Goal: Task Accomplishment & Management: Manage account settings

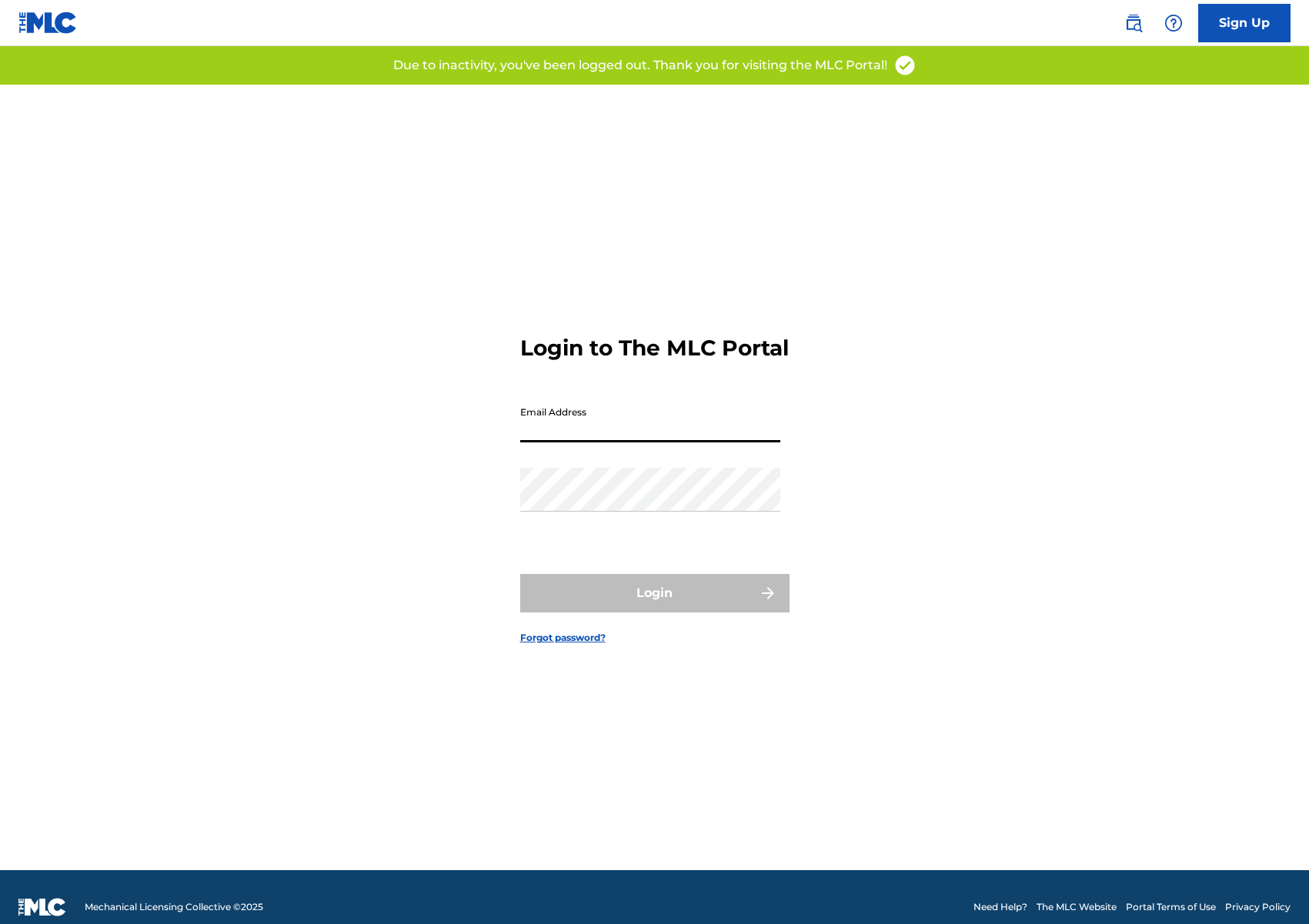
click at [649, 443] on input "Email Address" at bounding box center [650, 421] width 260 height 44
type input "[EMAIL_ADDRESS][DOMAIN_NAME]"
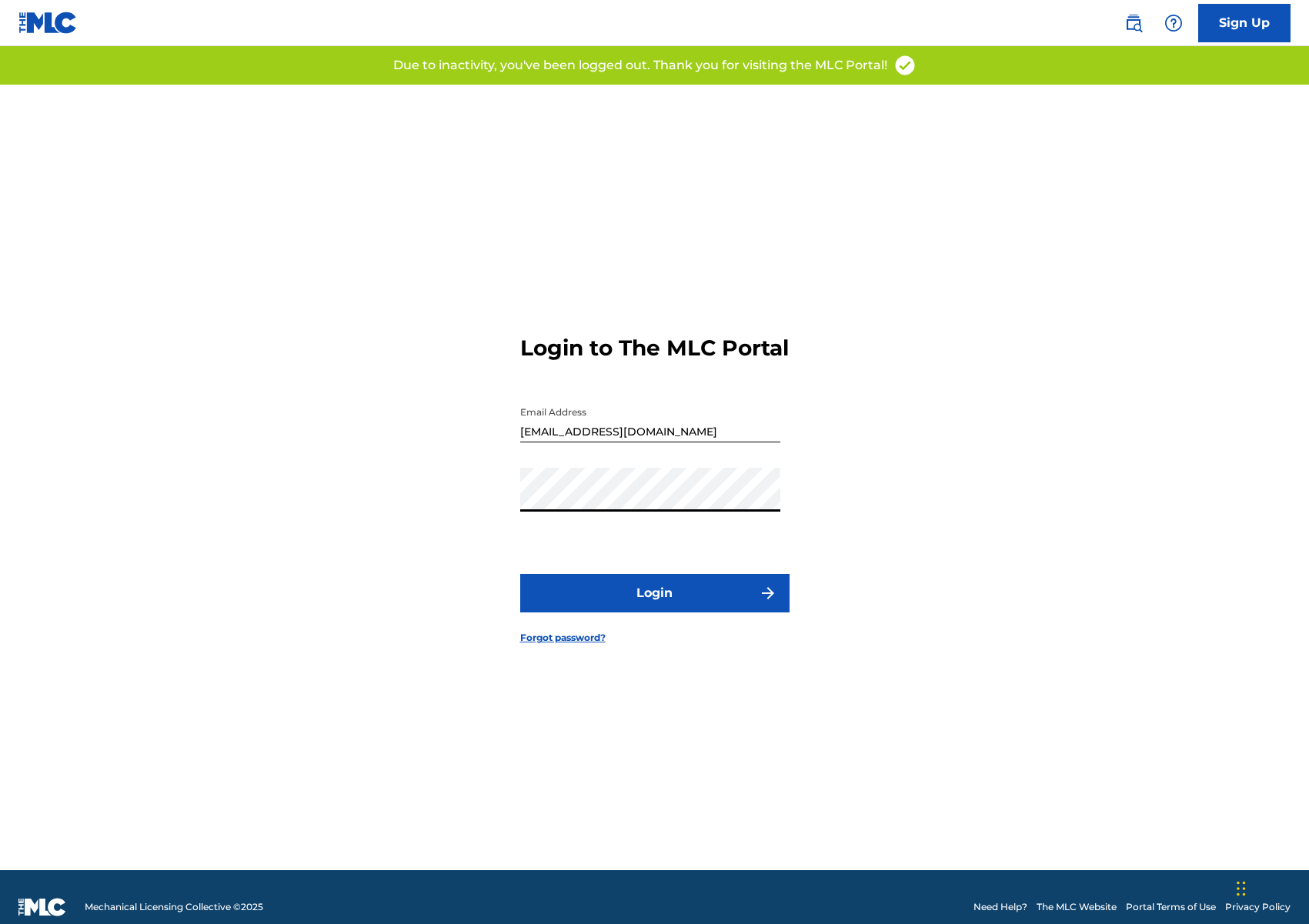
click at [674, 613] on button "Login" at bounding box center [655, 593] width 269 height 39
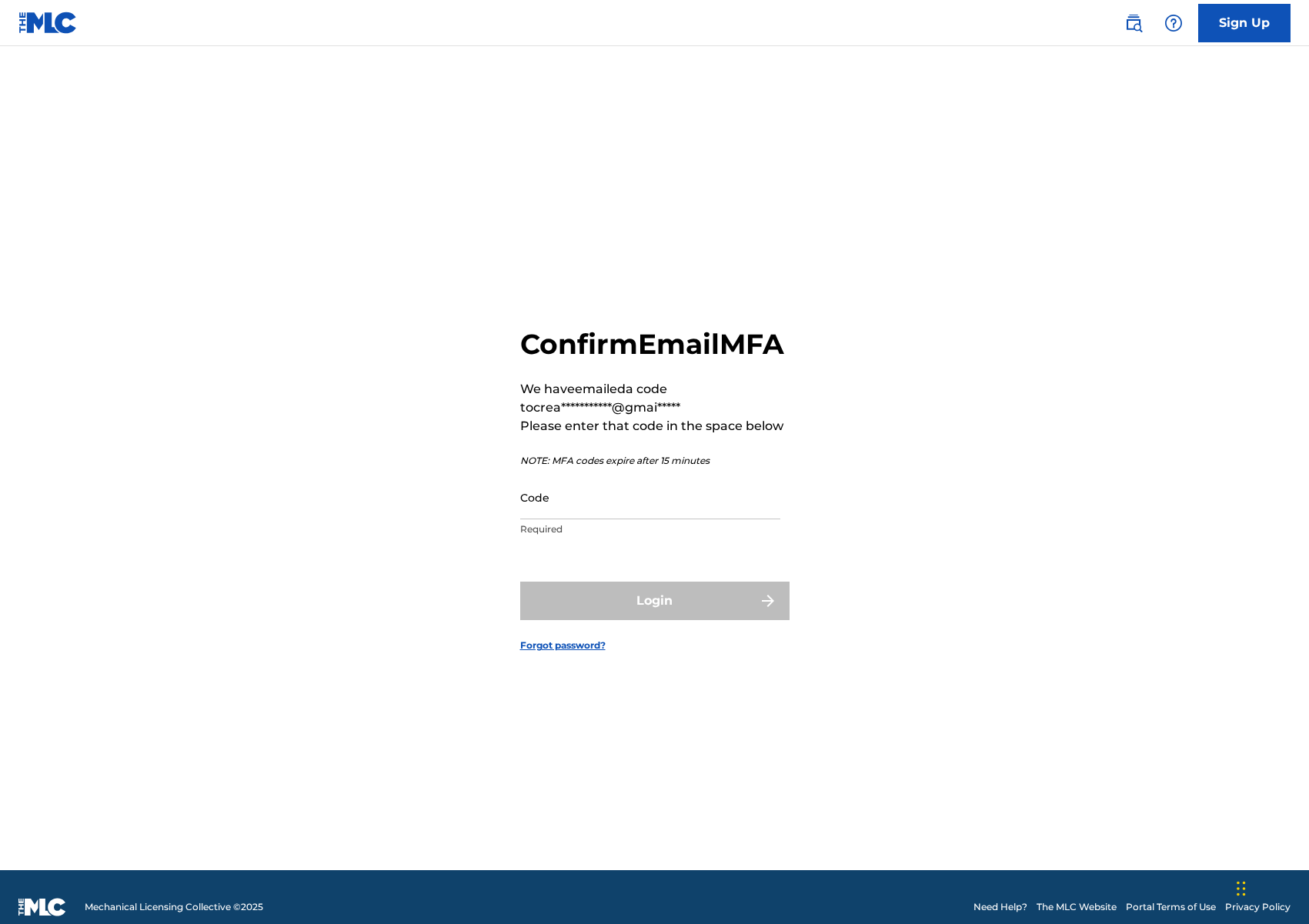
click at [620, 519] on input "Code" at bounding box center [650, 497] width 260 height 44
paste input "602497"
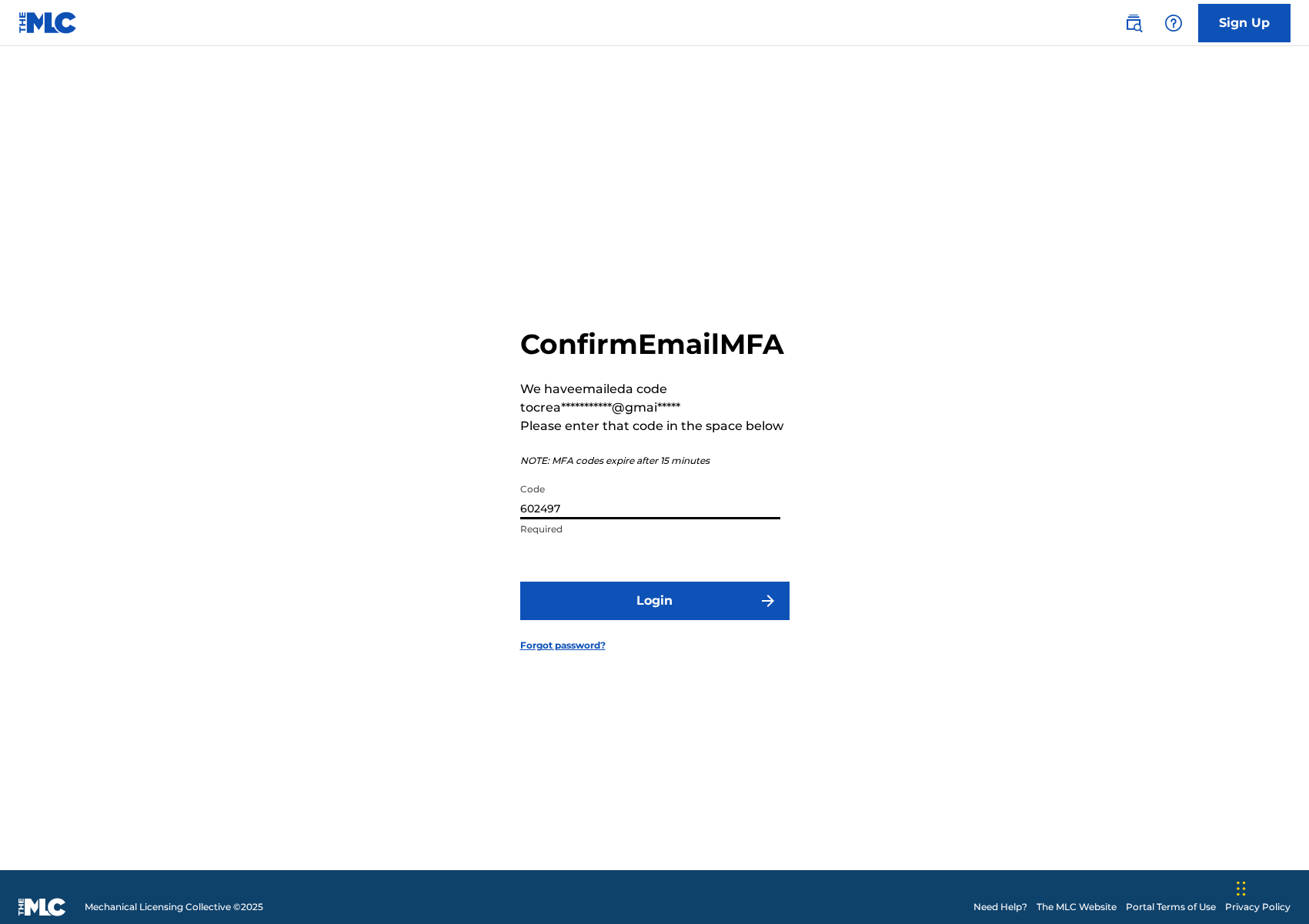
type input "602497"
click at [668, 609] on button "Login" at bounding box center [655, 601] width 269 height 39
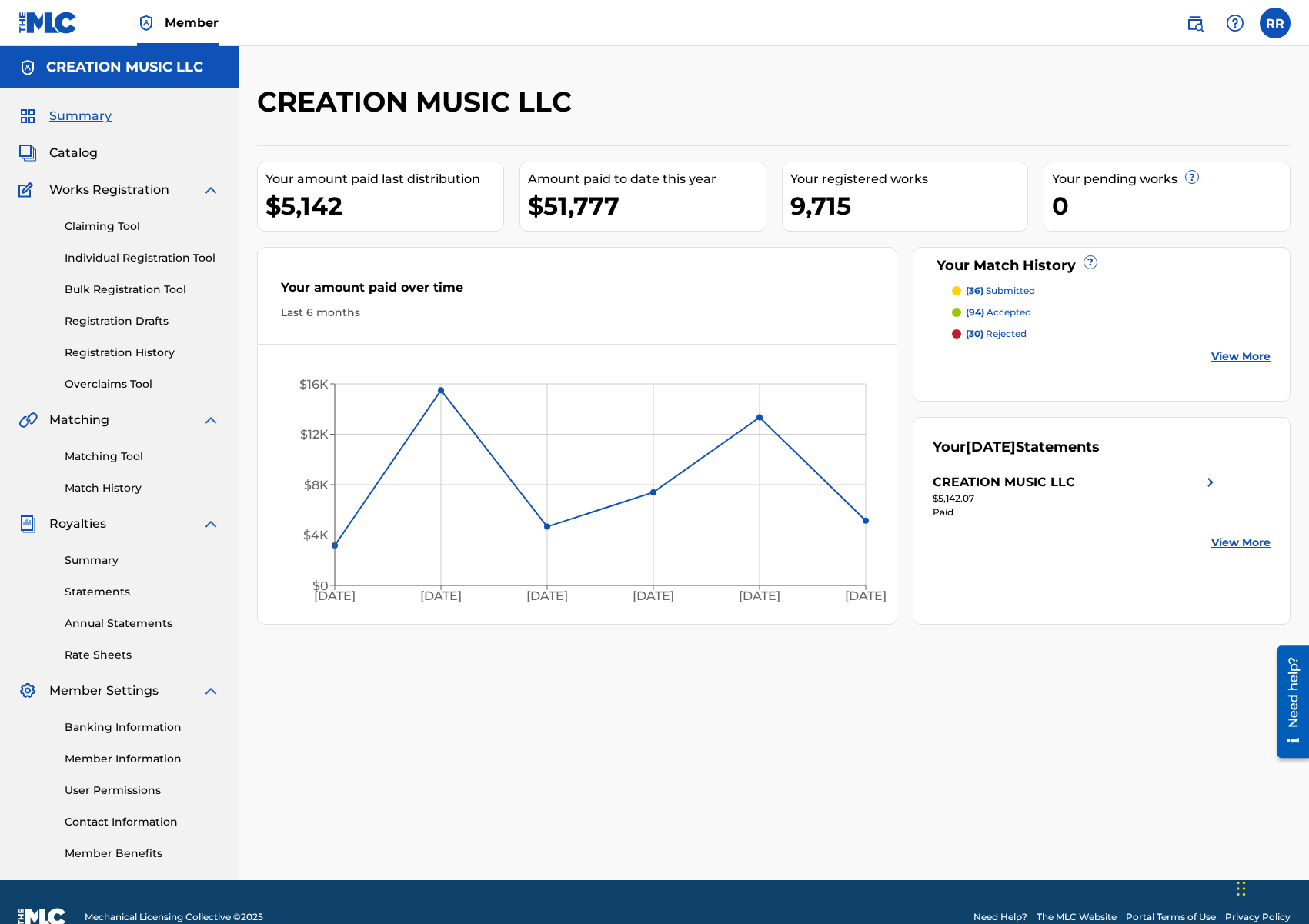
click at [100, 458] on link "Matching Tool" at bounding box center [142, 456] width 156 height 16
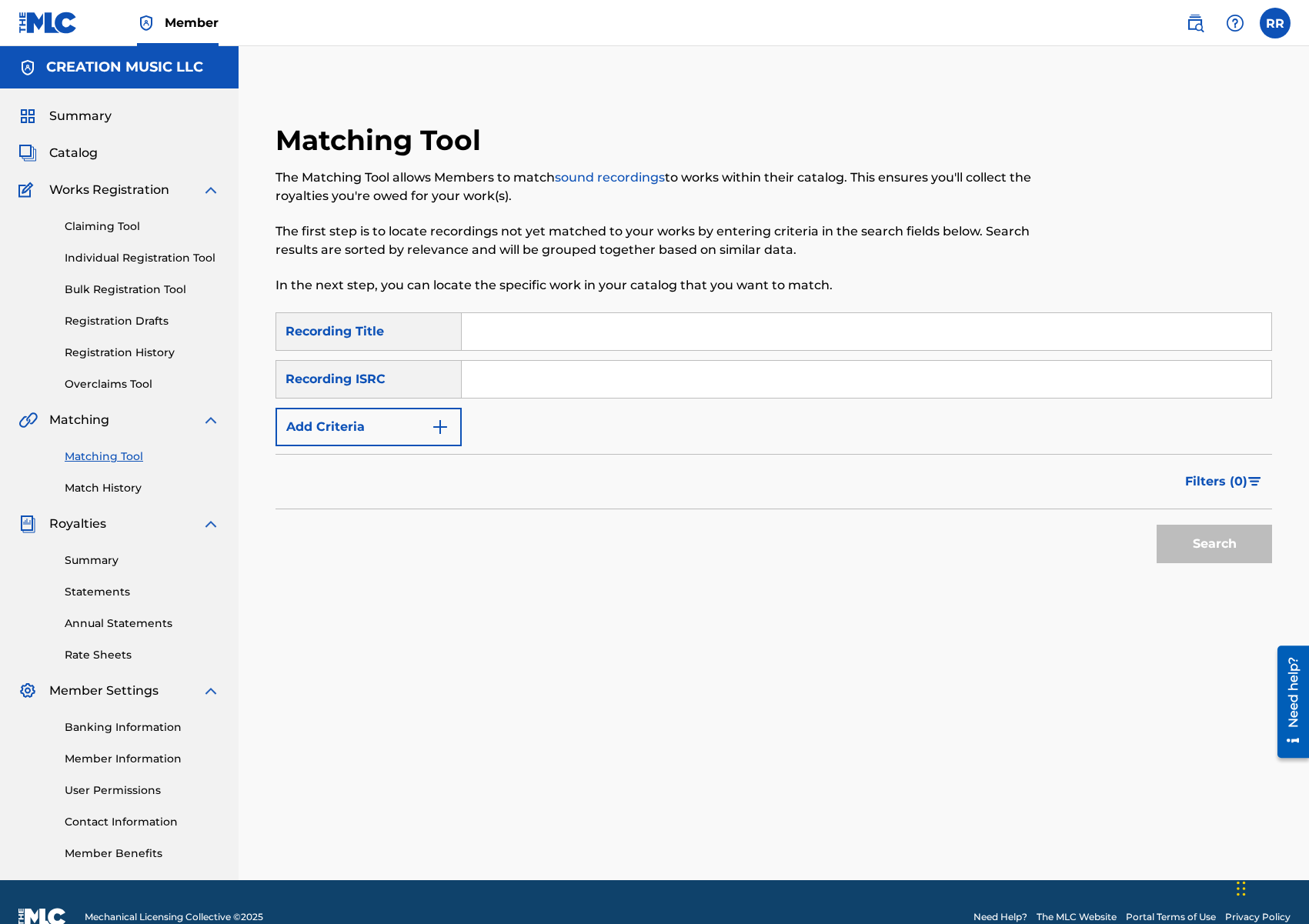
click at [129, 489] on link "Match History" at bounding box center [142, 487] width 156 height 16
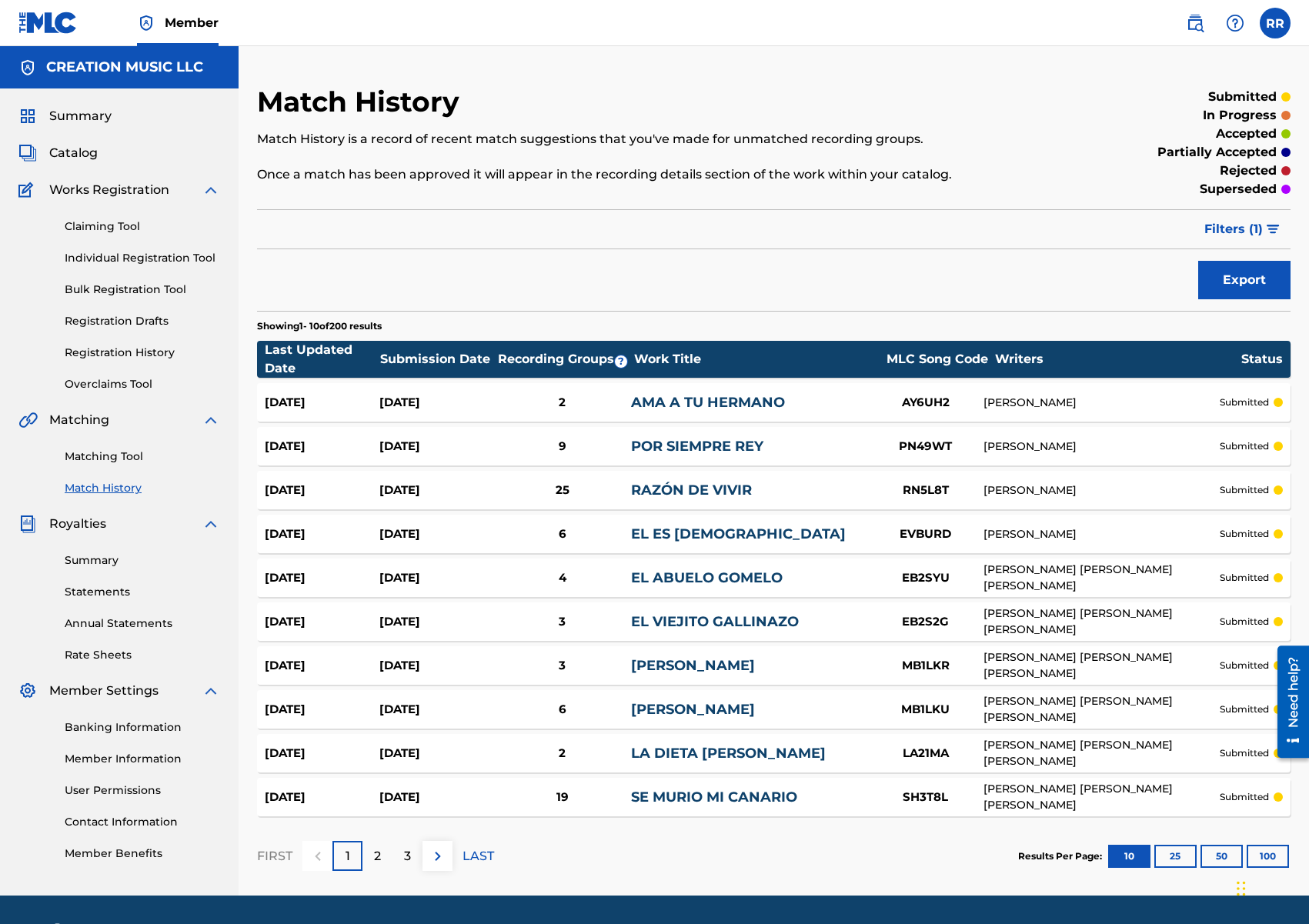
click at [75, 114] on span "Summary" at bounding box center [81, 116] width 62 height 19
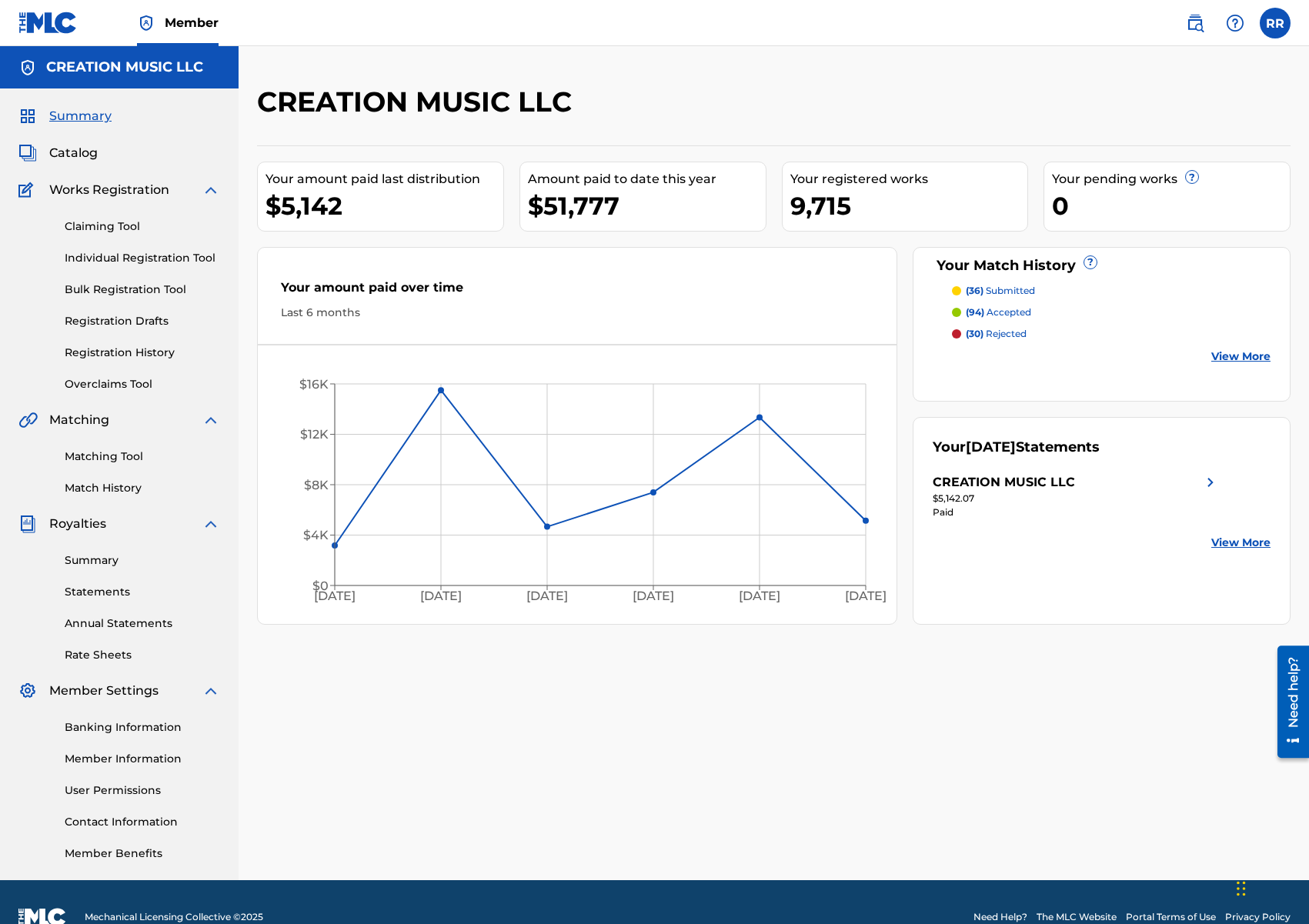
click at [121, 461] on link "Matching Tool" at bounding box center [142, 456] width 156 height 16
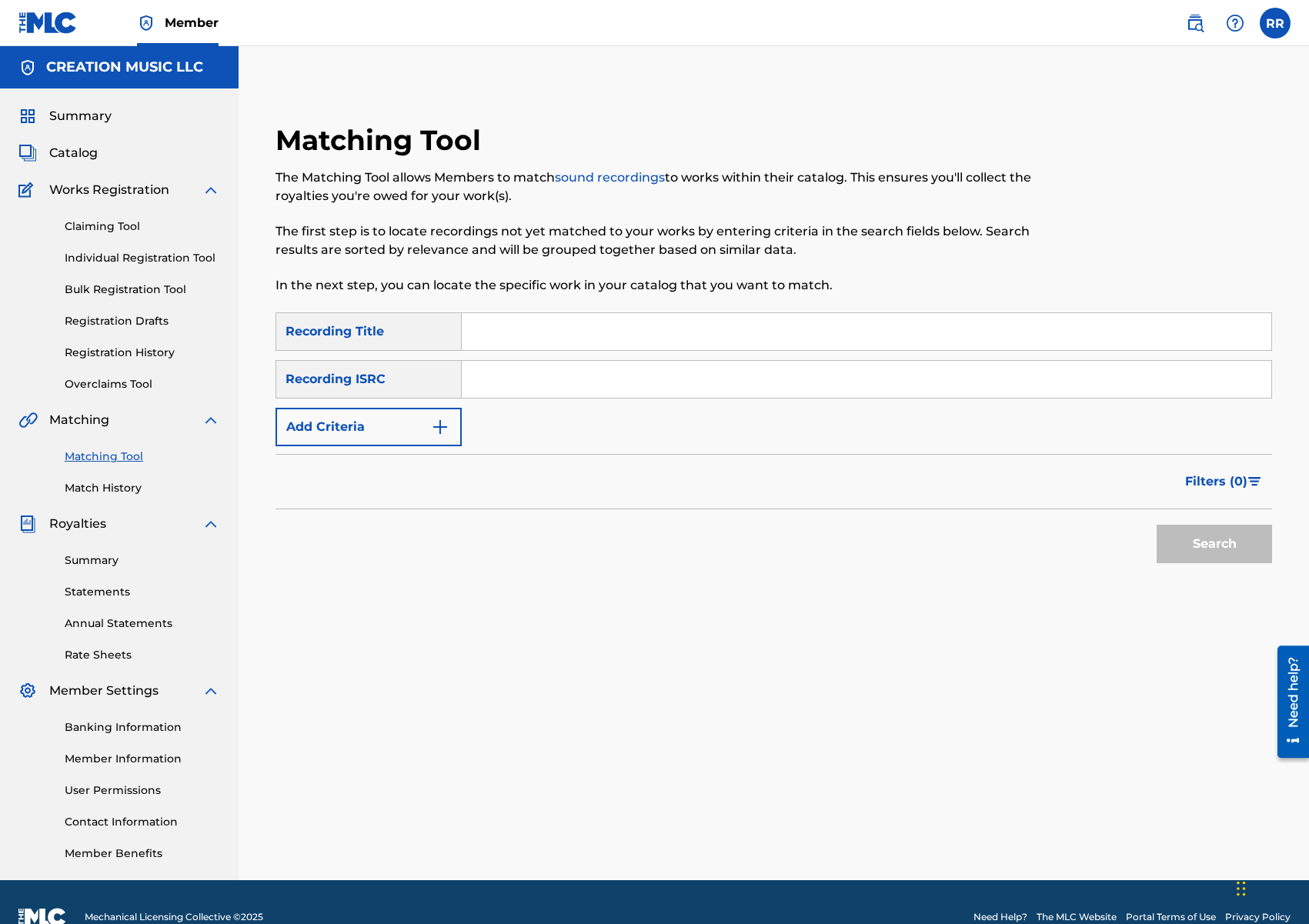
click at [126, 488] on link "Match History" at bounding box center [142, 487] width 156 height 16
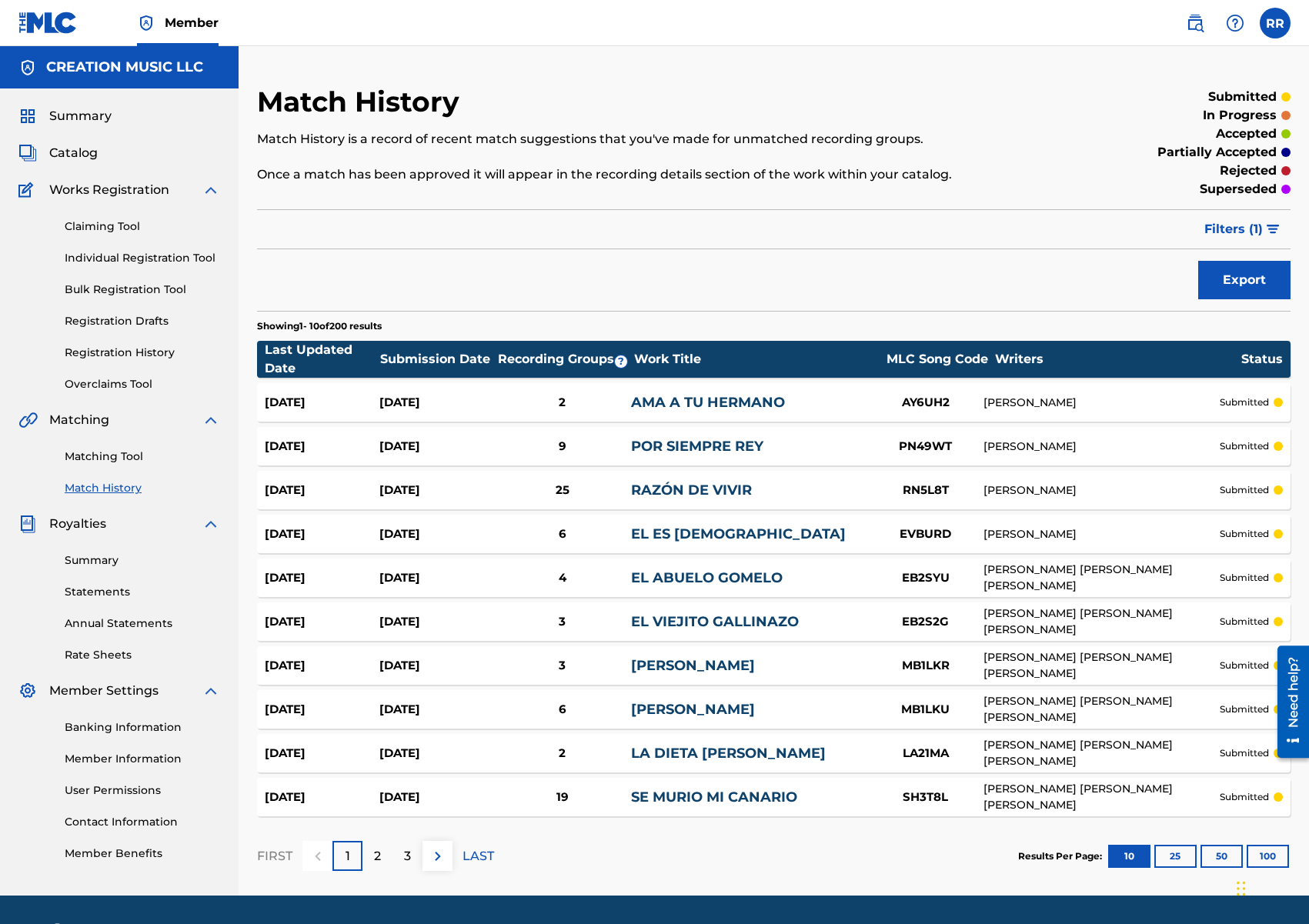
scroll to position [45, 0]
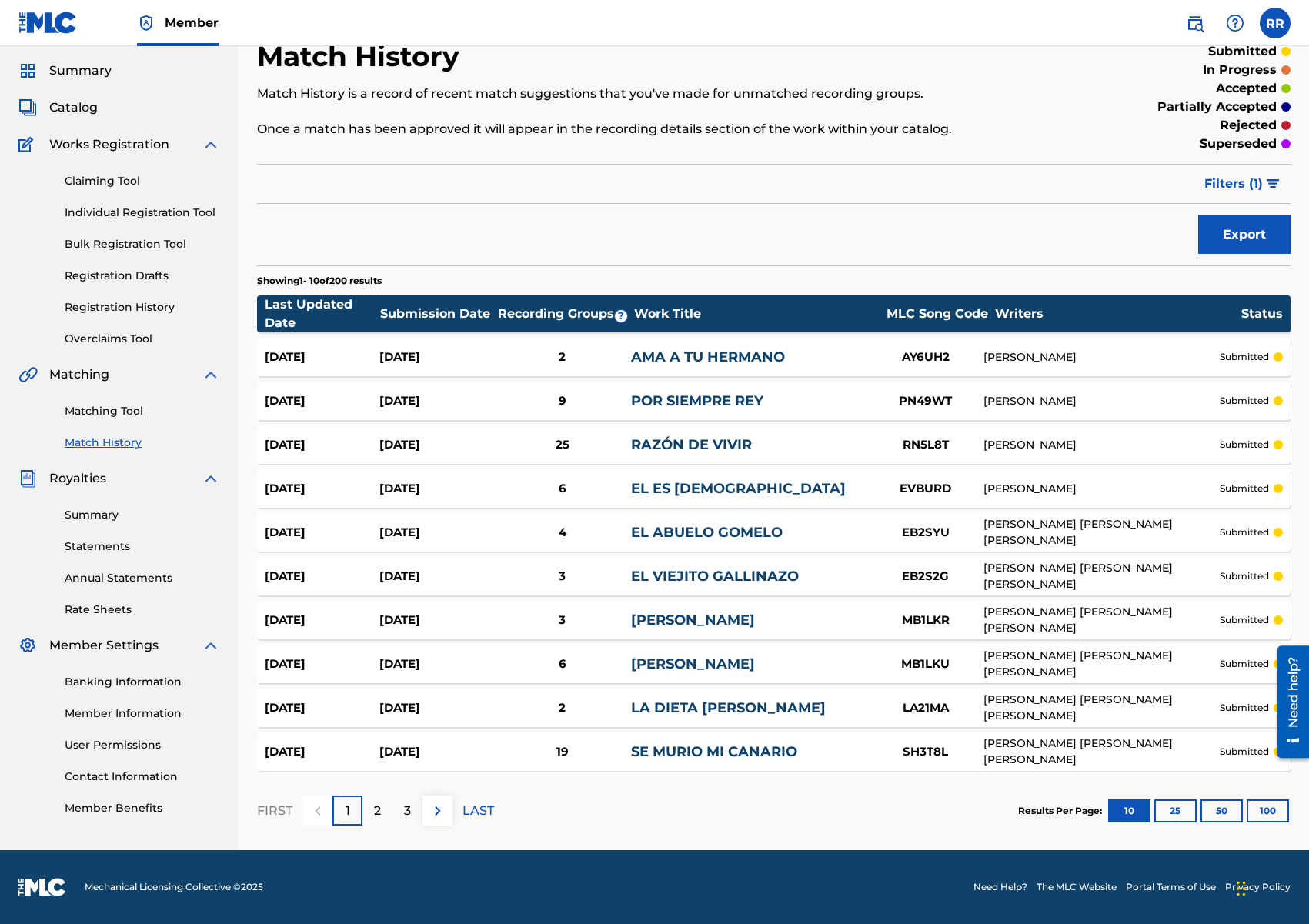
click at [74, 59] on div "Summary Catalog Works Registration Claiming Tool Individual Registration Tool B…" at bounding box center [119, 438] width 238 height 792
click at [75, 63] on span "Summary" at bounding box center [81, 71] width 62 height 19
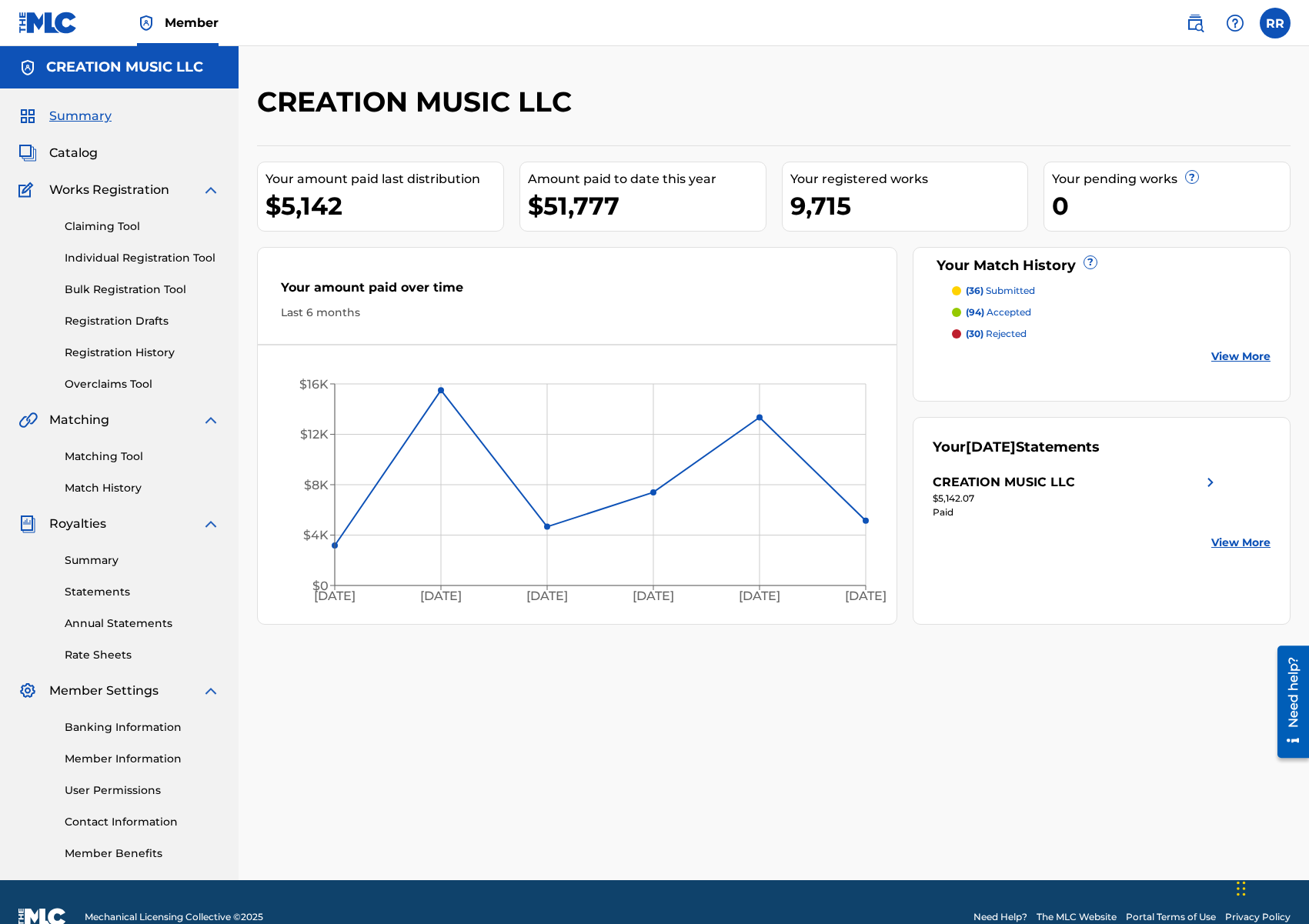
click at [107, 223] on link "Claiming Tool" at bounding box center [142, 226] width 156 height 16
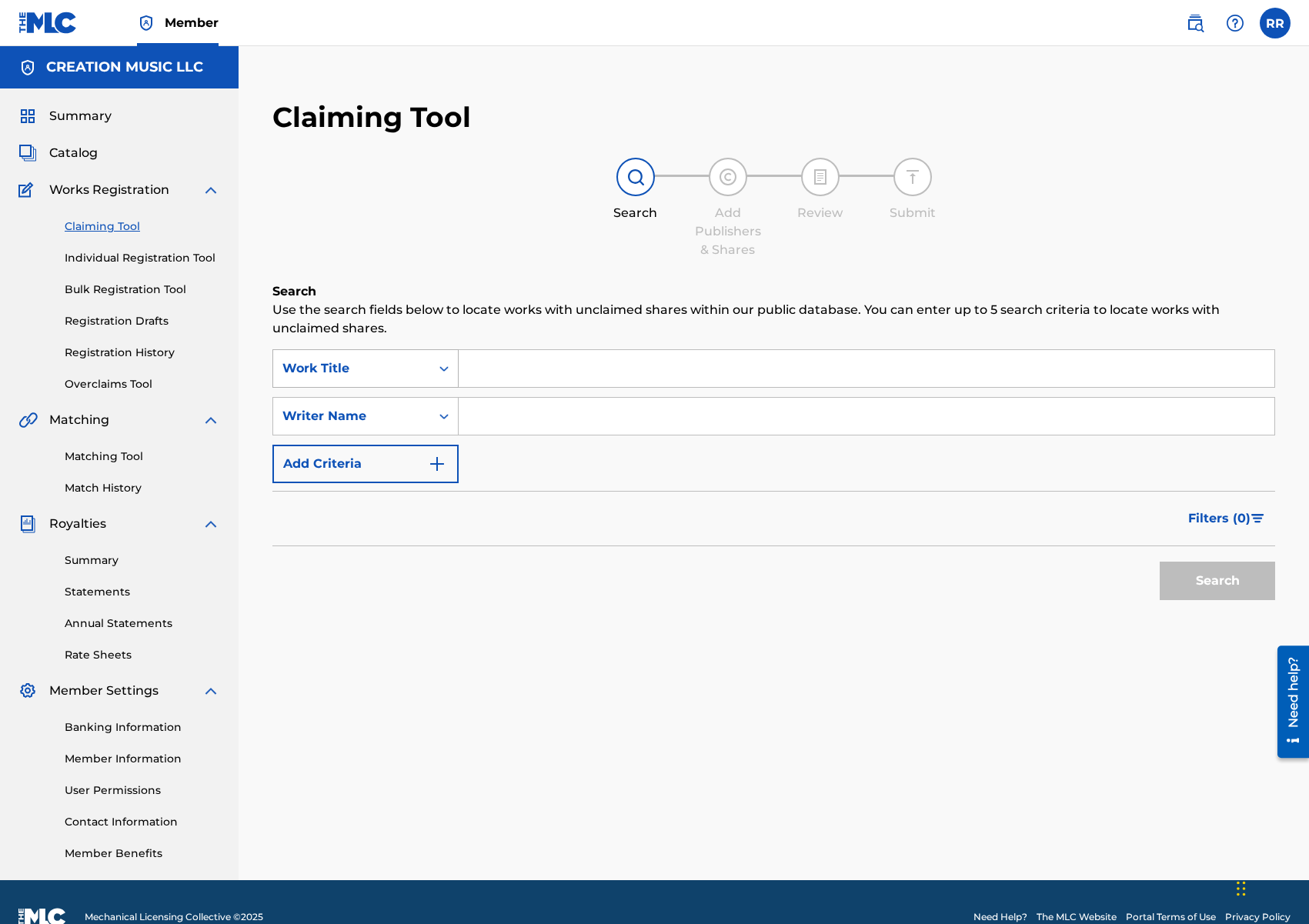
click at [430, 368] on div "Search Form" at bounding box center [444, 368] width 28 height 28
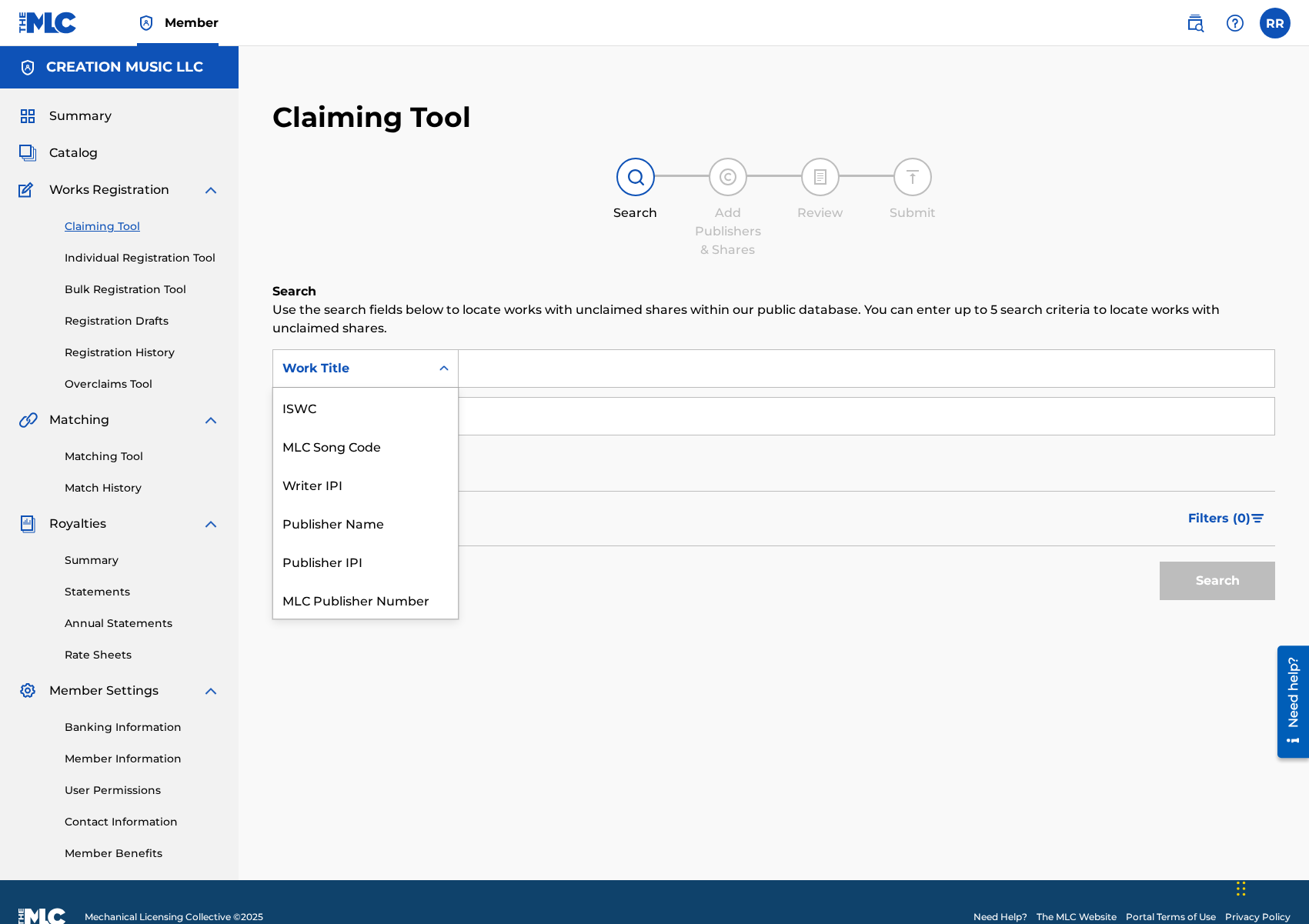
scroll to position [39, 0]
click at [408, 410] on div "MLC Song Code" at bounding box center [365, 407] width 184 height 39
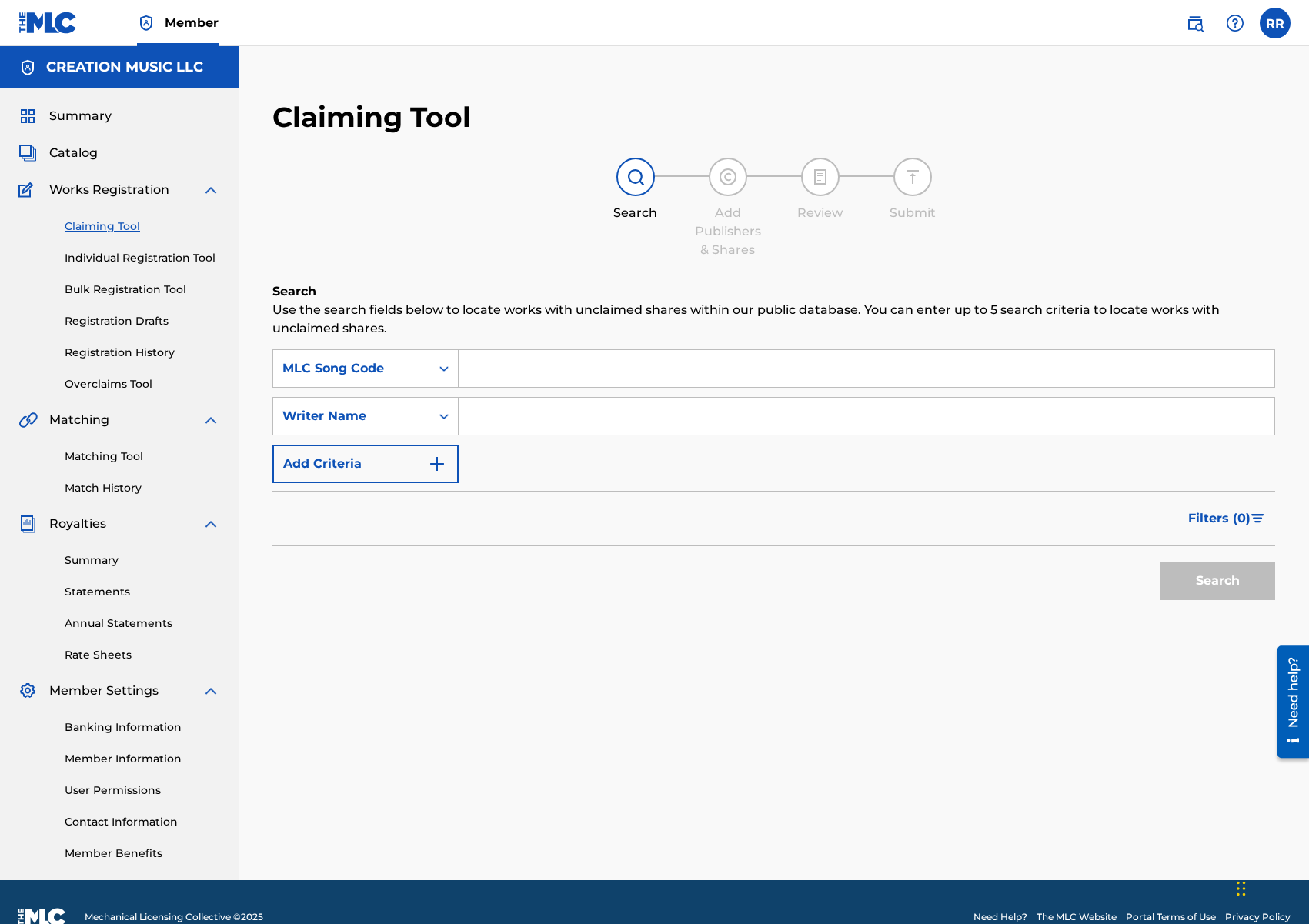
click at [493, 383] on input "Search Form" at bounding box center [866, 369] width 816 height 37
paste input "SC8I1E"
click at [1204, 574] on button "Search" at bounding box center [1217, 581] width 115 height 39
click at [1208, 587] on button "Search" at bounding box center [1217, 581] width 115 height 39
click at [480, 375] on input "SC8I1E" at bounding box center [866, 369] width 816 height 37
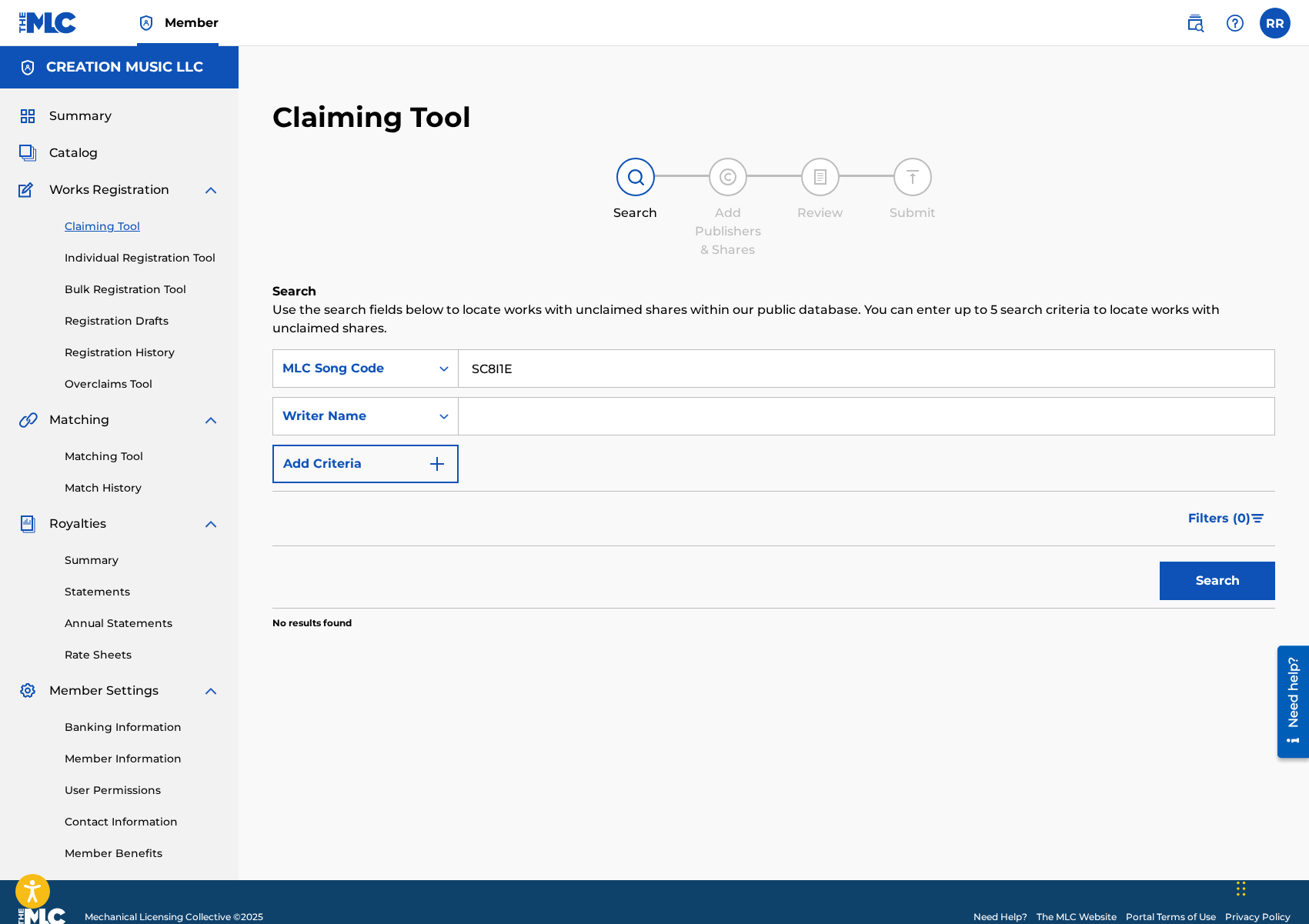
click at [480, 375] on input "SC8I1E" at bounding box center [866, 369] width 816 height 37
paste input "TV9RP4"
type input "TV9RP4"
click at [1205, 587] on button "Search" at bounding box center [1217, 581] width 115 height 39
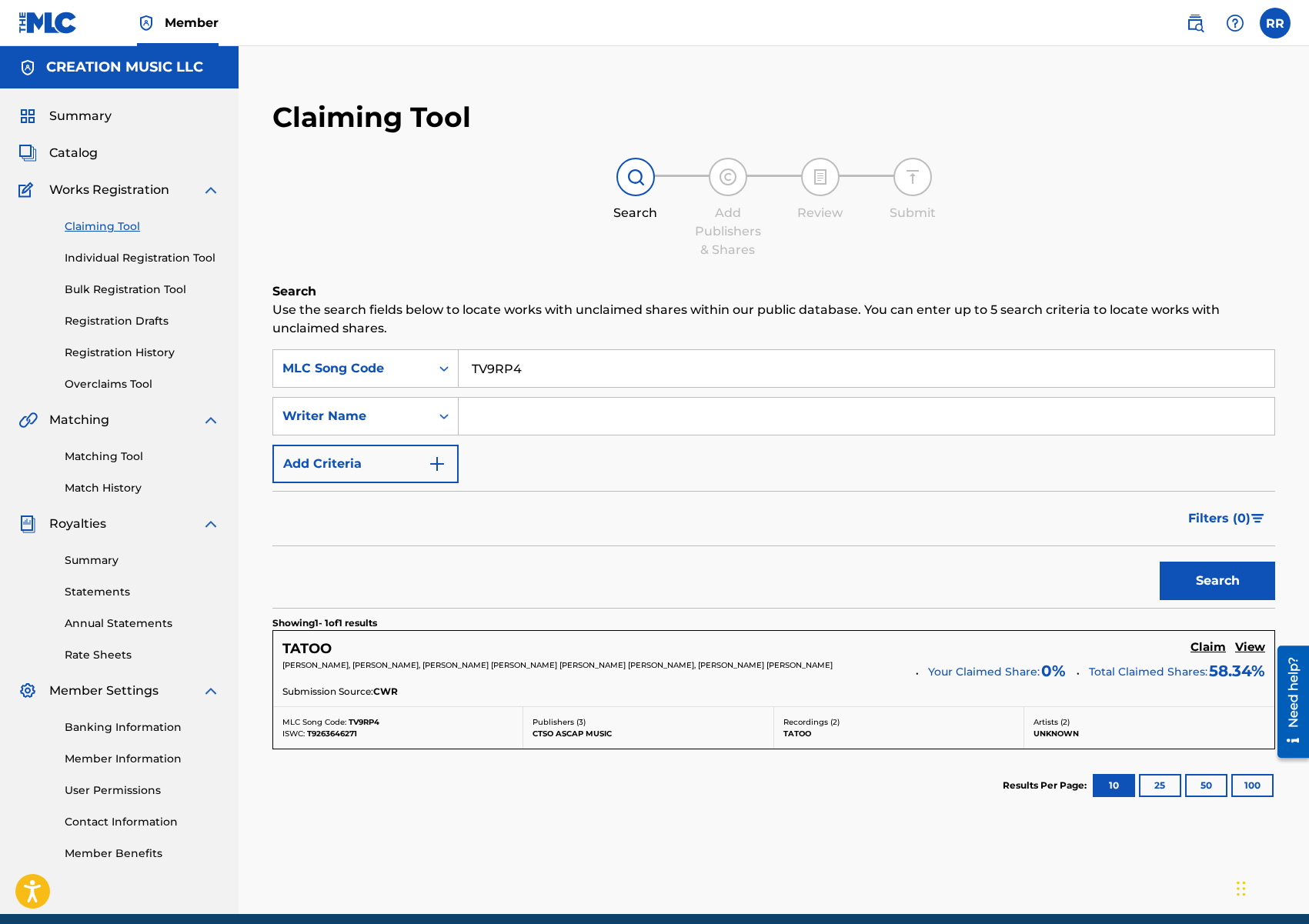
click at [1214, 649] on h5 "Claim" at bounding box center [1208, 647] width 35 height 14
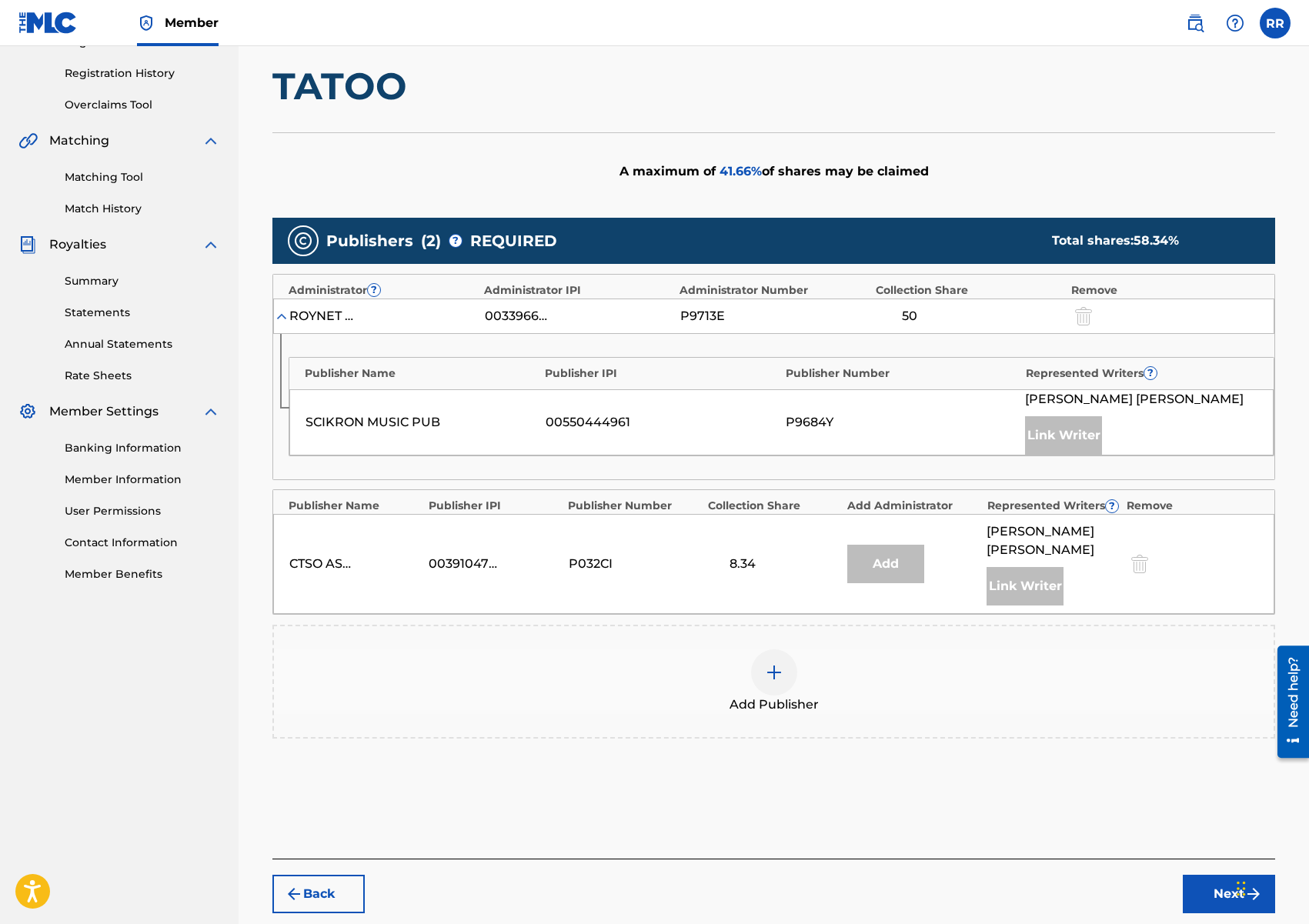
scroll to position [358, 0]
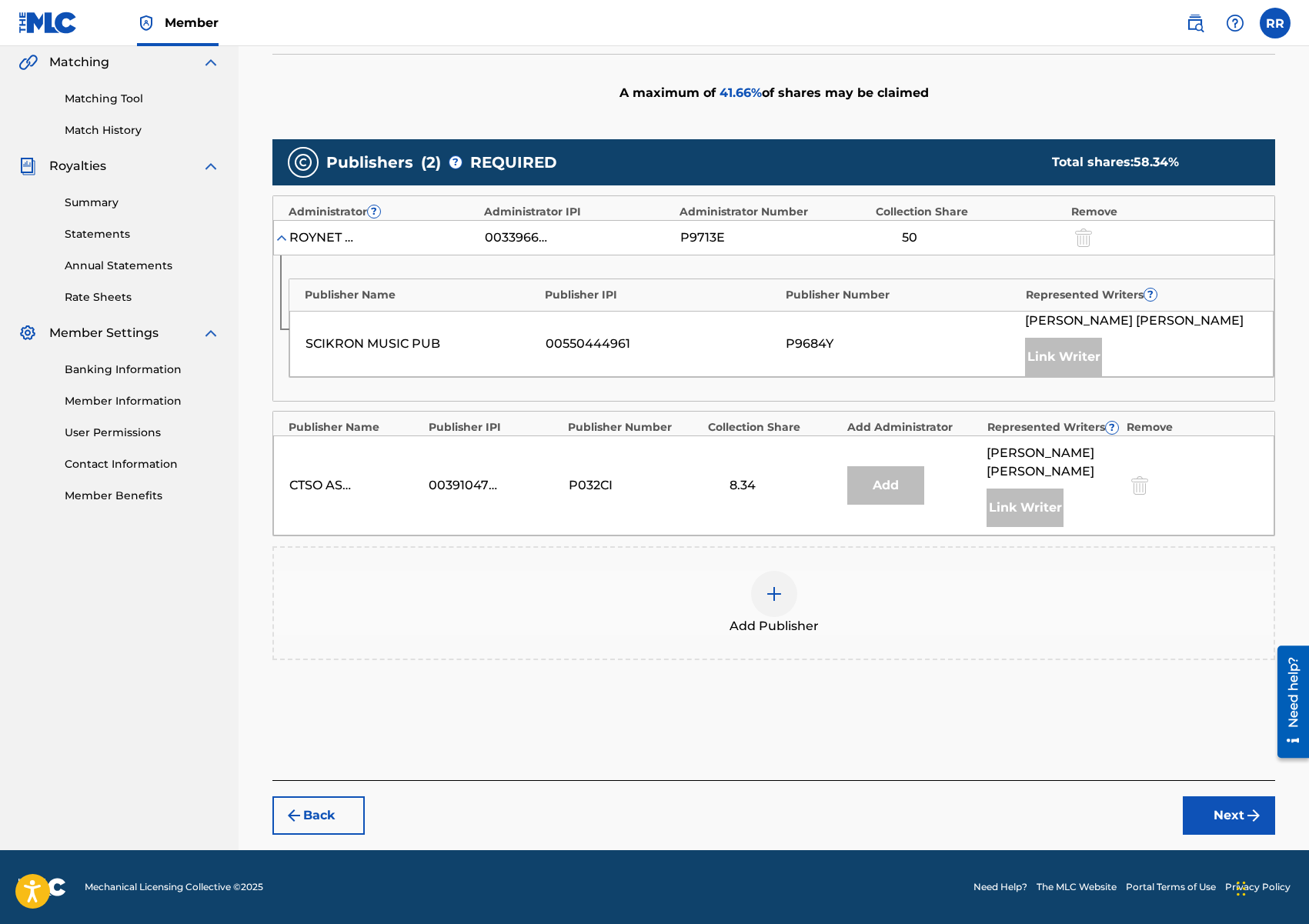
click at [778, 594] on img at bounding box center [774, 594] width 19 height 19
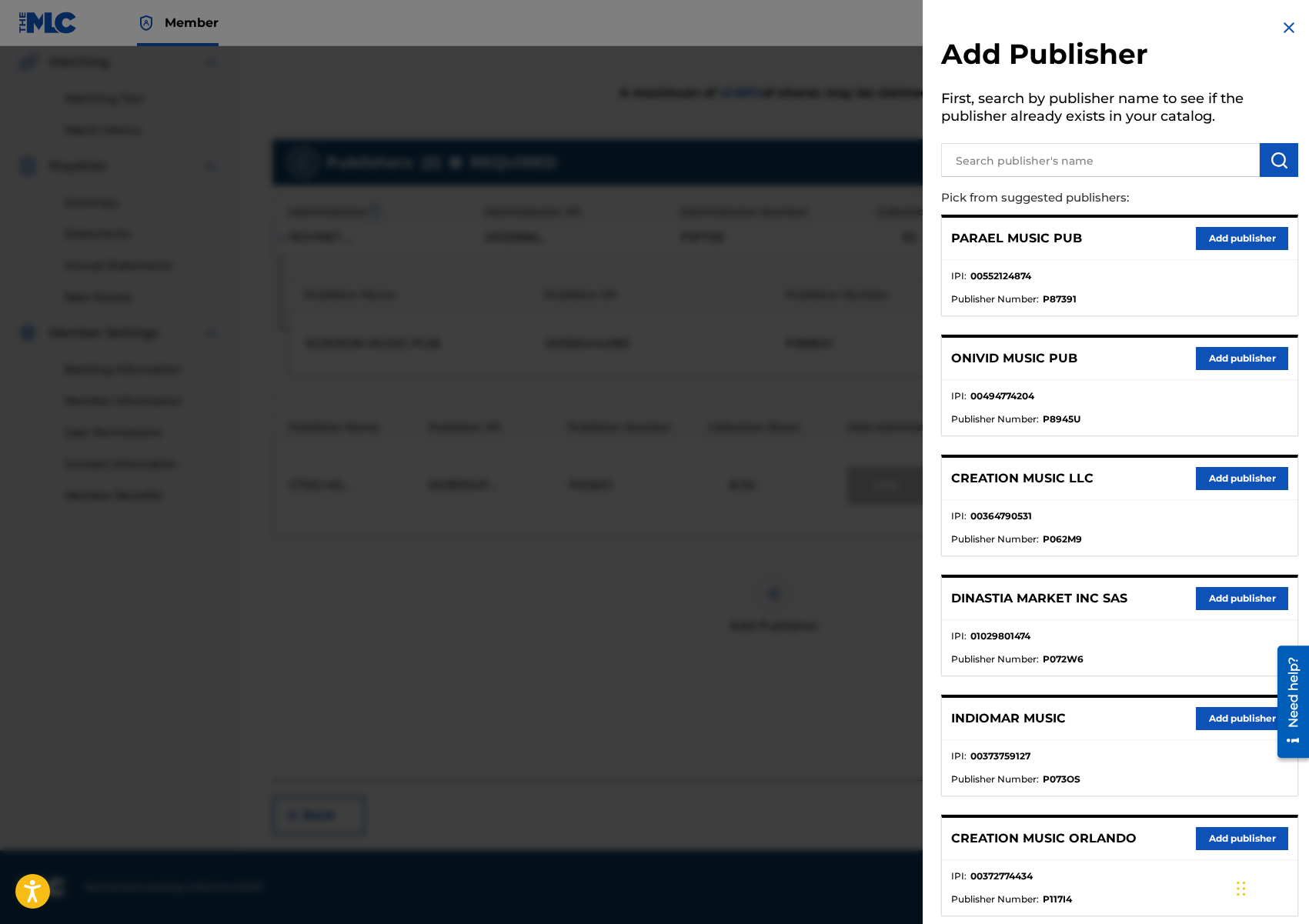
scroll to position [3, 0]
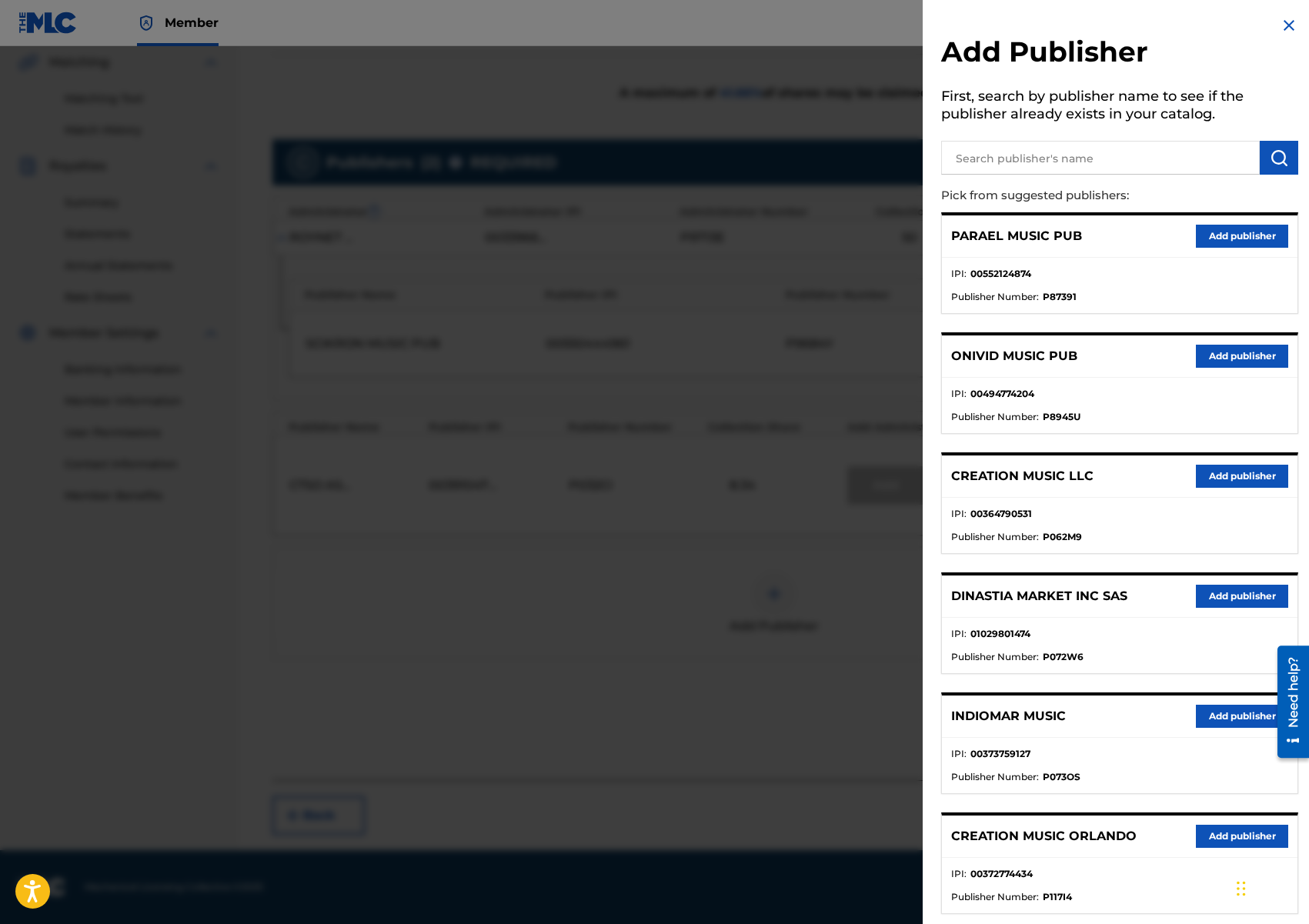
click at [1227, 475] on button "Add publisher" at bounding box center [1242, 475] width 93 height 23
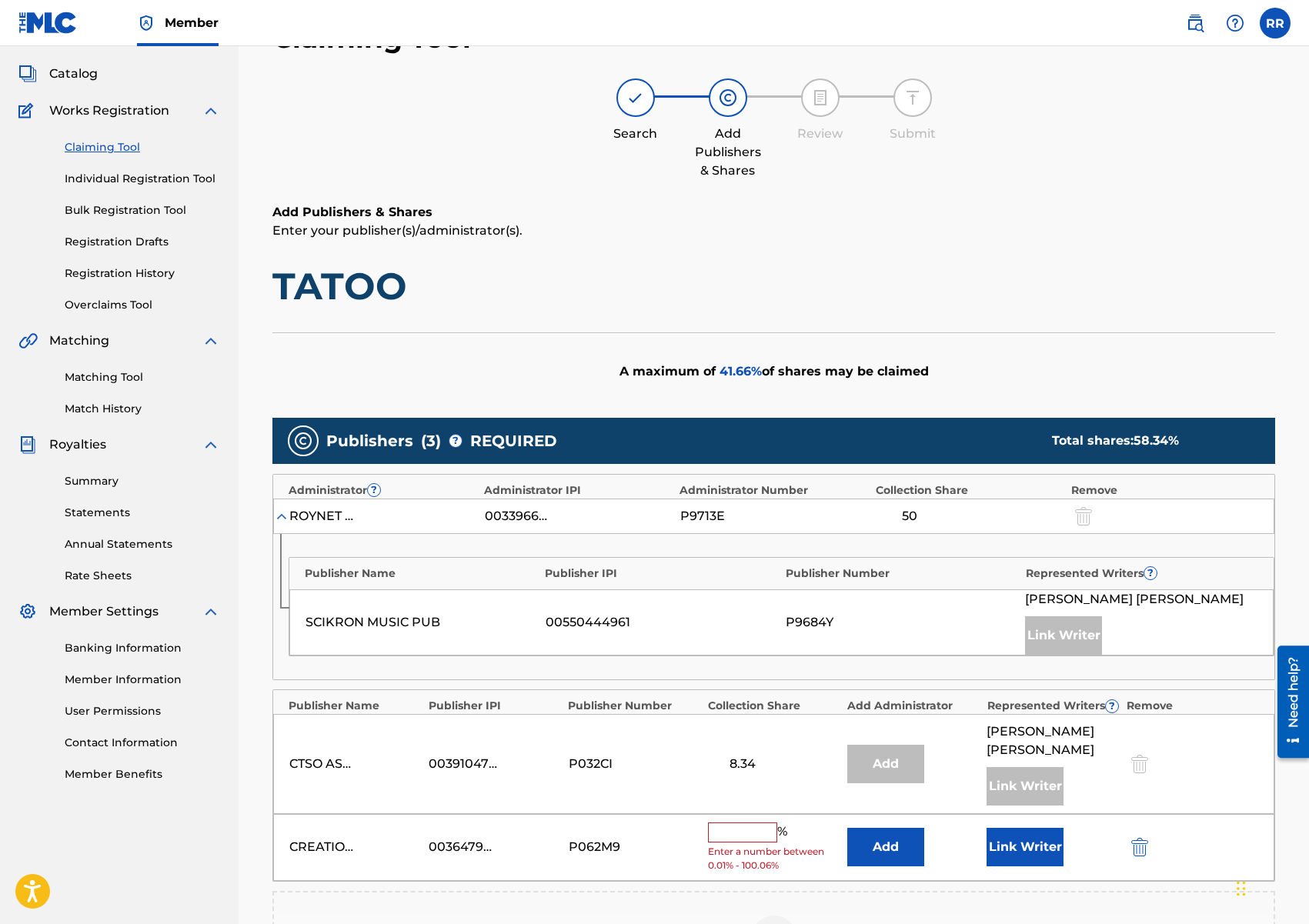
scroll to position [0, 0]
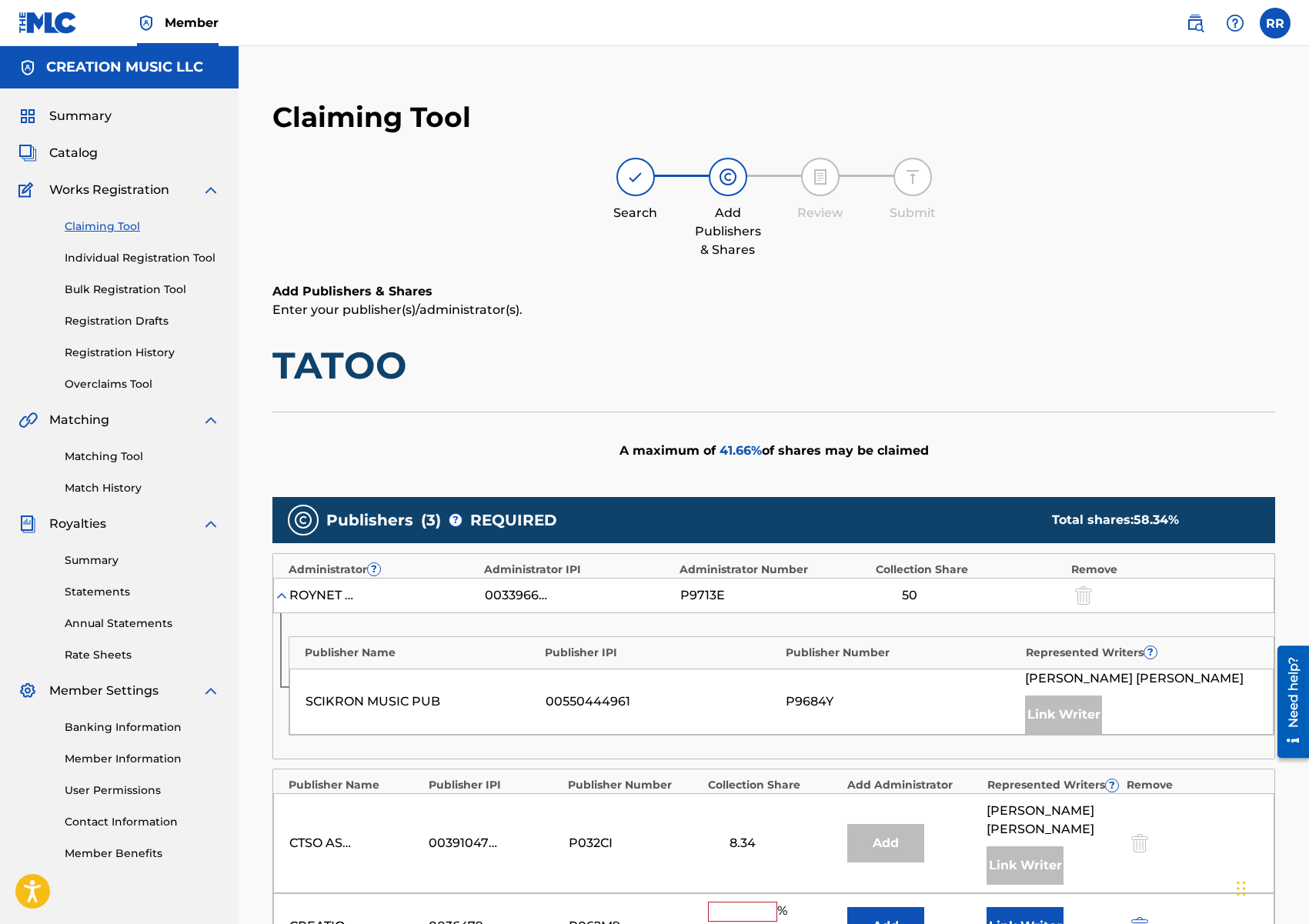
click at [353, 380] on h1 "TATOO" at bounding box center [774, 365] width 1003 height 46
copy h1 "TATOO"
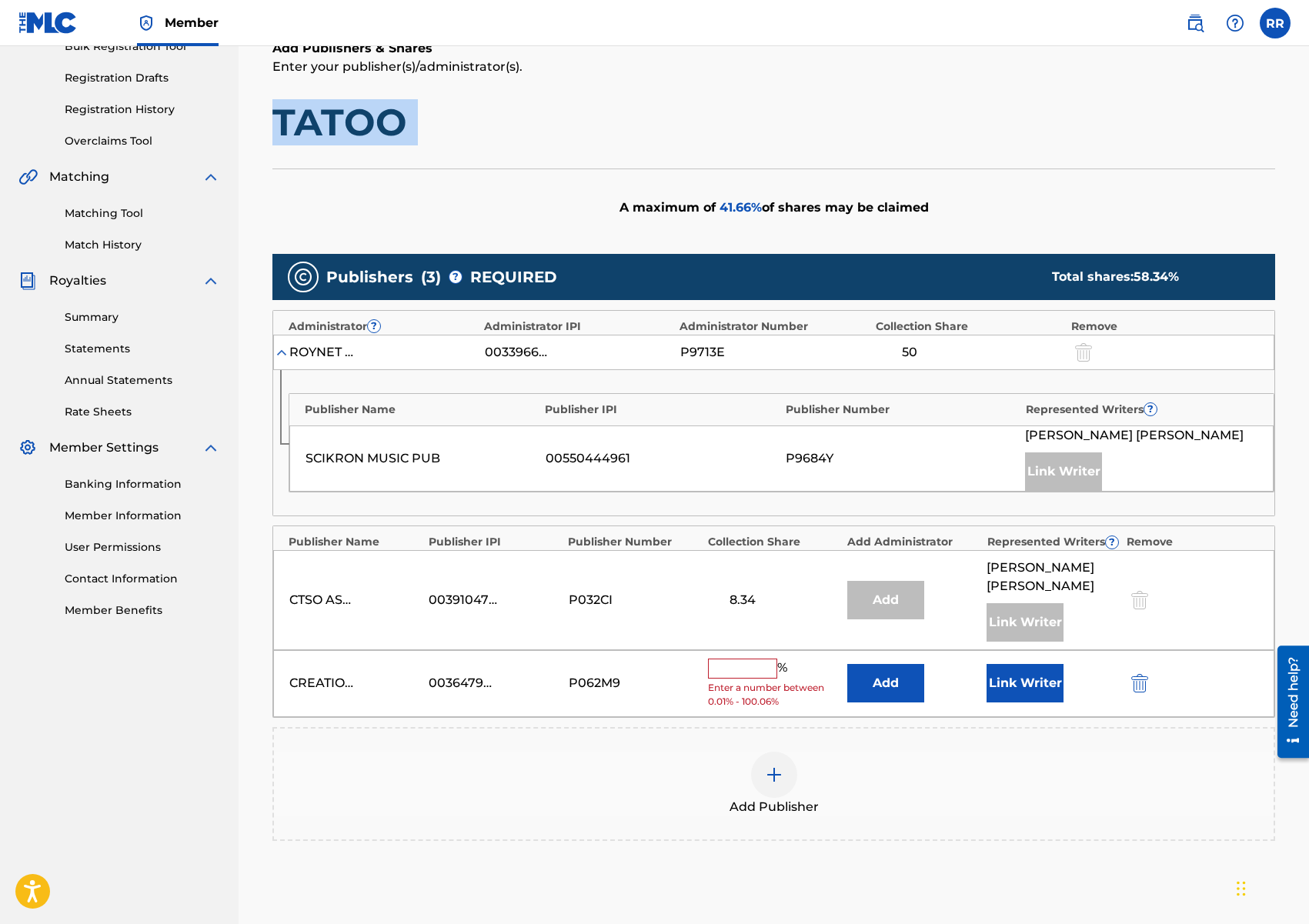
scroll to position [424, 0]
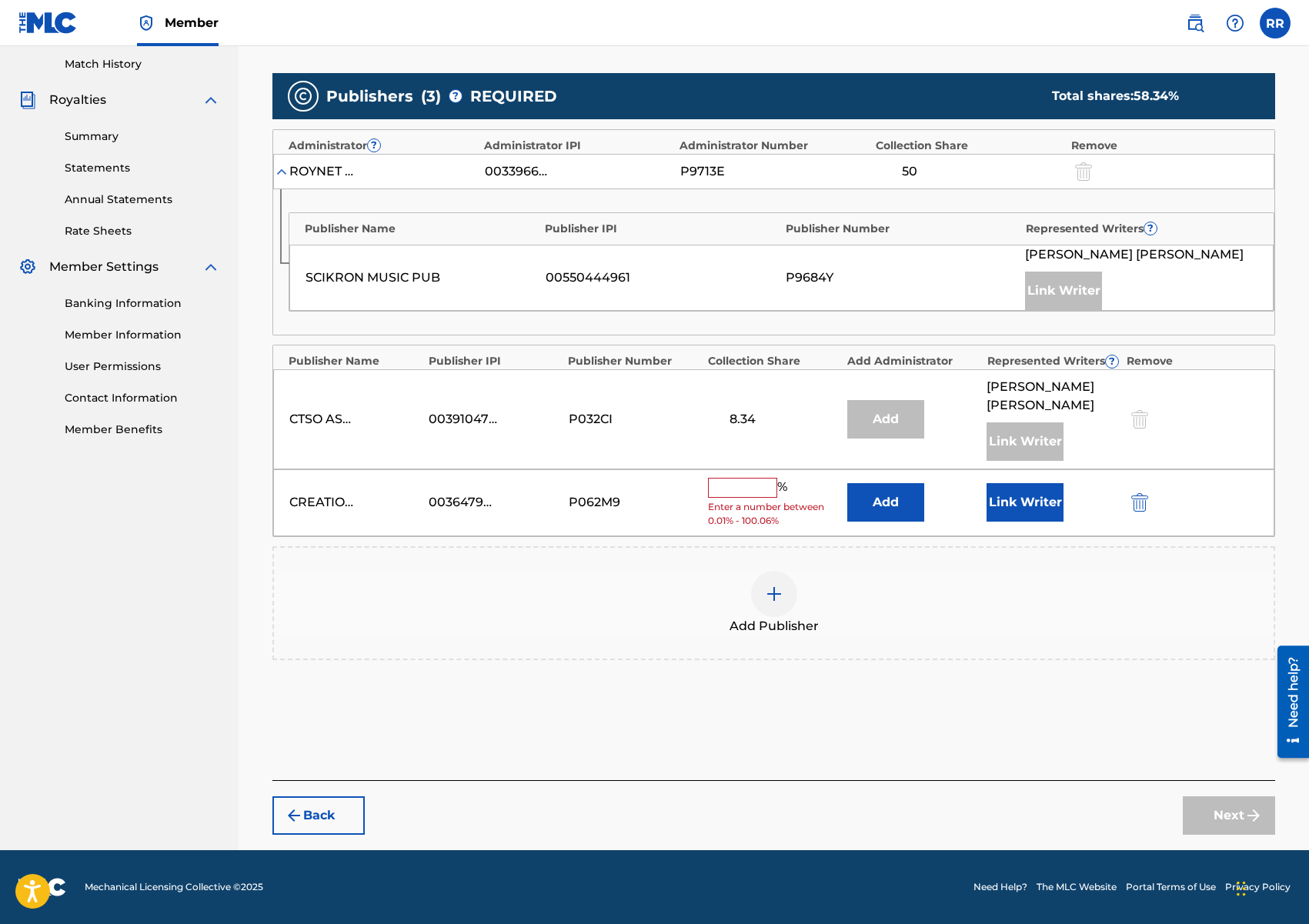
click at [737, 492] on input "text" at bounding box center [742, 488] width 69 height 20
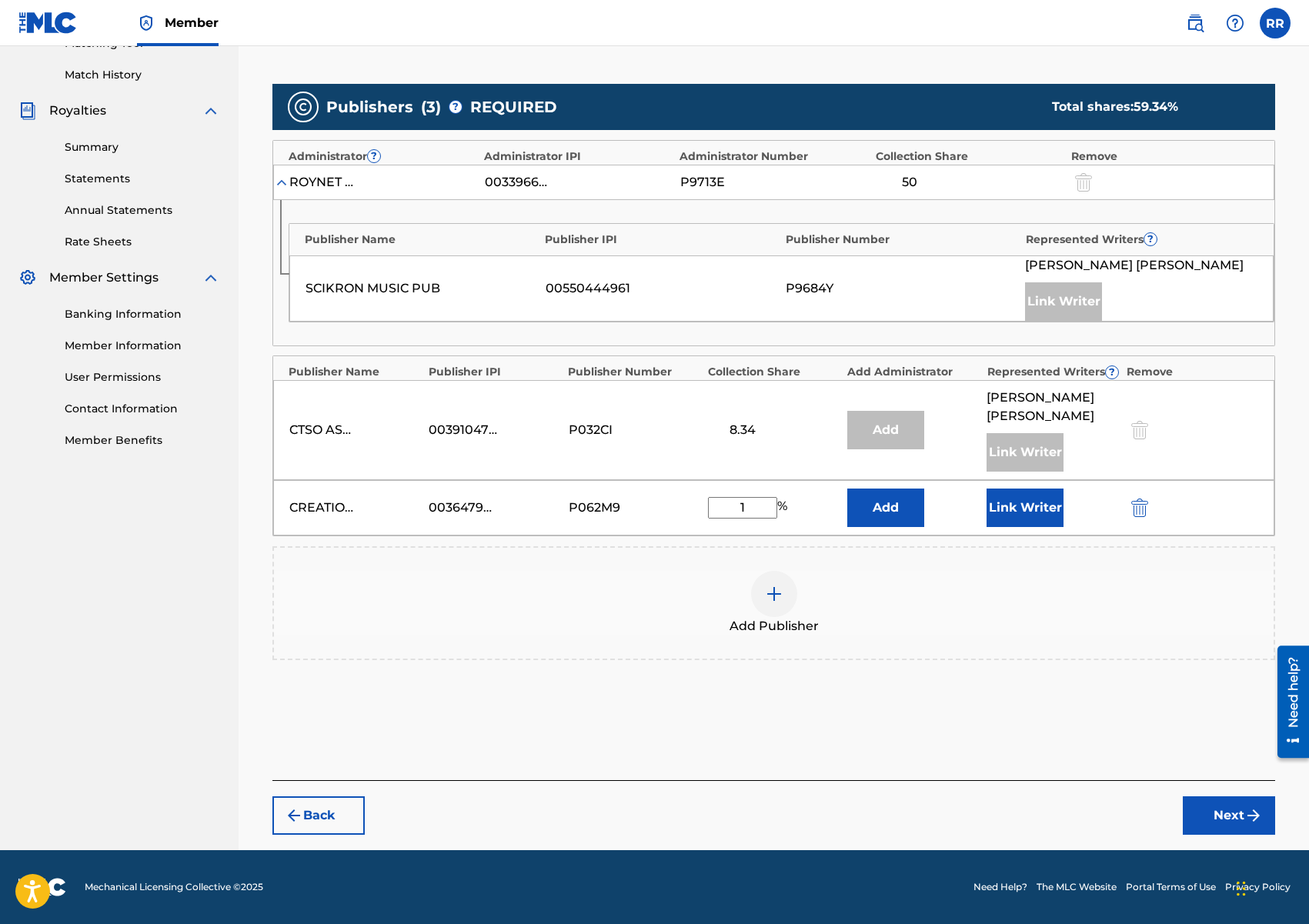
scroll to position [413, 0]
type input "16.67"
click at [1018, 511] on button "Link Writer" at bounding box center [1024, 507] width 77 height 39
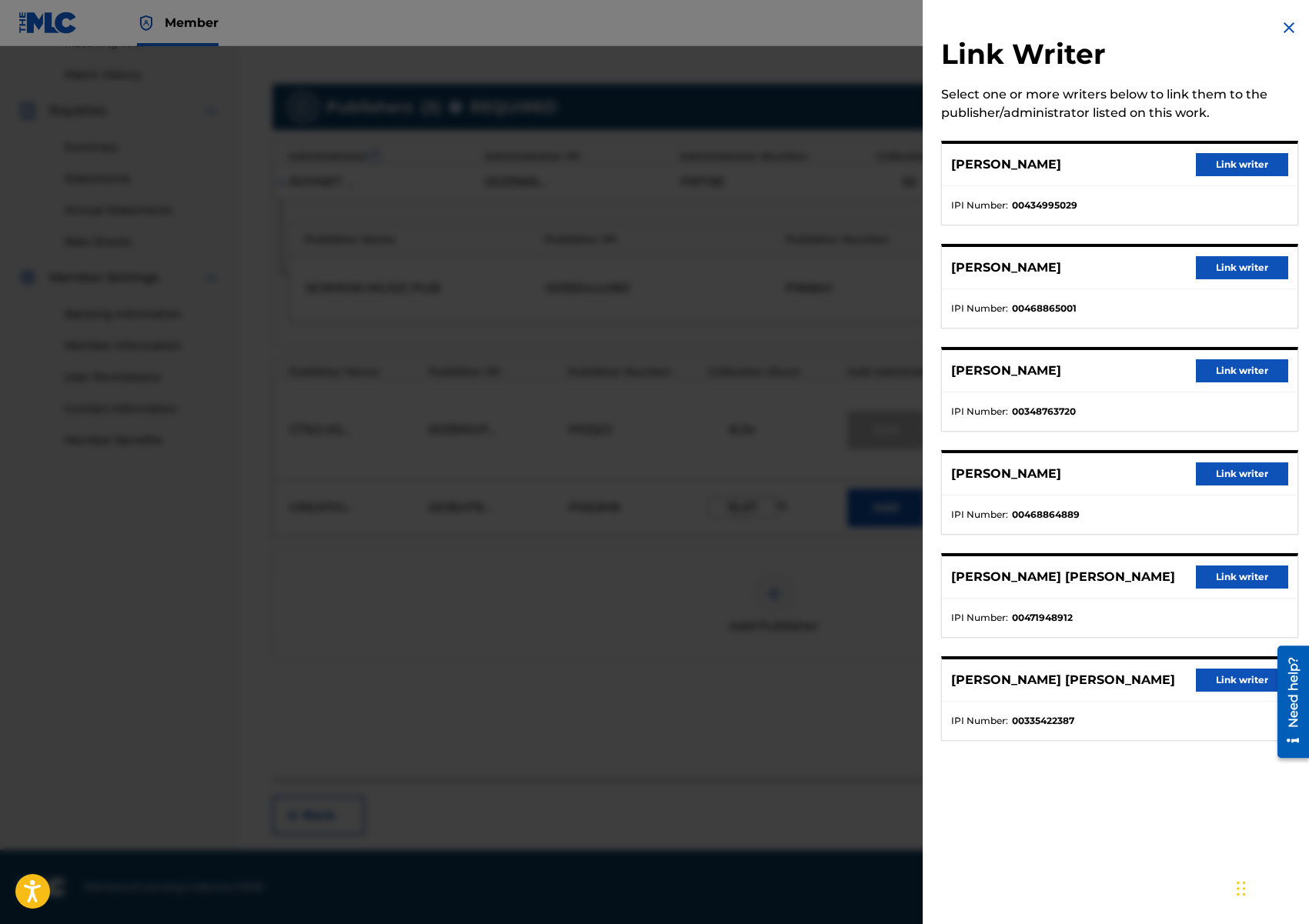
click at [1205, 682] on button "Link writer" at bounding box center [1242, 679] width 93 height 23
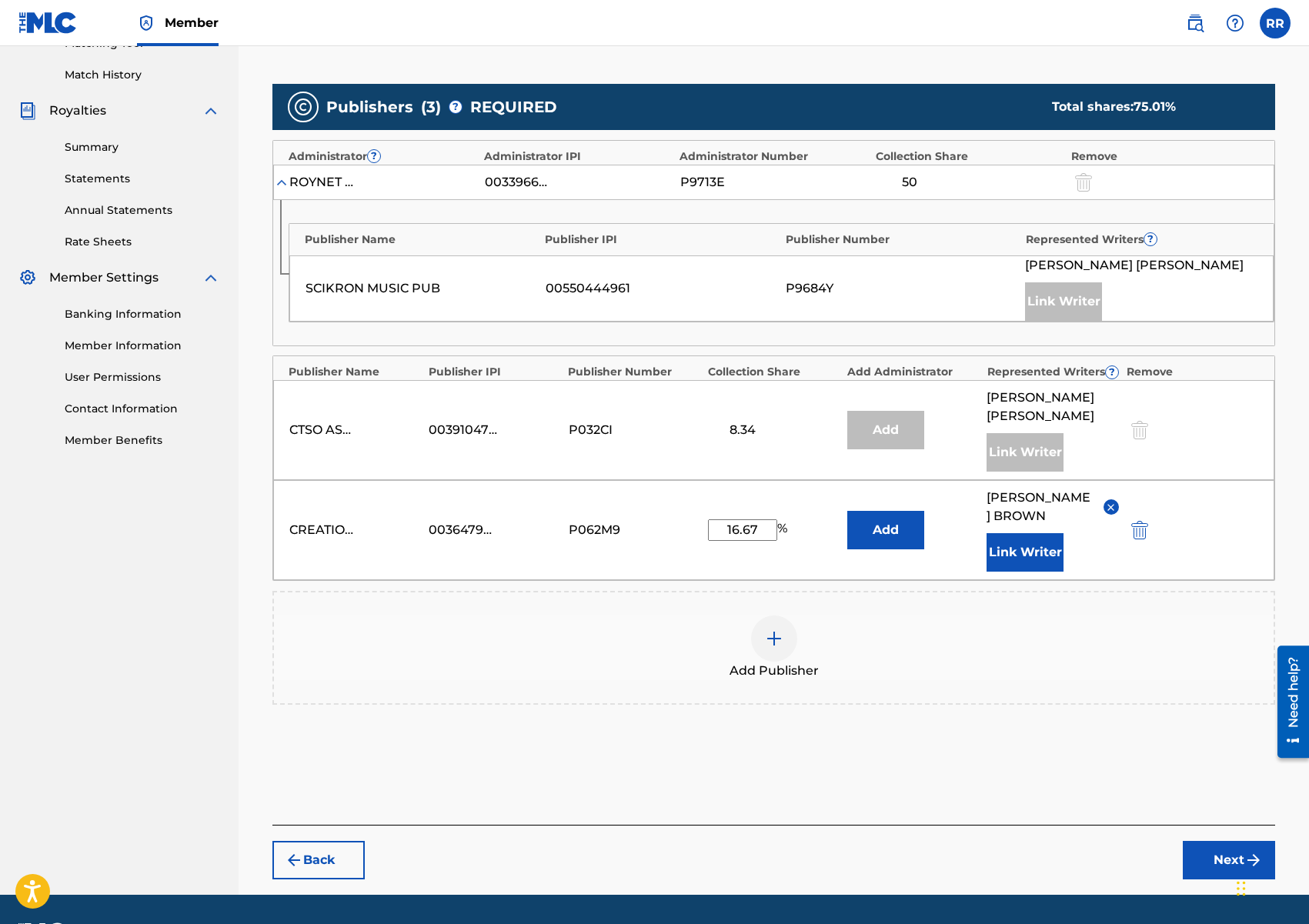
click at [1205, 877] on button "Next" at bounding box center [1229, 860] width 93 height 39
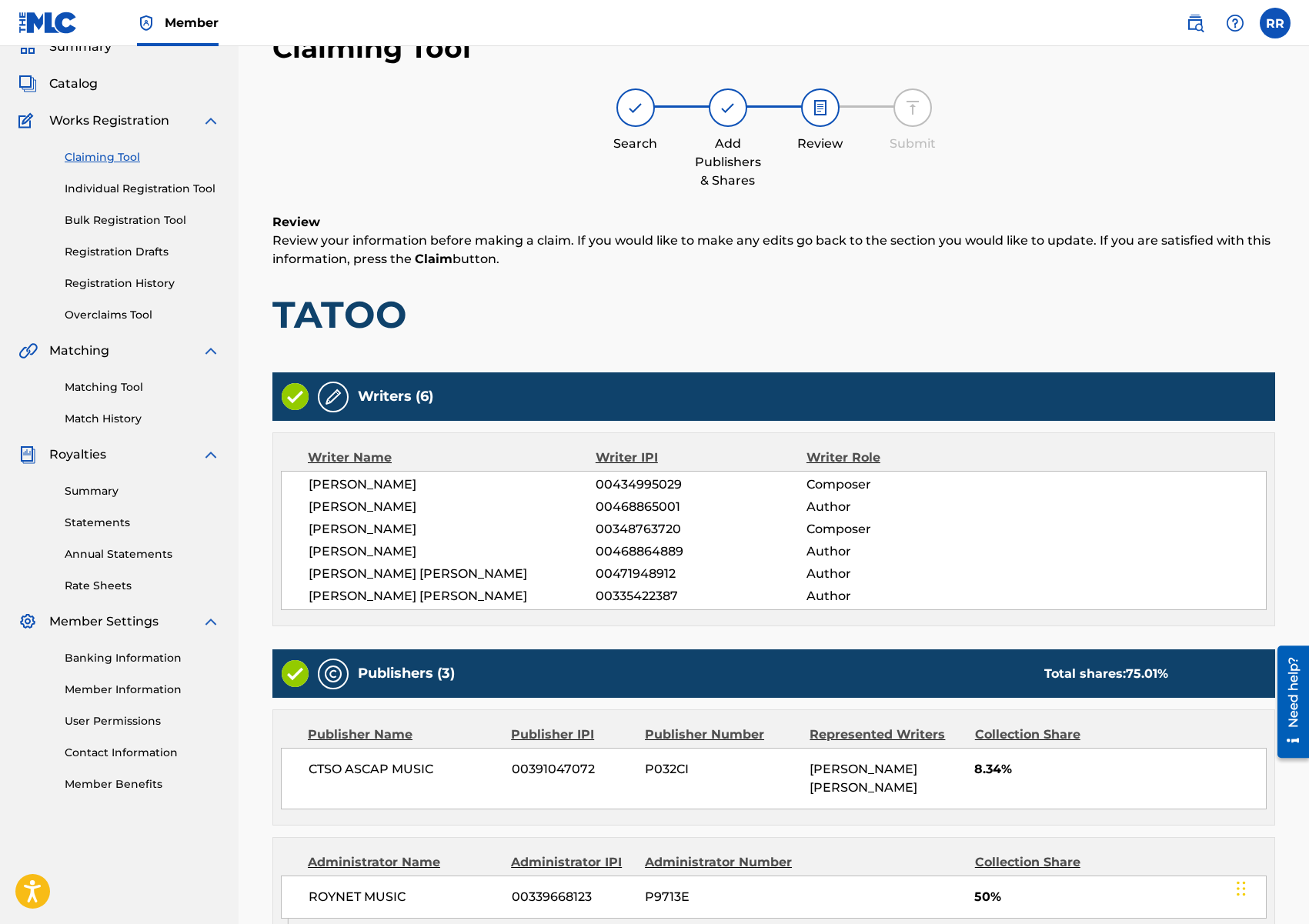
scroll to position [426, 0]
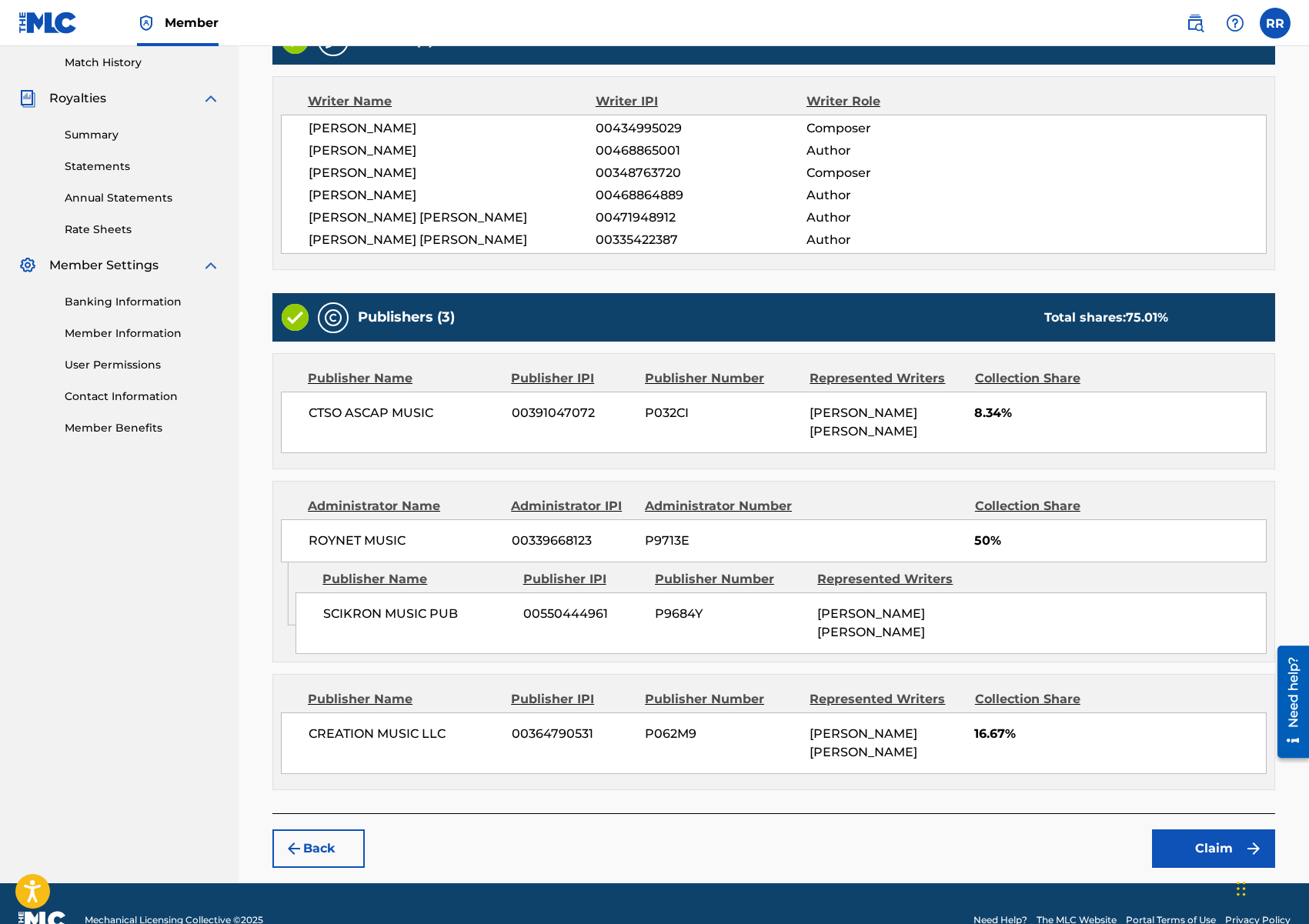
click at [1199, 829] on button "Claim" at bounding box center [1213, 848] width 123 height 39
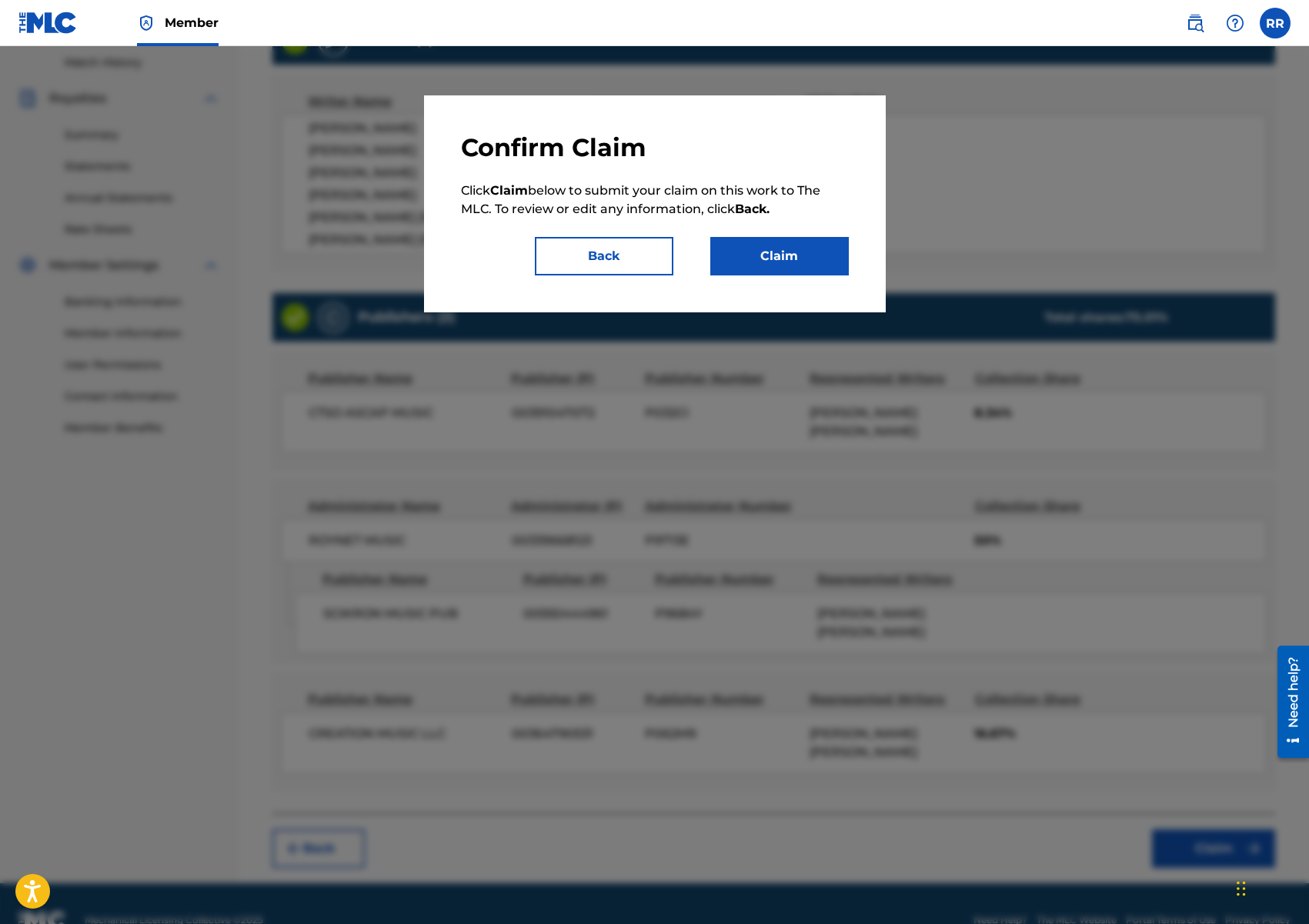
click at [768, 264] on button "Claim" at bounding box center [780, 257] width 139 height 39
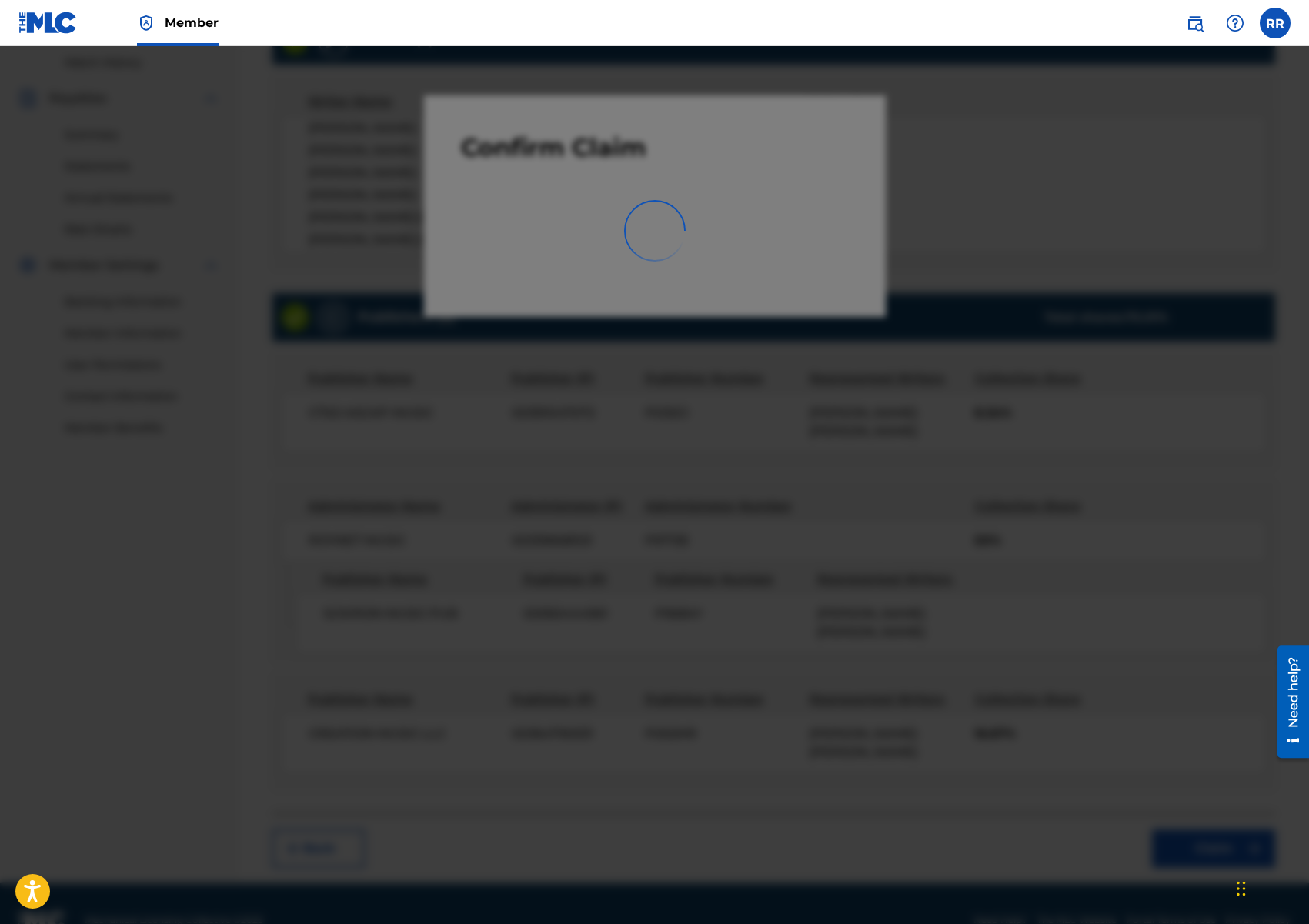
scroll to position [30, 0]
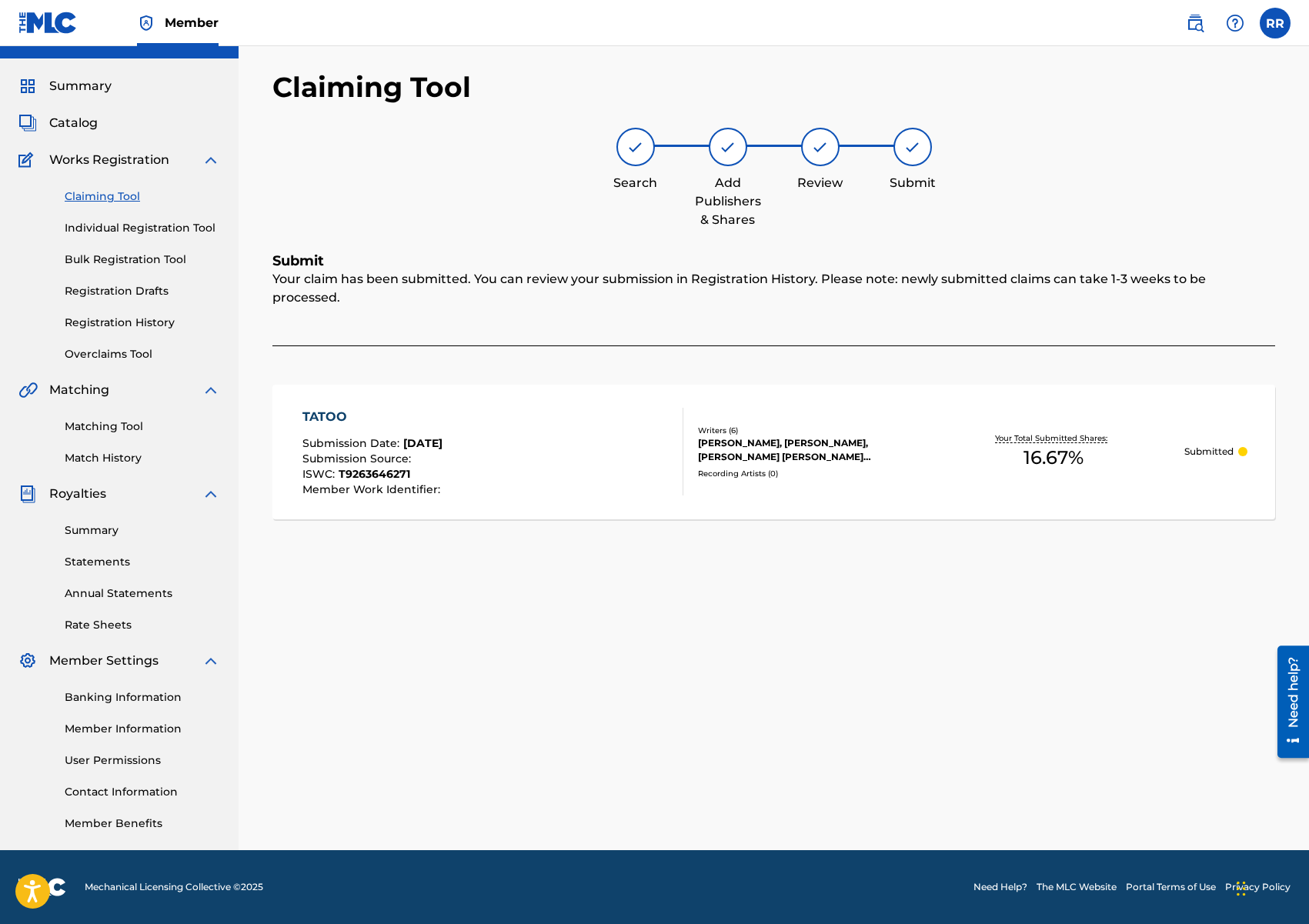
click at [107, 194] on link "Claiming Tool" at bounding box center [142, 196] width 156 height 16
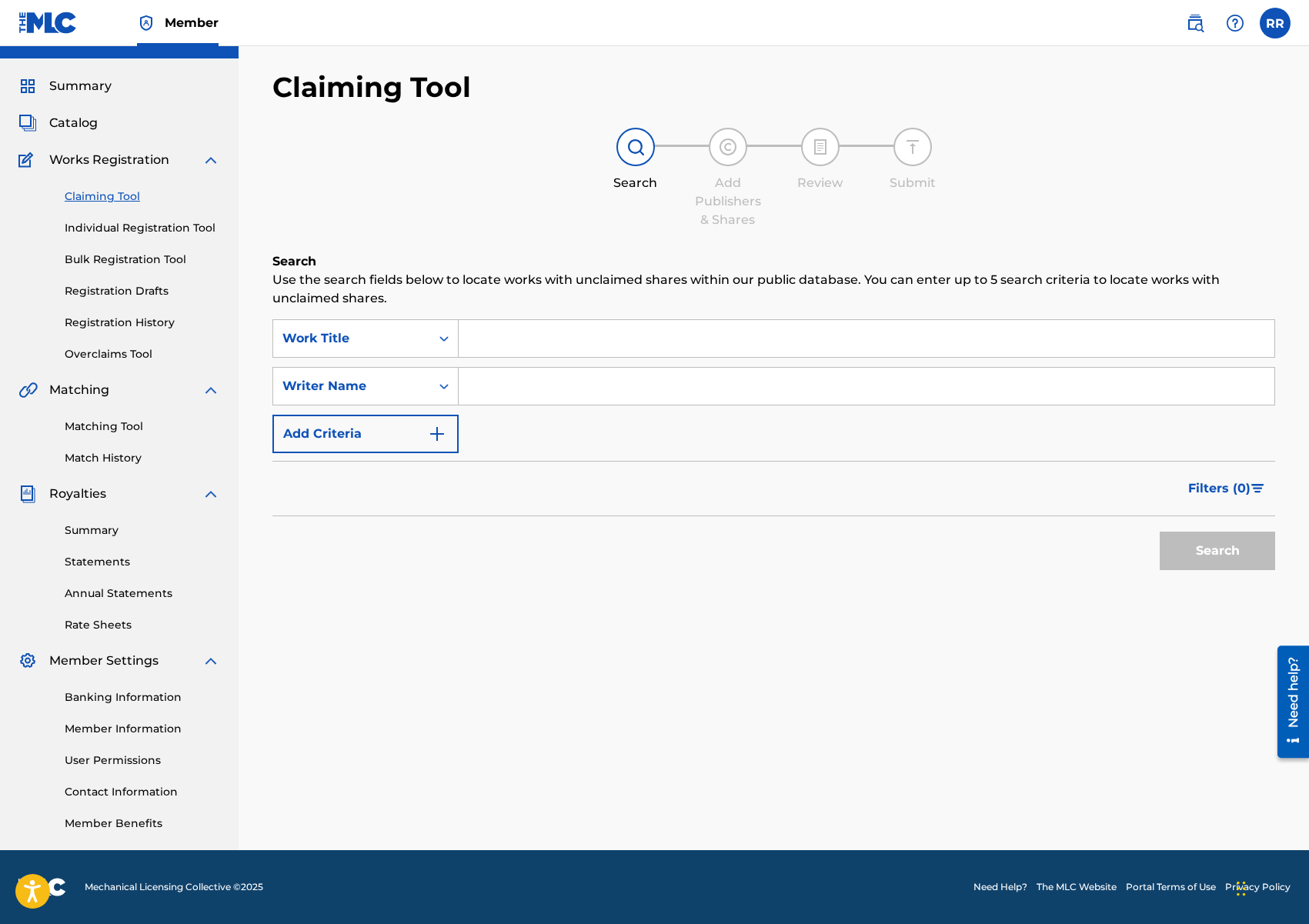
scroll to position [0, 0]
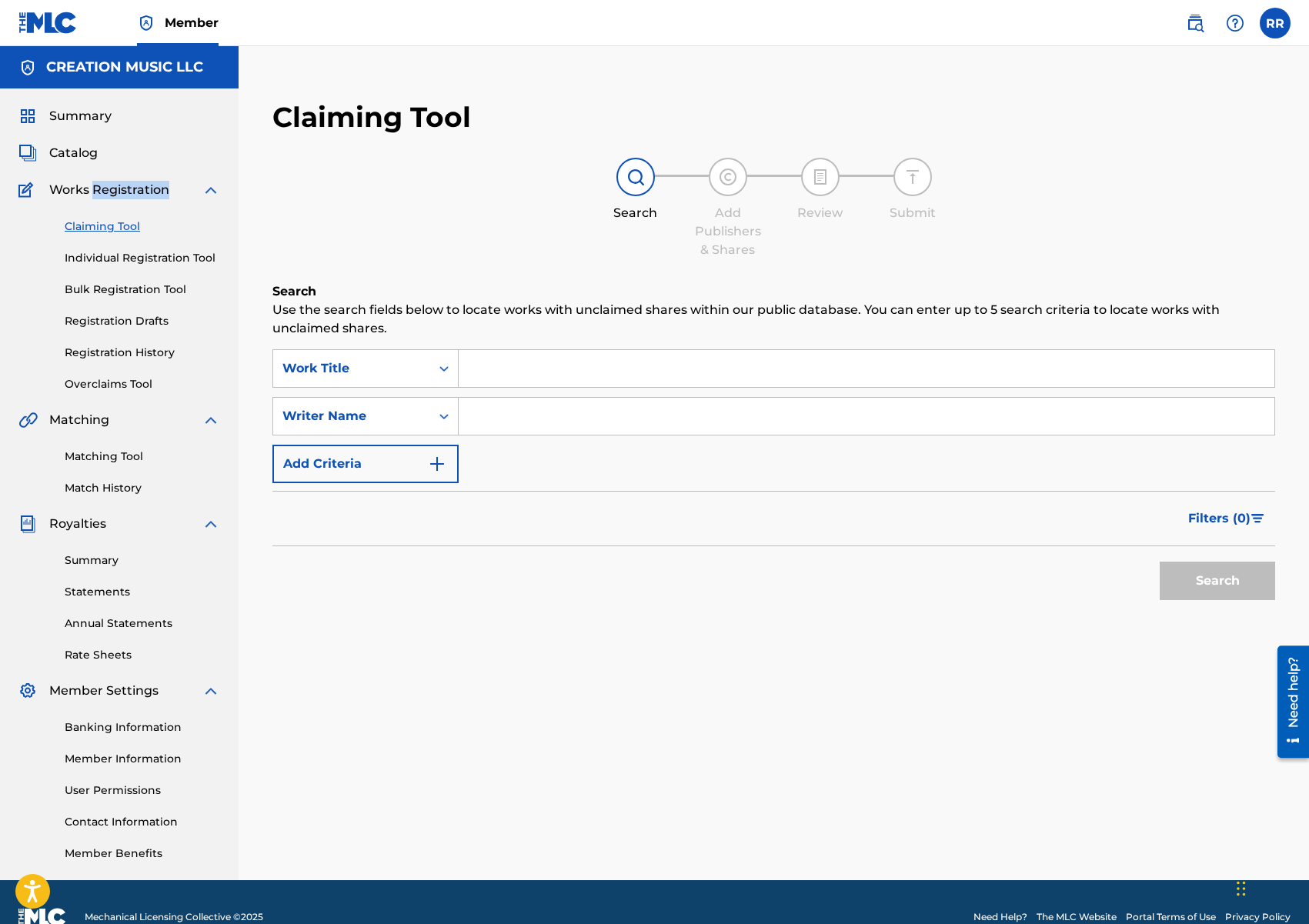
click at [107, 194] on span "Works Registration" at bounding box center [109, 190] width 120 height 19
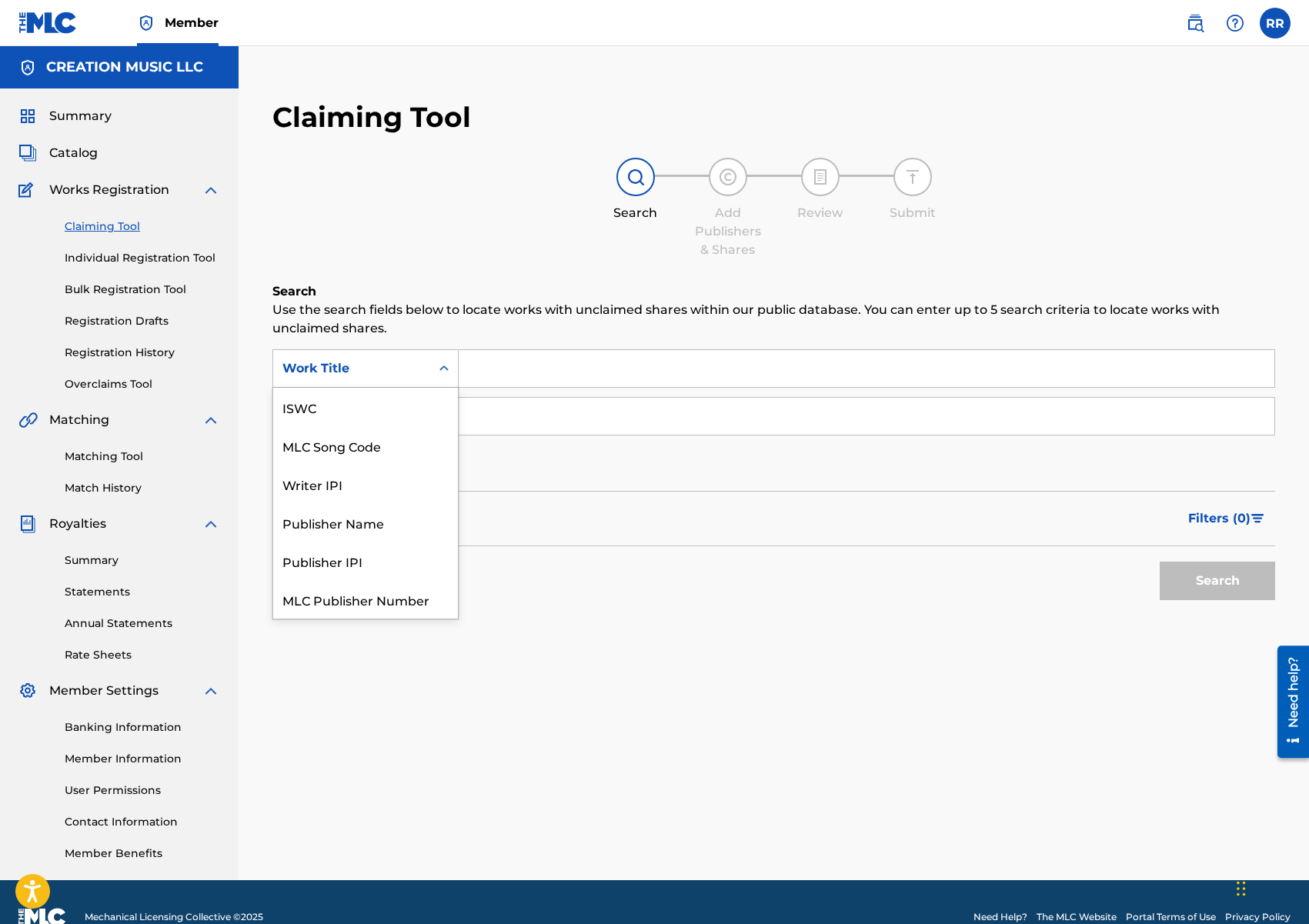
click at [383, 369] on div "Work Title" at bounding box center [351, 369] width 139 height 19
drag, startPoint x: 389, startPoint y: 412, endPoint x: 452, endPoint y: 392, distance: 66.1
click at [390, 412] on div "MLC Song Code" at bounding box center [365, 407] width 184 height 39
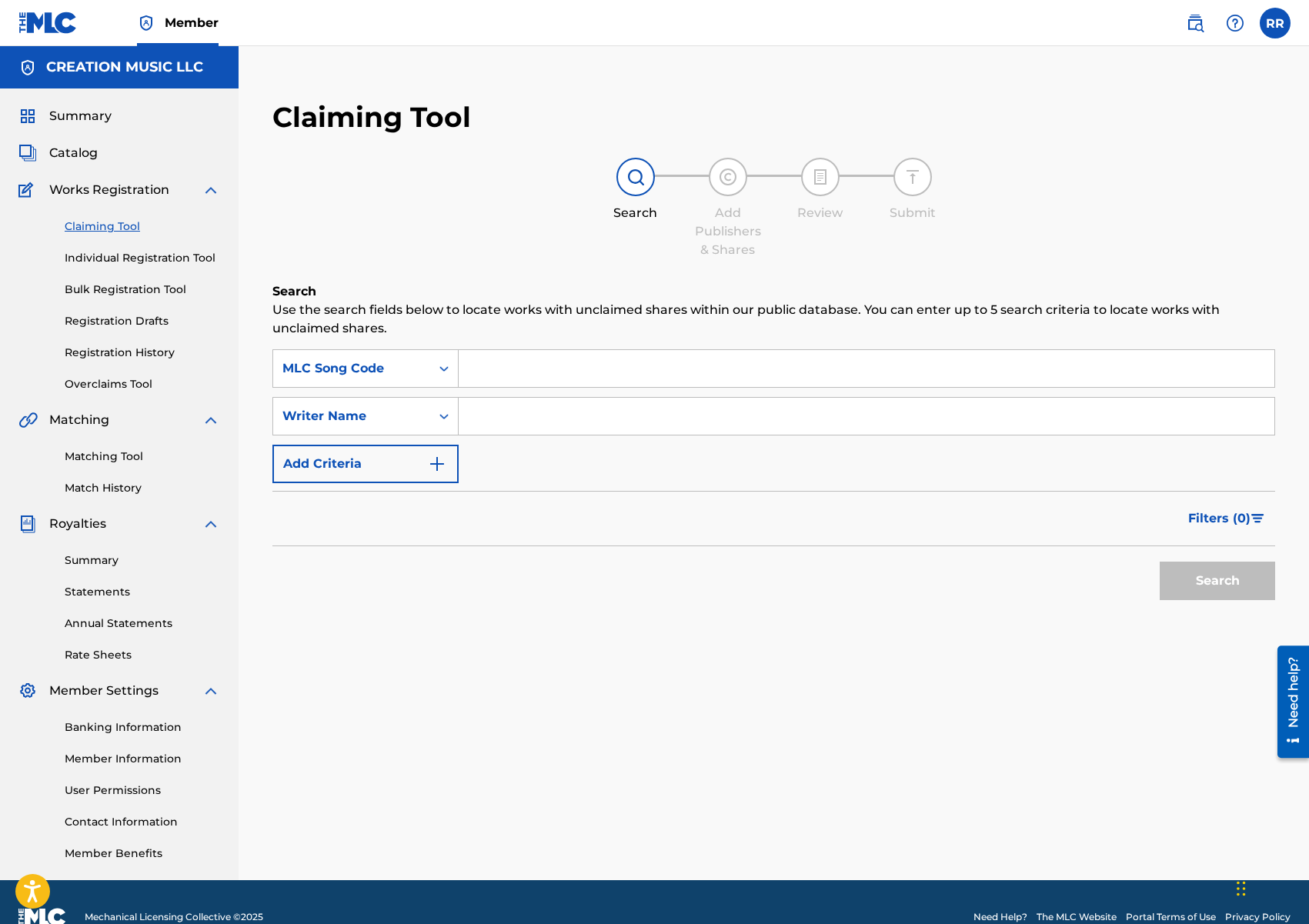
click at [506, 372] on input "Search Form" at bounding box center [866, 369] width 816 height 37
paste input "B9702G"
type input "B9702G"
click at [1189, 576] on button "Search" at bounding box center [1217, 581] width 115 height 39
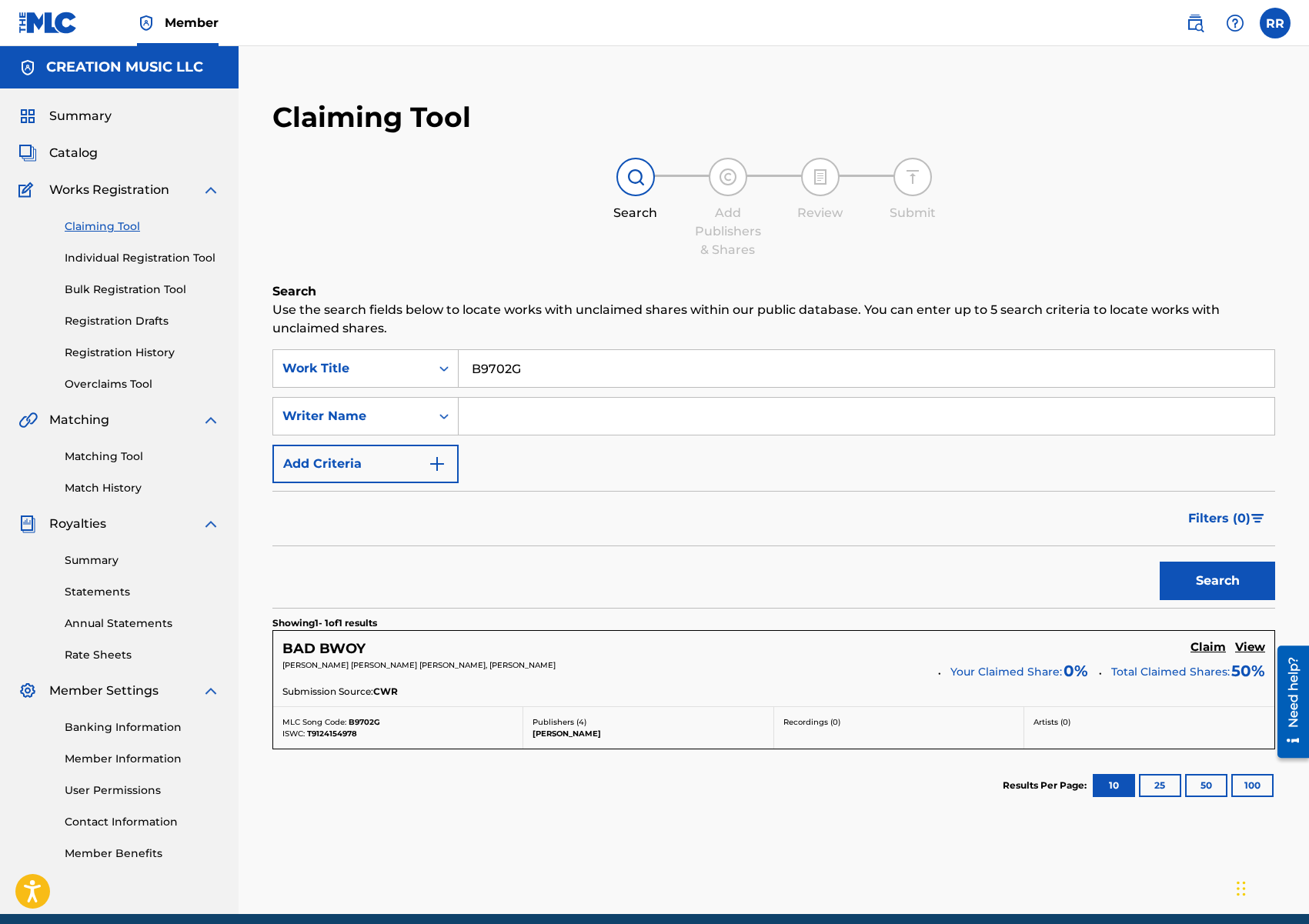
click at [1210, 647] on h5 "Claim" at bounding box center [1208, 647] width 35 height 14
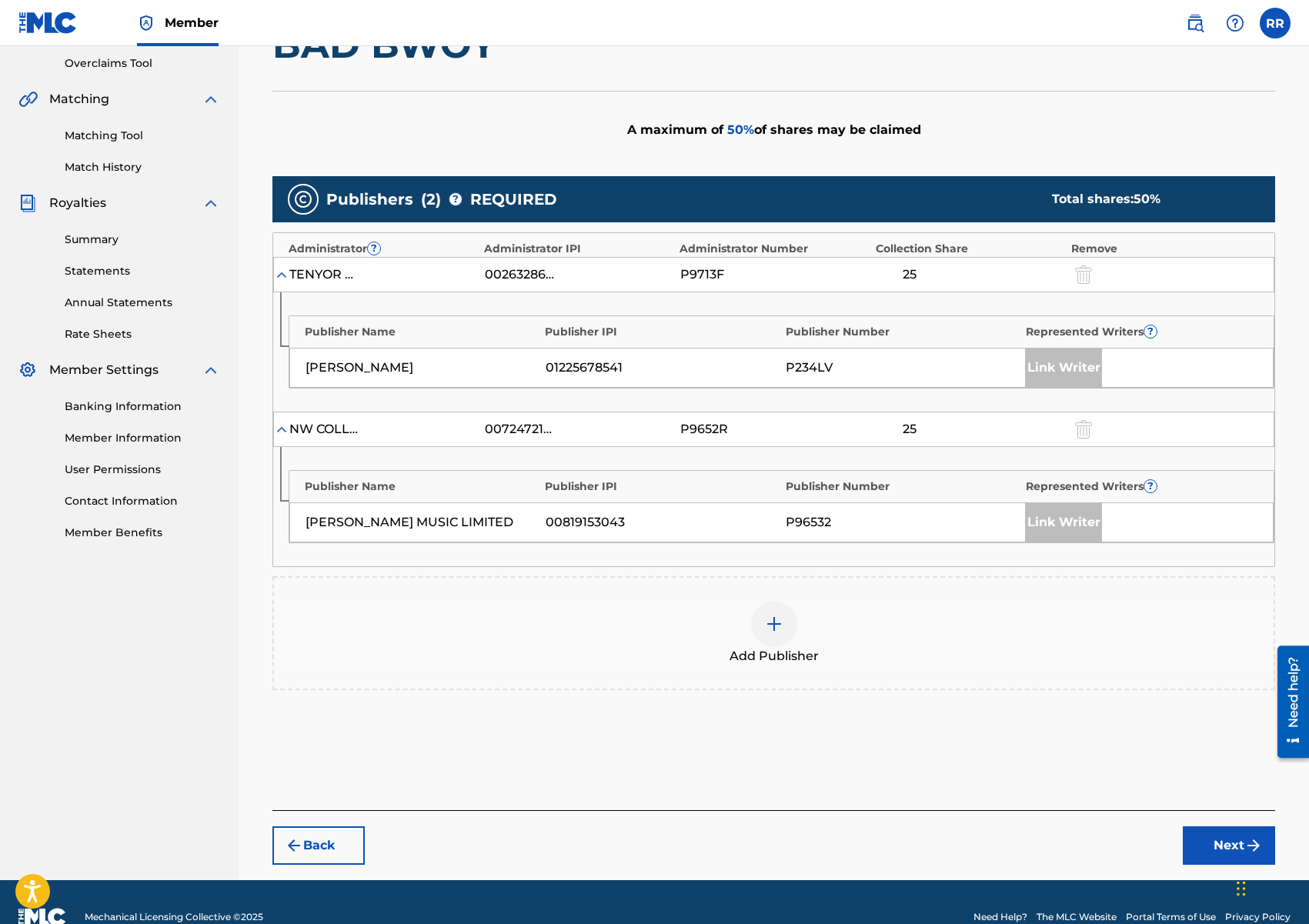
scroll to position [351, 0]
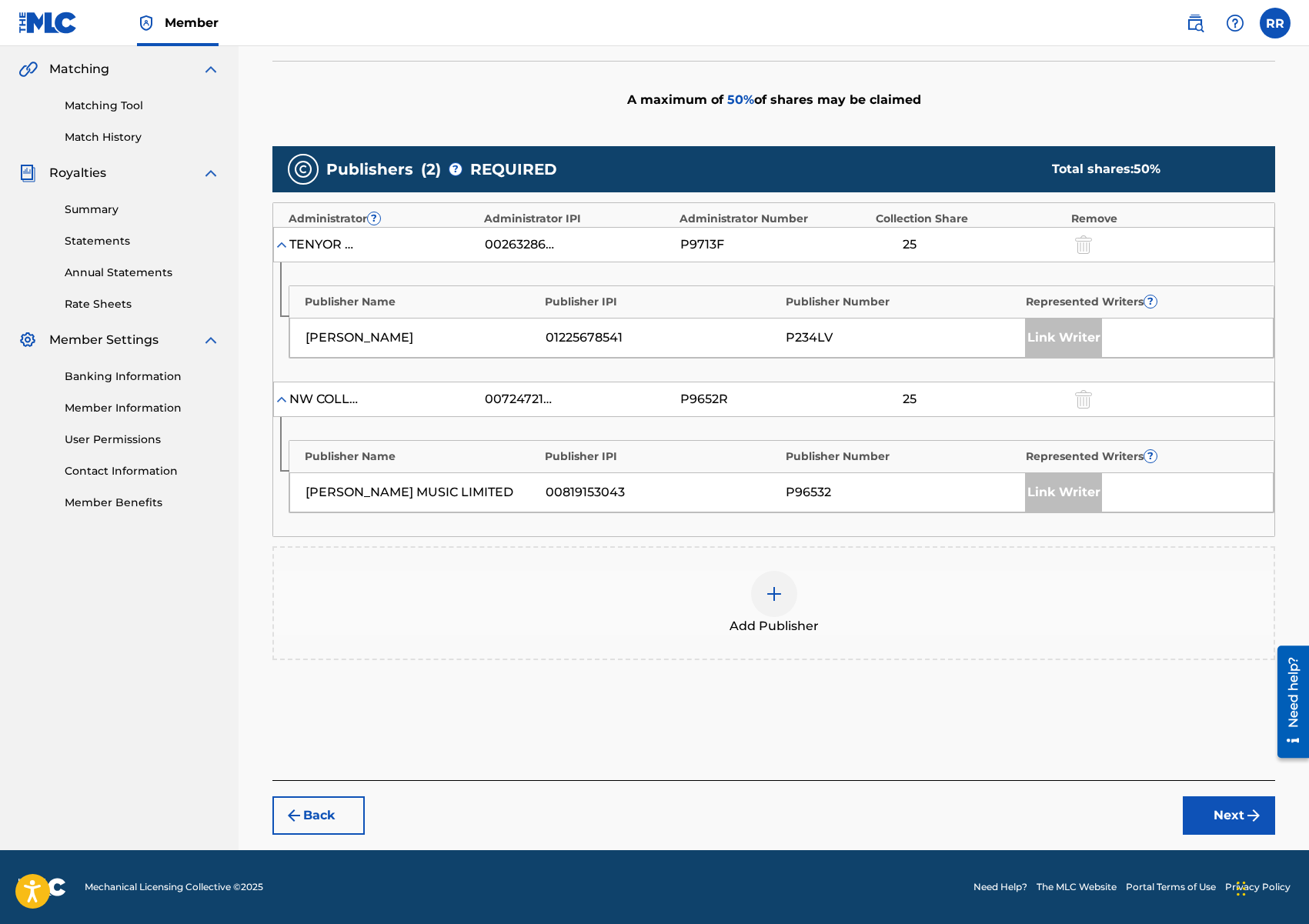
click at [768, 597] on img at bounding box center [774, 594] width 19 height 19
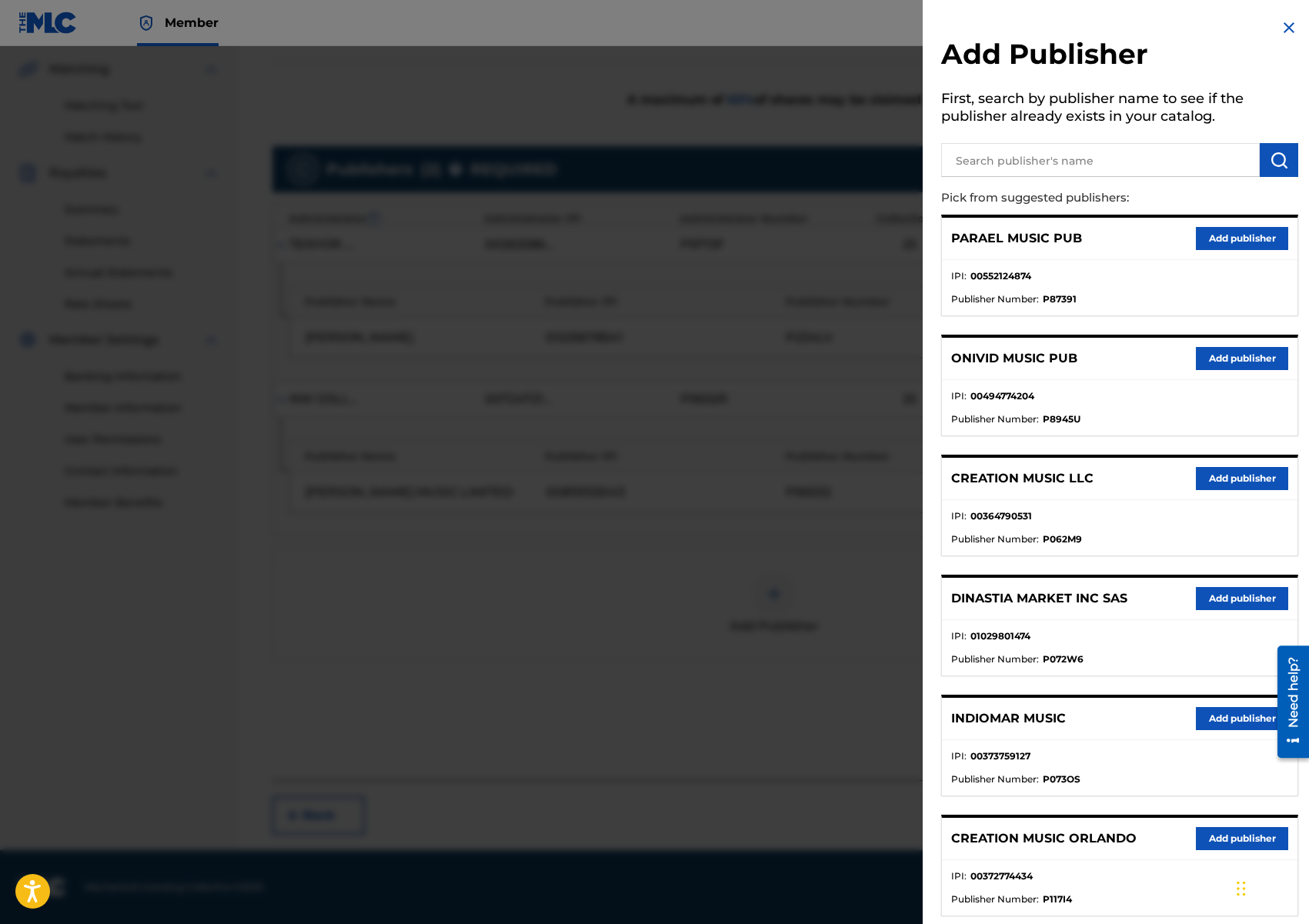
click at [1242, 479] on button "Add publisher" at bounding box center [1242, 478] width 93 height 23
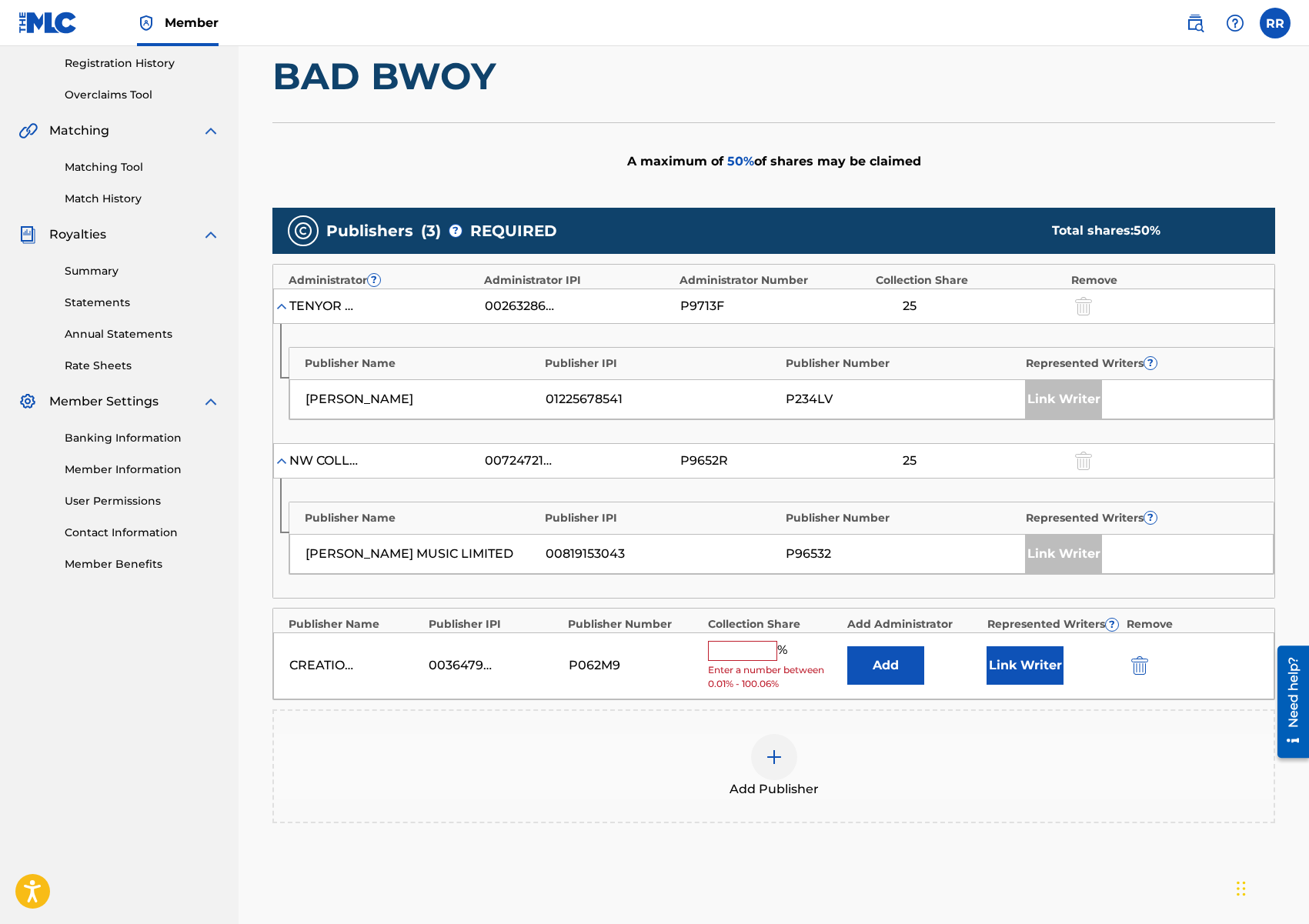
scroll to position [292, 0]
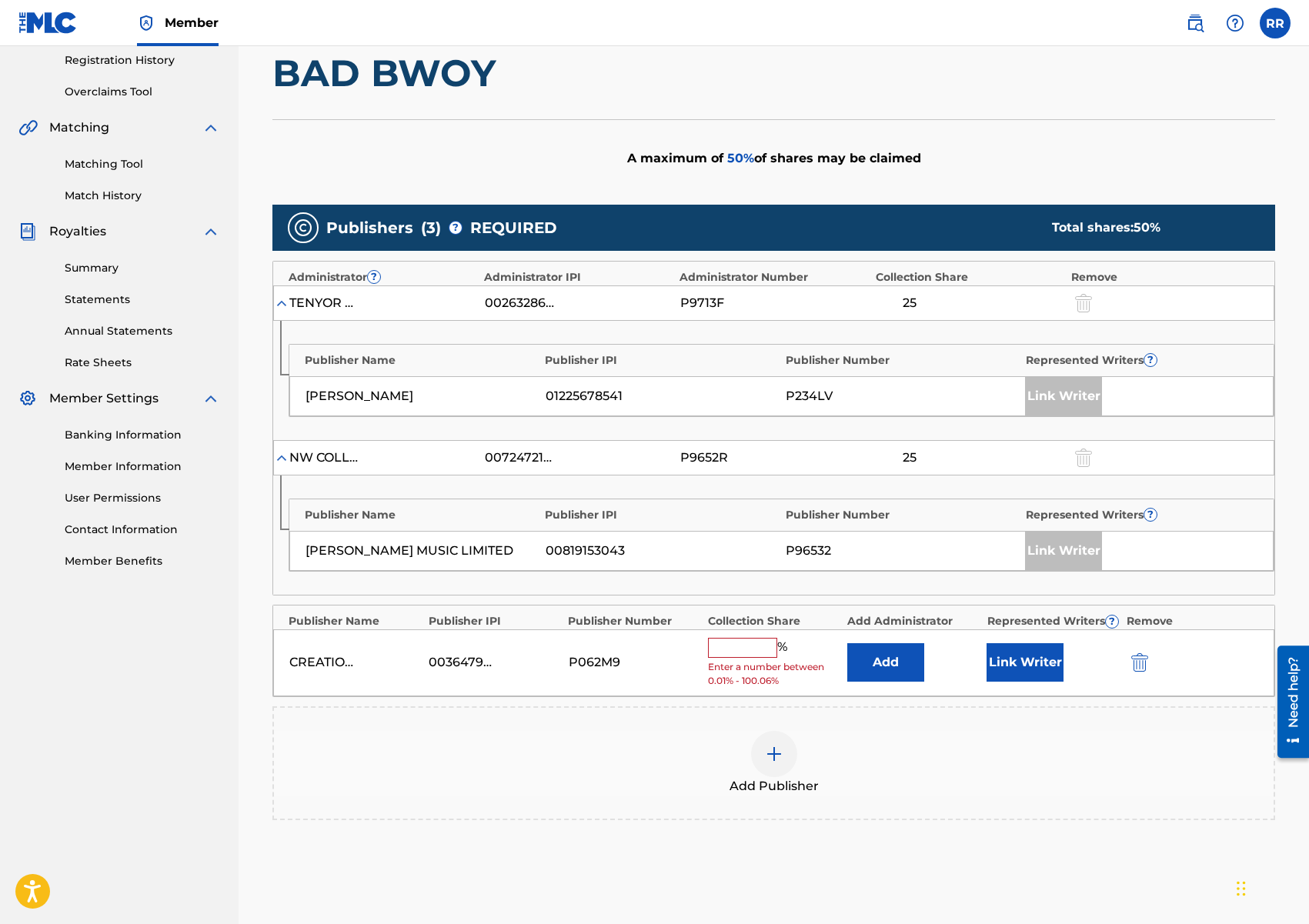
click at [737, 647] on input "text" at bounding box center [742, 648] width 69 height 20
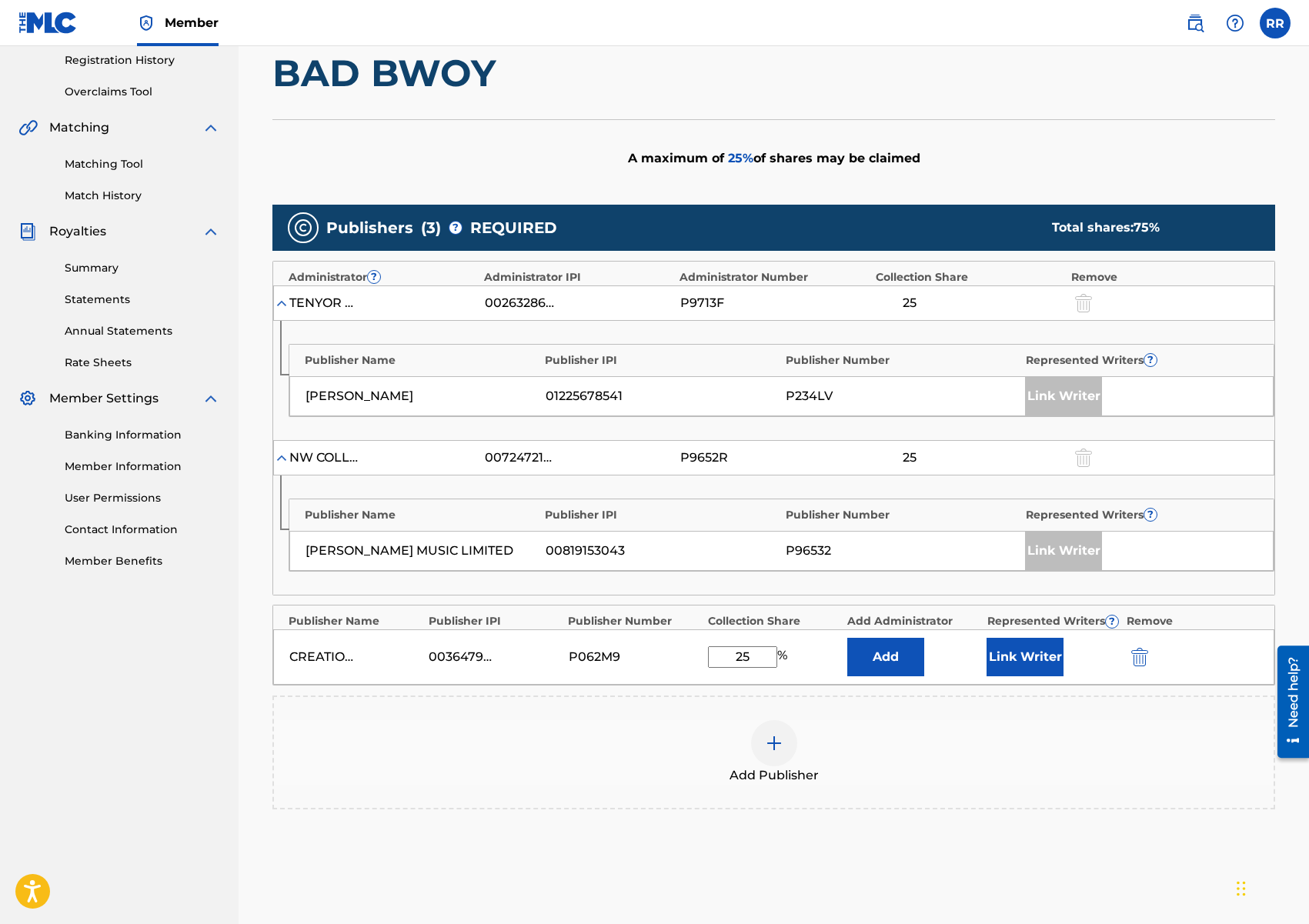
type input "25"
click at [1032, 658] on button "Link Writer" at bounding box center [1024, 657] width 77 height 39
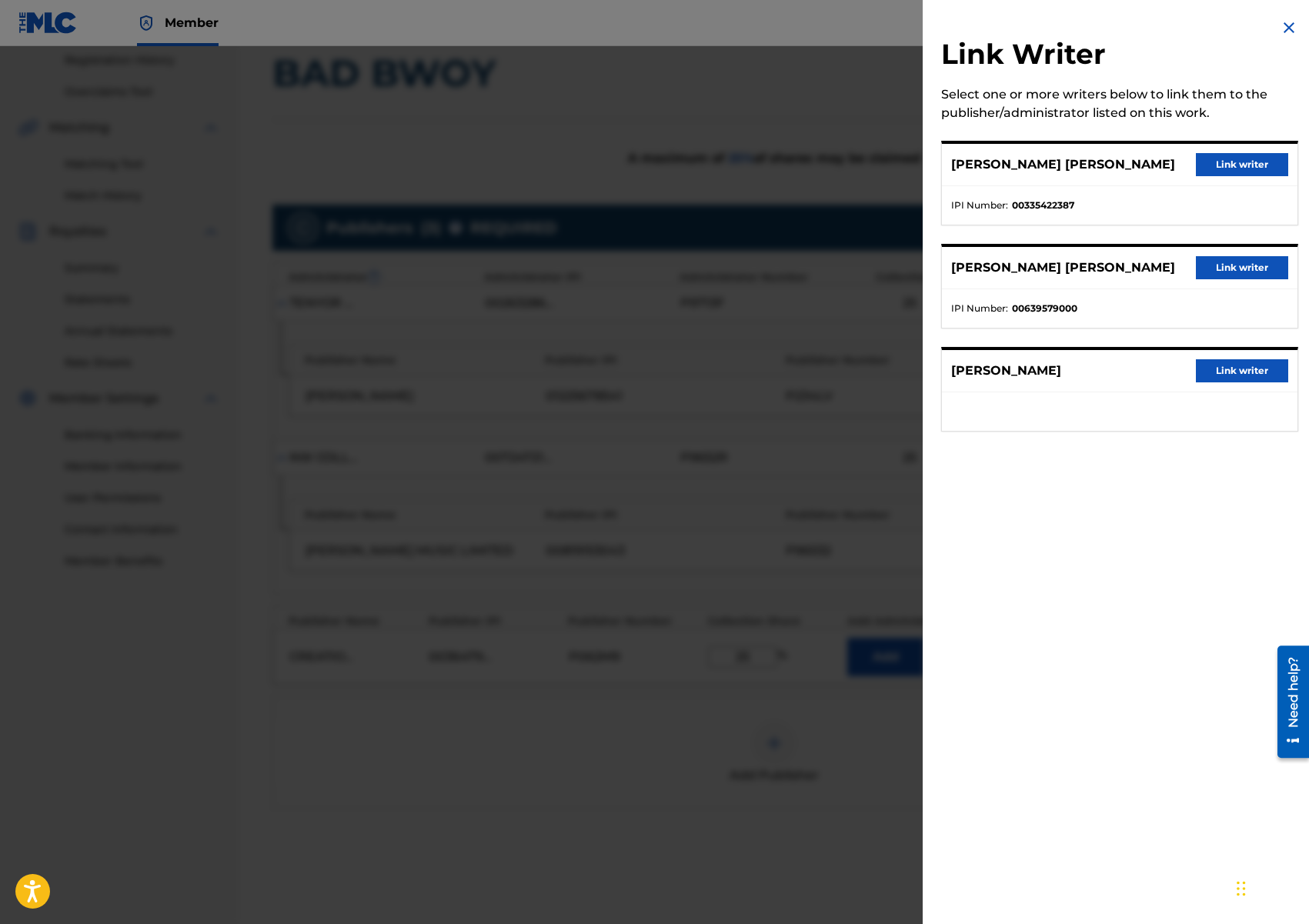
click at [1209, 167] on button "Link writer" at bounding box center [1242, 164] width 93 height 23
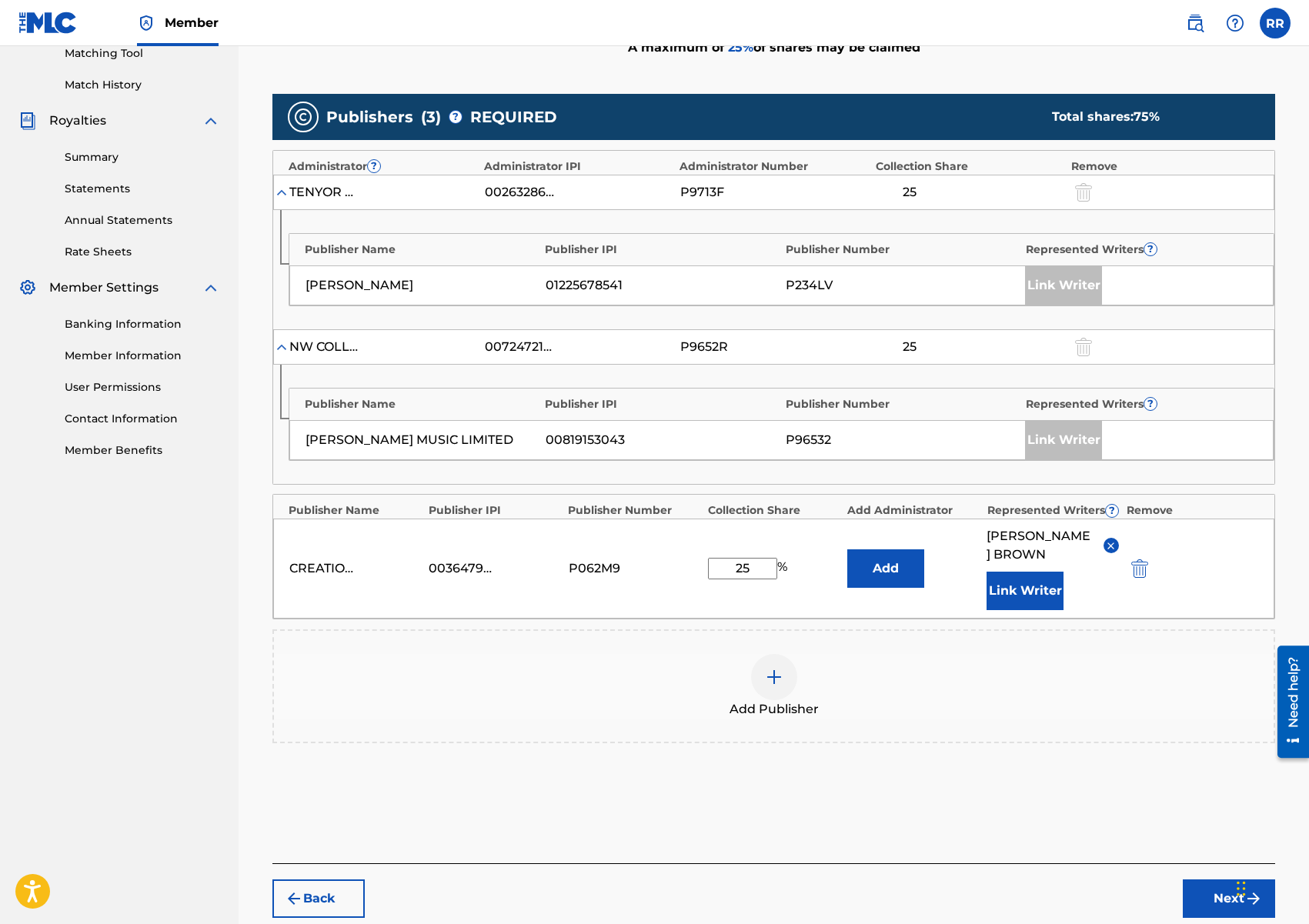
scroll to position [421, 0]
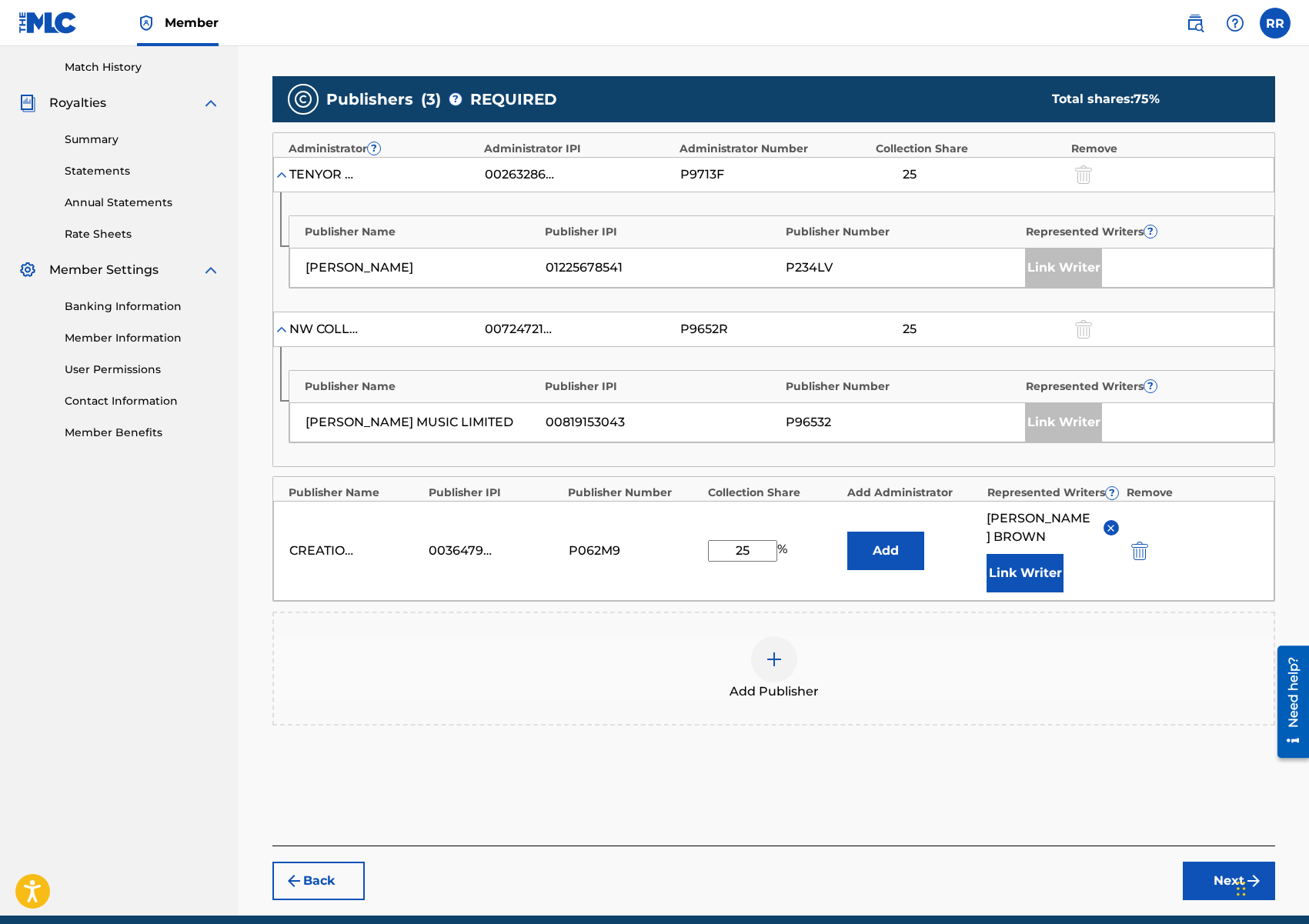
click at [1197, 895] on button "Next" at bounding box center [1229, 881] width 93 height 39
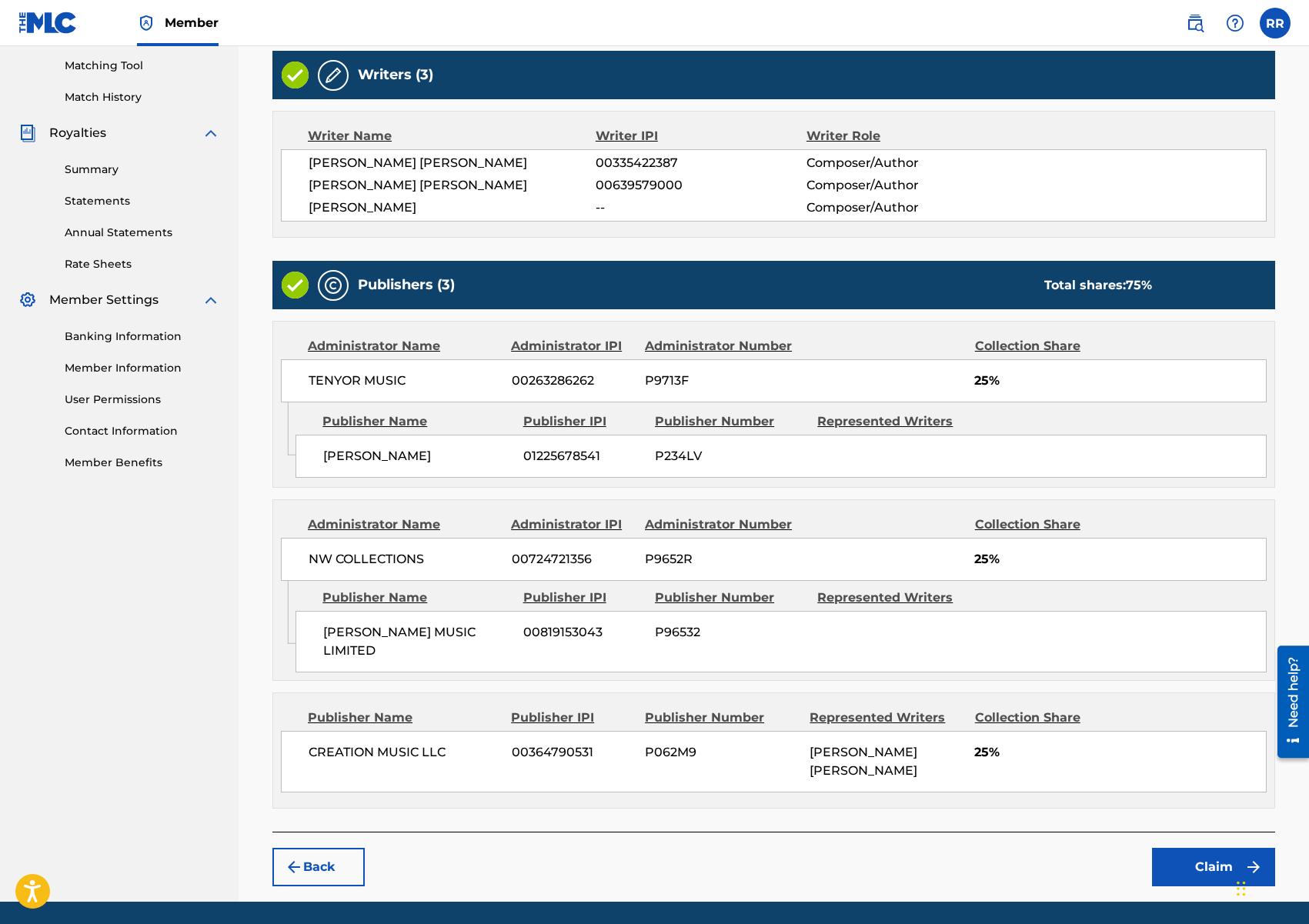
scroll to position [443, 0]
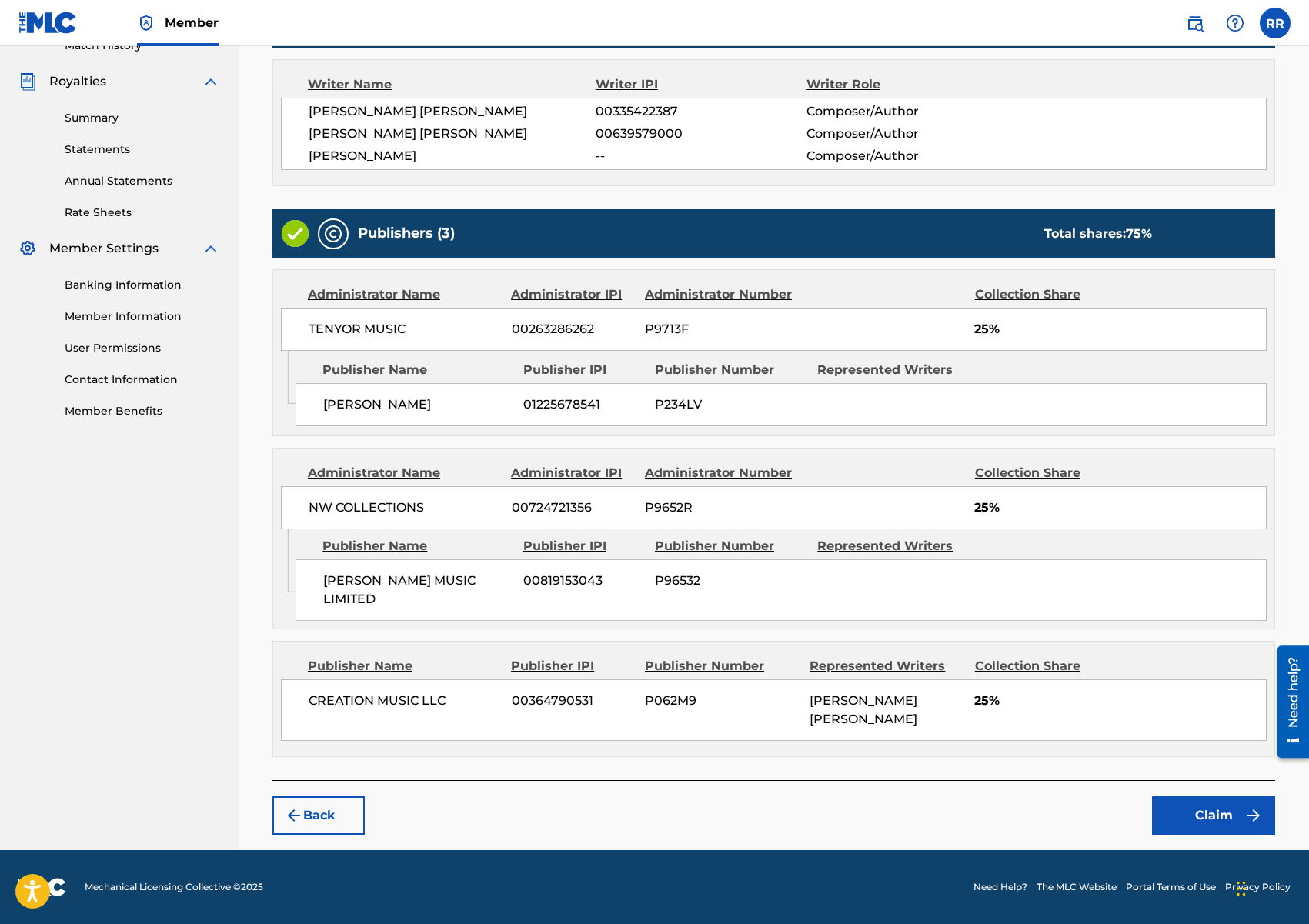
click at [1211, 820] on button "Claim" at bounding box center [1213, 815] width 123 height 39
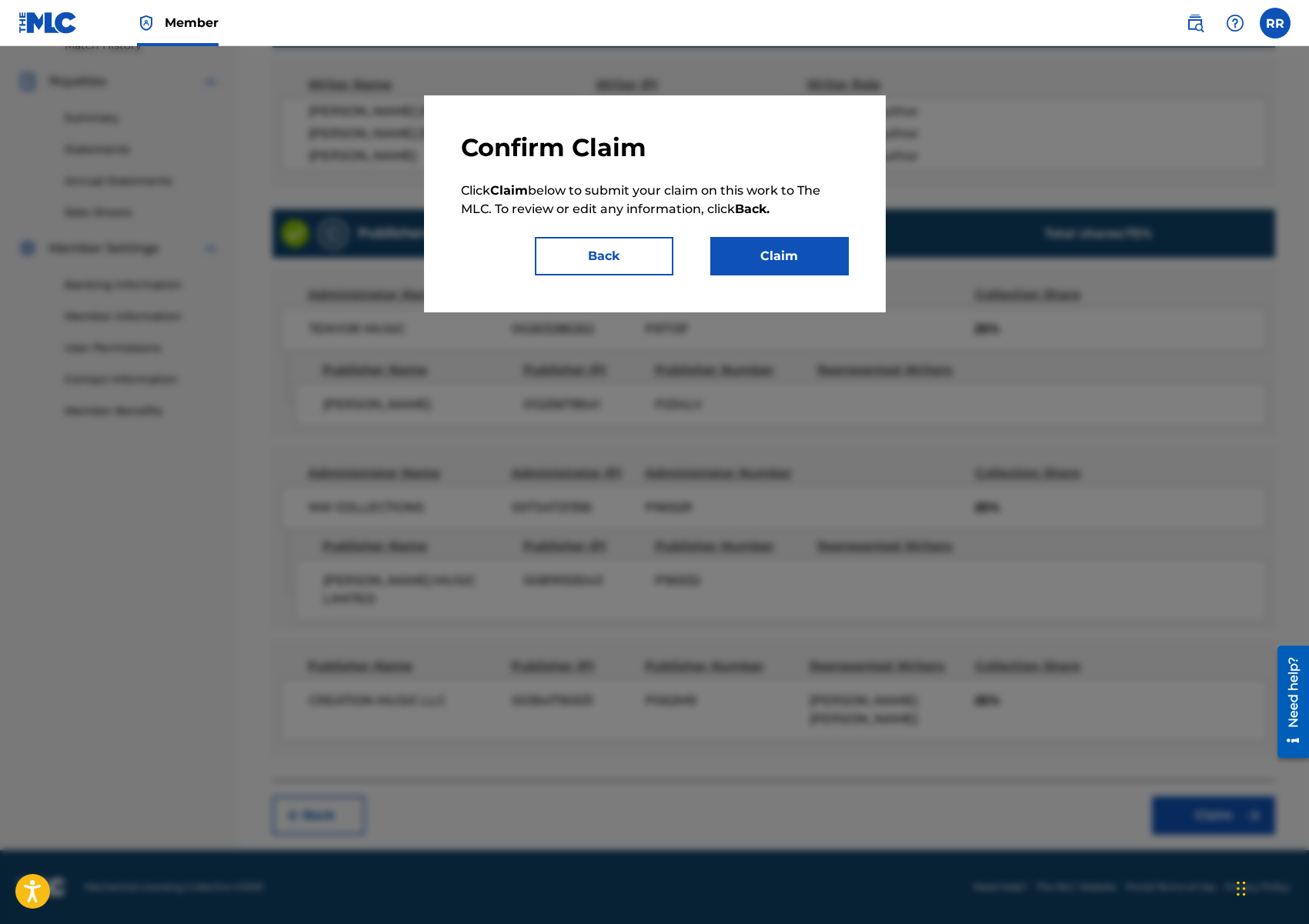
click at [772, 262] on button "Claim" at bounding box center [780, 257] width 139 height 39
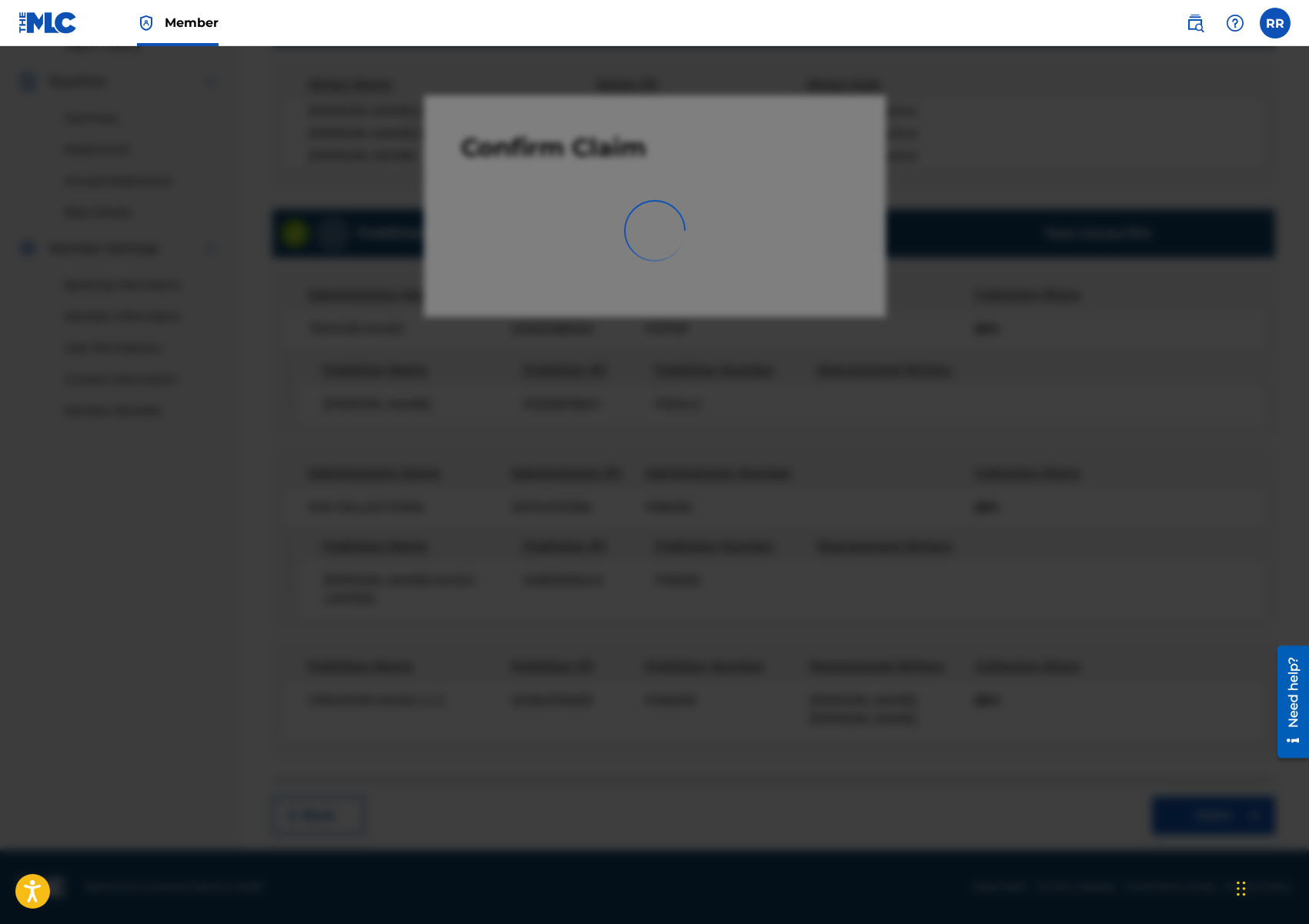
scroll to position [30, 0]
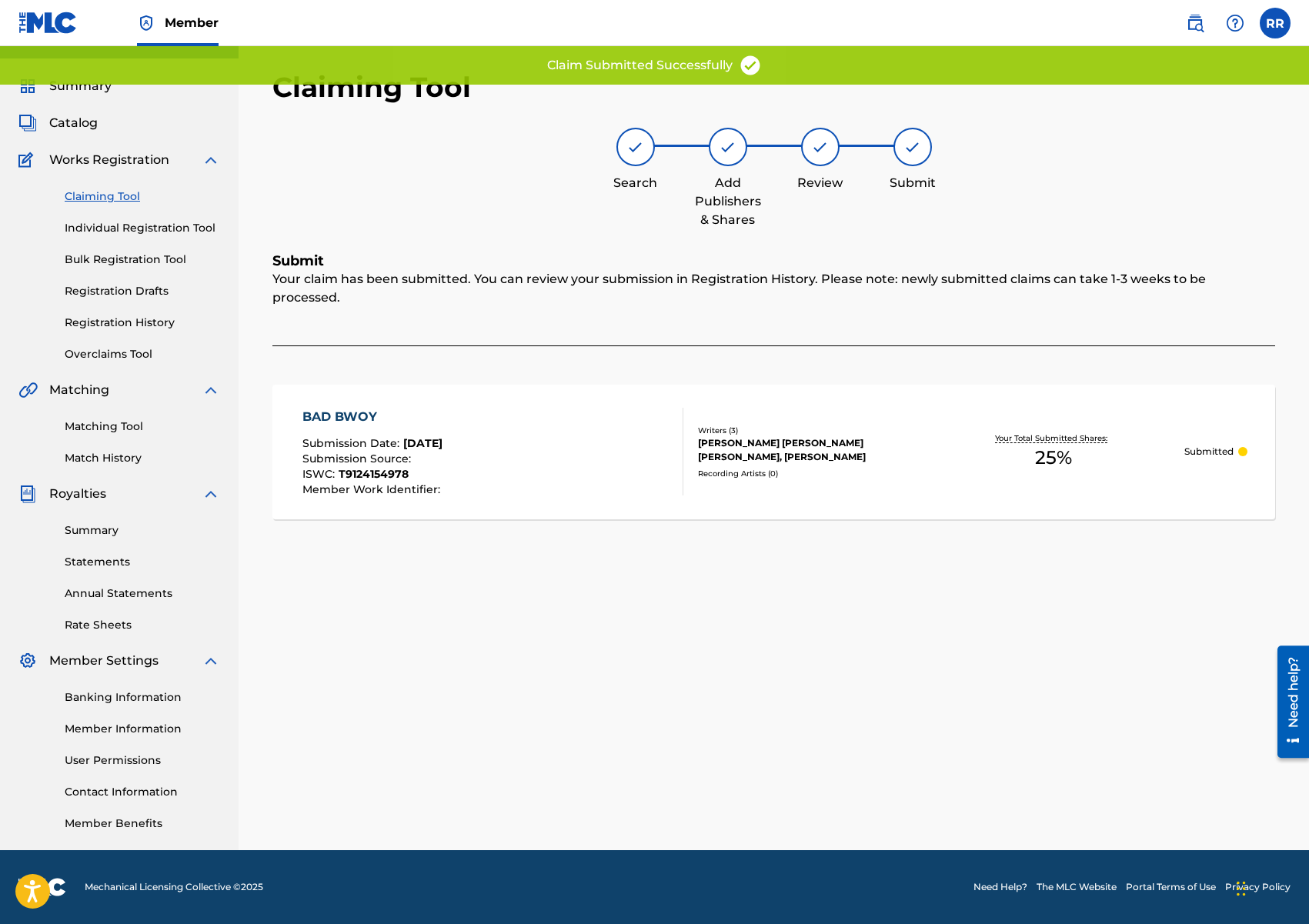
click at [658, 442] on div "BAD BWOY Submission Date : Aug 18, 2025 Submission Source : ISWC : T9124154978 …" at bounding box center [492, 451] width 380 height 88
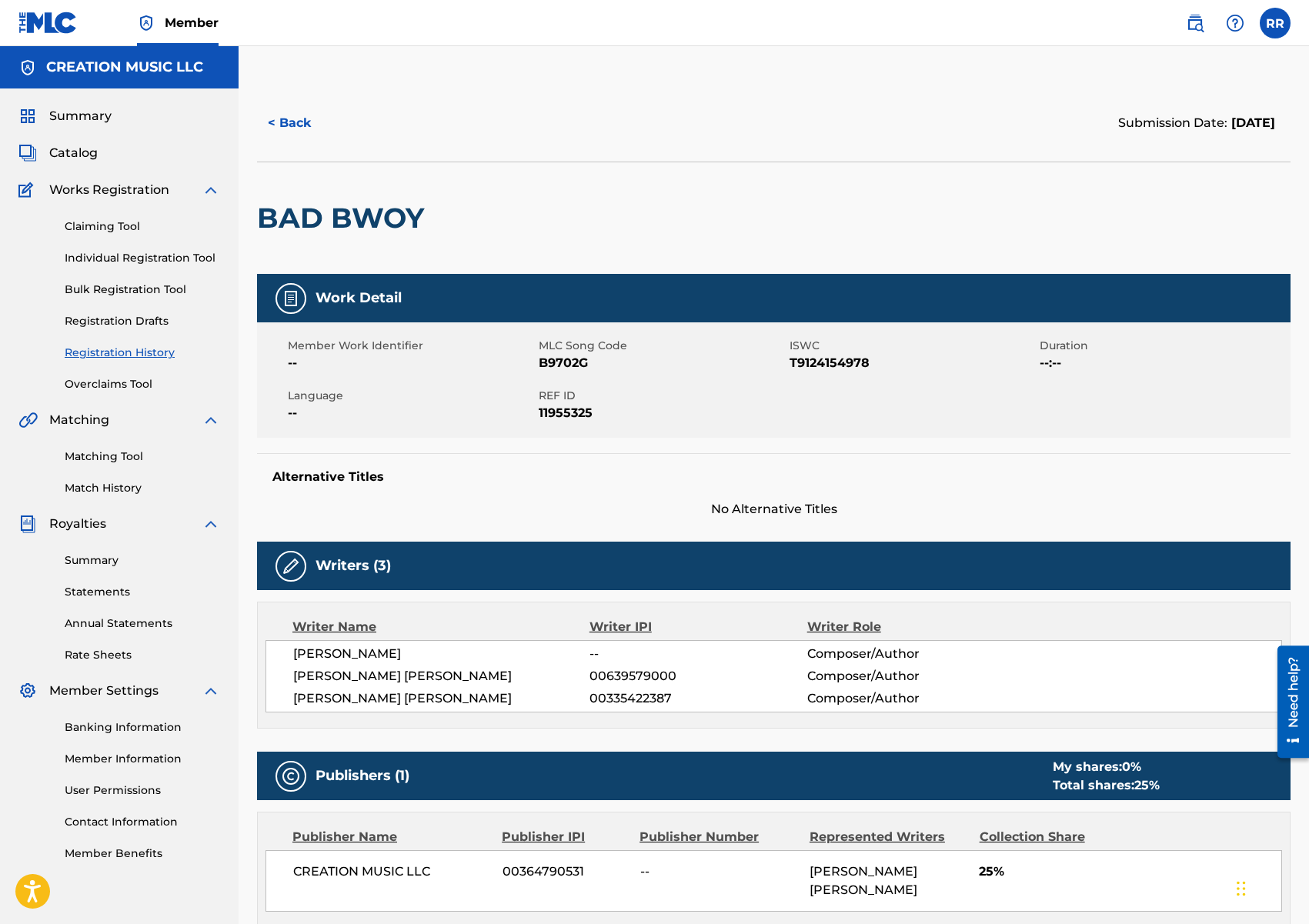
click at [92, 226] on link "Claiming Tool" at bounding box center [142, 226] width 156 height 16
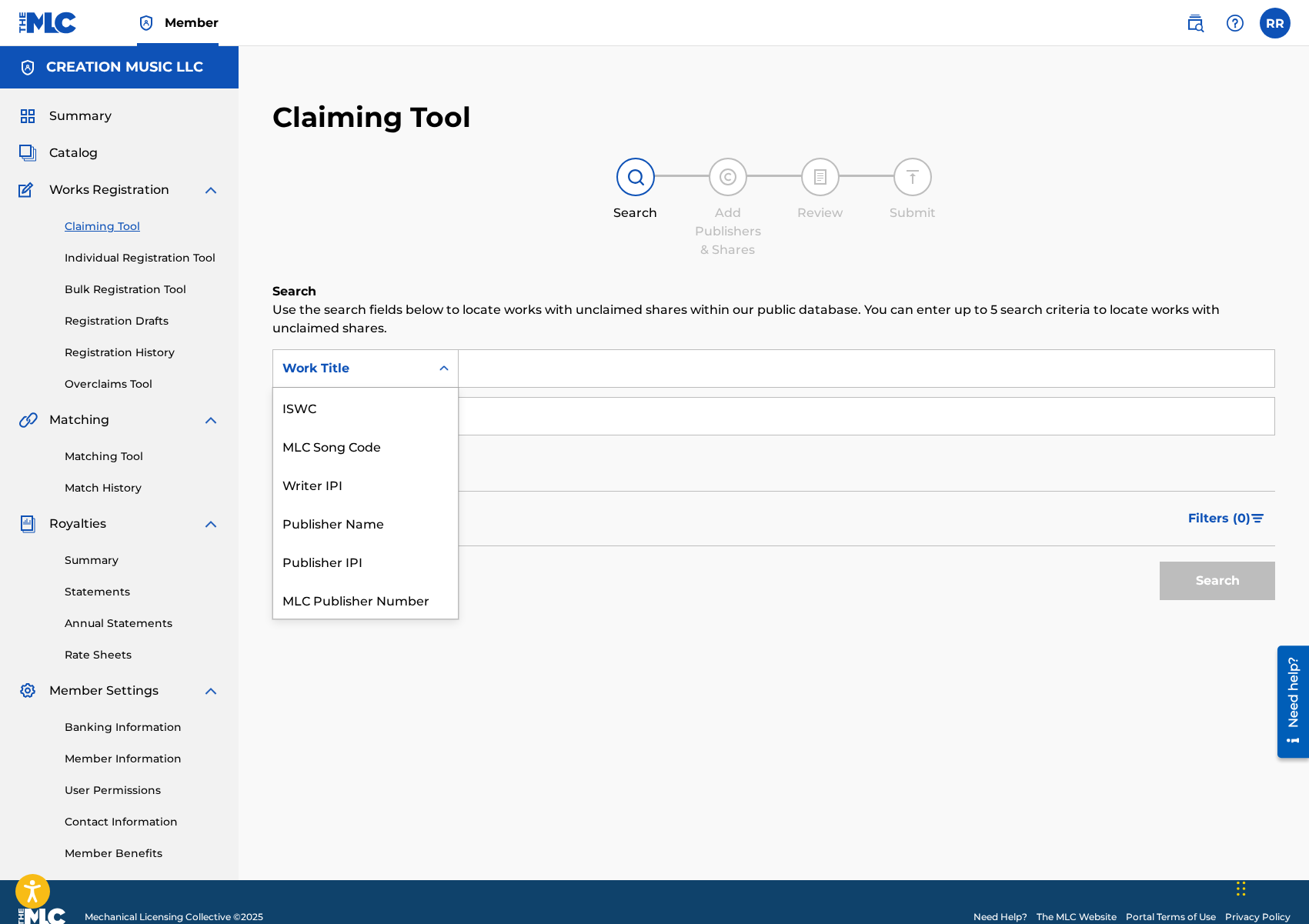
click at [338, 372] on div "Work Title" at bounding box center [351, 369] width 139 height 19
click at [380, 406] on div "MLC Song Code" at bounding box center [365, 407] width 184 height 39
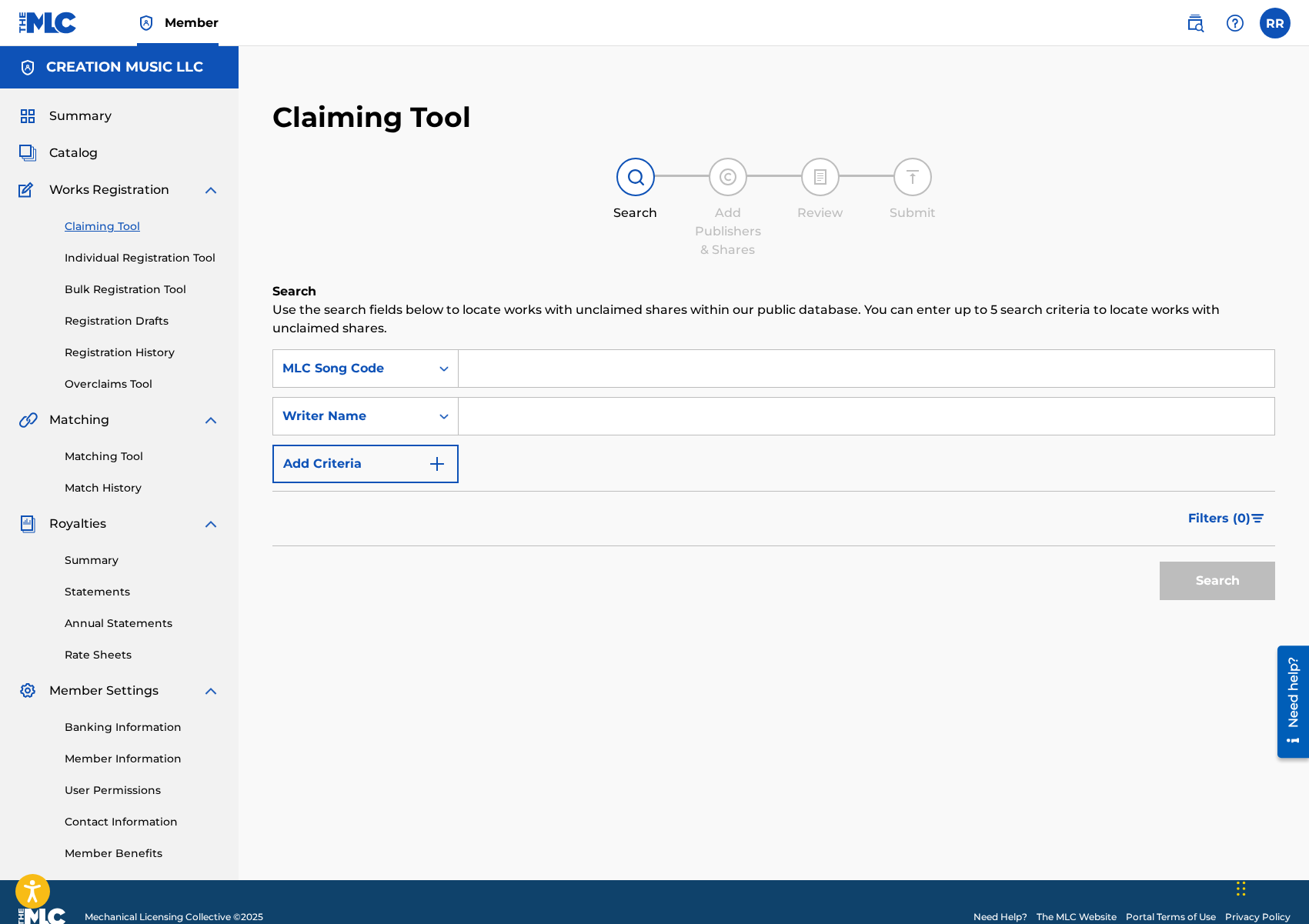
click at [517, 358] on input "Search Form" at bounding box center [866, 369] width 816 height 37
paste input "RV7E0G"
click at [1200, 586] on button "Search" at bounding box center [1217, 581] width 115 height 39
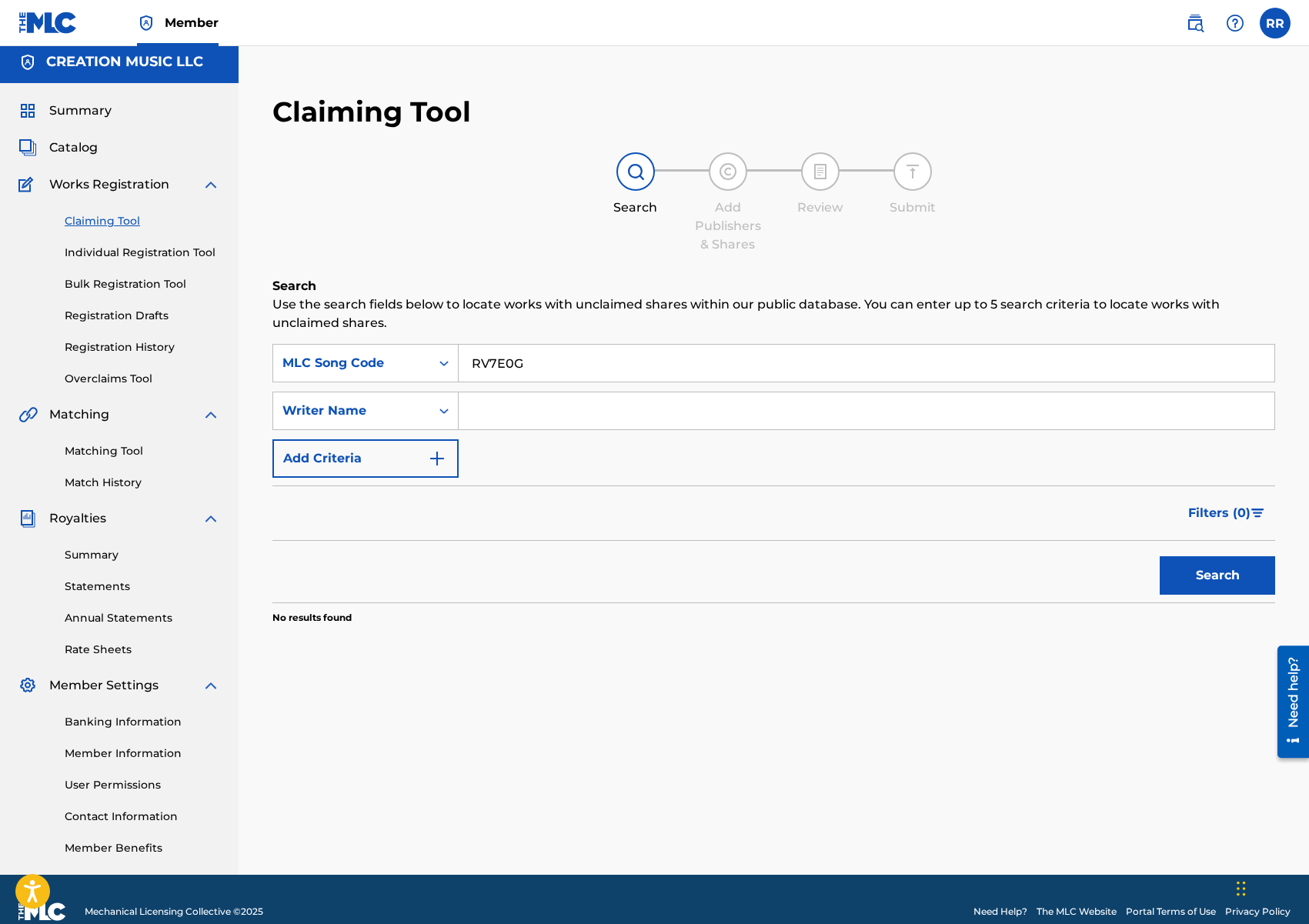
scroll to position [2, 0]
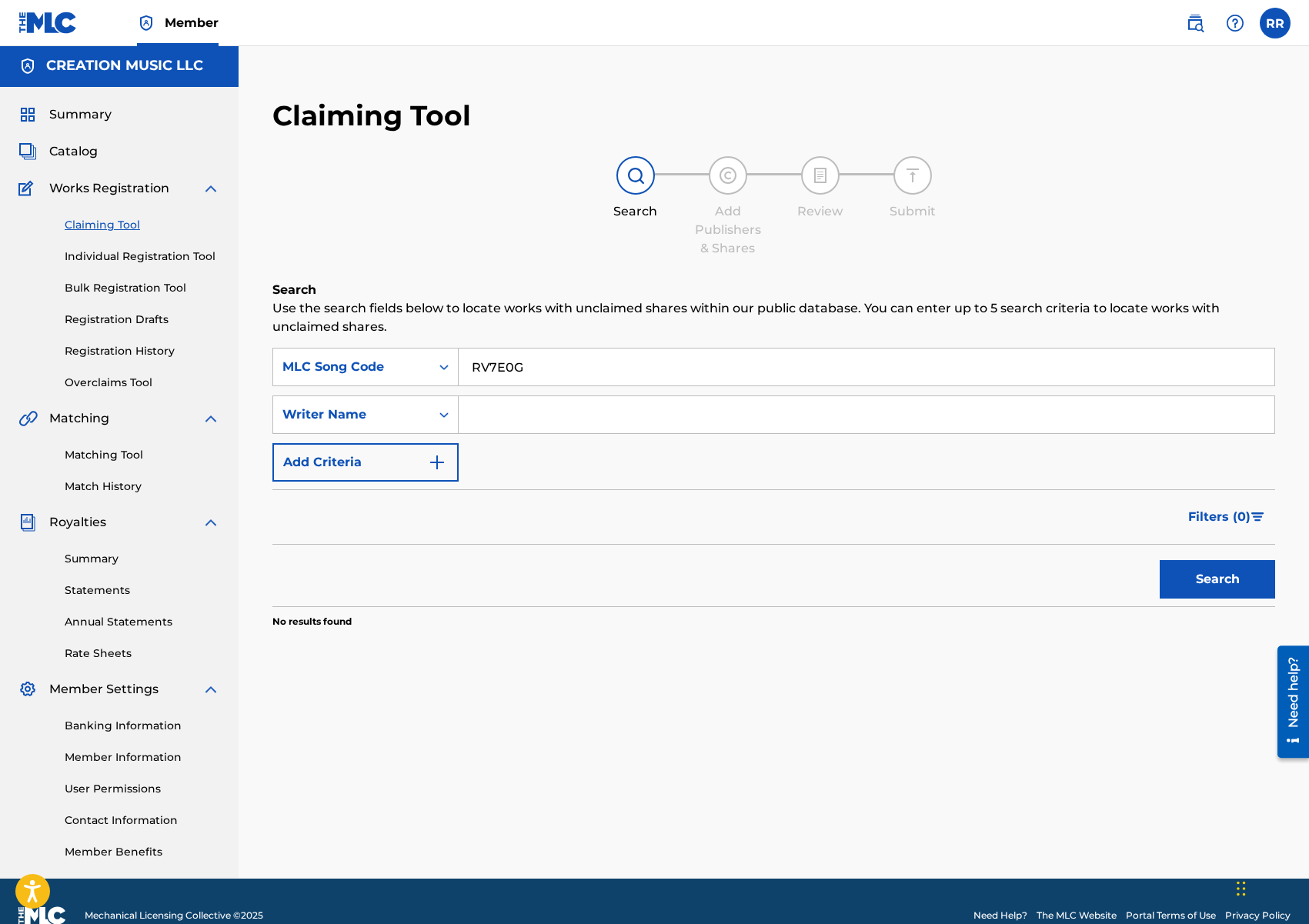
click at [549, 357] on input "RV7E0G" at bounding box center [866, 367] width 816 height 37
paste input "B095O"
type input "RB095O"
click at [1203, 583] on button "Search" at bounding box center [1217, 579] width 115 height 39
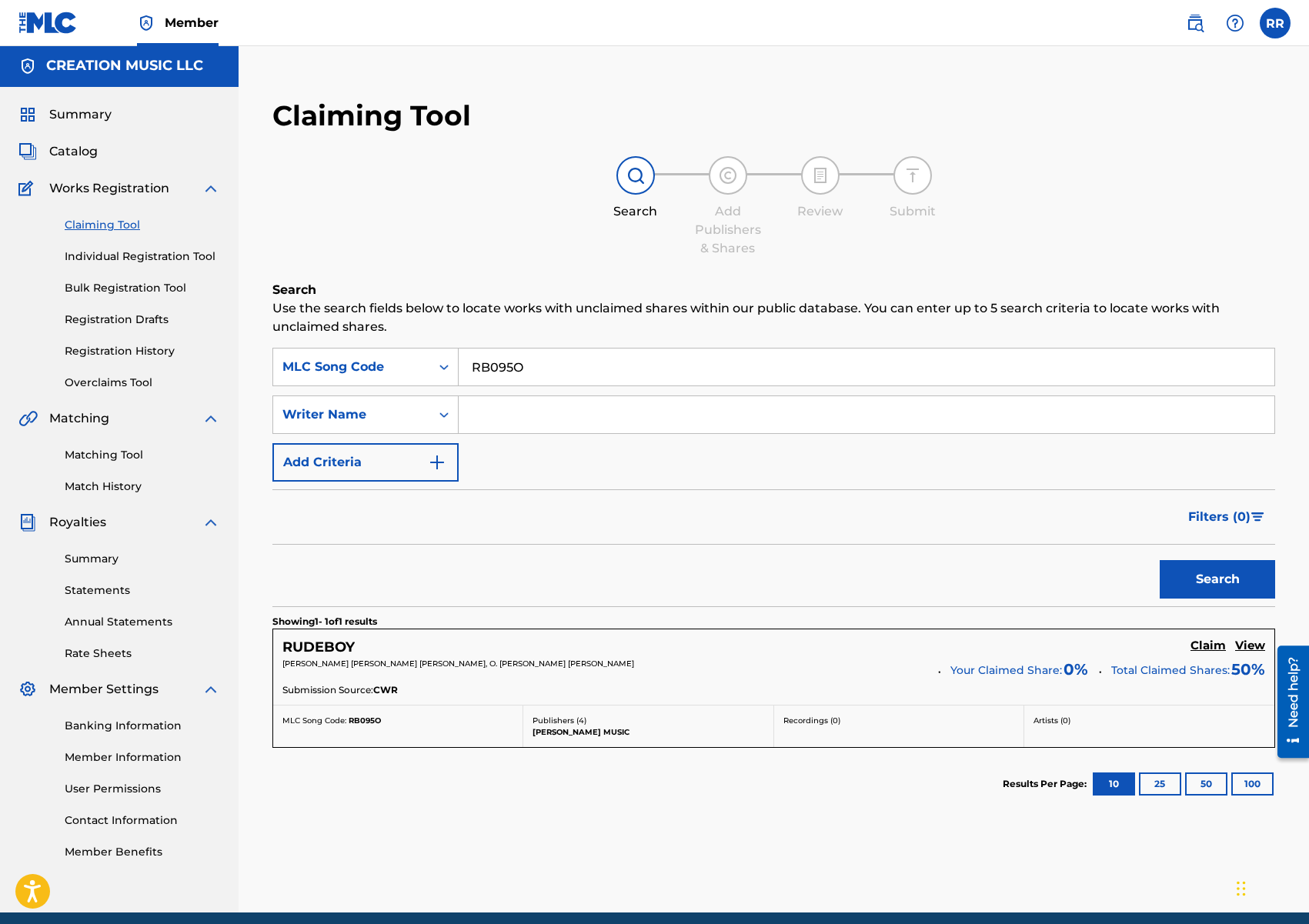
click at [1211, 647] on h5 "Claim" at bounding box center [1208, 645] width 35 height 14
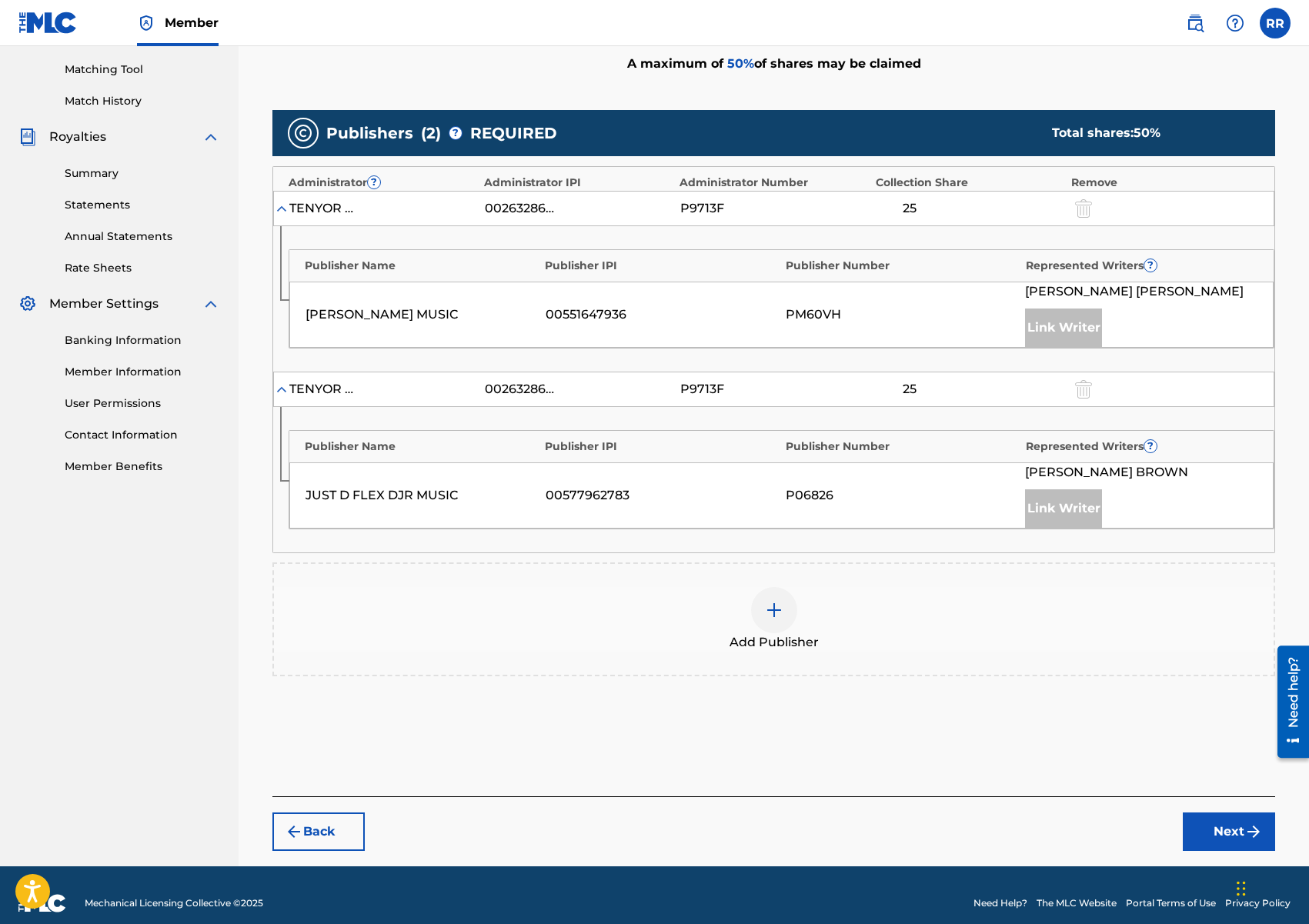
scroll to position [389, 0]
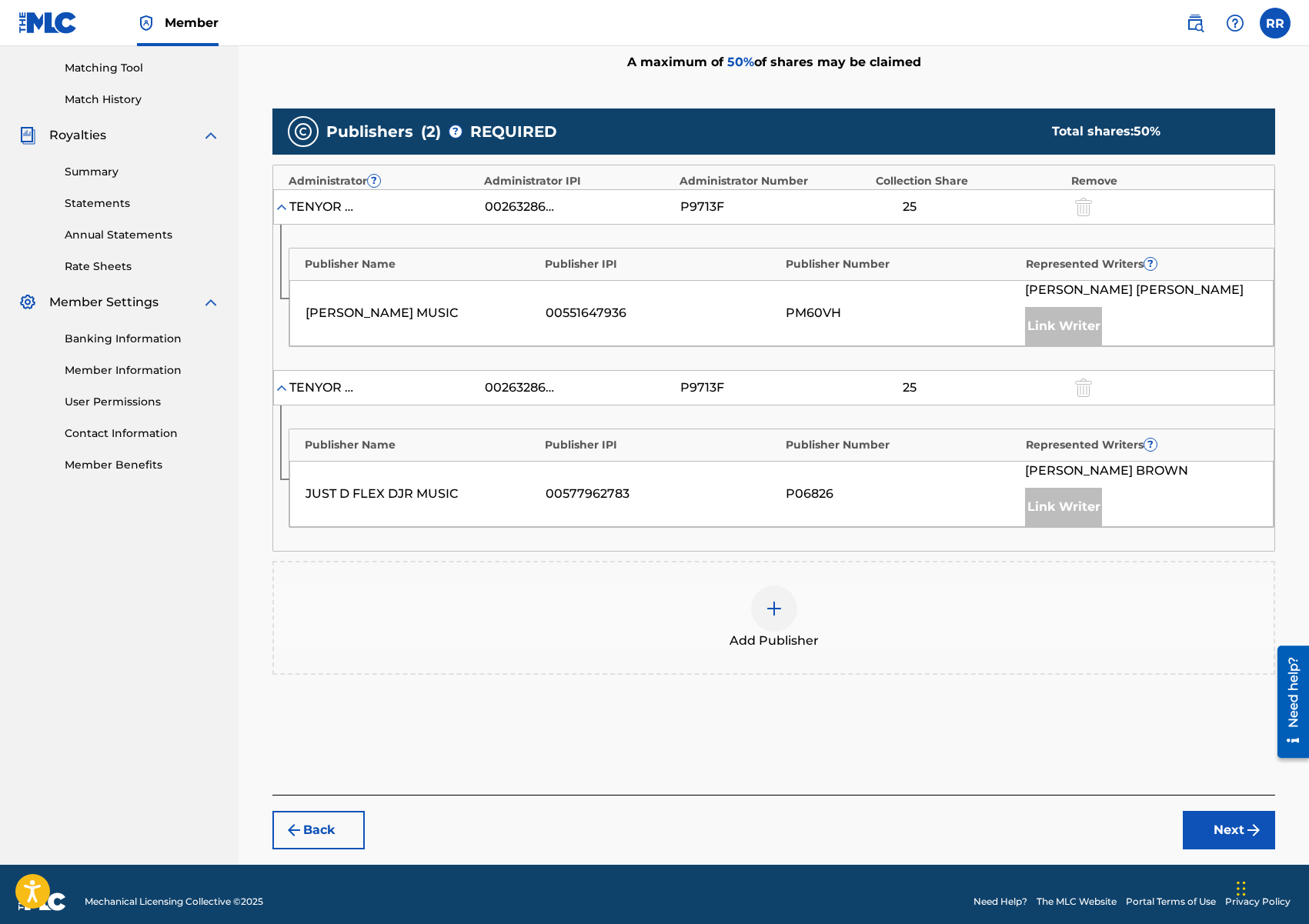
click at [762, 602] on div at bounding box center [774, 608] width 46 height 46
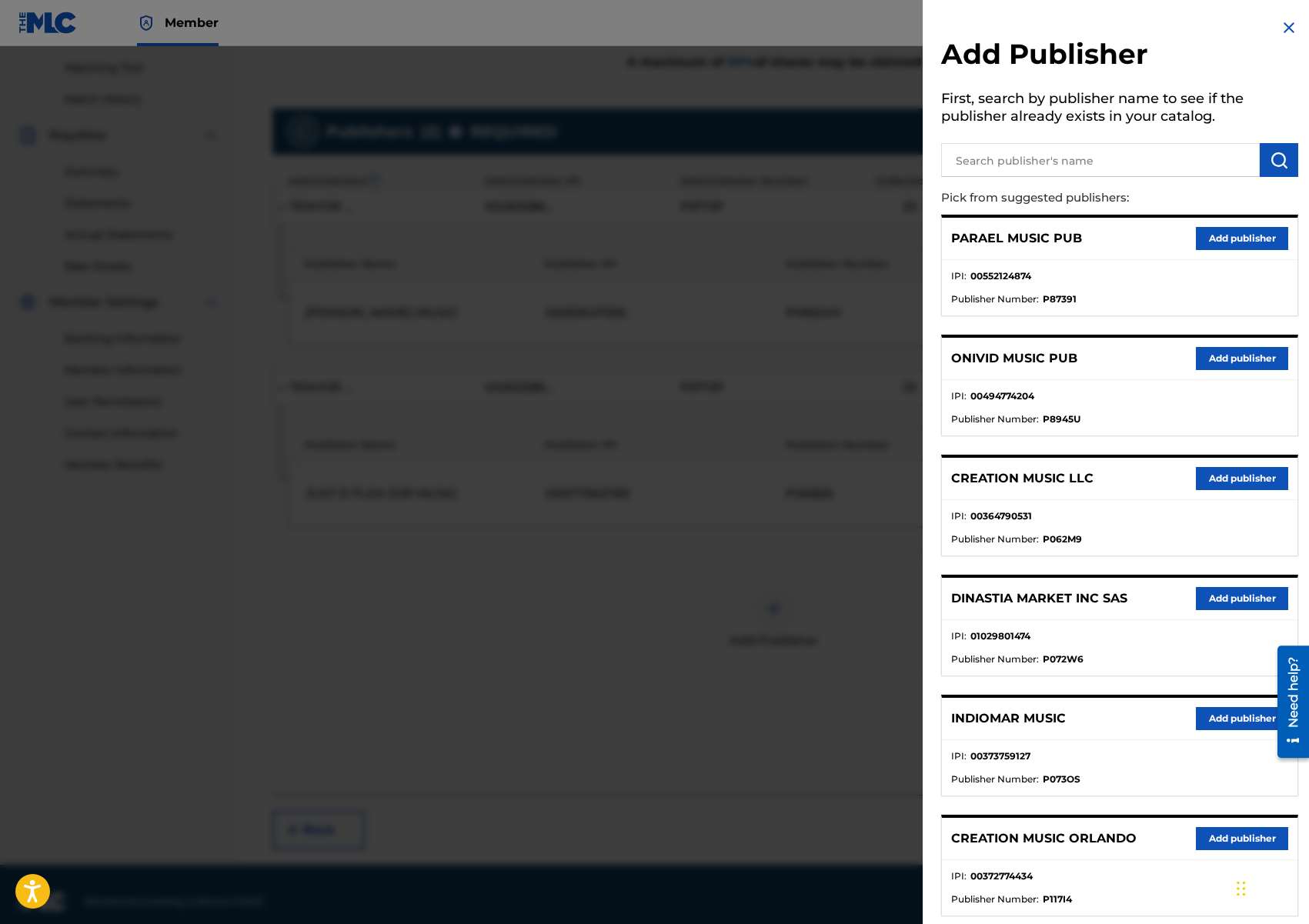
click at [1232, 475] on button "Add publisher" at bounding box center [1242, 478] width 93 height 23
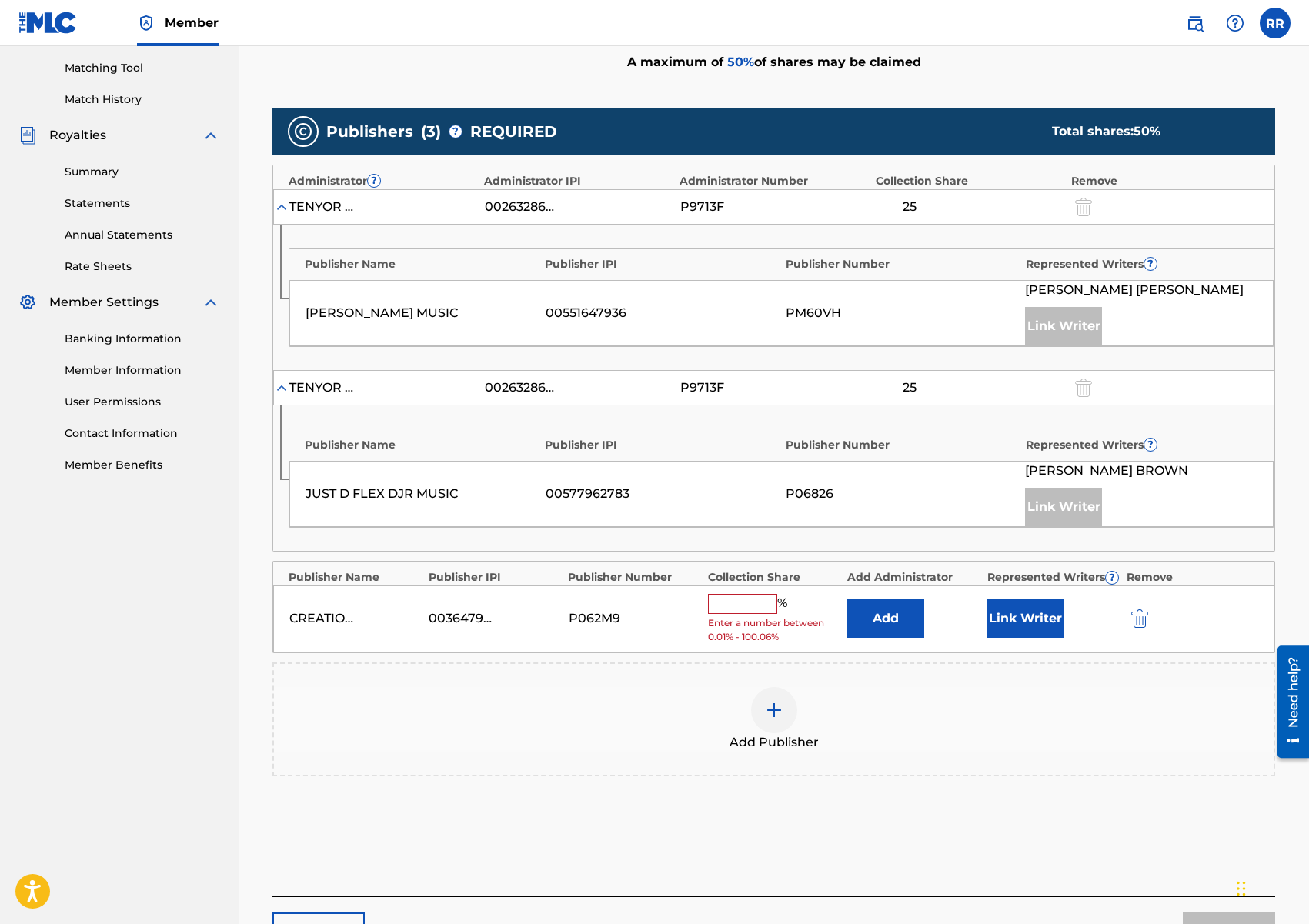
click at [759, 604] on input "text" at bounding box center [742, 604] width 69 height 20
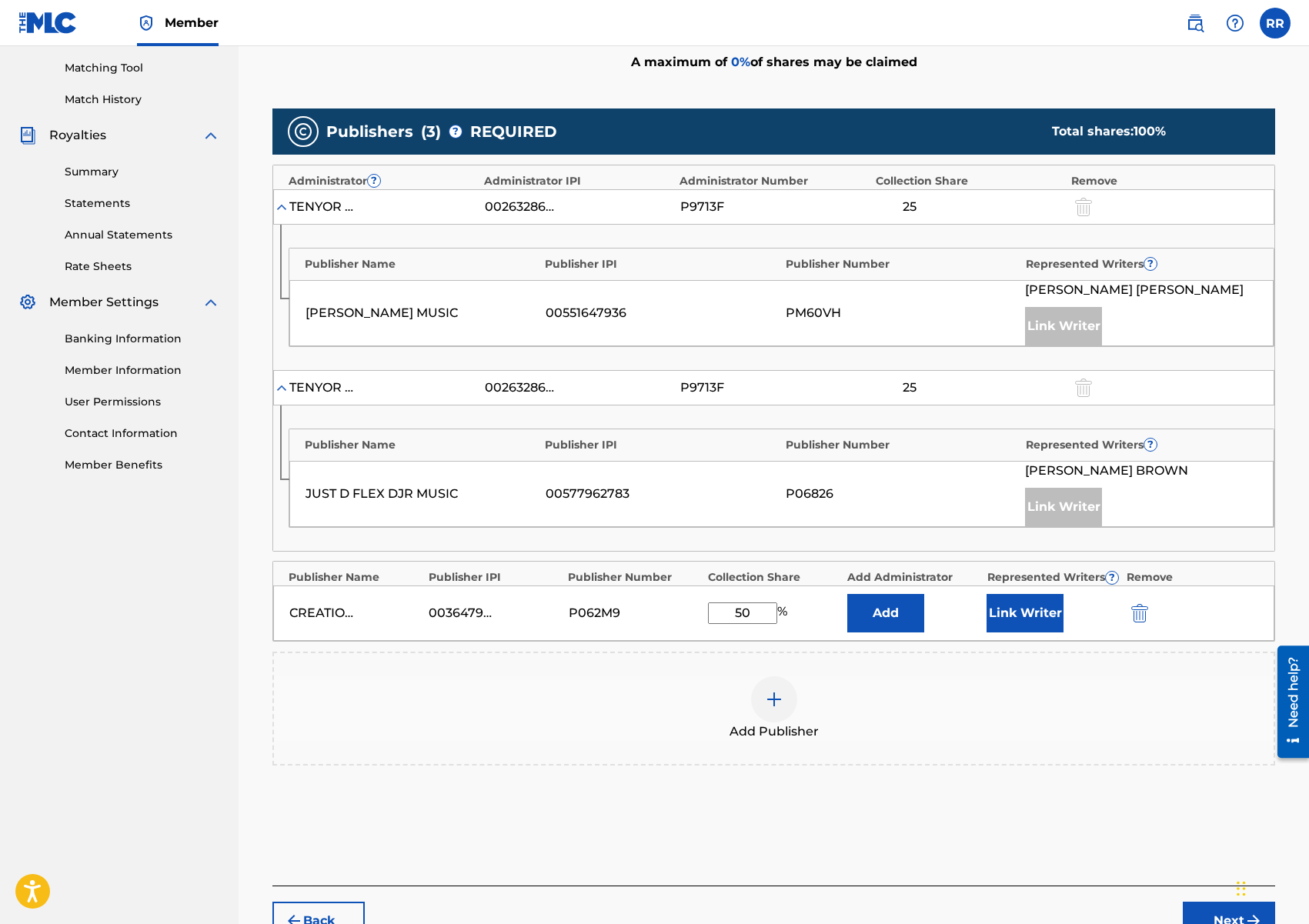
type input "50"
click at [1003, 613] on button "Link Writer" at bounding box center [1024, 613] width 77 height 39
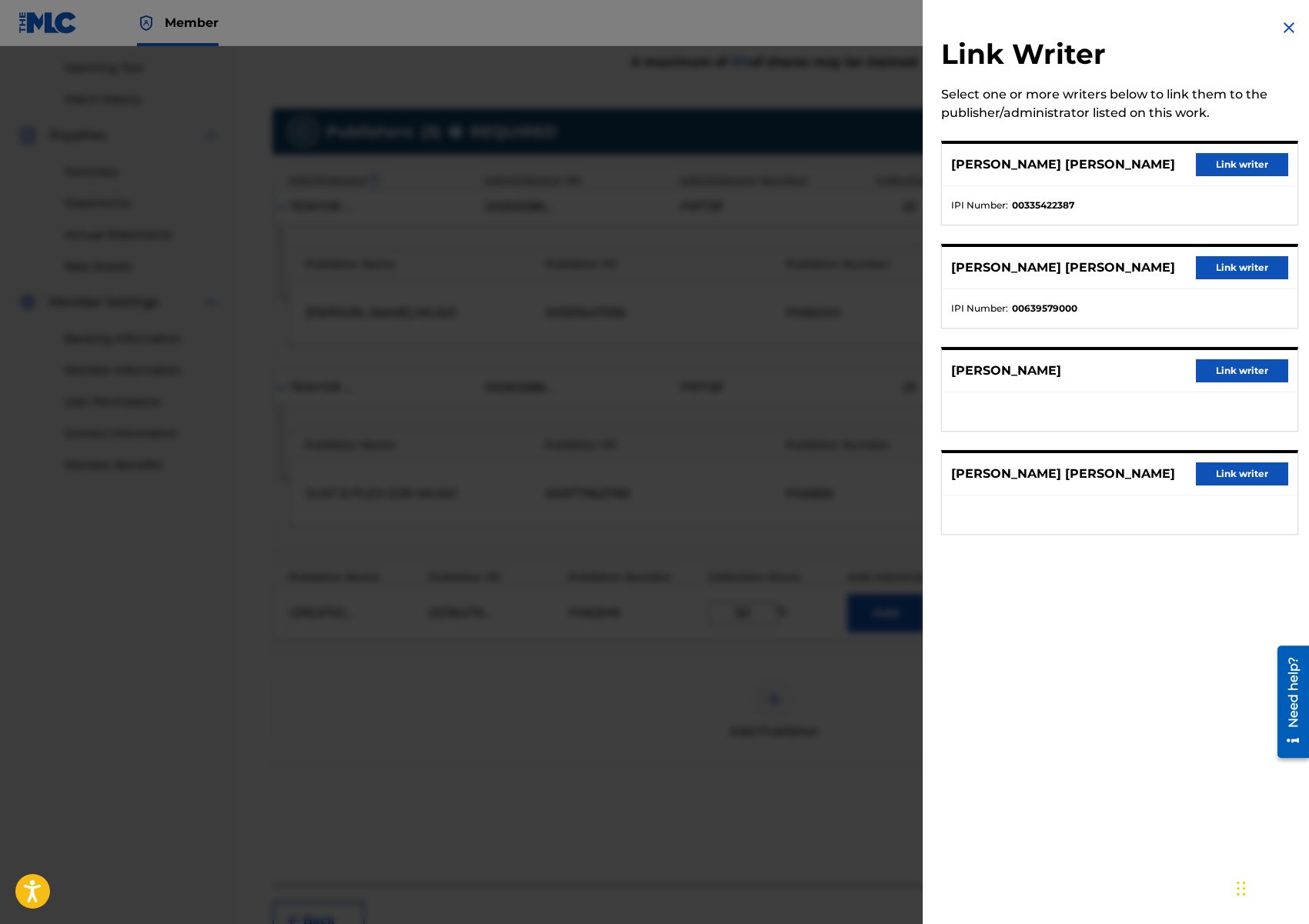
click at [1235, 164] on button "Link writer" at bounding box center [1242, 164] width 93 height 23
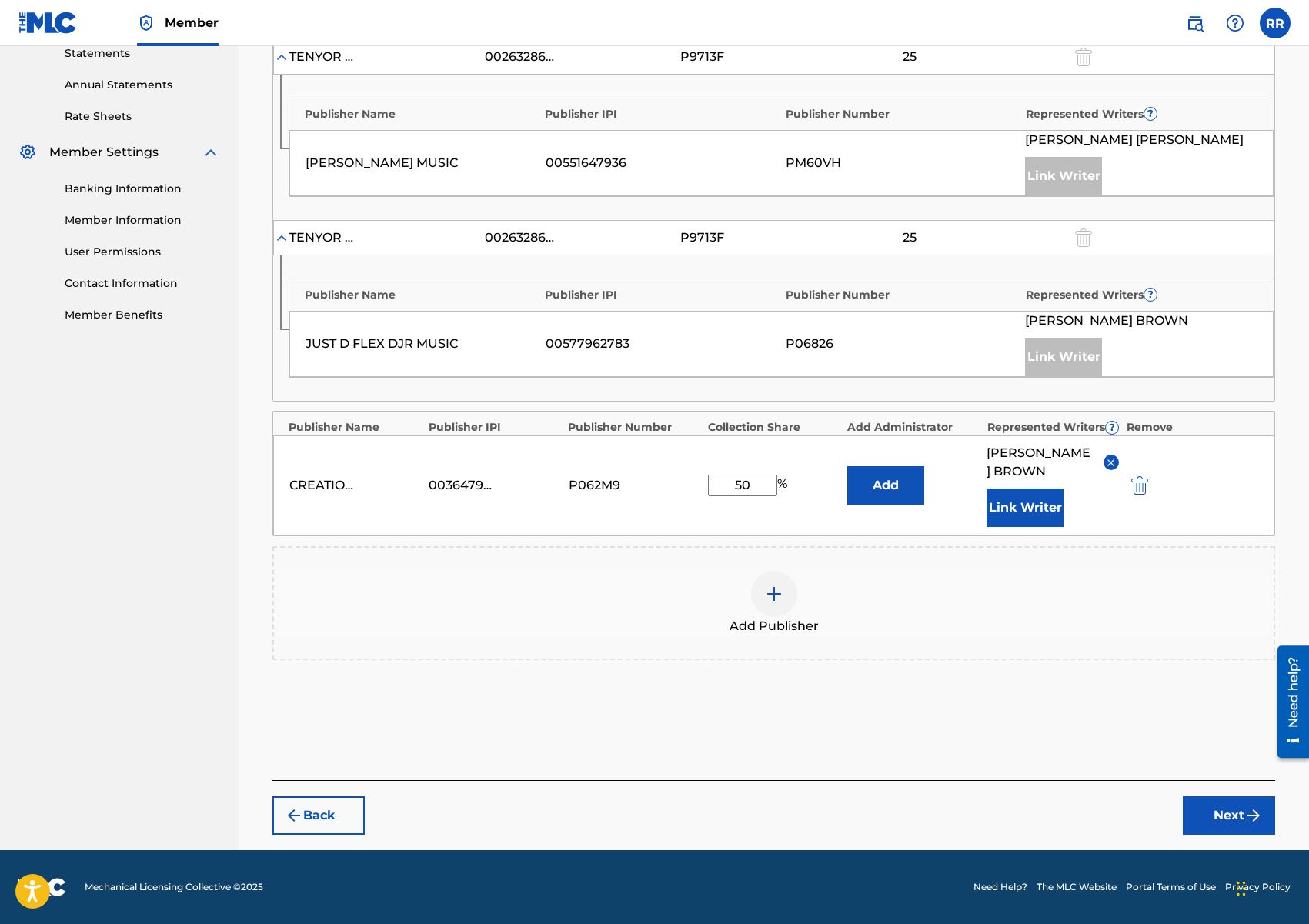
click at [1249, 815] on img "submit" at bounding box center [1253, 815] width 19 height 19
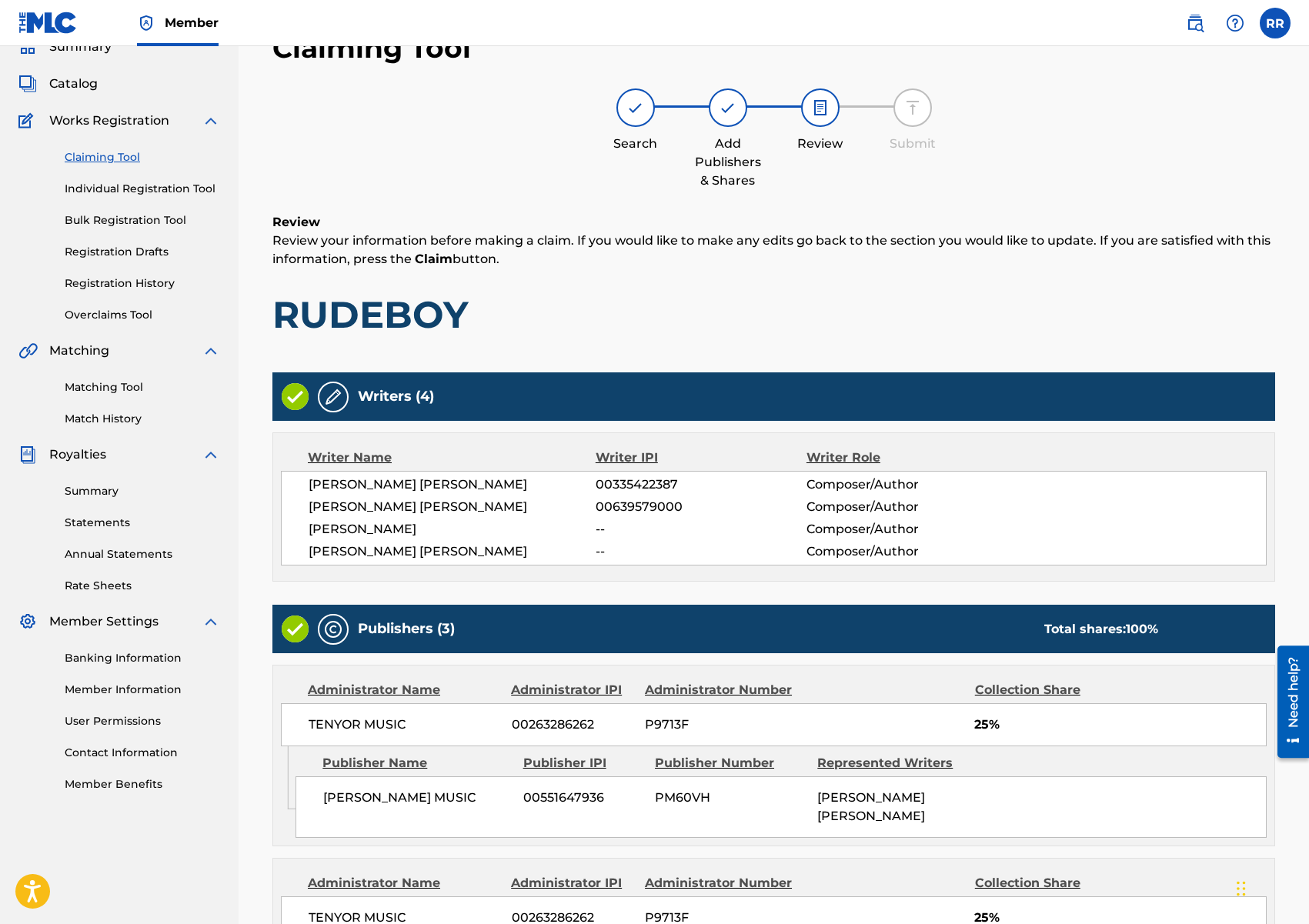
scroll to position [465, 0]
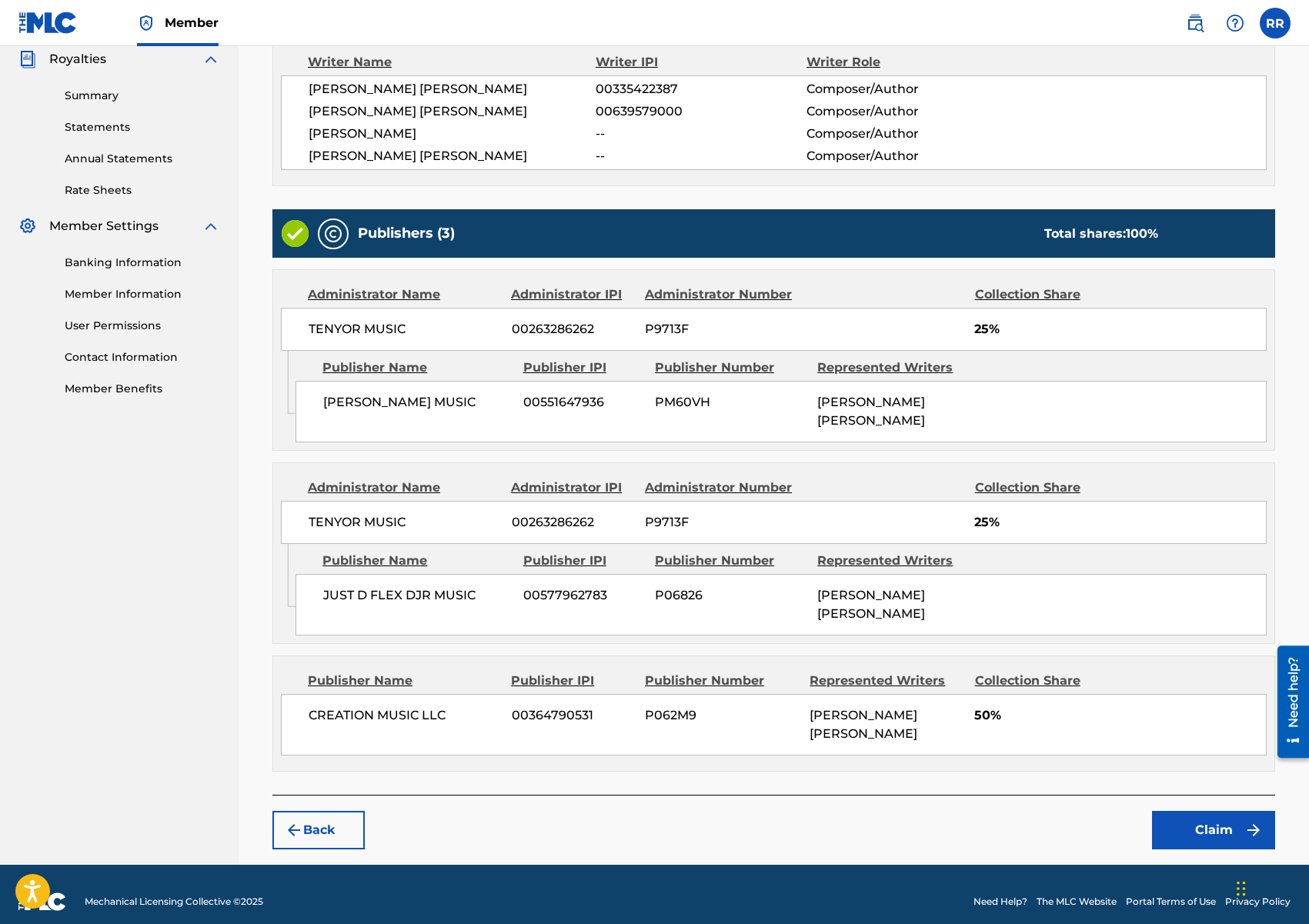
click at [1216, 822] on button "Claim" at bounding box center [1213, 830] width 123 height 39
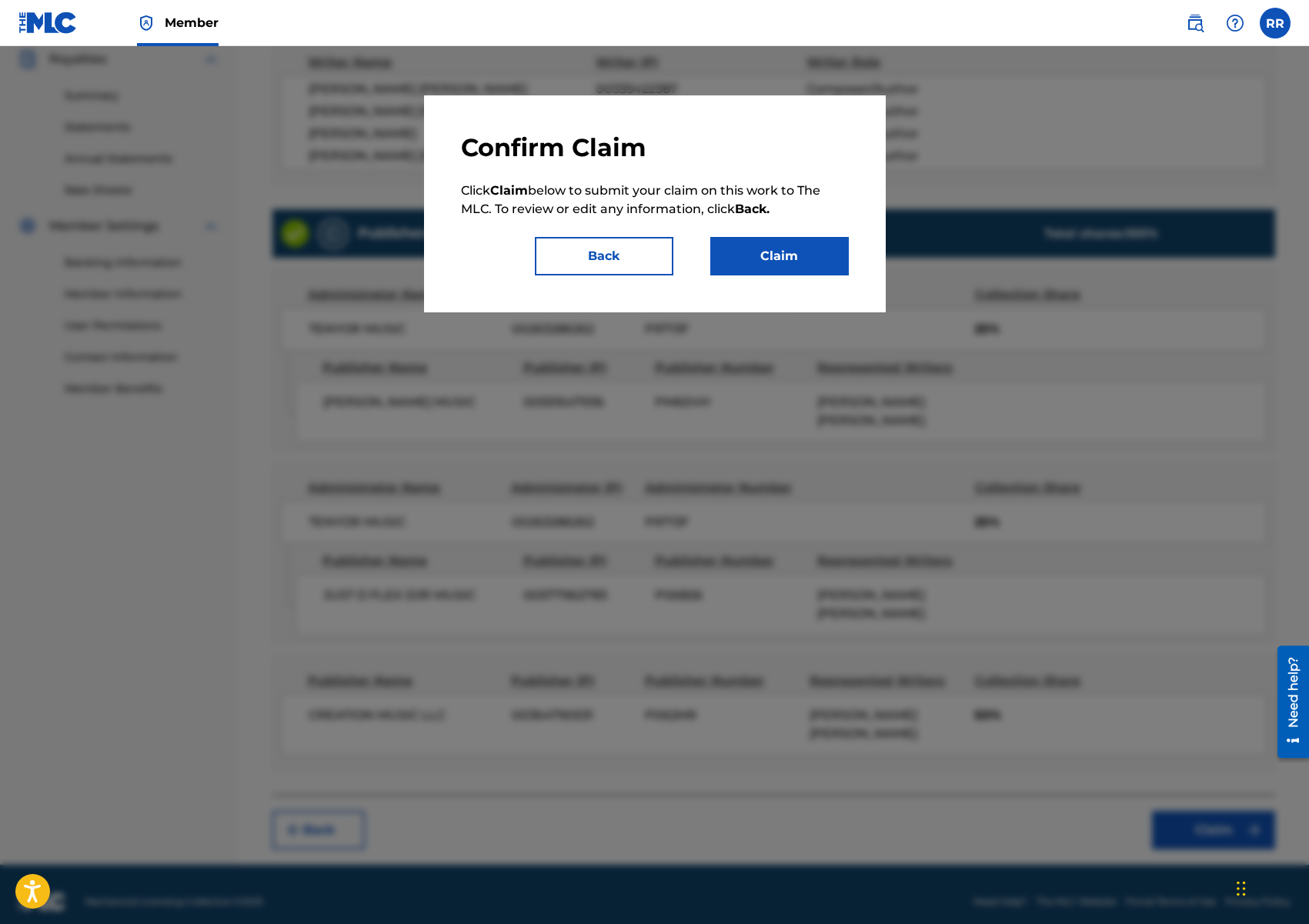
click at [773, 262] on button "Claim" at bounding box center [780, 257] width 139 height 39
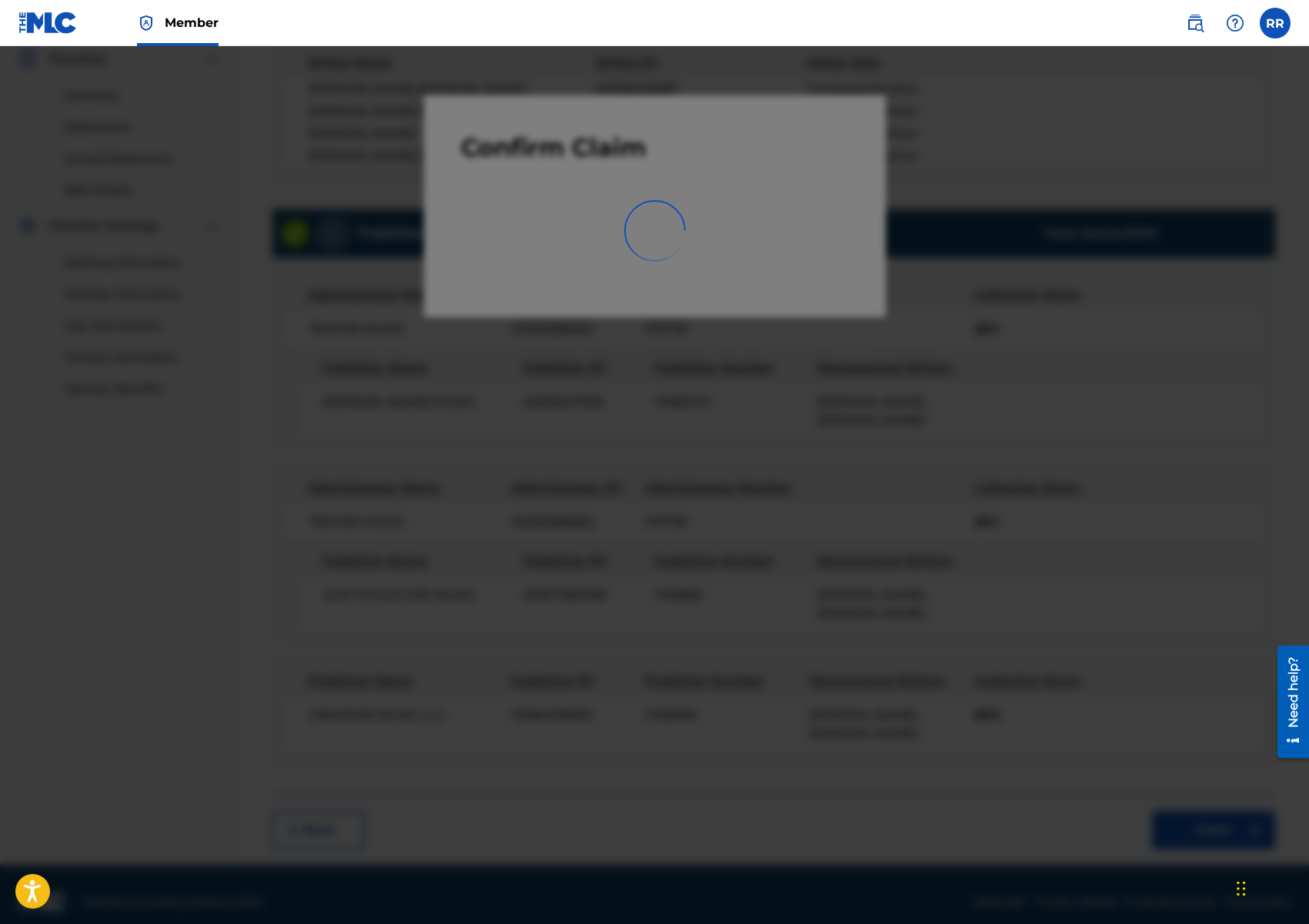
scroll to position [30, 0]
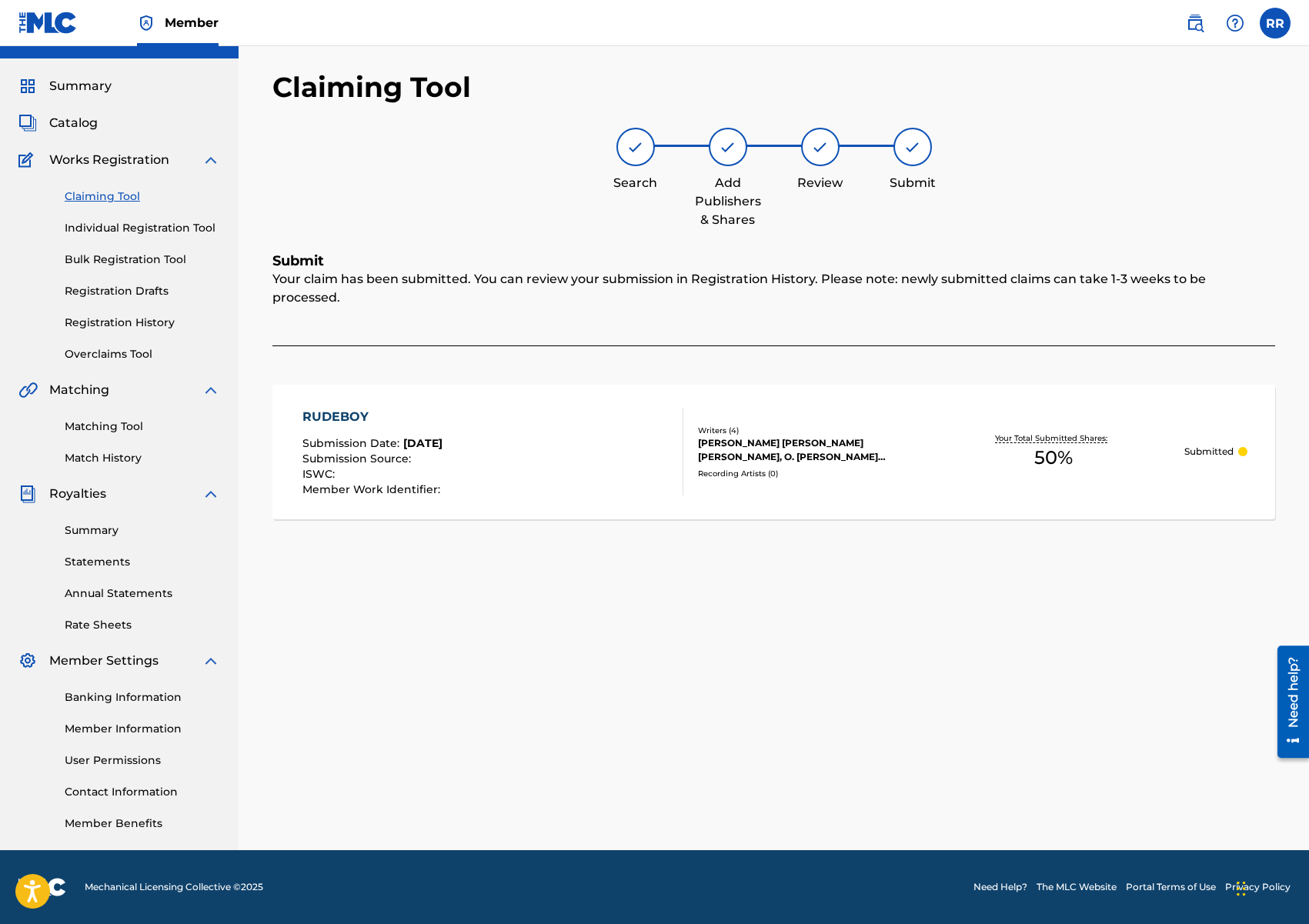
click at [93, 199] on link "Claiming Tool" at bounding box center [142, 196] width 156 height 16
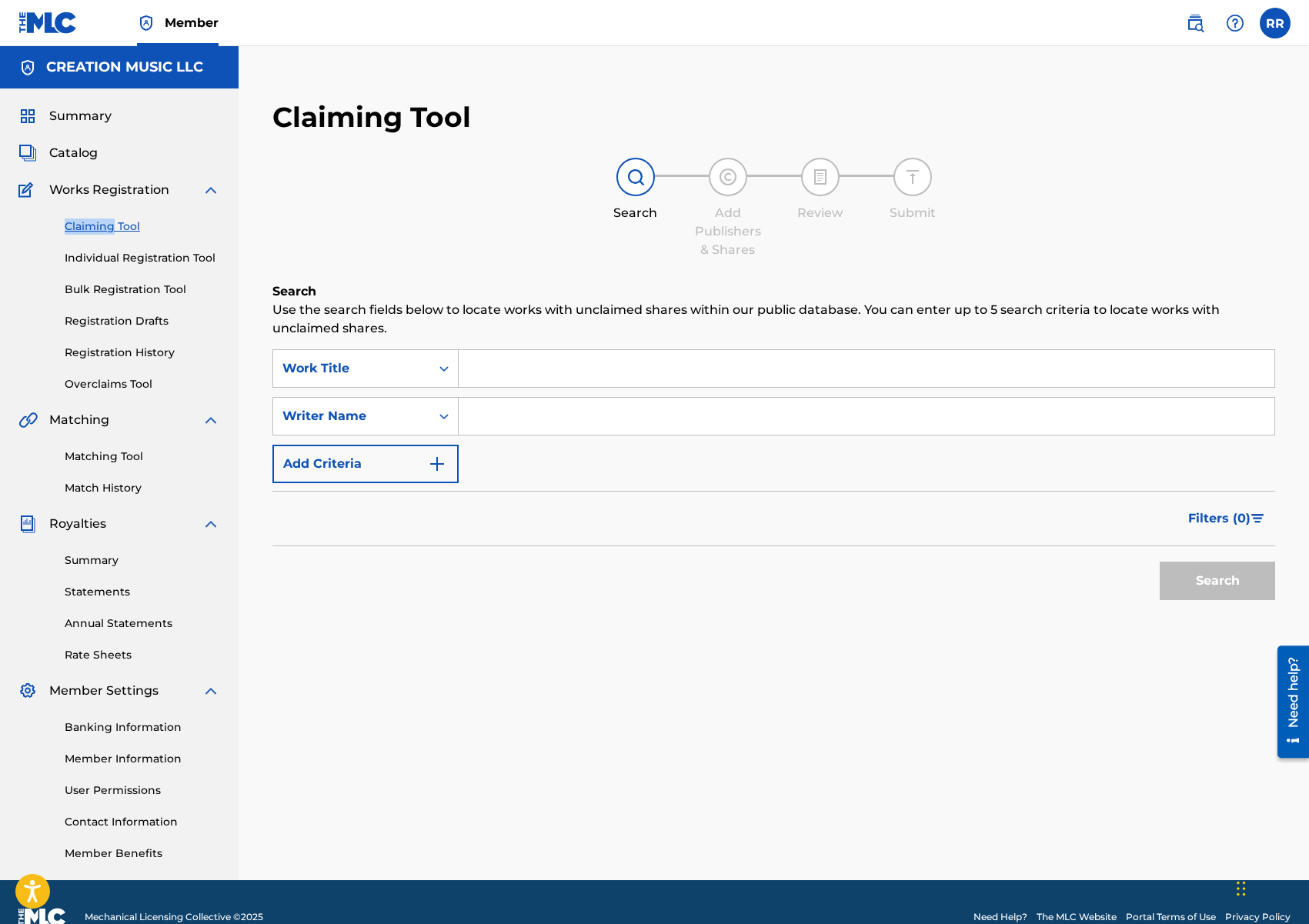
click at [93, 199] on div "Claiming Tool Individual Registration Tool Bulk Registration Tool Registration …" at bounding box center [119, 295] width 201 height 193
click at [370, 365] on div "Work Title" at bounding box center [351, 369] width 139 height 19
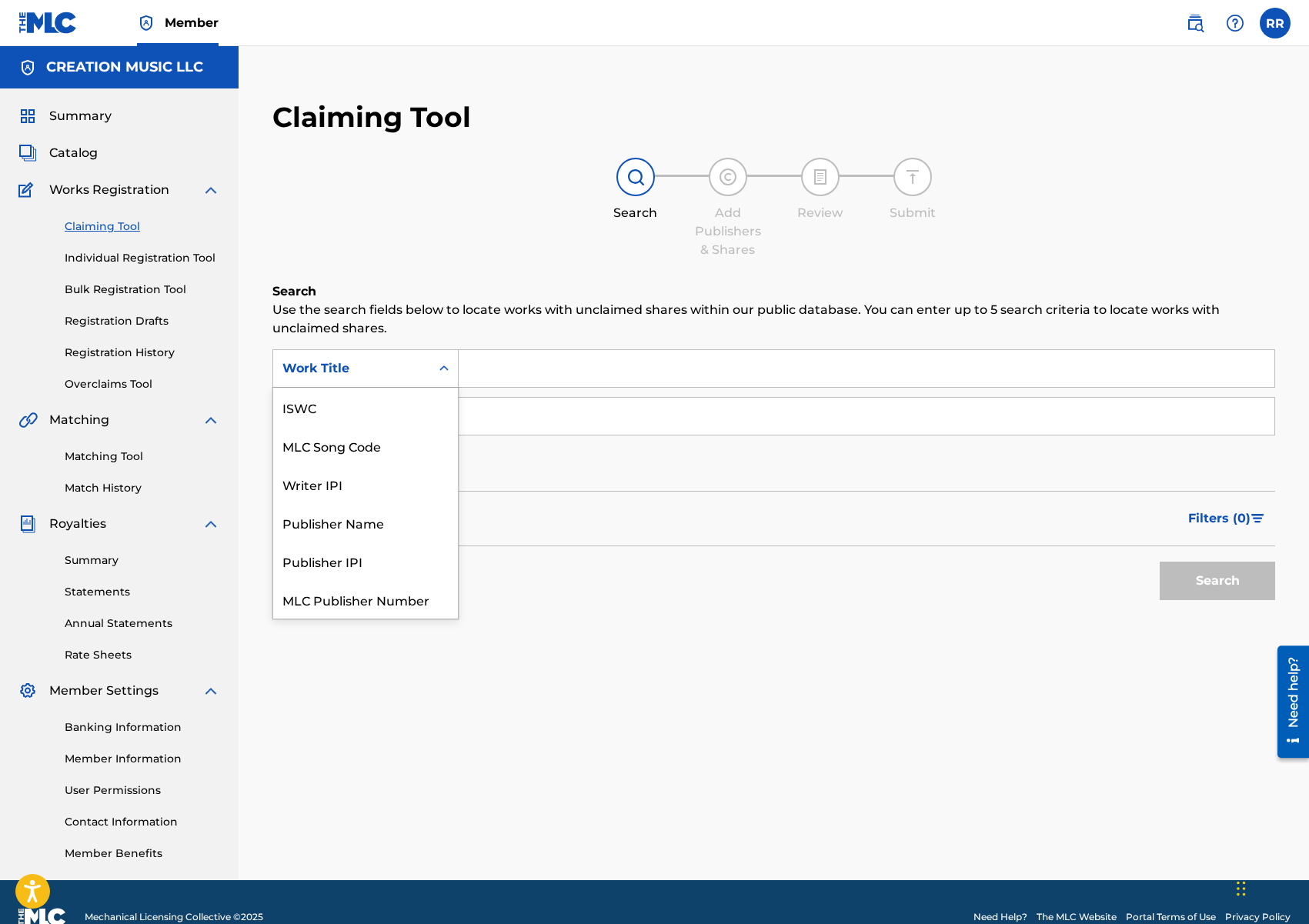
scroll to position [39, 0]
click at [390, 408] on div "MLC Song Code" at bounding box center [365, 407] width 184 height 39
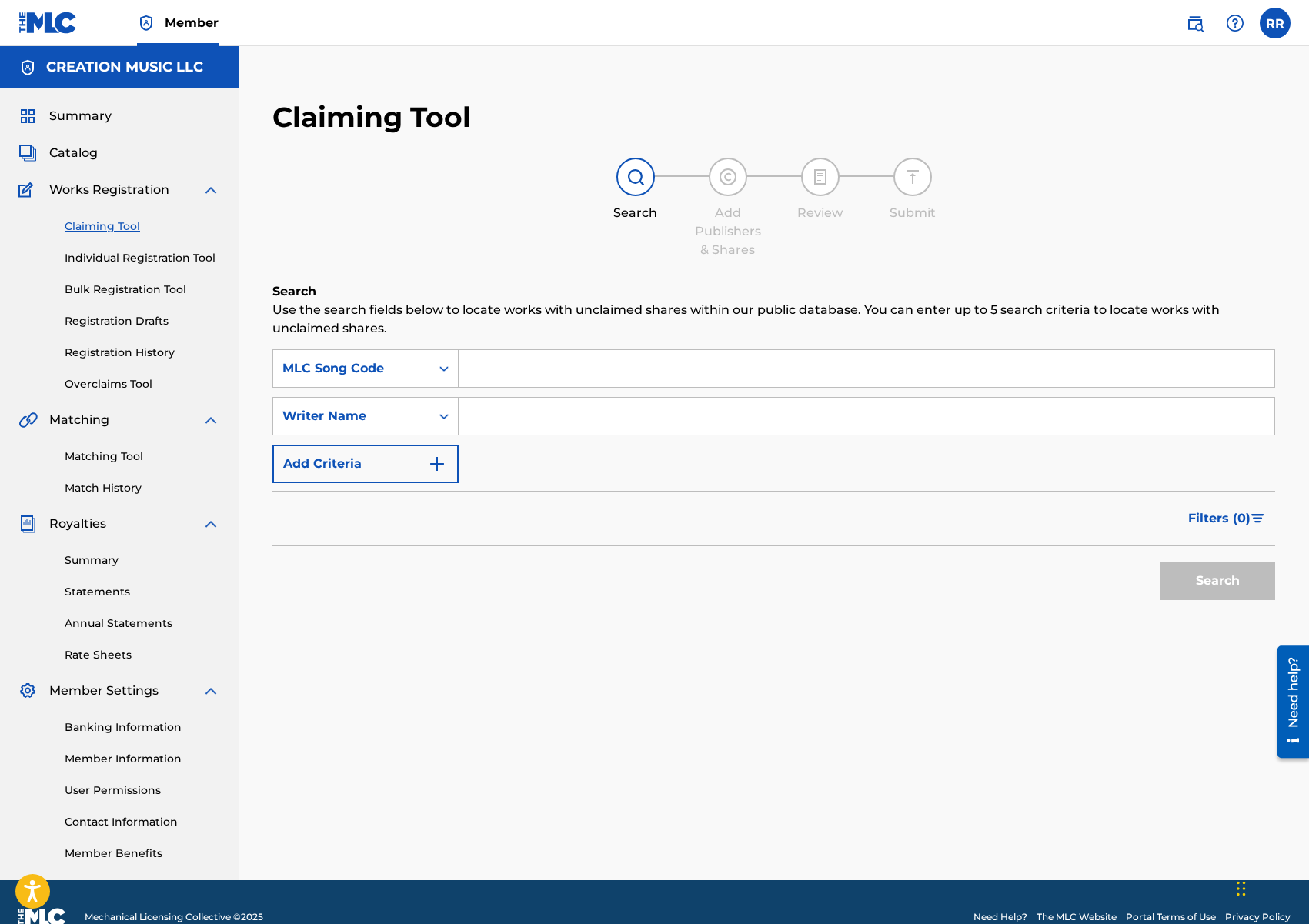
click at [545, 376] on input "Search Form" at bounding box center [866, 369] width 816 height 37
paste input "WVAQXT"
type input "WVAQXT"
drag, startPoint x: 1233, startPoint y: 585, endPoint x: 1100, endPoint y: 522, distance: 147.2
click at [1232, 585] on button "Search" at bounding box center [1217, 581] width 115 height 39
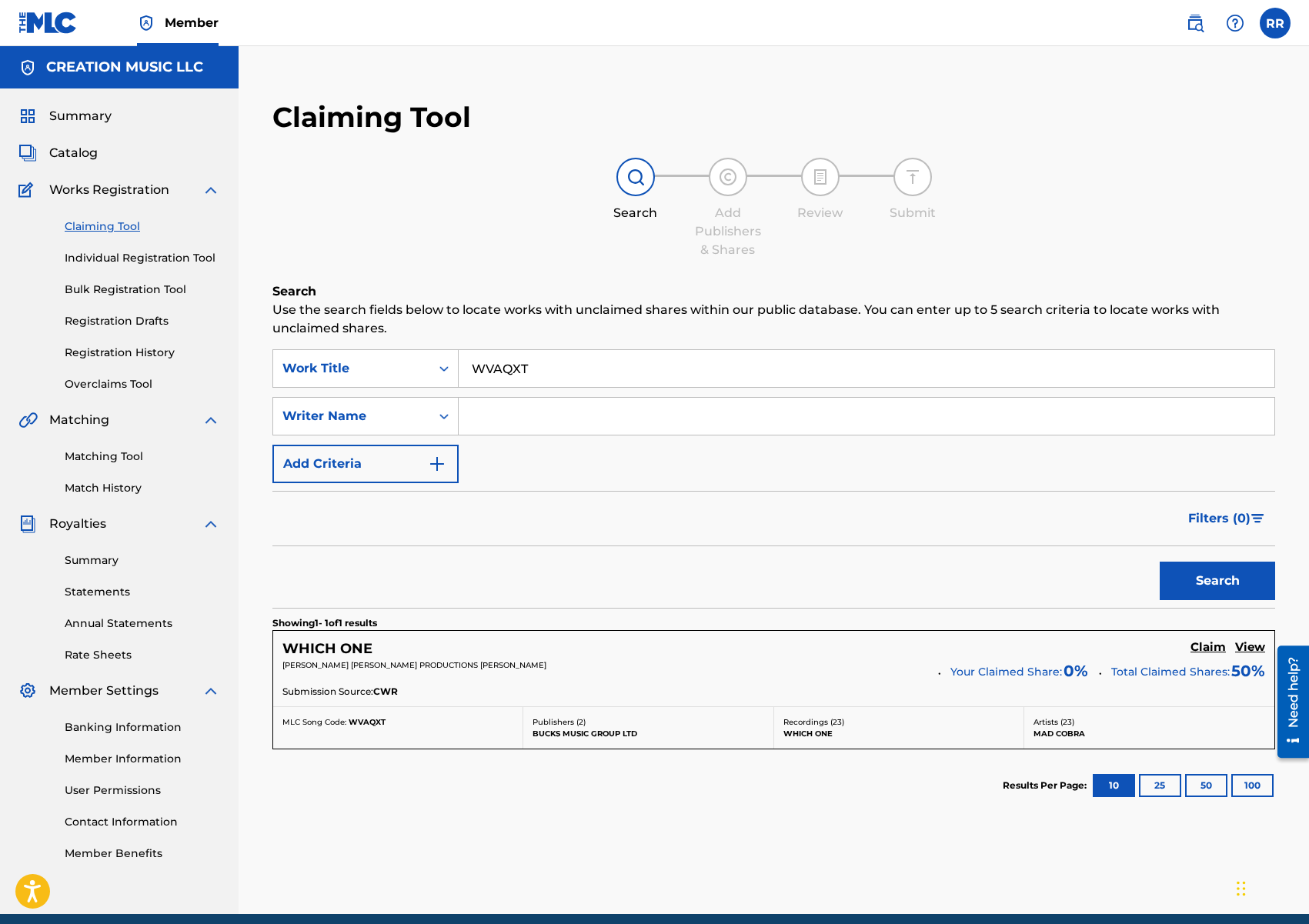
click at [1210, 650] on h5 "Claim" at bounding box center [1208, 647] width 35 height 14
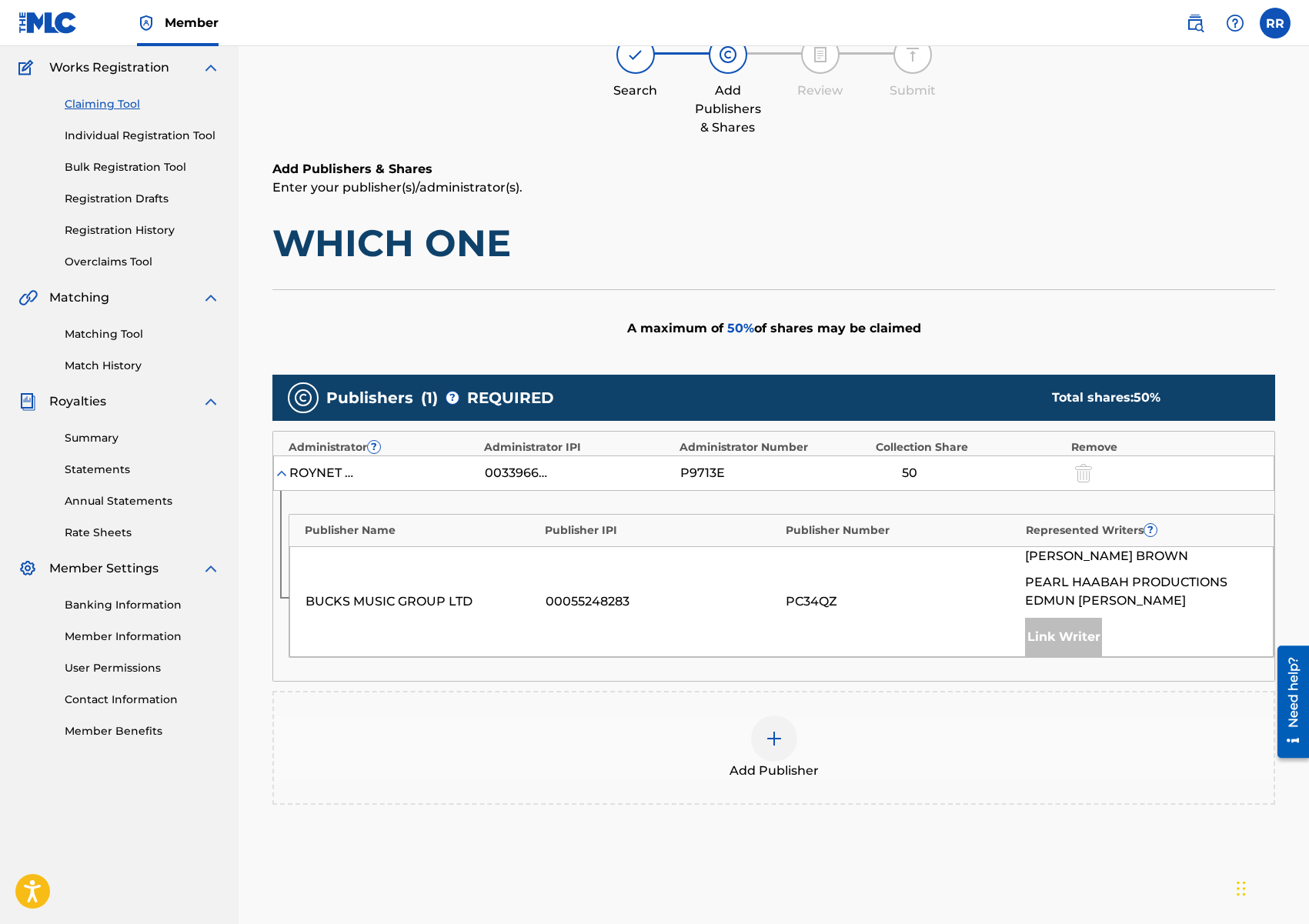
scroll to position [267, 0]
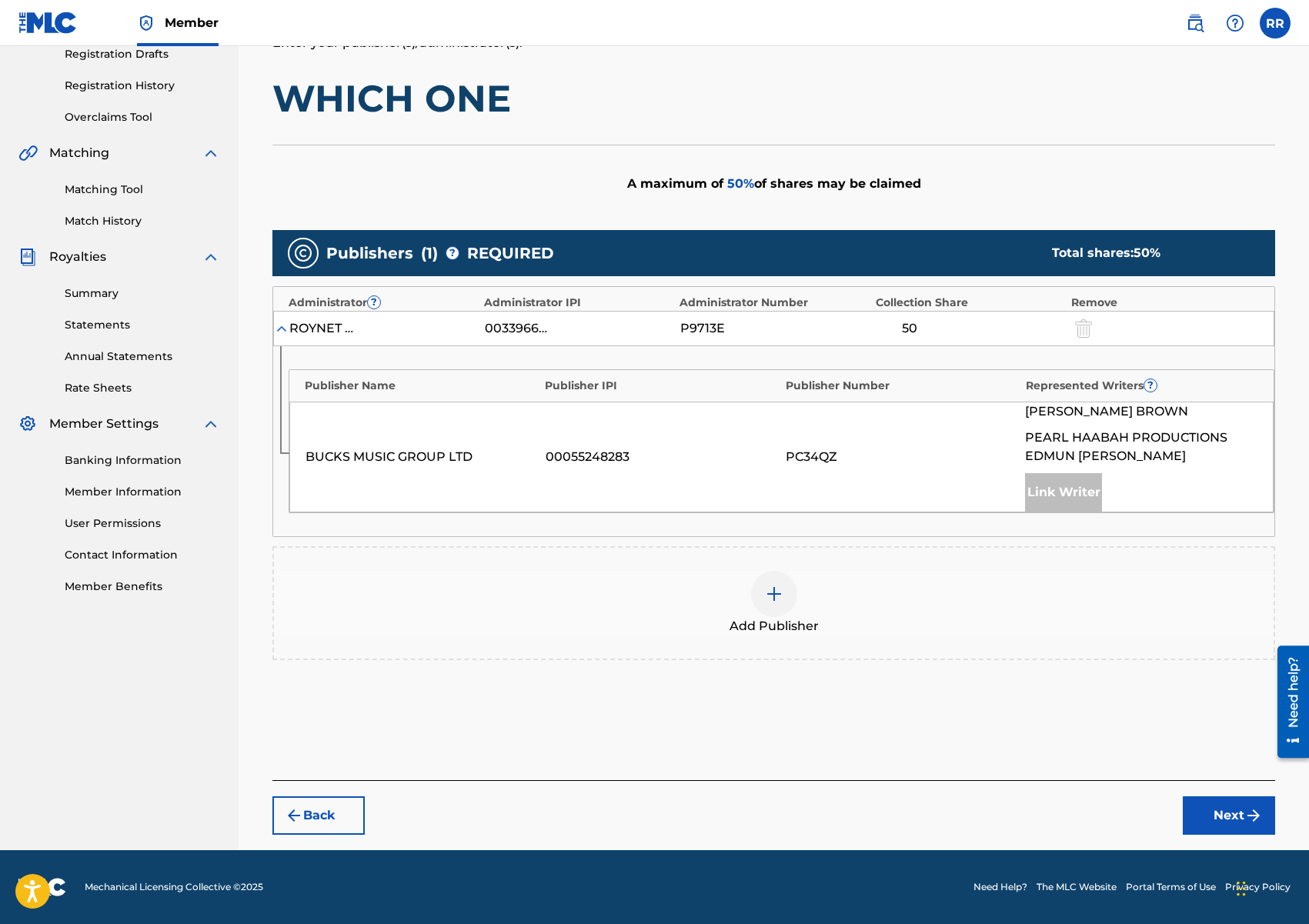
click at [761, 595] on div at bounding box center [774, 593] width 46 height 46
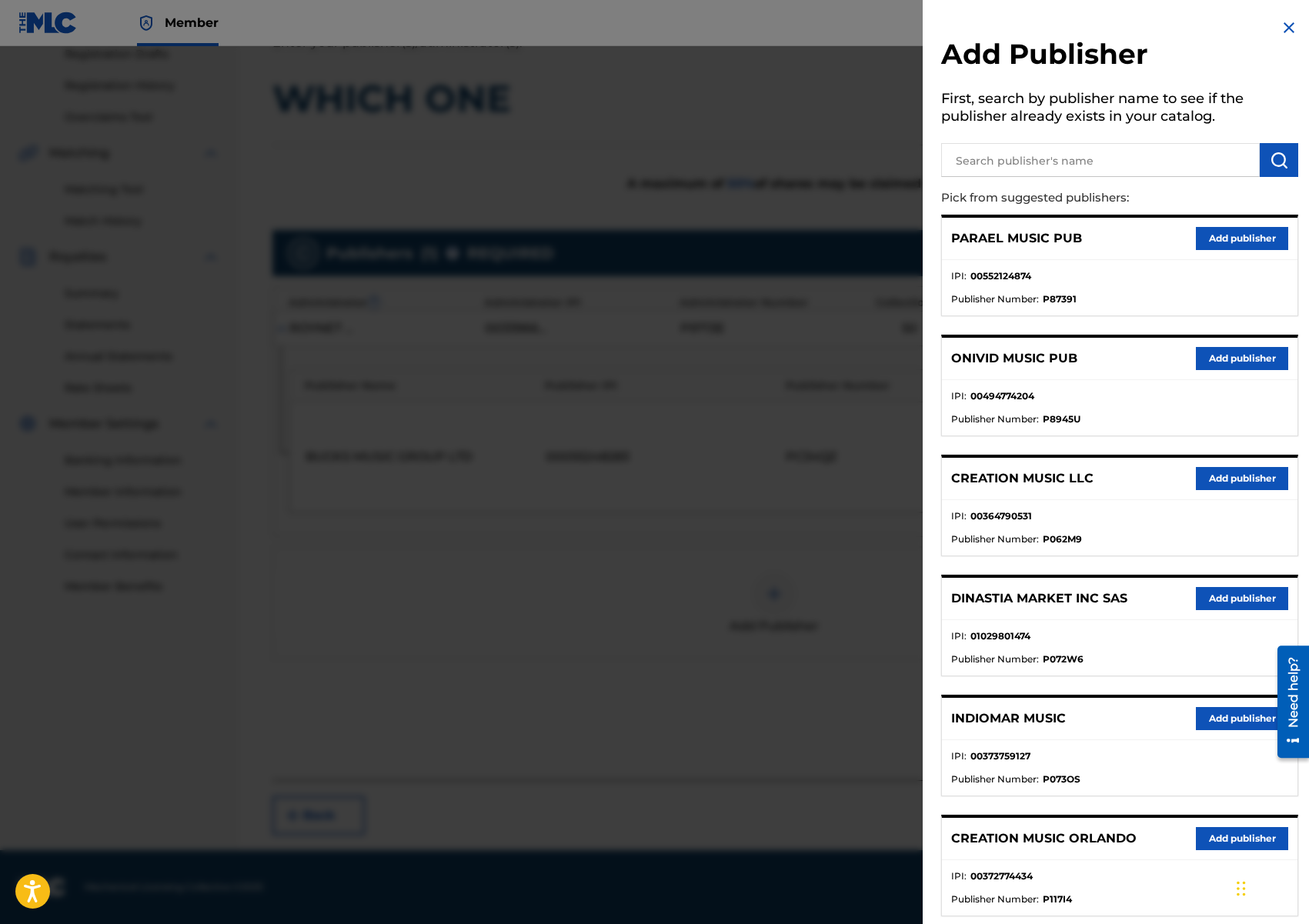
click at [1237, 480] on button "Add publisher" at bounding box center [1242, 478] width 93 height 23
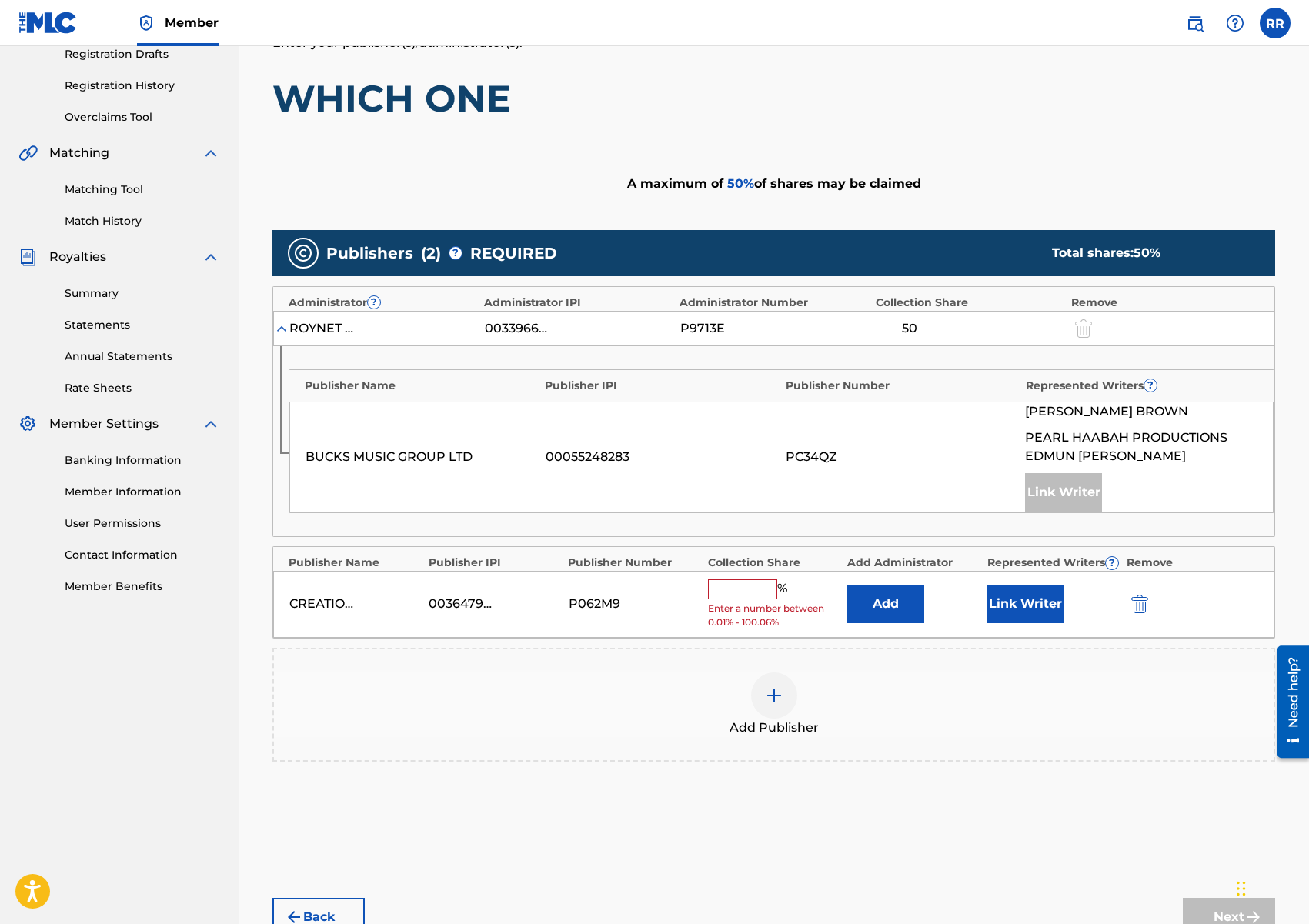
click at [717, 585] on input "text" at bounding box center [742, 589] width 69 height 20
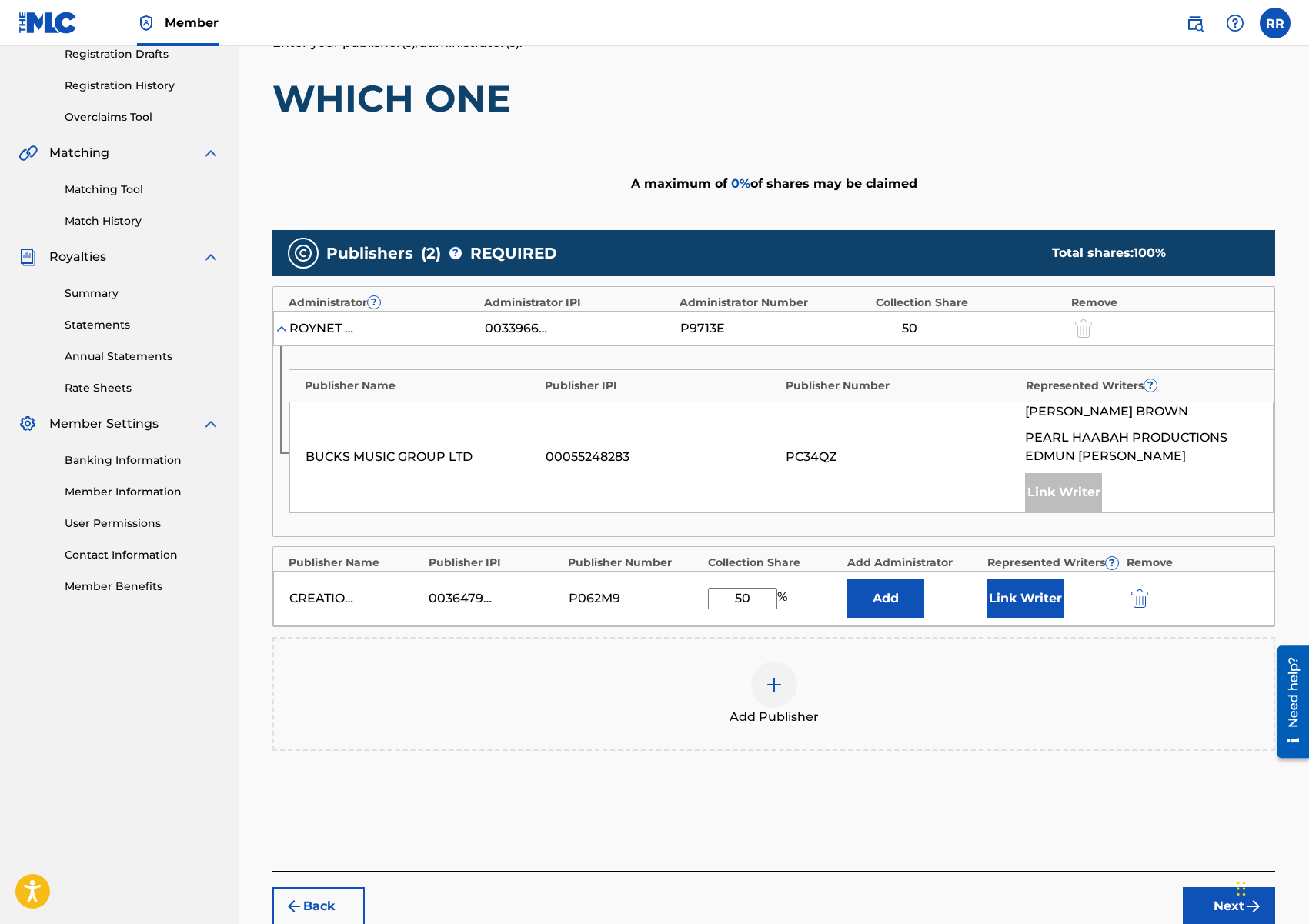
type input "50"
click at [1019, 590] on button "Link Writer" at bounding box center [1024, 598] width 77 height 39
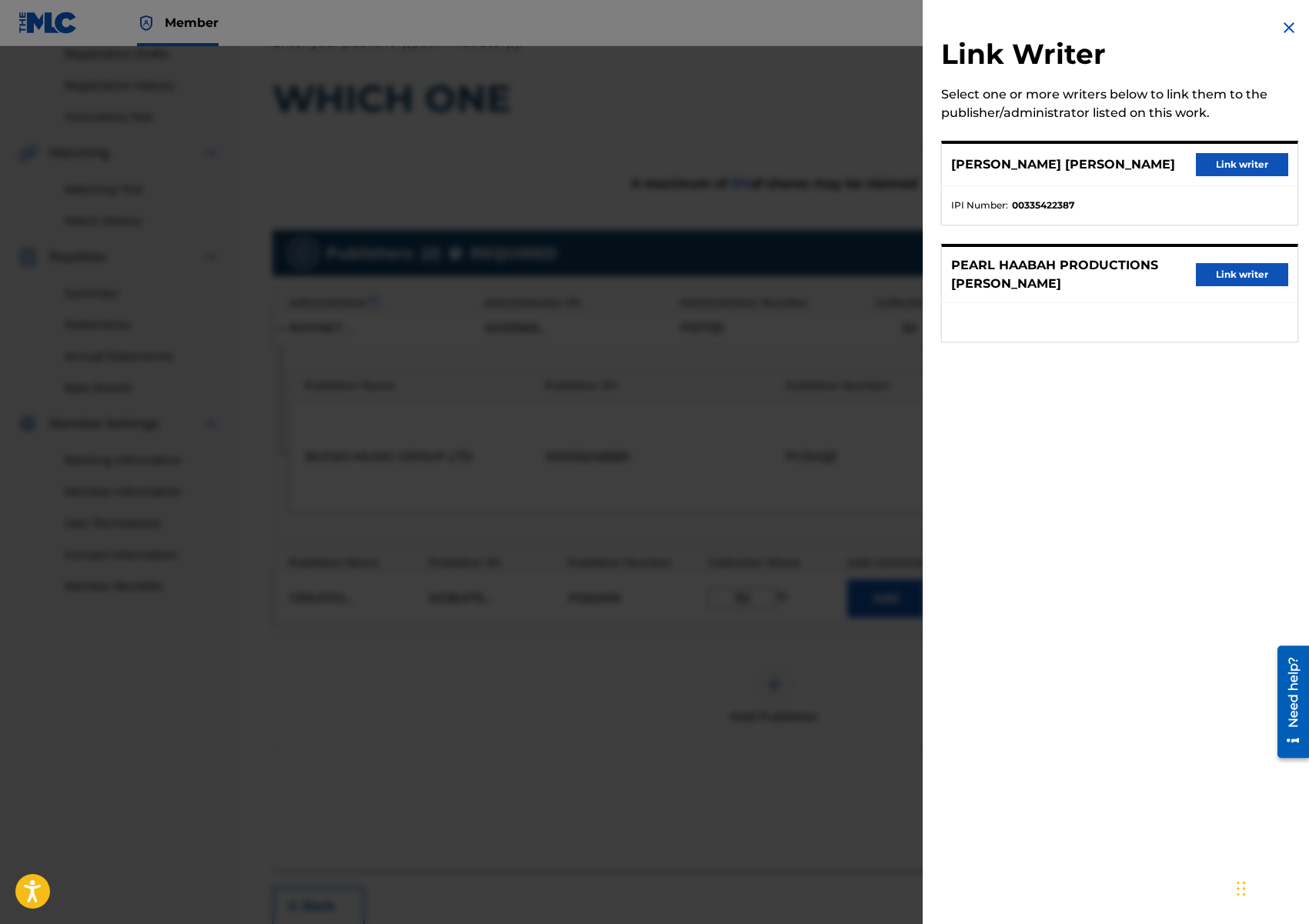
click at [1223, 166] on button "Link writer" at bounding box center [1242, 164] width 93 height 23
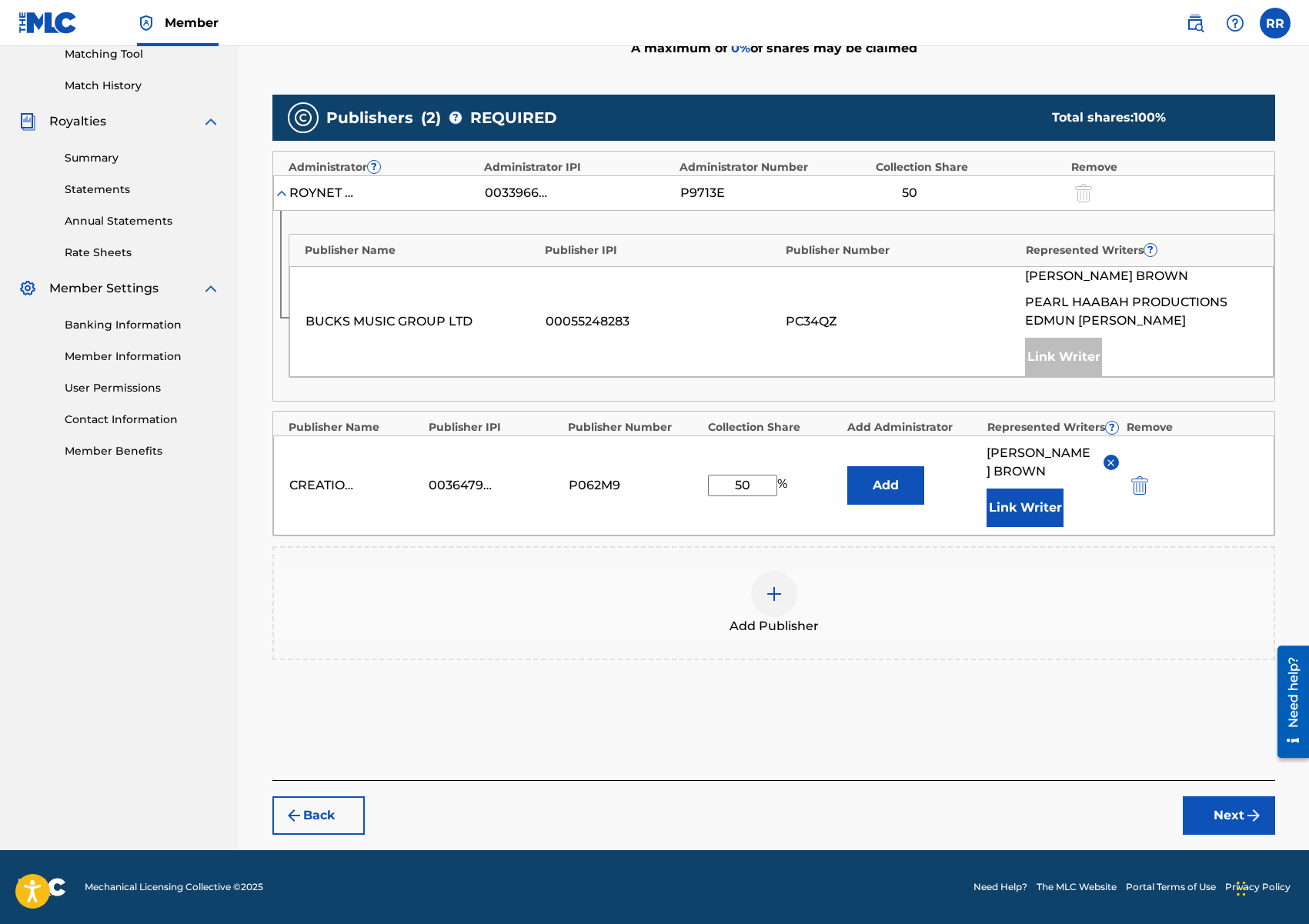
click at [1213, 827] on button "Next" at bounding box center [1229, 815] width 93 height 39
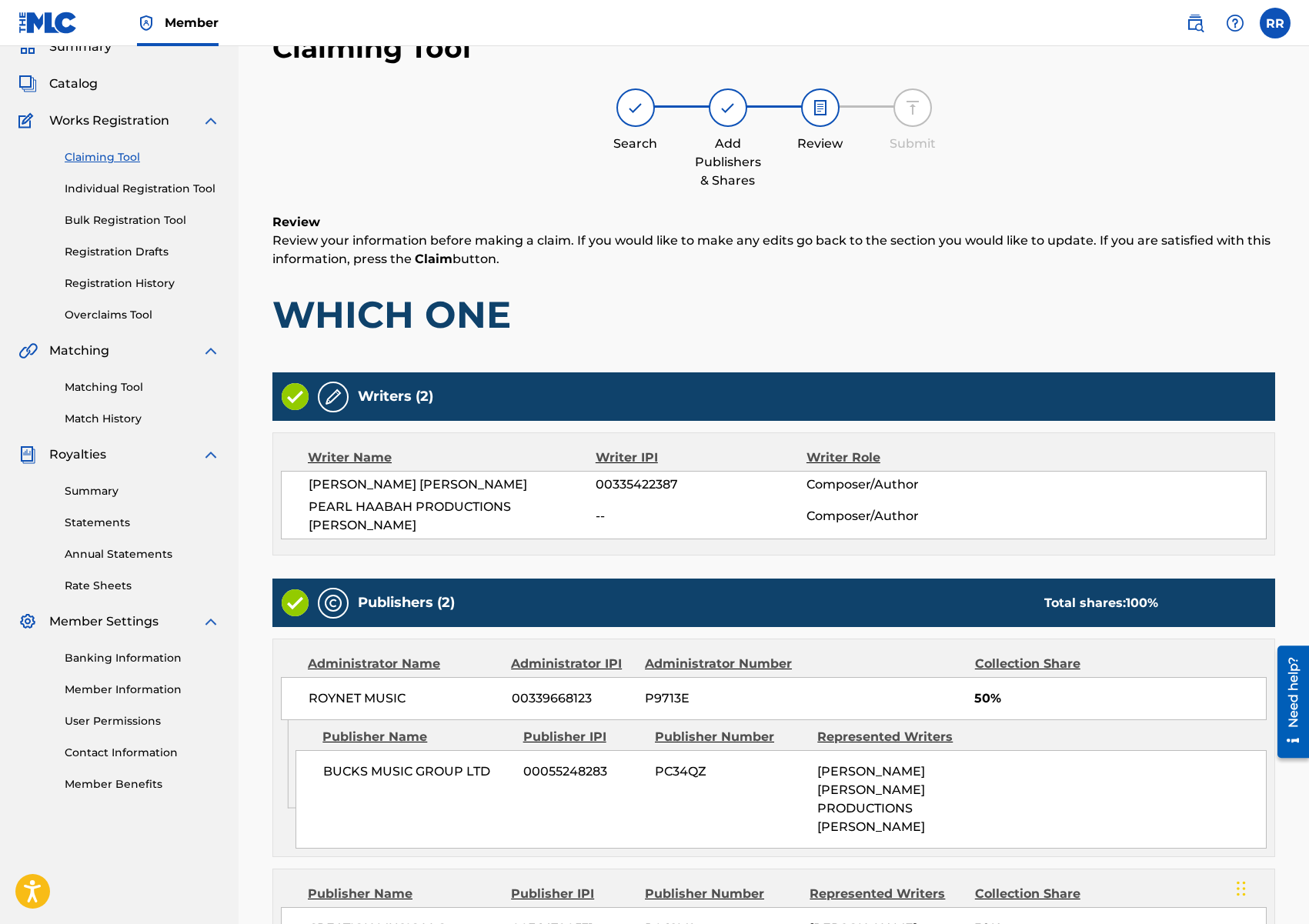
scroll to position [316, 0]
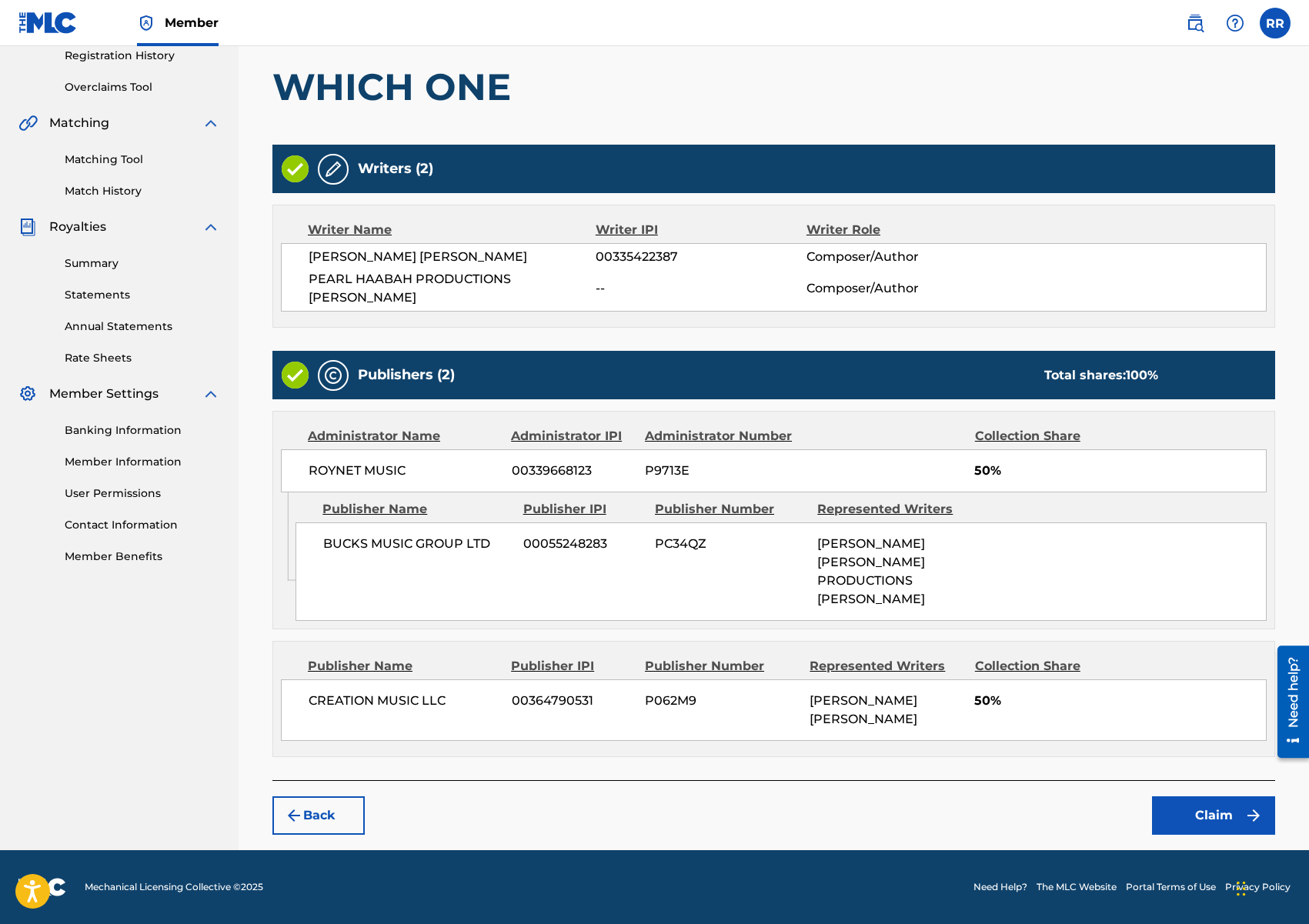
click at [1189, 814] on button "Claim" at bounding box center [1213, 815] width 123 height 39
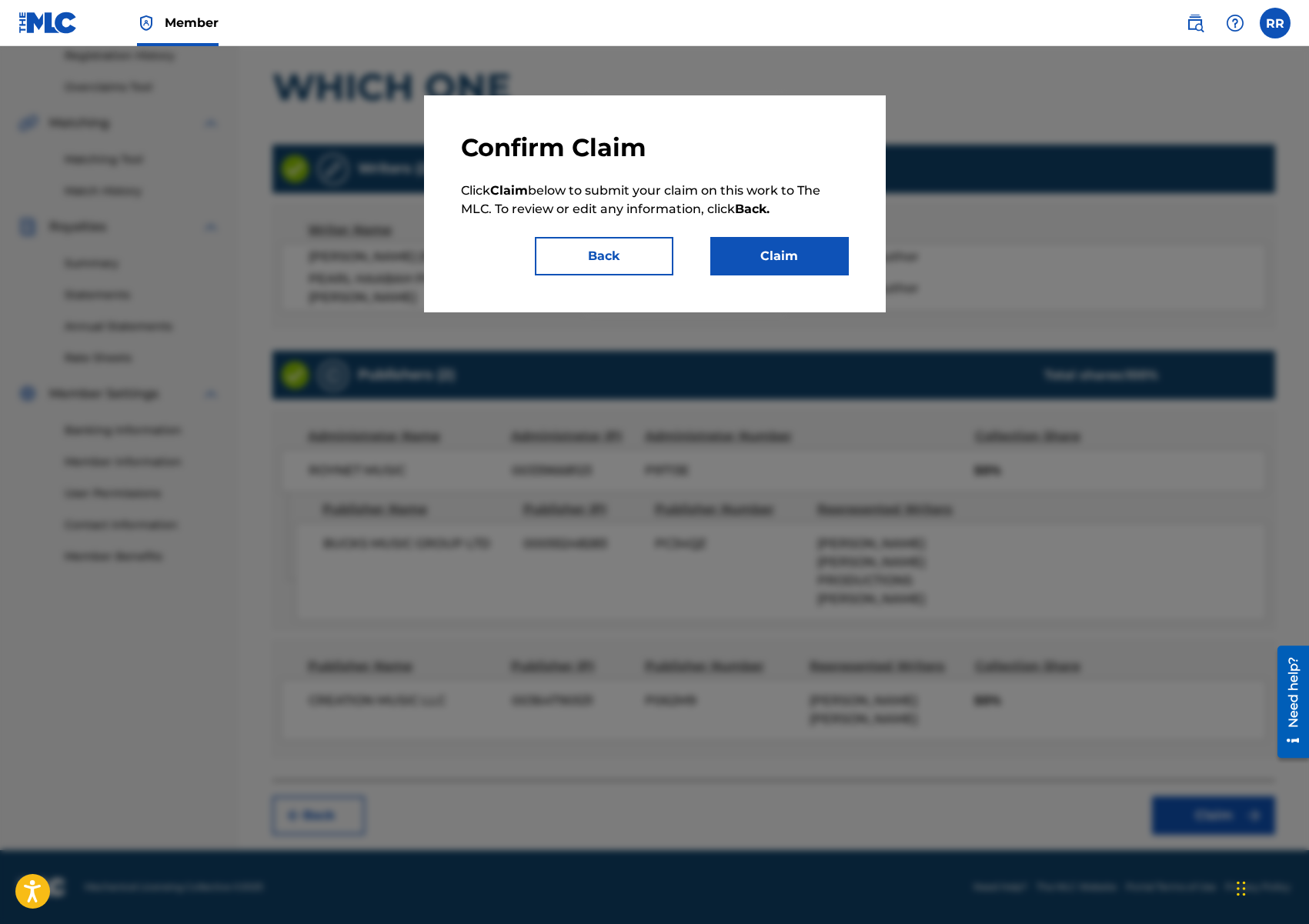
click at [788, 263] on button "Claim" at bounding box center [780, 257] width 139 height 39
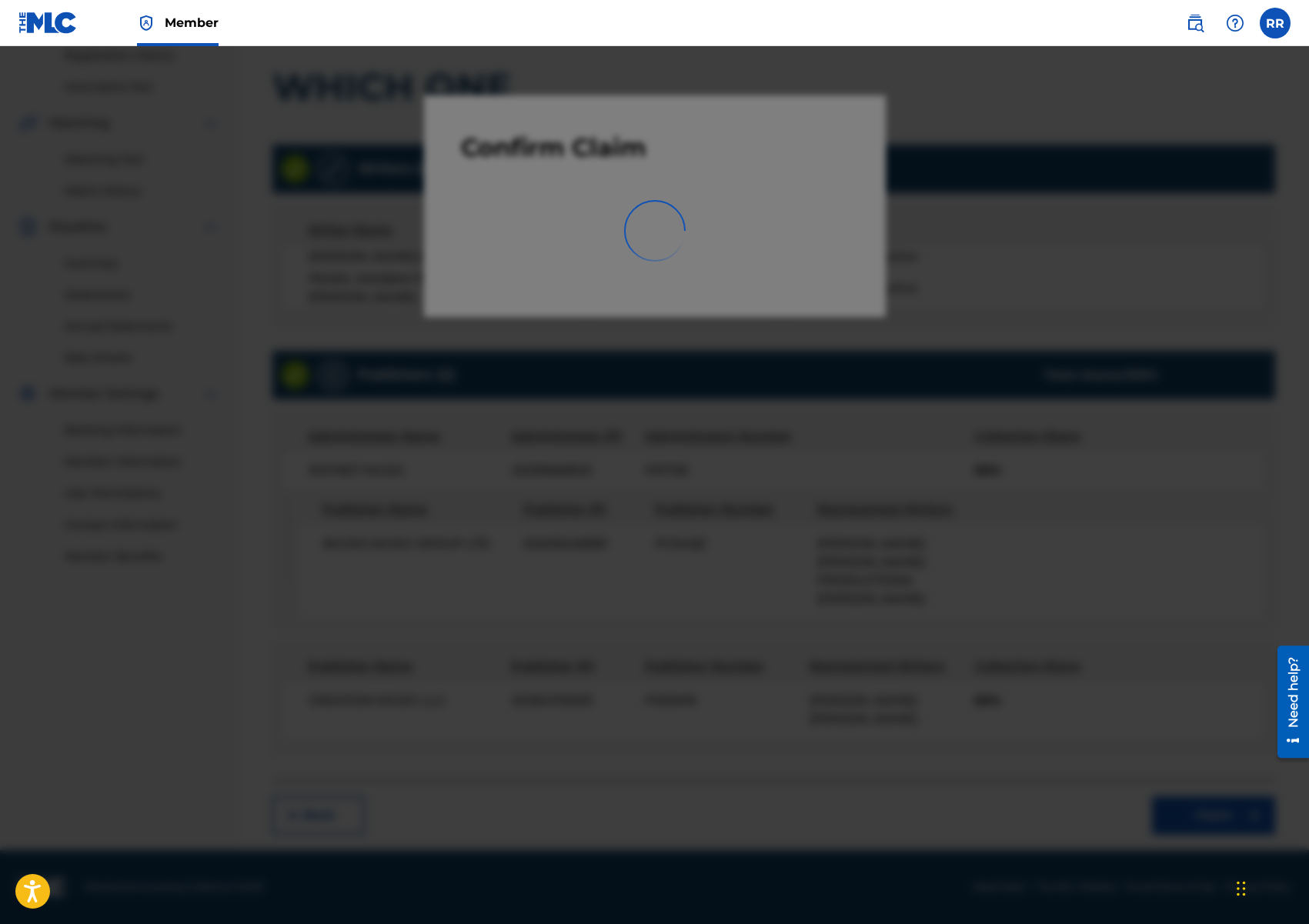
scroll to position [30, 0]
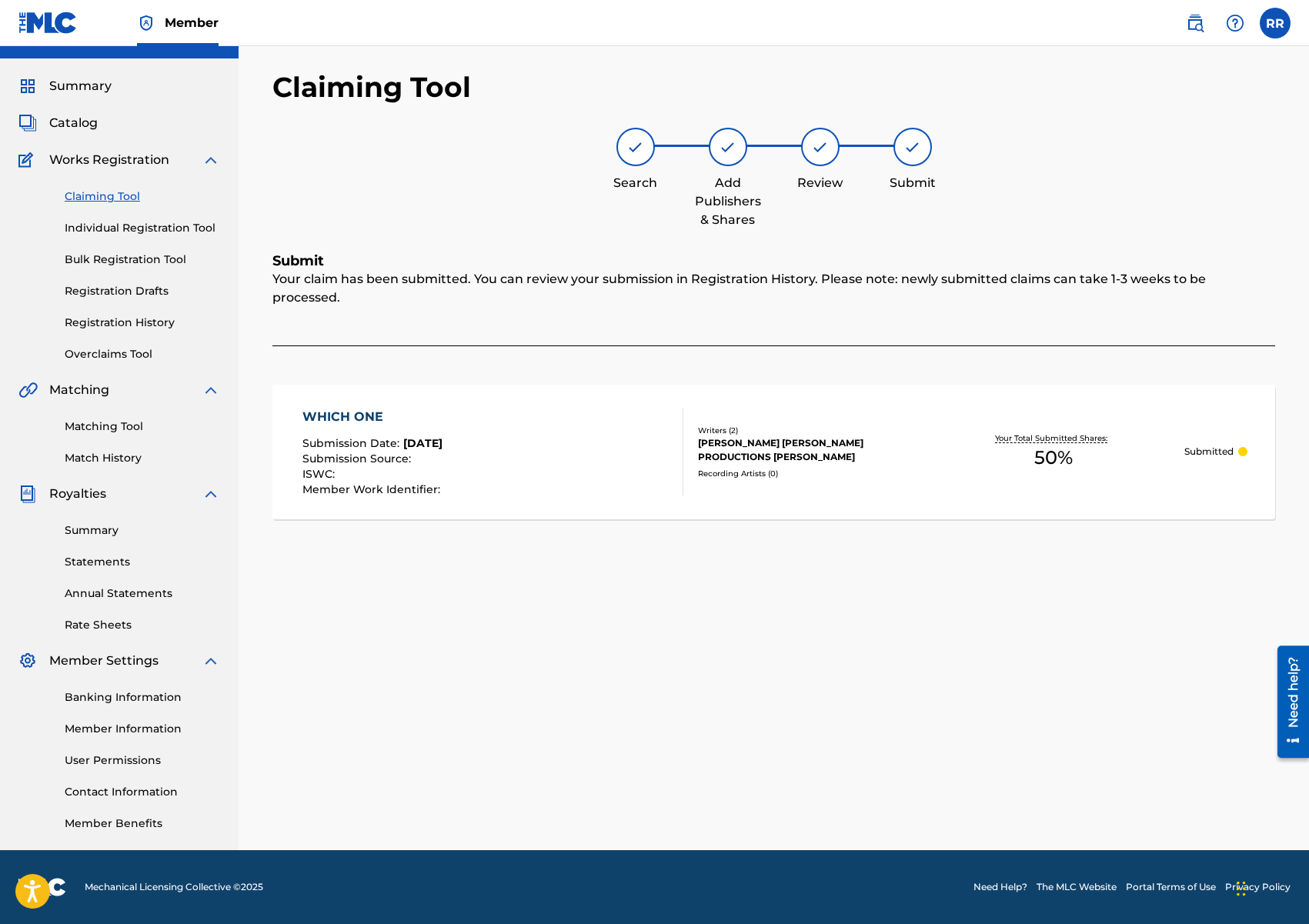
click at [103, 192] on link "Claiming Tool" at bounding box center [142, 196] width 156 height 16
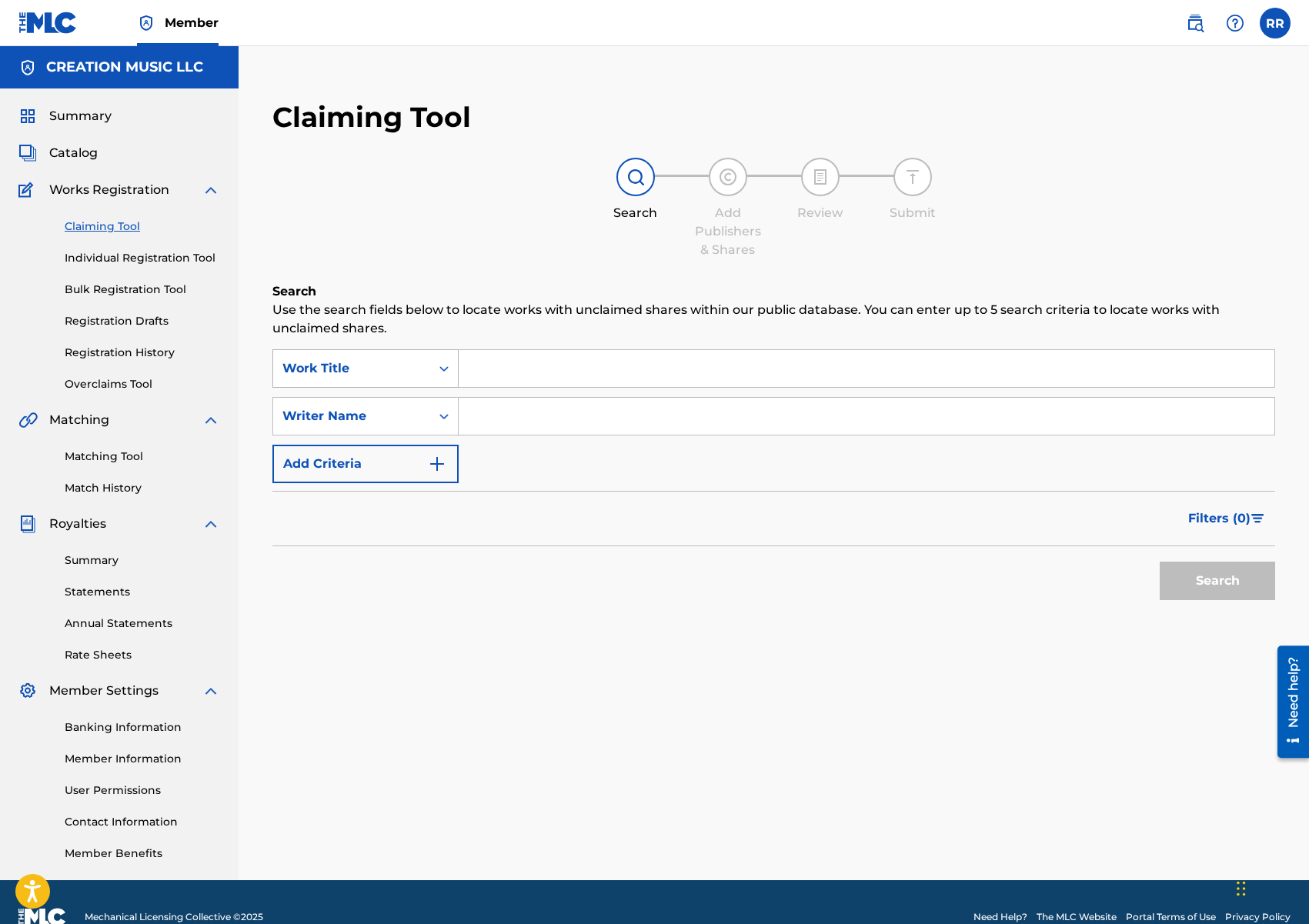
click at [420, 385] on div "Work Title" at bounding box center [365, 369] width 186 height 39
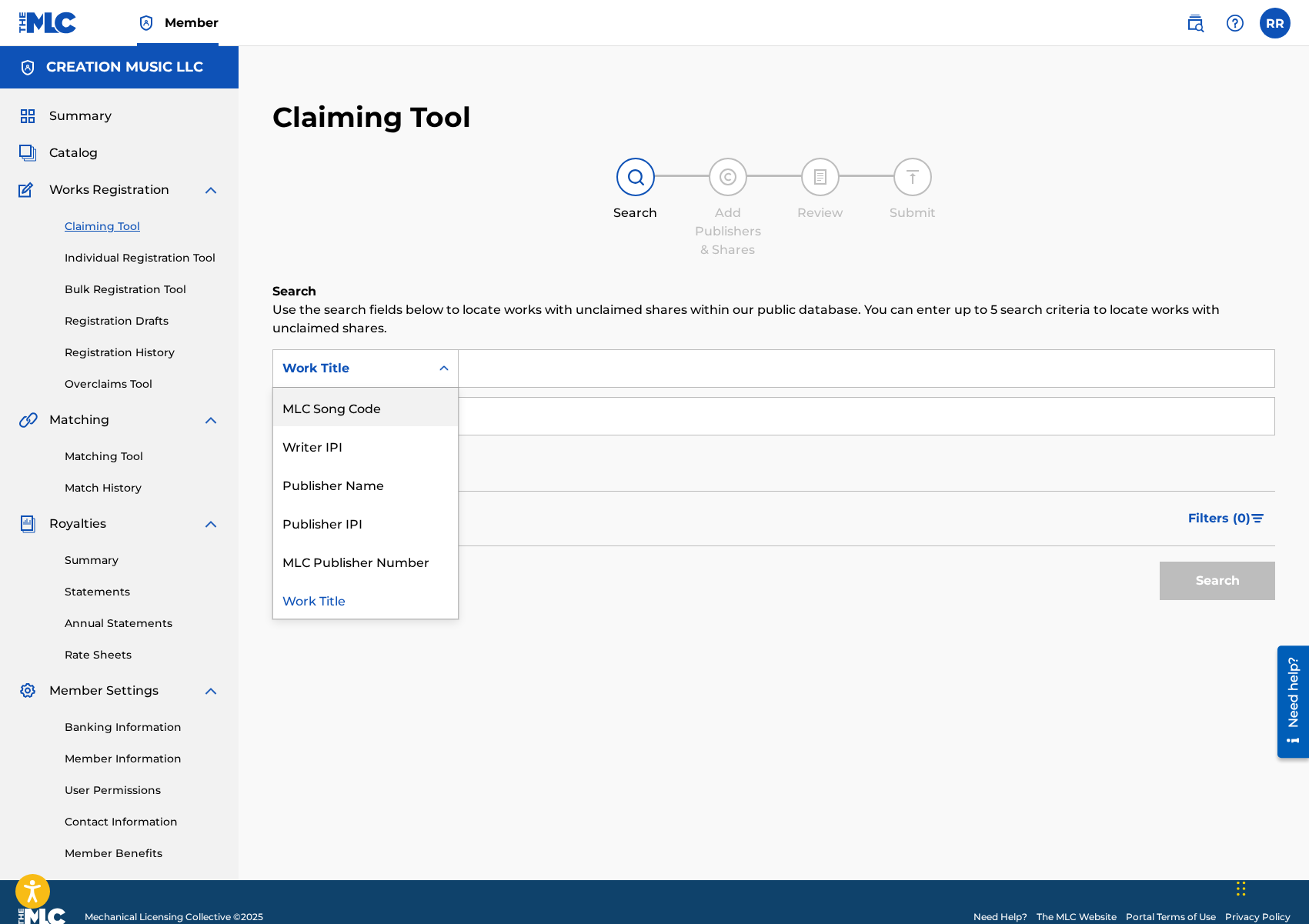
click at [390, 408] on div "MLC Song Code" at bounding box center [365, 407] width 184 height 39
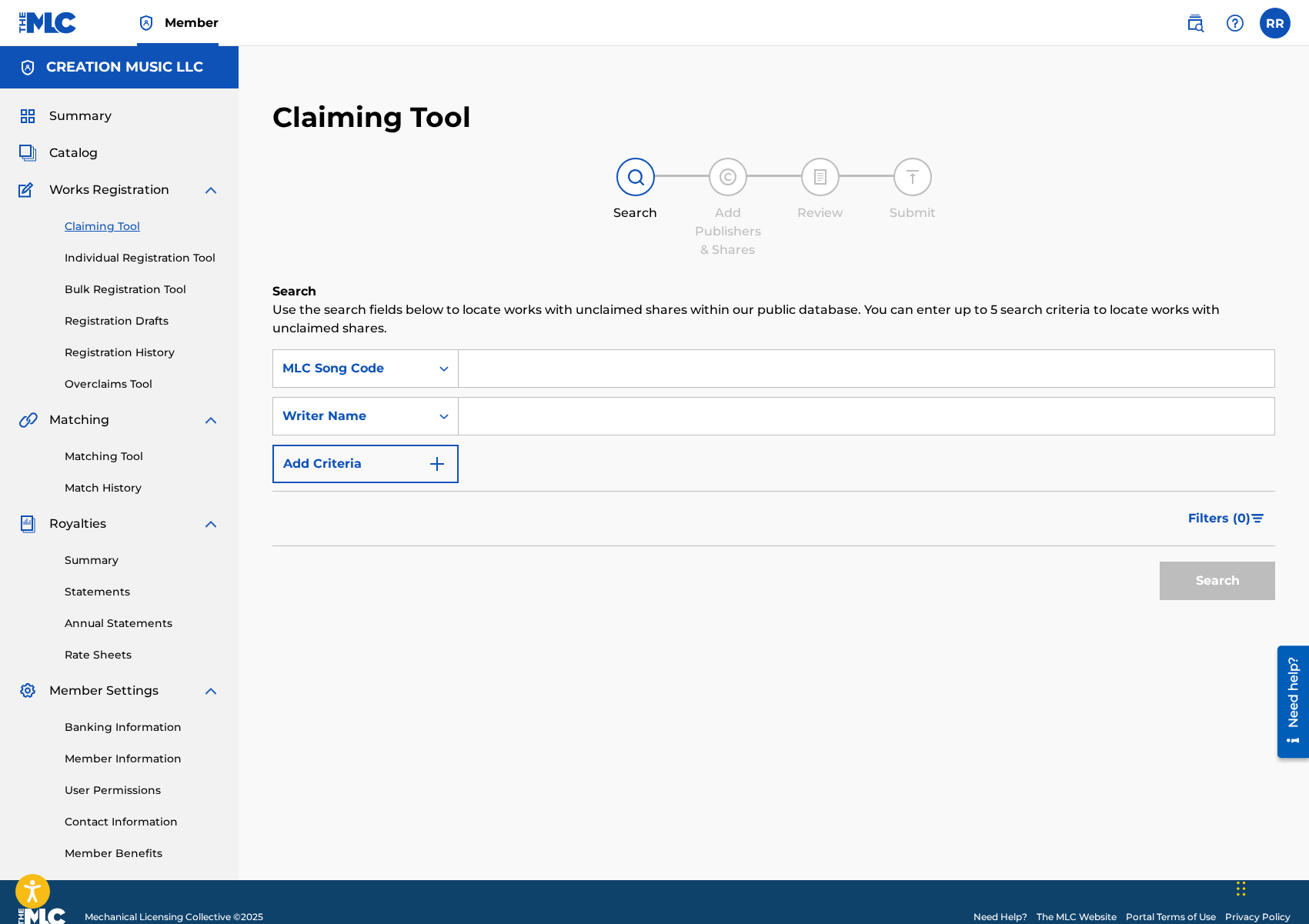
click at [522, 369] on input "Search Form" at bounding box center [866, 369] width 816 height 37
paste input "Z5346J"
type input "Z5346J"
click at [1227, 579] on button "Search" at bounding box center [1217, 581] width 115 height 39
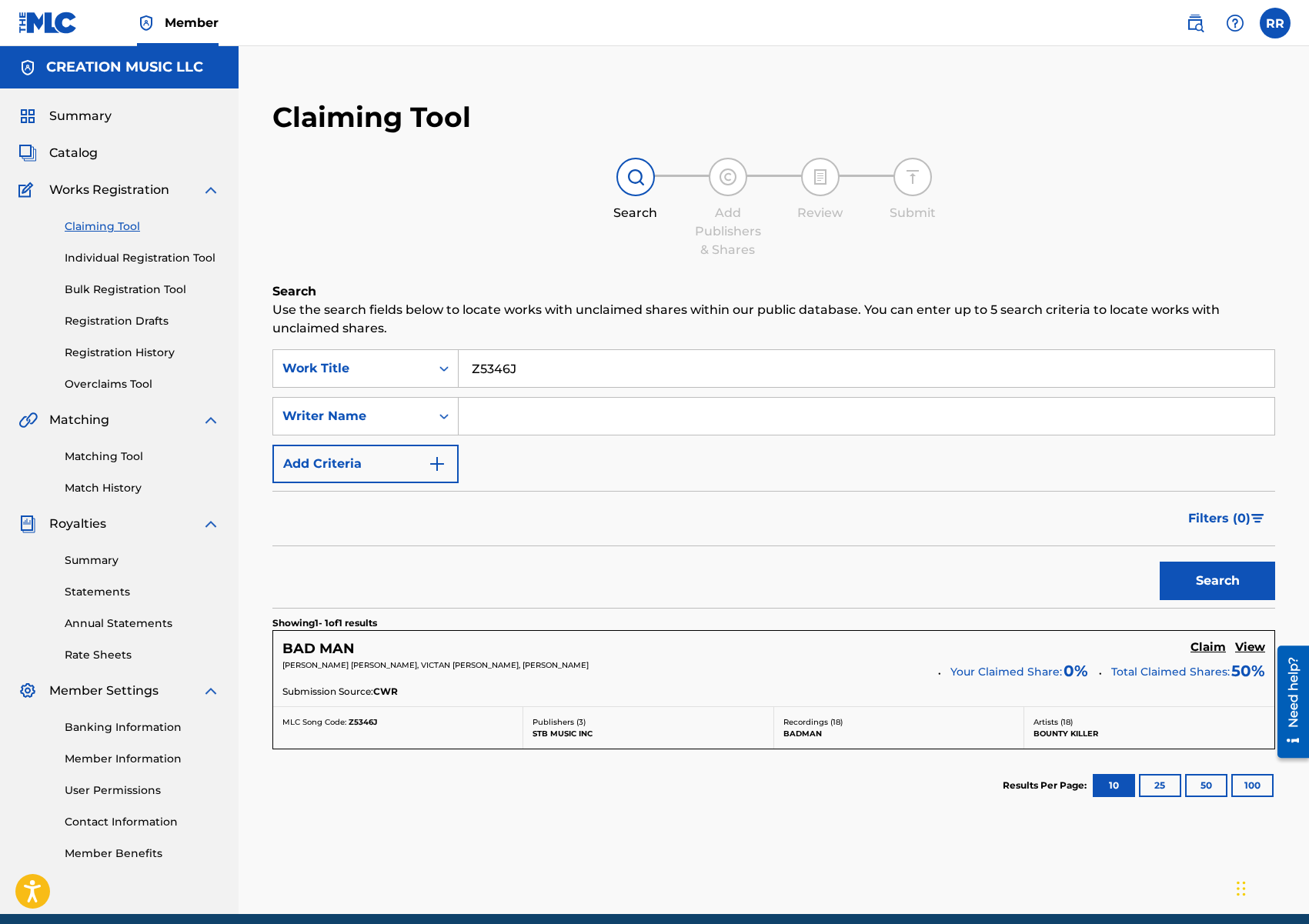
click at [1204, 646] on h5 "Claim" at bounding box center [1208, 647] width 35 height 14
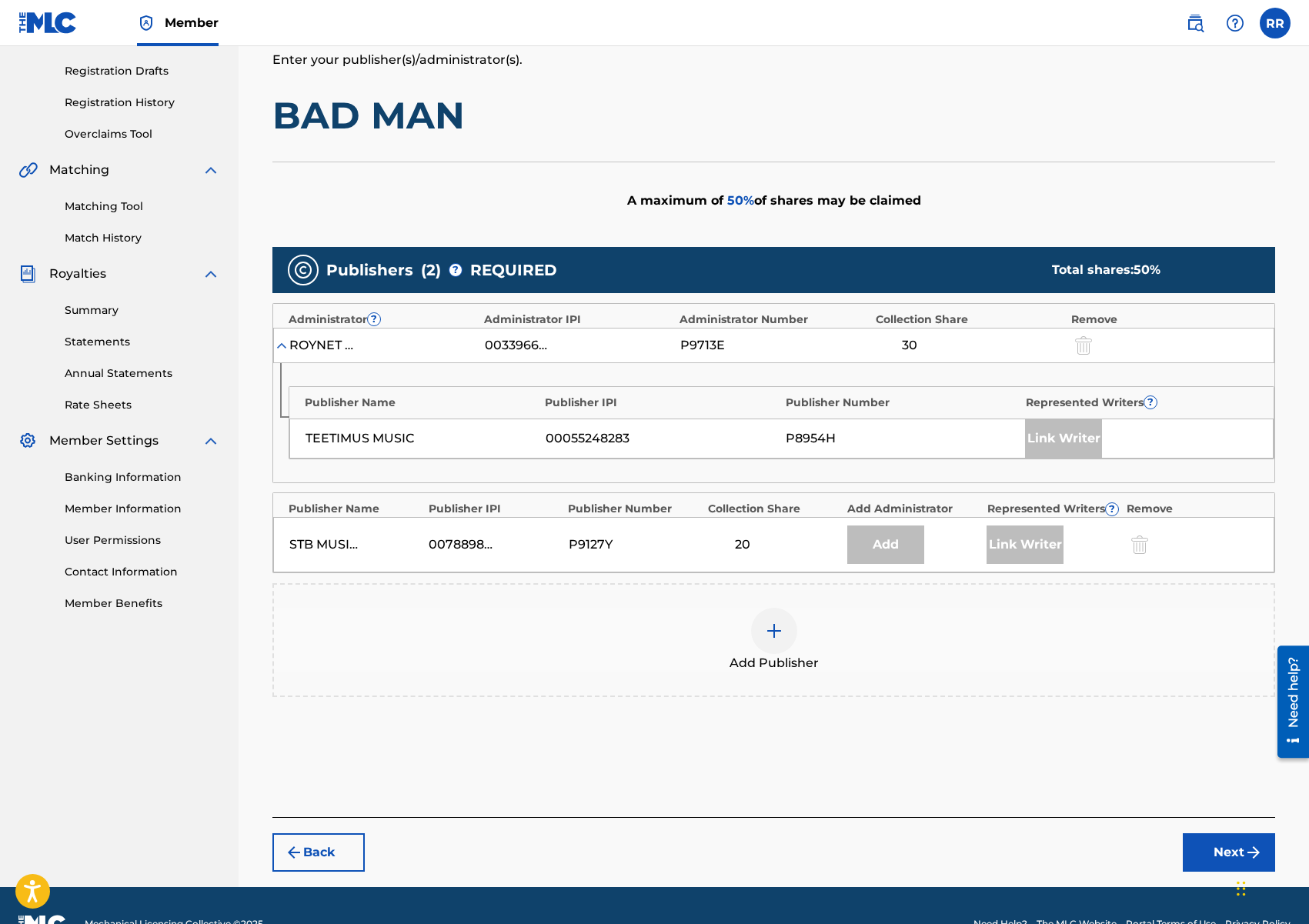
scroll to position [287, 0]
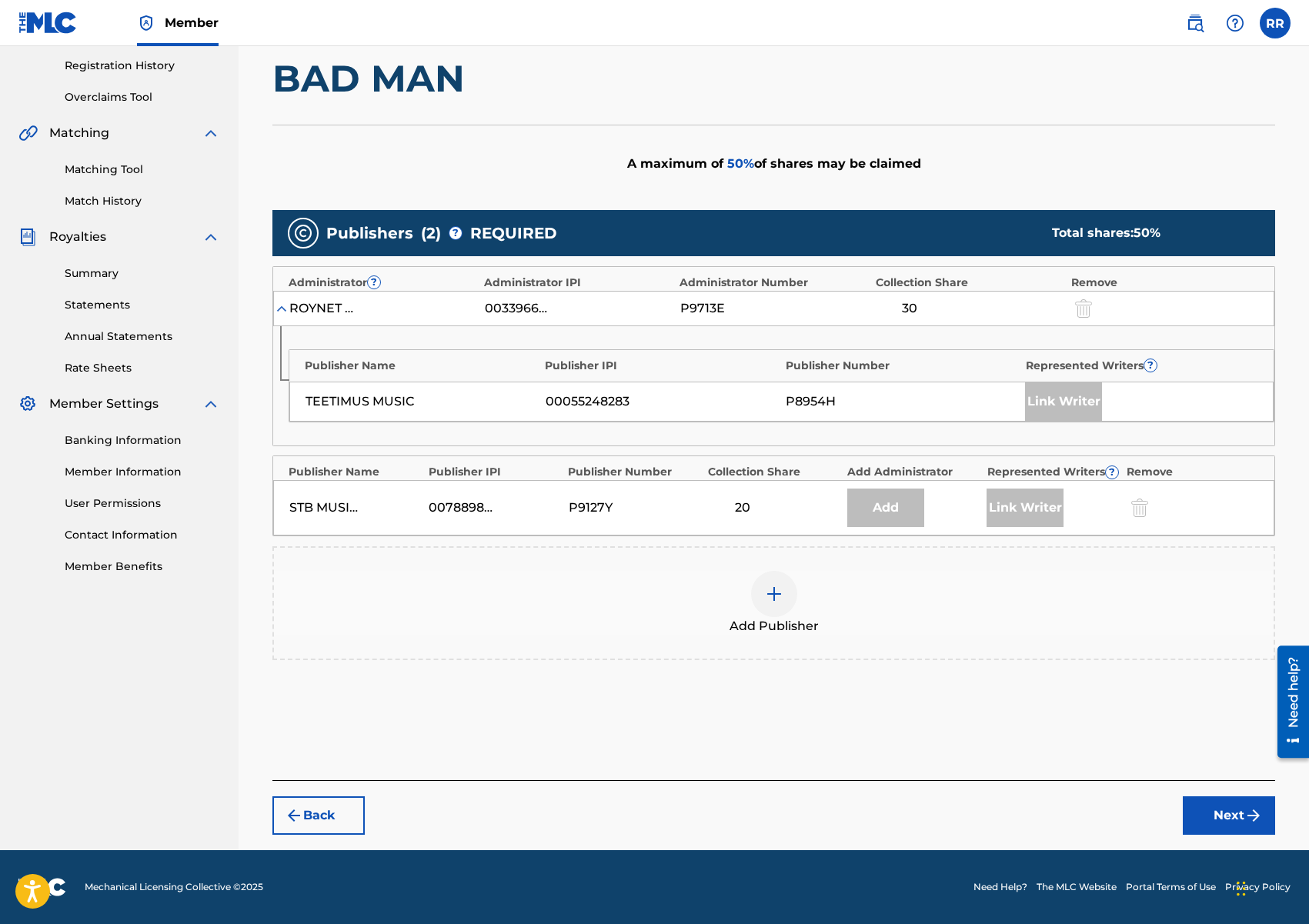
click at [774, 595] on img at bounding box center [774, 594] width 19 height 19
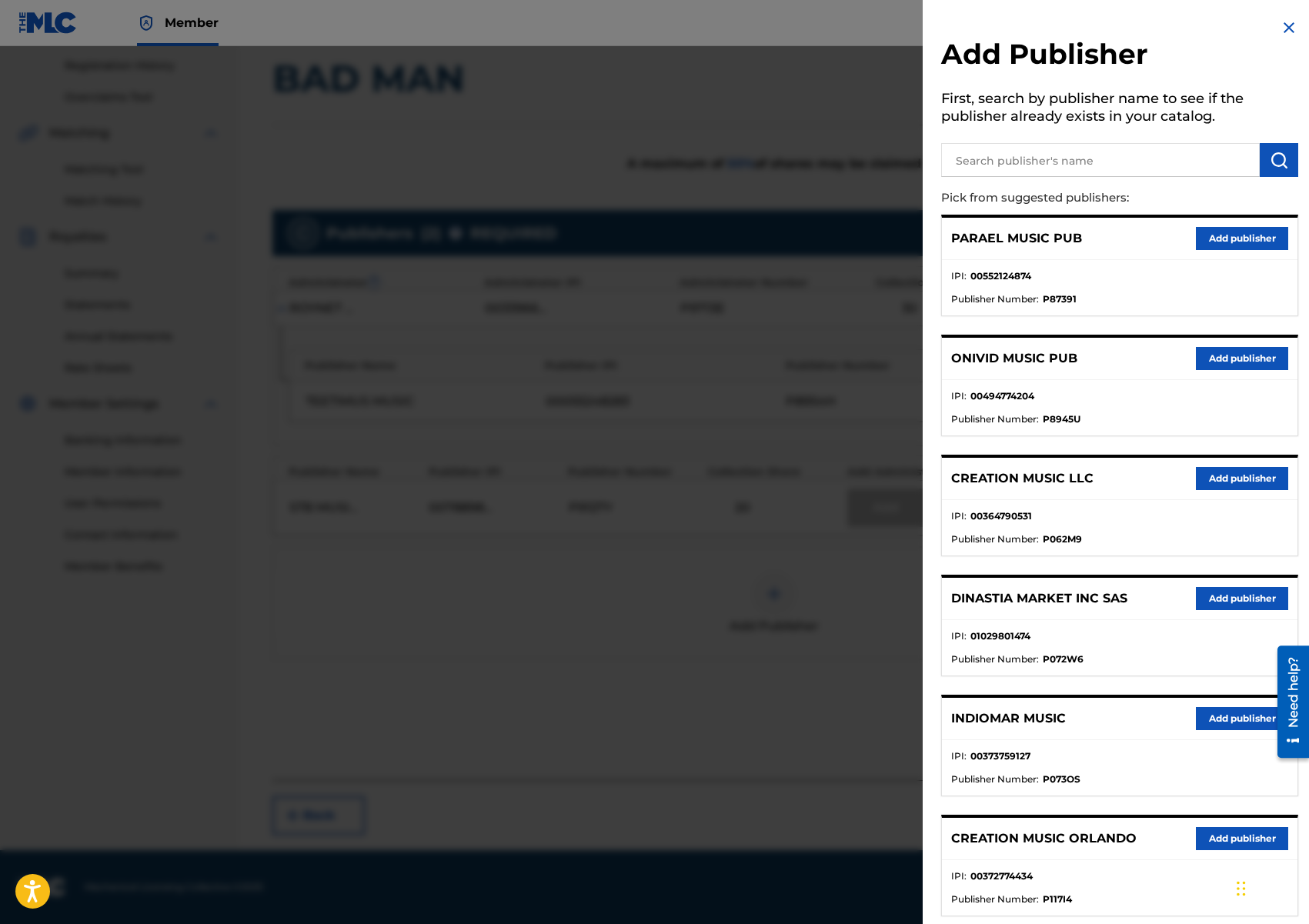
click at [1234, 481] on button "Add publisher" at bounding box center [1242, 478] width 93 height 23
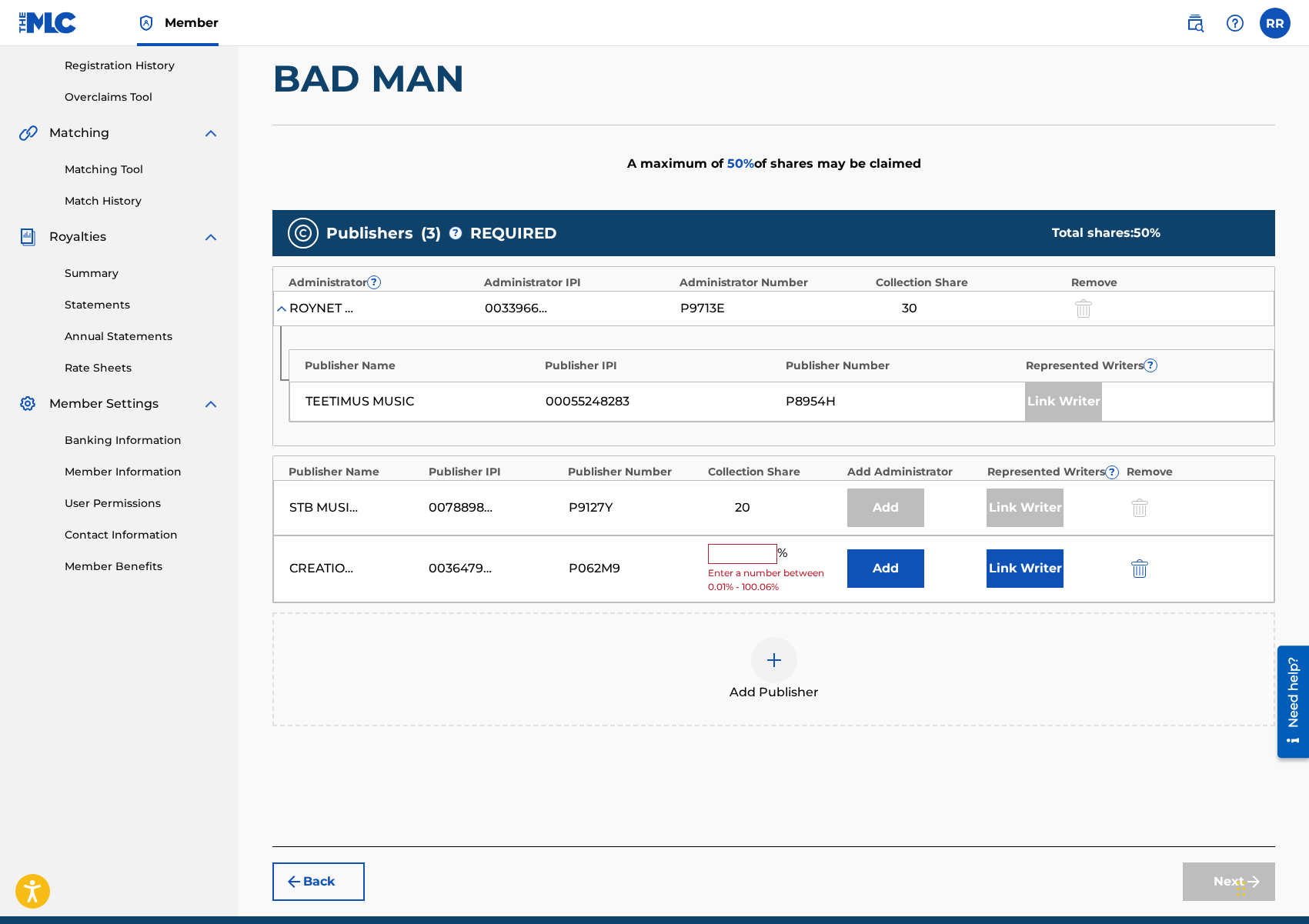
click at [753, 558] on input "text" at bounding box center [742, 554] width 69 height 20
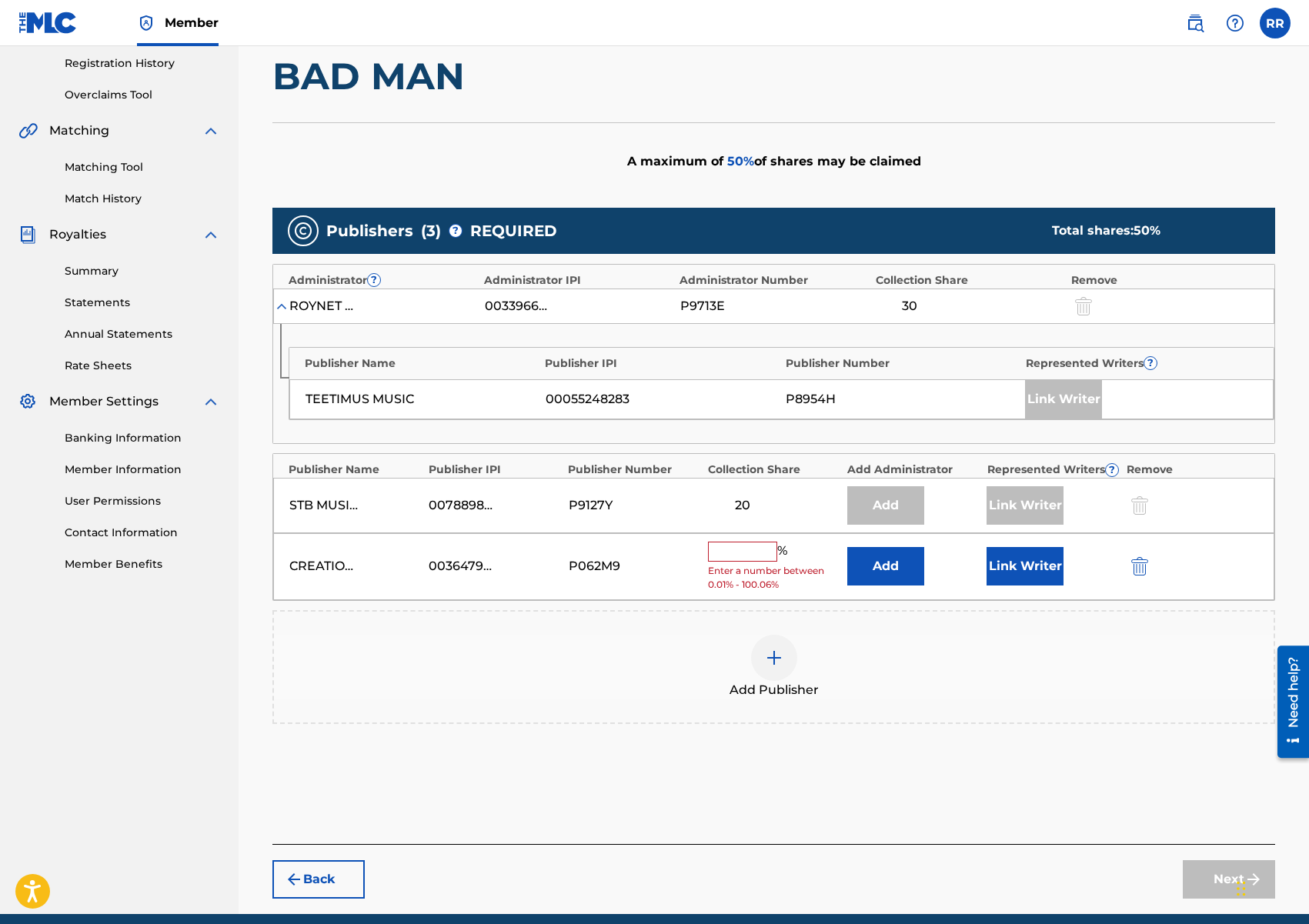
scroll to position [290, 0]
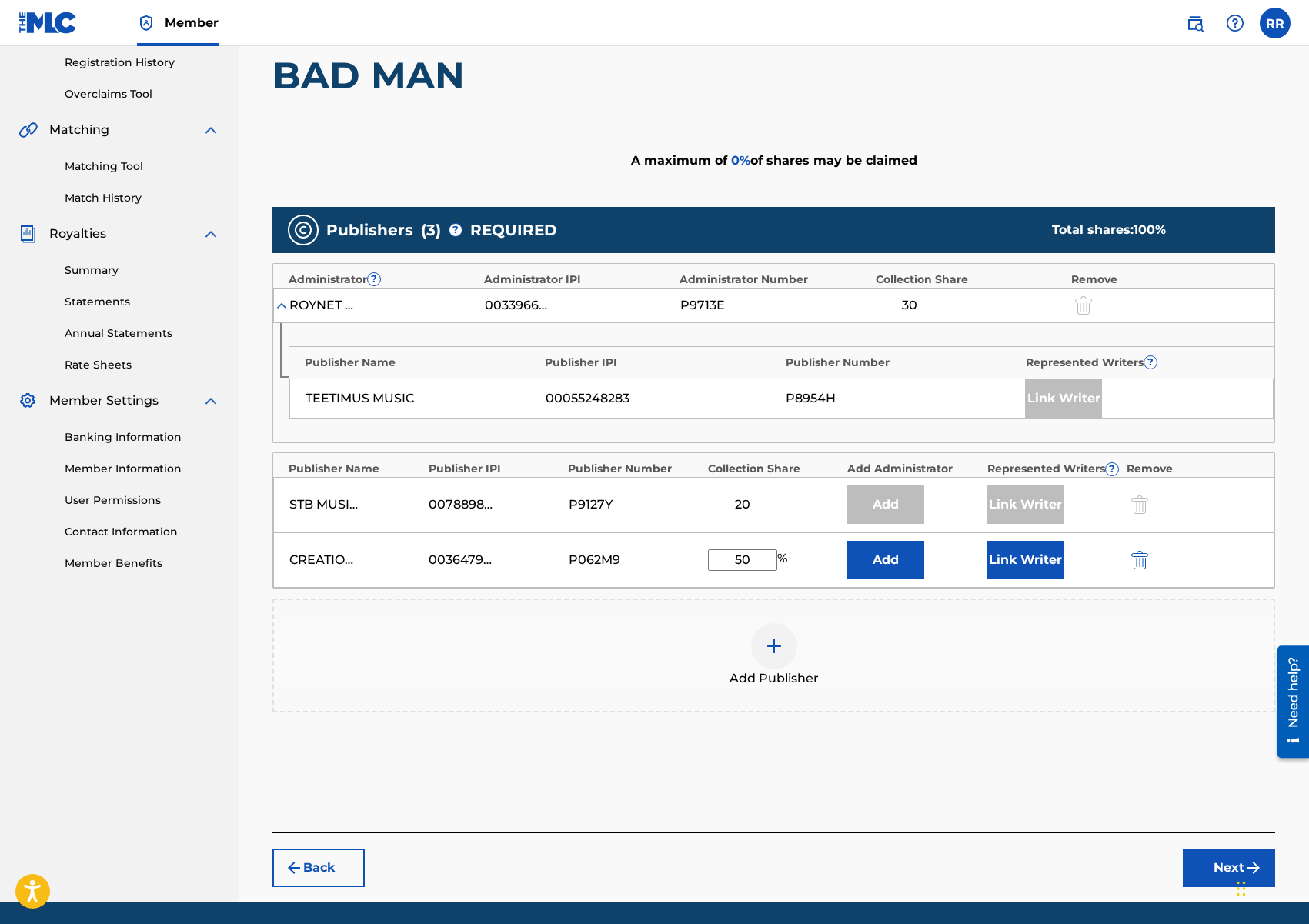
type input "50"
click at [1002, 676] on div "Add Publisher" at bounding box center [773, 655] width 999 height 65
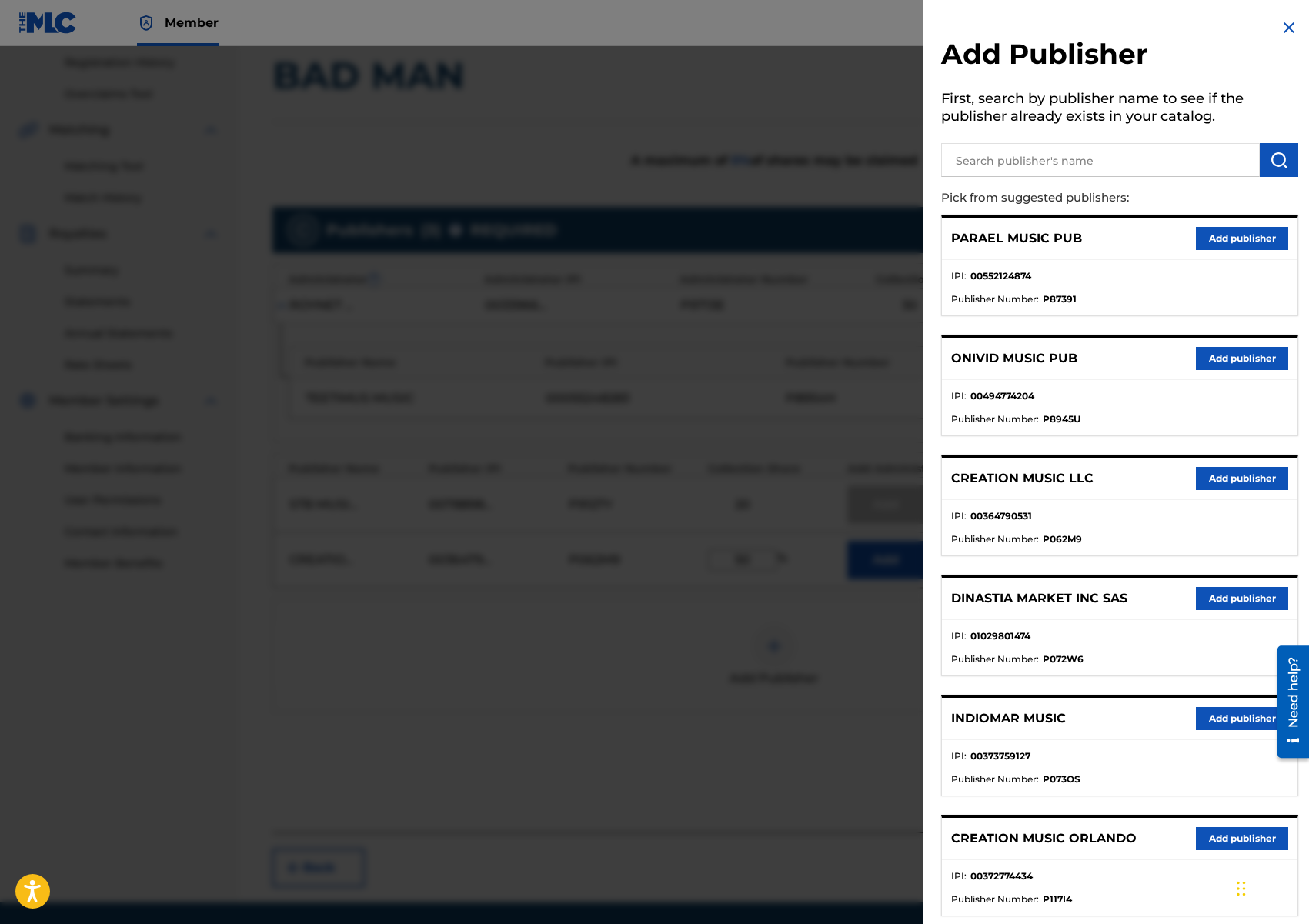
click at [1285, 14] on div "Add Publisher First, search by publisher name to see if the publisher already e…" at bounding box center [1120, 741] width 394 height 1483
click at [1280, 25] on img at bounding box center [1289, 28] width 19 height 19
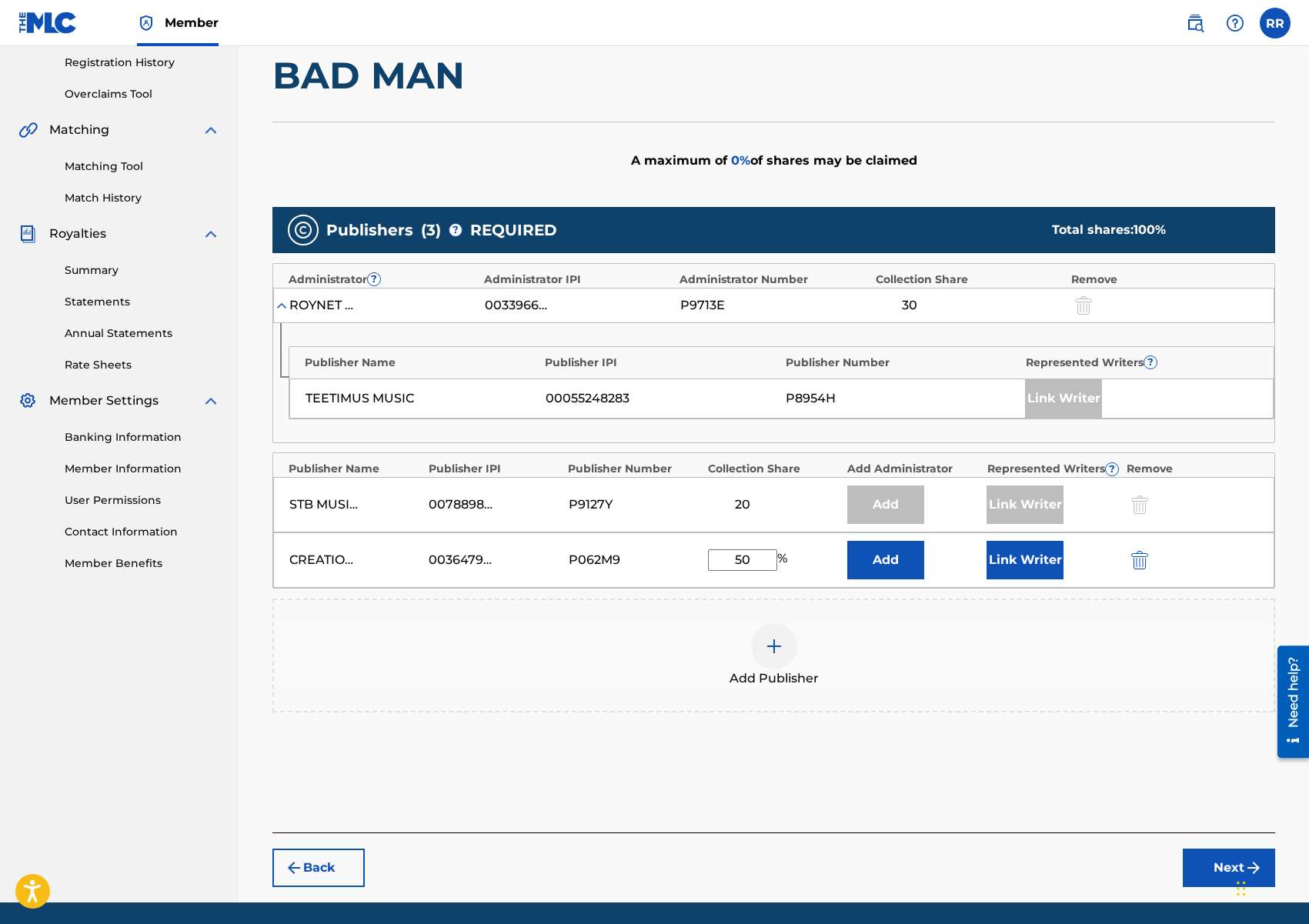
click at [1031, 560] on button "Link Writer" at bounding box center [1024, 560] width 77 height 39
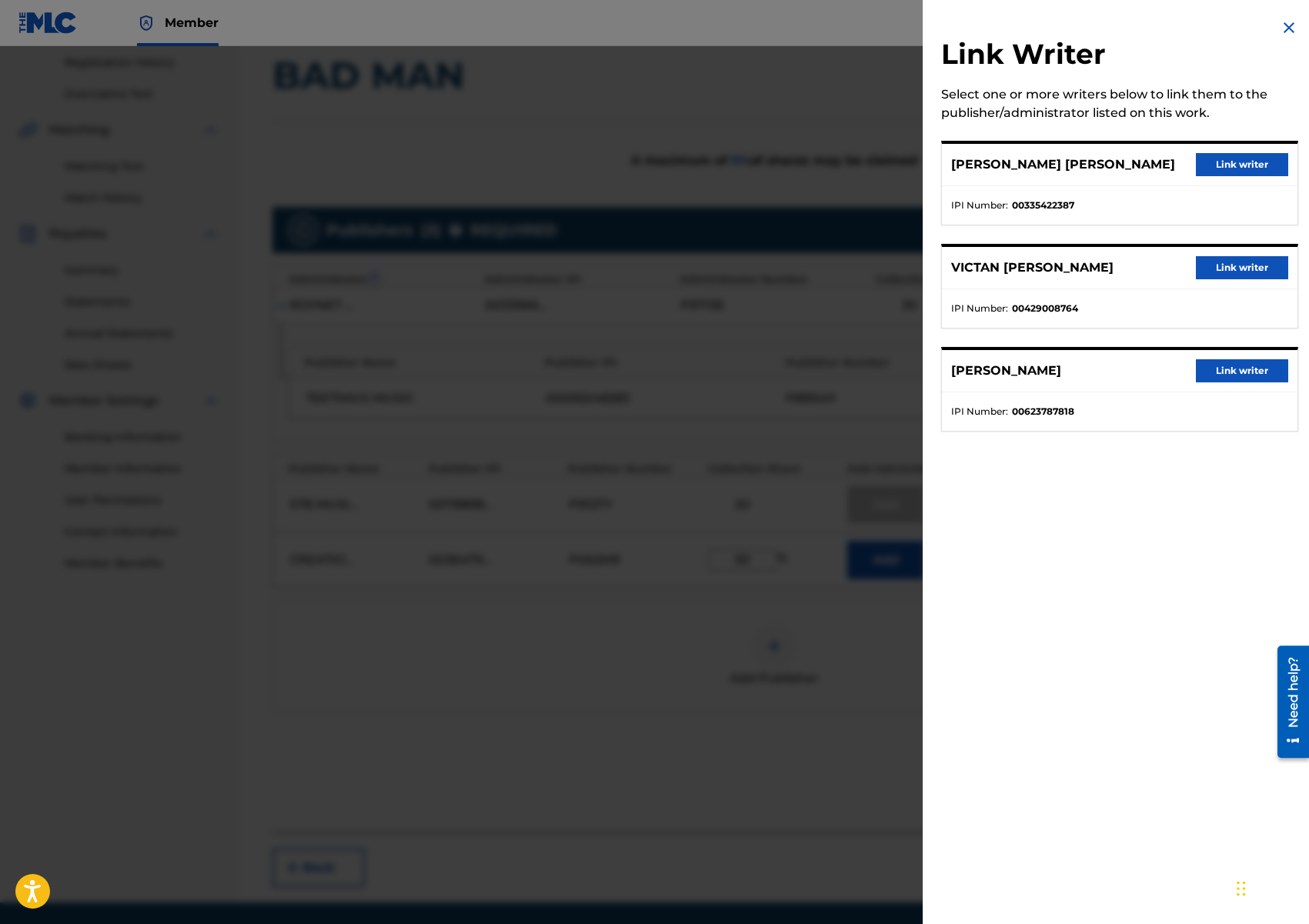
click at [1219, 156] on button "Link writer" at bounding box center [1242, 164] width 93 height 23
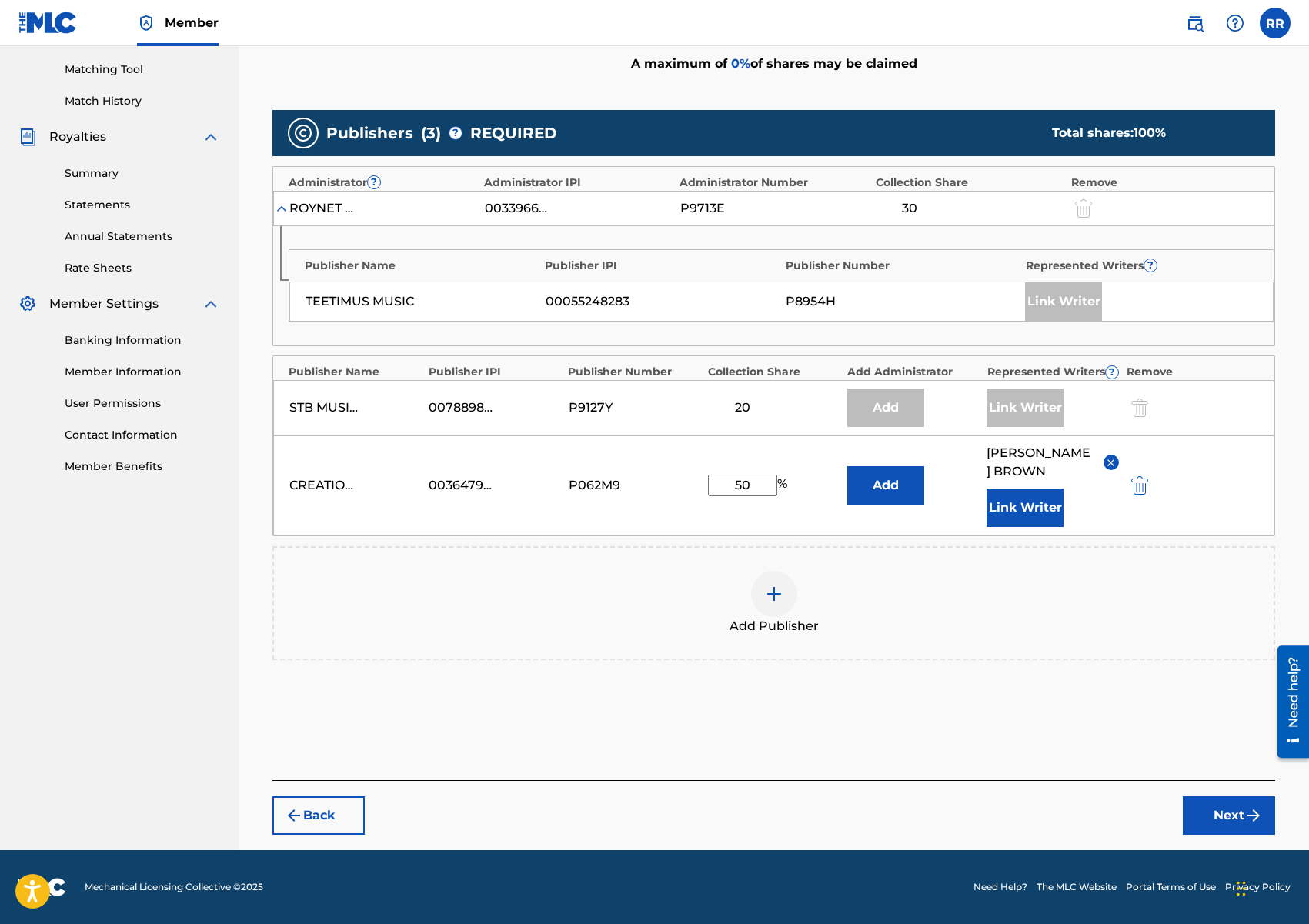
click at [1214, 835] on button "Next" at bounding box center [1229, 815] width 93 height 39
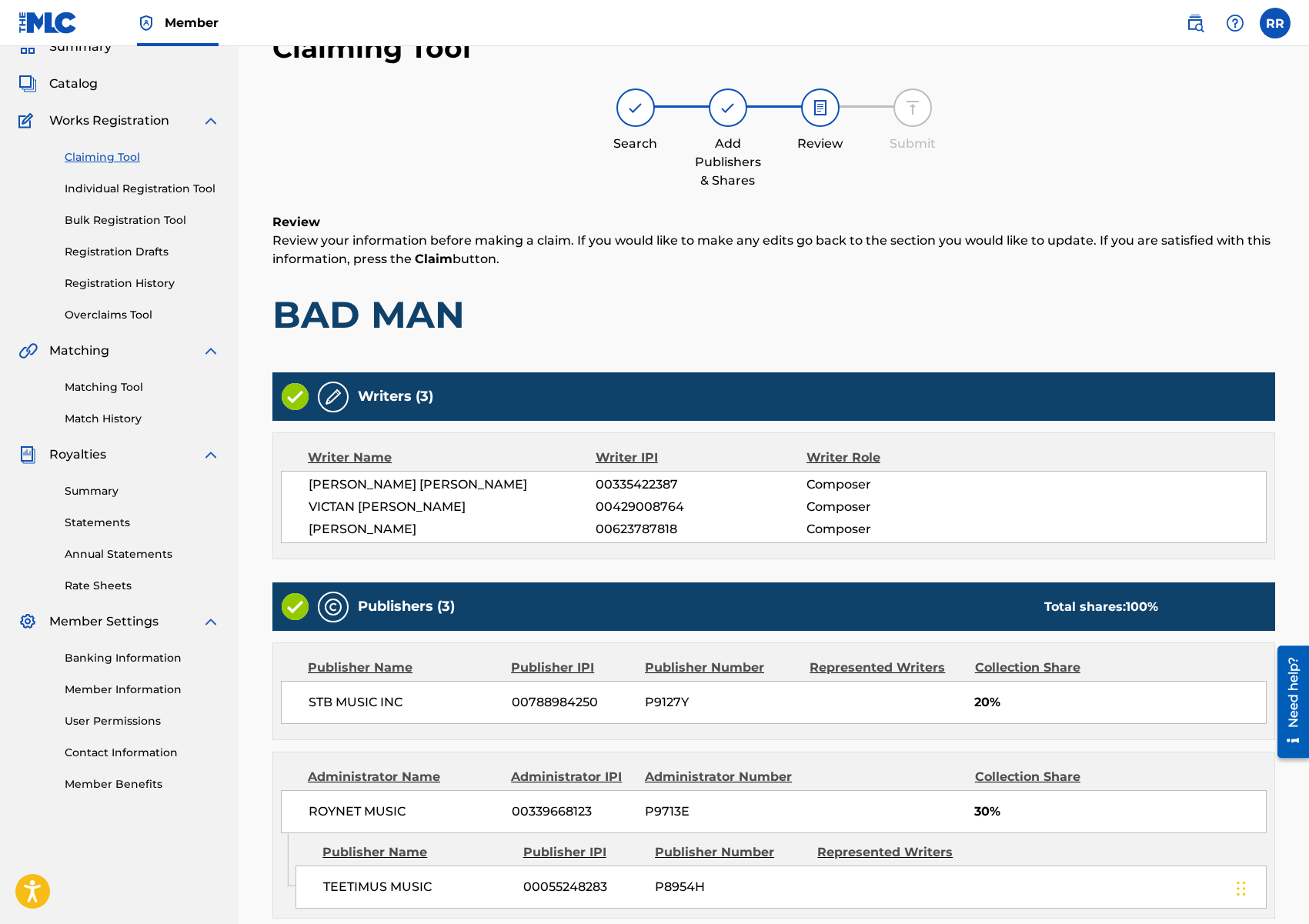
scroll to position [358, 0]
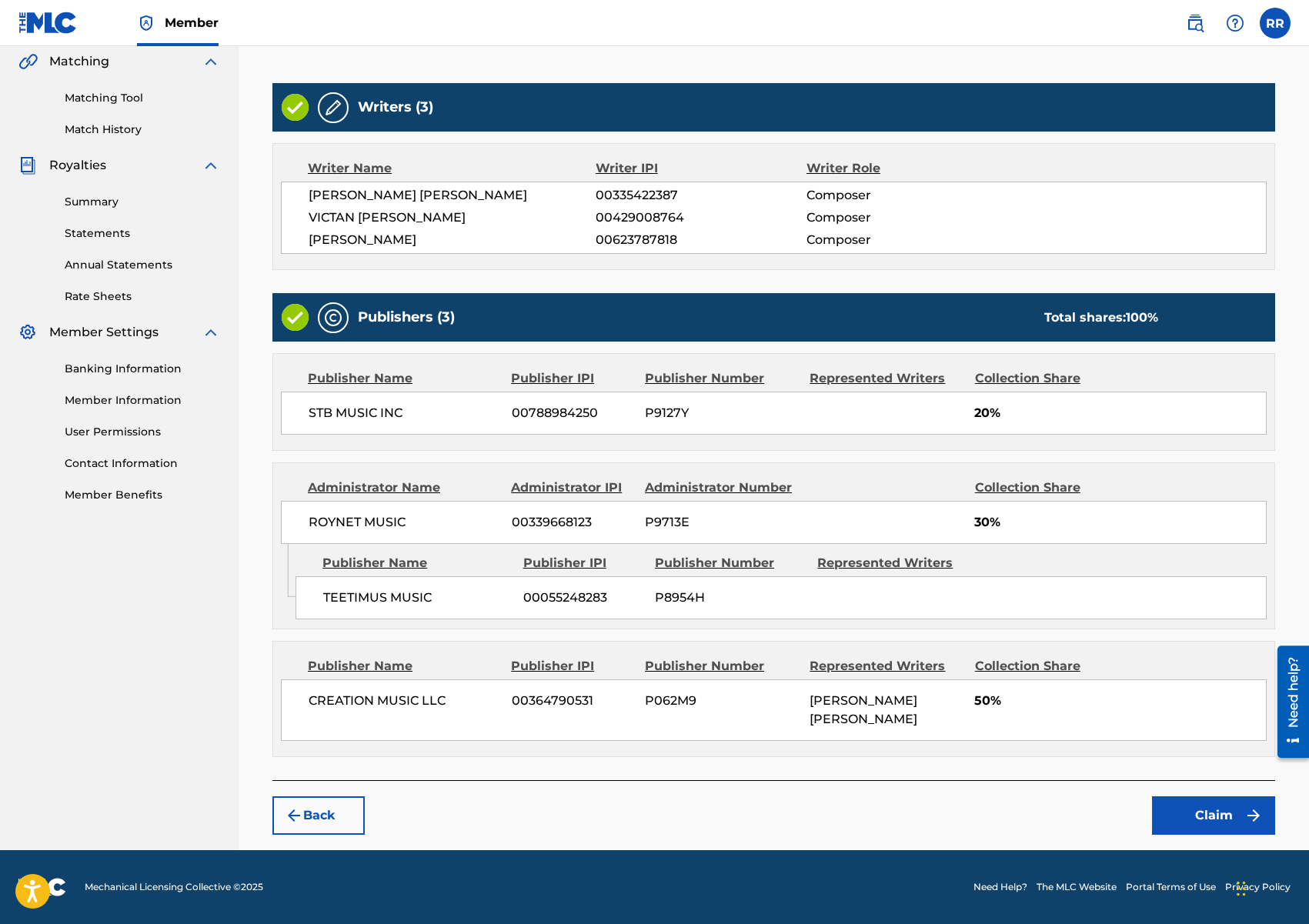
click at [1198, 804] on button "Claim" at bounding box center [1213, 815] width 123 height 39
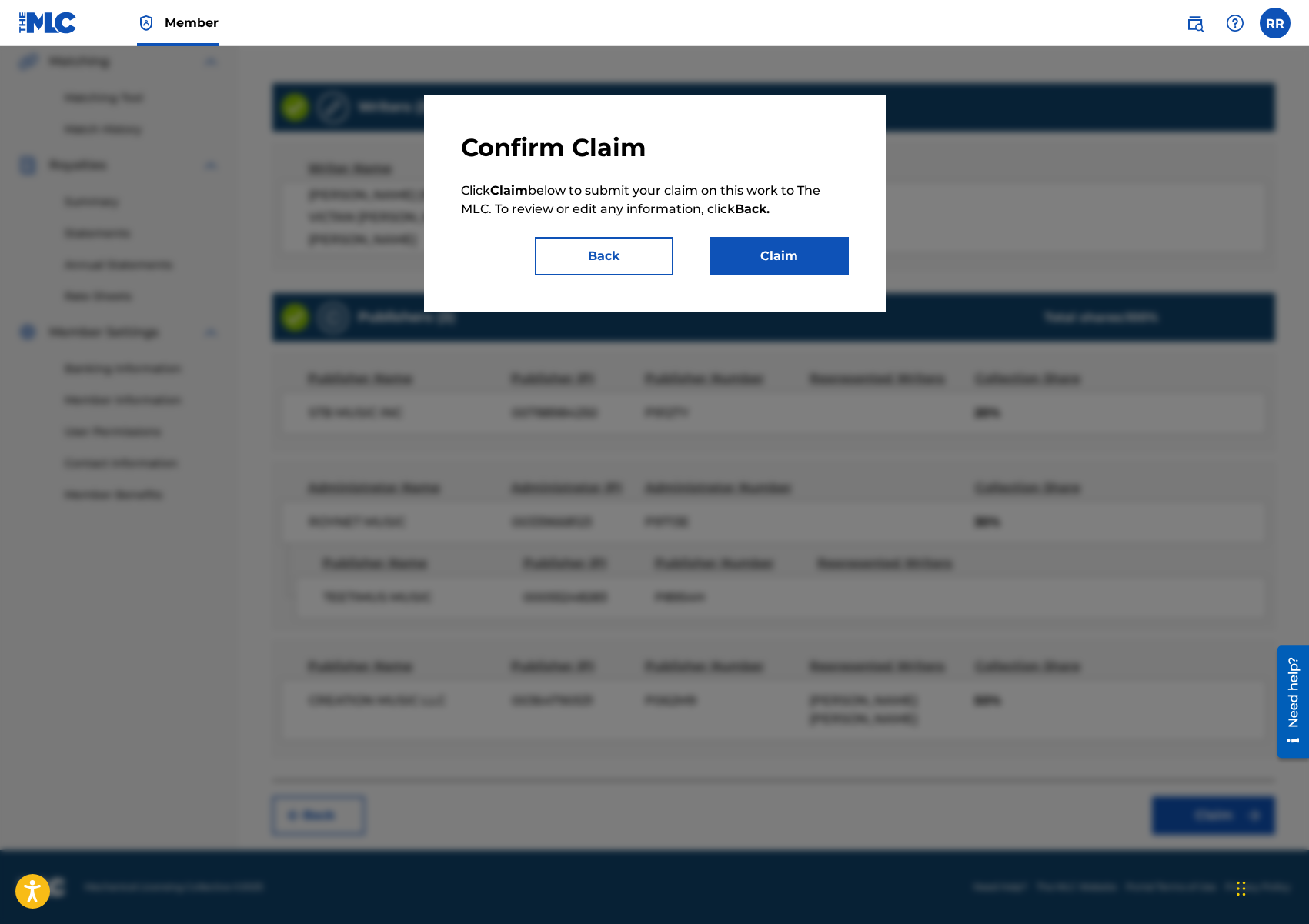
click at [781, 278] on div "Confirm Claim Click Claim below to submit your claim on this work to The MLC. T…" at bounding box center [655, 204] width 461 height 217
click at [769, 263] on button "Claim" at bounding box center [780, 257] width 139 height 39
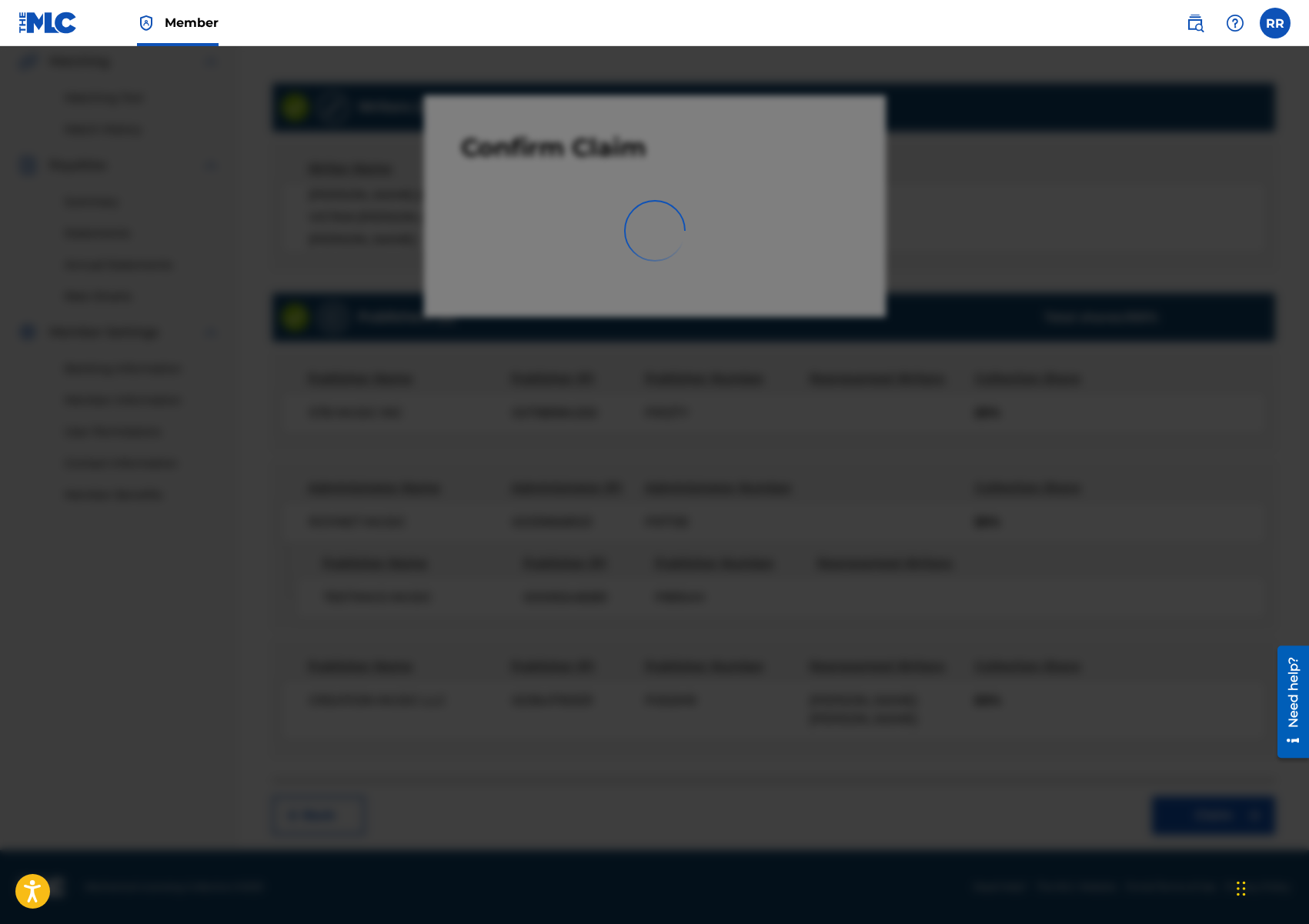
scroll to position [30, 0]
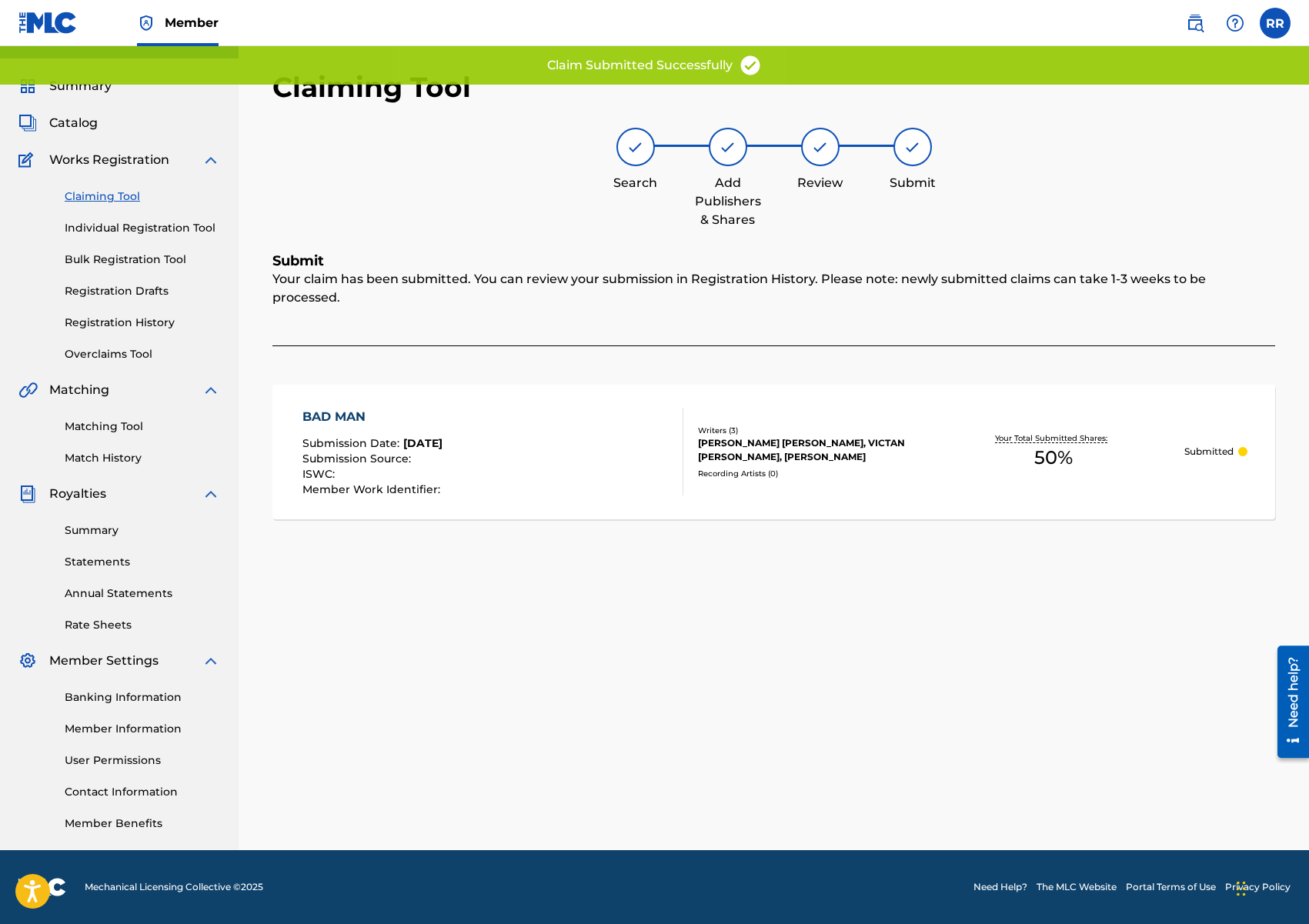
click at [101, 193] on link "Claiming Tool" at bounding box center [142, 196] width 156 height 16
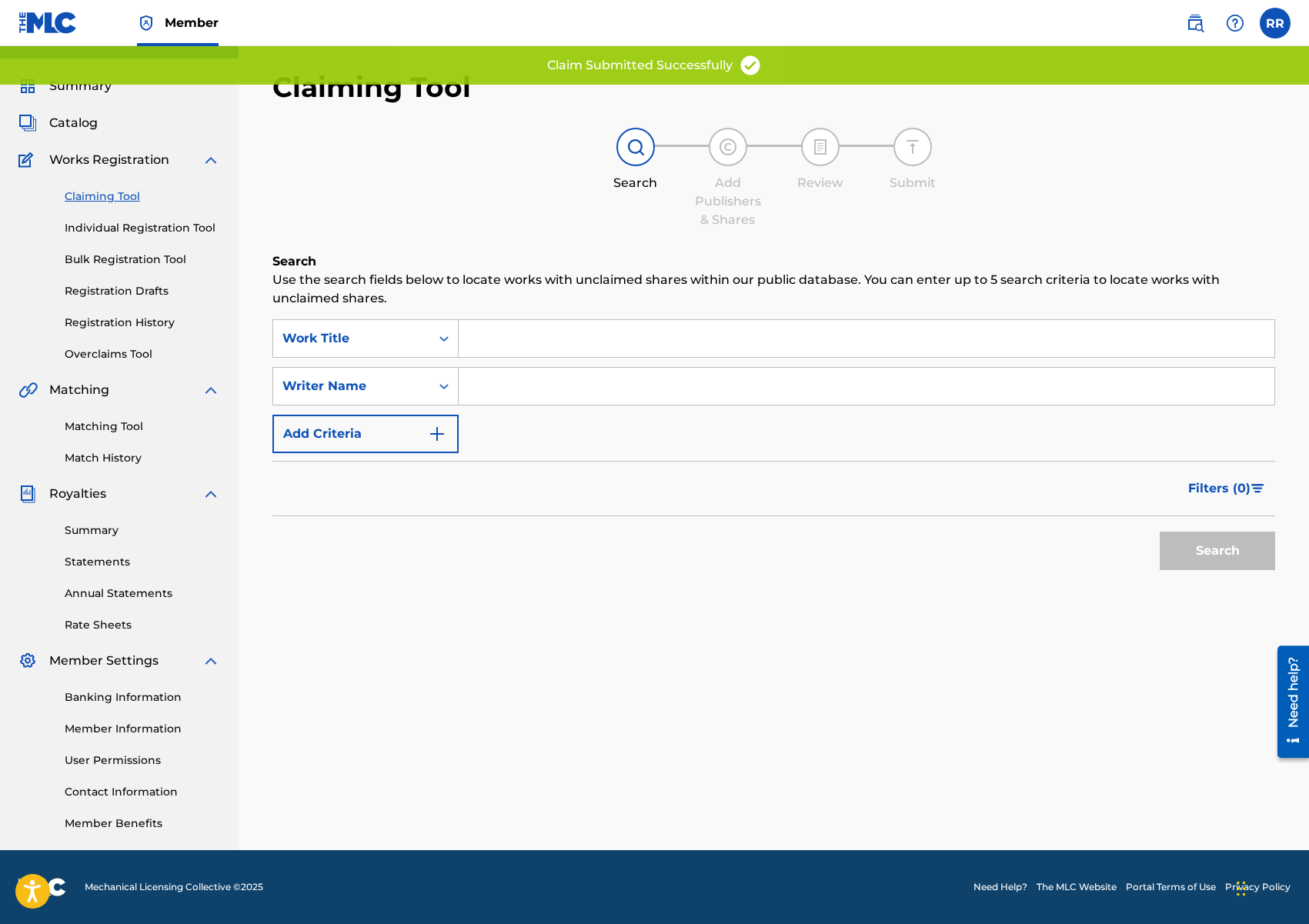
scroll to position [0, 0]
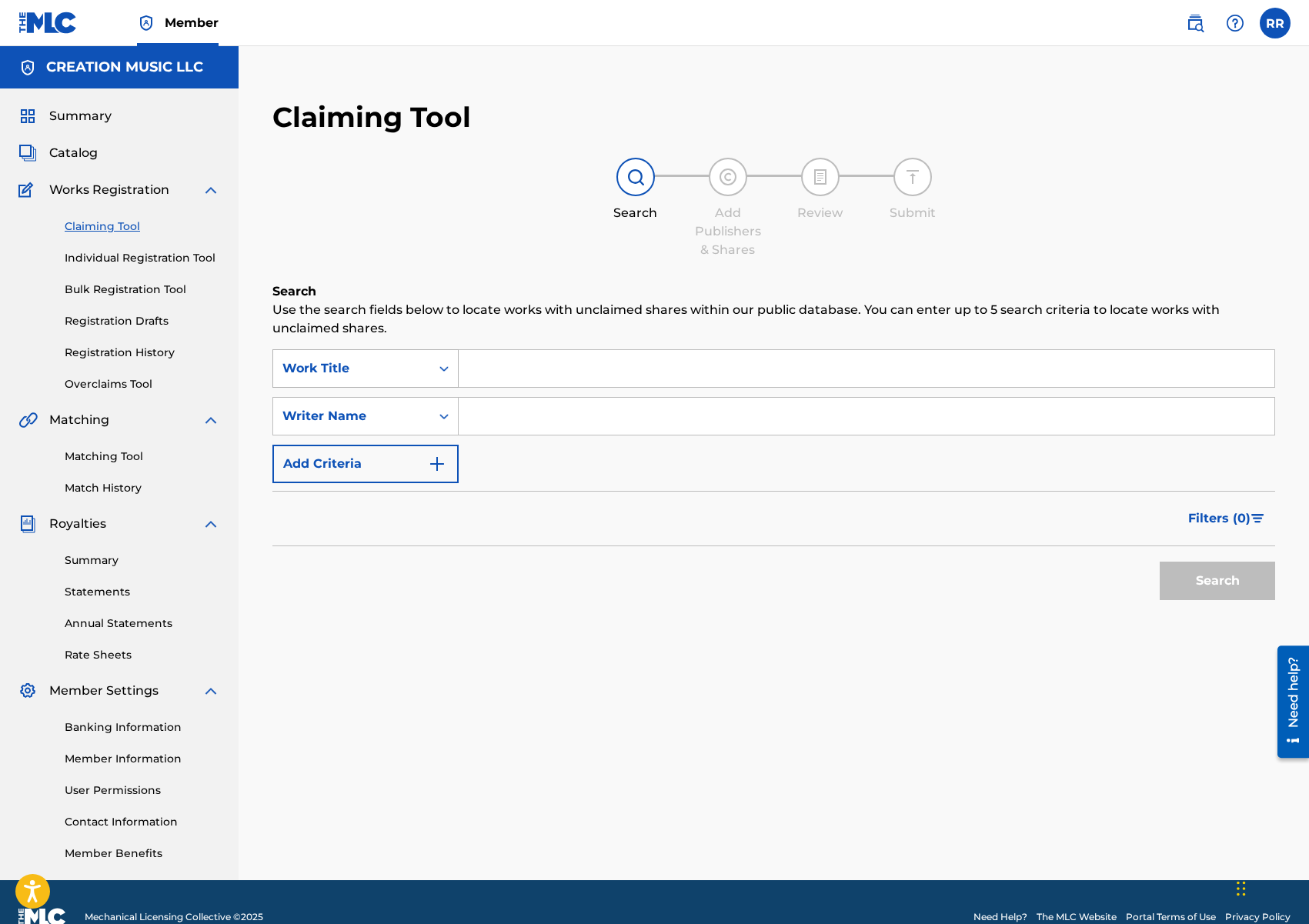
click at [383, 372] on div "Work Title" at bounding box center [351, 369] width 139 height 19
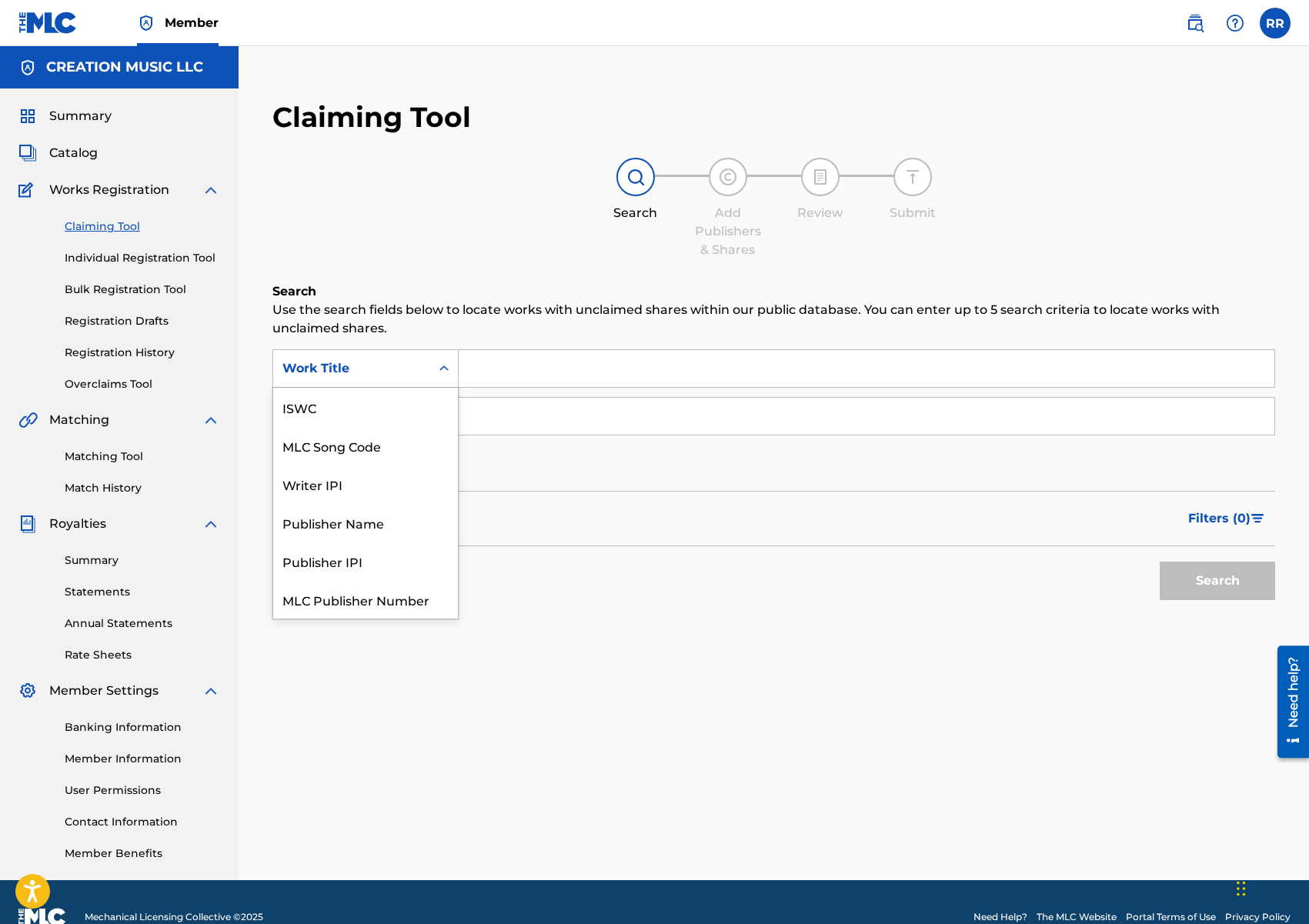
click at [386, 379] on div "Work Title" at bounding box center [352, 368] width 157 height 29
drag, startPoint x: 380, startPoint y: 399, endPoint x: 418, endPoint y: 395, distance: 38.2
click at [383, 399] on div "MLC Song Code" at bounding box center [365, 407] width 184 height 39
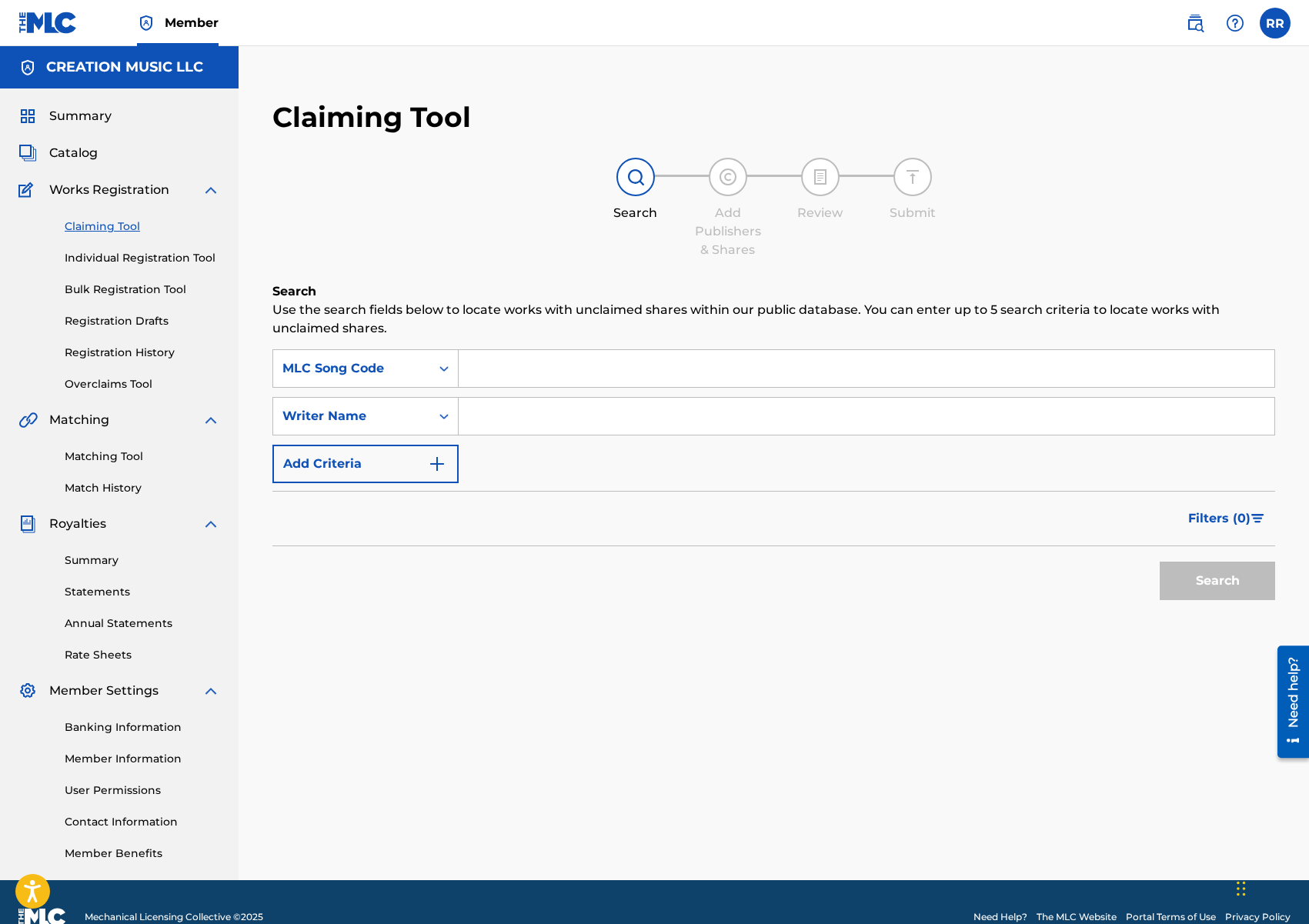
click at [507, 374] on input "Search Form" at bounding box center [866, 369] width 816 height 37
paste input "M20652"
type input "M20652"
click at [1189, 560] on div "Search" at bounding box center [1213, 576] width 123 height 61
click at [1192, 577] on button "Search" at bounding box center [1217, 581] width 115 height 39
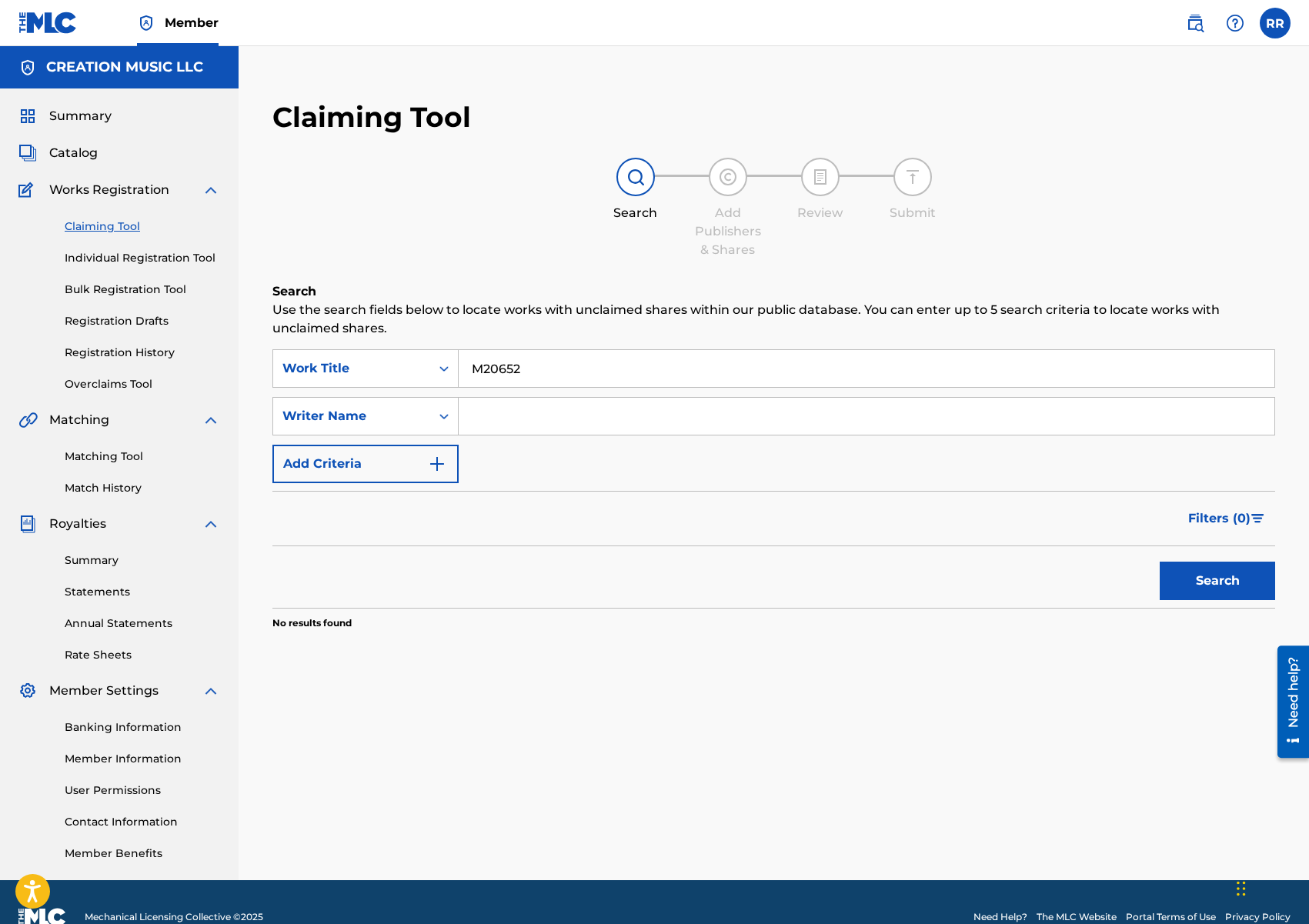
click at [495, 357] on input "M20652" at bounding box center [866, 369] width 816 height 37
paste input "GA5RP"
type input "GA5RP2"
click at [1227, 581] on button "Search" at bounding box center [1217, 581] width 115 height 39
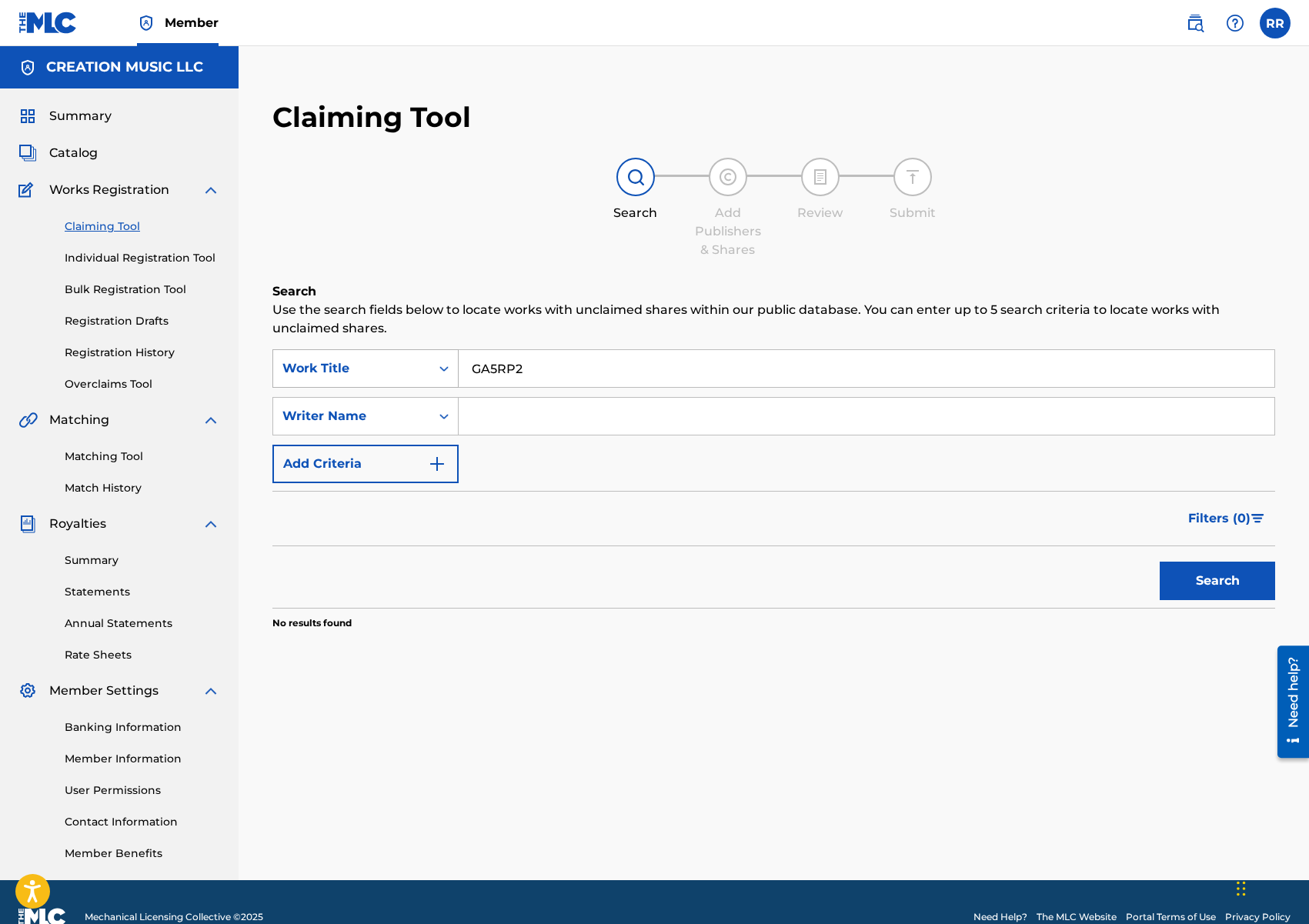
click at [416, 371] on div "Work Title" at bounding box center [351, 369] width 139 height 19
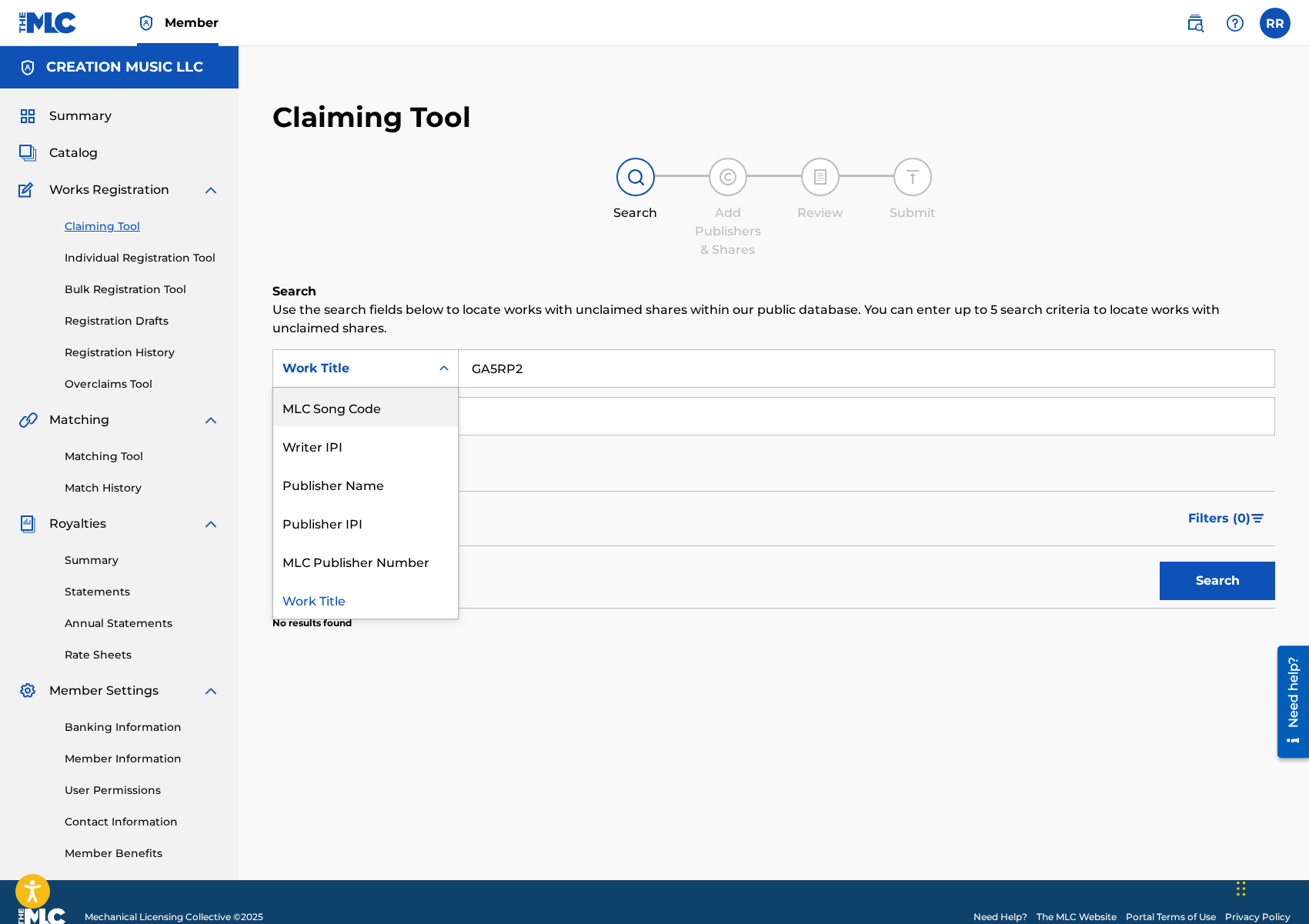
click at [407, 406] on div "MLC Song Code" at bounding box center [365, 407] width 184 height 39
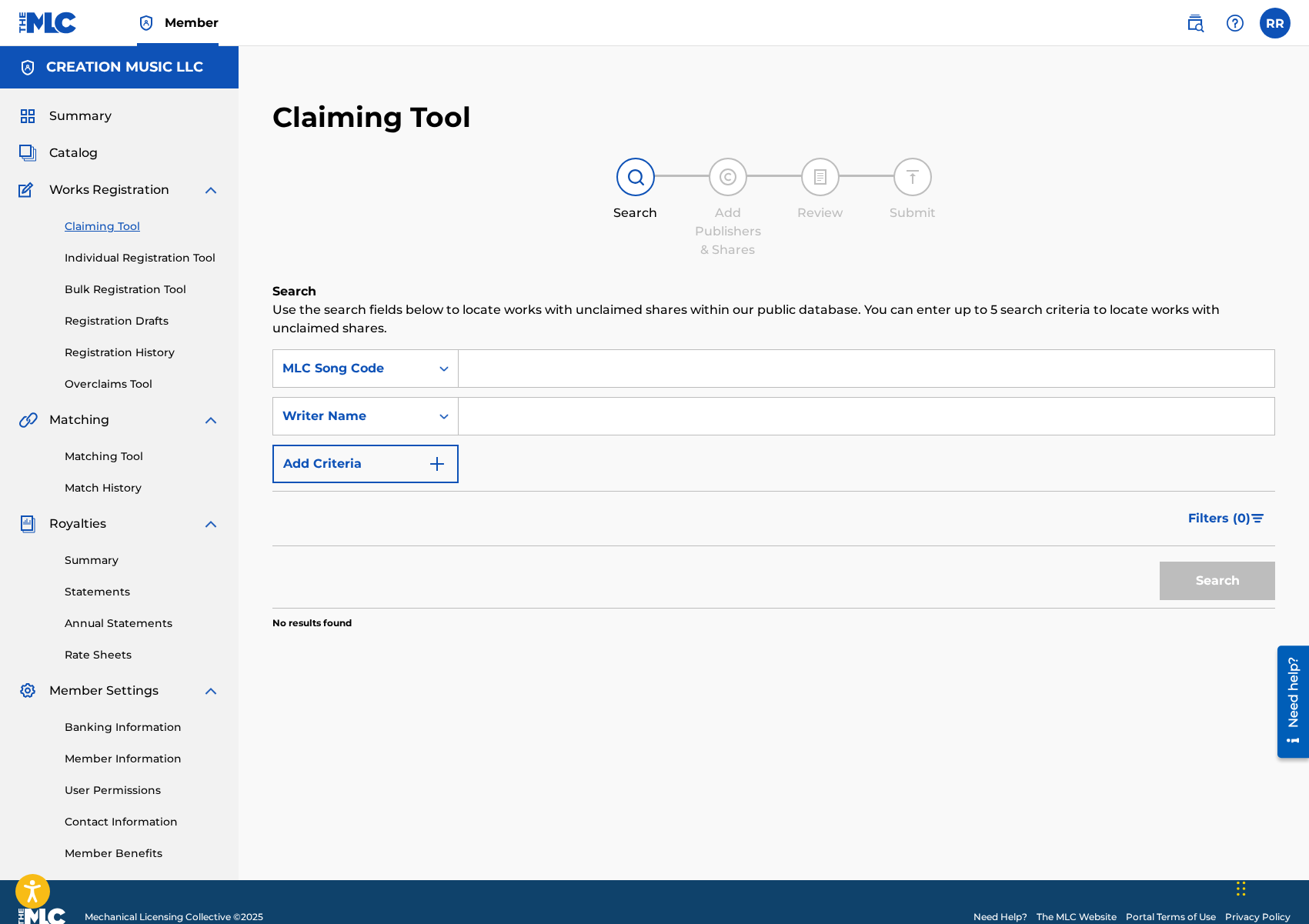
click at [641, 379] on input "Search Form" at bounding box center [866, 369] width 816 height 37
paste input "GA5RP2"
type input "GA5RP2"
click at [1189, 566] on button "Search" at bounding box center [1217, 581] width 115 height 39
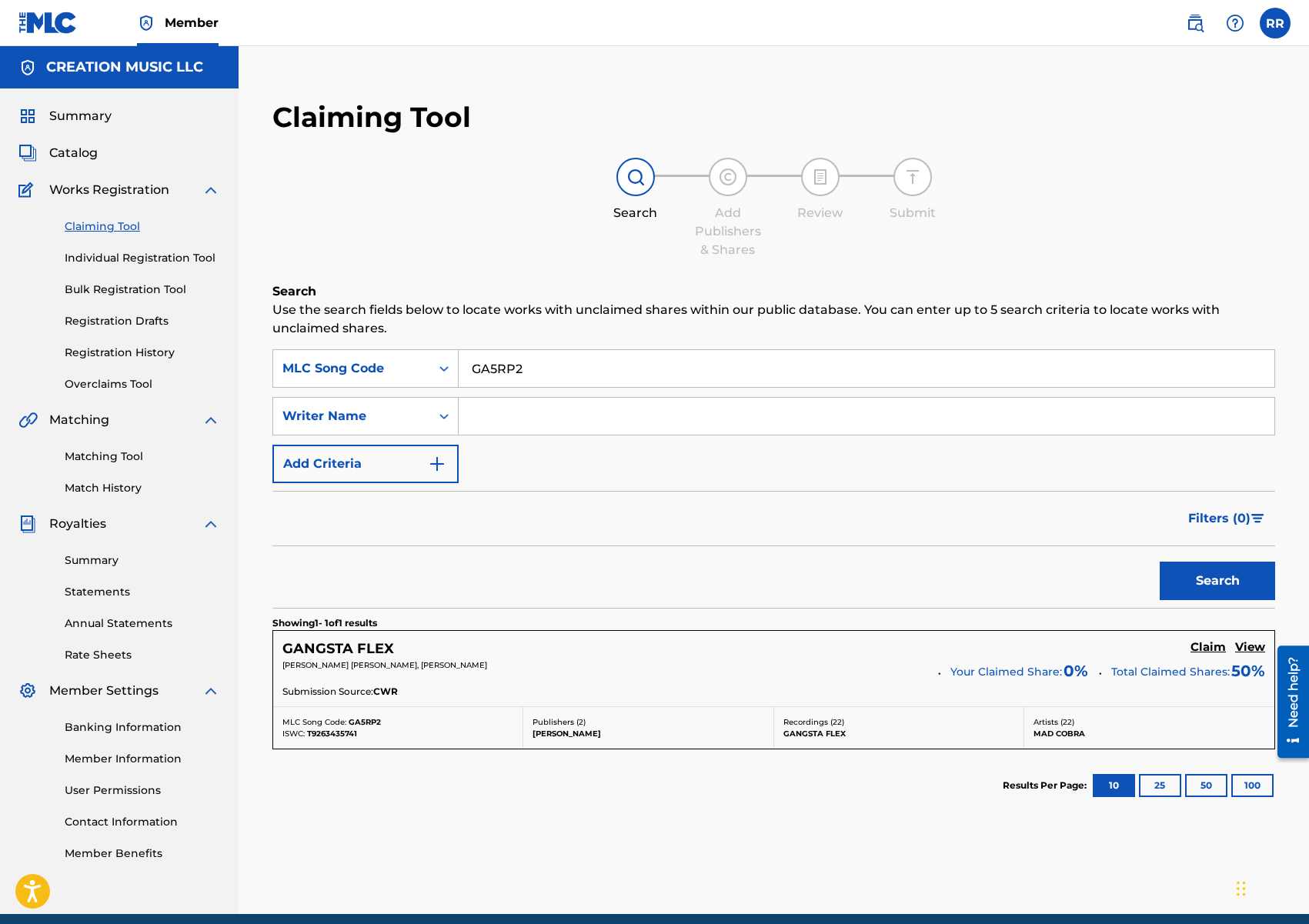
click at [1218, 643] on h5 "Claim" at bounding box center [1208, 647] width 35 height 14
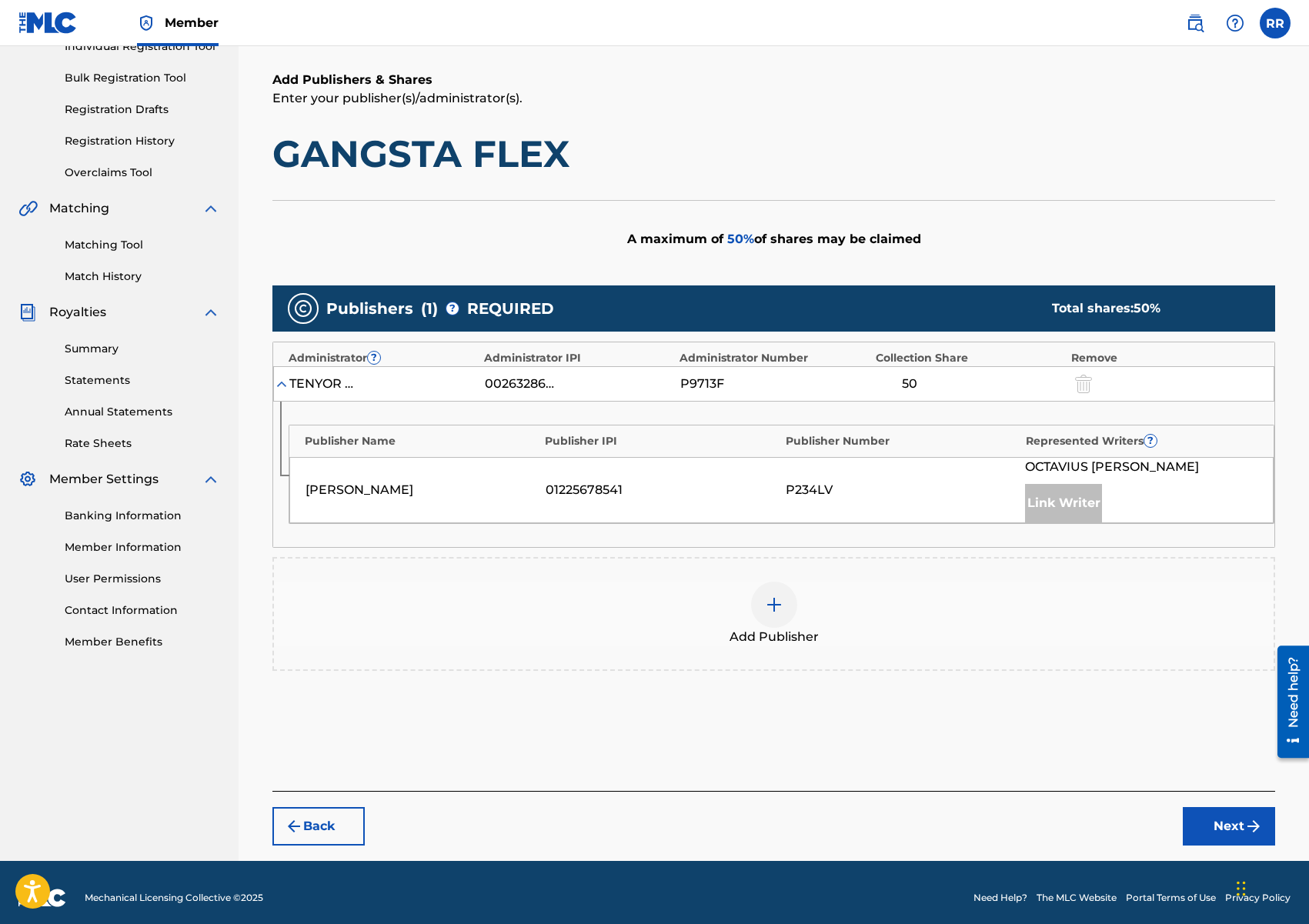
scroll to position [213, 0]
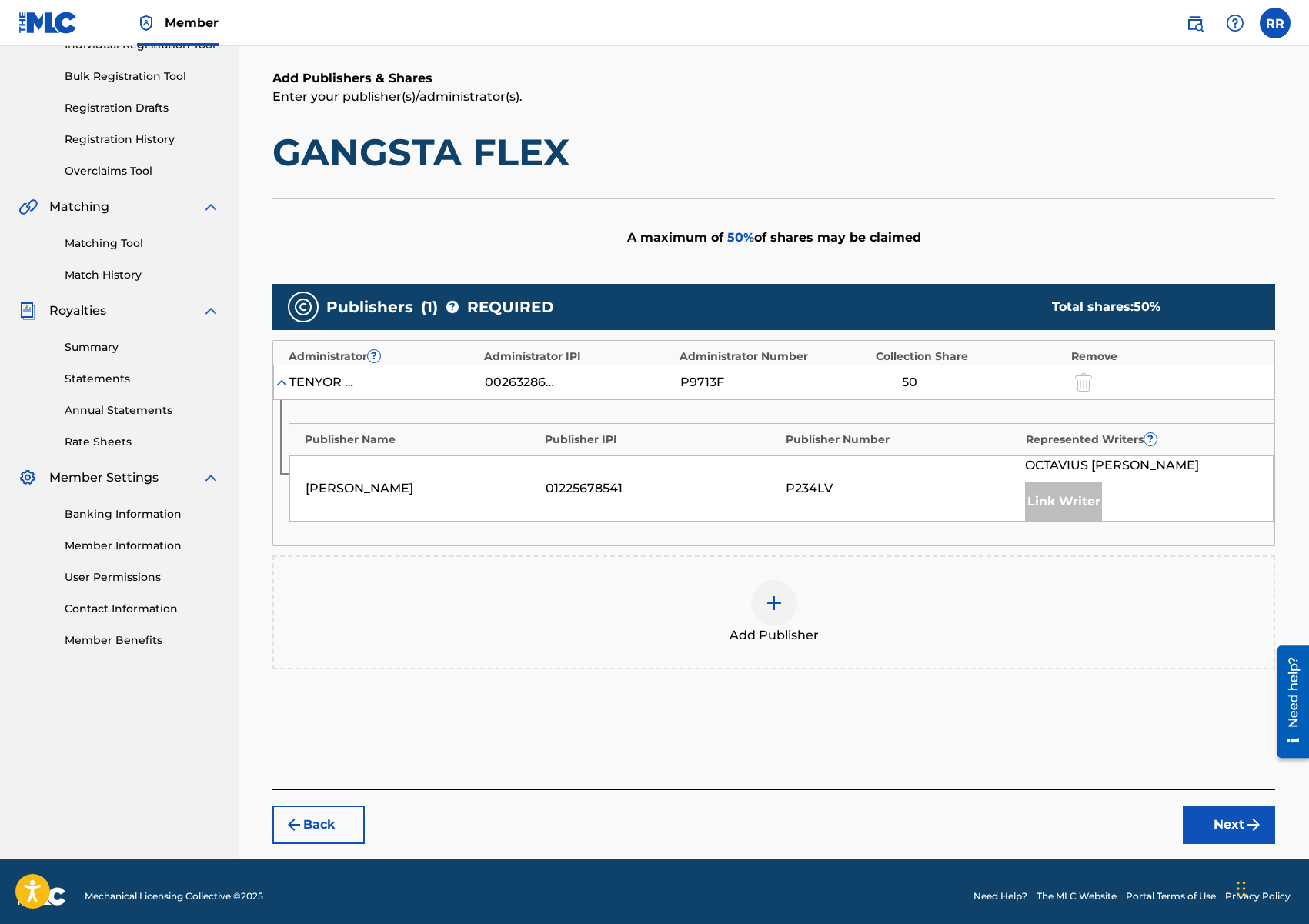
click at [770, 611] on img at bounding box center [774, 603] width 19 height 19
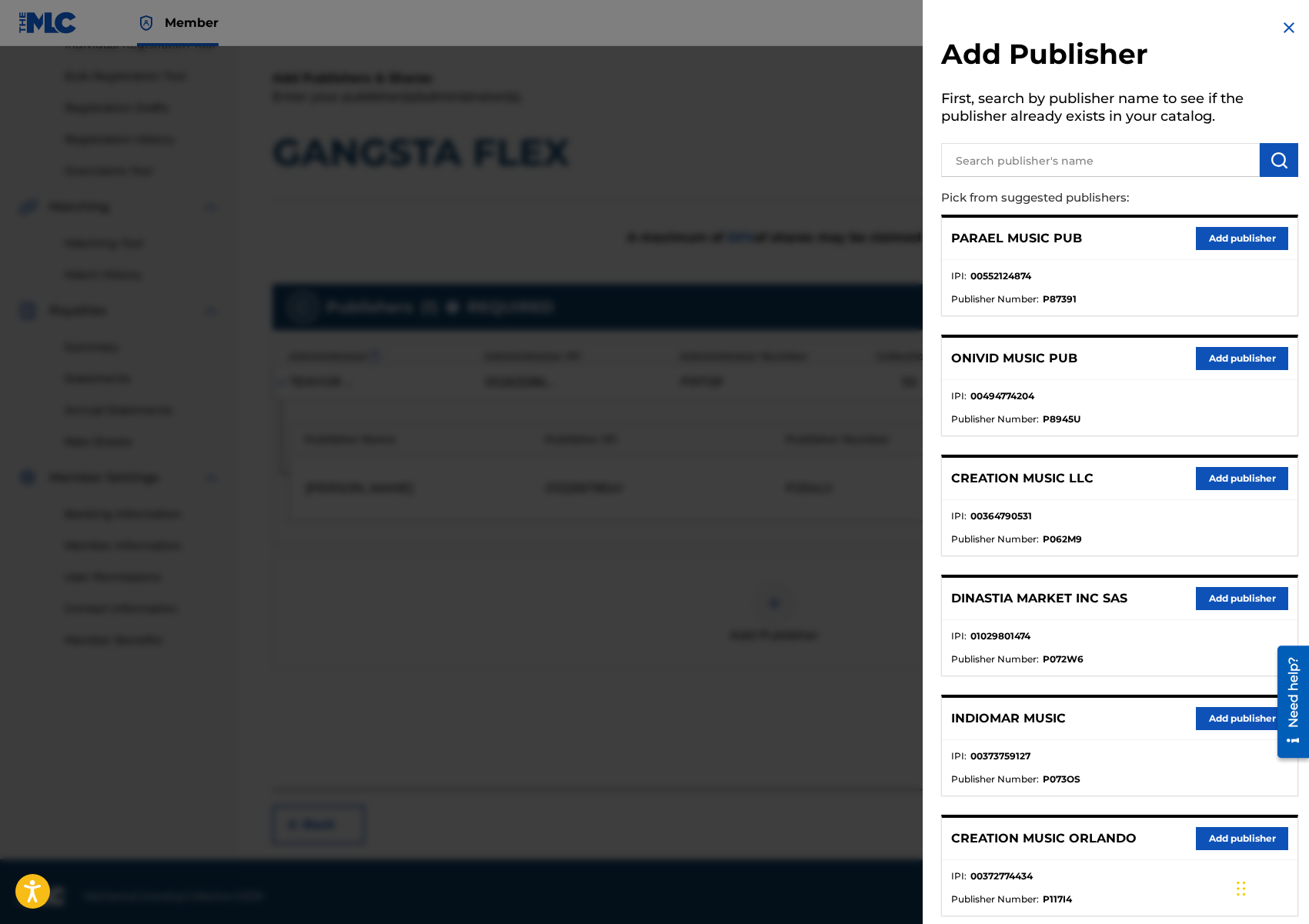
click at [1231, 480] on button "Add publisher" at bounding box center [1242, 478] width 93 height 23
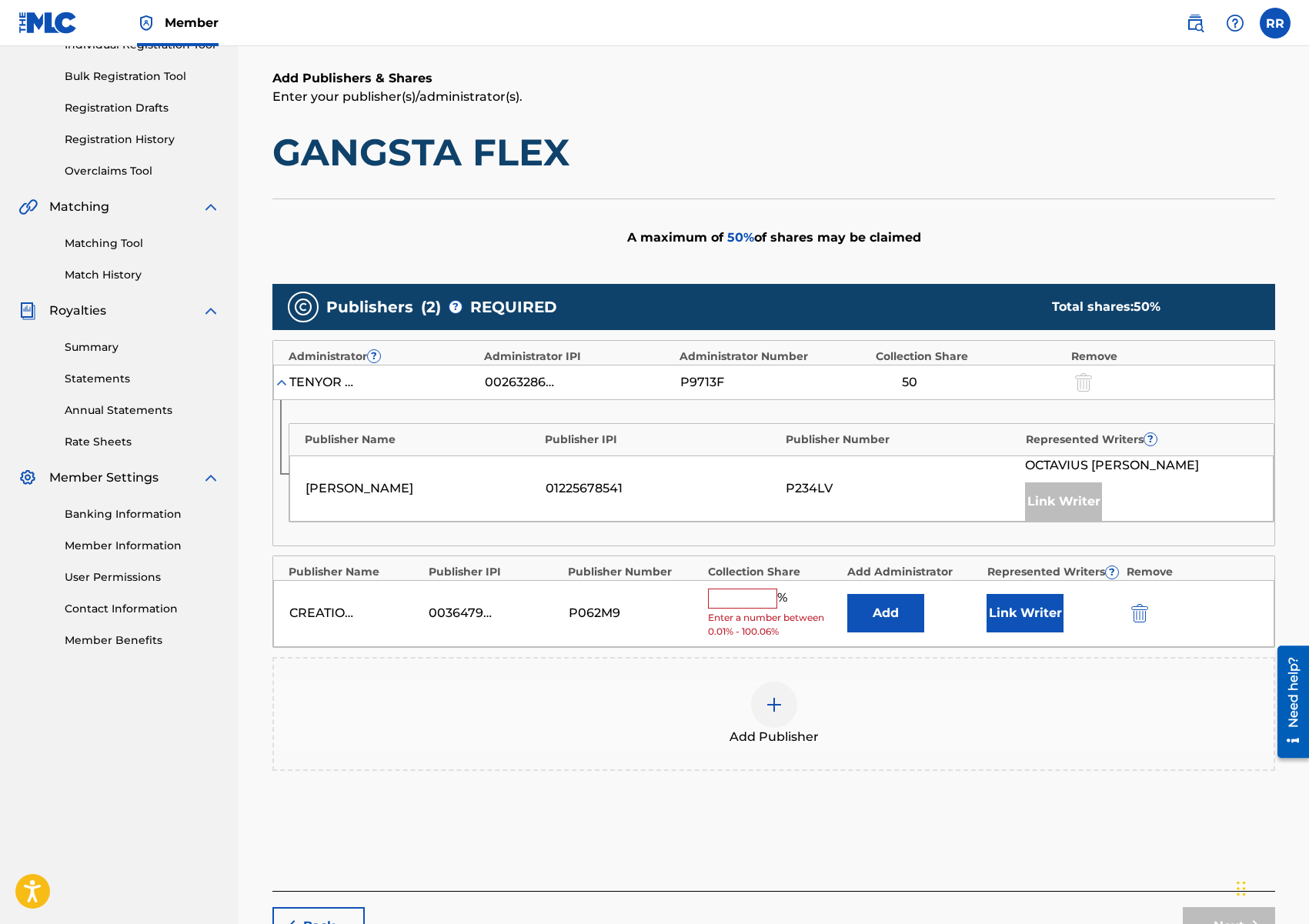
click at [759, 592] on input "text" at bounding box center [742, 598] width 69 height 20
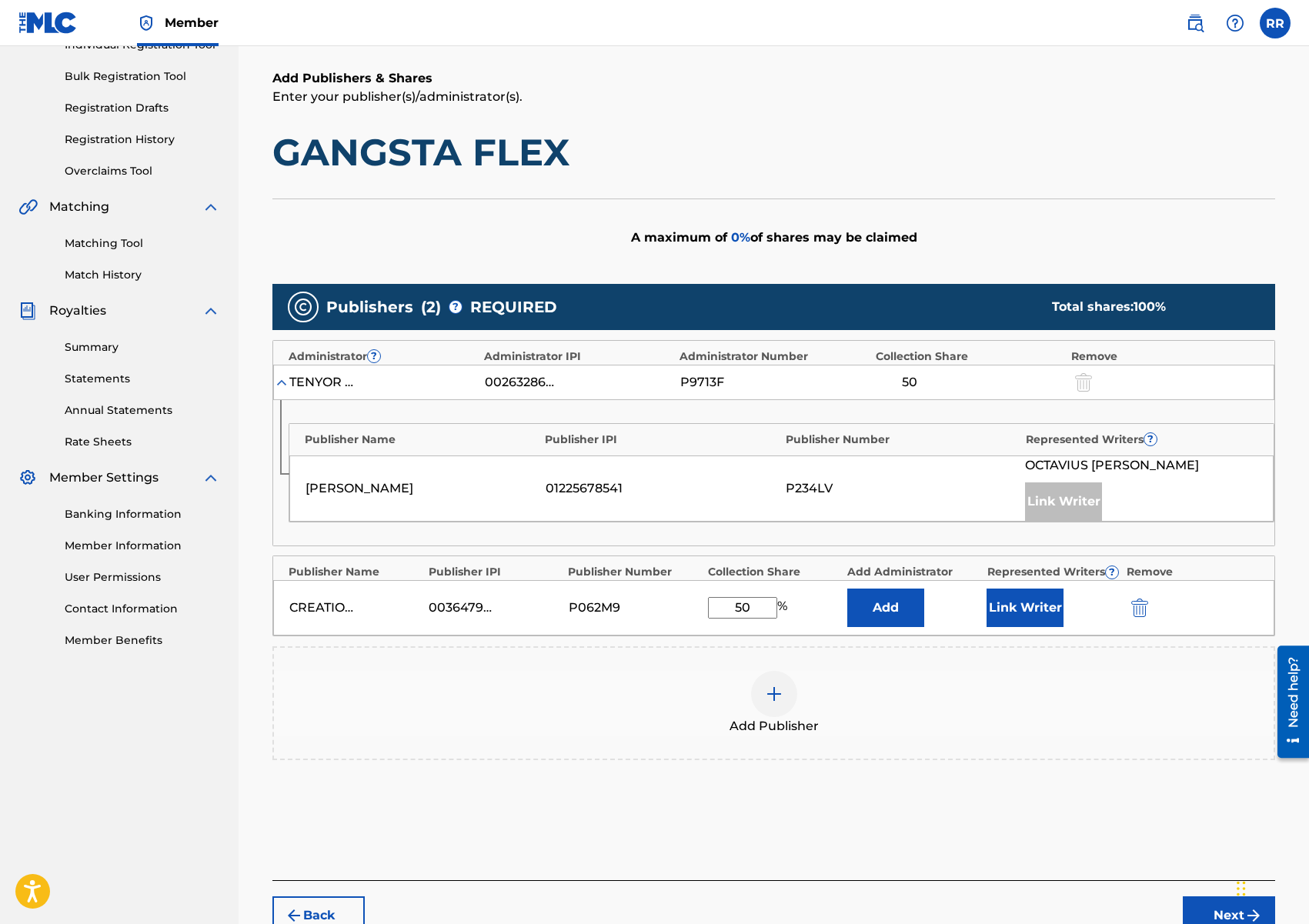
type input "50"
click at [998, 599] on button "Link Writer" at bounding box center [1024, 608] width 77 height 39
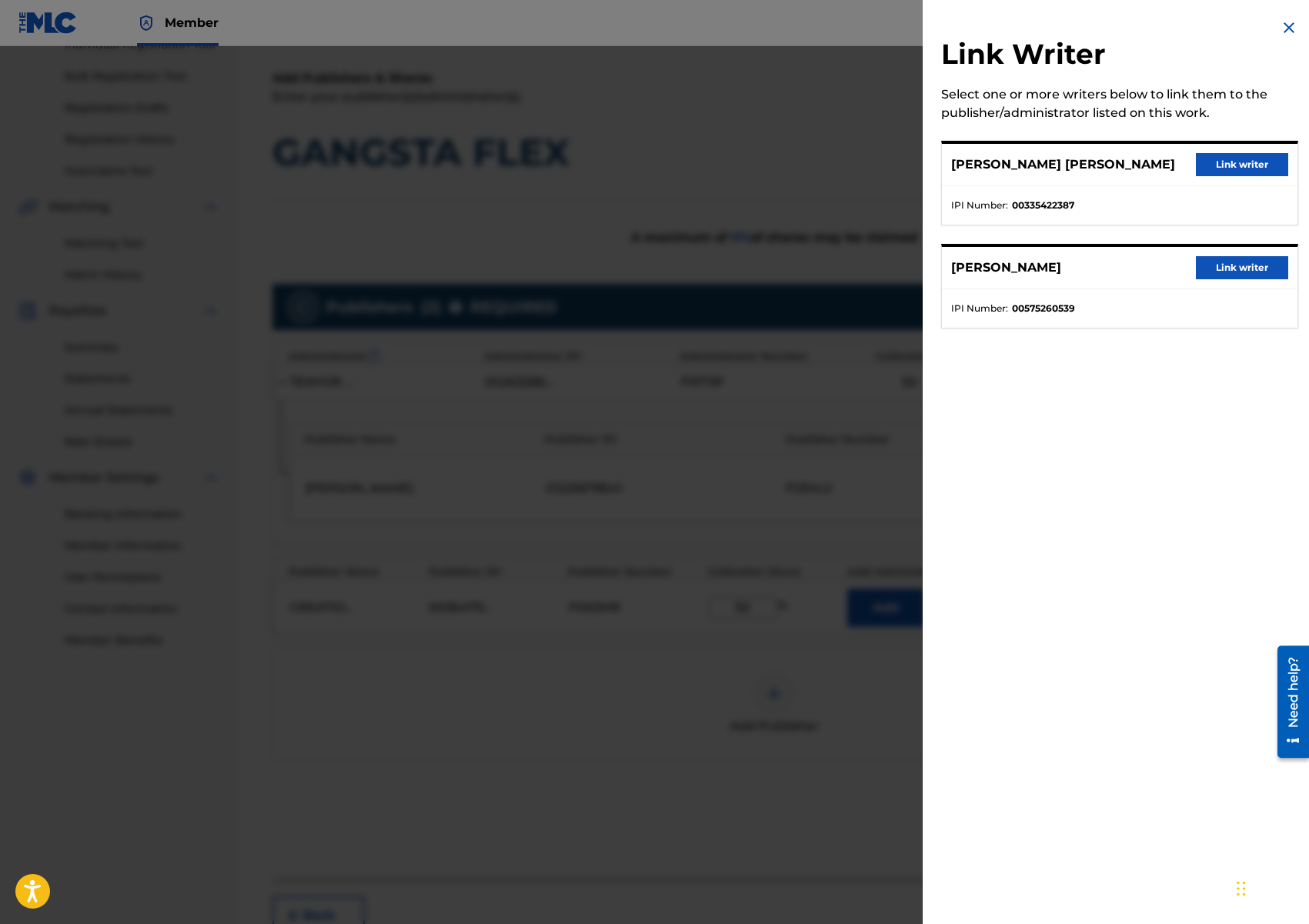
click at [1242, 157] on button "Link writer" at bounding box center [1242, 164] width 93 height 23
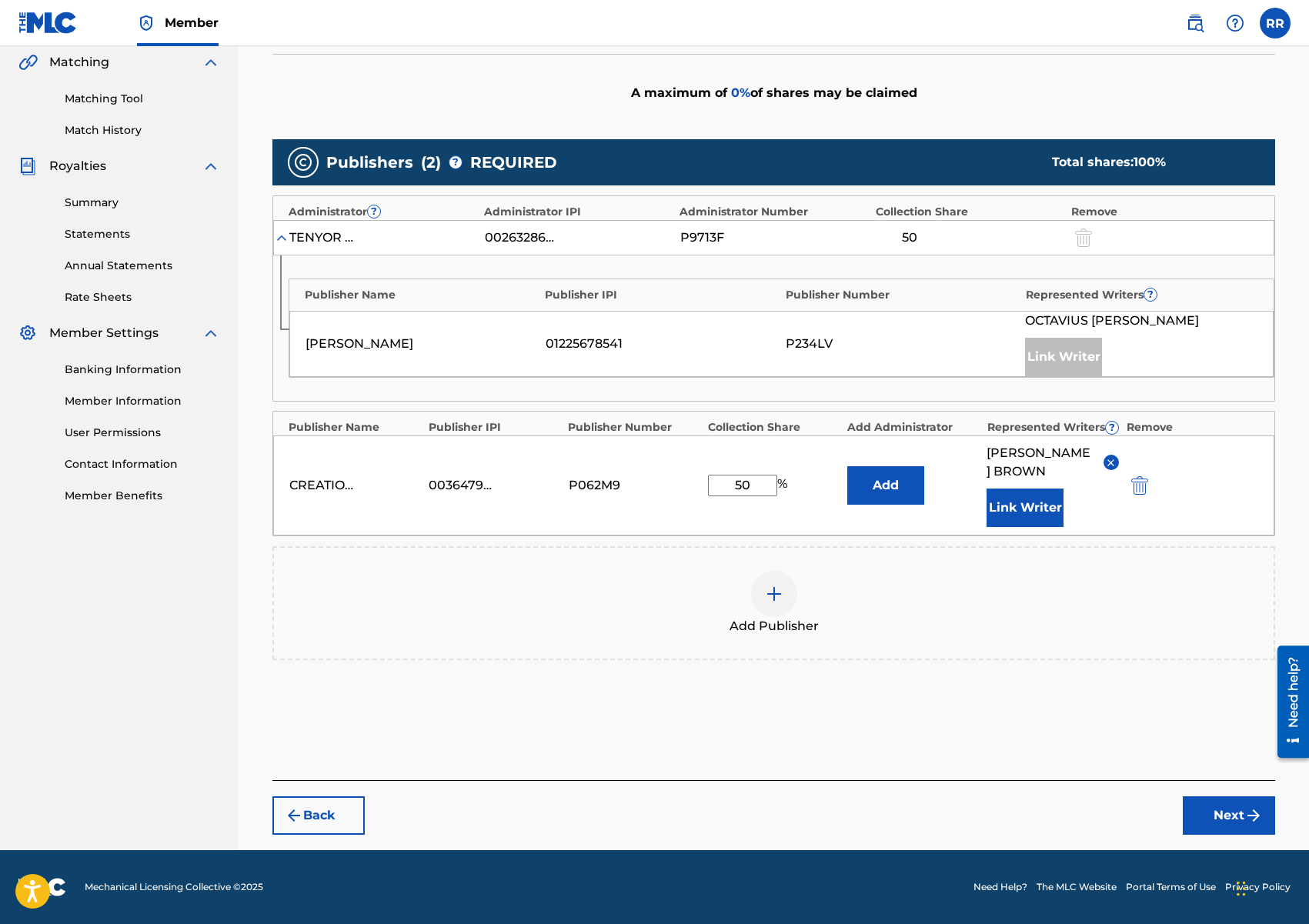
click at [1205, 815] on button "Next" at bounding box center [1229, 815] width 93 height 39
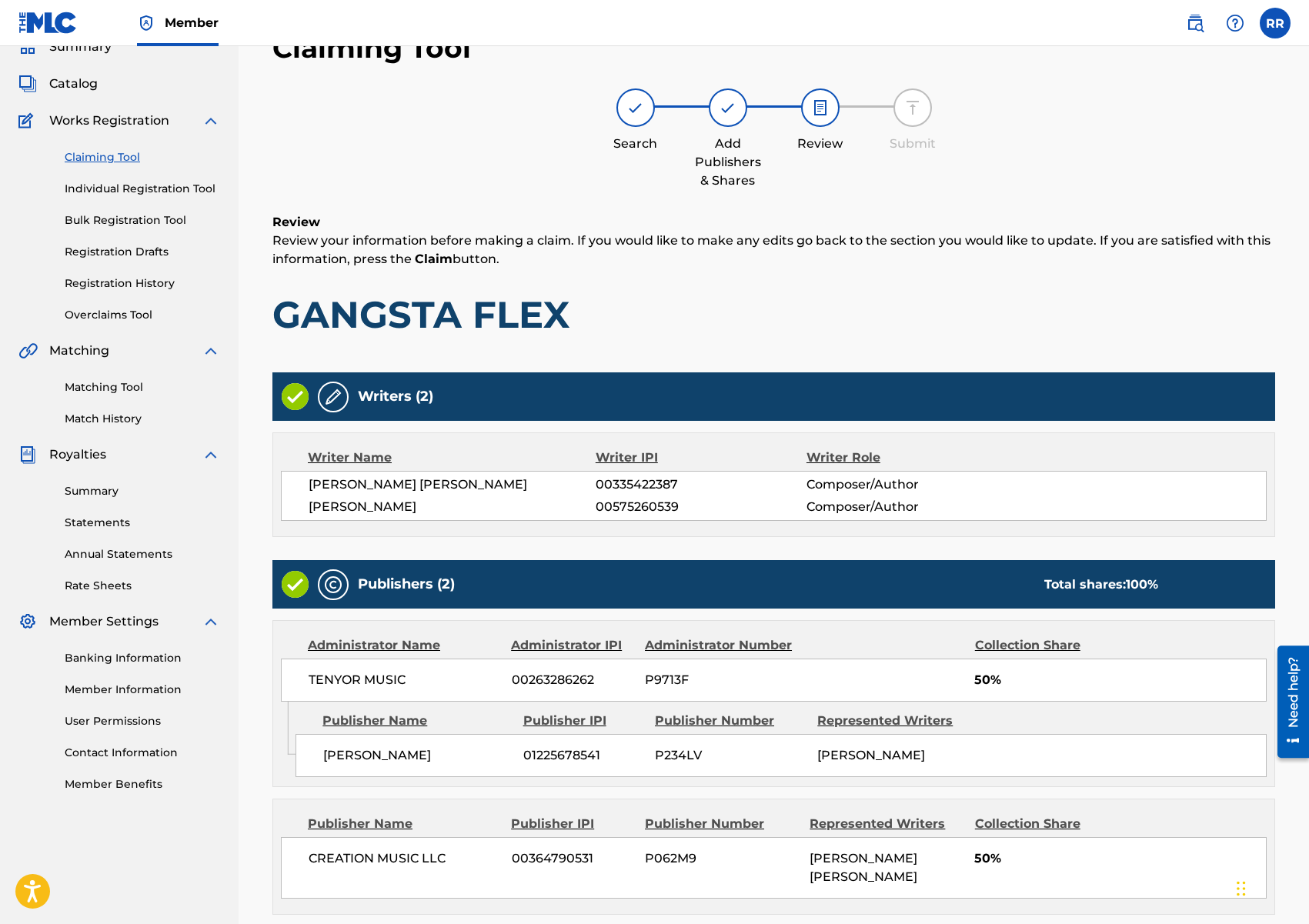
scroll to position [227, 0]
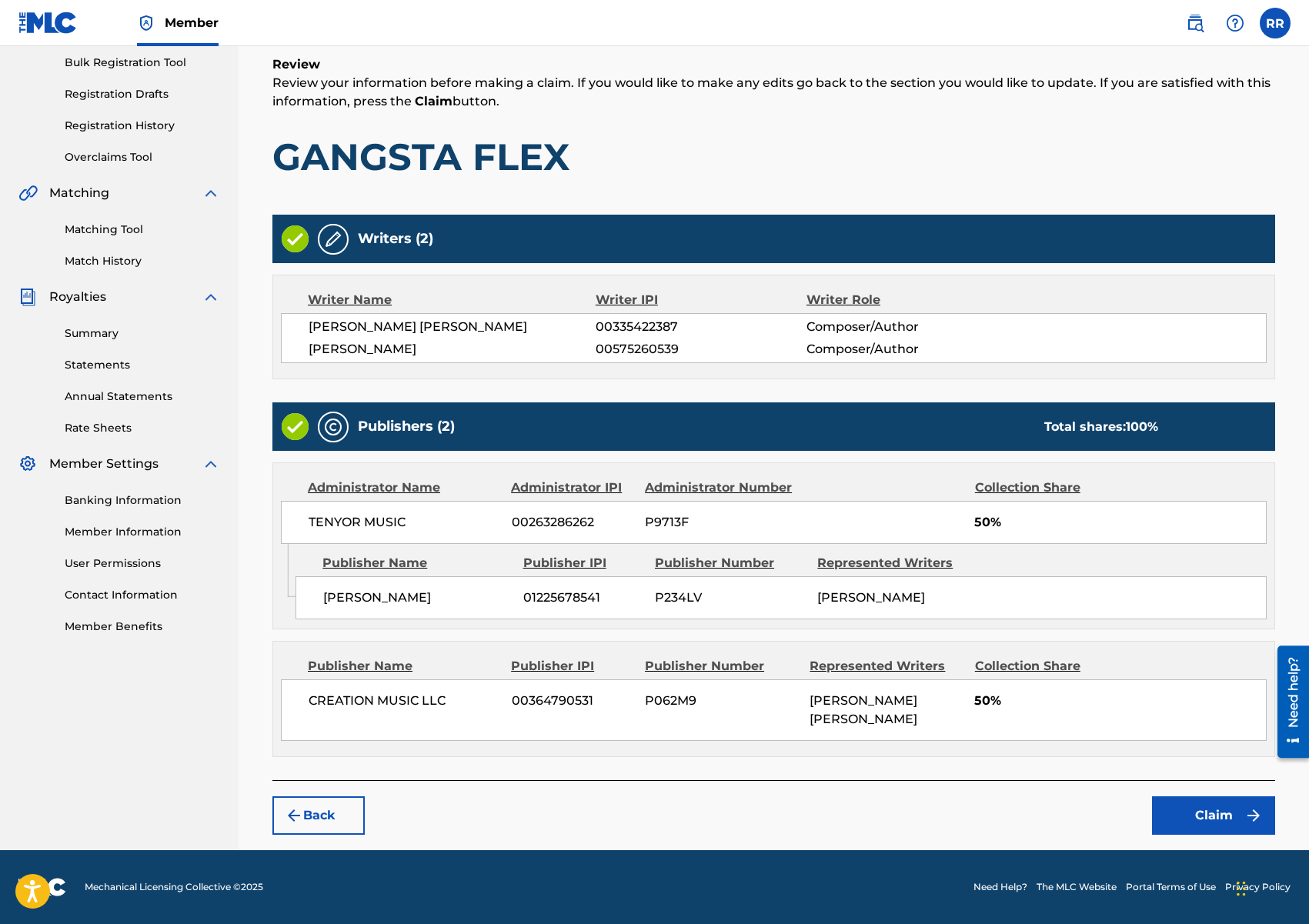
click at [1198, 815] on button "Claim" at bounding box center [1213, 815] width 123 height 39
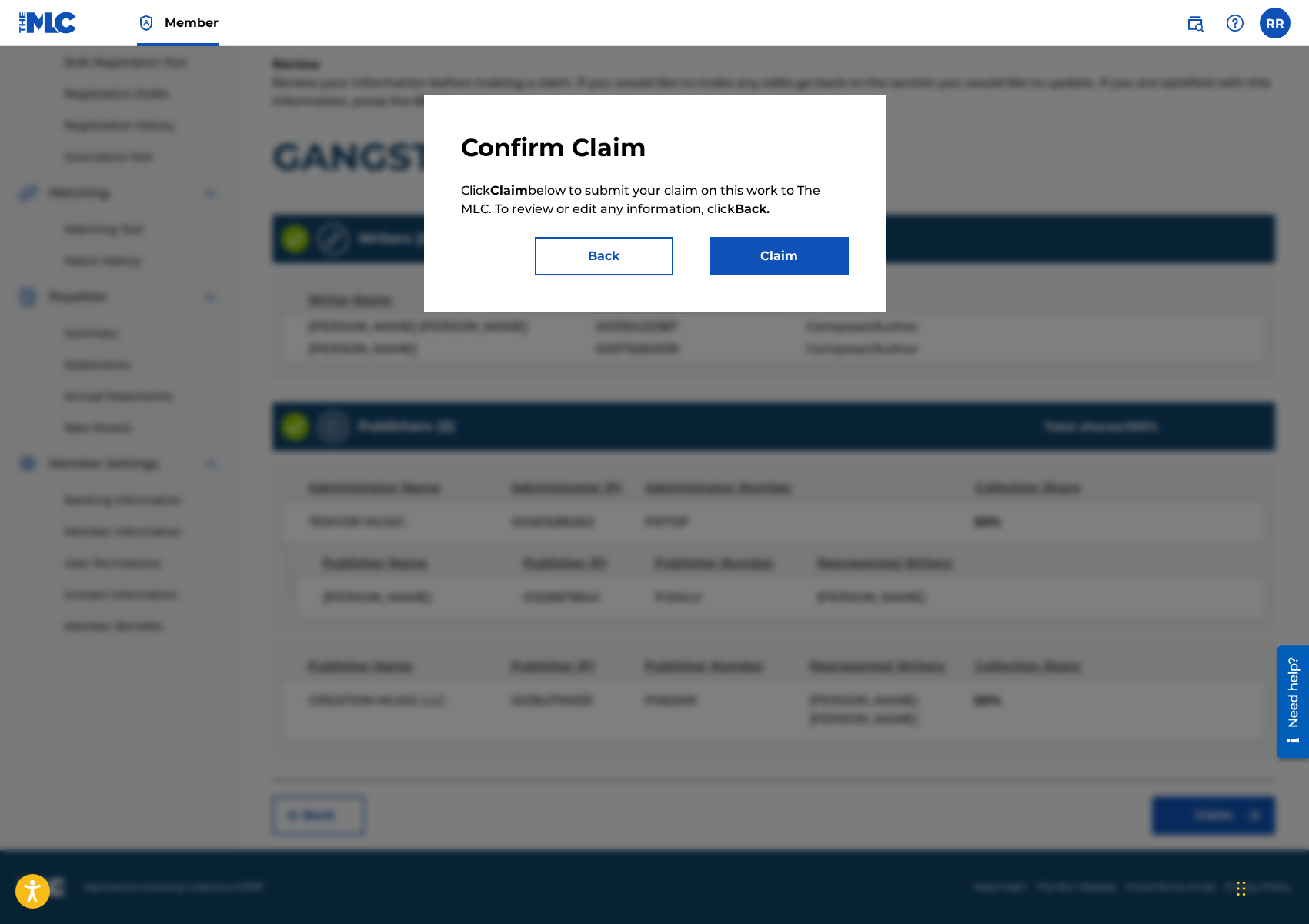
click at [778, 268] on button "Claim" at bounding box center [780, 257] width 139 height 39
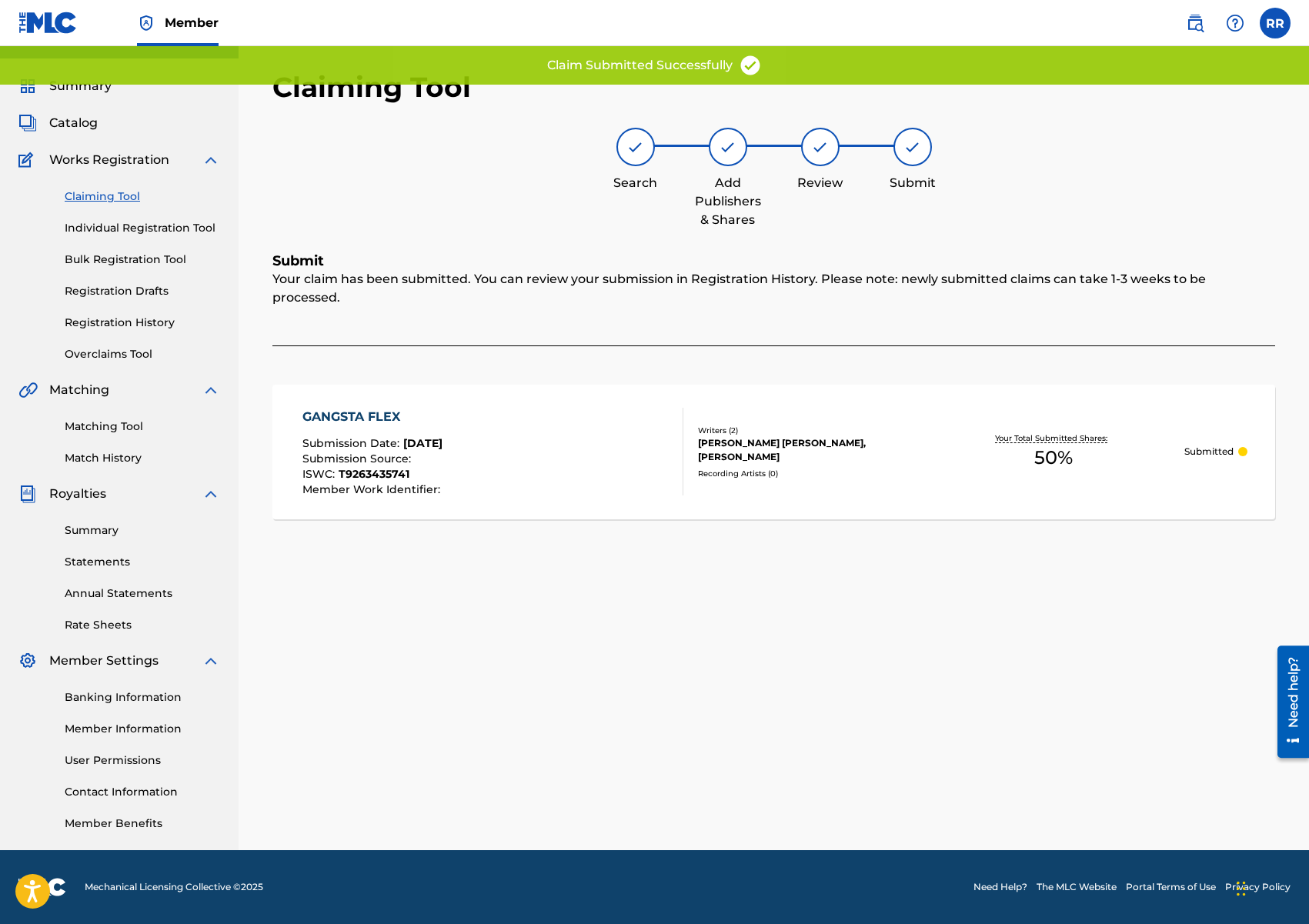
scroll to position [30, 0]
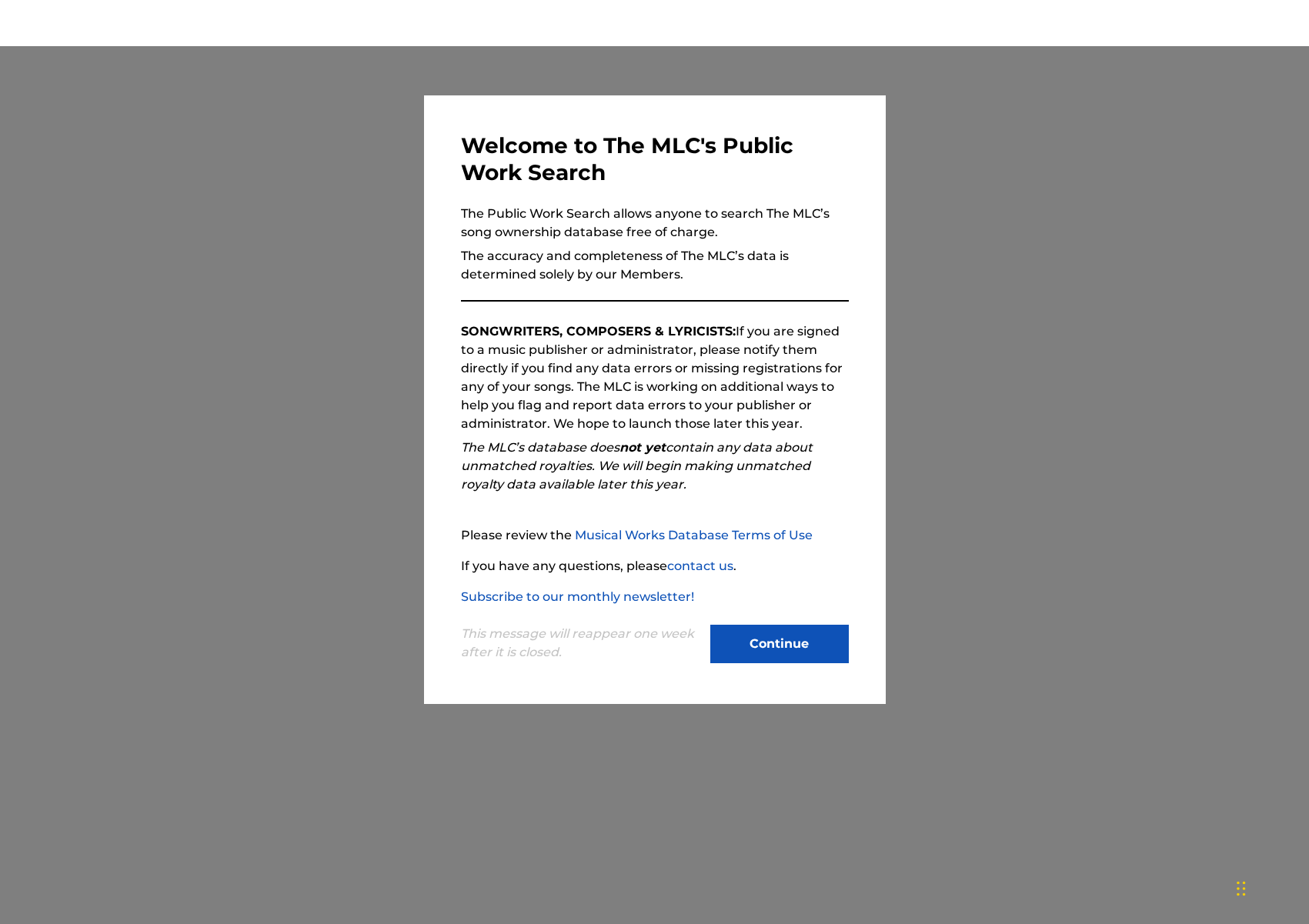
click at [827, 645] on button "Continue" at bounding box center [780, 644] width 139 height 39
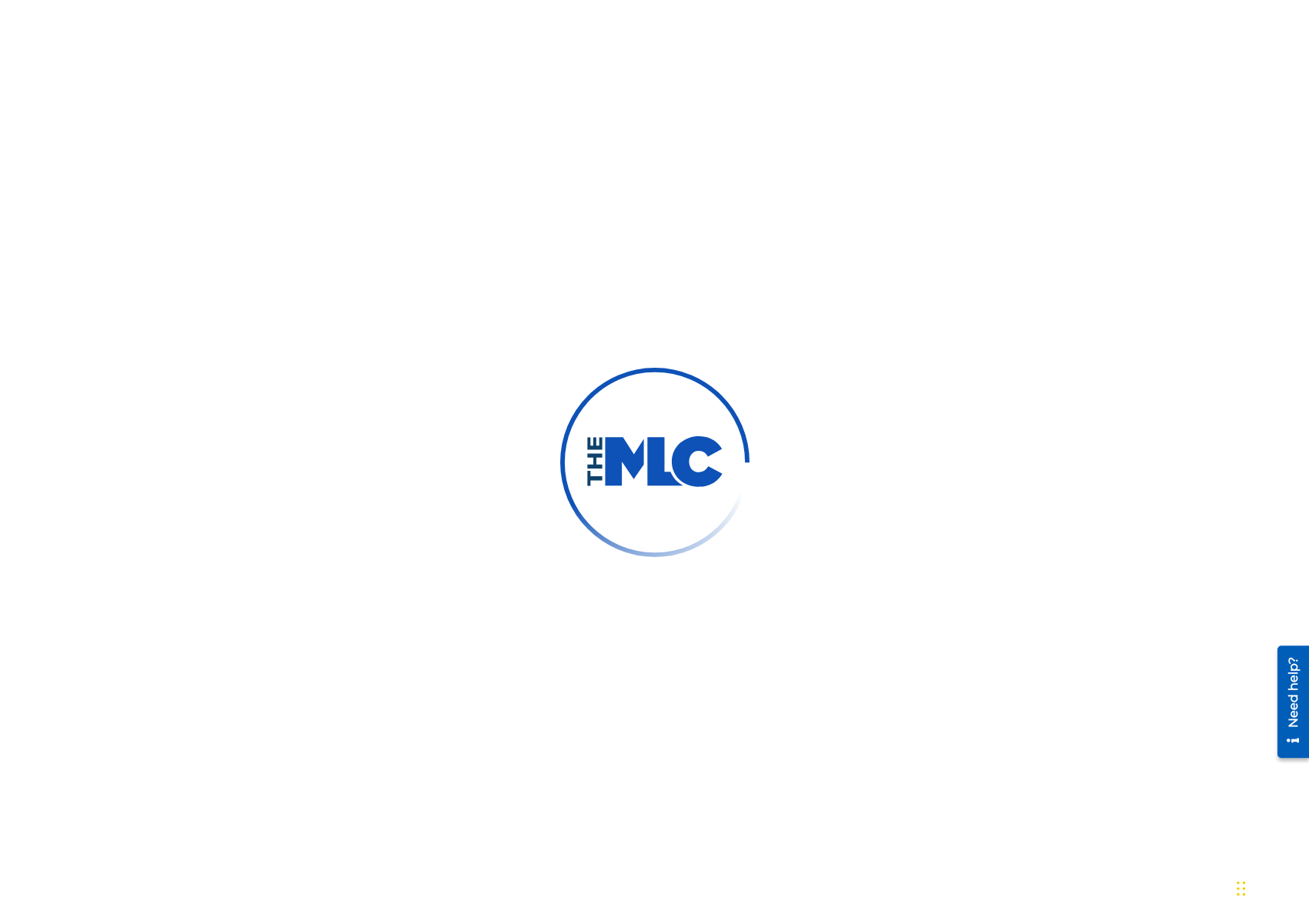
click at [710, 506] on img at bounding box center [654, 462] width 189 height 189
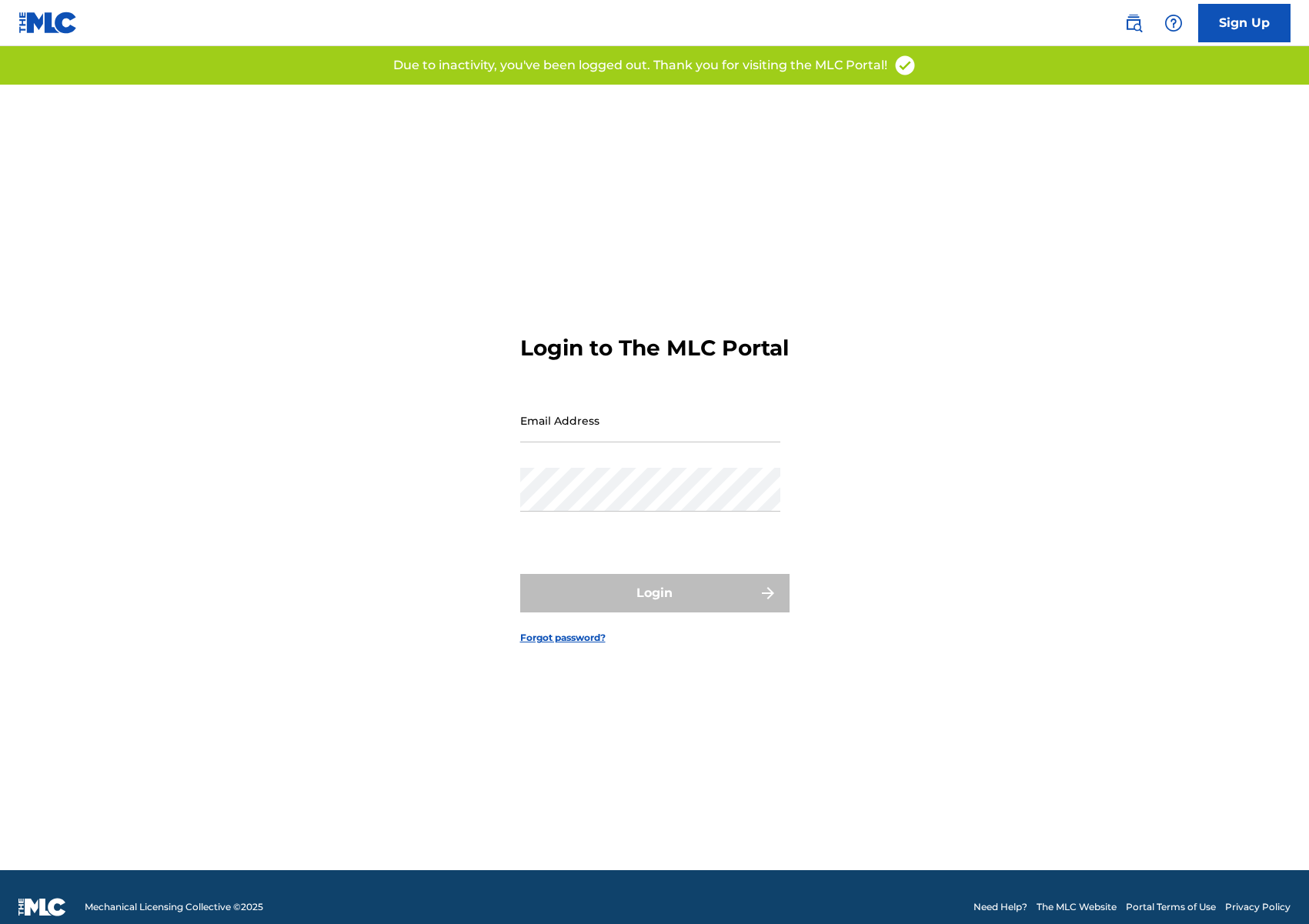
click at [694, 443] on input "Email Address" at bounding box center [650, 421] width 260 height 44
type input "[EMAIL_ADDRESS][DOMAIN_NAME]"
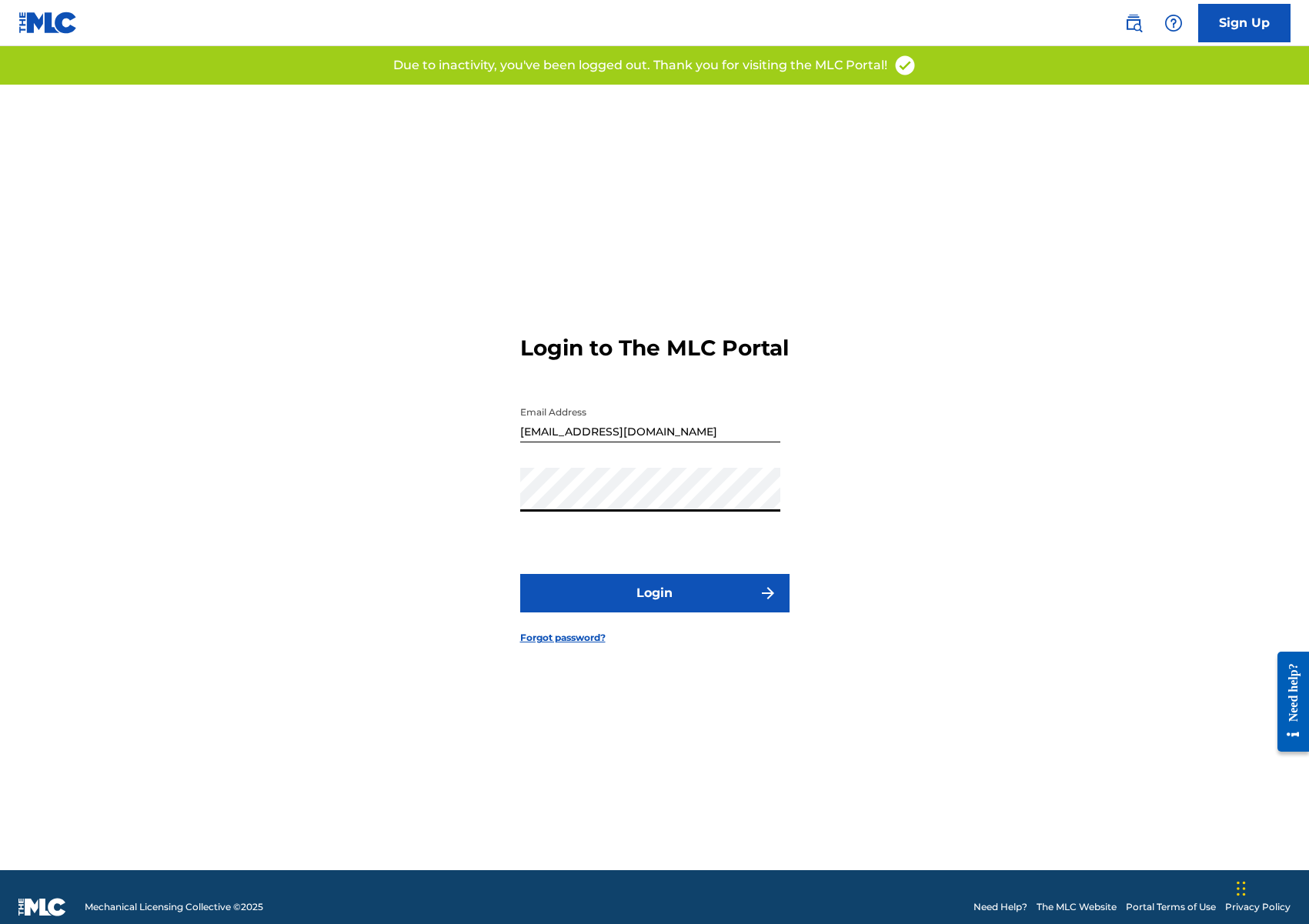
click at [684, 603] on button "Login" at bounding box center [655, 593] width 269 height 39
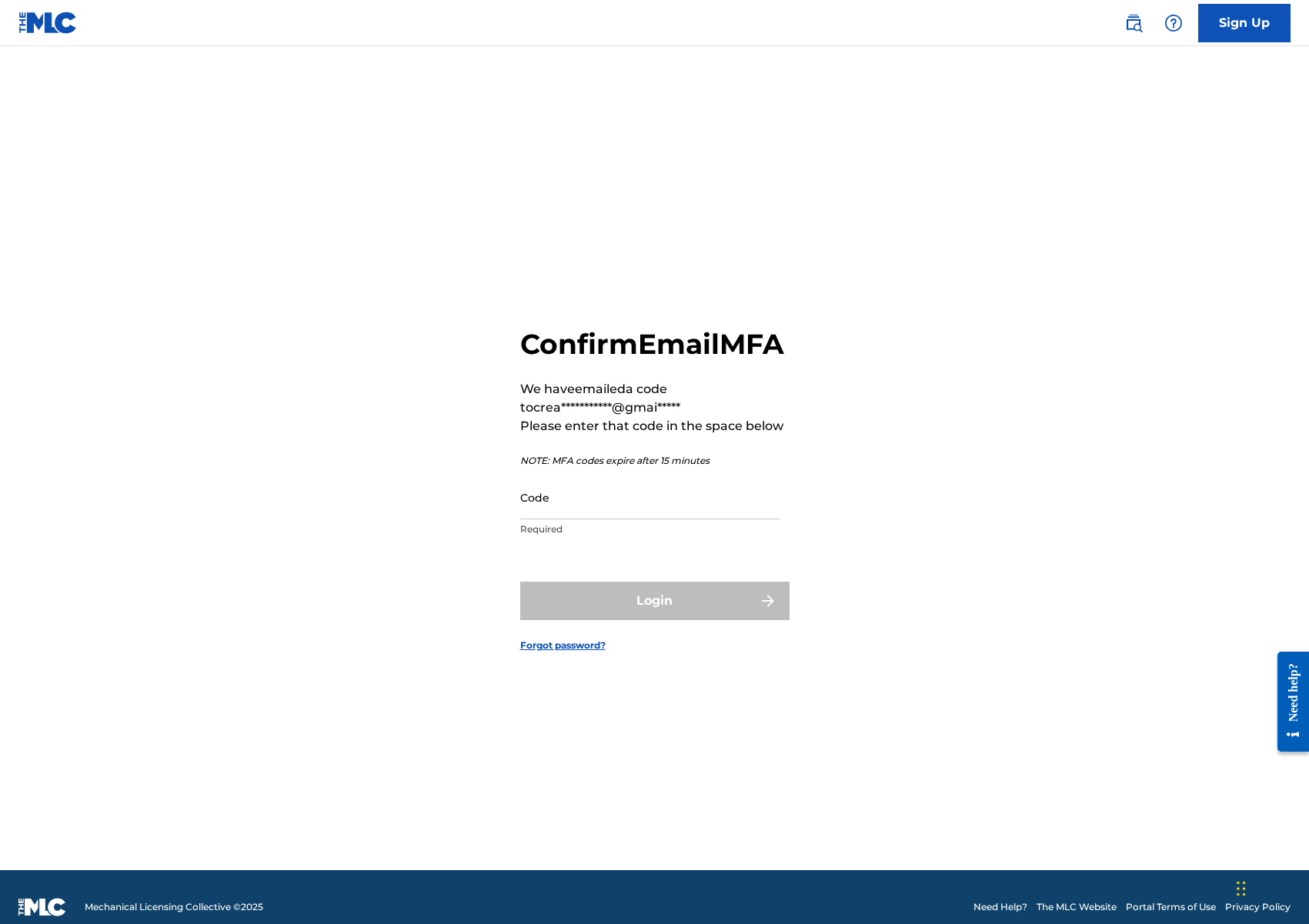
click at [583, 517] on input "Code" at bounding box center [650, 497] width 260 height 44
paste input "517547"
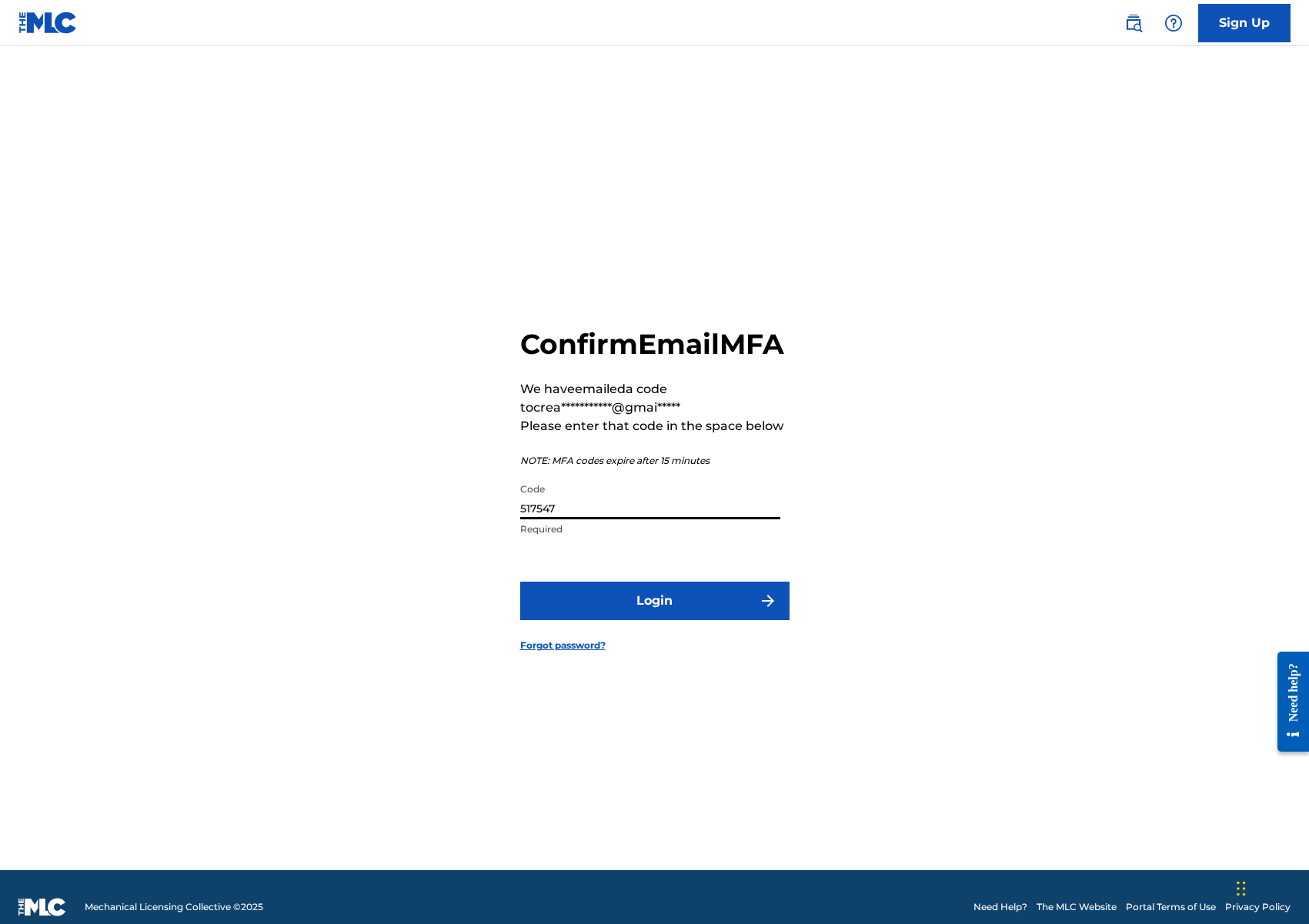
type input "517547"
click at [684, 620] on button "Login" at bounding box center [655, 601] width 269 height 39
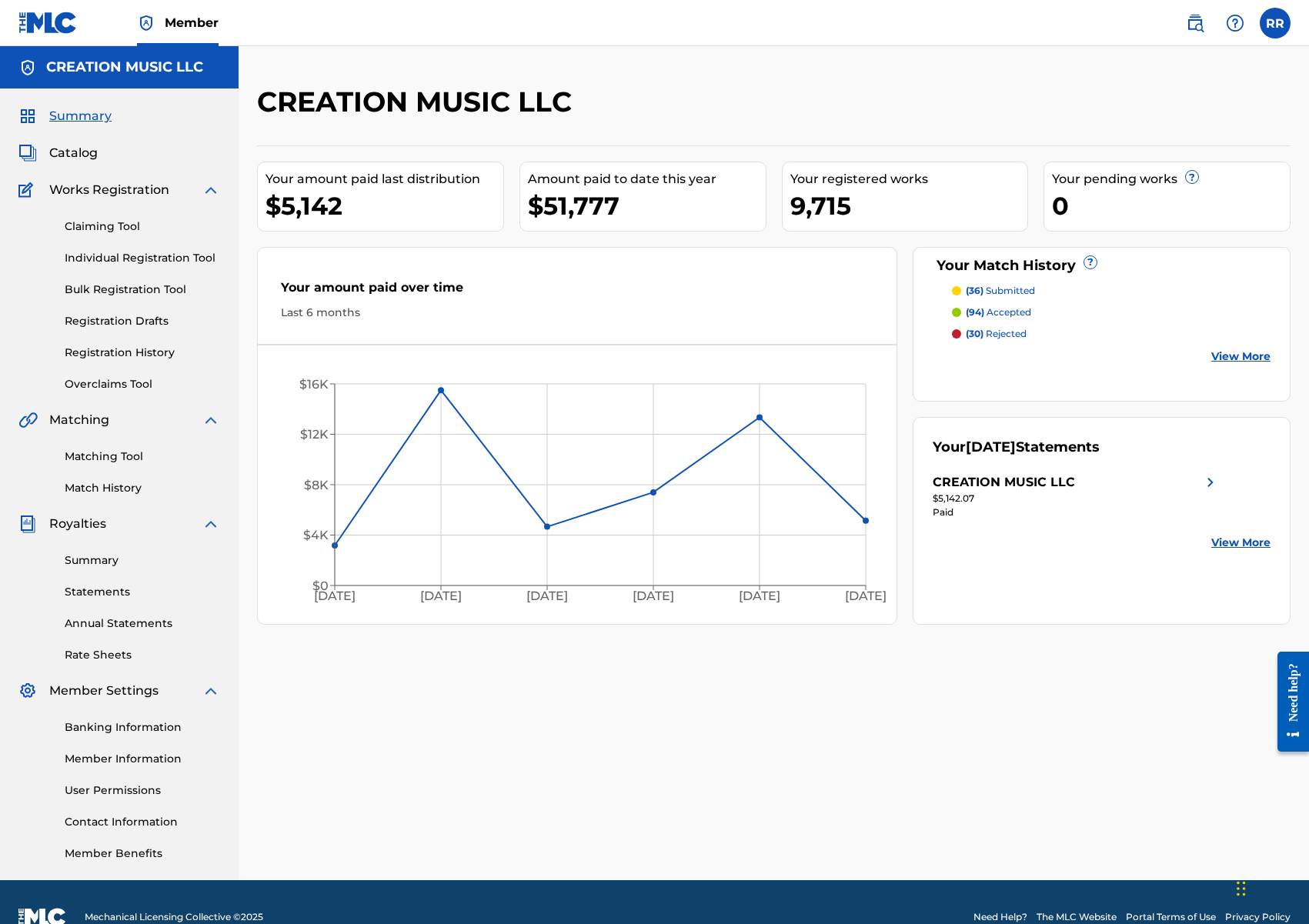
click at [106, 230] on link "Claiming Tool" at bounding box center [142, 226] width 156 height 16
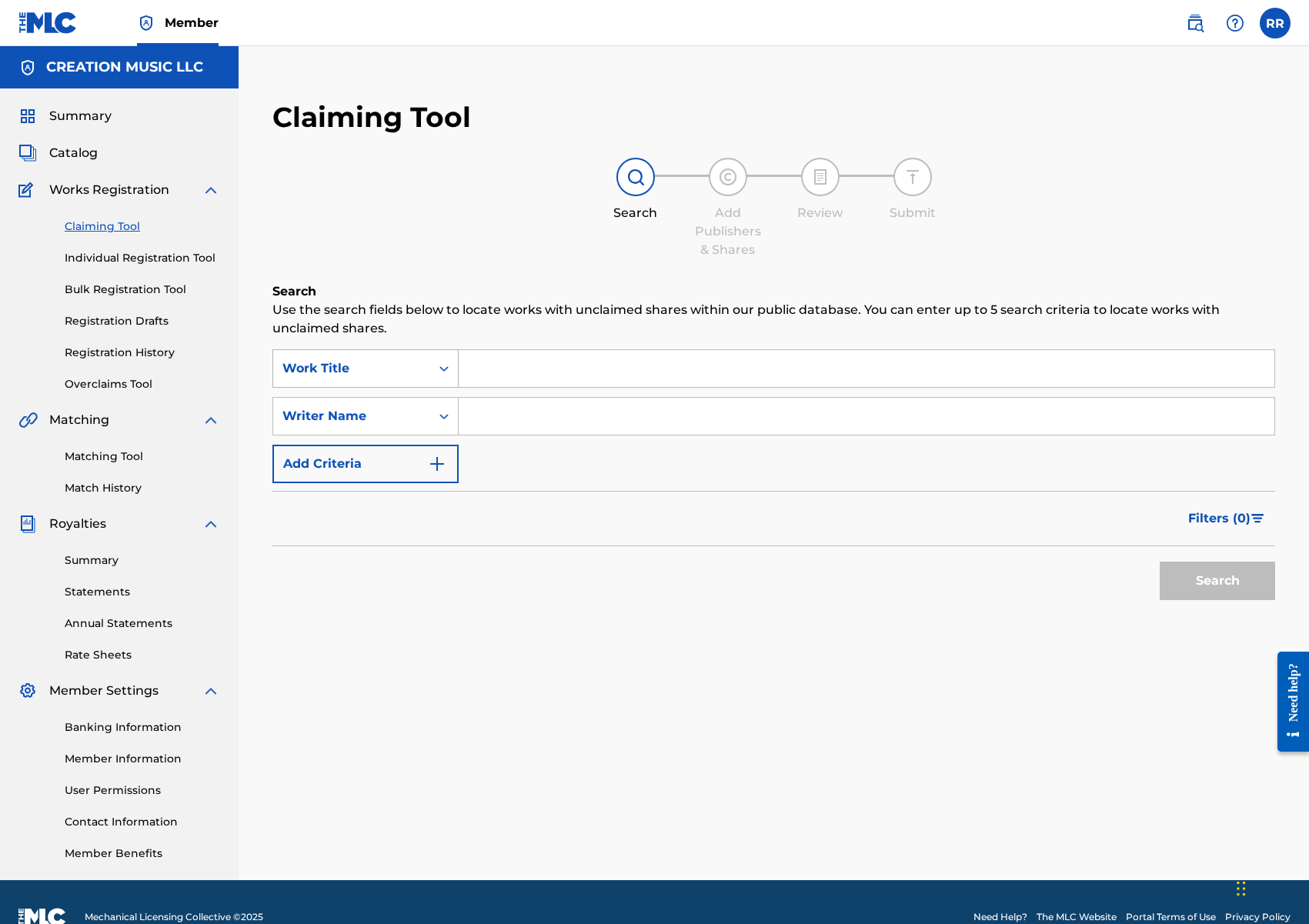
click at [372, 357] on div "Work Title" at bounding box center [352, 368] width 157 height 29
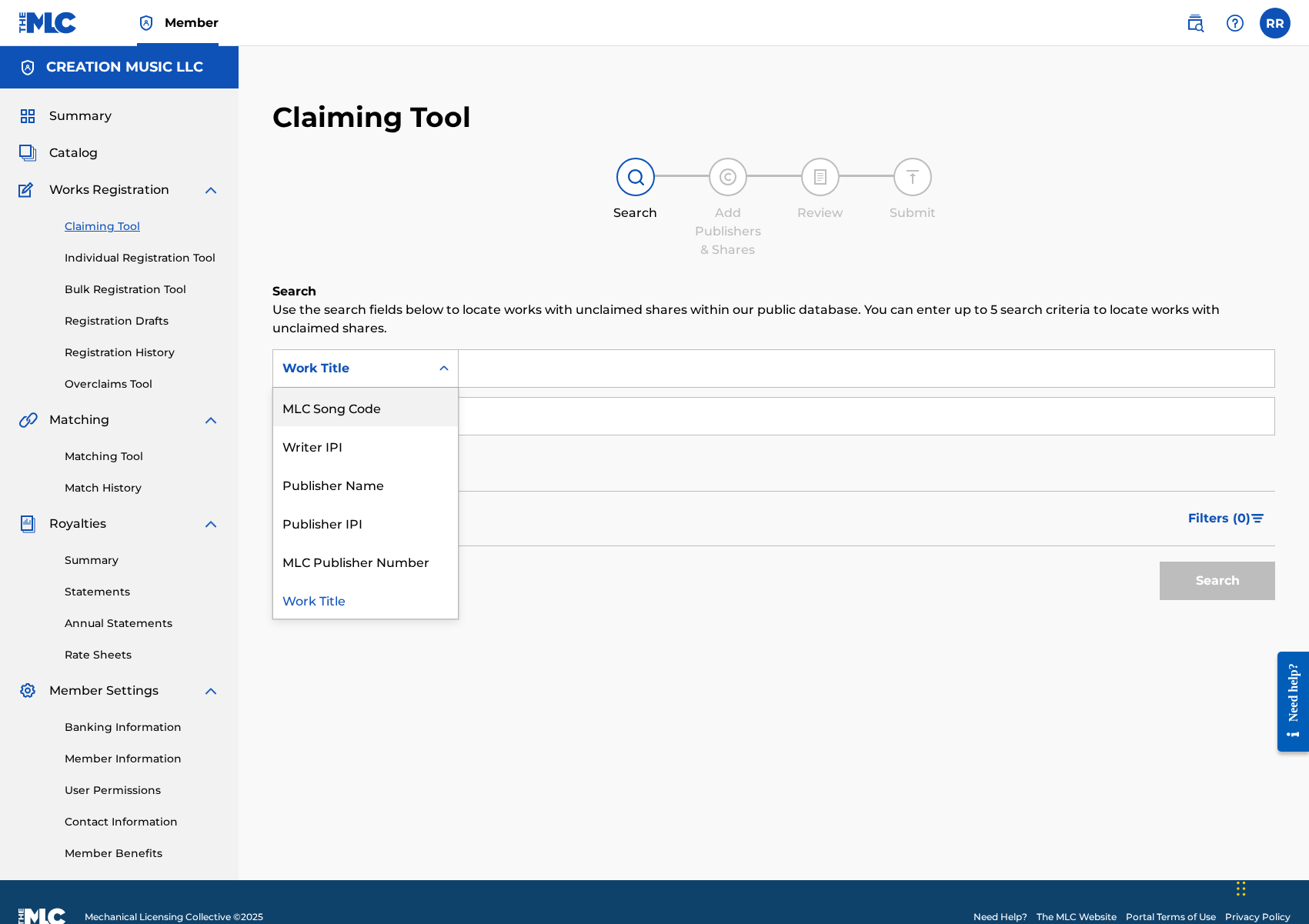
drag, startPoint x: 368, startPoint y: 402, endPoint x: 625, endPoint y: 434, distance: 259.0
click at [368, 402] on div "MLC Song Code" at bounding box center [365, 407] width 184 height 39
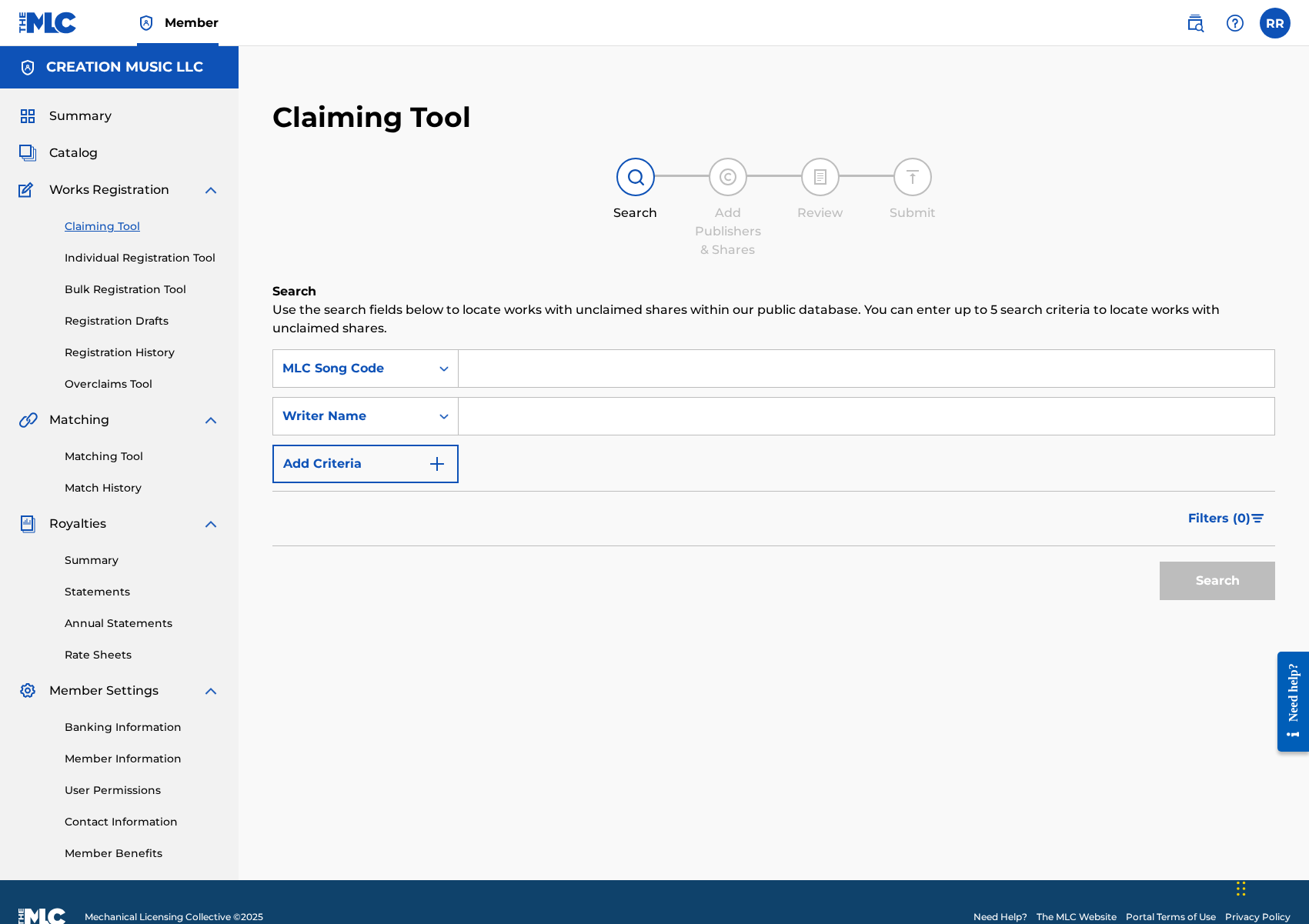
click at [545, 368] on input "Search Form" at bounding box center [866, 369] width 816 height 37
paste input "M20652"
click at [1205, 569] on button "Search" at bounding box center [1217, 581] width 115 height 39
click at [504, 380] on input "M20652" at bounding box center [866, 369] width 816 height 37
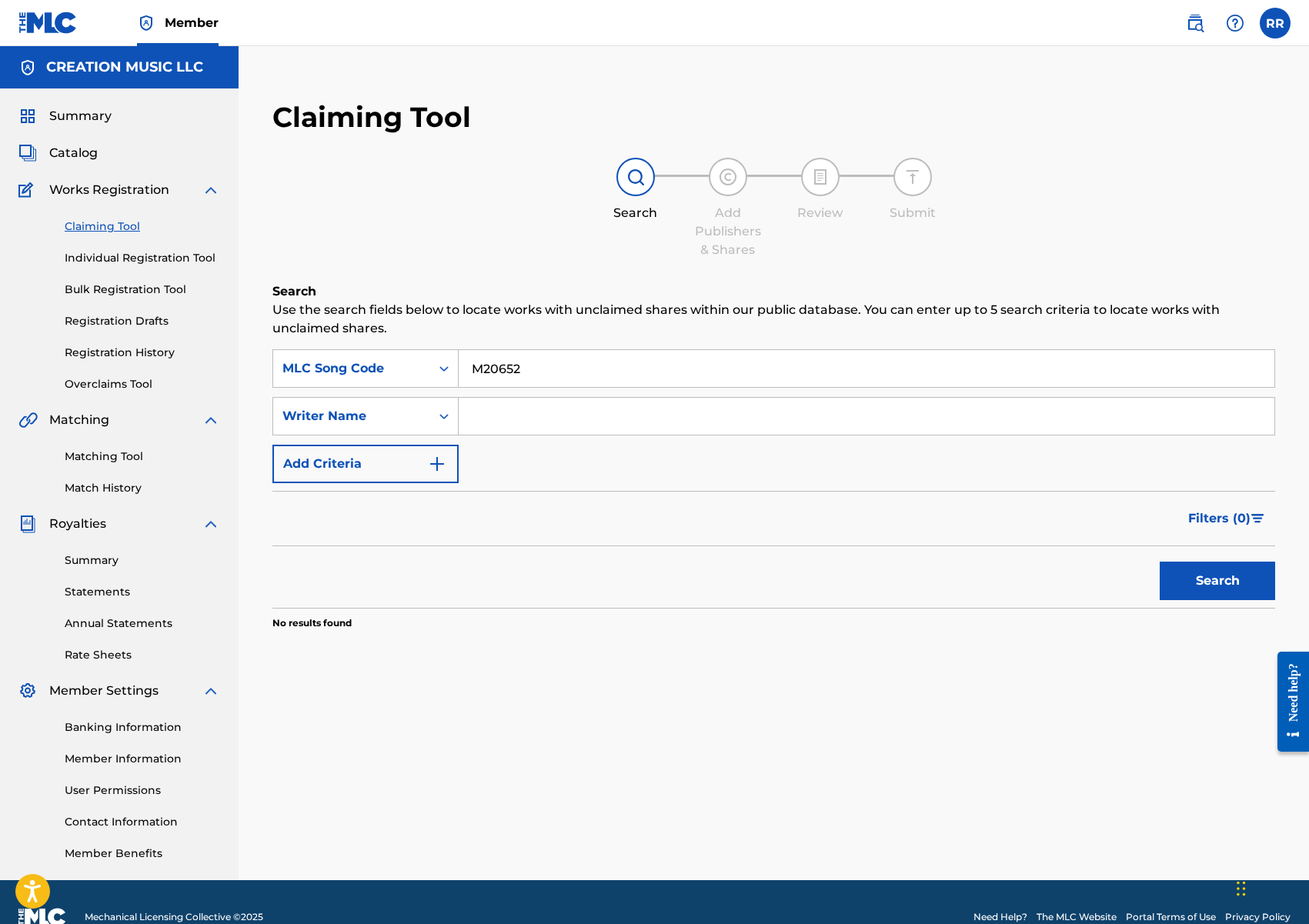
click at [504, 380] on input "M20652" at bounding box center [866, 369] width 816 height 37
paste input "GA5RP"
type input "GA5RP2"
click at [1249, 585] on button "Search" at bounding box center [1217, 581] width 115 height 39
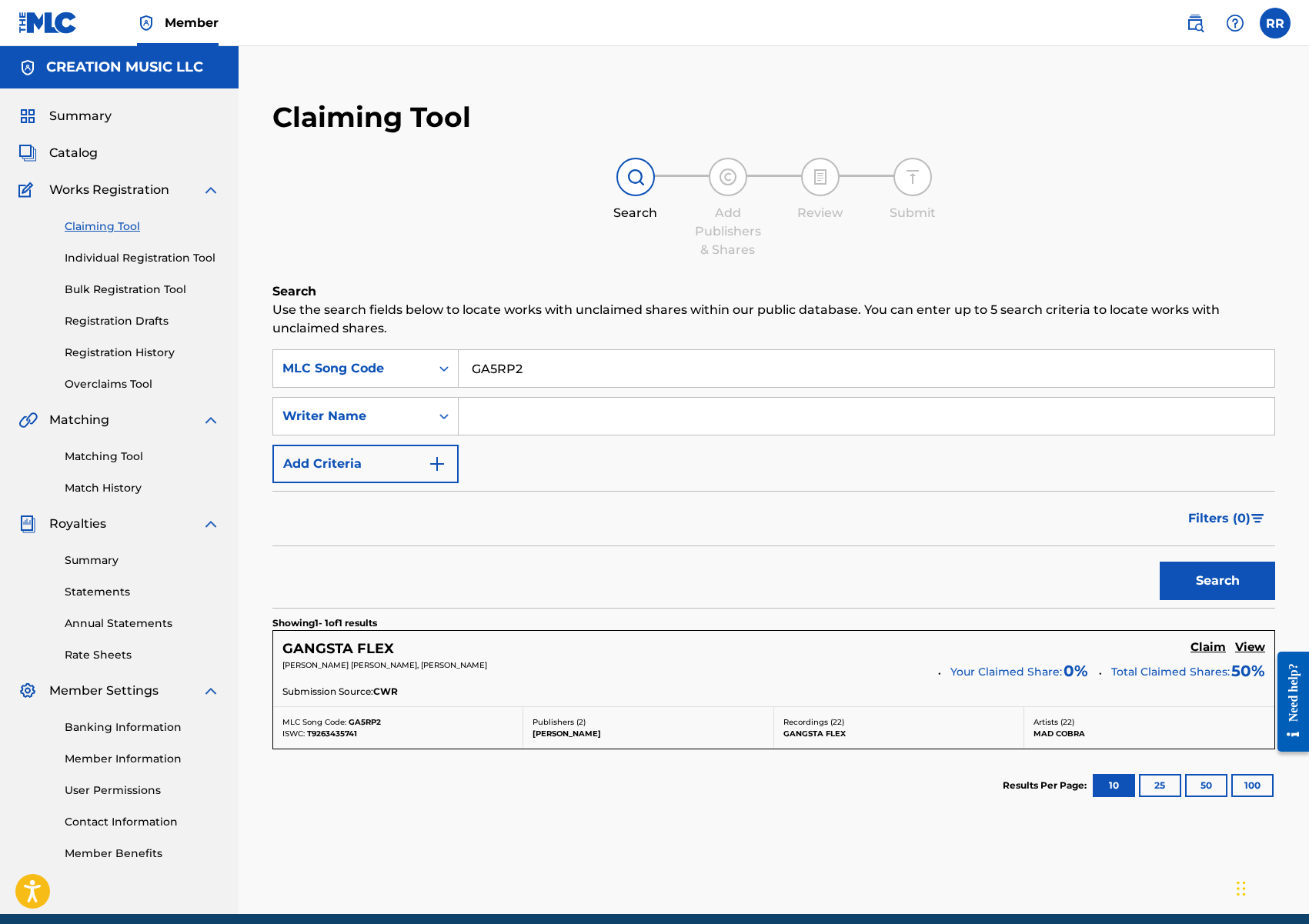
click at [1204, 647] on h5 "Claim" at bounding box center [1208, 647] width 35 height 14
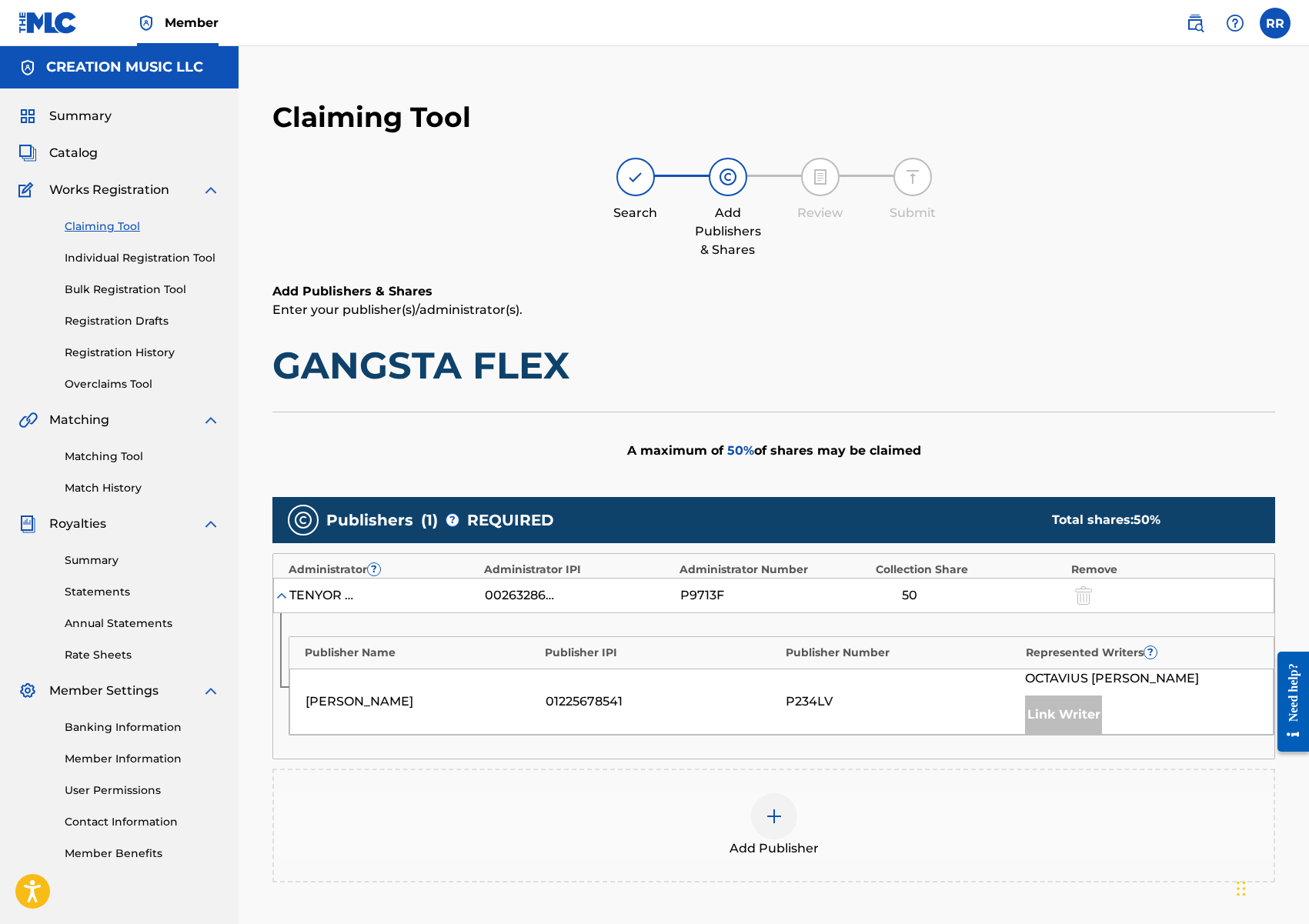
click at [754, 815] on div at bounding box center [774, 815] width 46 height 46
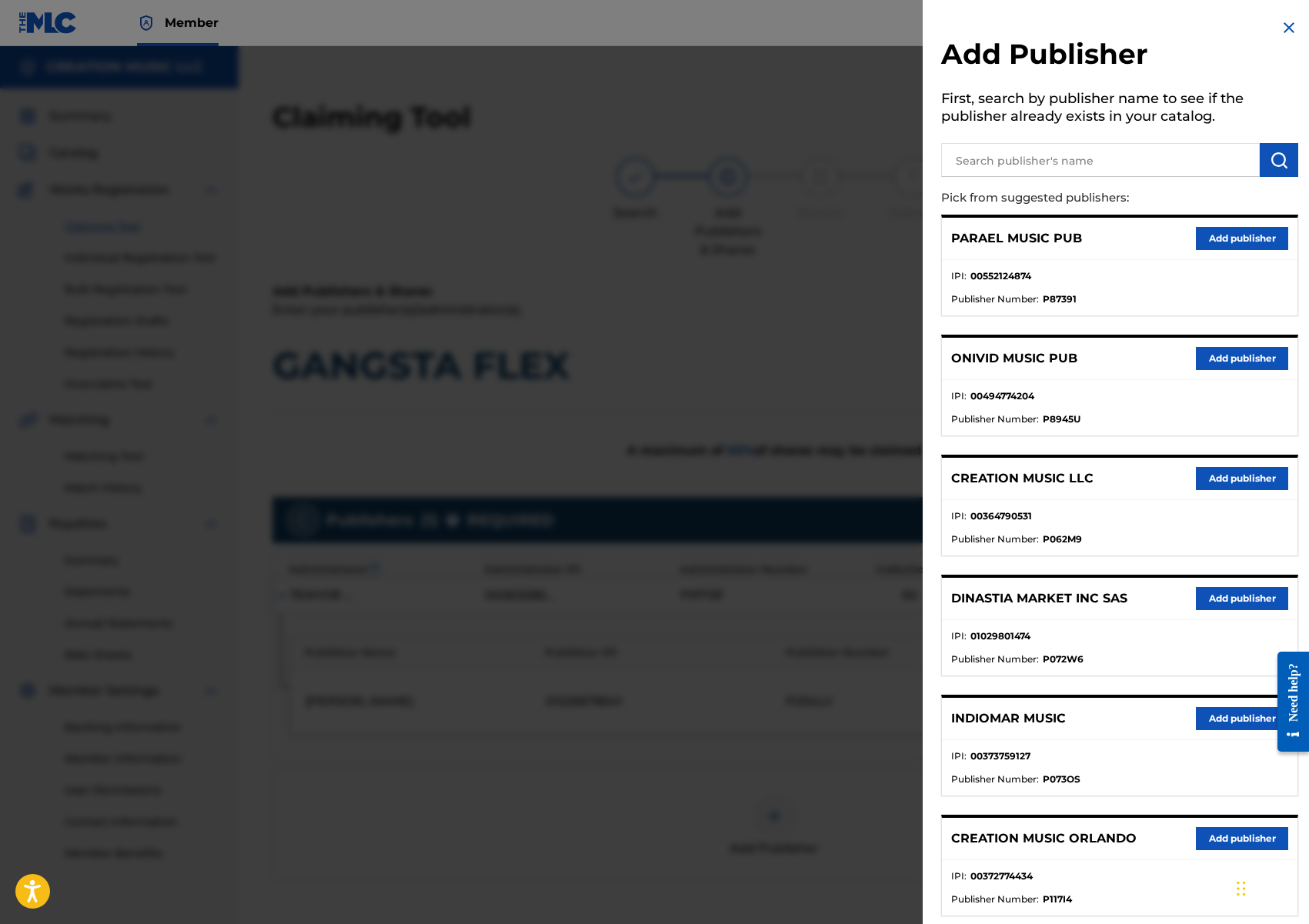
drag, startPoint x: 1227, startPoint y: 486, endPoint x: 1189, endPoint y: 495, distance: 39.1
click at [1227, 485] on button "Add publisher" at bounding box center [1242, 478] width 93 height 23
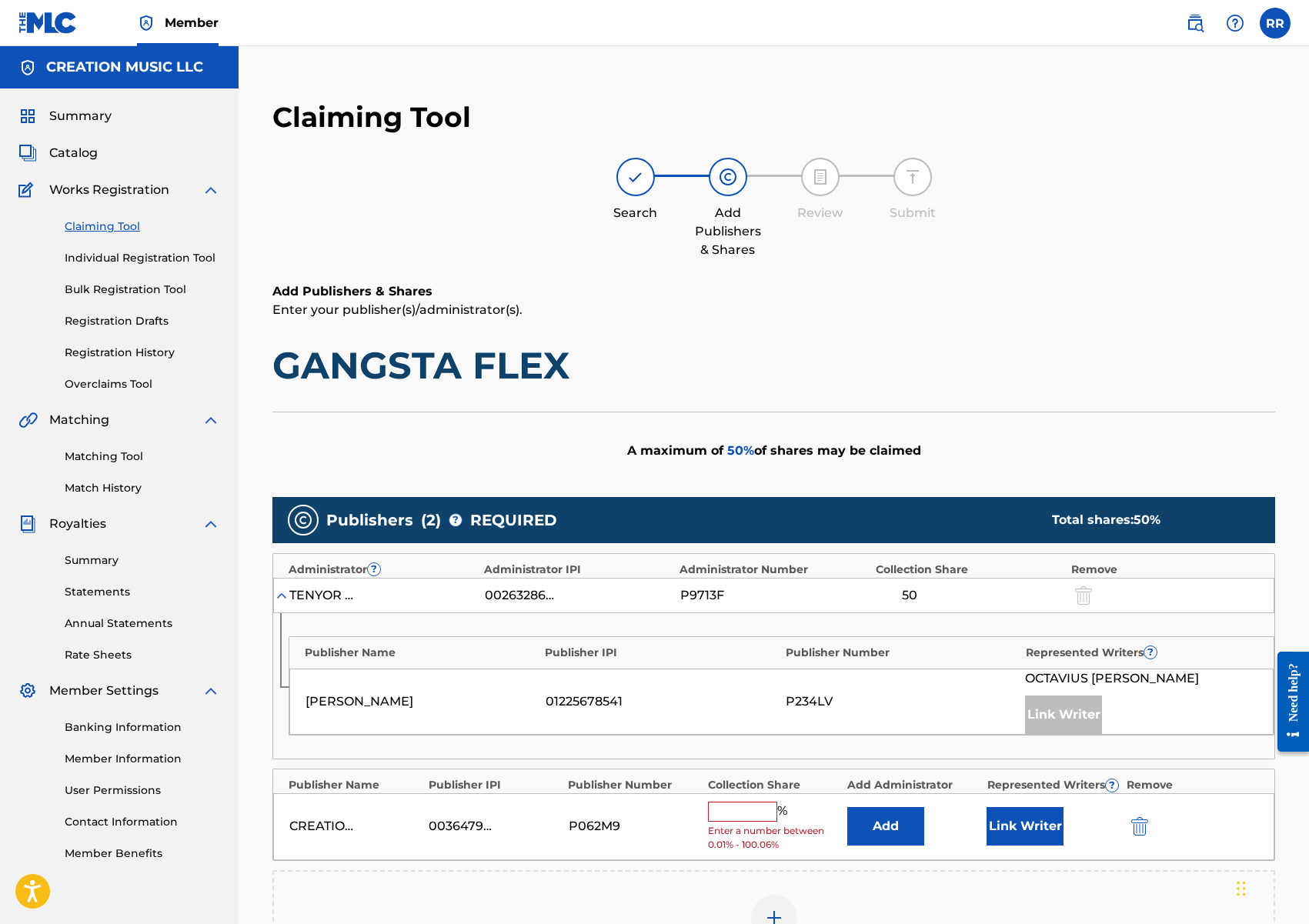
click at [724, 812] on input "text" at bounding box center [742, 812] width 69 height 20
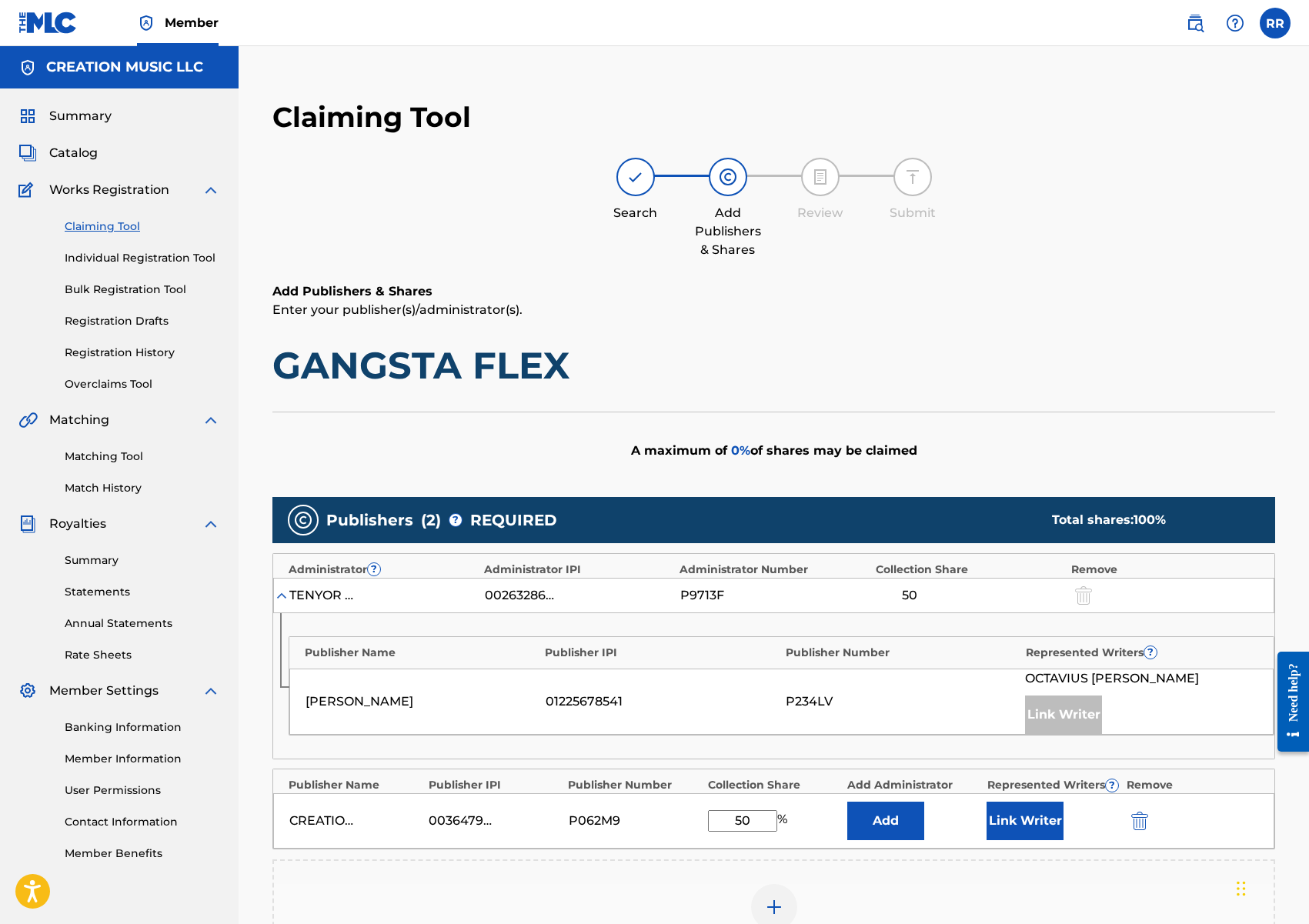
type input "50"
click at [1012, 826] on button "Link Writer" at bounding box center [1024, 821] width 77 height 39
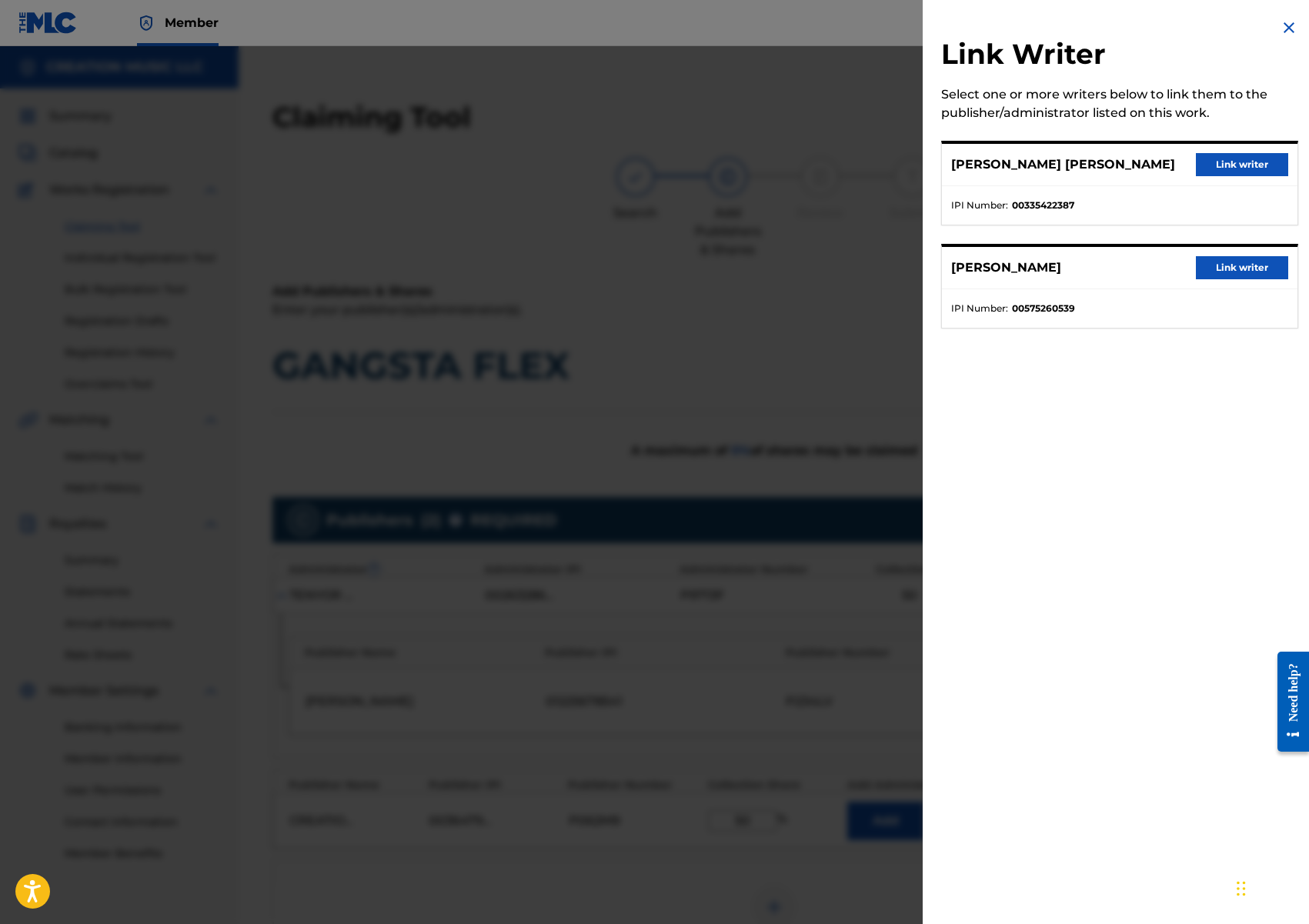
click at [1212, 165] on button "Link writer" at bounding box center [1242, 164] width 93 height 23
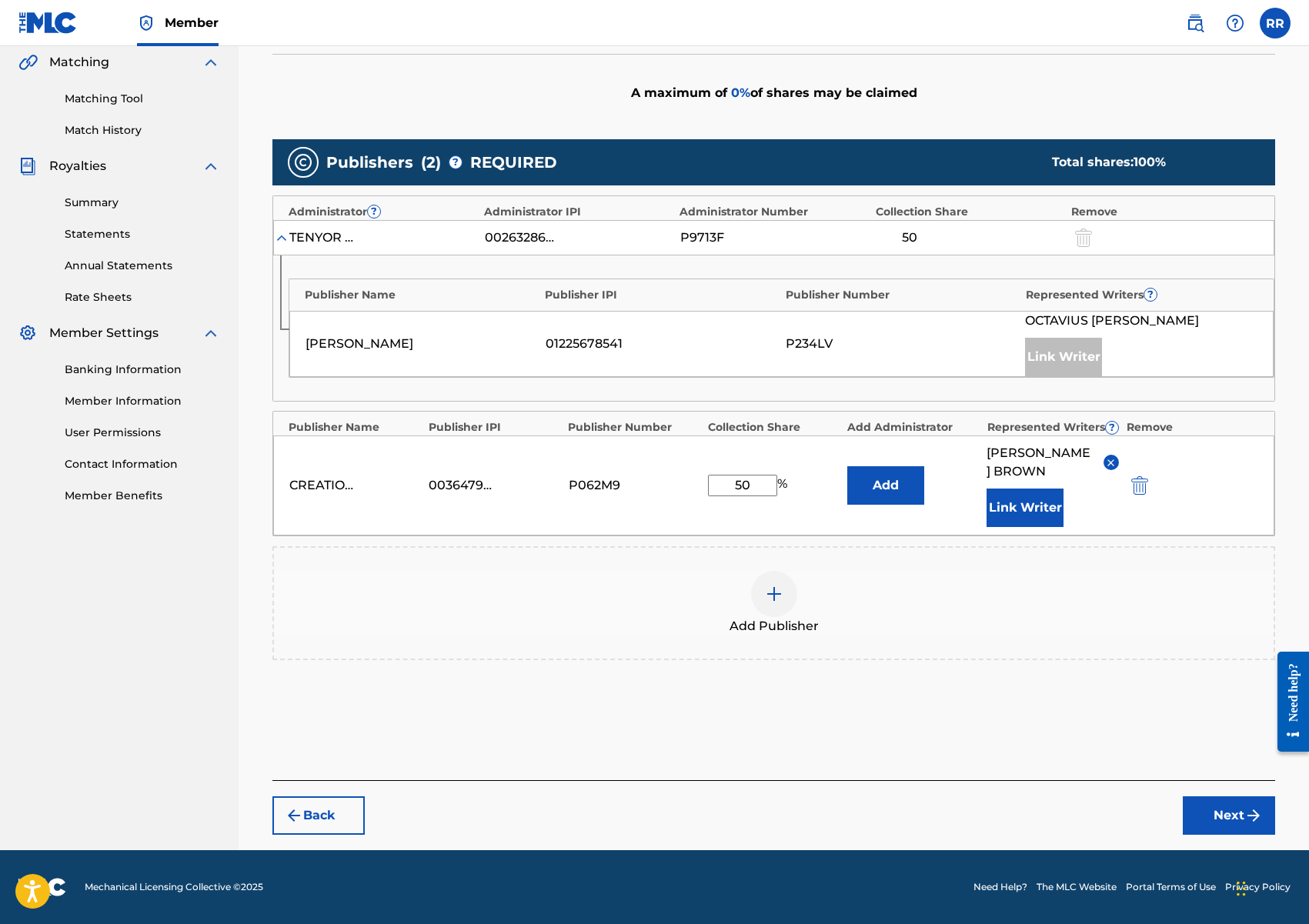
click at [1216, 826] on button "Next" at bounding box center [1229, 815] width 93 height 39
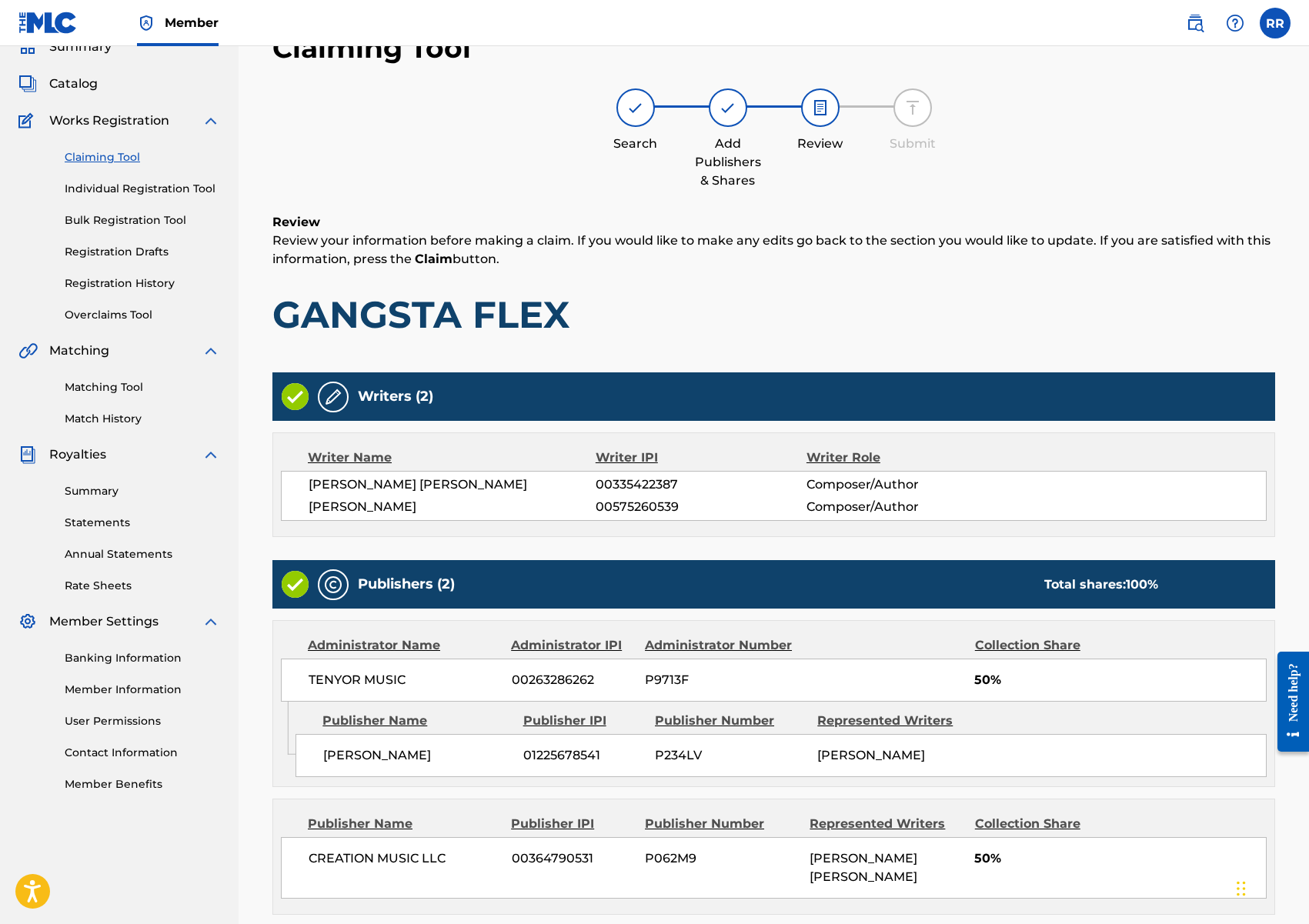
scroll to position [227, 0]
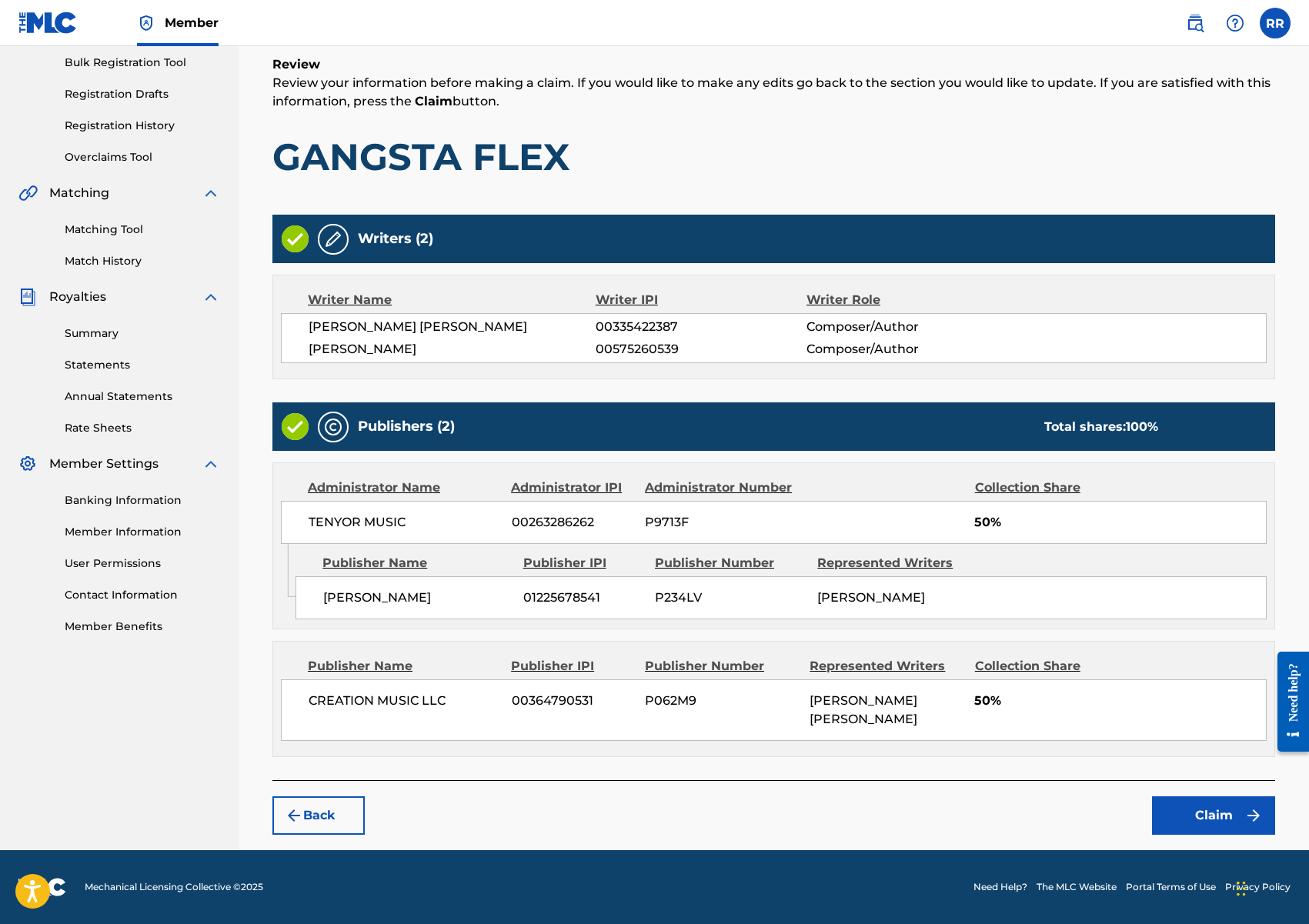
click at [1182, 811] on button "Claim" at bounding box center [1213, 815] width 123 height 39
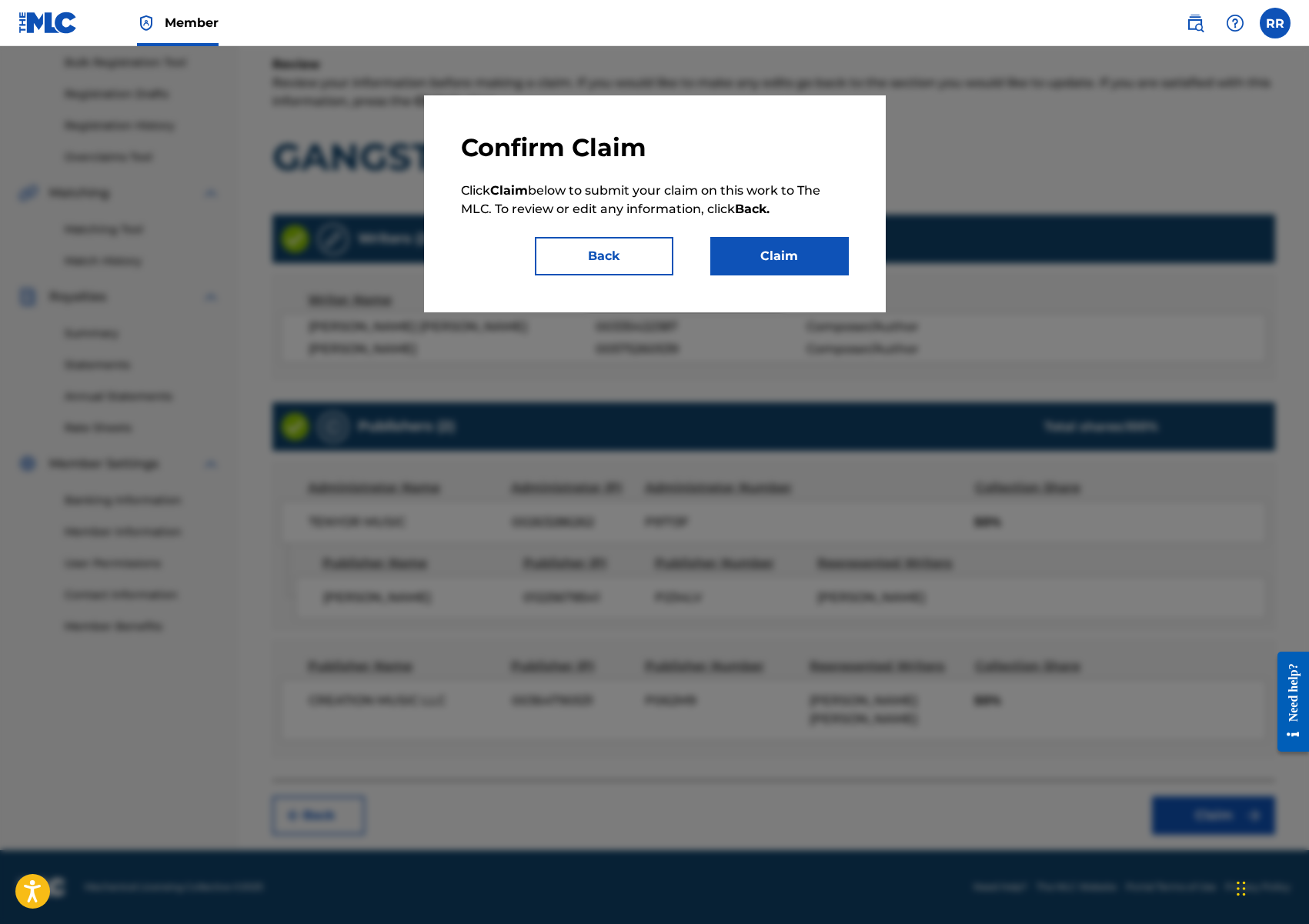
click at [772, 250] on button "Claim" at bounding box center [780, 257] width 139 height 39
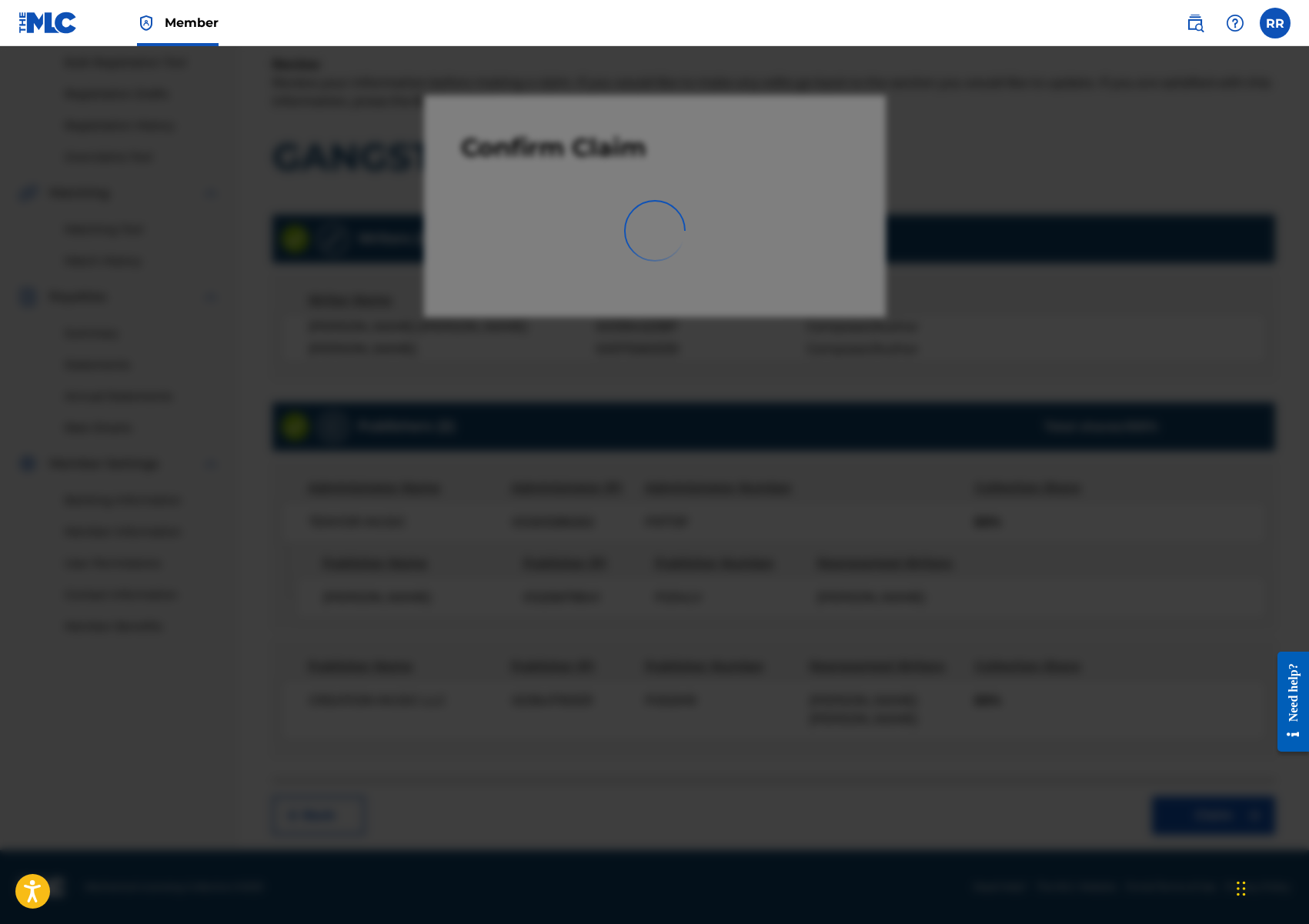
scroll to position [30, 0]
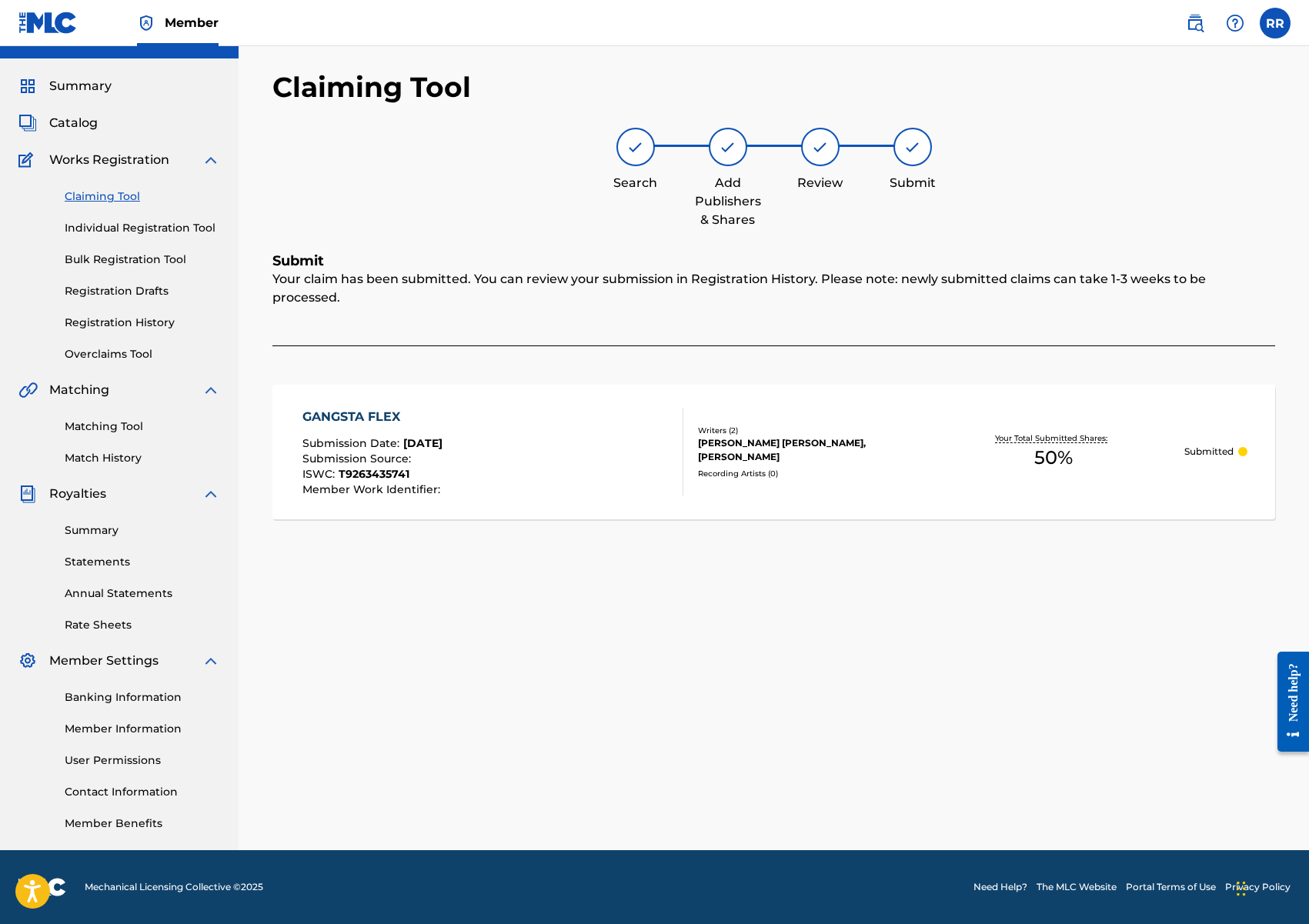
click at [103, 197] on link "Claiming Tool" at bounding box center [142, 196] width 156 height 16
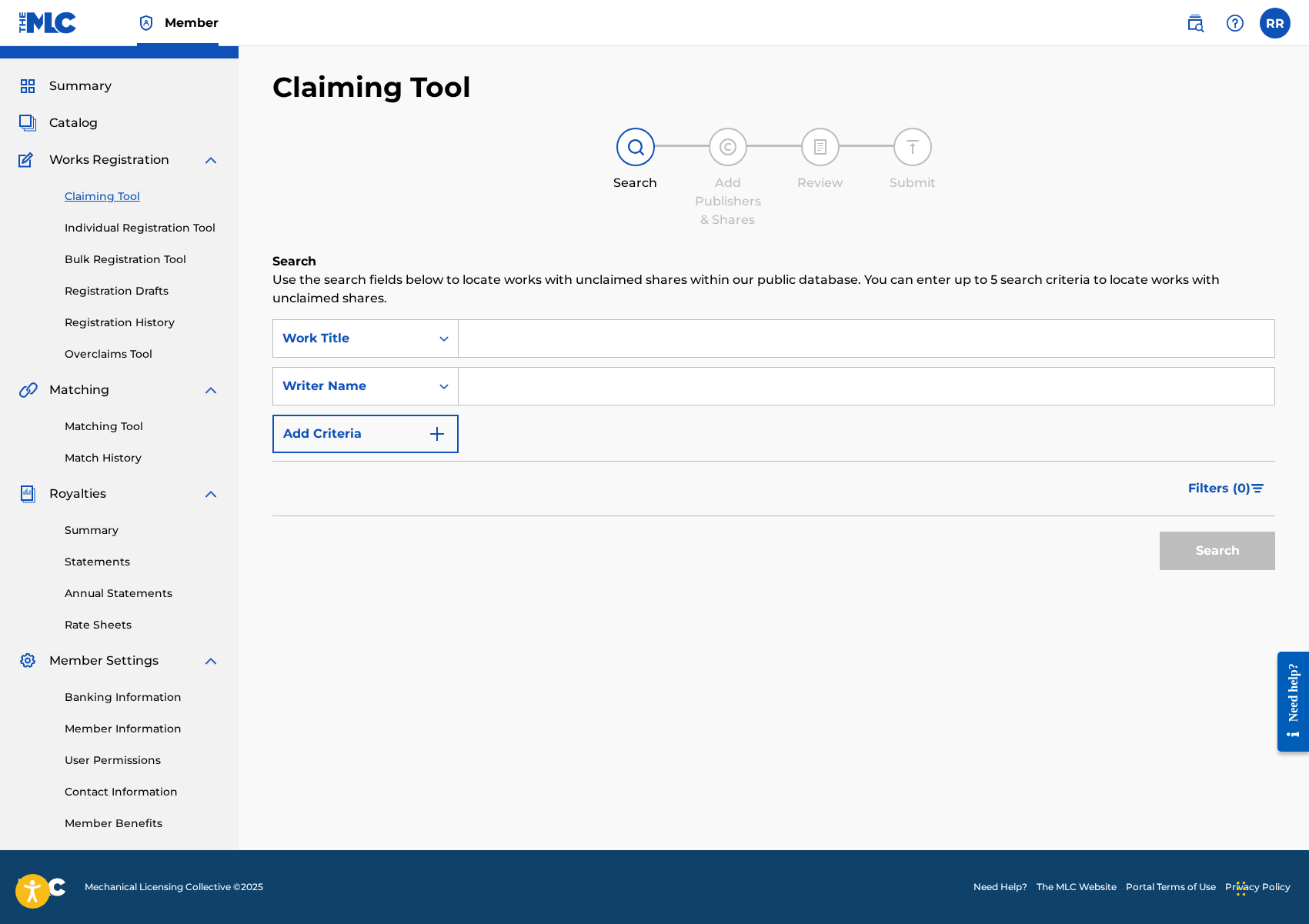
scroll to position [0, 0]
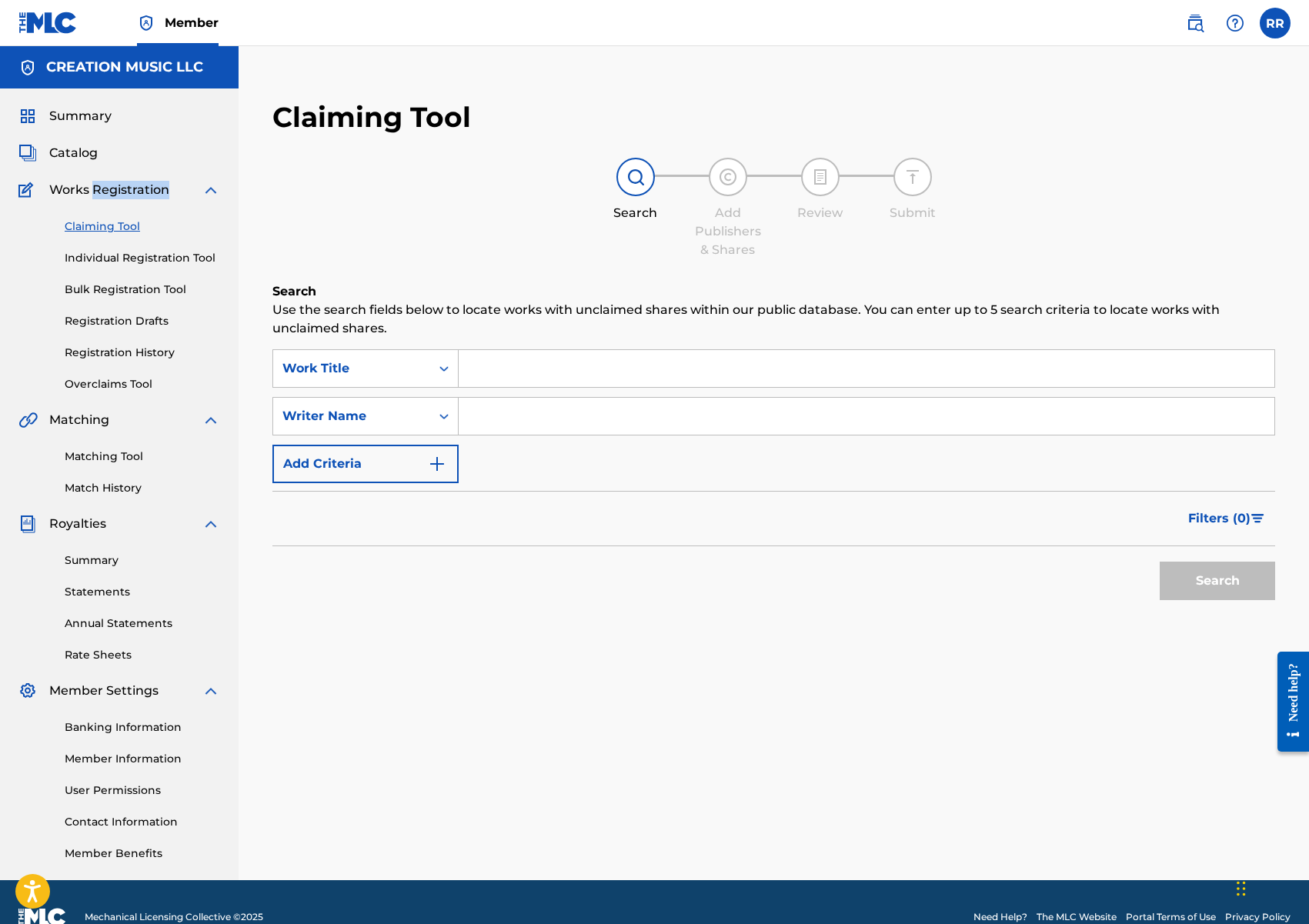
click at [103, 197] on span "Works Registration" at bounding box center [109, 190] width 120 height 19
click at [407, 354] on div "Work Title" at bounding box center [352, 368] width 157 height 29
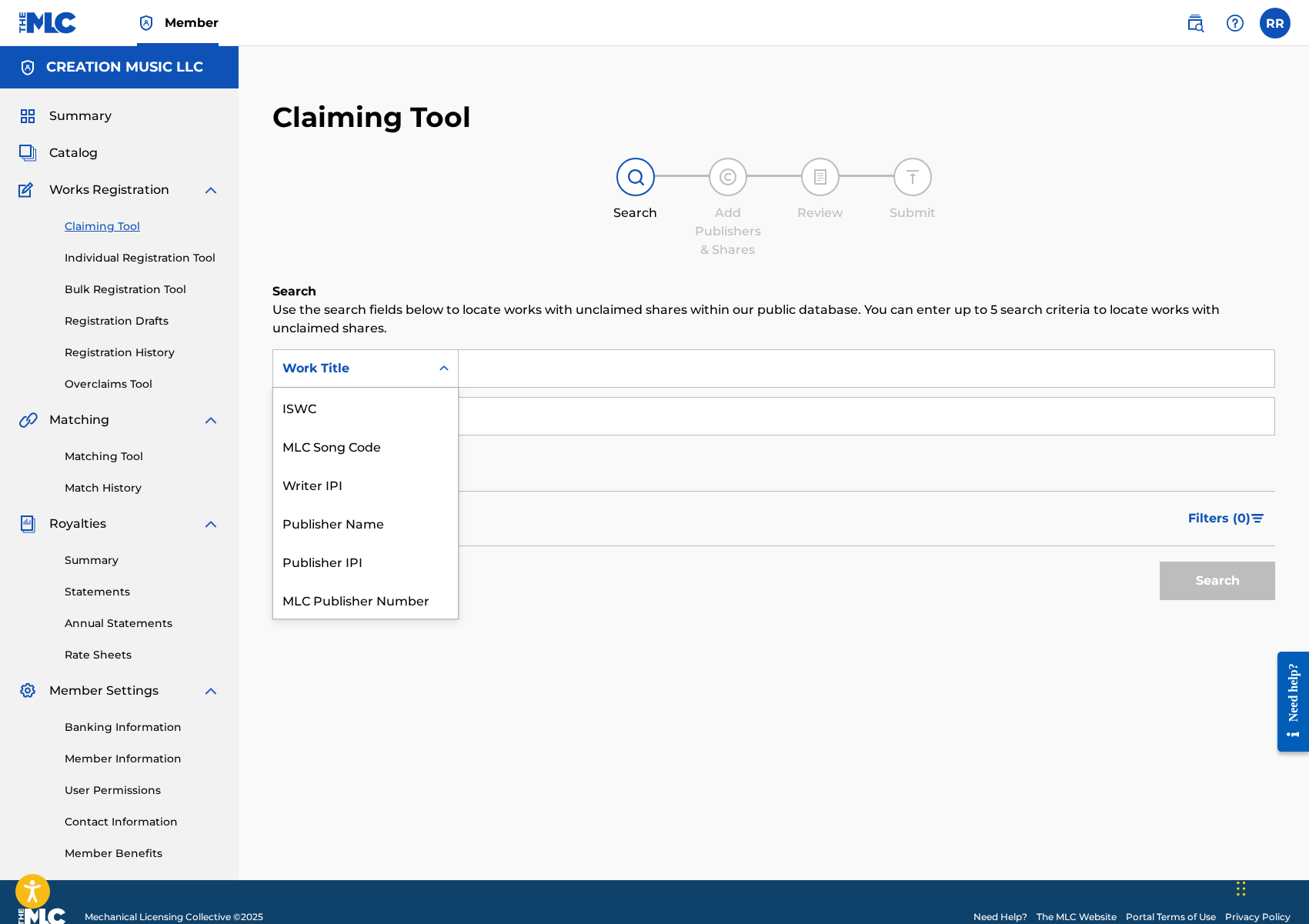
scroll to position [39, 0]
click at [412, 399] on div "MLC Song Code" at bounding box center [365, 407] width 184 height 39
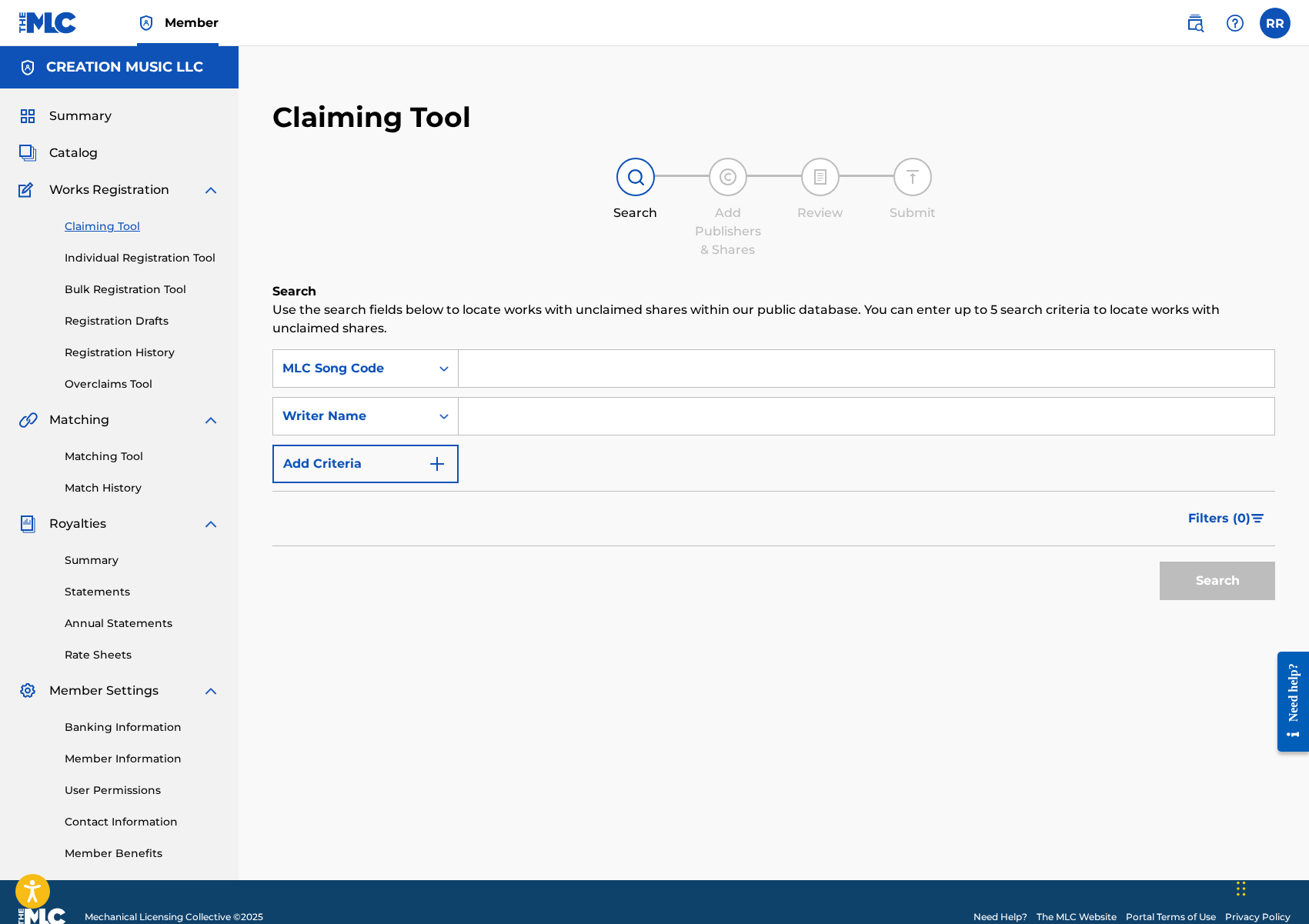
click at [524, 361] on input "Search Form" at bounding box center [866, 369] width 816 height 37
paste input "CV8769"
type input "CV8769"
click at [1239, 576] on button "Search" at bounding box center [1217, 581] width 115 height 39
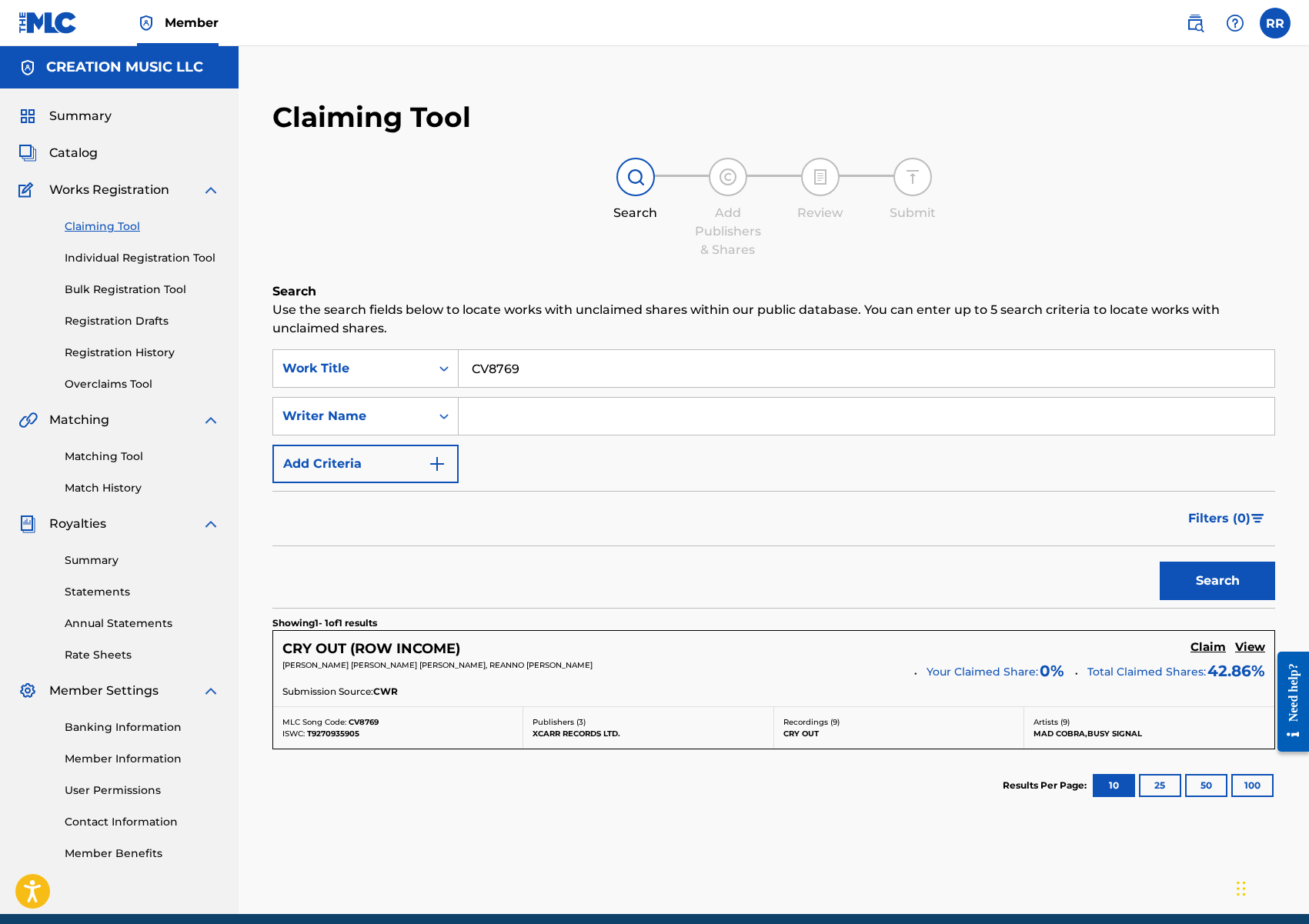
click at [1205, 644] on h5 "Claim" at bounding box center [1208, 647] width 35 height 14
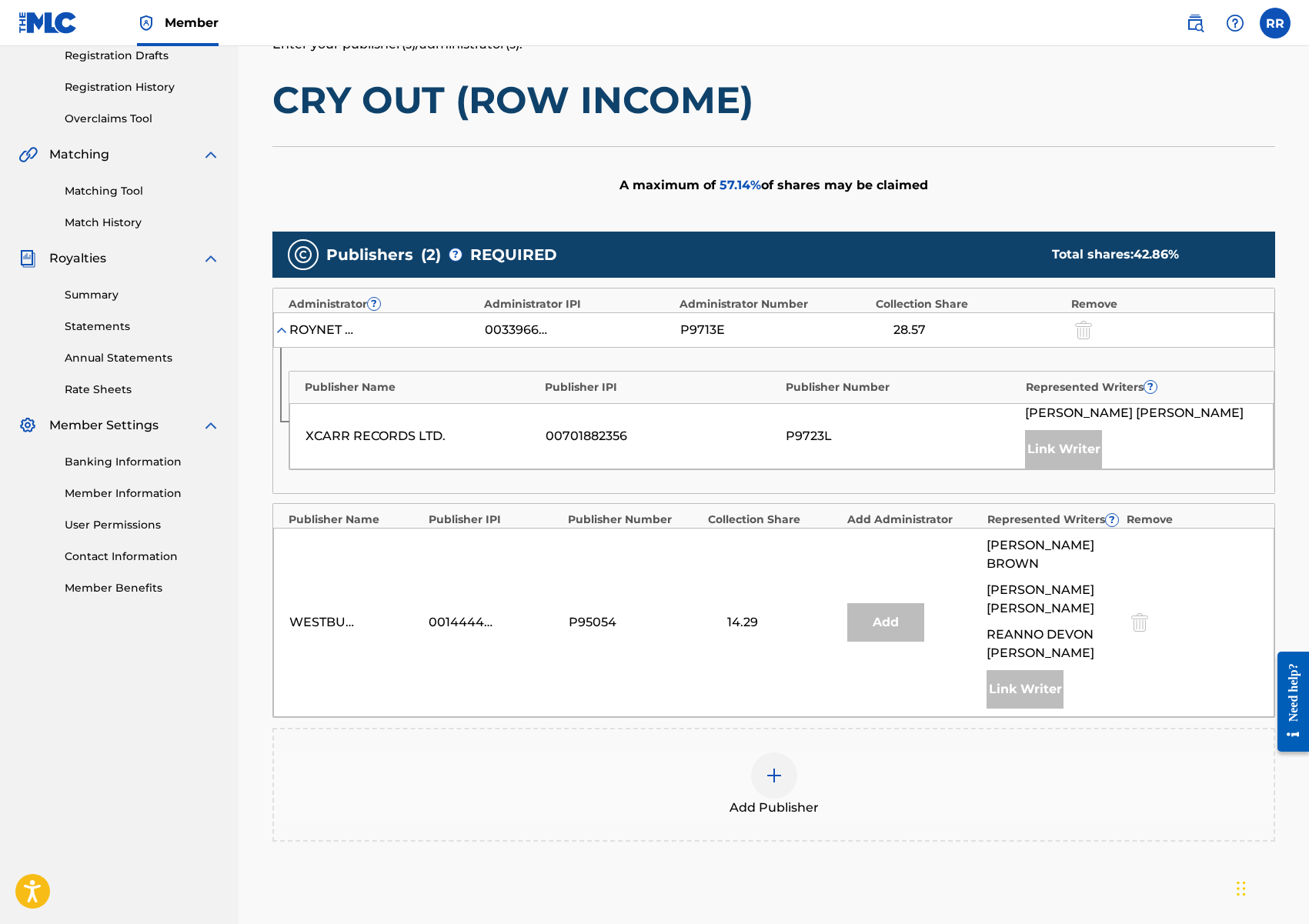
scroll to position [447, 0]
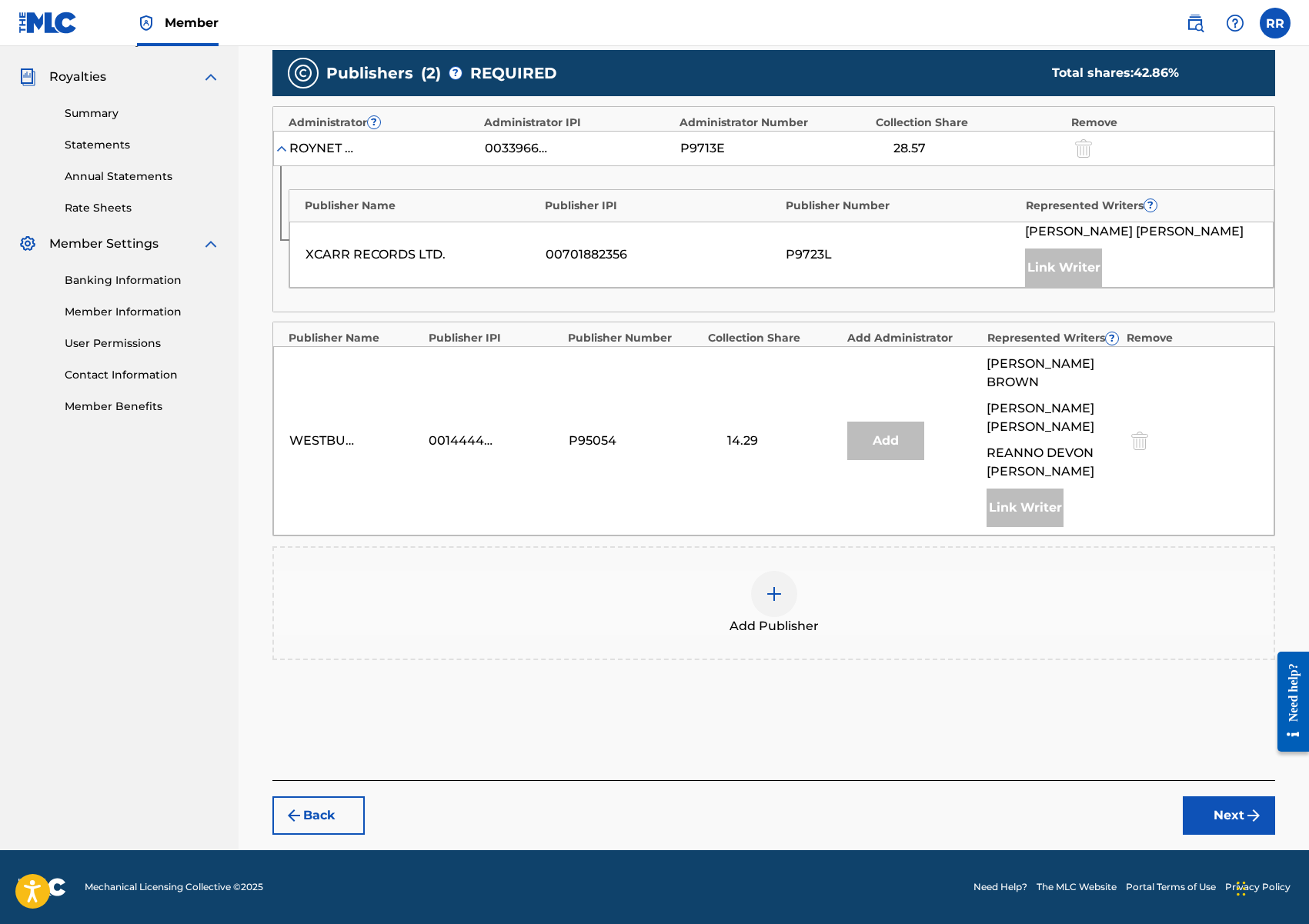
click at [772, 597] on img at bounding box center [774, 594] width 19 height 19
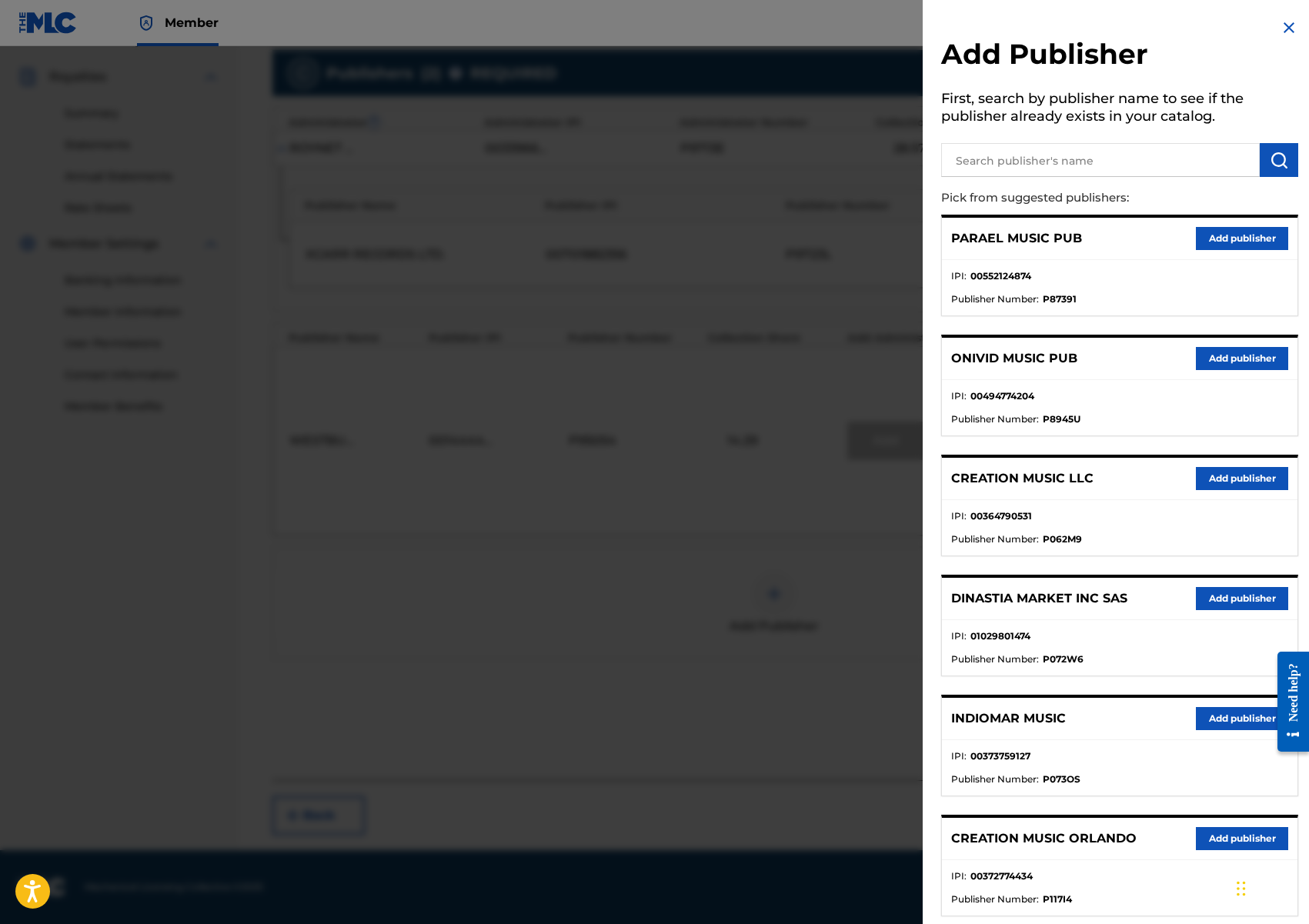
click at [1221, 482] on button "Add publisher" at bounding box center [1242, 478] width 93 height 23
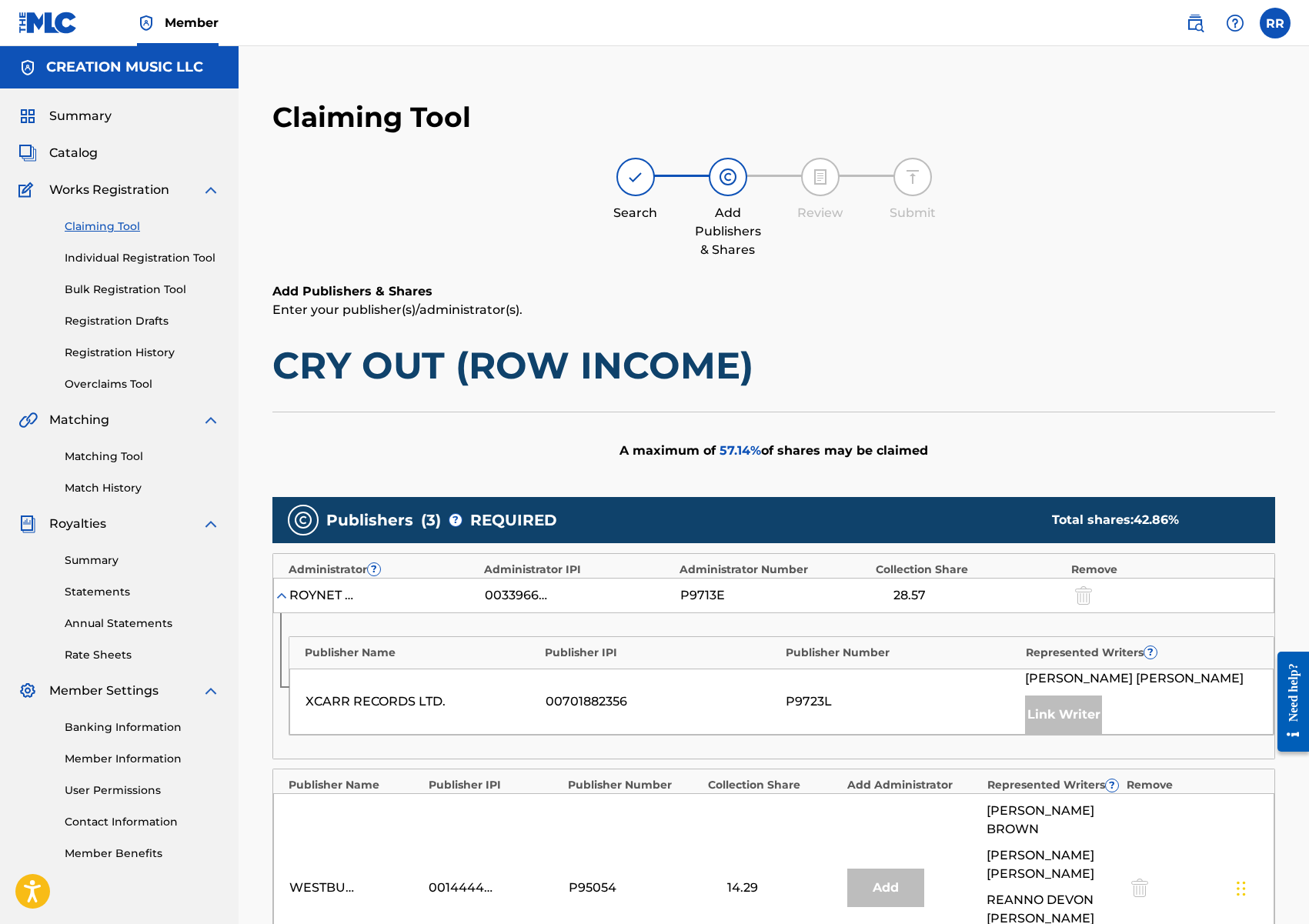
scroll to position [513, 0]
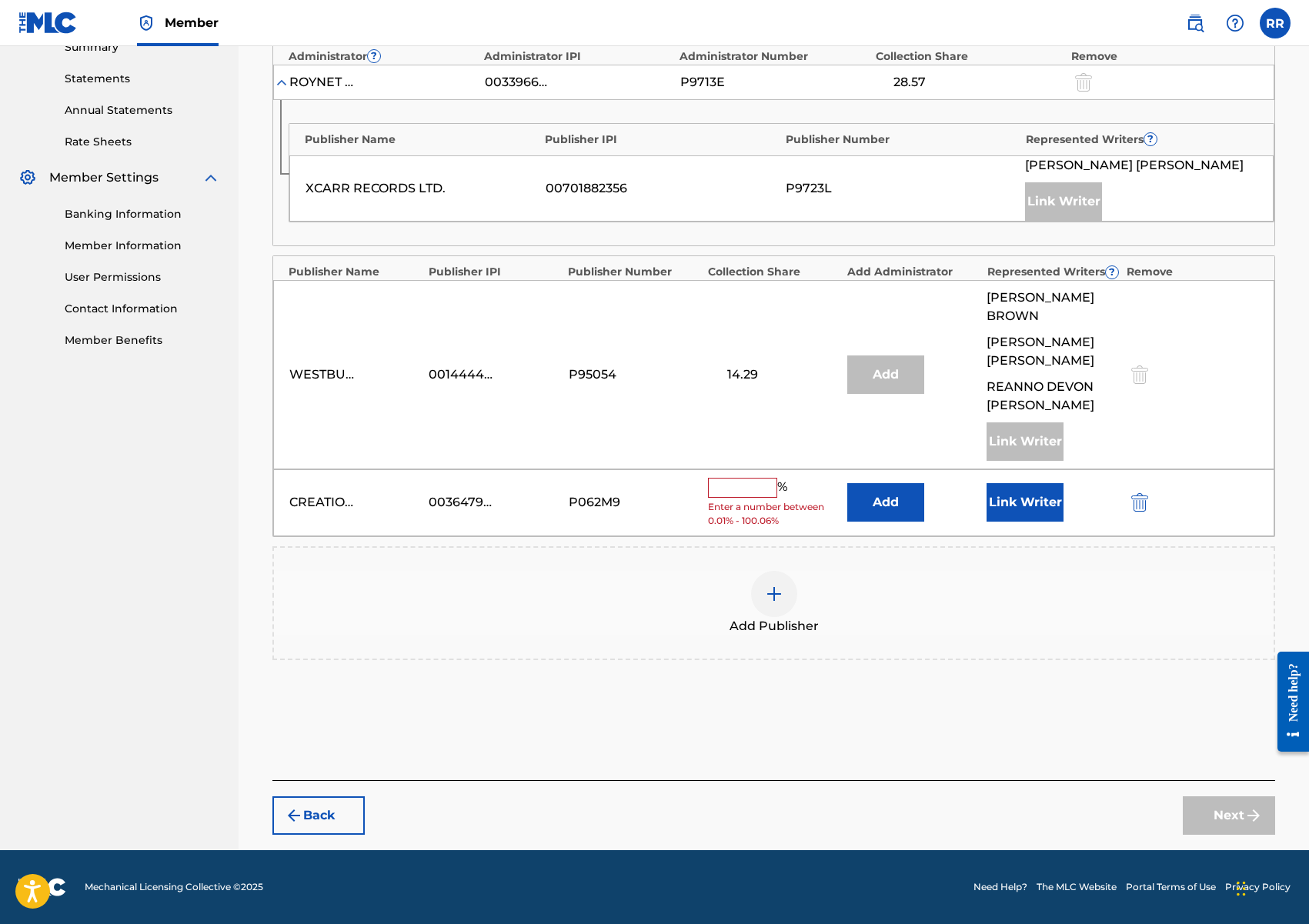
click at [743, 485] on input "text" at bounding box center [742, 488] width 69 height 20
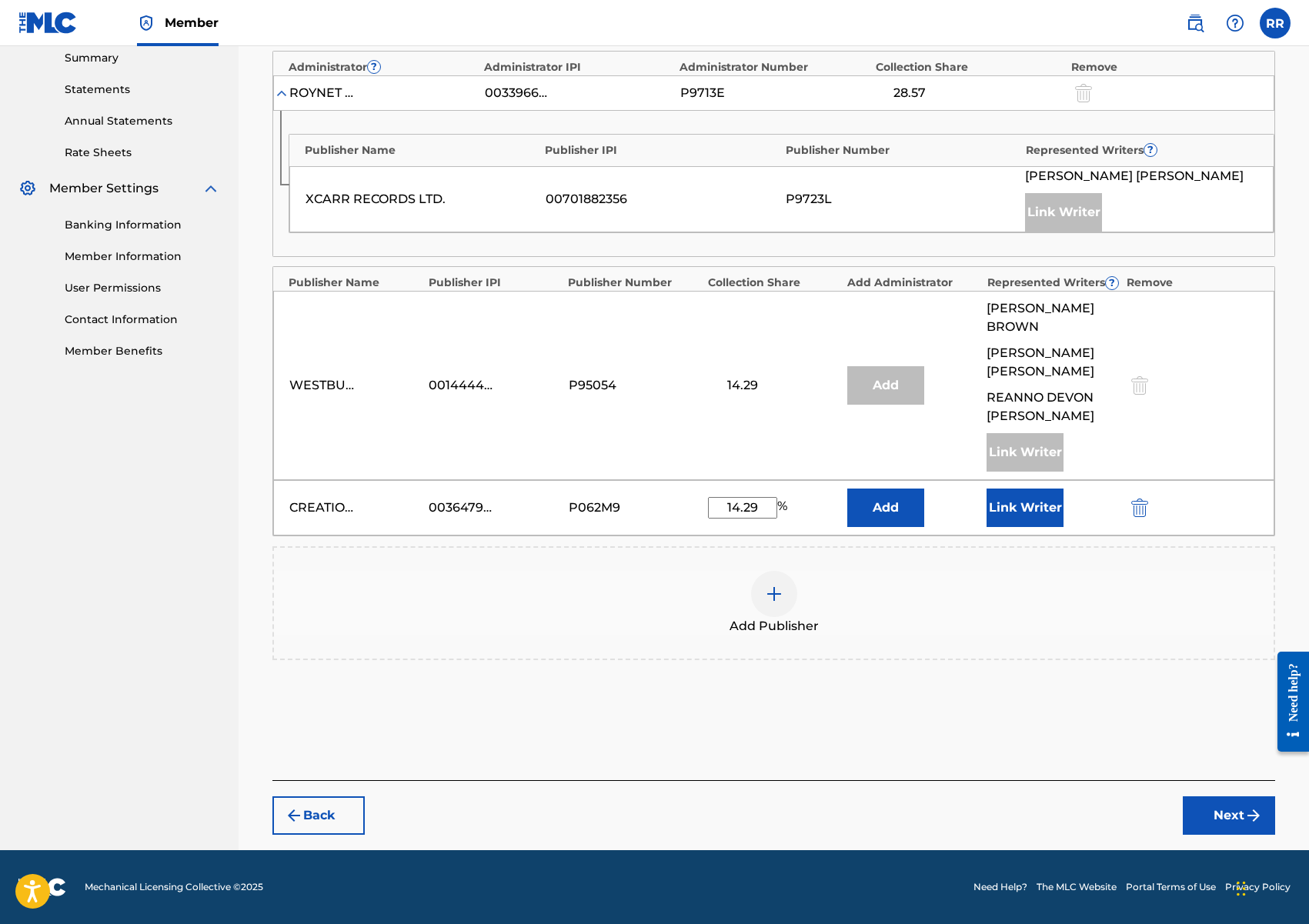
click at [1023, 507] on button "Link Writer" at bounding box center [1024, 507] width 77 height 39
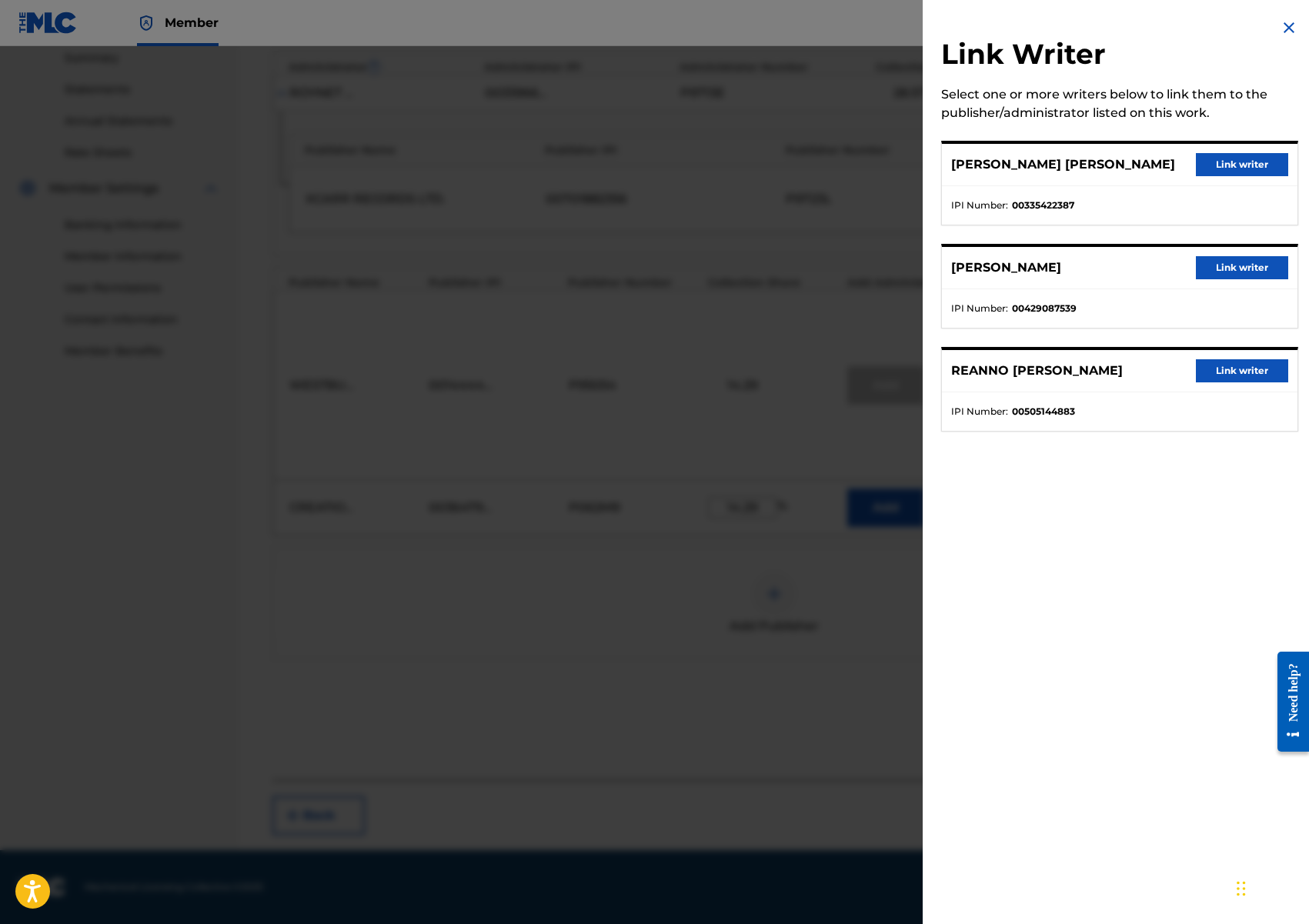
click at [1252, 160] on button "Link writer" at bounding box center [1242, 164] width 93 height 23
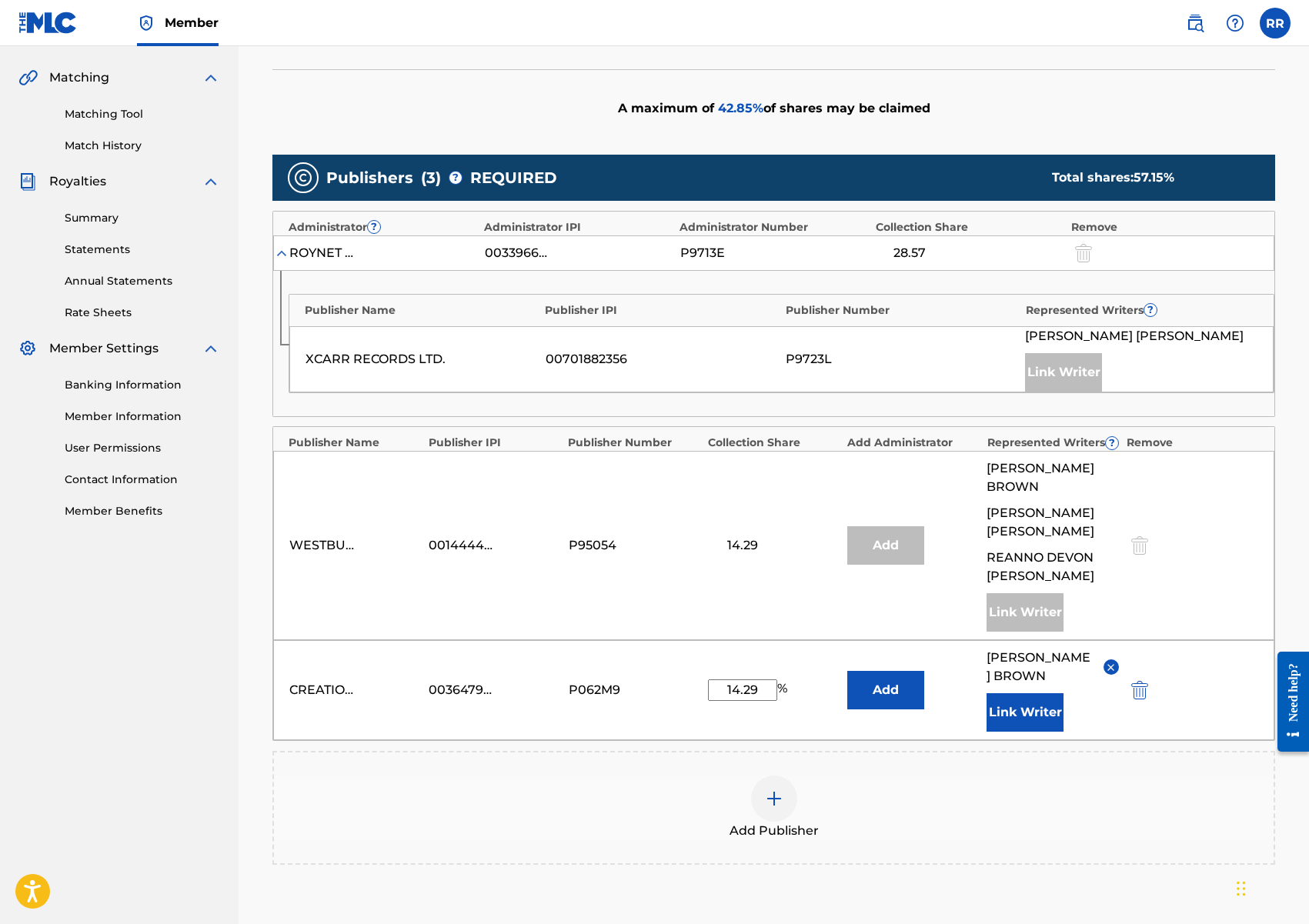
scroll to position [340, 0]
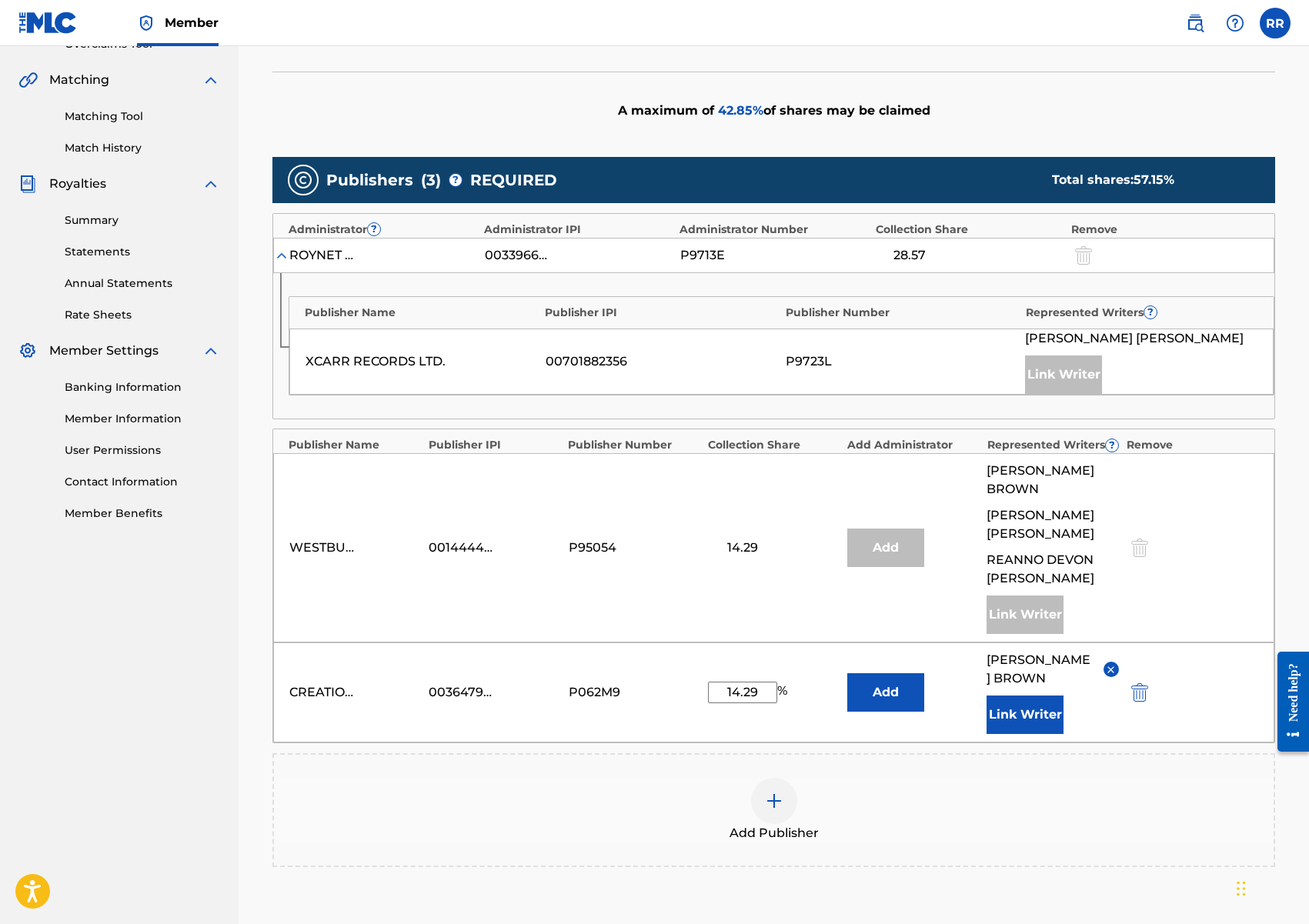
drag, startPoint x: 766, startPoint y: 700, endPoint x: 696, endPoint y: 698, distance: 70.0
click at [696, 698] on div "CREATION MUSIC LLC 00364790531 P062M9 14.29 % Add EWART EVERTON BROWN Link Writ…" at bounding box center [774, 692] width 1001 height 100
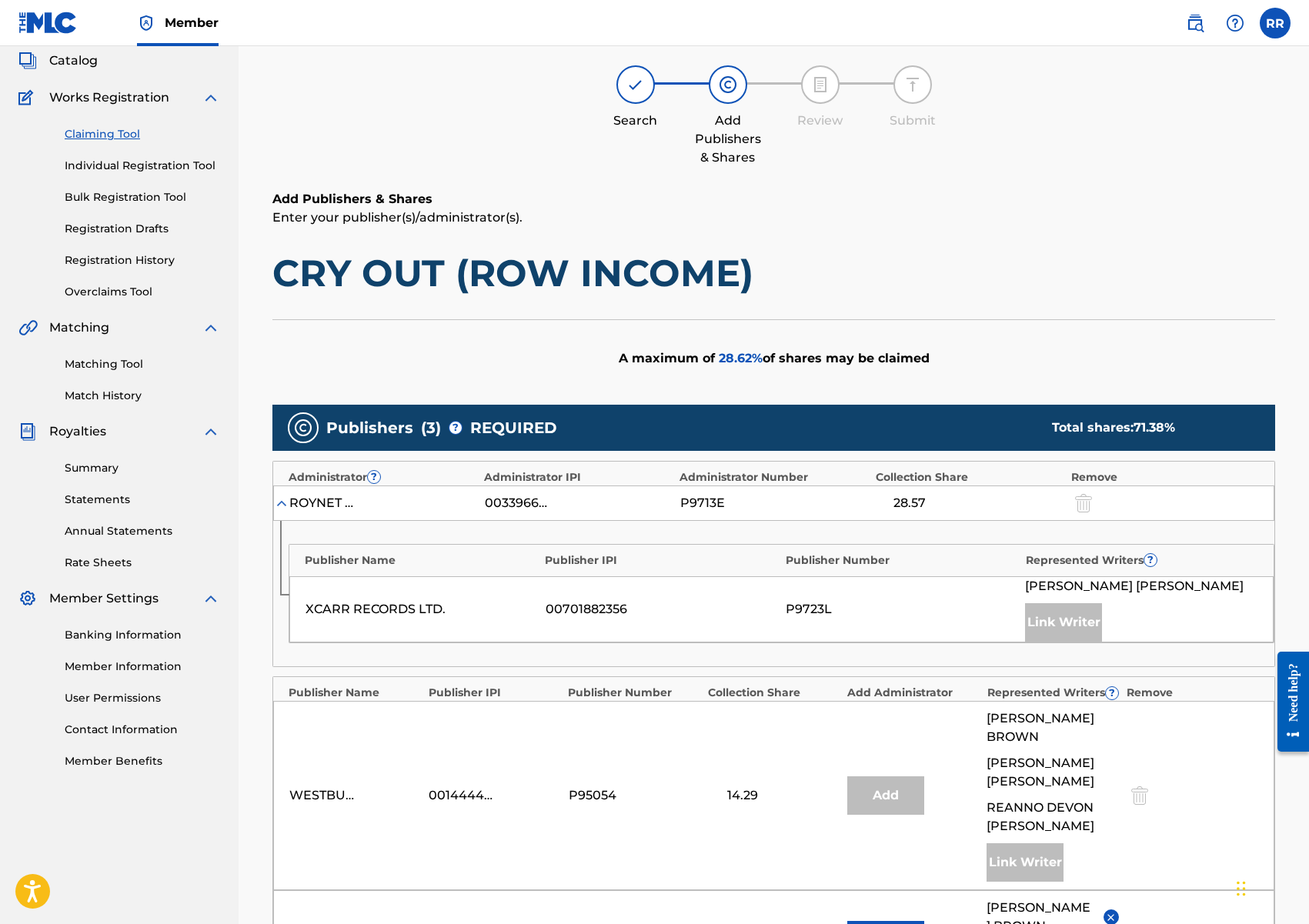
scroll to position [566, 0]
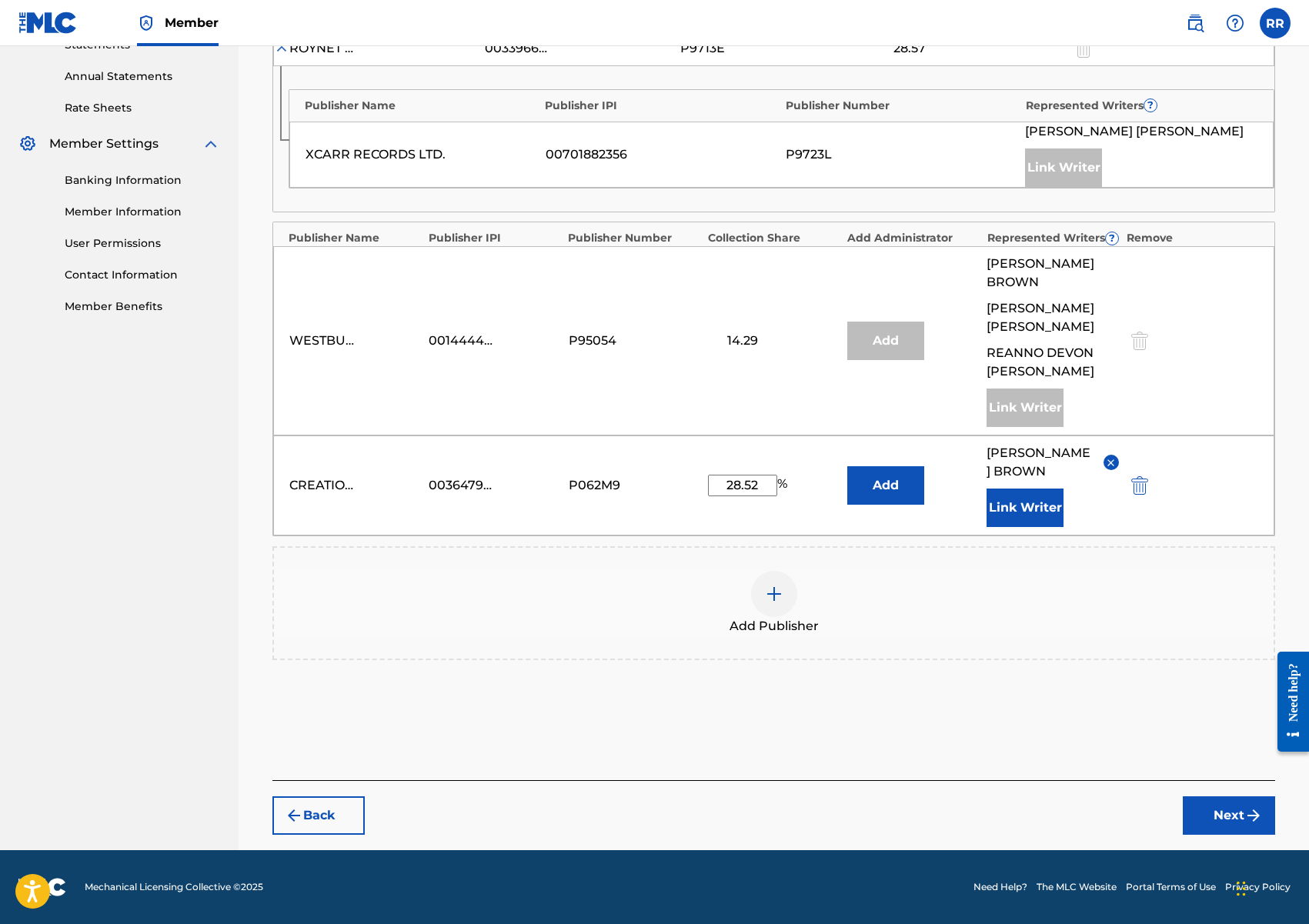
type input "28.52"
click at [332, 808] on button "Back" at bounding box center [319, 815] width 93 height 39
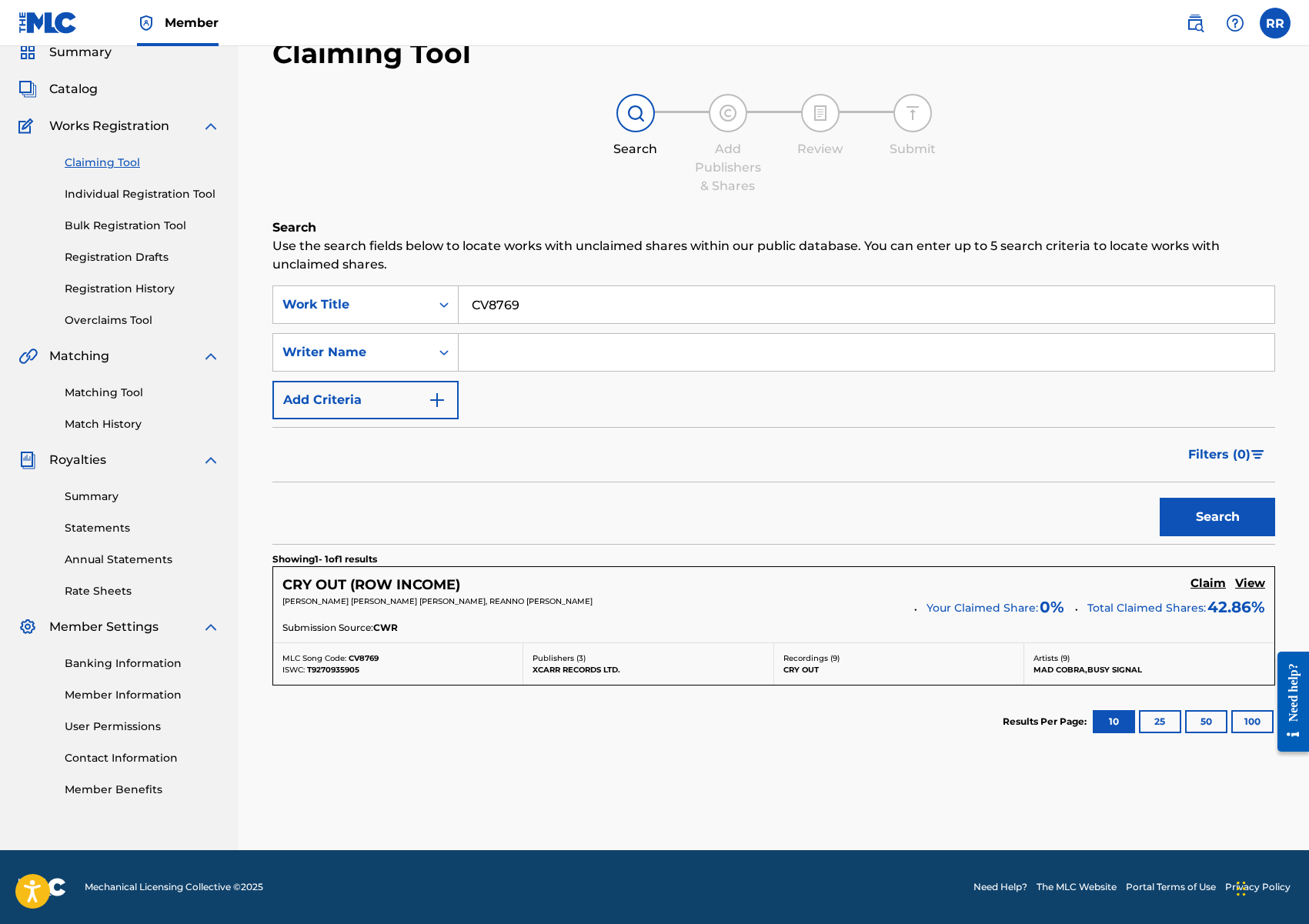
click at [1211, 584] on h5 "Claim" at bounding box center [1208, 583] width 35 height 14
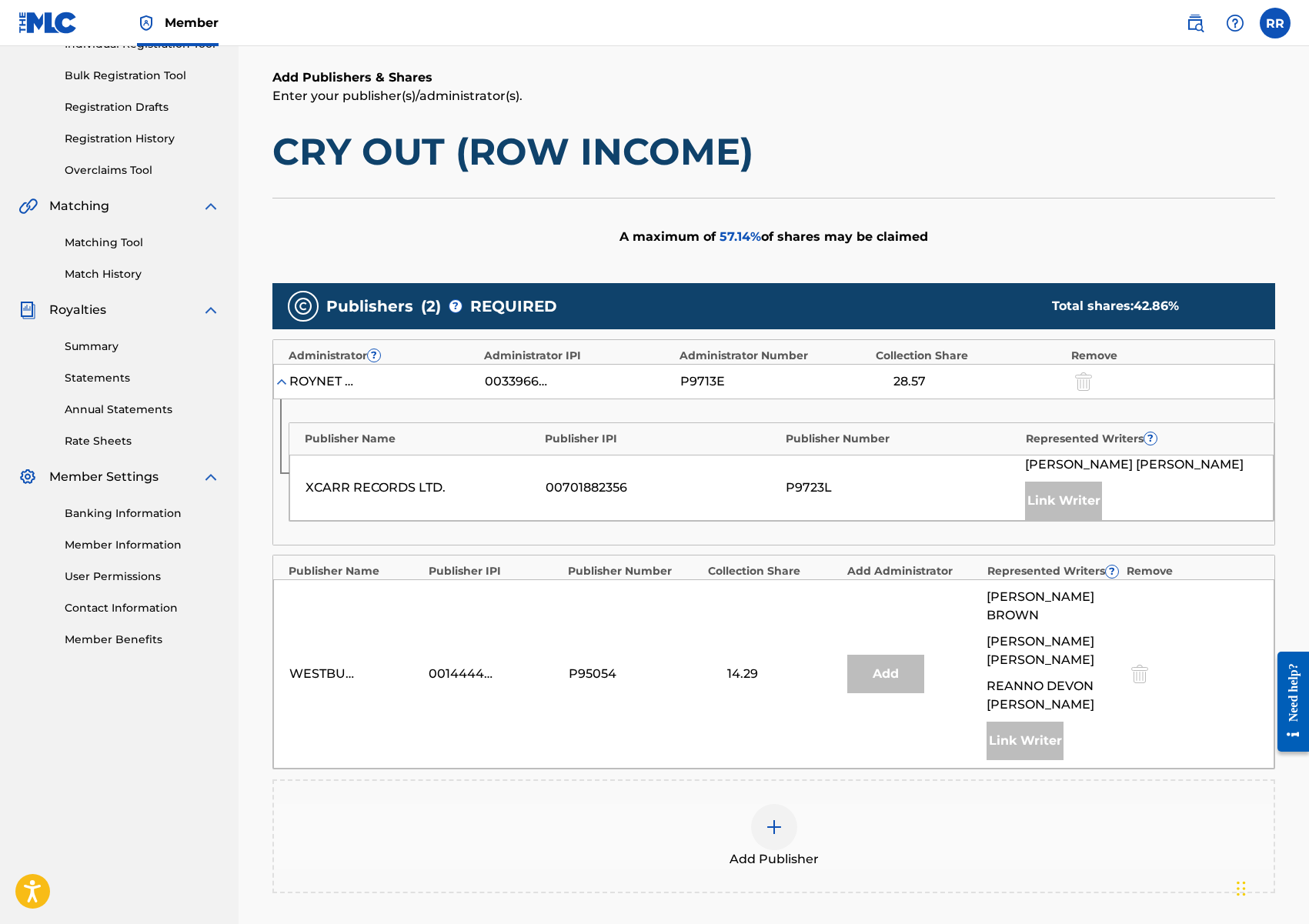
scroll to position [0, 0]
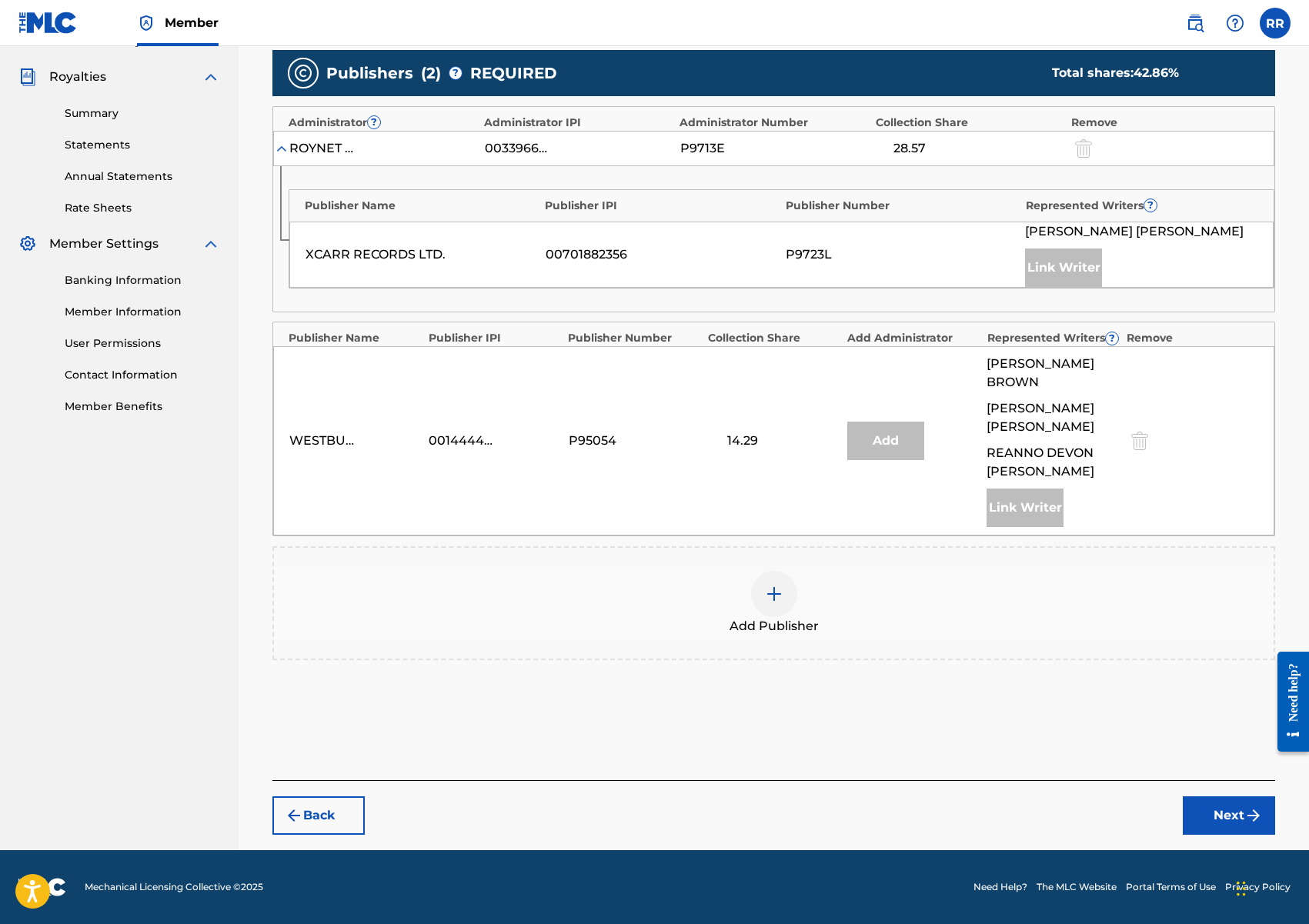
click at [326, 802] on button "Back" at bounding box center [319, 815] width 93 height 39
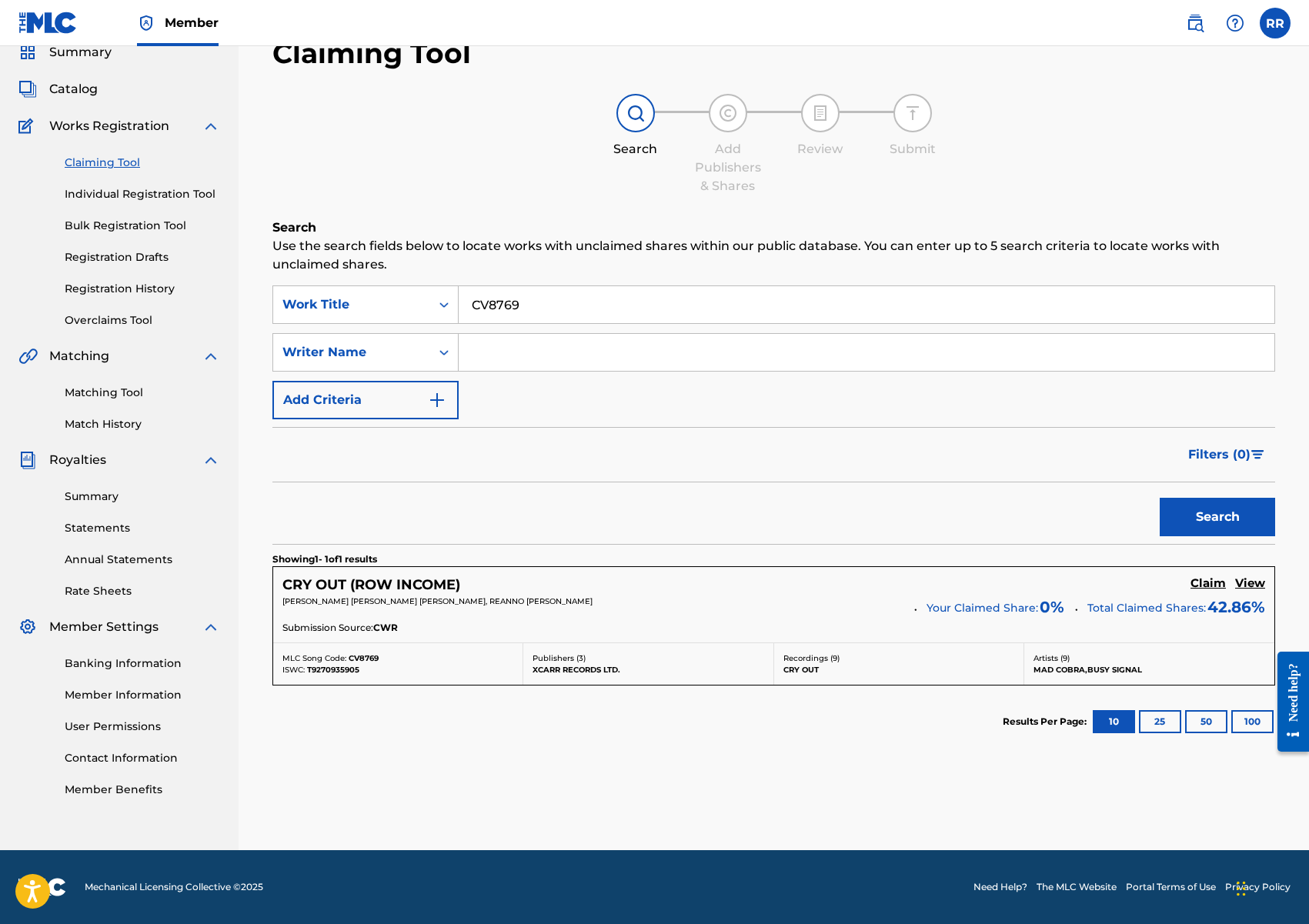
click at [1250, 581] on h5 "View" at bounding box center [1250, 583] width 30 height 14
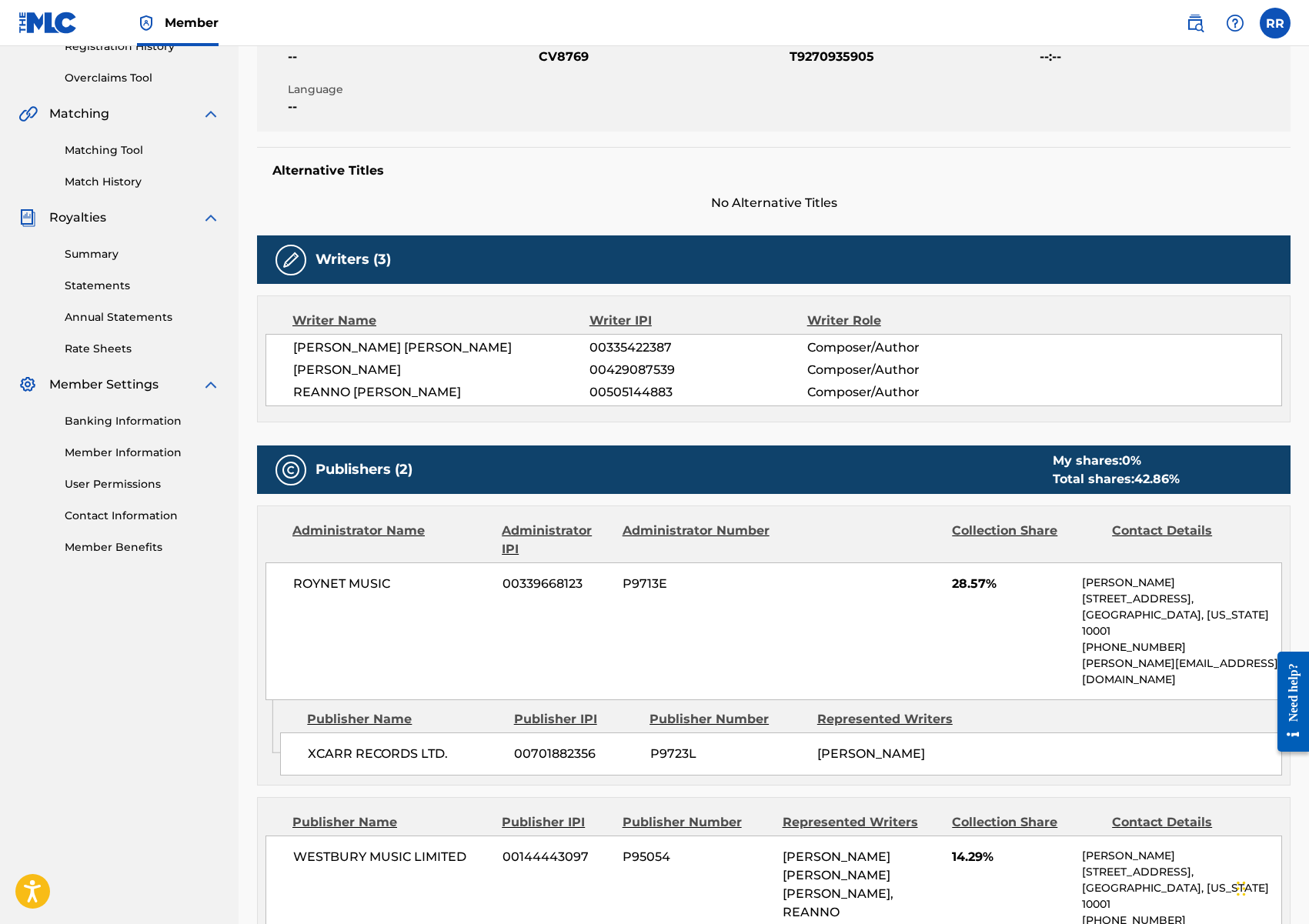
scroll to position [310, 0]
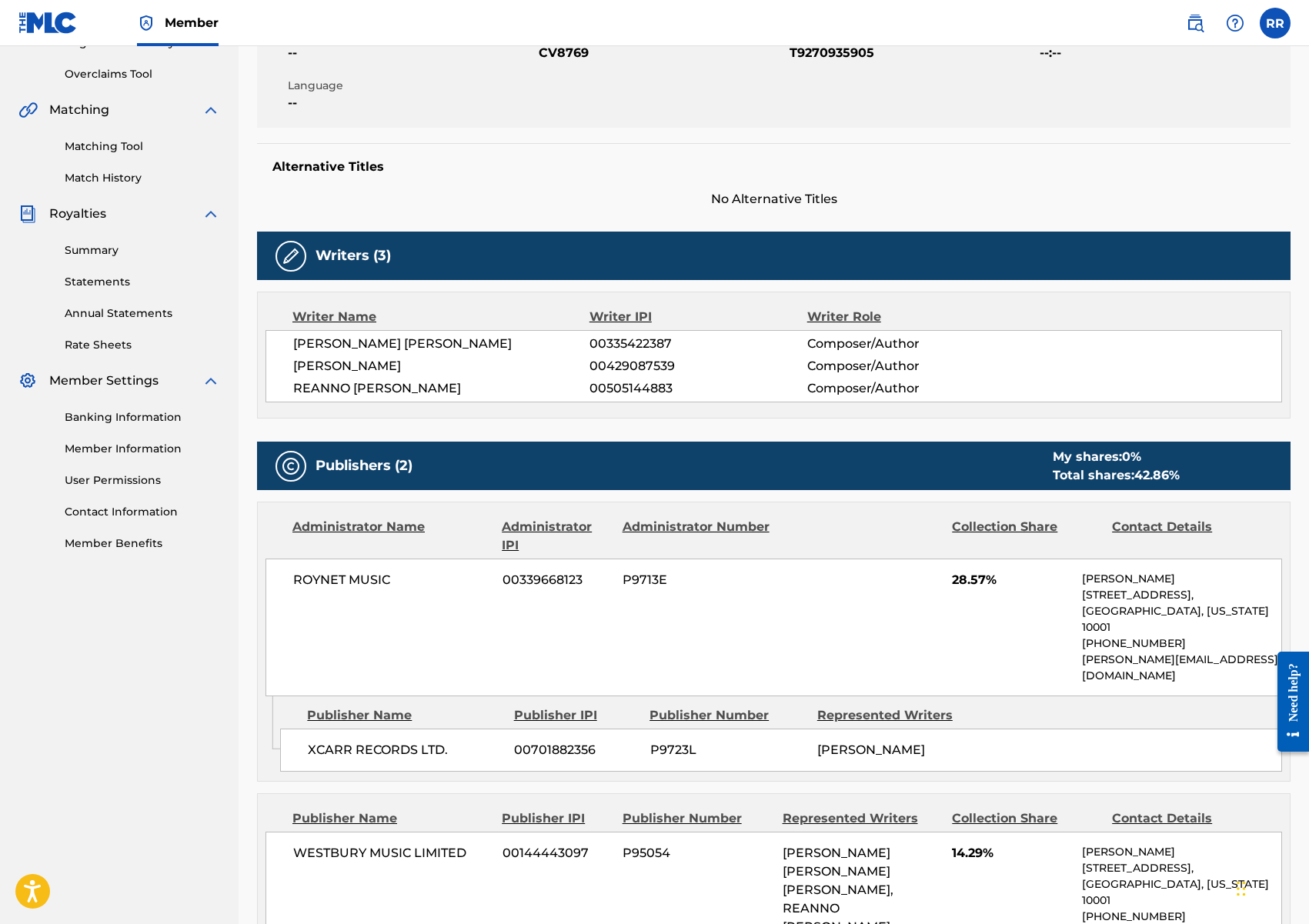
click at [418, 369] on span "ROSHAUN OMOWALE CLARKE" at bounding box center [441, 366] width 296 height 19
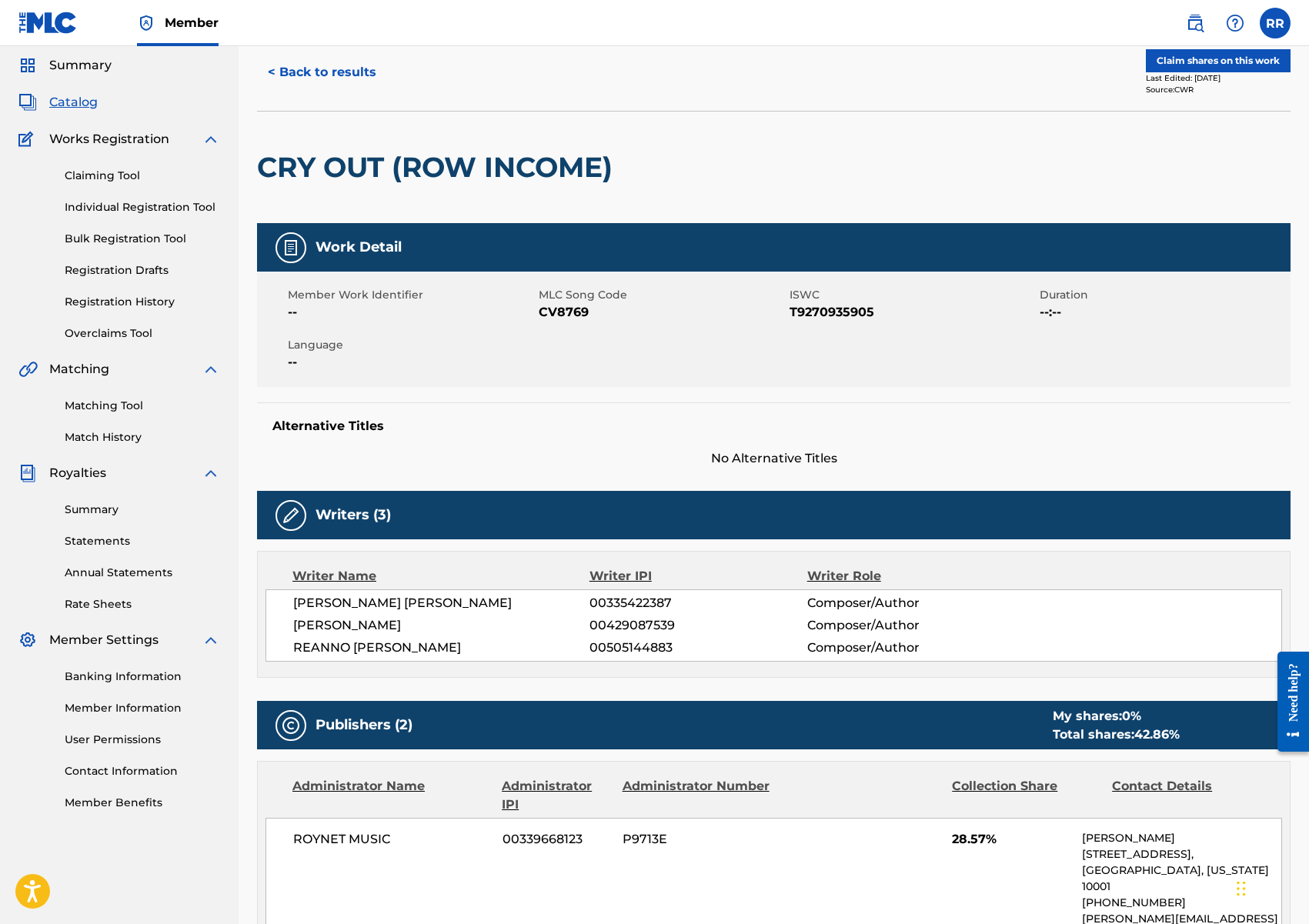
scroll to position [0, 0]
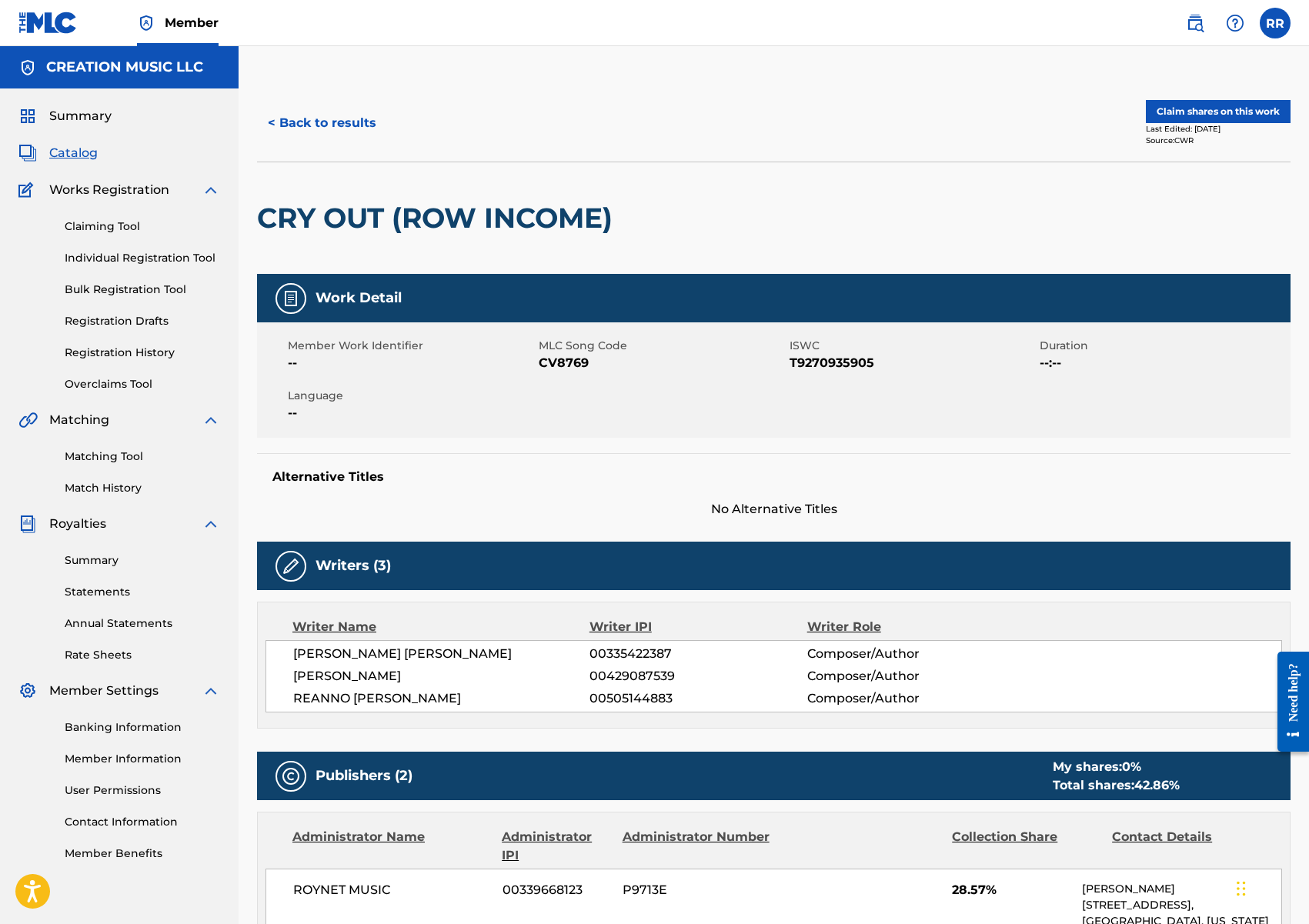
click at [1190, 109] on button "Claim shares on this work" at bounding box center [1218, 111] width 145 height 23
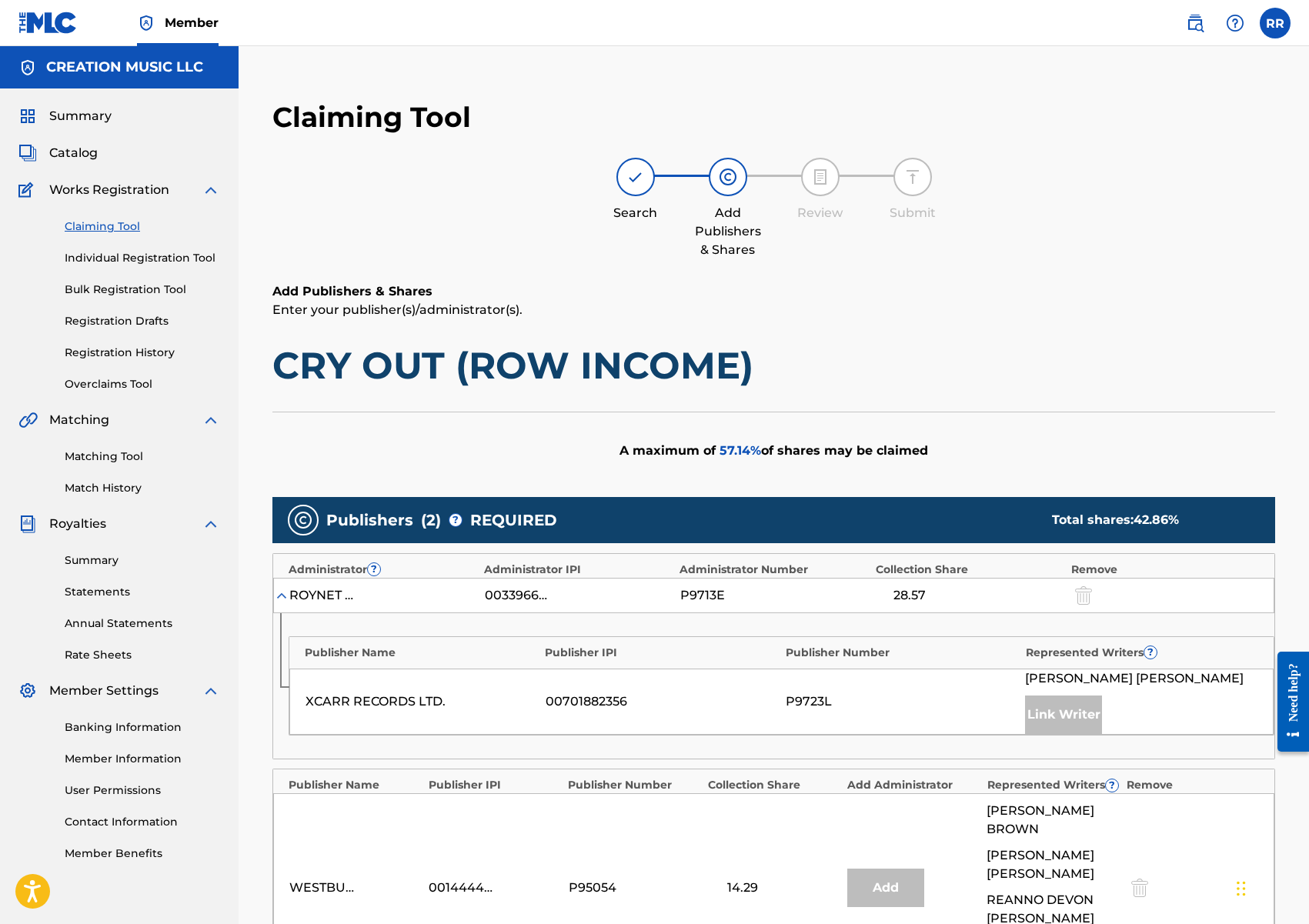
scroll to position [447, 0]
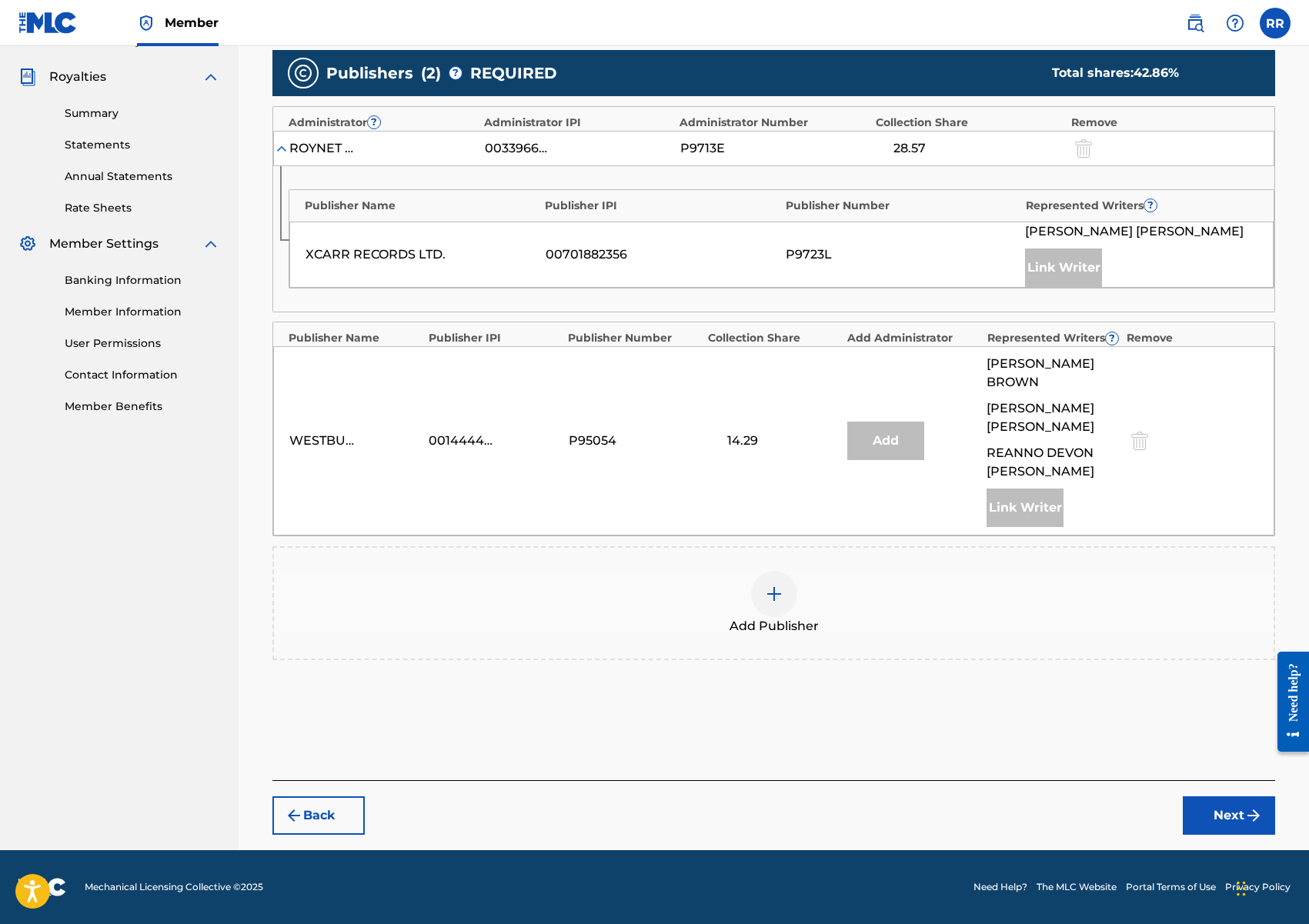
click at [768, 594] on img at bounding box center [774, 594] width 19 height 19
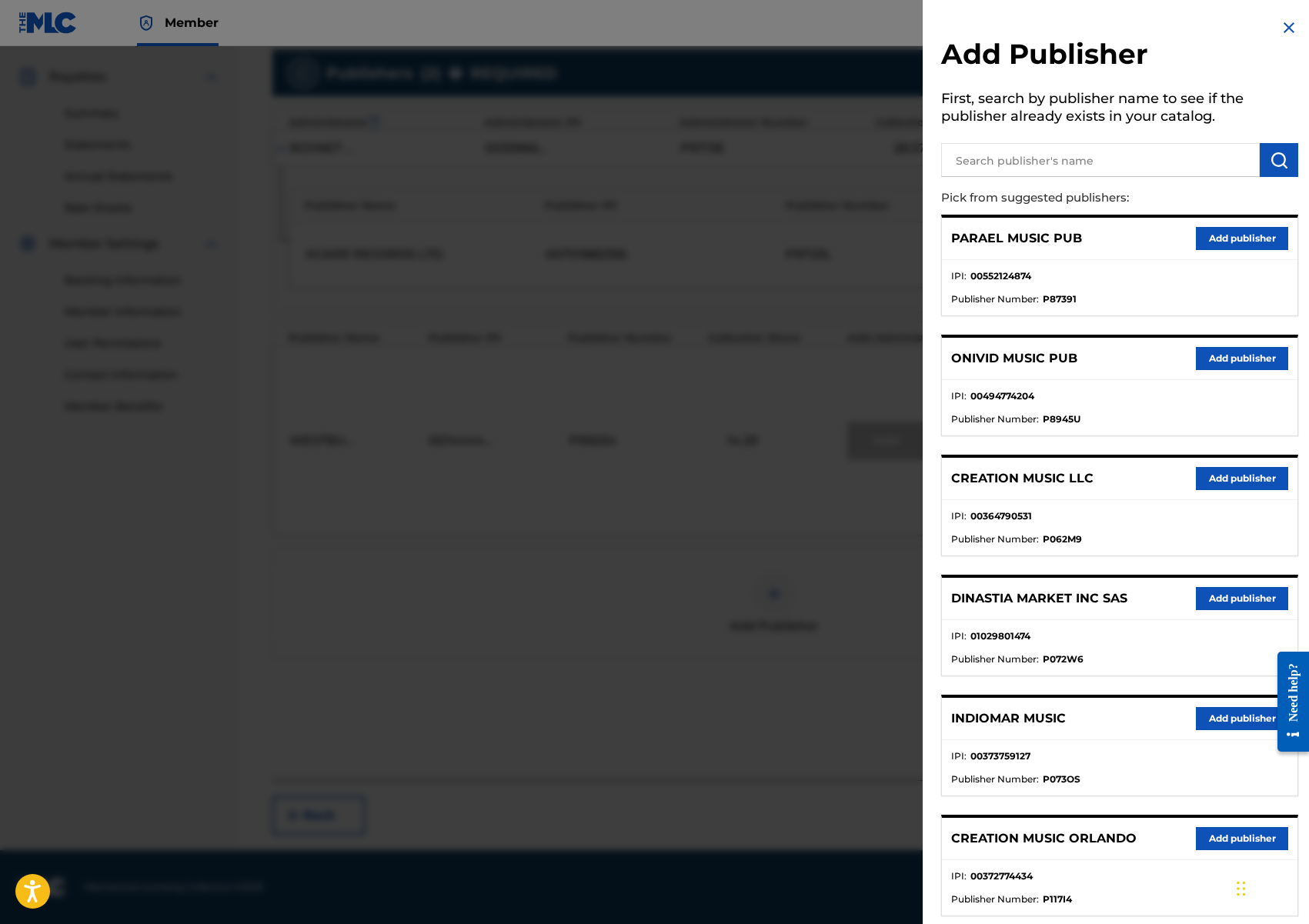
click at [1215, 481] on button "Add publisher" at bounding box center [1242, 478] width 93 height 23
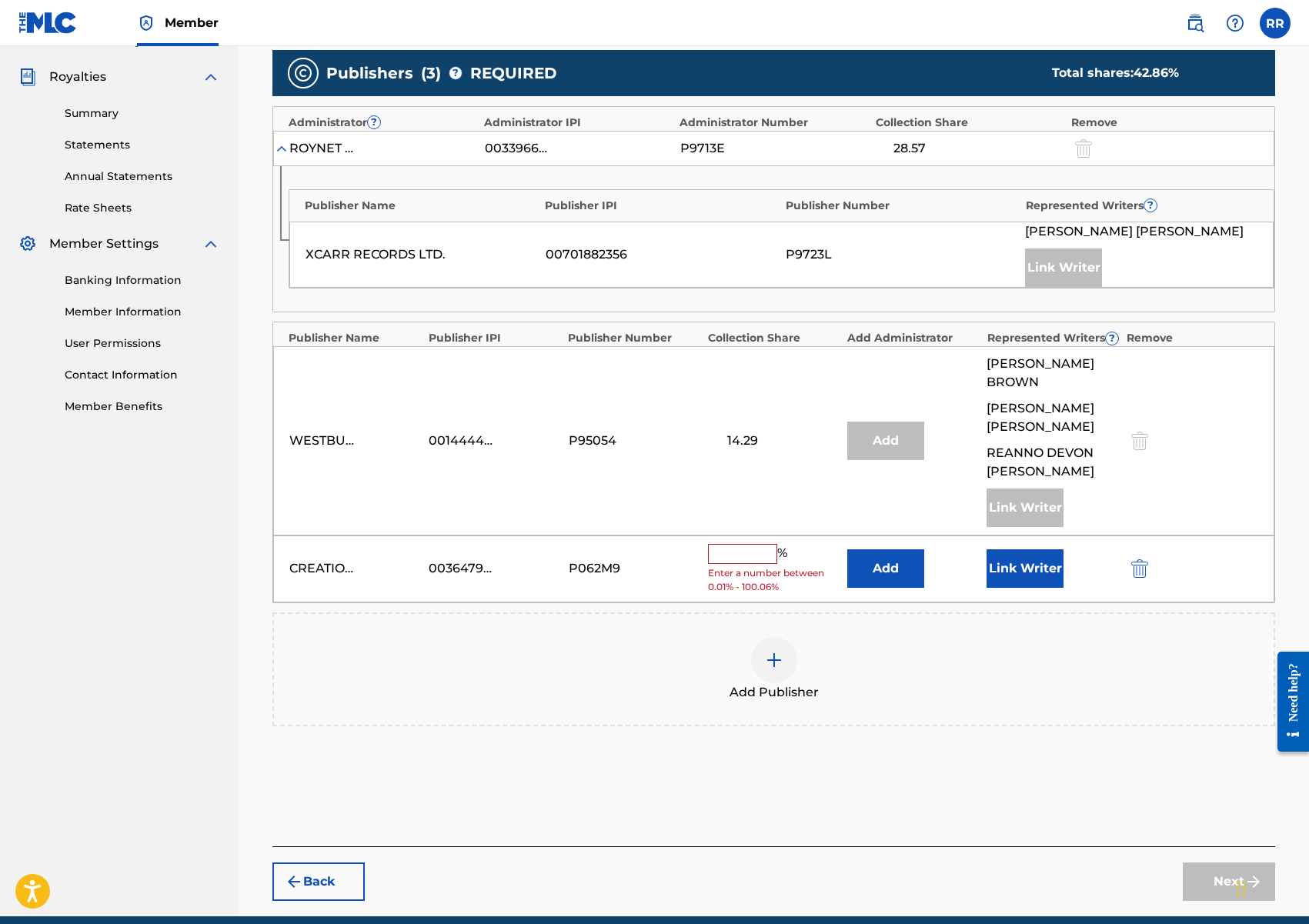
click at [757, 560] on input "text" at bounding box center [742, 554] width 69 height 20
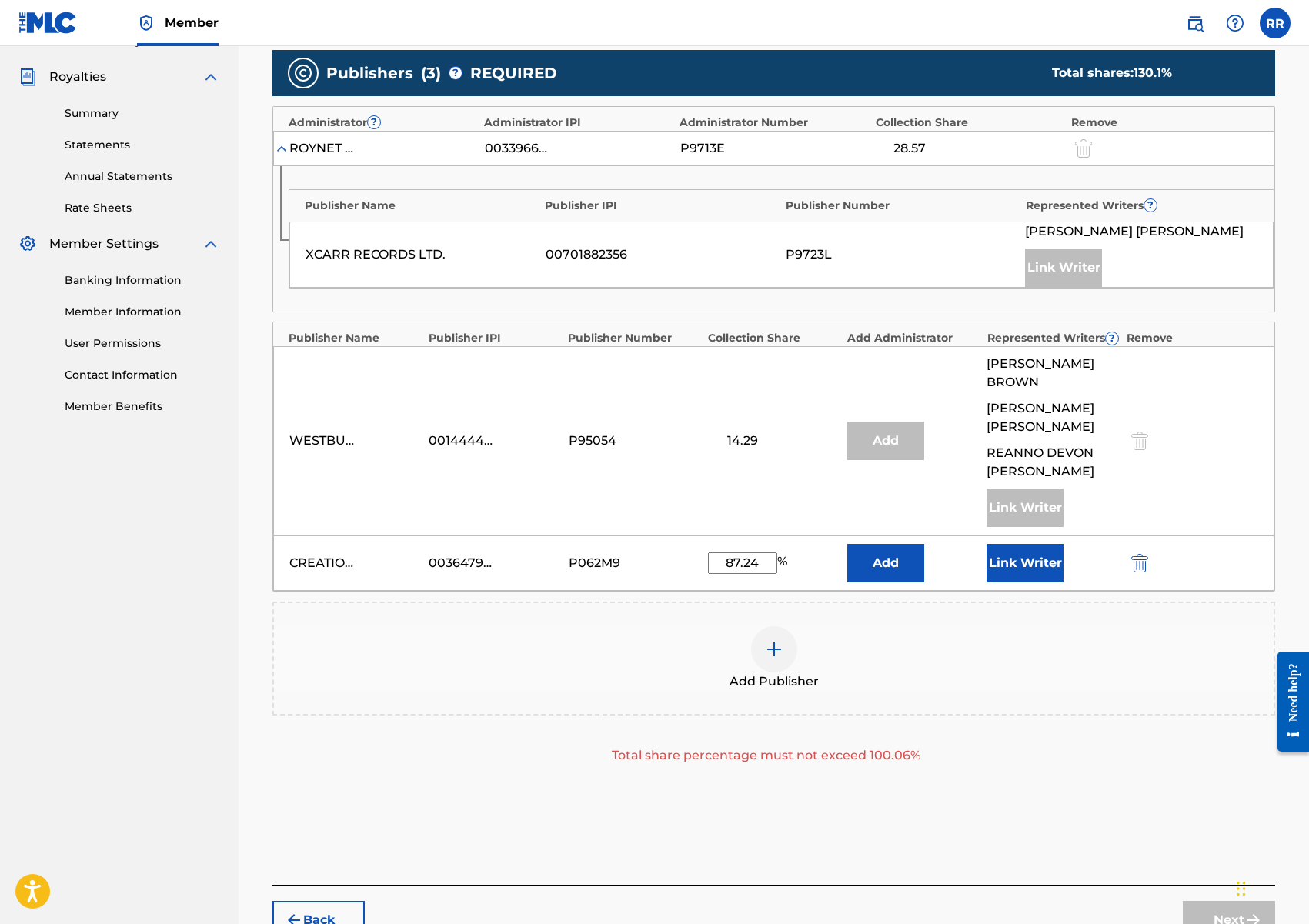
click at [732, 559] on input "87.24" at bounding box center [742, 563] width 69 height 22
click at [739, 564] on input "57.24" at bounding box center [742, 563] width 69 height 22
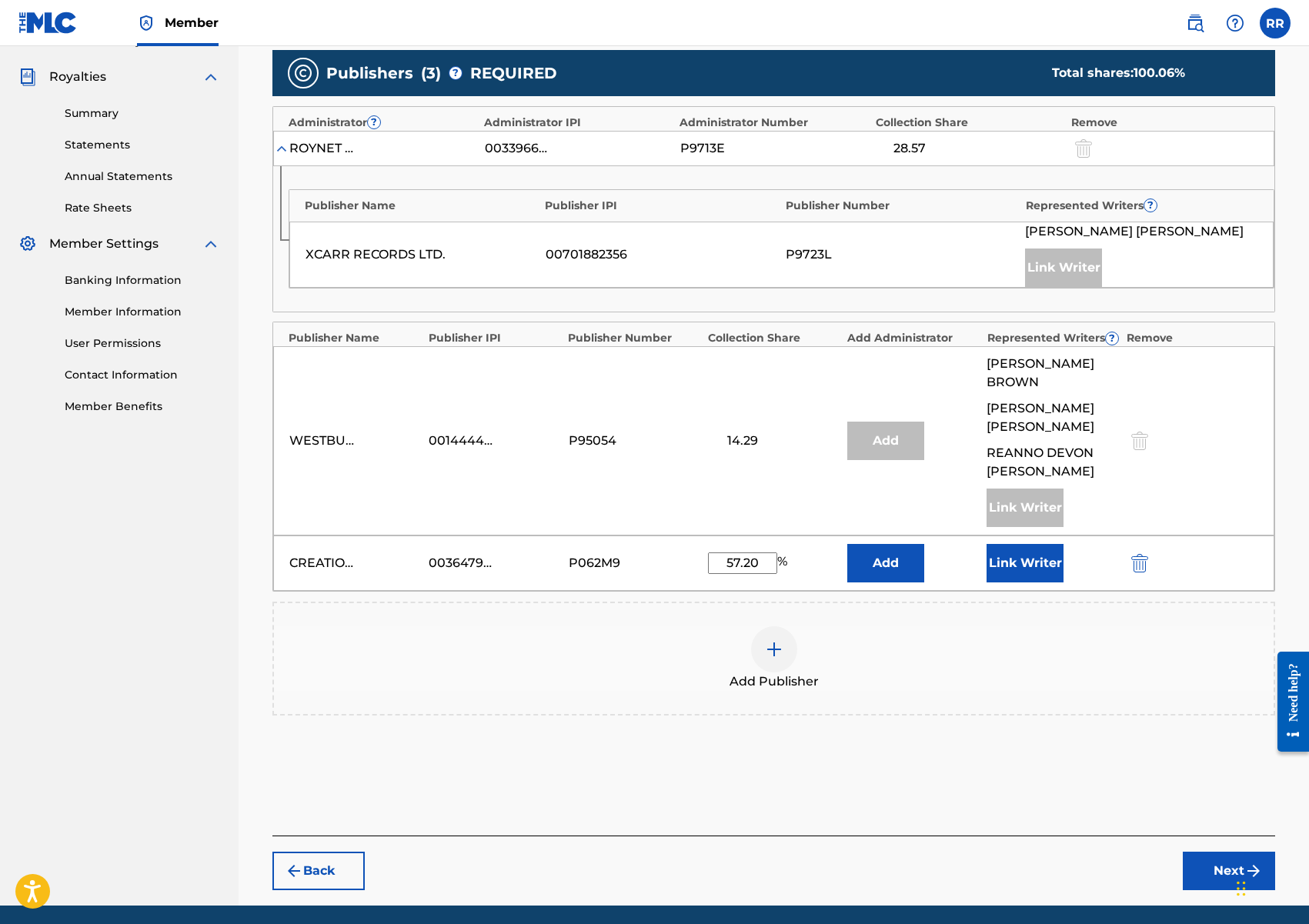
scroll to position [502, 0]
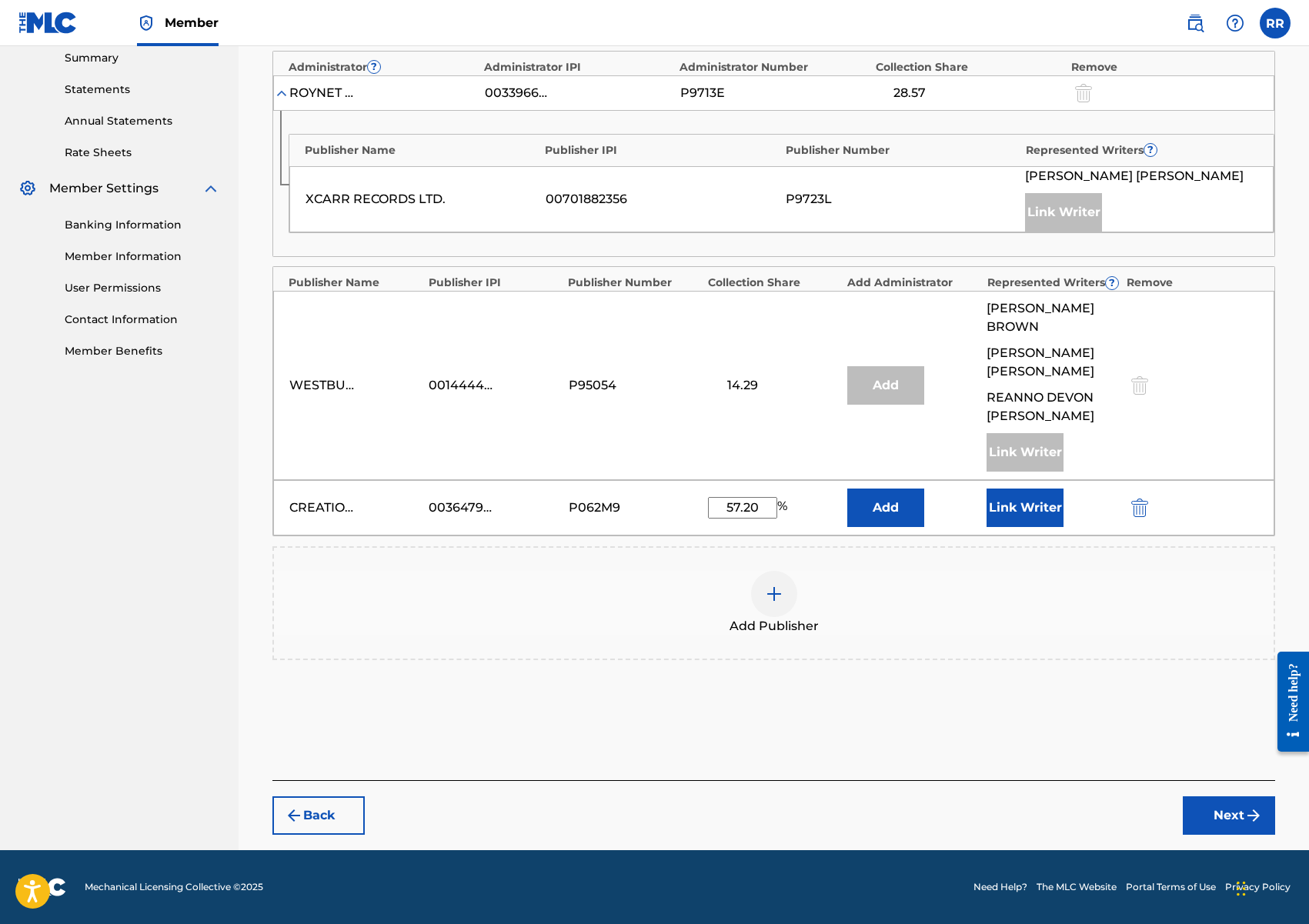
type input "57.20"
click at [1021, 510] on button "Link Writer" at bounding box center [1024, 507] width 77 height 39
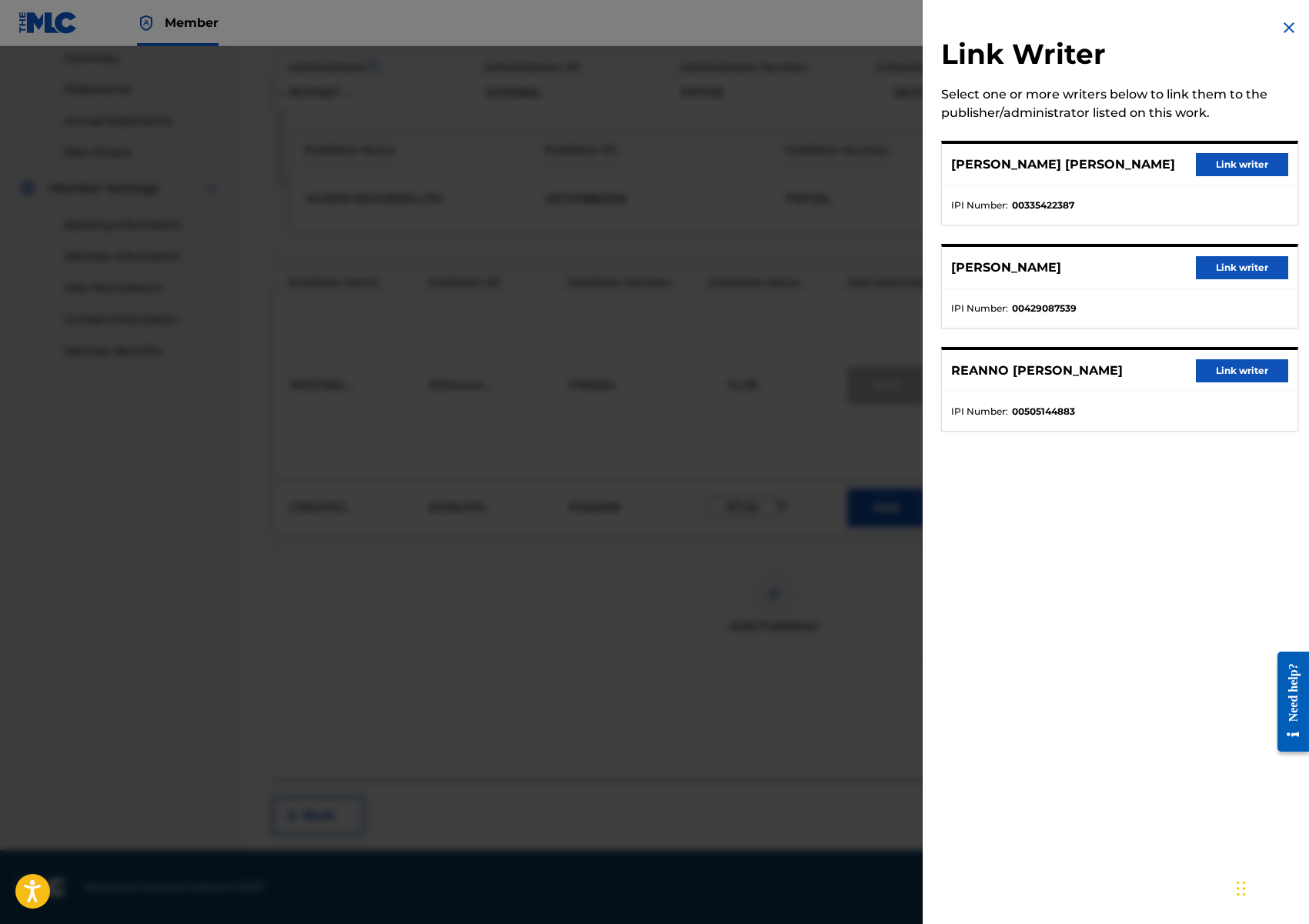
click at [1265, 162] on button "Link writer" at bounding box center [1242, 164] width 93 height 23
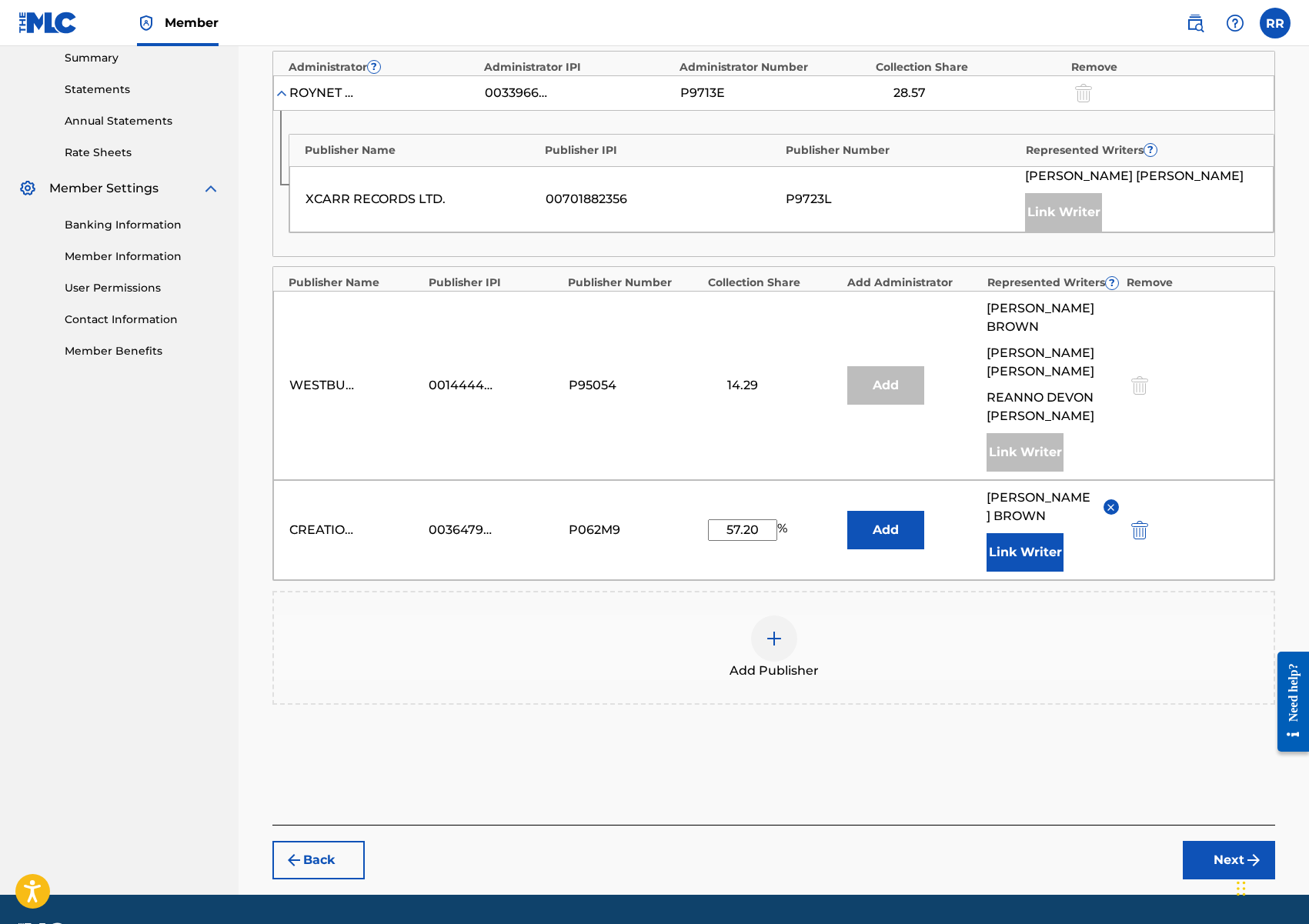
click at [1202, 874] on button "Next" at bounding box center [1229, 860] width 93 height 39
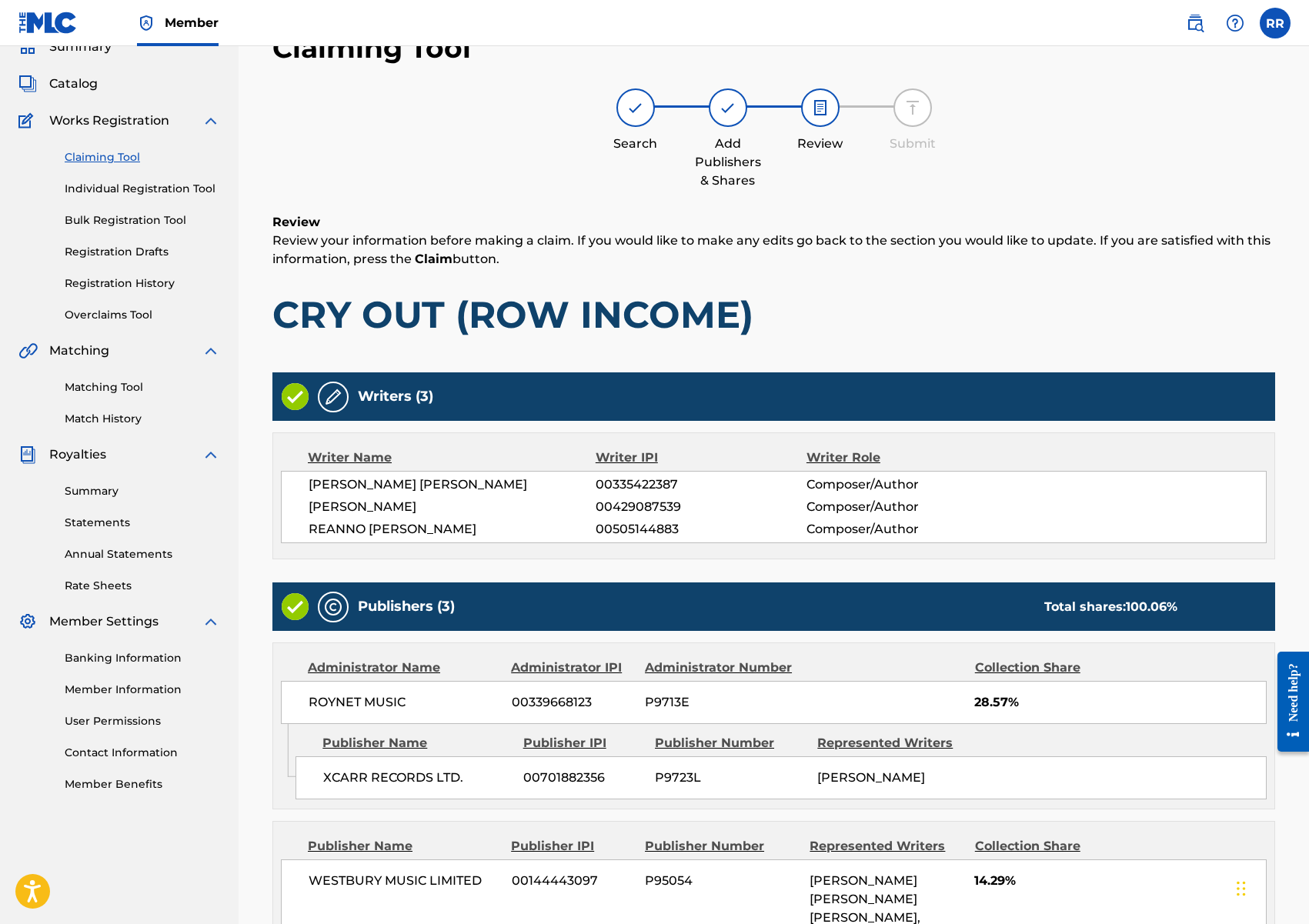
scroll to position [447, 0]
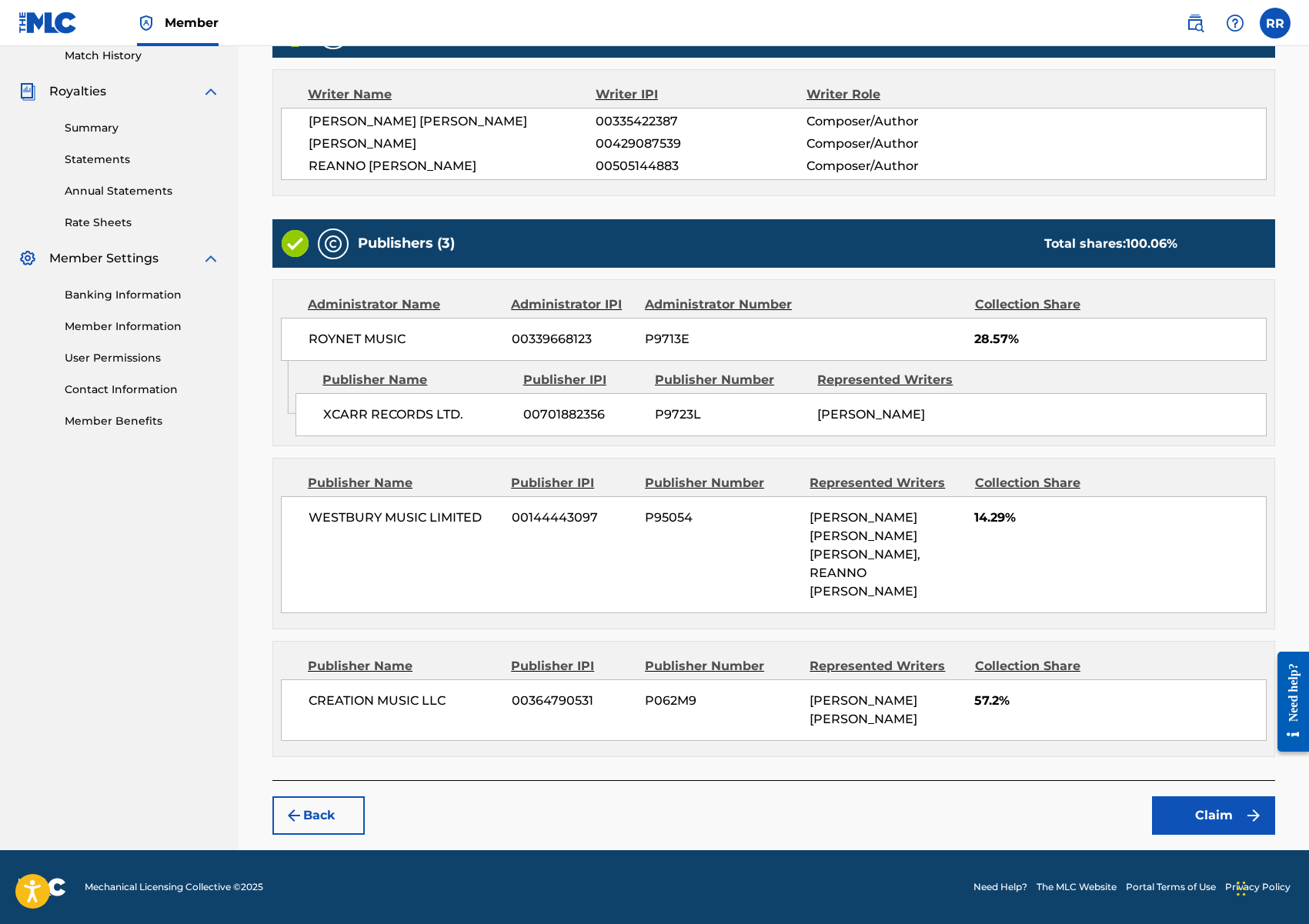
click at [1198, 820] on button "Claim" at bounding box center [1213, 815] width 123 height 39
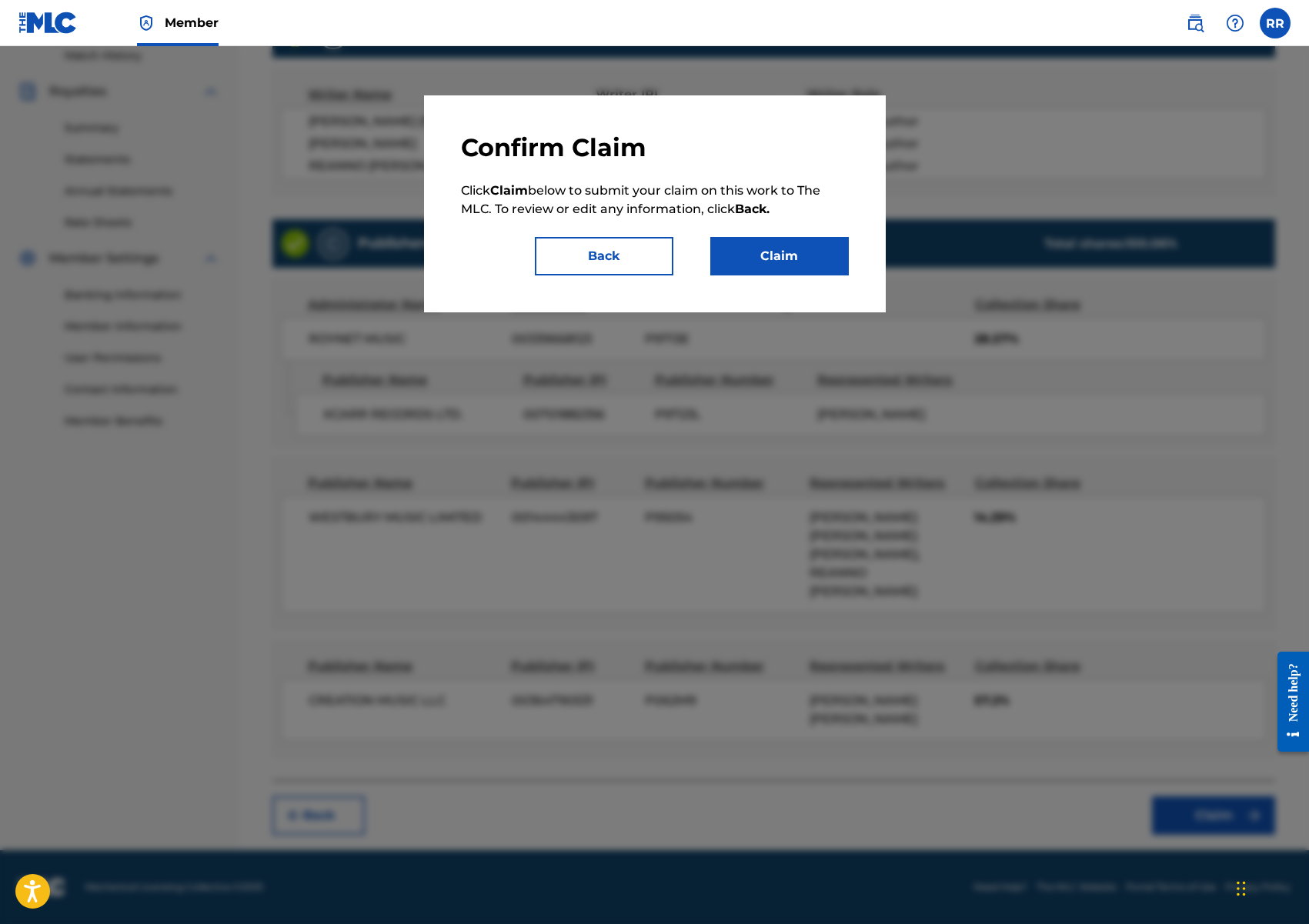
click at [778, 257] on button "Claim" at bounding box center [780, 257] width 139 height 39
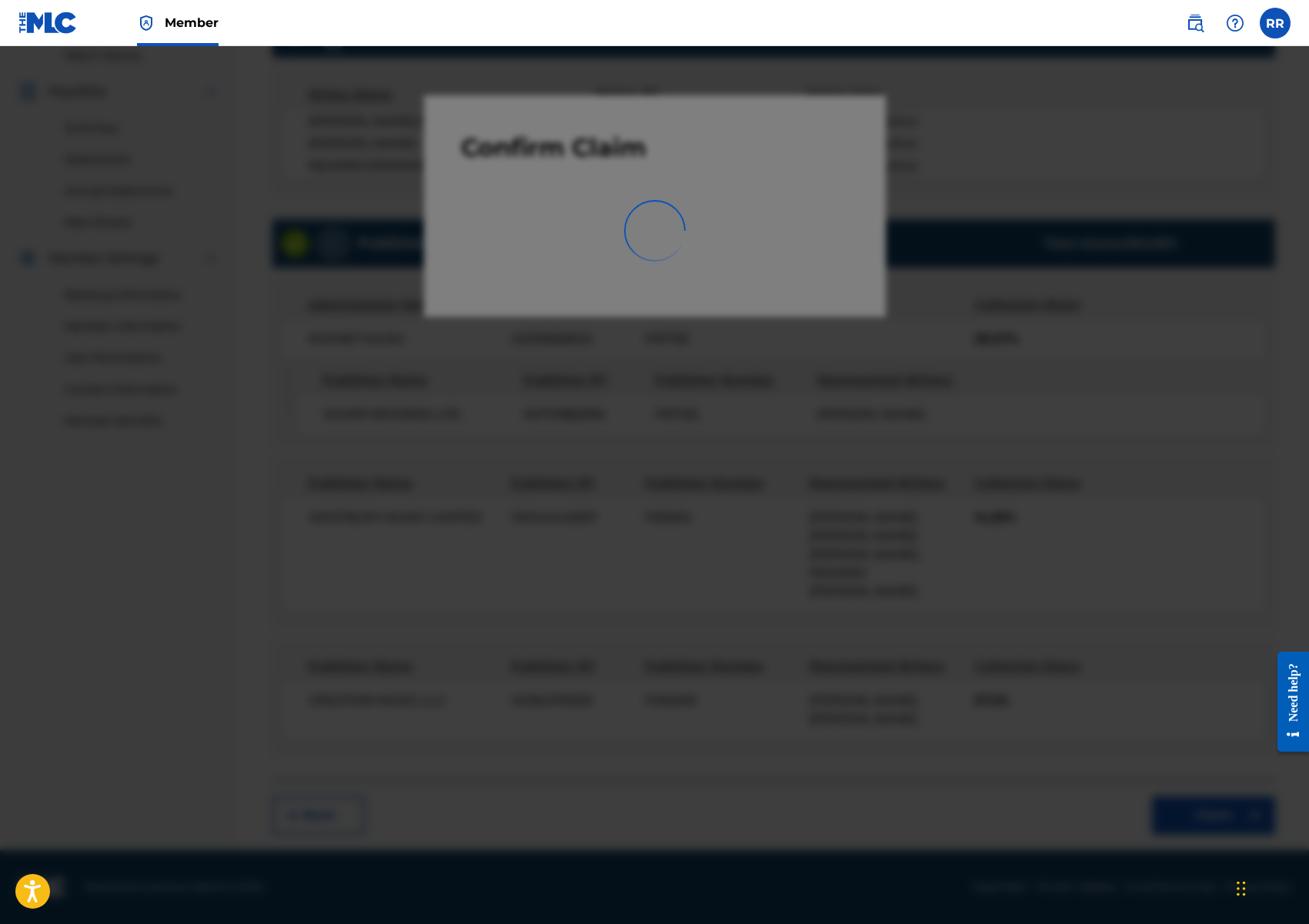
scroll to position [30, 0]
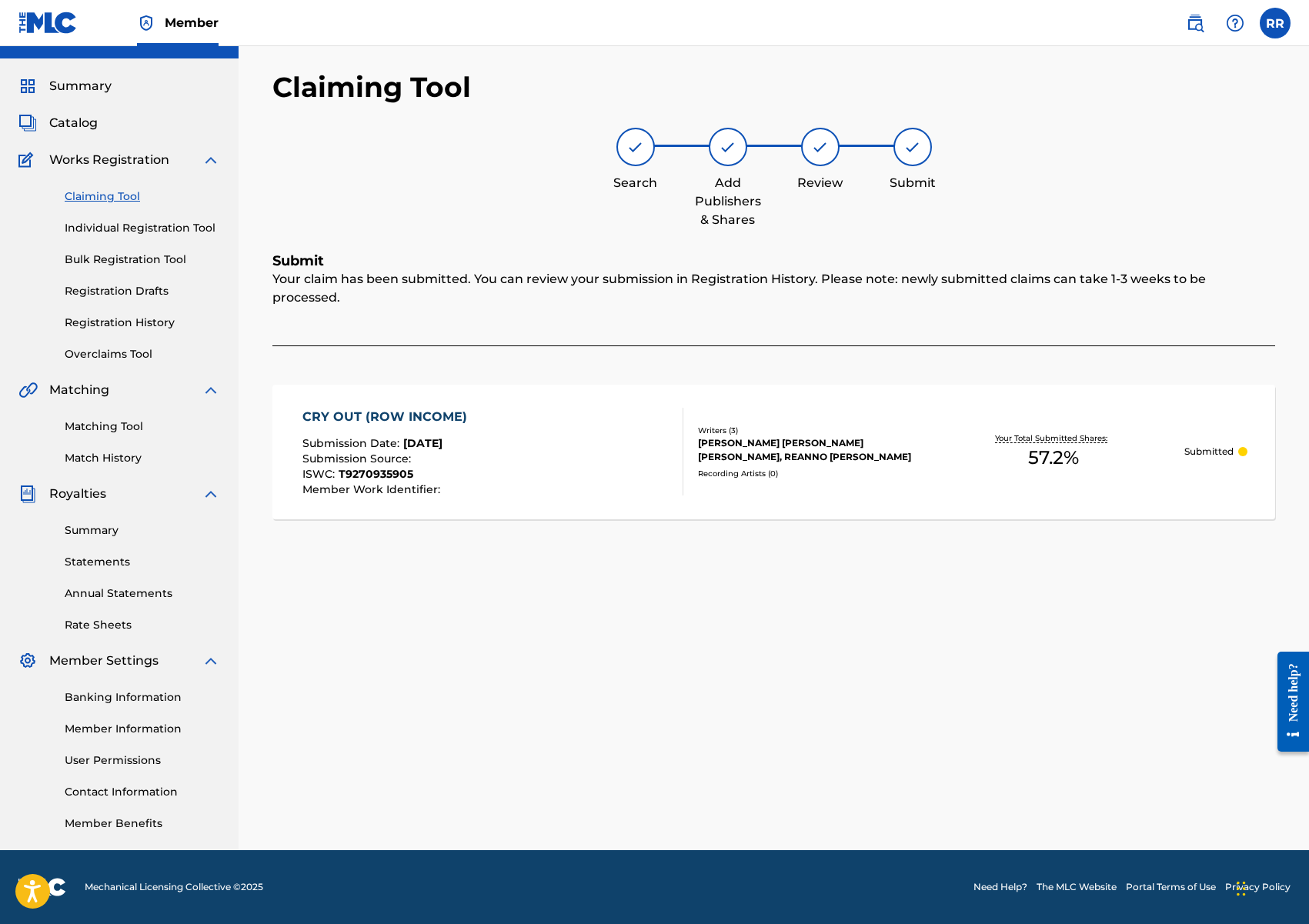
click at [95, 192] on link "Claiming Tool" at bounding box center [142, 196] width 156 height 16
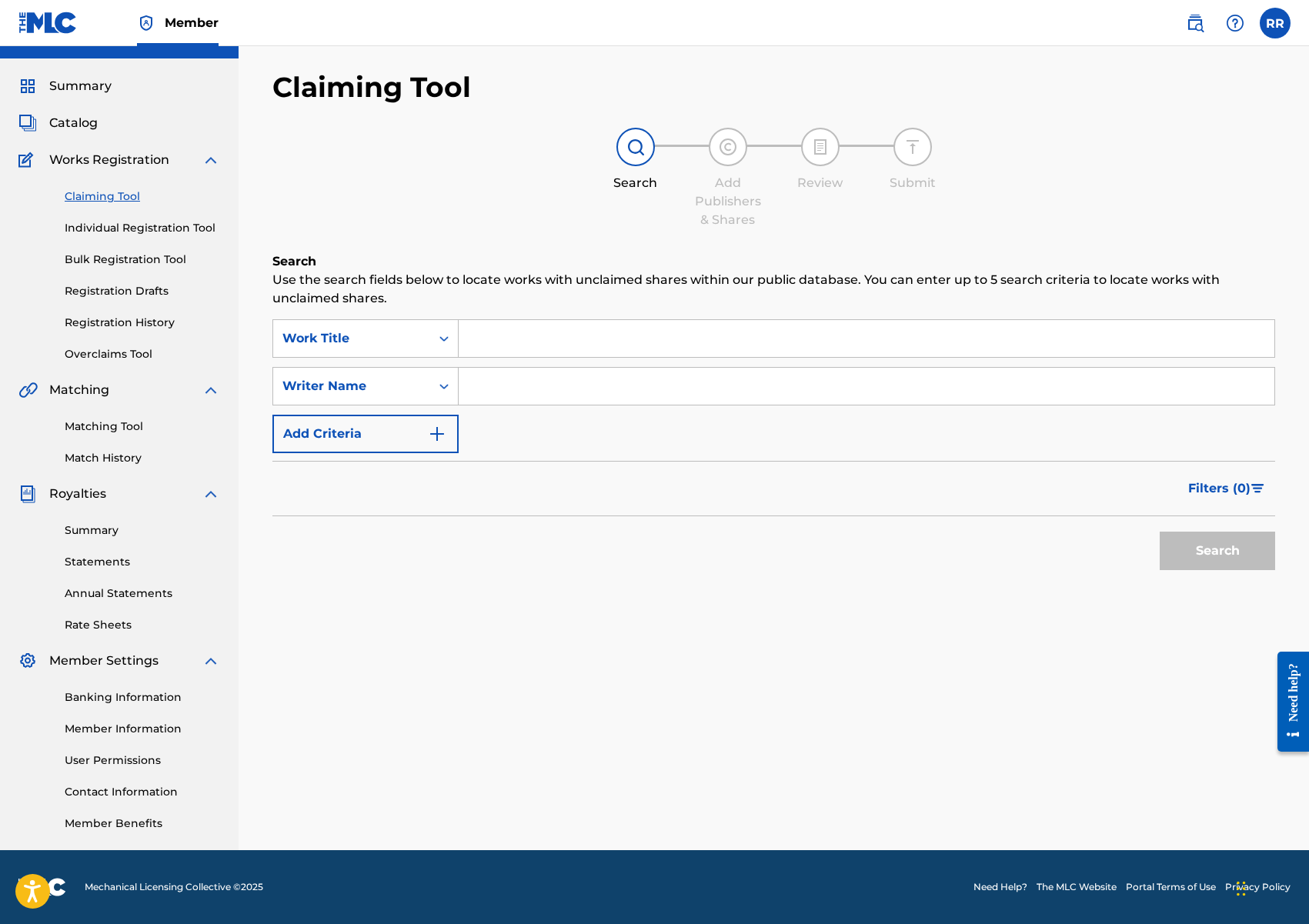
scroll to position [0, 0]
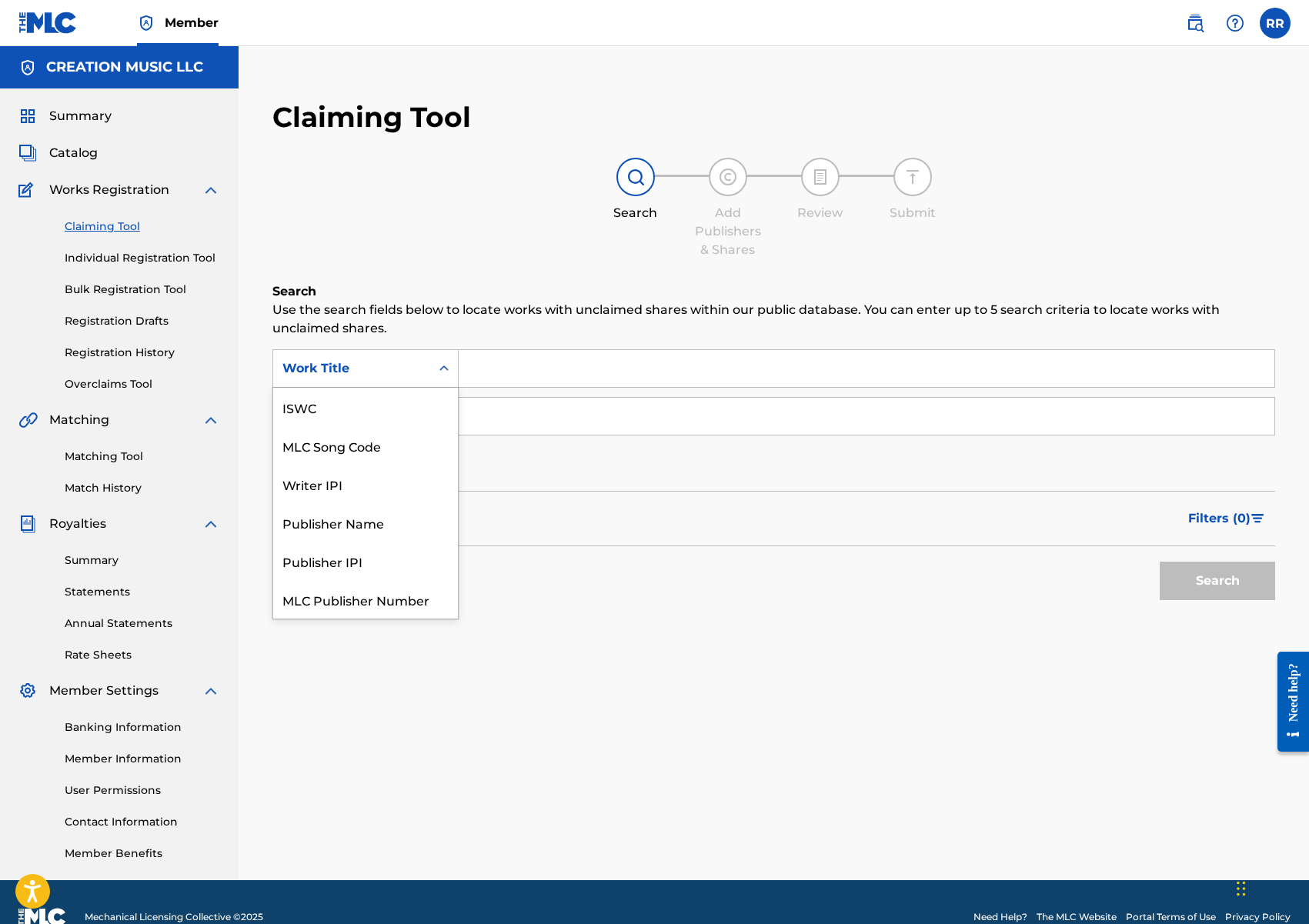
drag, startPoint x: 399, startPoint y: 378, endPoint x: 399, endPoint y: 392, distance: 14.0
click at [399, 378] on div "Work Title" at bounding box center [352, 368] width 157 height 29
drag, startPoint x: 392, startPoint y: 439, endPoint x: 498, endPoint y: 389, distance: 117.2
click at [396, 438] on div "MLC Song Code" at bounding box center [365, 445] width 184 height 39
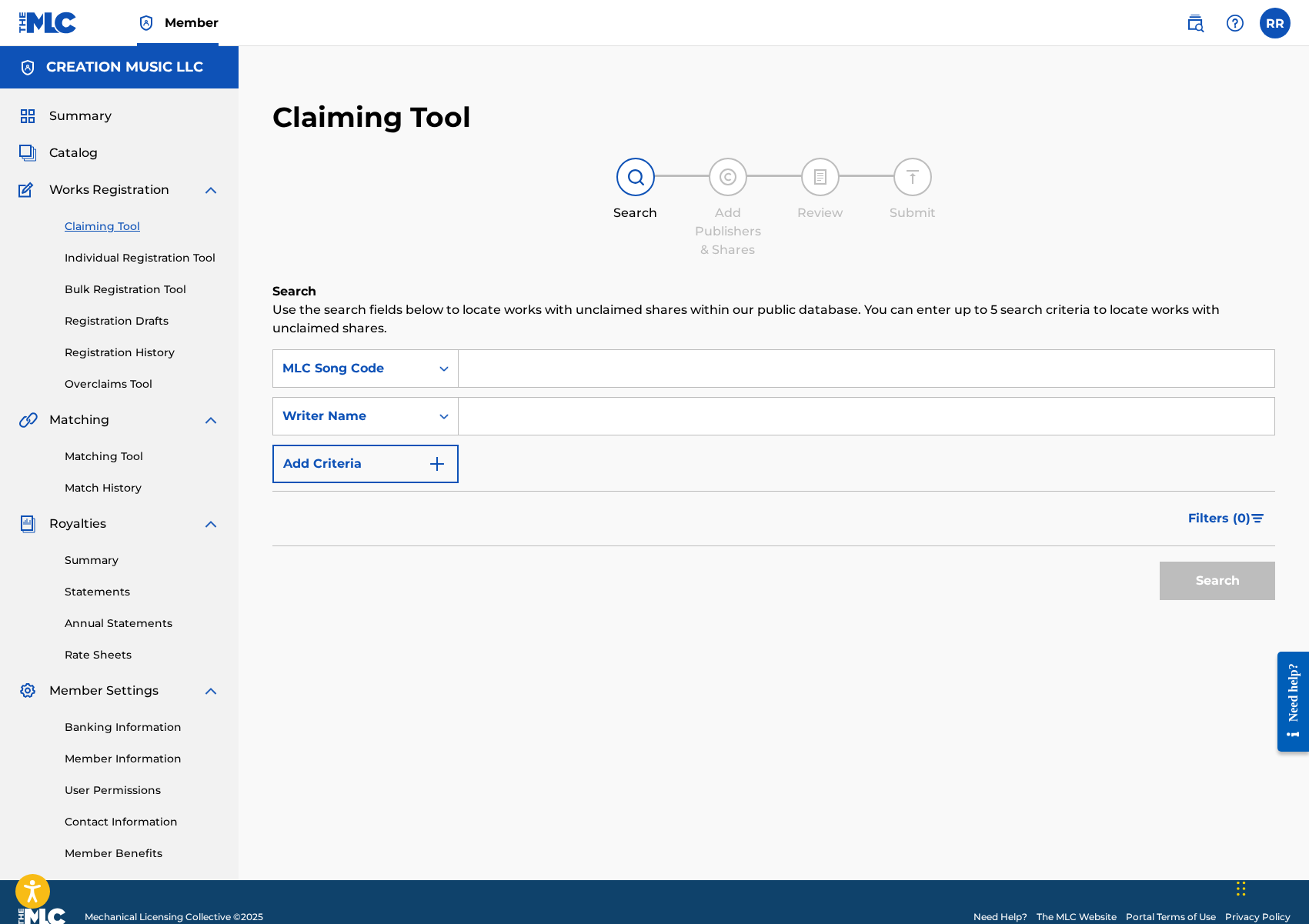
click at [541, 369] on input "Search Form" at bounding box center [866, 369] width 816 height 37
paste input "BVBENT"
type input "BVBENT"
click at [1230, 571] on button "Search" at bounding box center [1217, 581] width 115 height 39
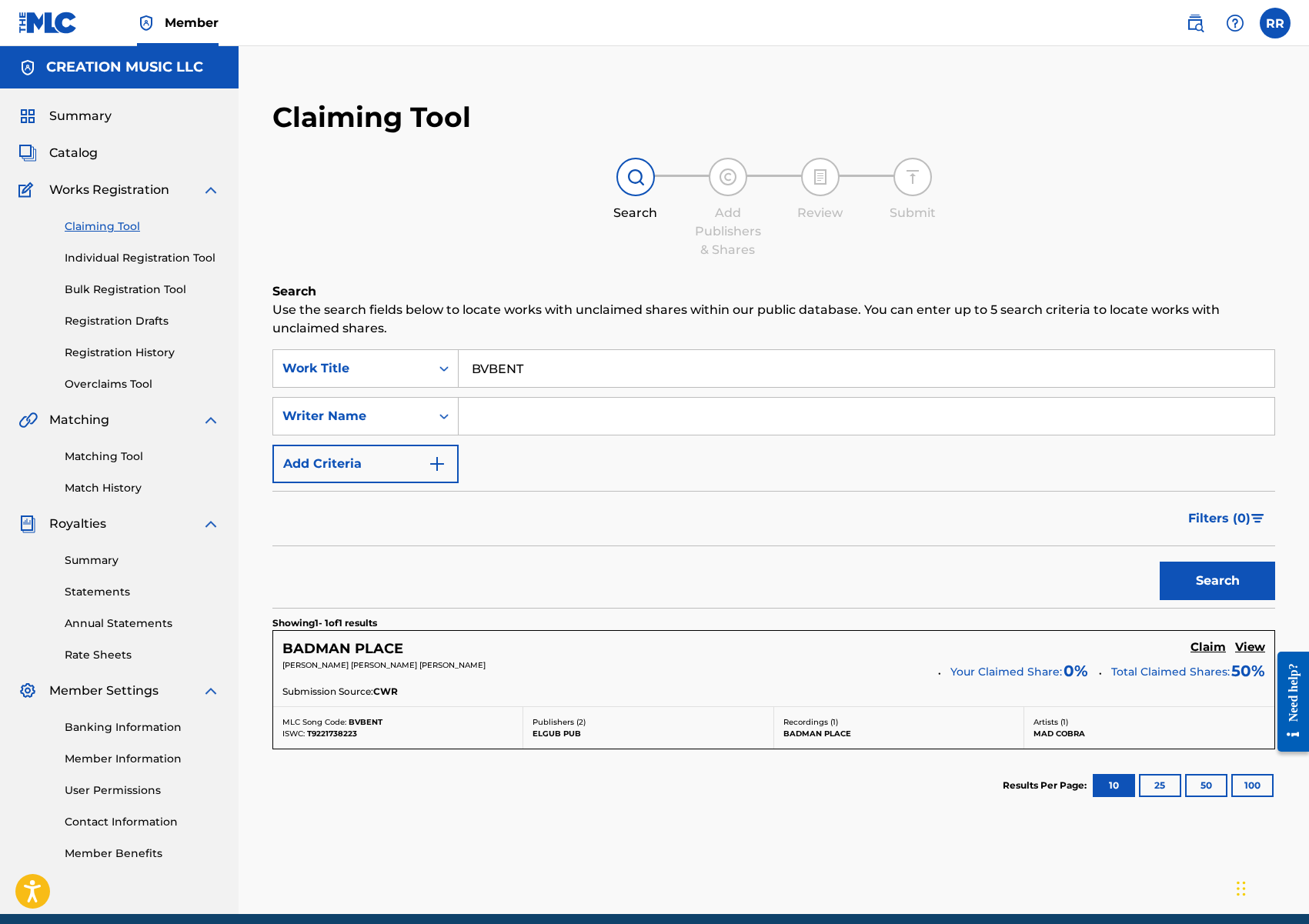
click at [1250, 650] on h5 "View" at bounding box center [1250, 647] width 30 height 14
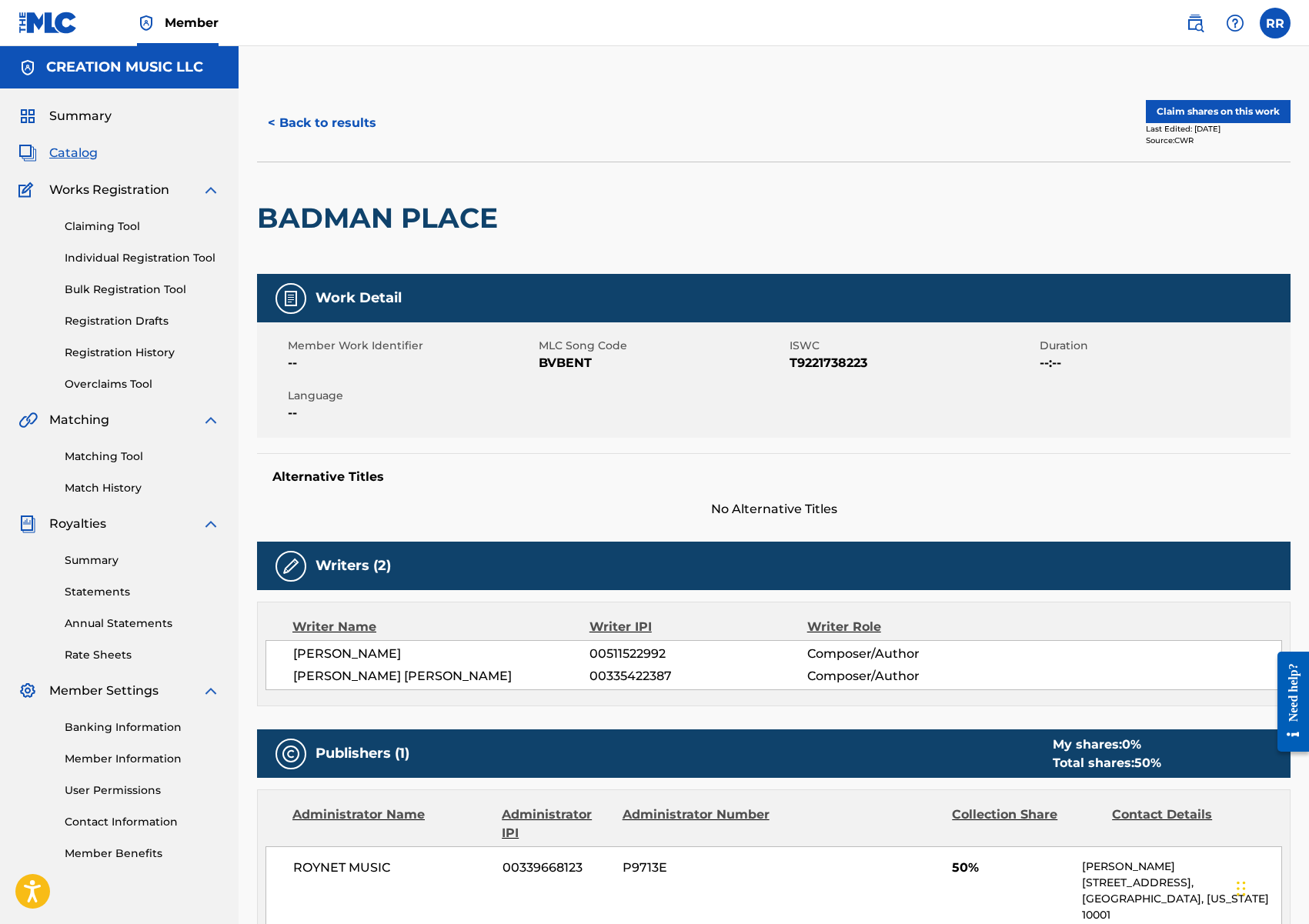
click at [1207, 113] on button "Claim shares on this work" at bounding box center [1218, 111] width 145 height 23
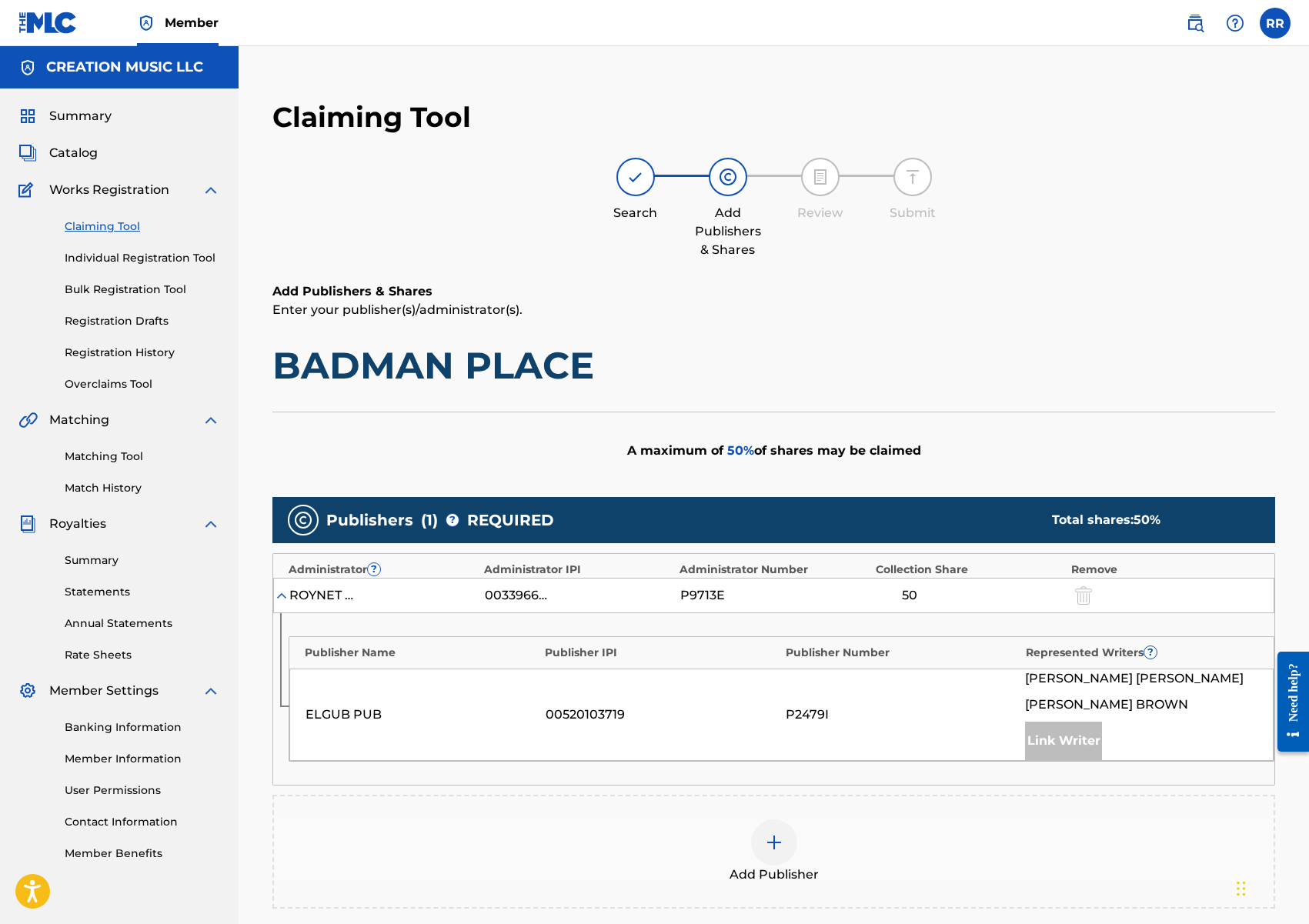
click at [775, 858] on div at bounding box center [774, 842] width 46 height 46
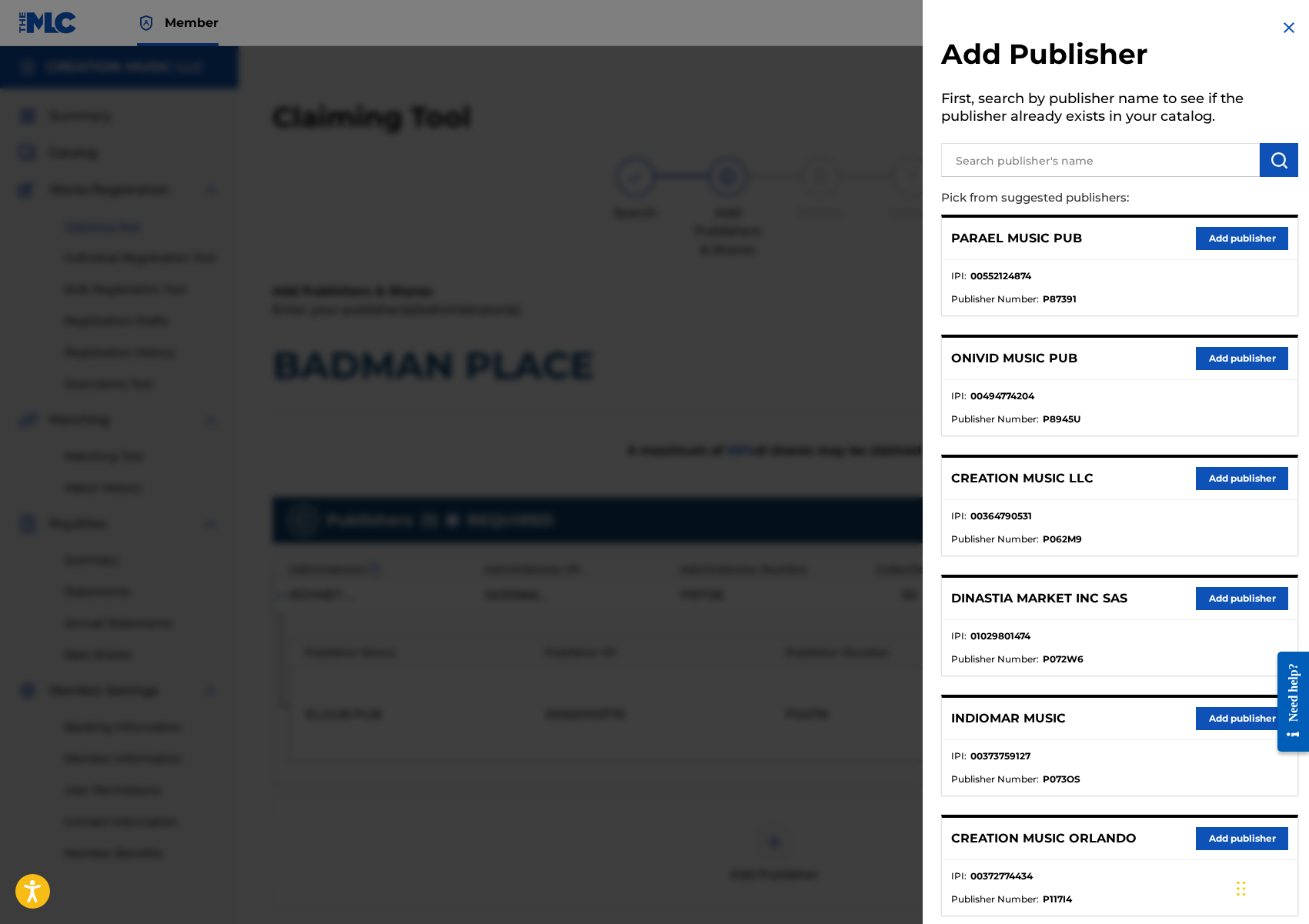
click at [1251, 470] on button "Add publisher" at bounding box center [1242, 478] width 93 height 23
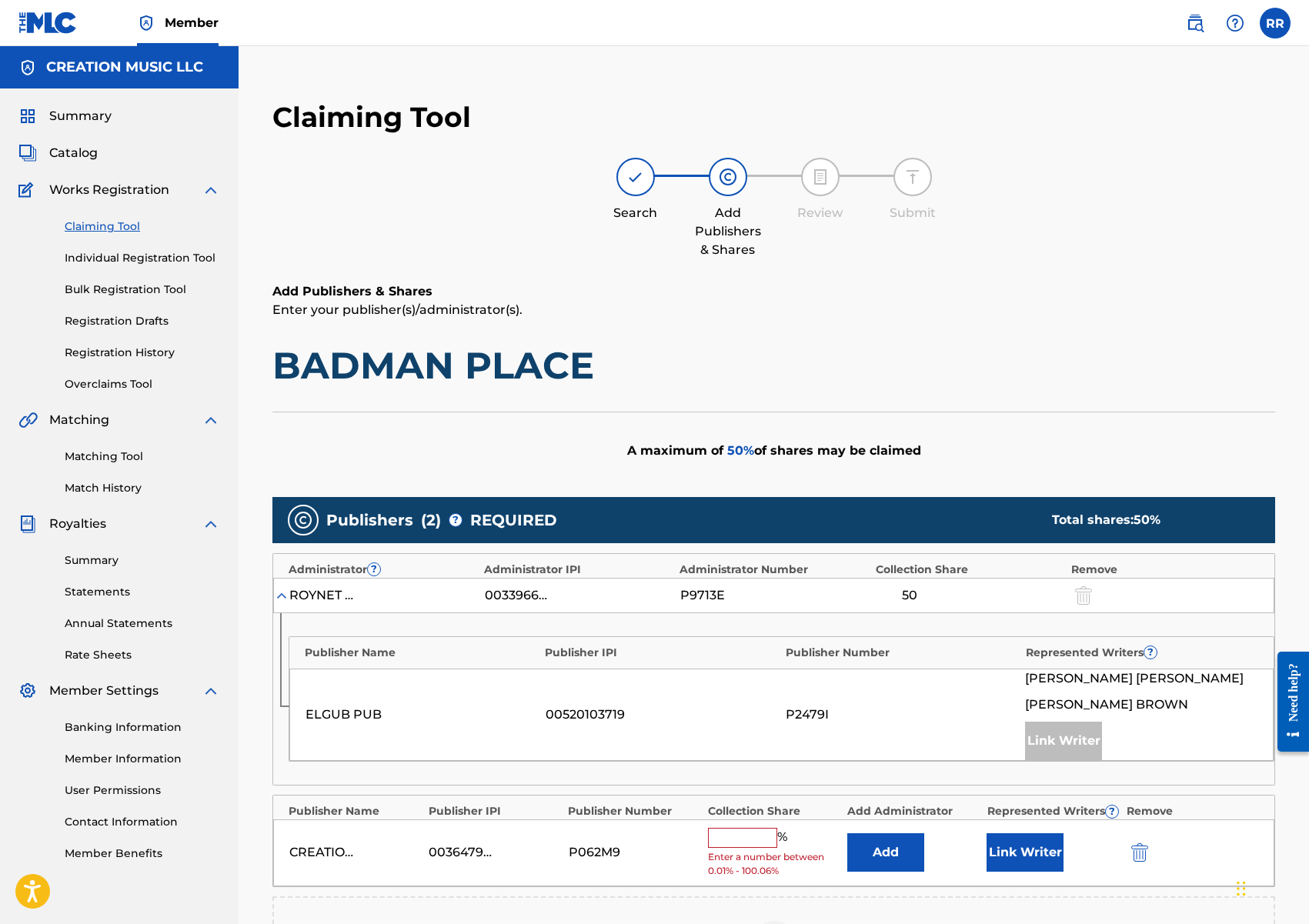
click at [739, 841] on input "text" at bounding box center [742, 838] width 69 height 20
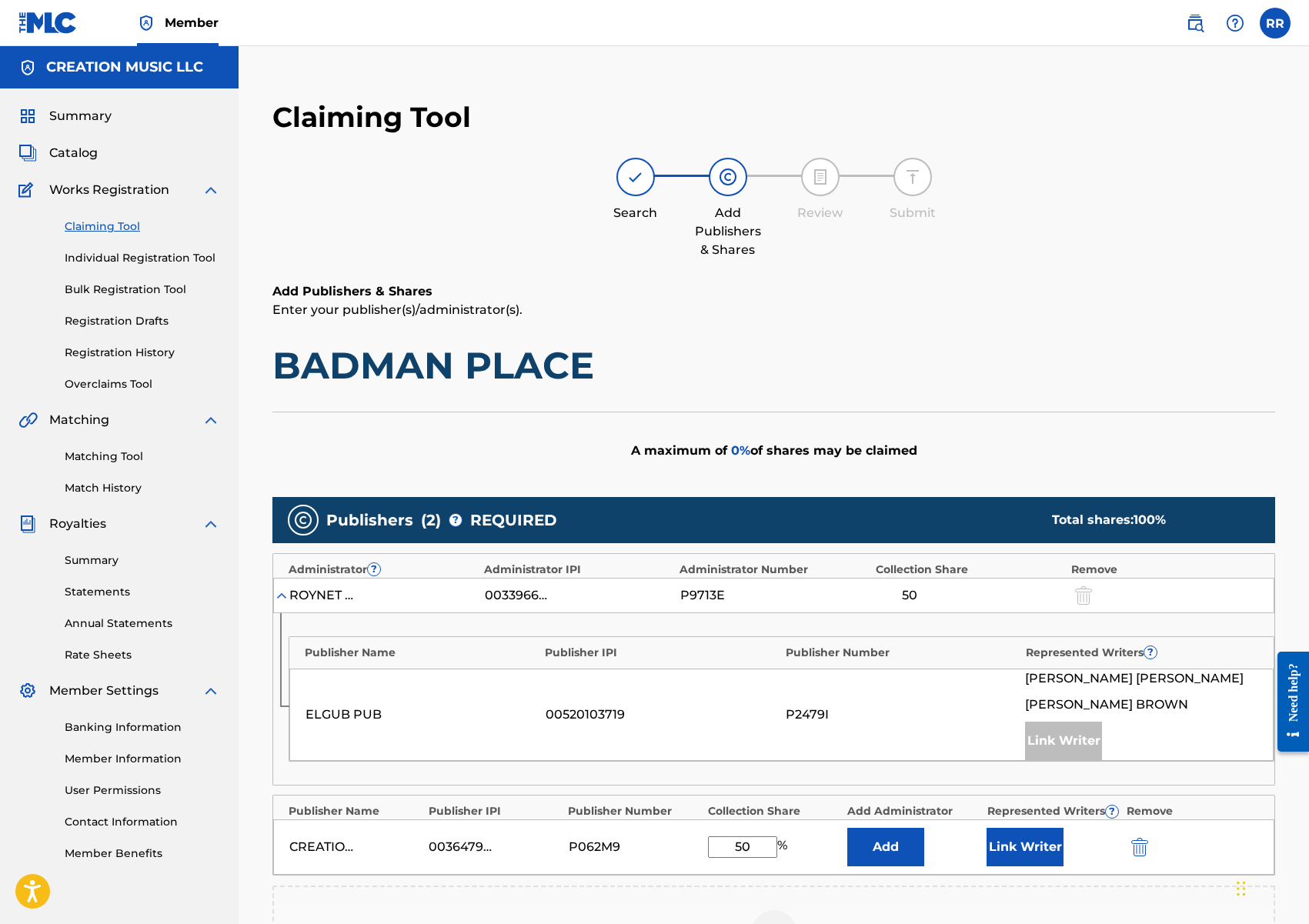
type input "50"
click at [1032, 855] on button "Link Writer" at bounding box center [1024, 847] width 77 height 39
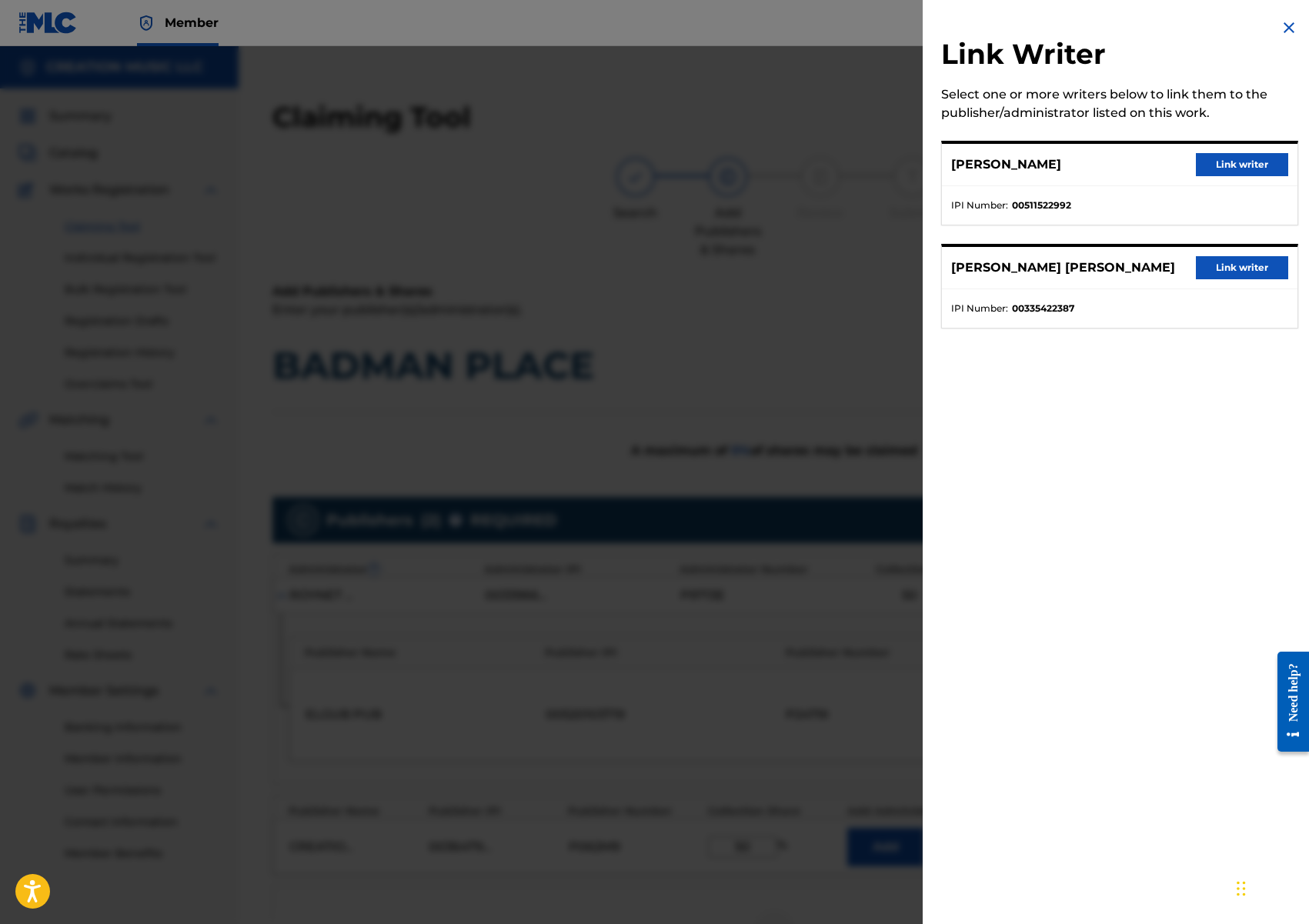
click at [1250, 275] on button "Link writer" at bounding box center [1242, 267] width 93 height 23
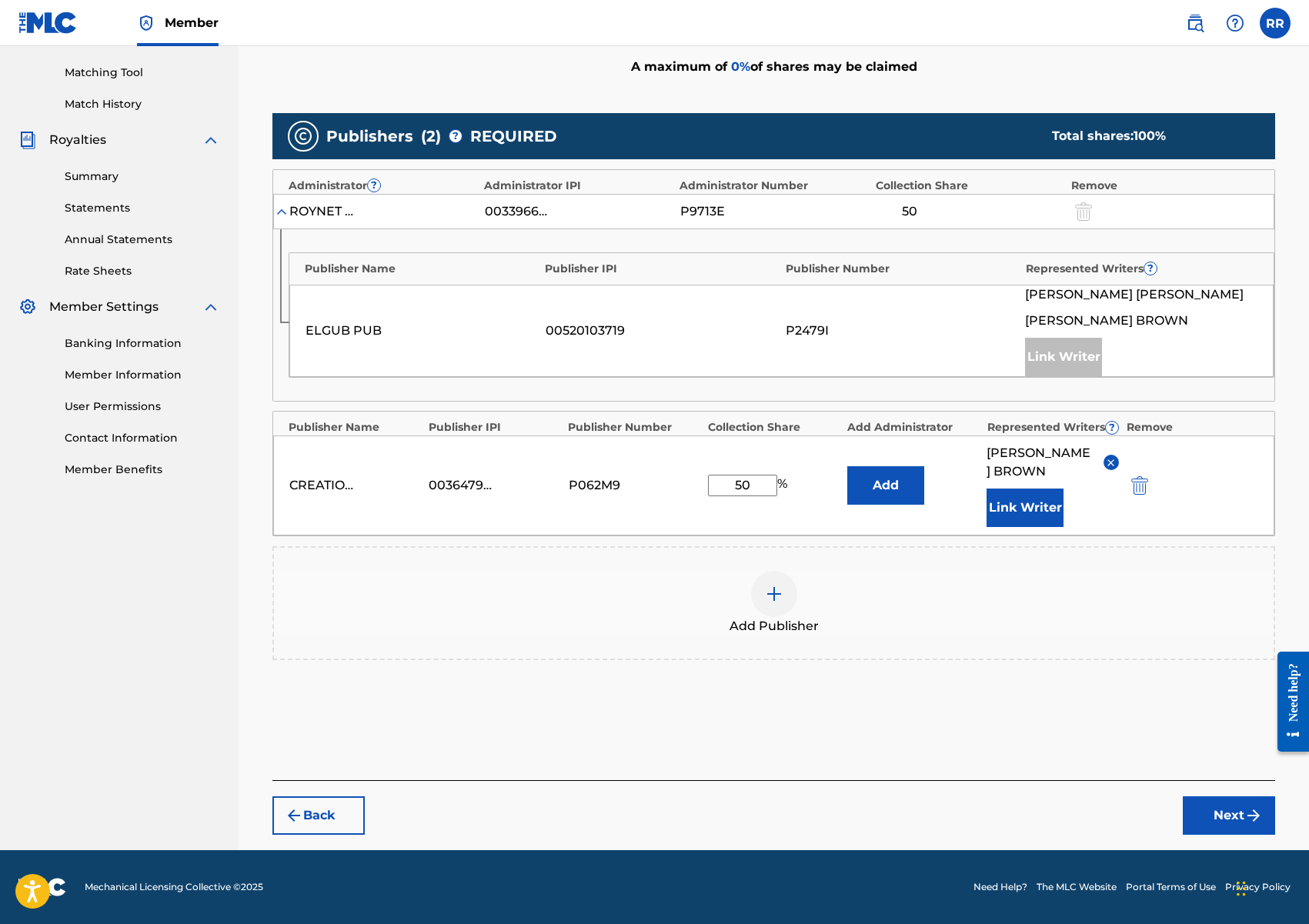
click at [1244, 819] on img "submit" at bounding box center [1253, 815] width 19 height 19
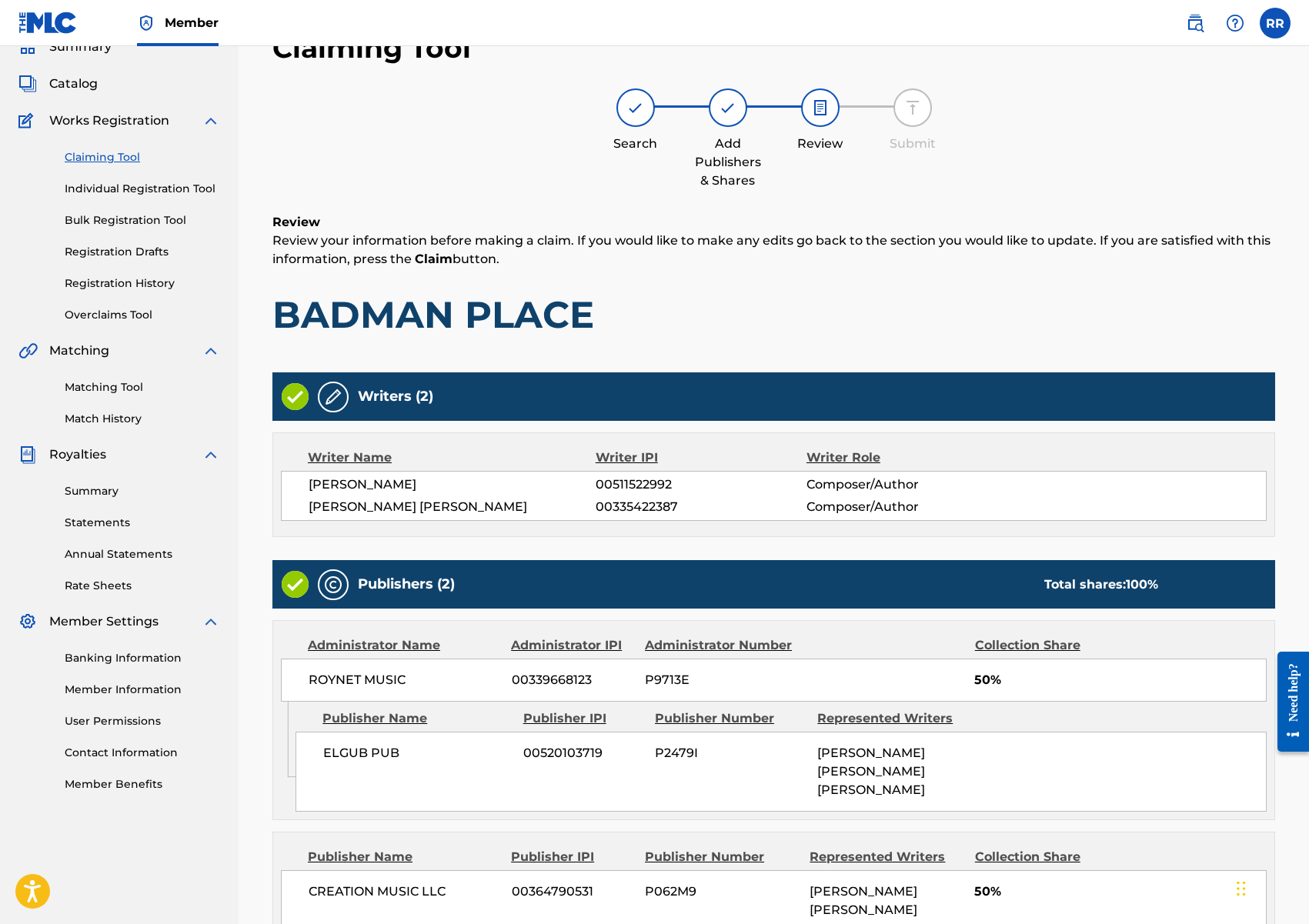
scroll to position [260, 0]
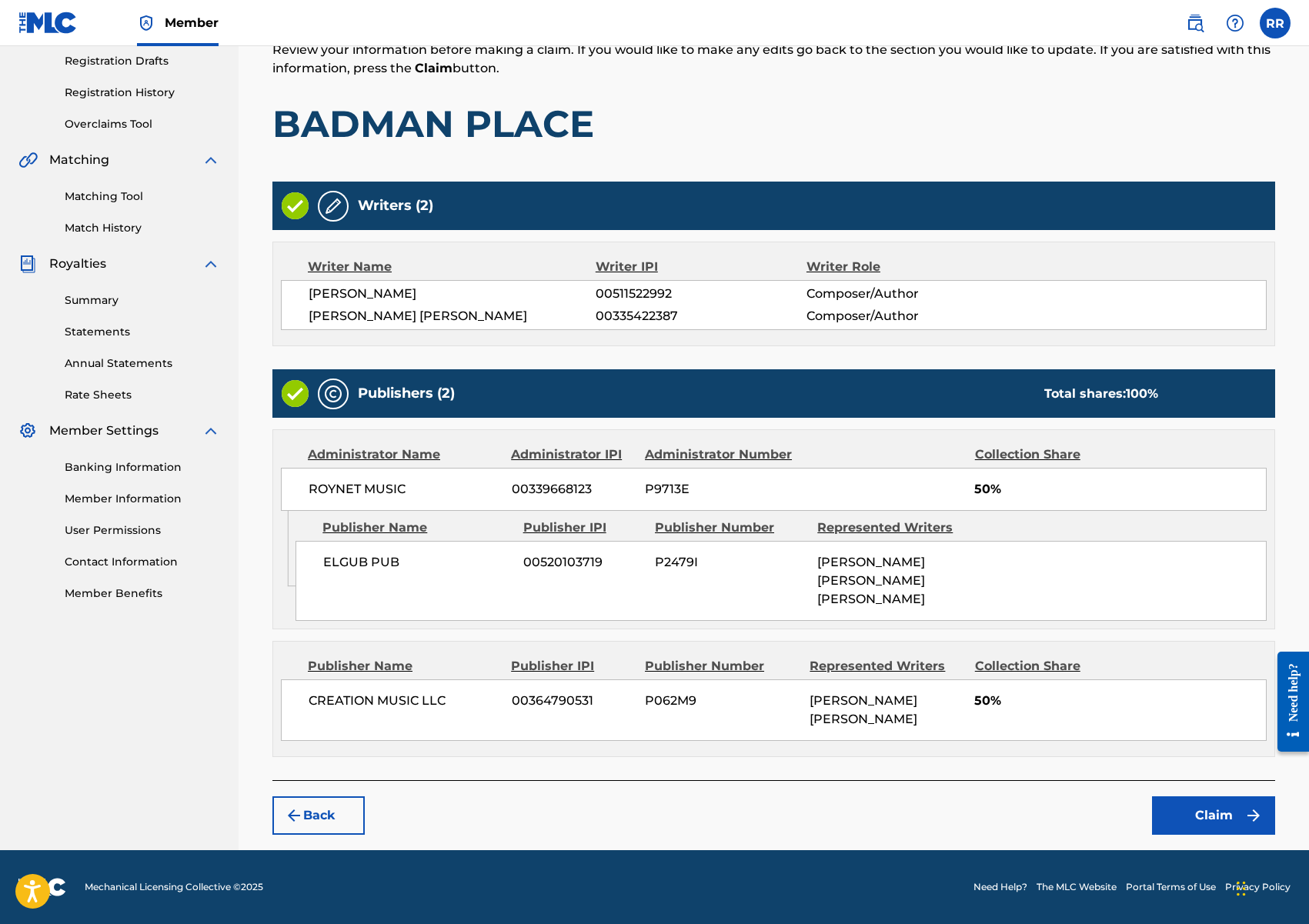
click at [1204, 801] on button "Claim" at bounding box center [1213, 815] width 123 height 39
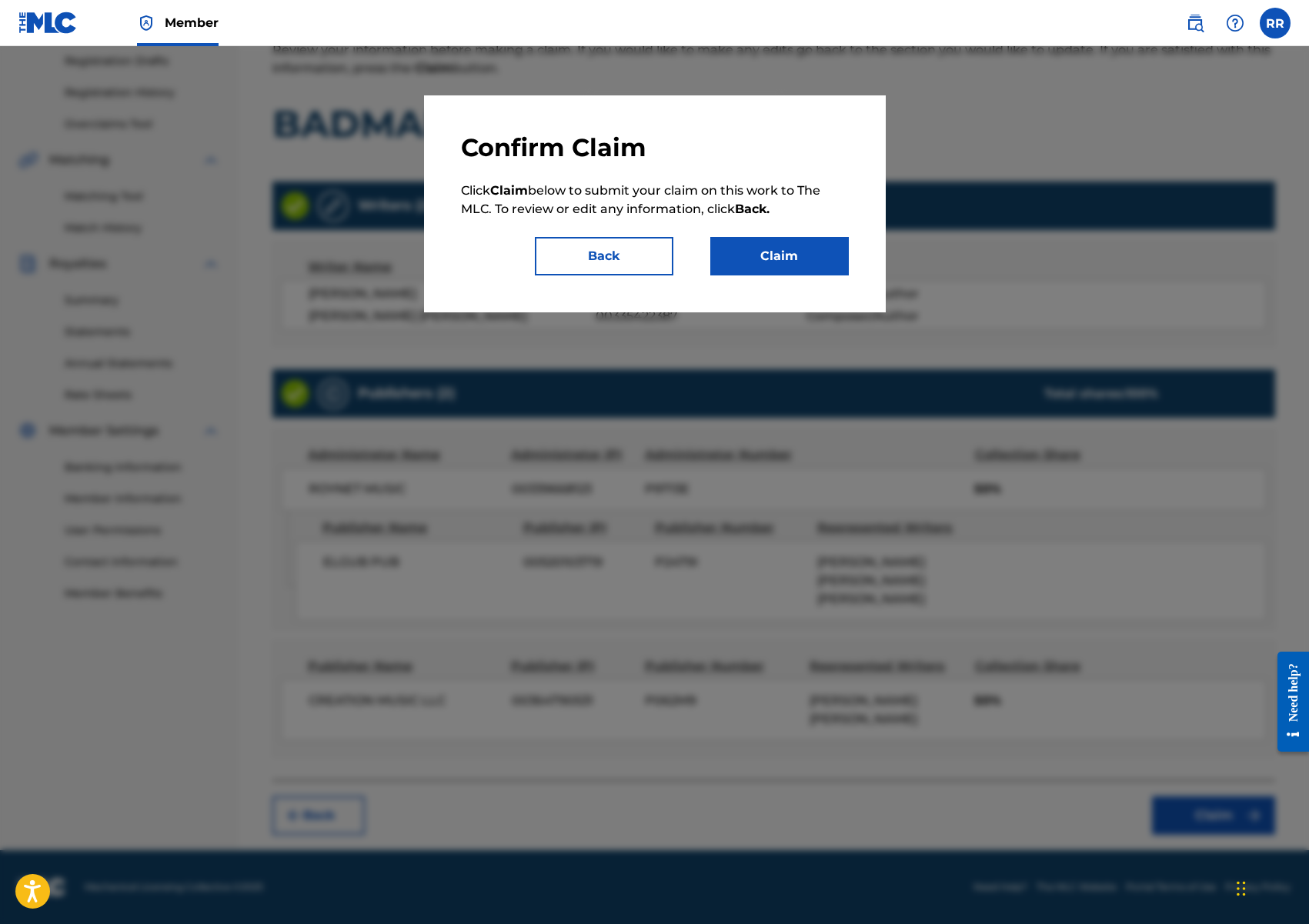
click at [773, 268] on button "Claim" at bounding box center [780, 257] width 139 height 39
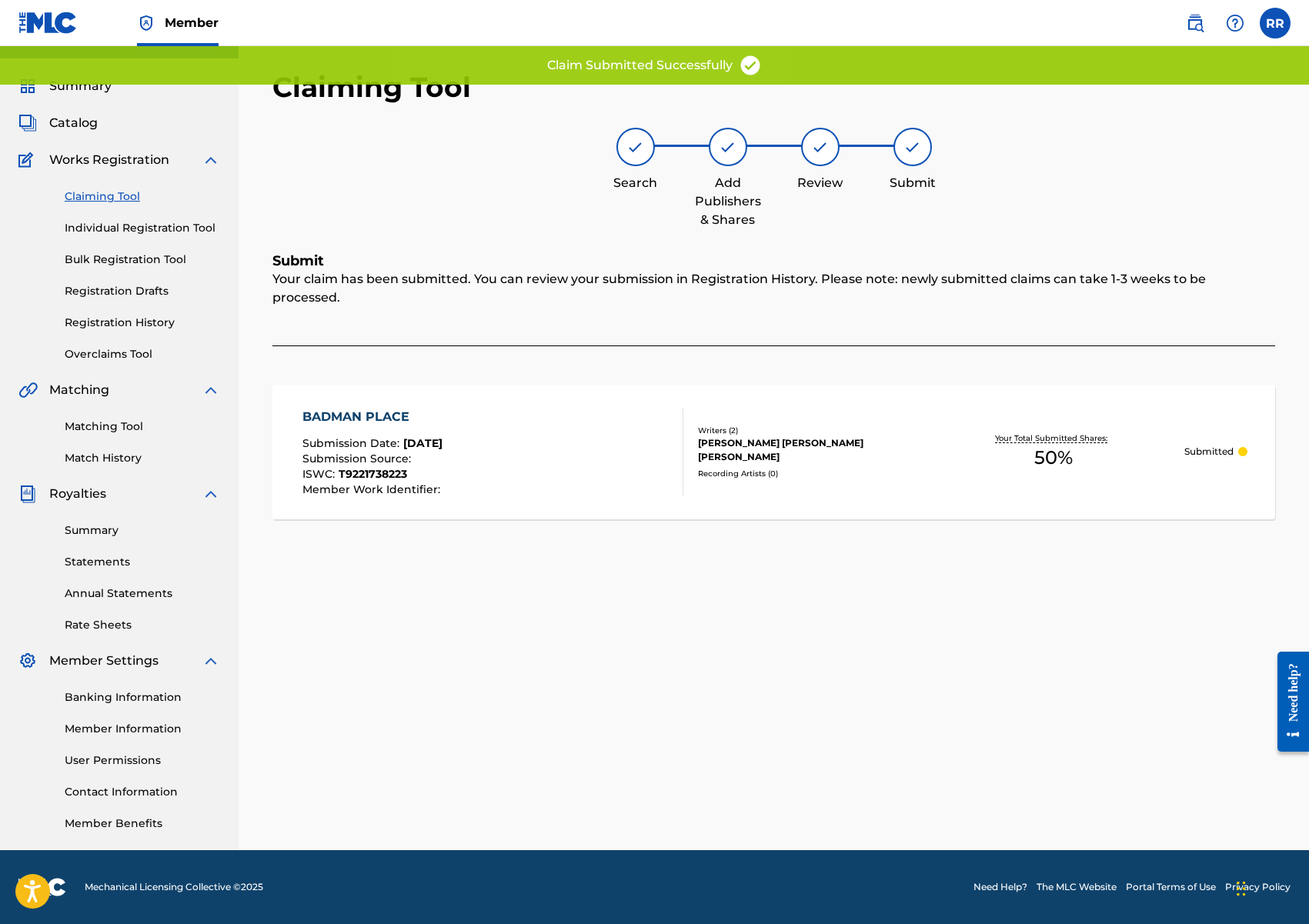
scroll to position [30, 0]
click at [111, 194] on link "Claiming Tool" at bounding box center [142, 196] width 156 height 16
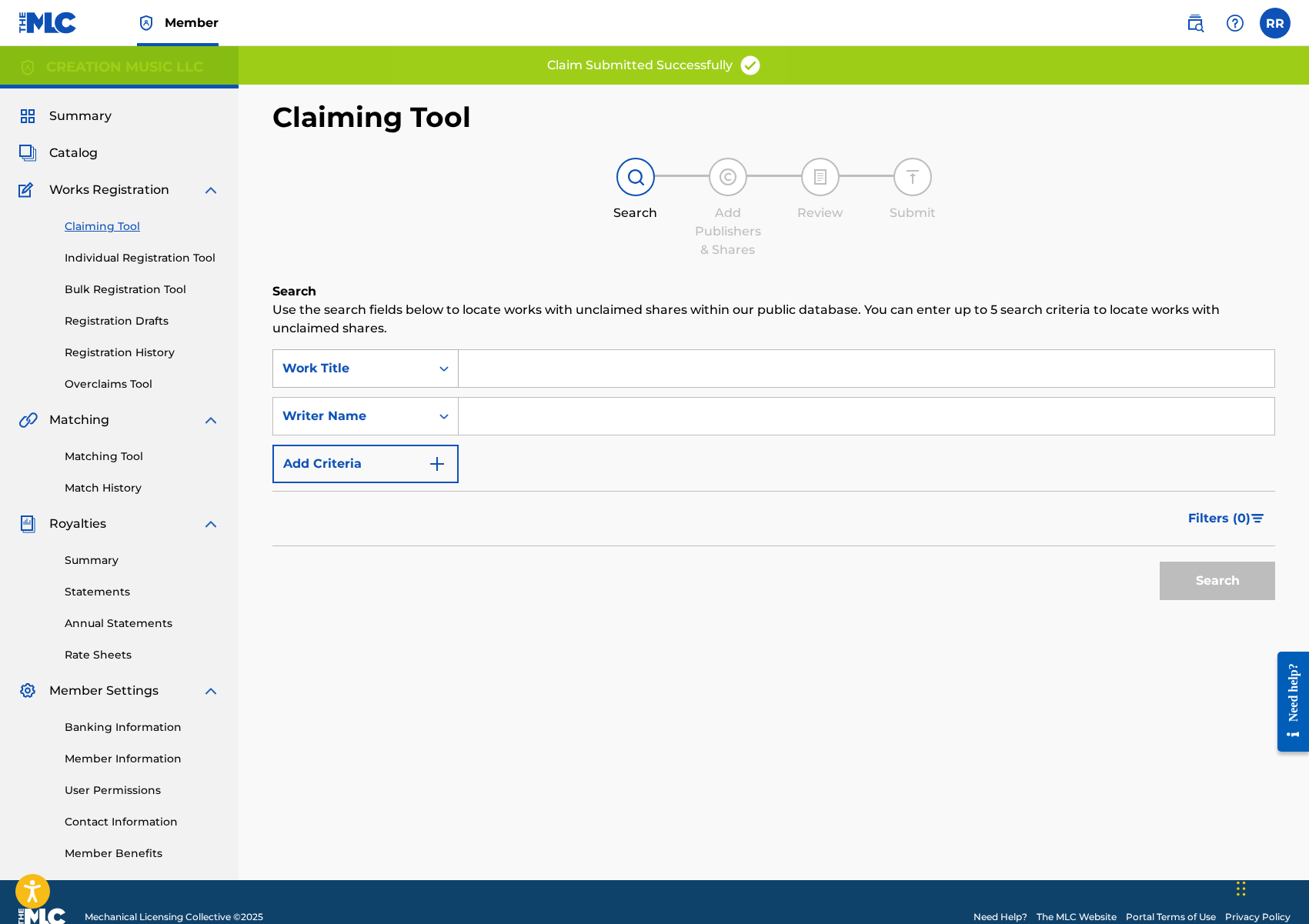
click at [376, 380] on div "Work Title" at bounding box center [352, 368] width 157 height 29
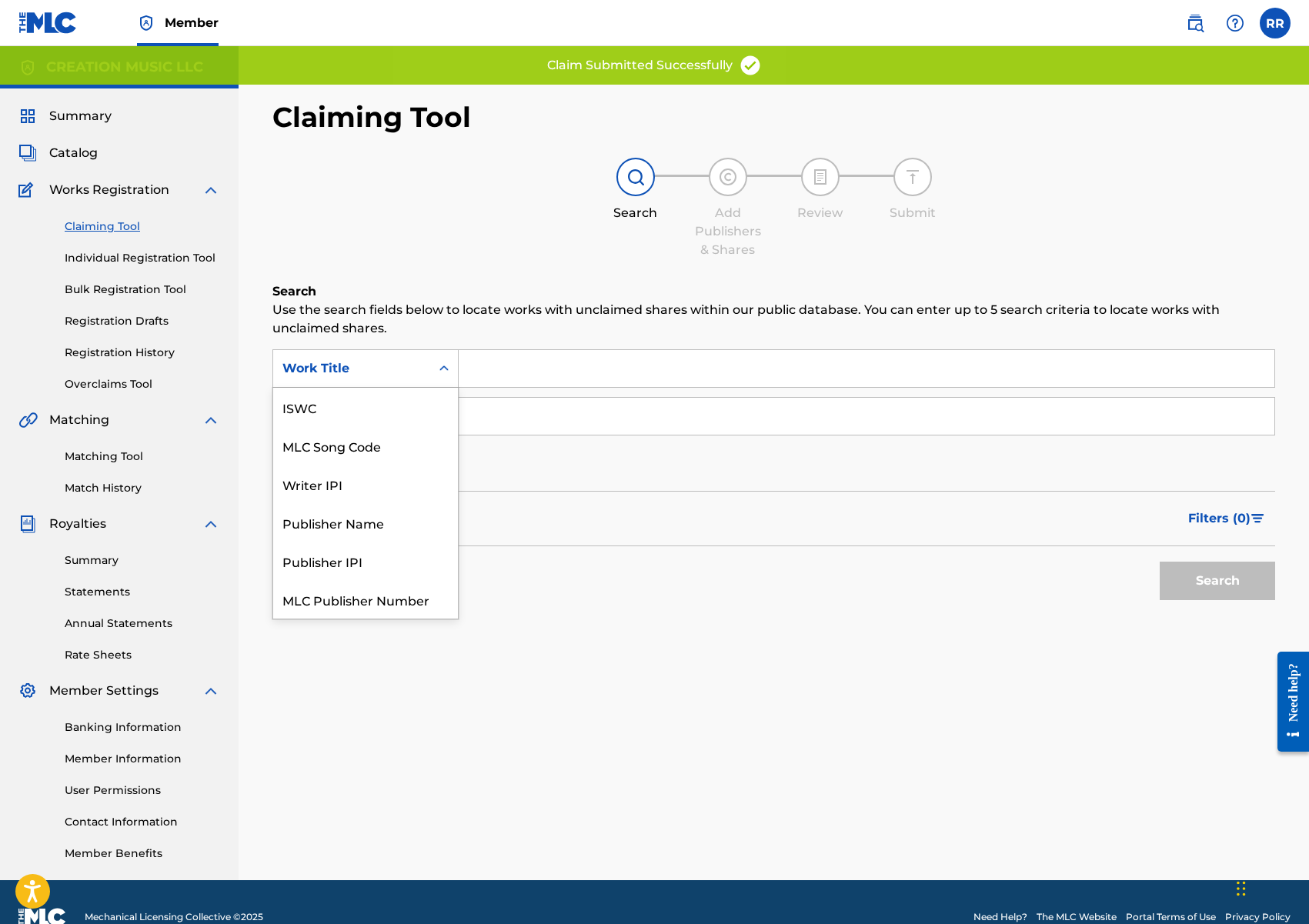
scroll to position [39, 0]
click at [374, 408] on div "MLC Song Code" at bounding box center [365, 407] width 184 height 39
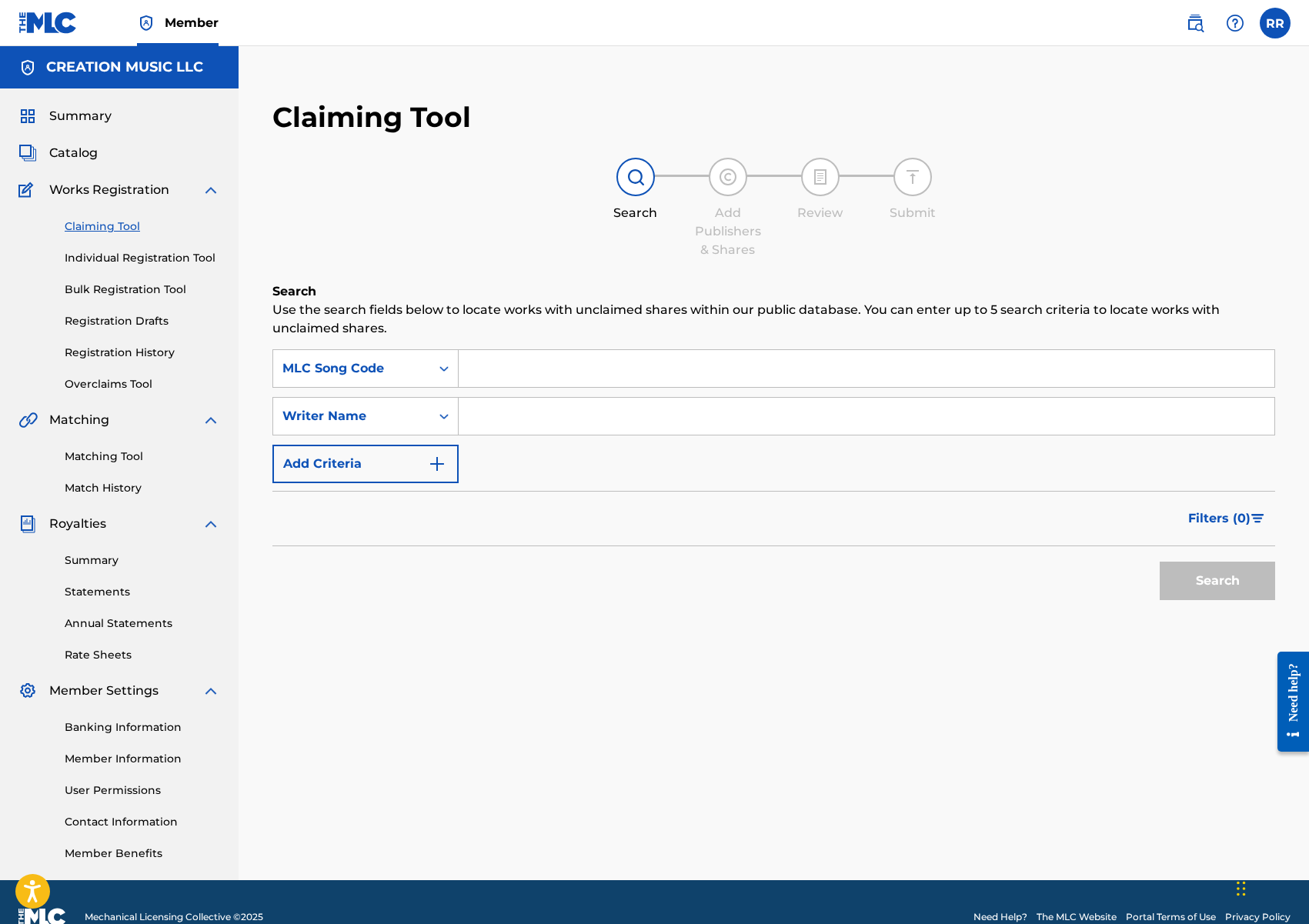
click at [535, 369] on input "Search Form" at bounding box center [866, 369] width 816 height 37
click at [535, 369] on input "Search Form" at bounding box center [866, 369] width 816 height 37
paste input "SV90FV"
type input "SV90FV"
click at [1195, 582] on button "Search" at bounding box center [1217, 581] width 115 height 39
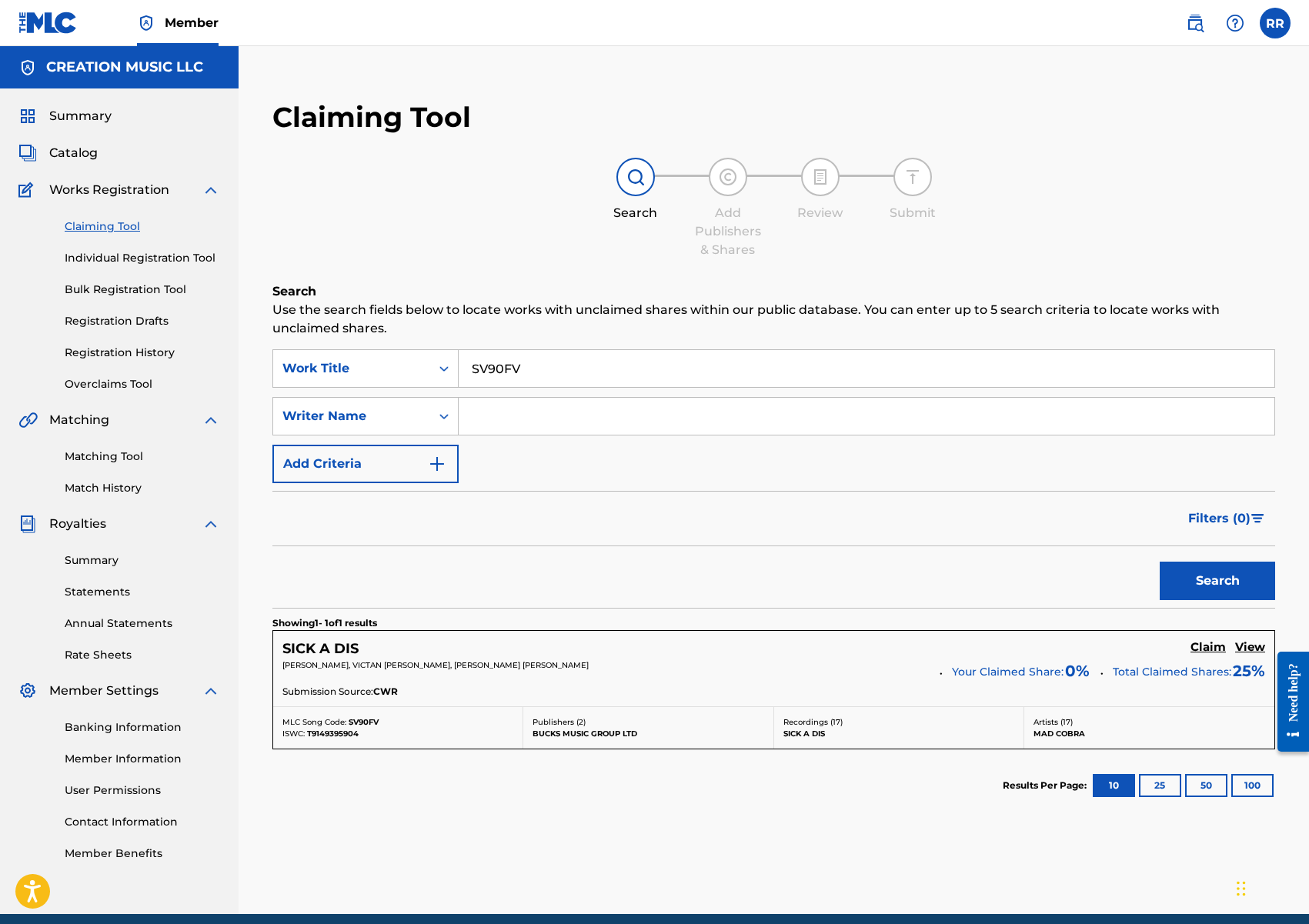
click at [1253, 645] on h5 "View" at bounding box center [1250, 647] width 30 height 14
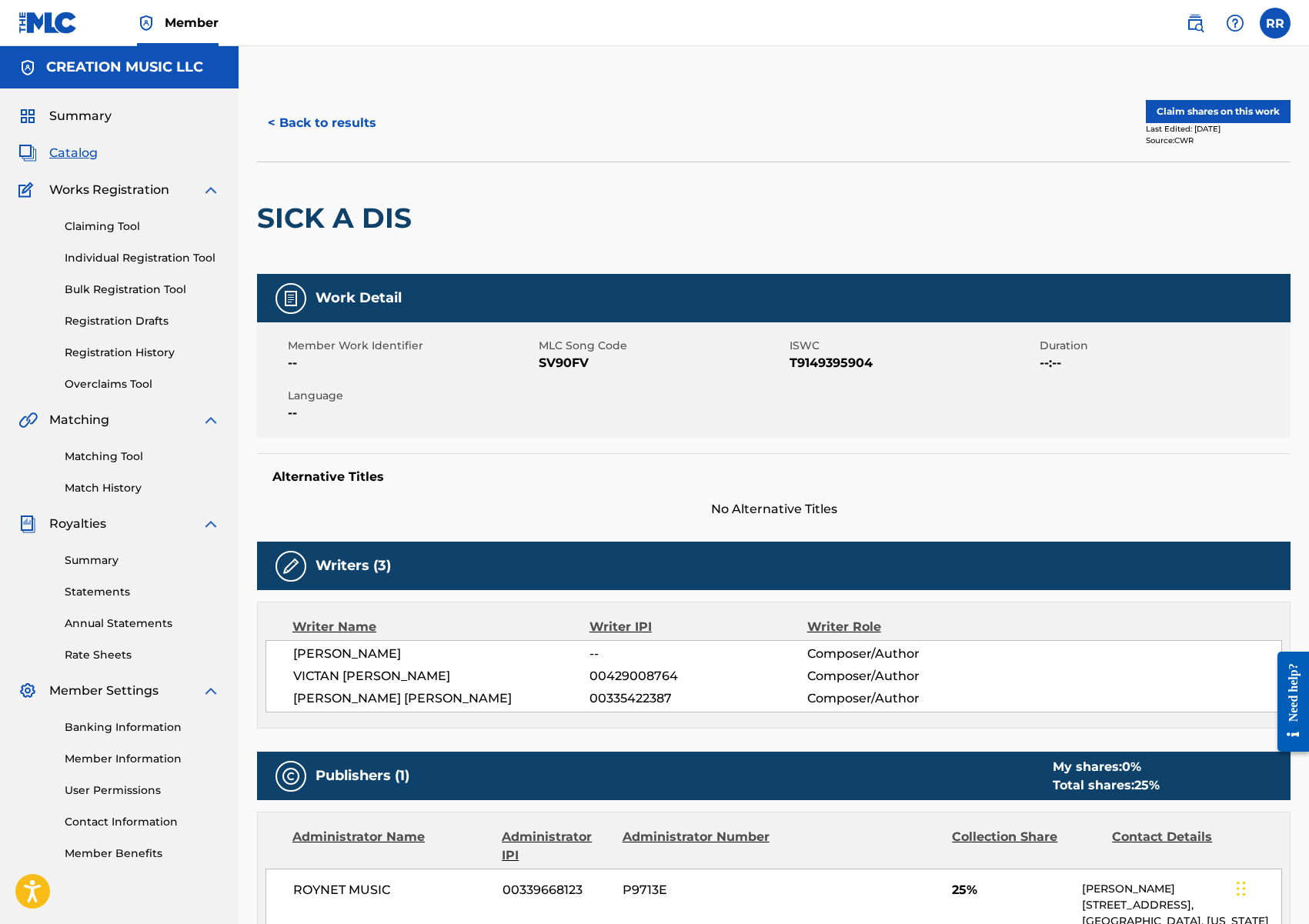
click at [1214, 113] on button "Claim shares on this work" at bounding box center [1218, 111] width 145 height 23
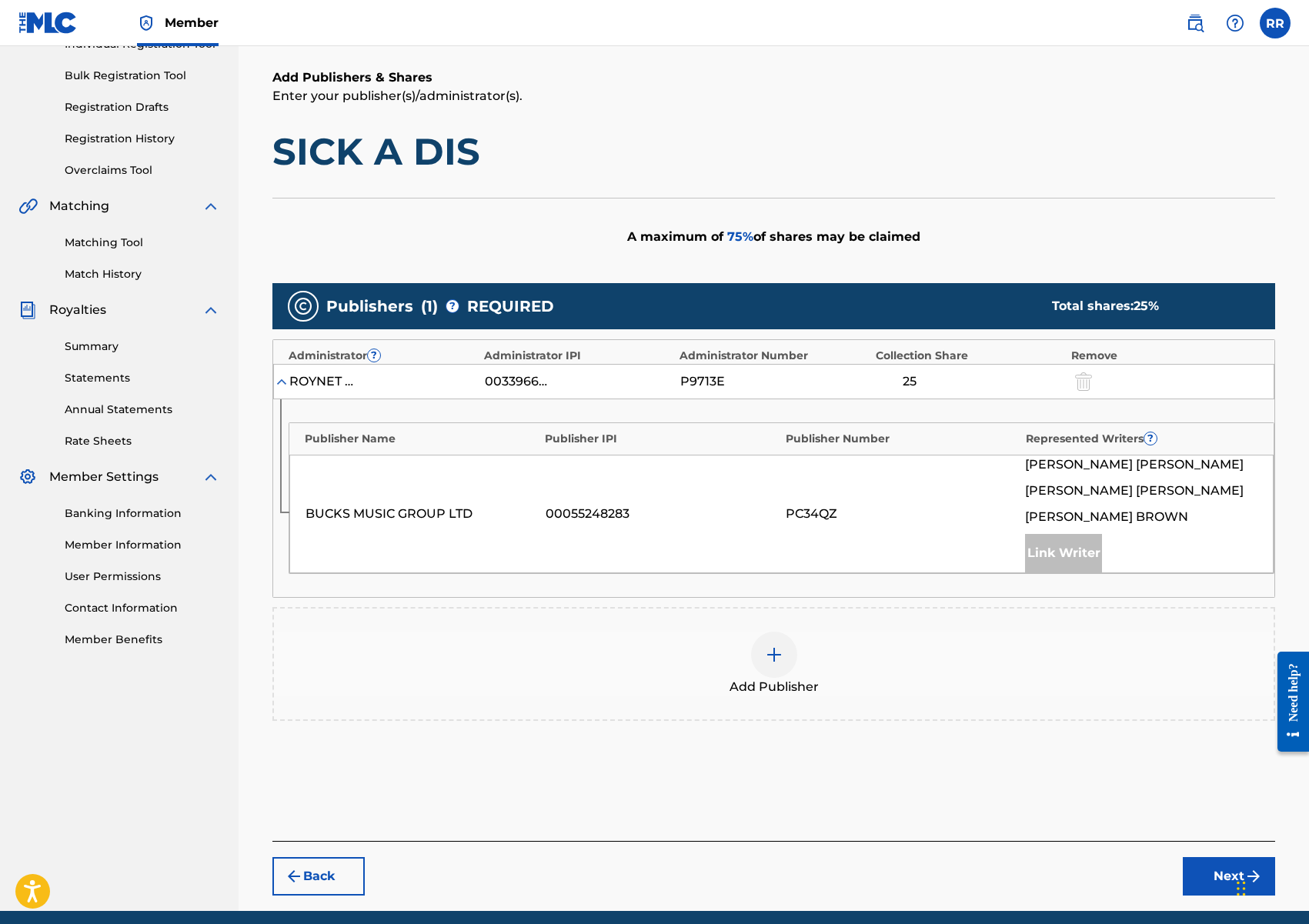
click at [771, 663] on img at bounding box center [774, 655] width 19 height 19
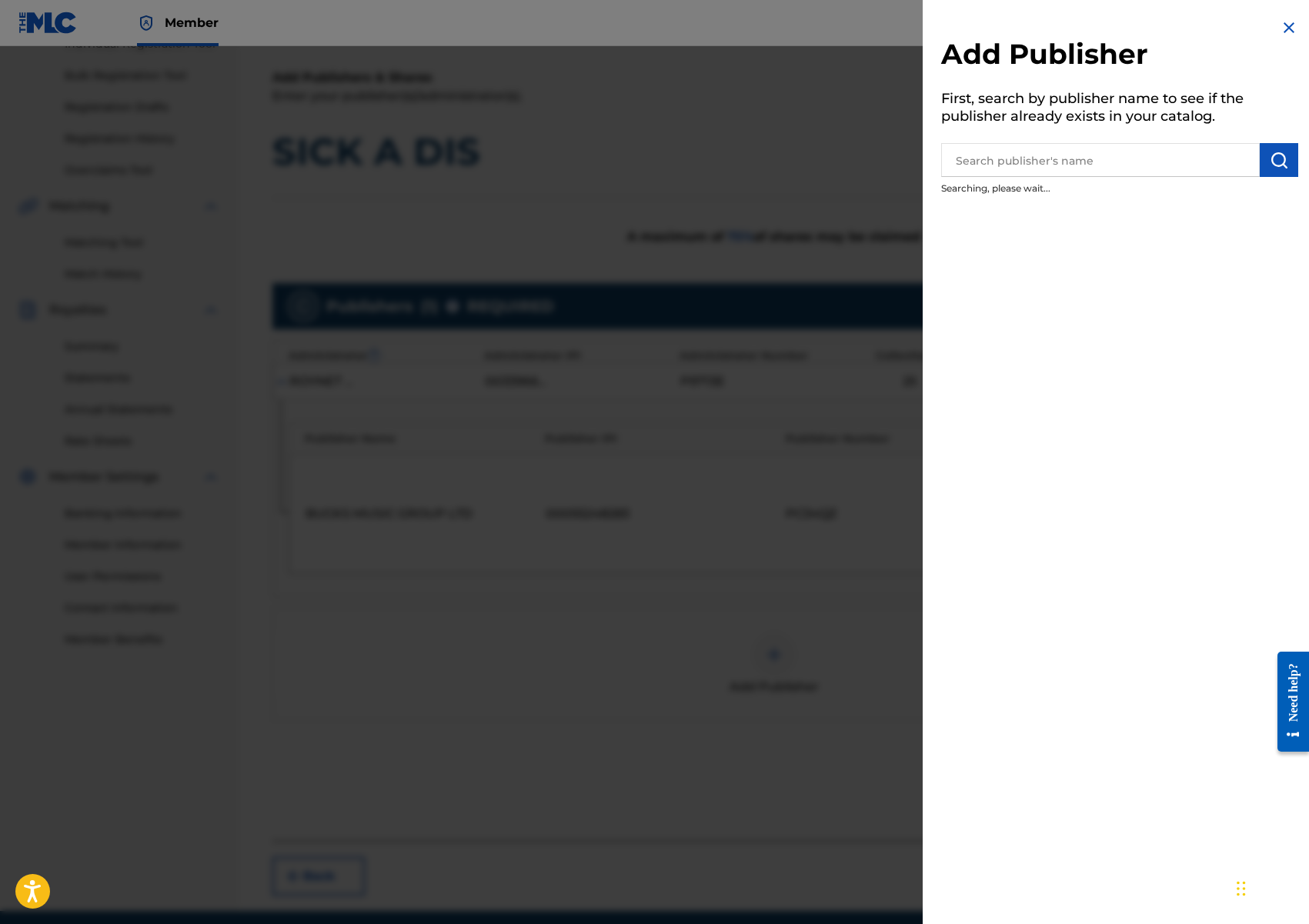
scroll to position [219, 0]
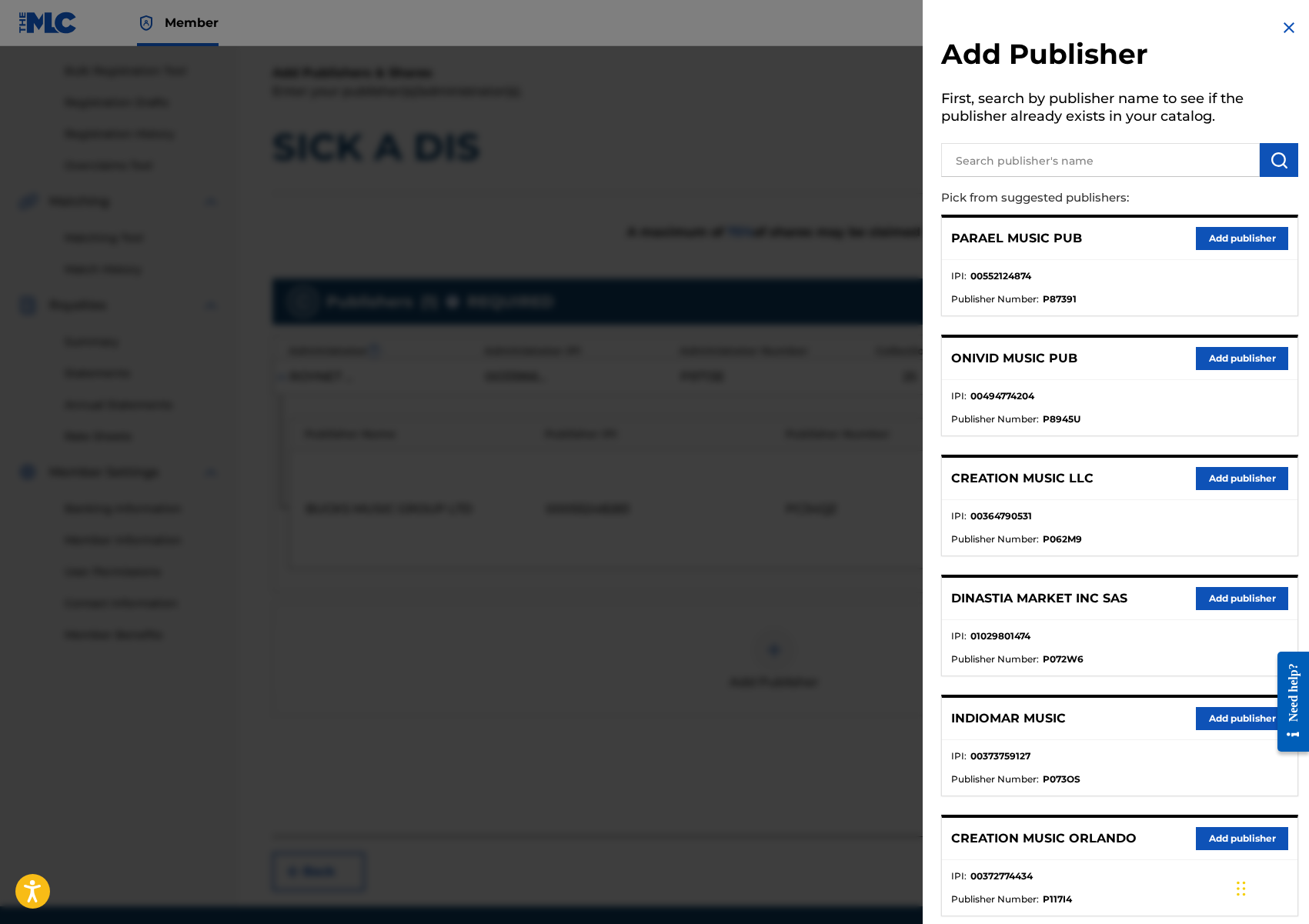
click at [1221, 478] on button "Add publisher" at bounding box center [1242, 478] width 93 height 23
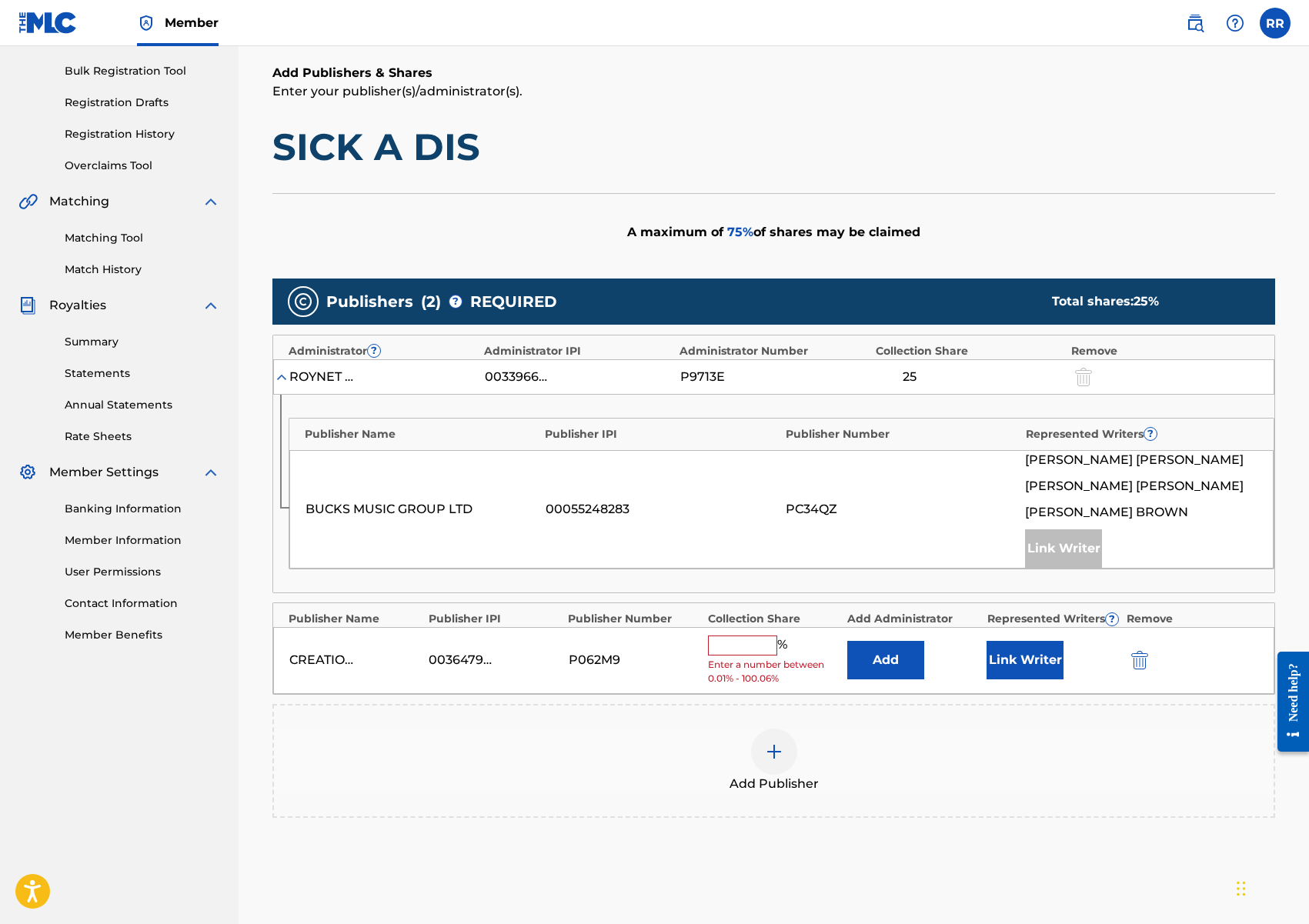
click at [738, 649] on input "text" at bounding box center [742, 645] width 69 height 20
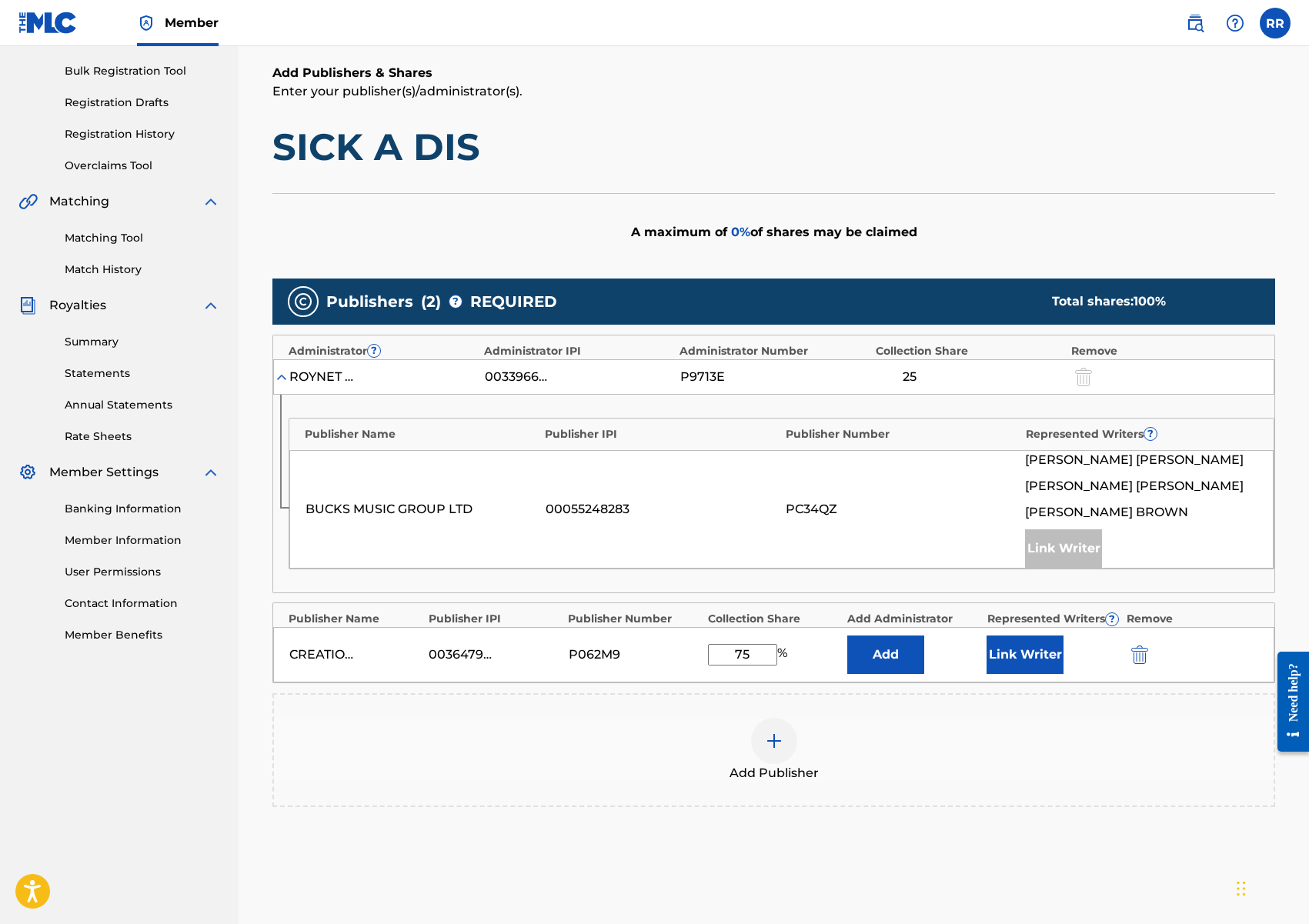
type input "75"
click at [1030, 662] on button "Link Writer" at bounding box center [1024, 655] width 77 height 39
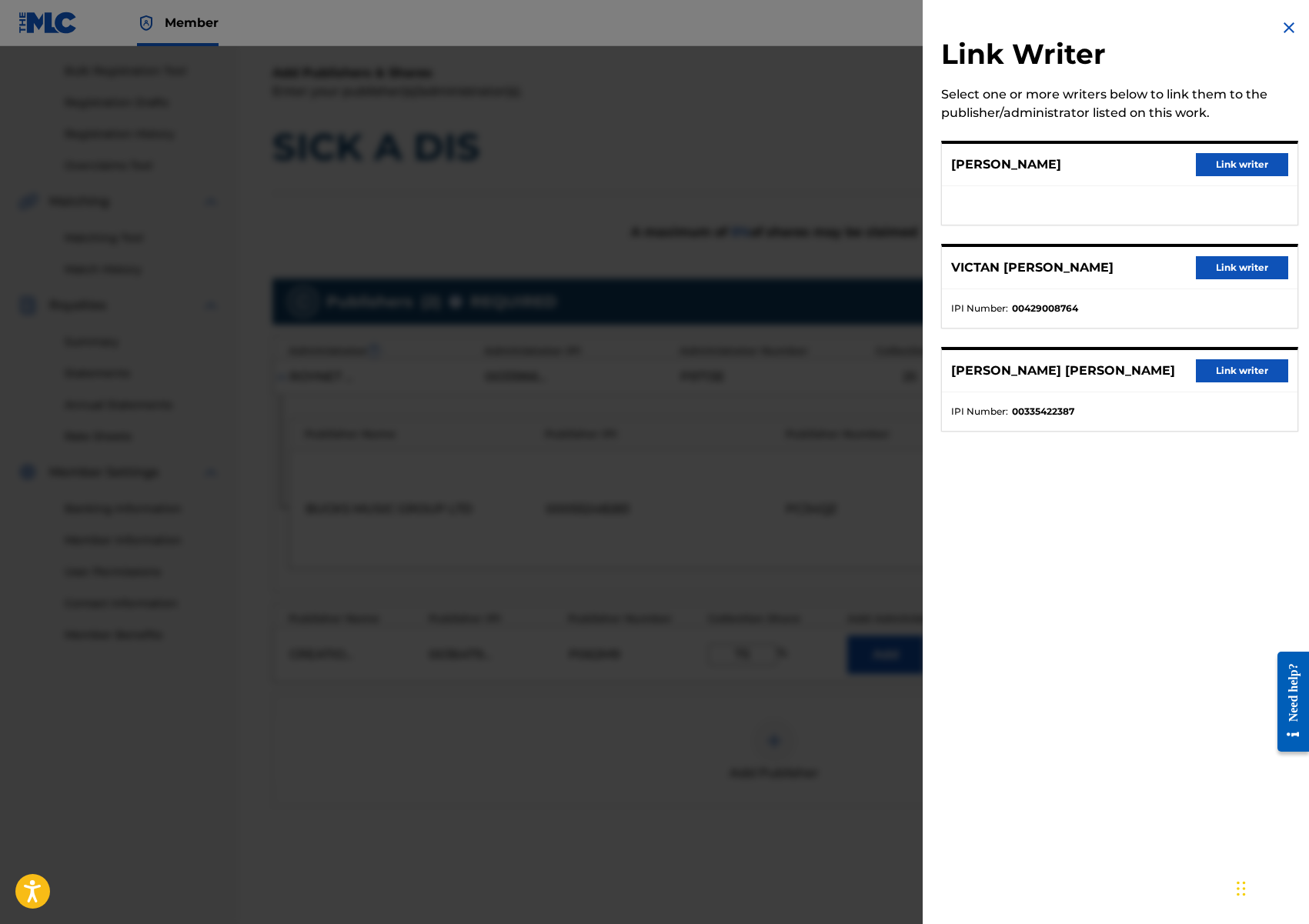
click at [1223, 376] on button "Link writer" at bounding box center [1242, 370] width 93 height 23
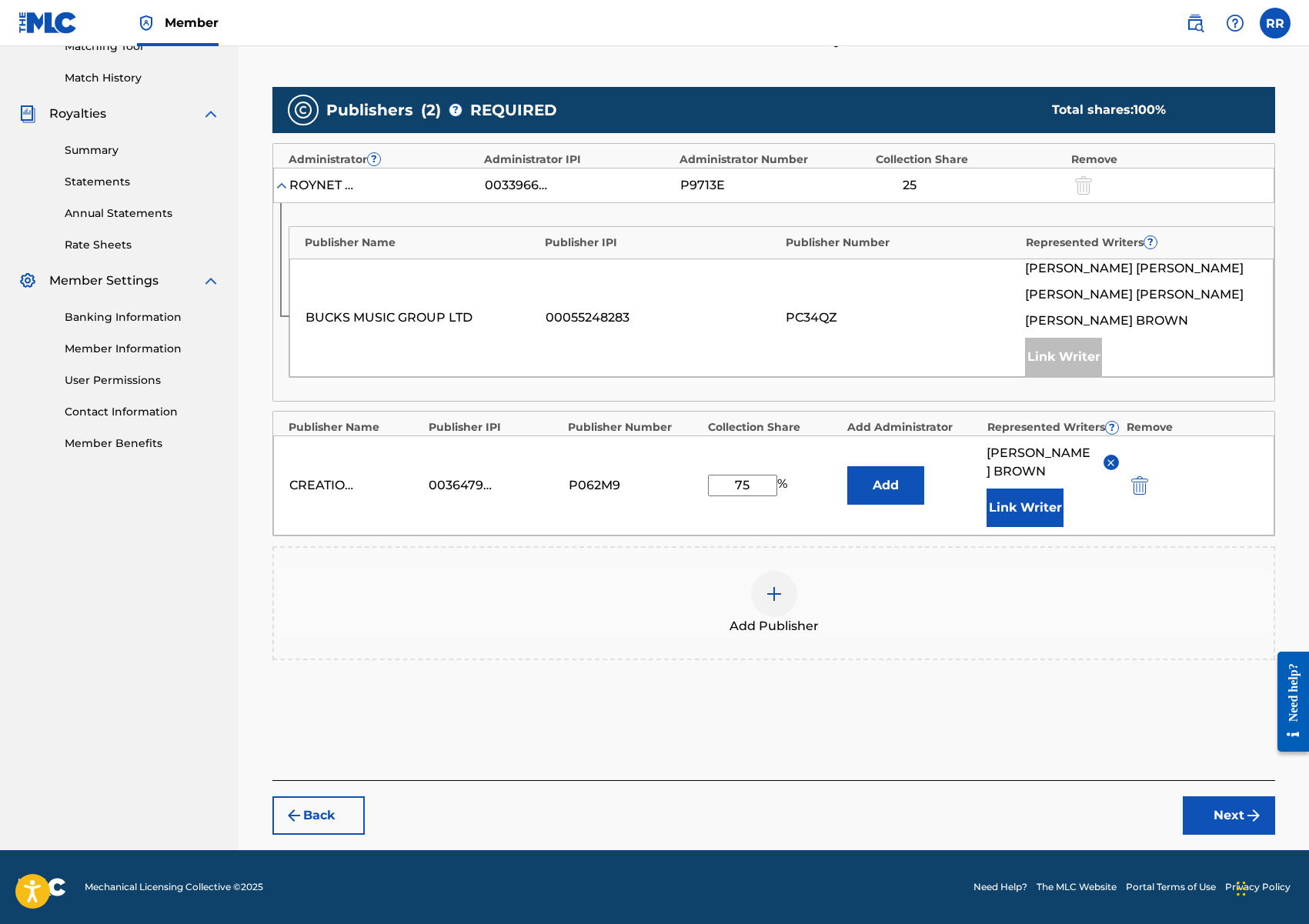
click at [1241, 820] on button "Next" at bounding box center [1229, 815] width 93 height 39
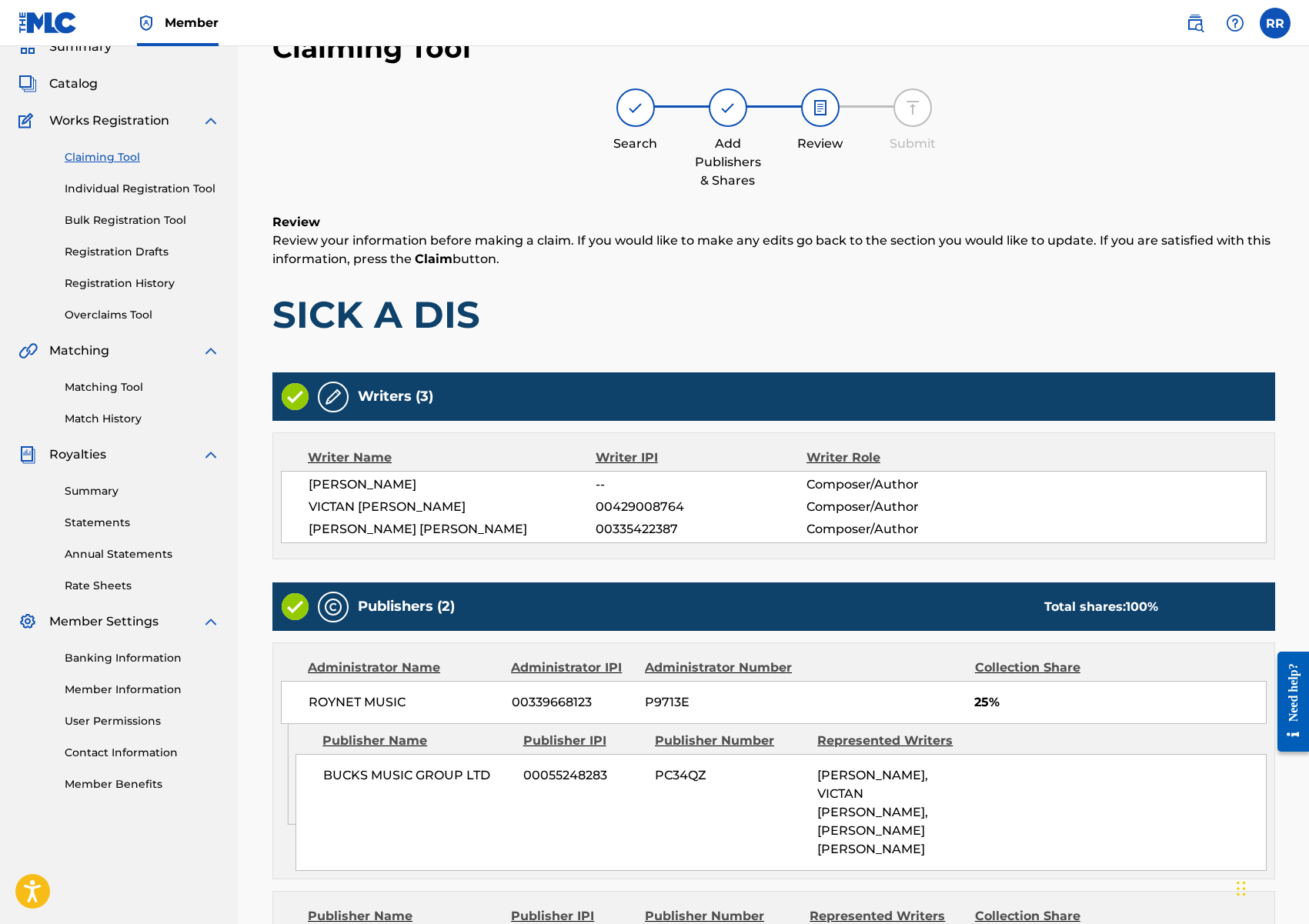
scroll to position [282, 0]
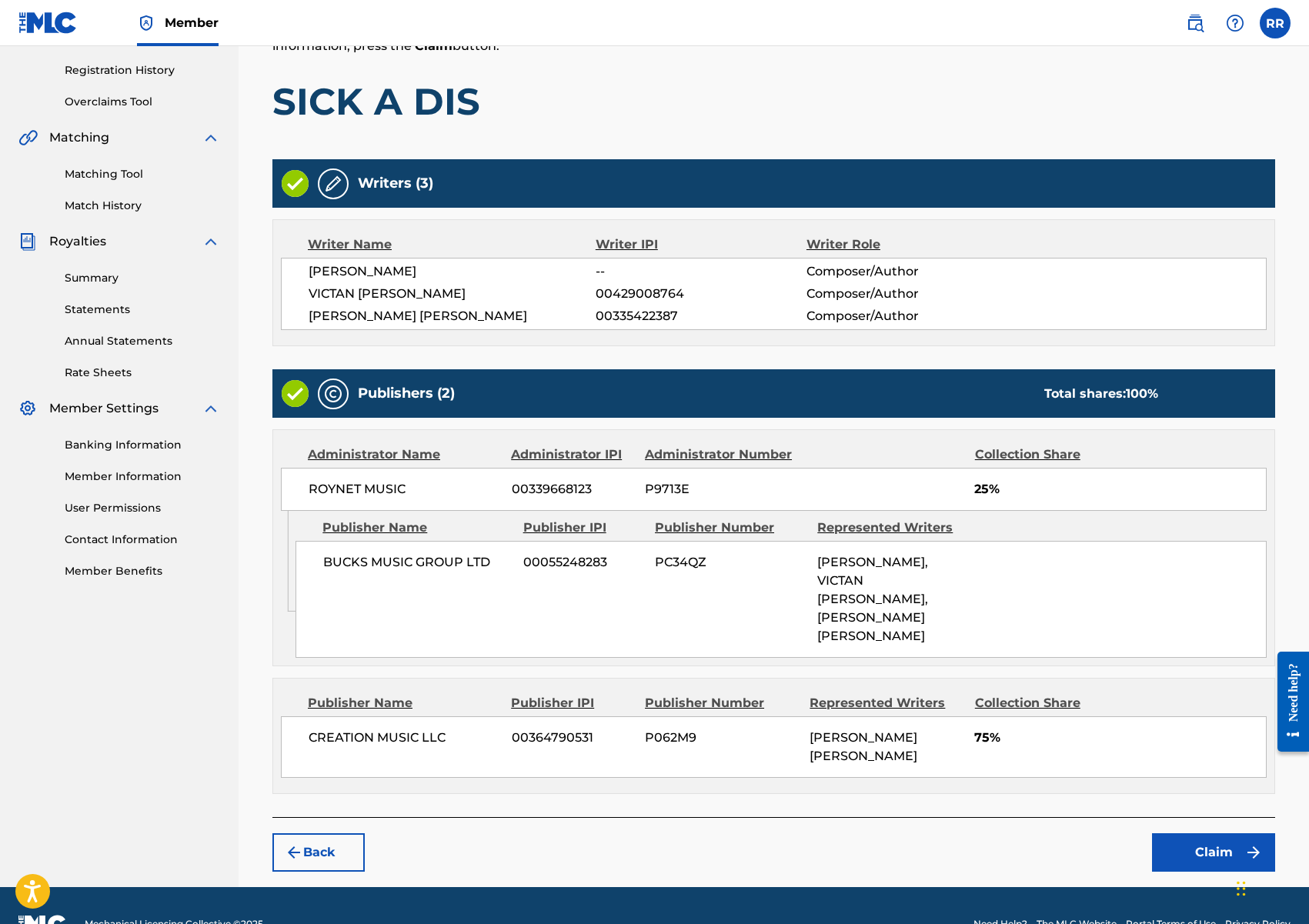
click at [1203, 833] on button "Claim" at bounding box center [1213, 852] width 123 height 39
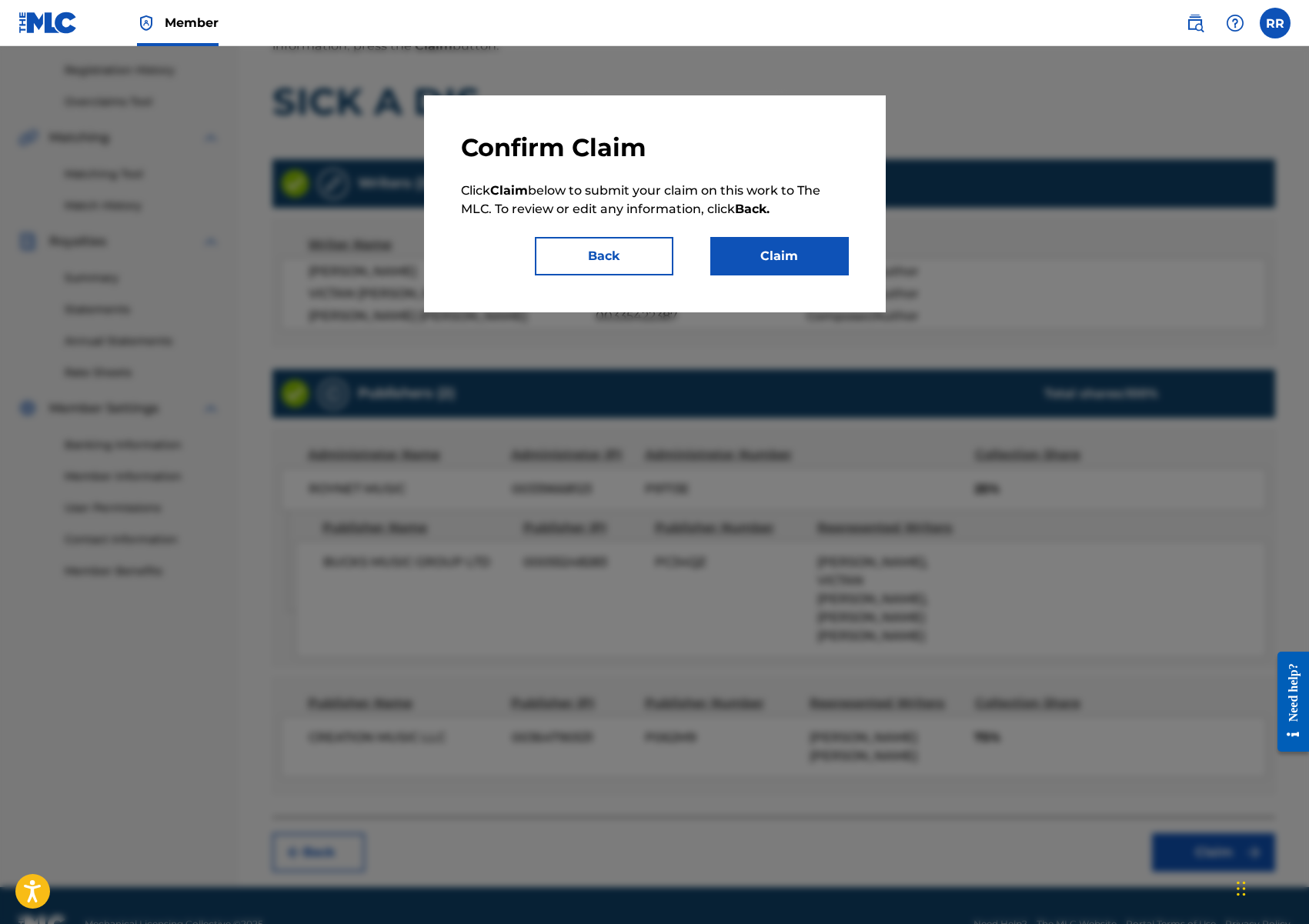
click at [770, 285] on div "Confirm Claim Click Claim below to submit your claim on this work to The MLC. T…" at bounding box center [655, 204] width 461 height 217
click at [757, 265] on button "Claim" at bounding box center [780, 257] width 139 height 39
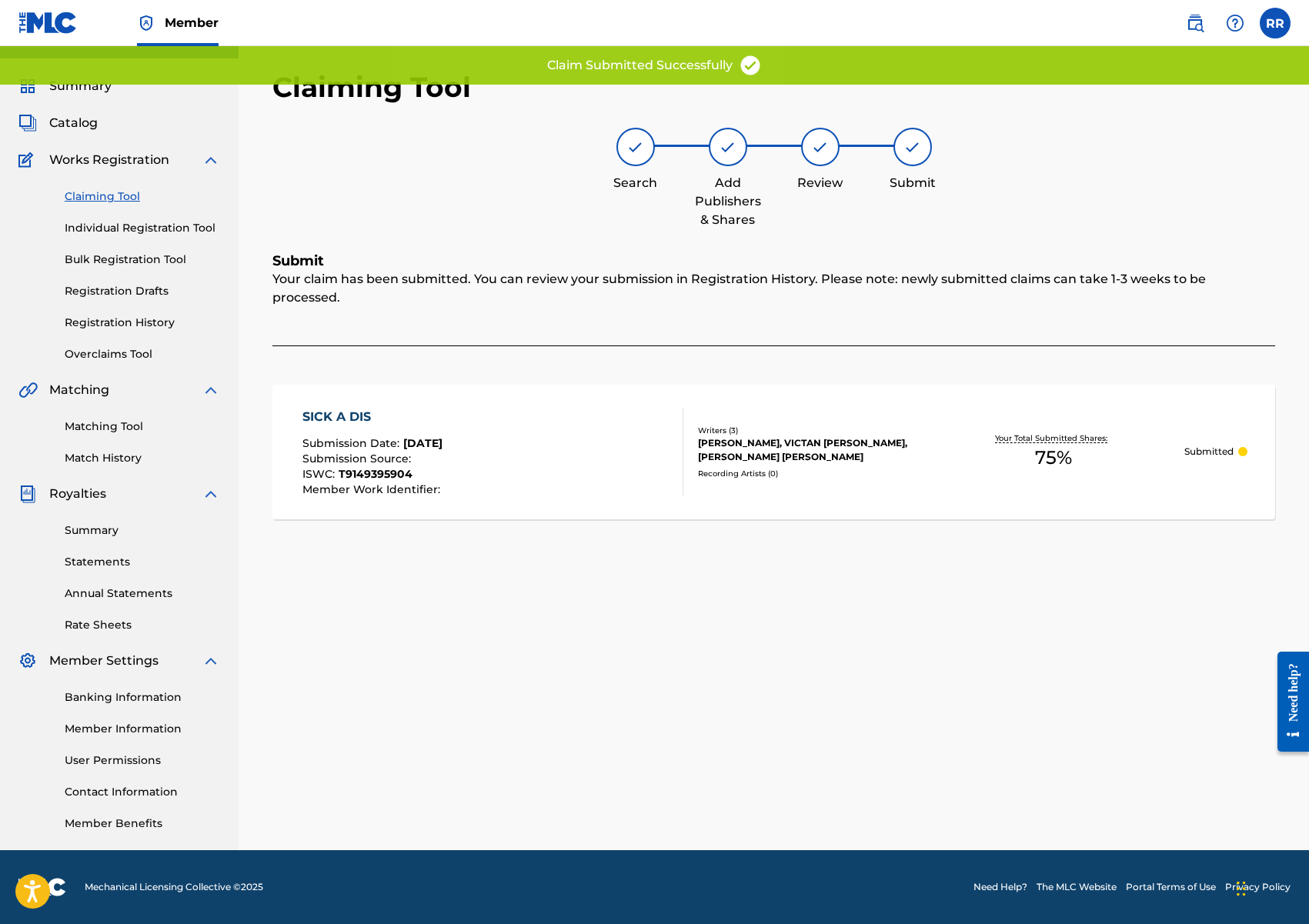
scroll to position [30, 0]
click at [125, 193] on link "Claiming Tool" at bounding box center [142, 196] width 156 height 16
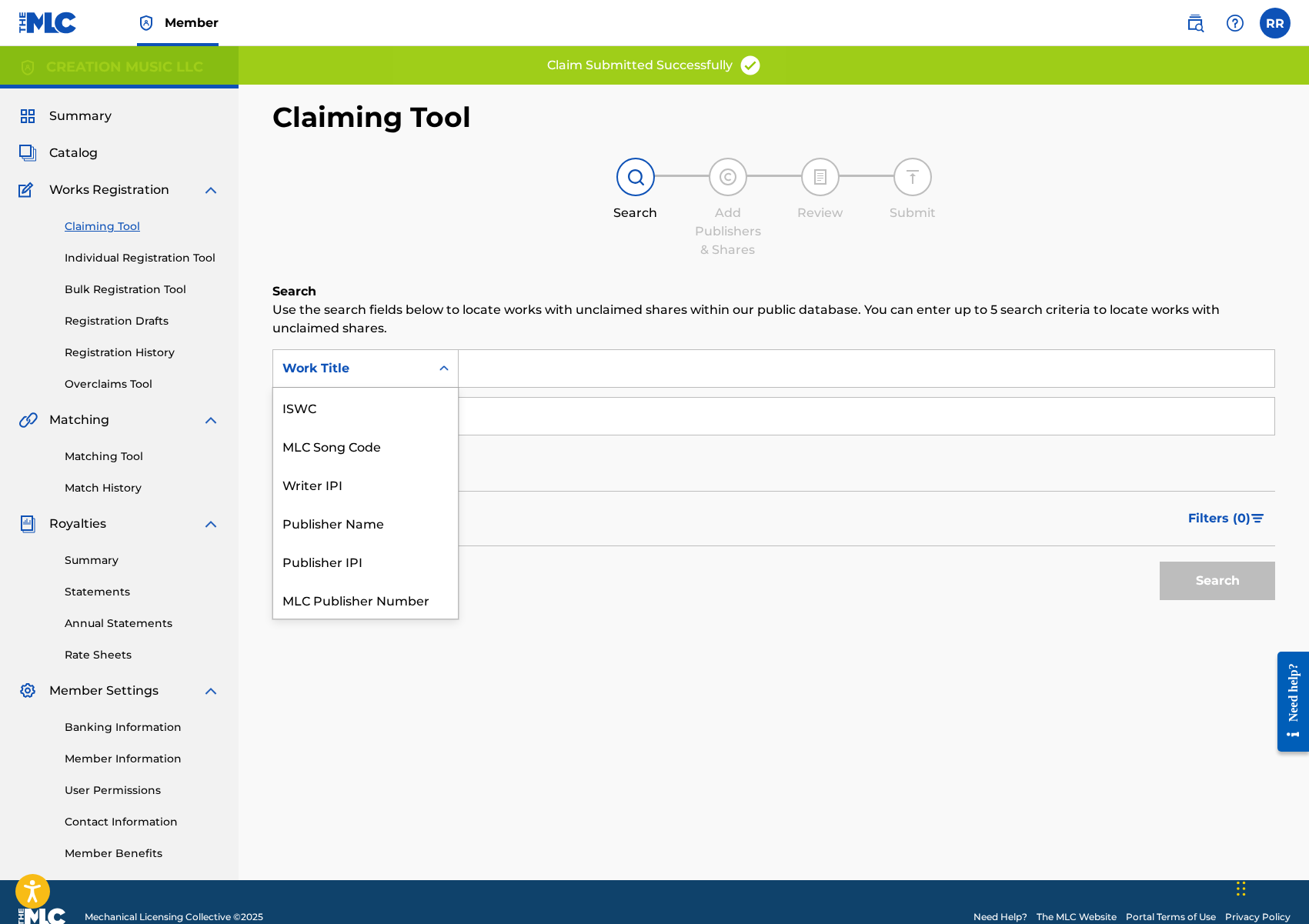
click at [352, 363] on div "Work Title" at bounding box center [351, 369] width 139 height 19
click at [351, 399] on div "MLC Song Code" at bounding box center [365, 407] width 184 height 39
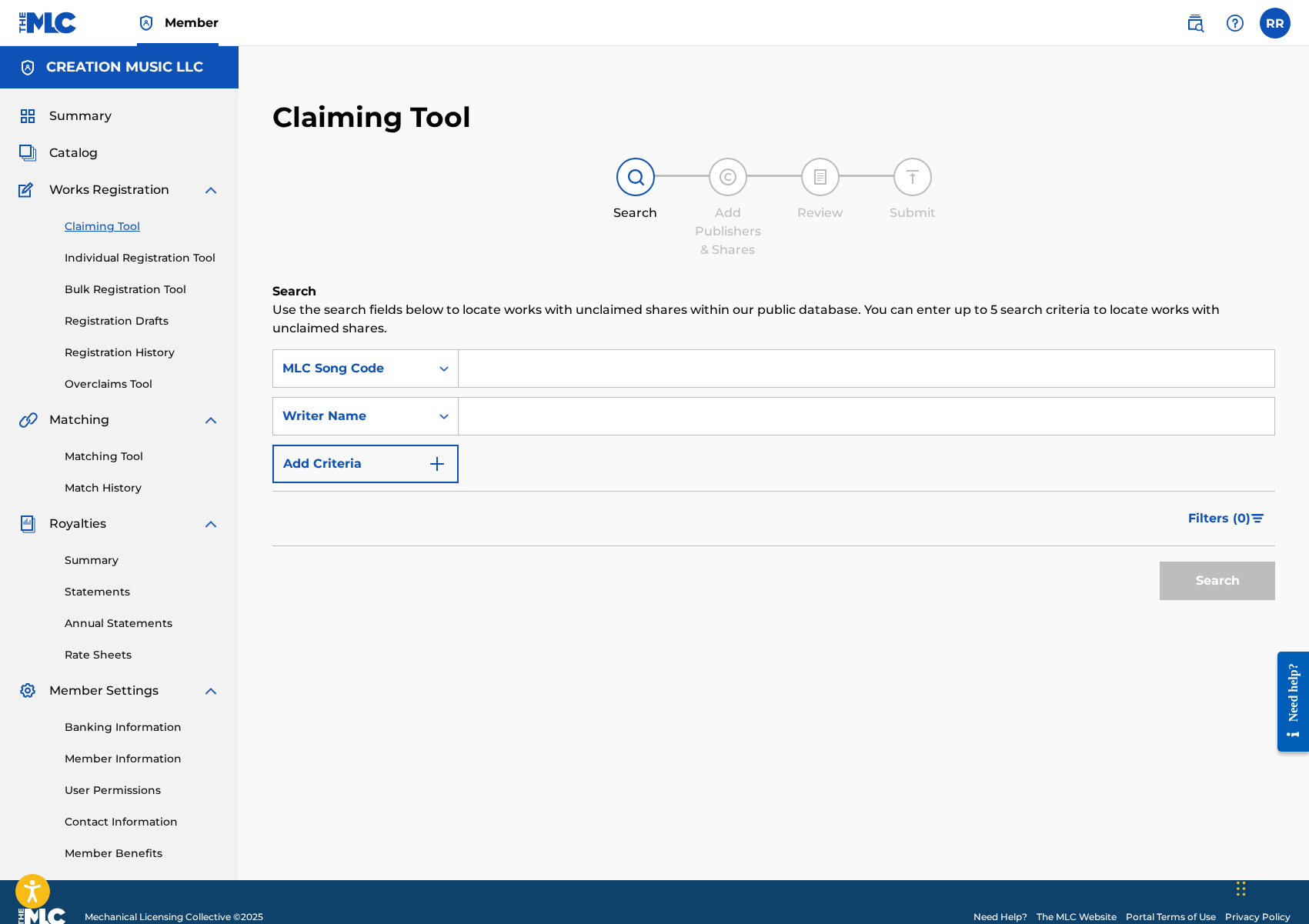
click at [616, 363] on input "Search Form" at bounding box center [866, 369] width 816 height 37
paste input "F2173B"
type input "F2173B"
click at [1210, 582] on button "Search" at bounding box center [1217, 581] width 115 height 39
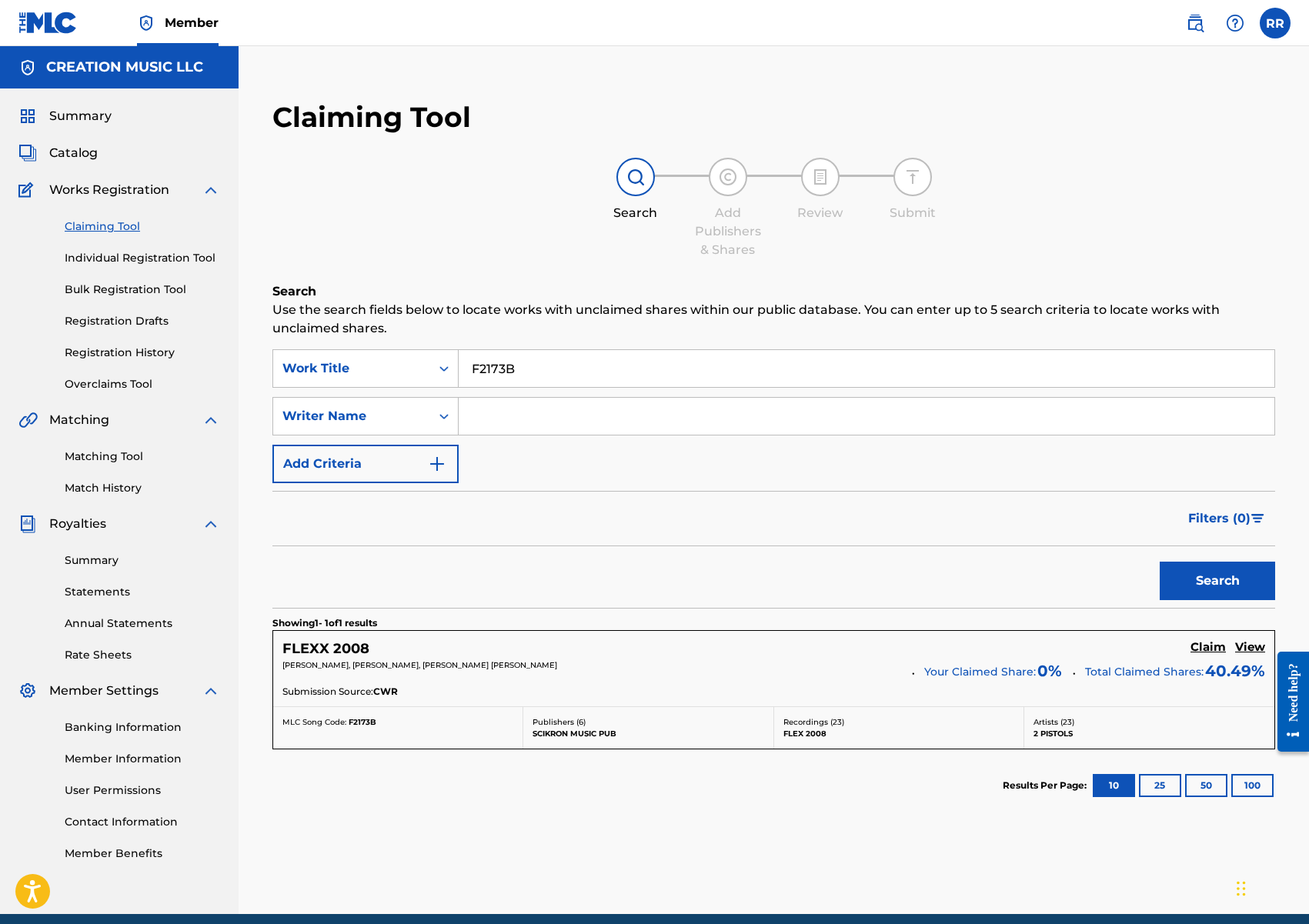
click at [1244, 643] on h5 "View" at bounding box center [1250, 647] width 30 height 14
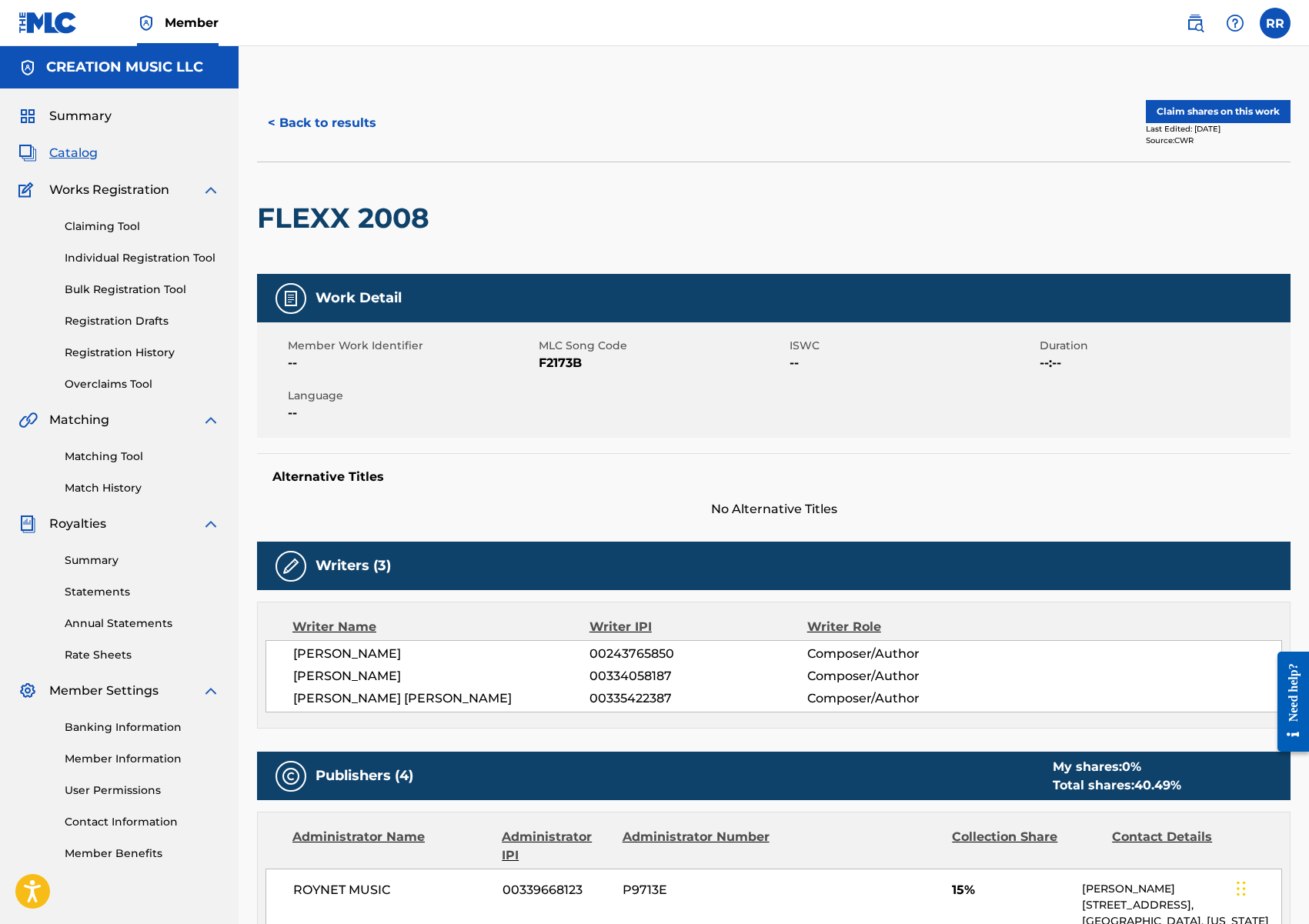
click at [1208, 114] on button "Claim shares on this work" at bounding box center [1218, 111] width 145 height 23
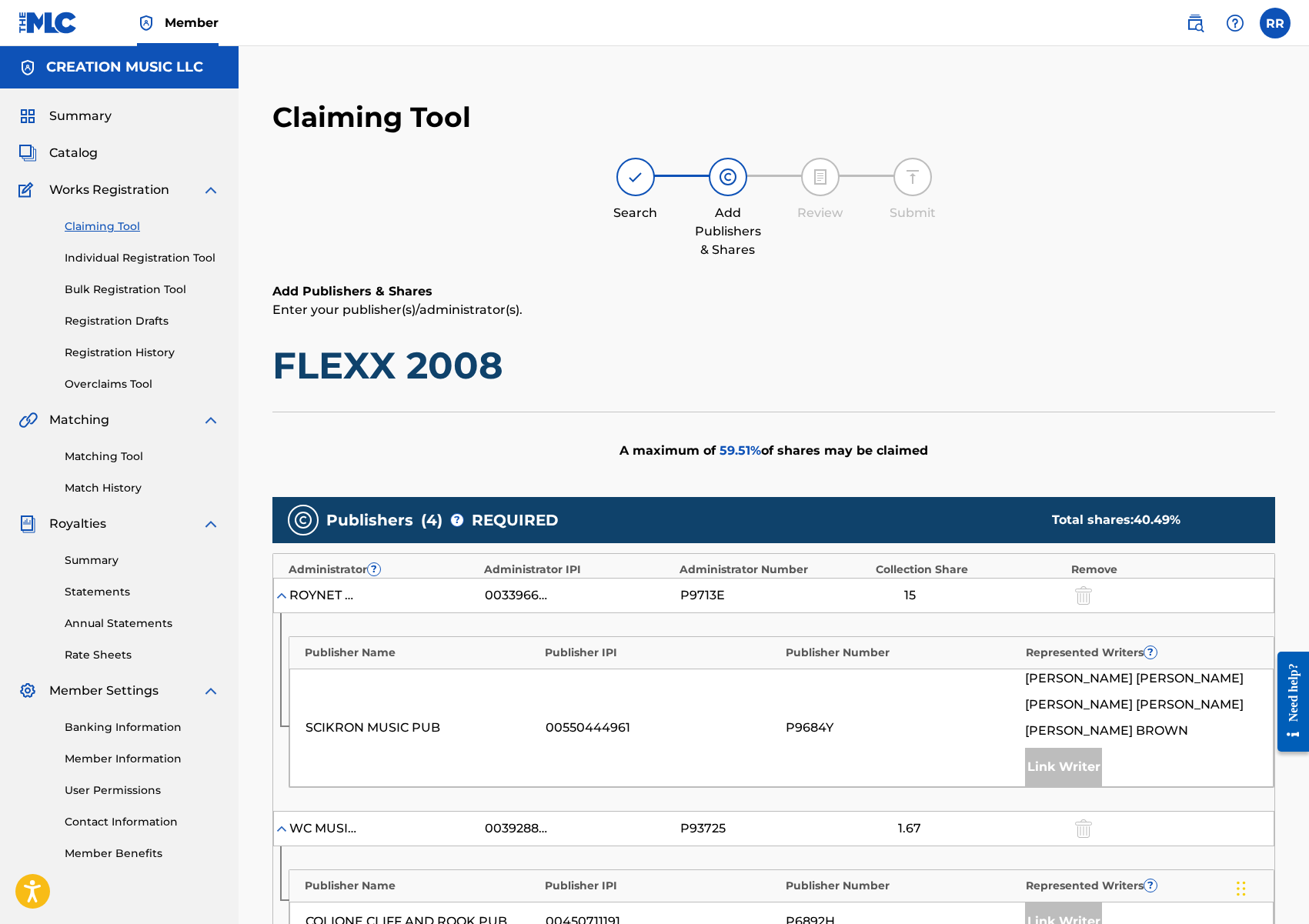
scroll to position [576, 0]
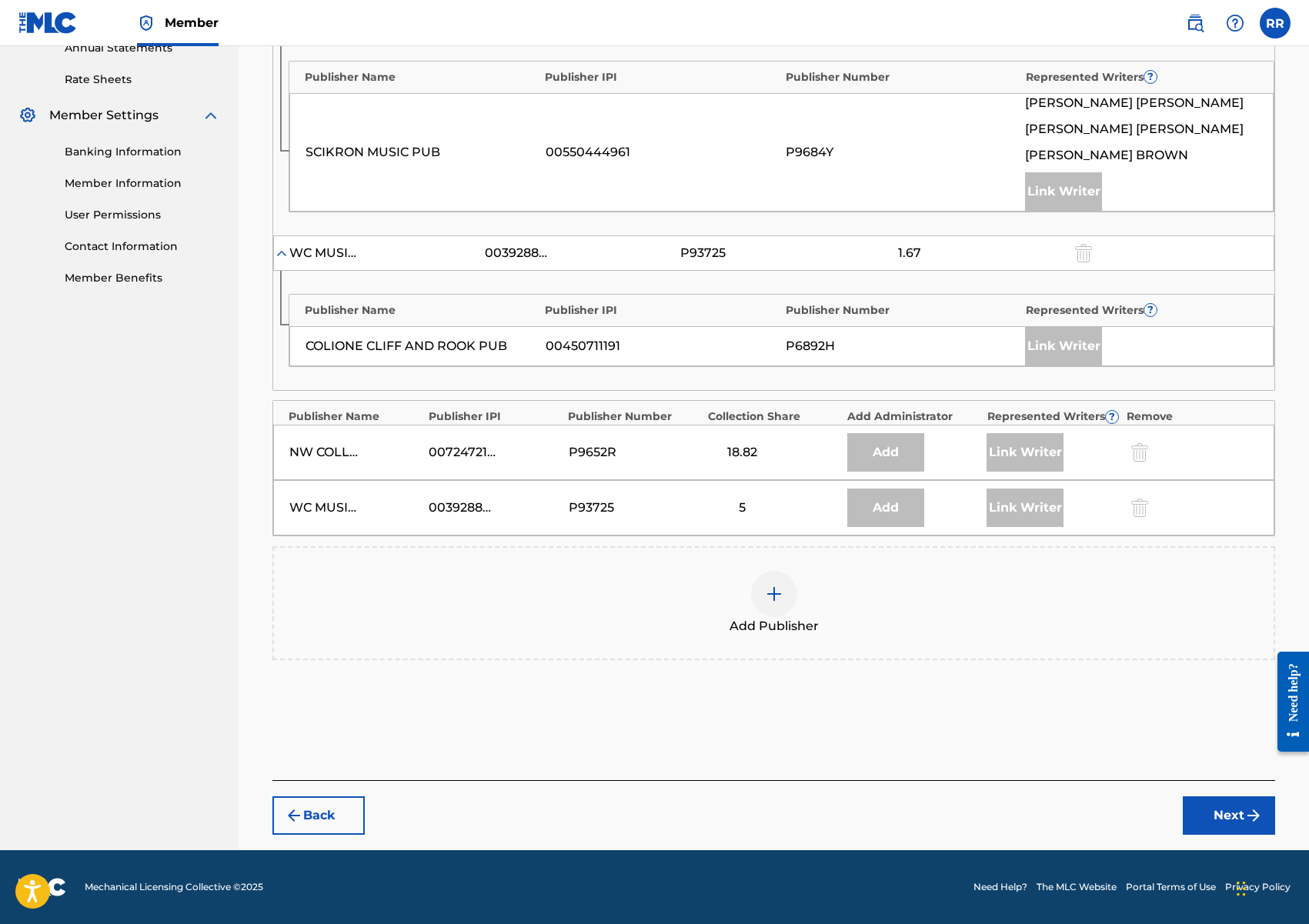
click at [774, 589] on img at bounding box center [774, 594] width 19 height 19
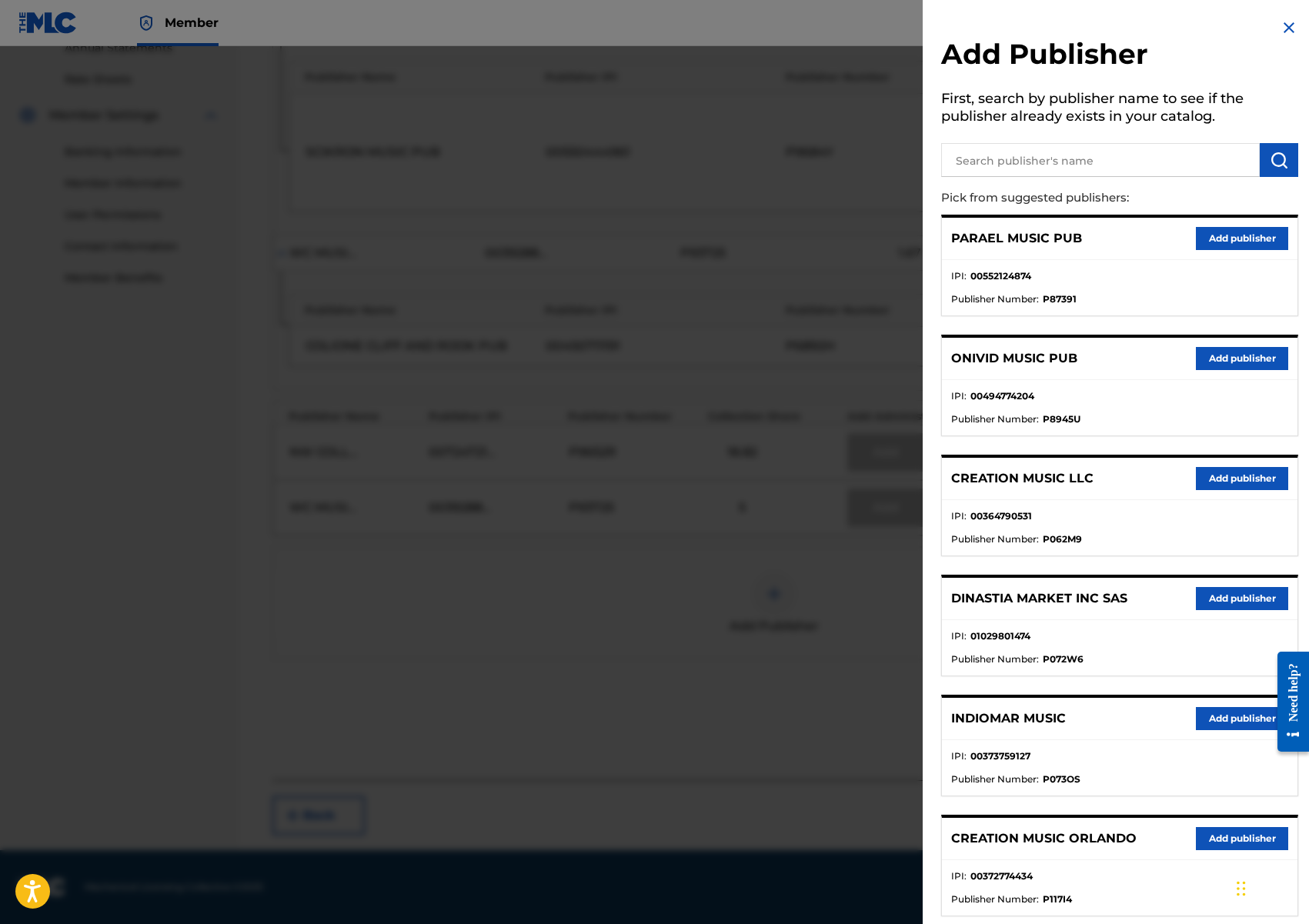
drag, startPoint x: 1235, startPoint y: 485, endPoint x: 1169, endPoint y: 514, distance: 72.1
click at [1234, 486] on button "Add publisher" at bounding box center [1242, 478] width 93 height 23
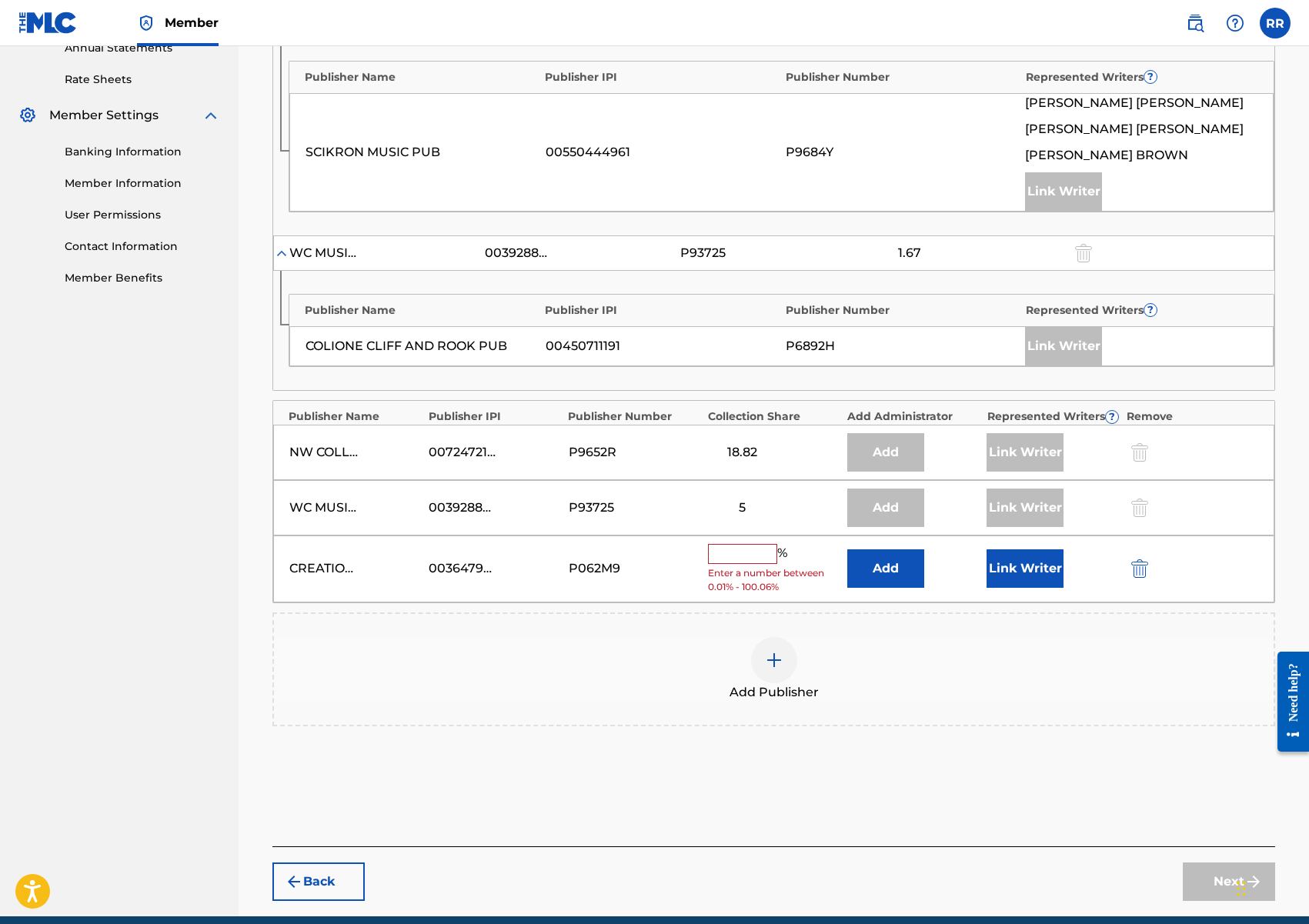
click at [741, 556] on input "text" at bounding box center [742, 554] width 69 height 20
type input "4"
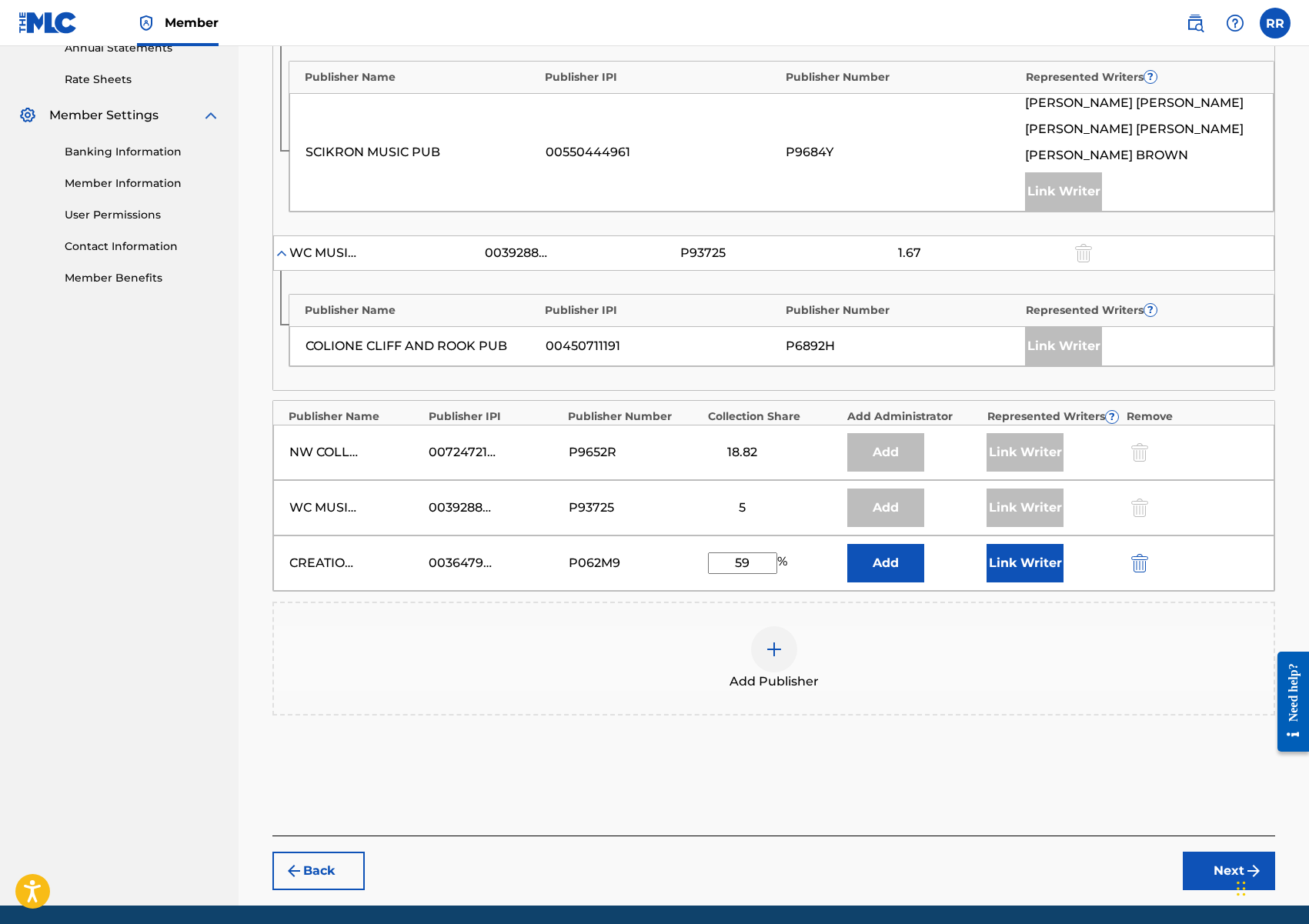
type input "5"
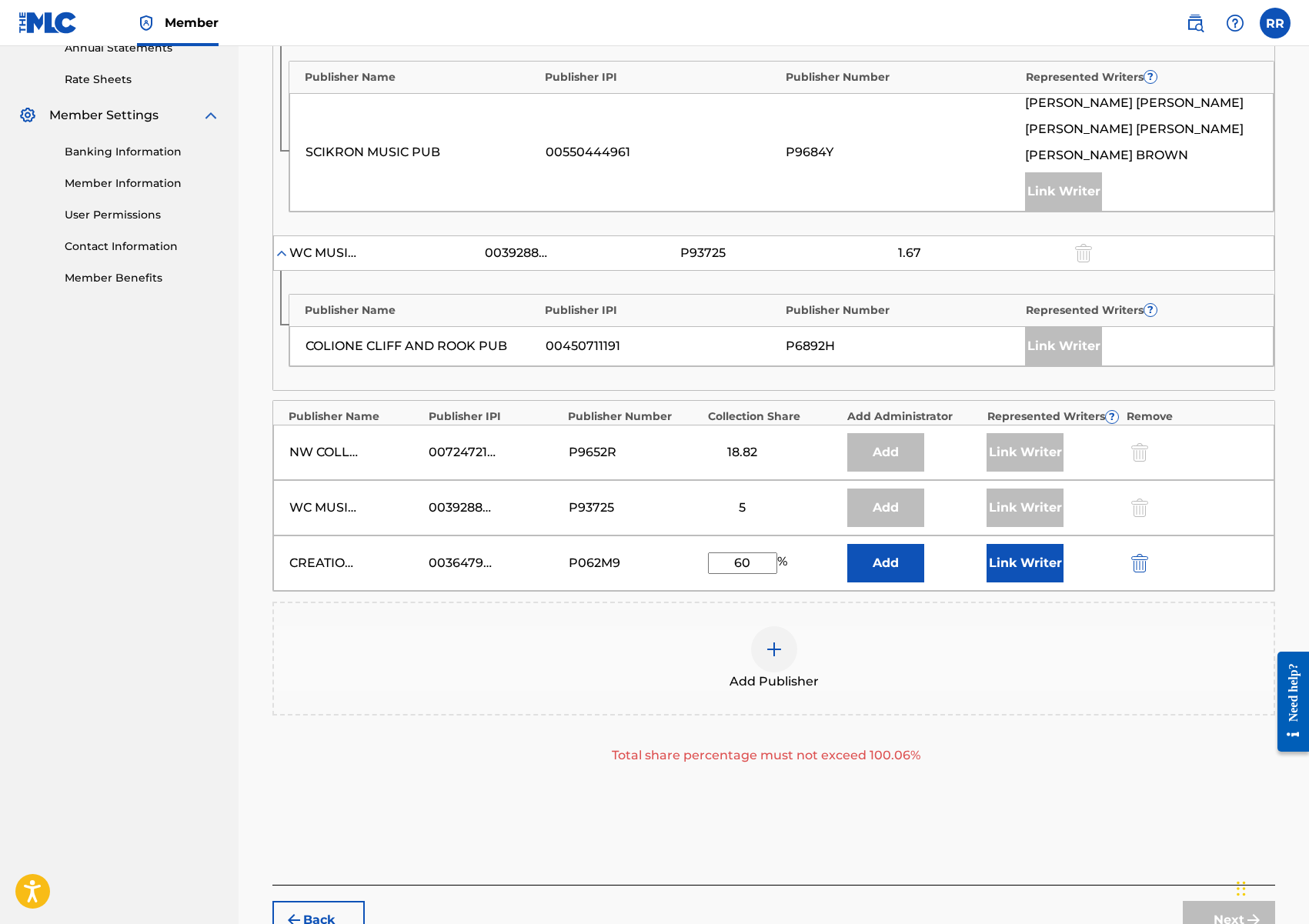
type input "6"
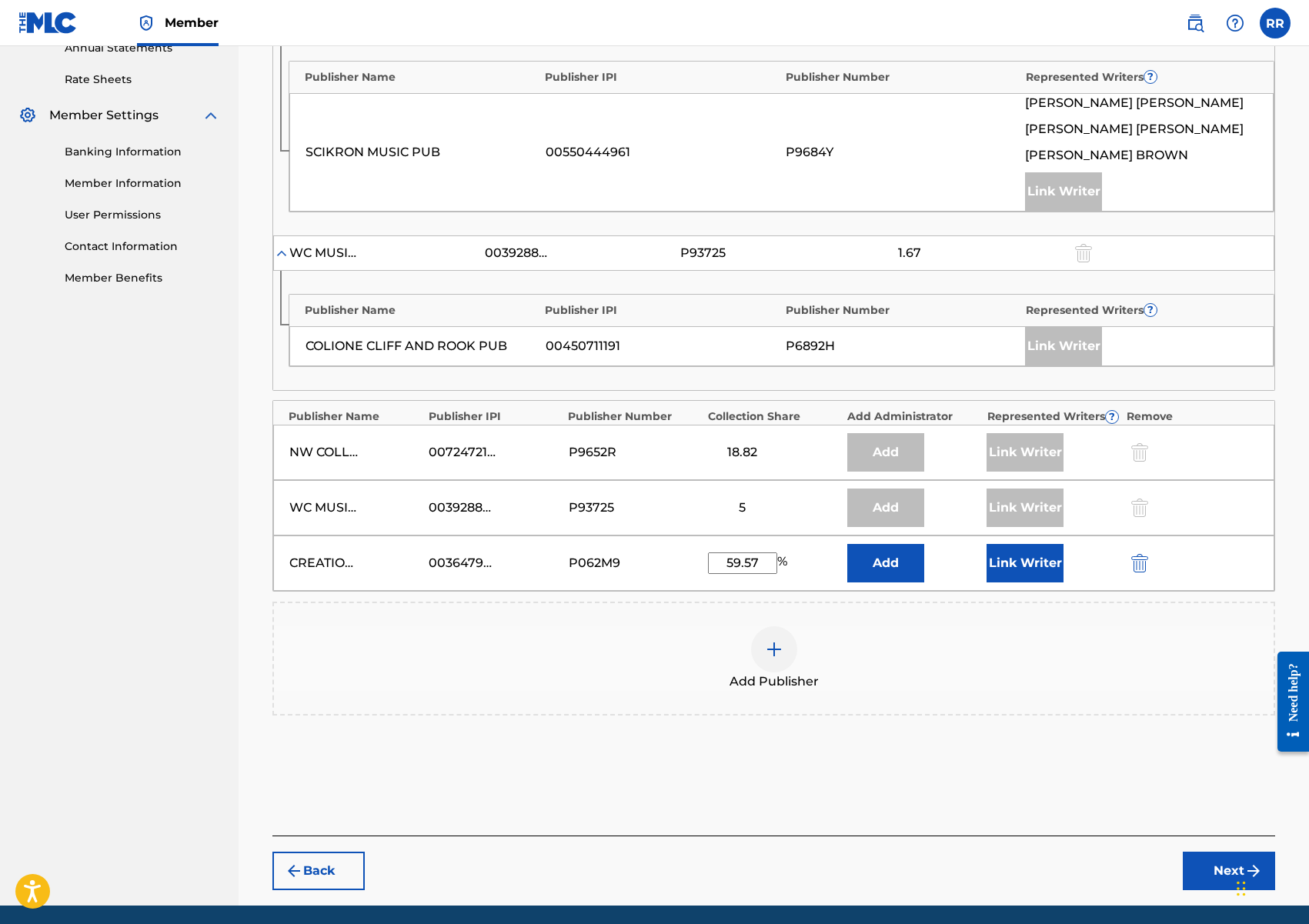
type input "59.57"
click at [1034, 566] on button "Link Writer" at bounding box center [1024, 563] width 77 height 39
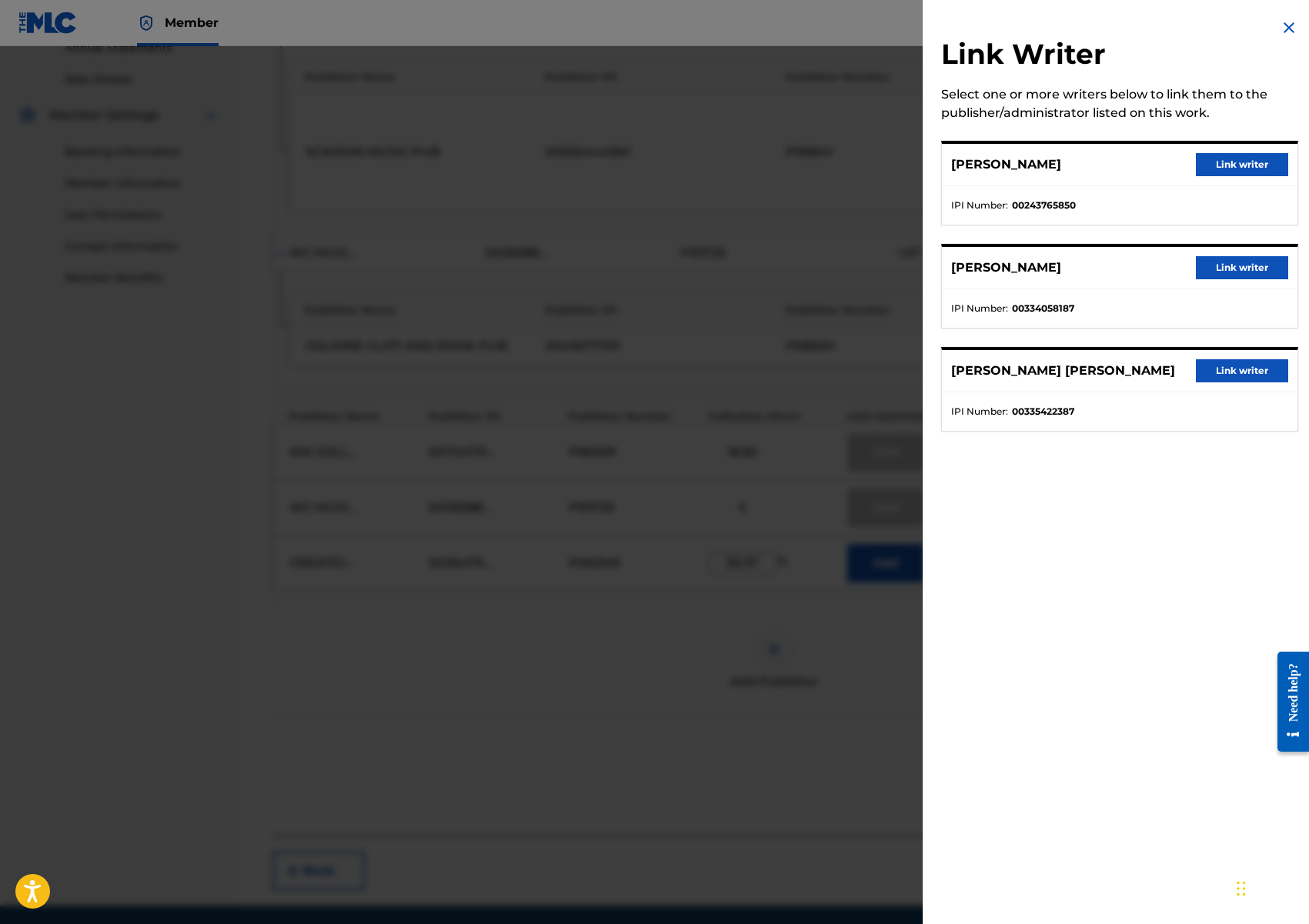
click at [1238, 368] on button "Link writer" at bounding box center [1242, 370] width 93 height 23
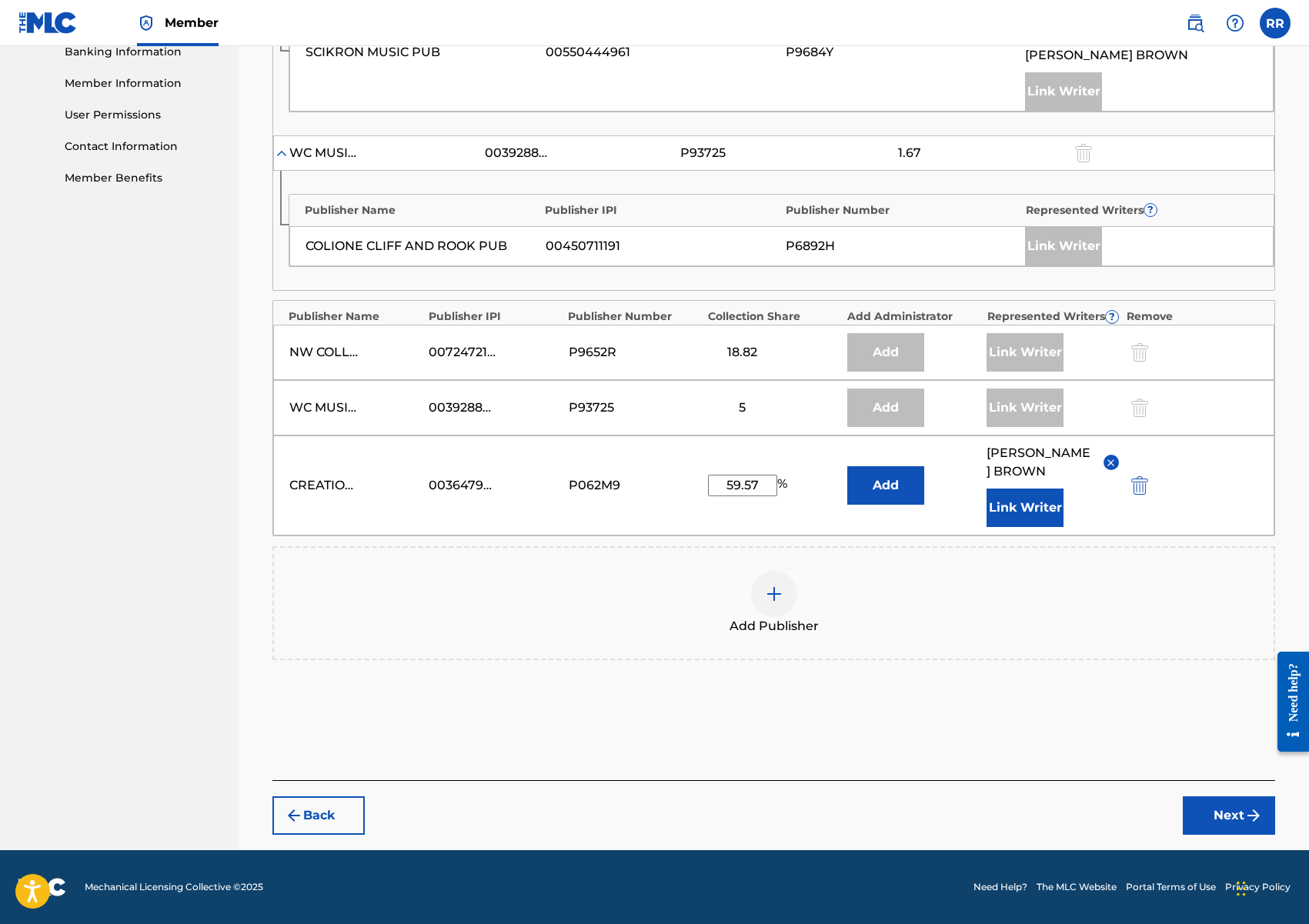
click at [1214, 817] on button "Next" at bounding box center [1229, 815] width 93 height 39
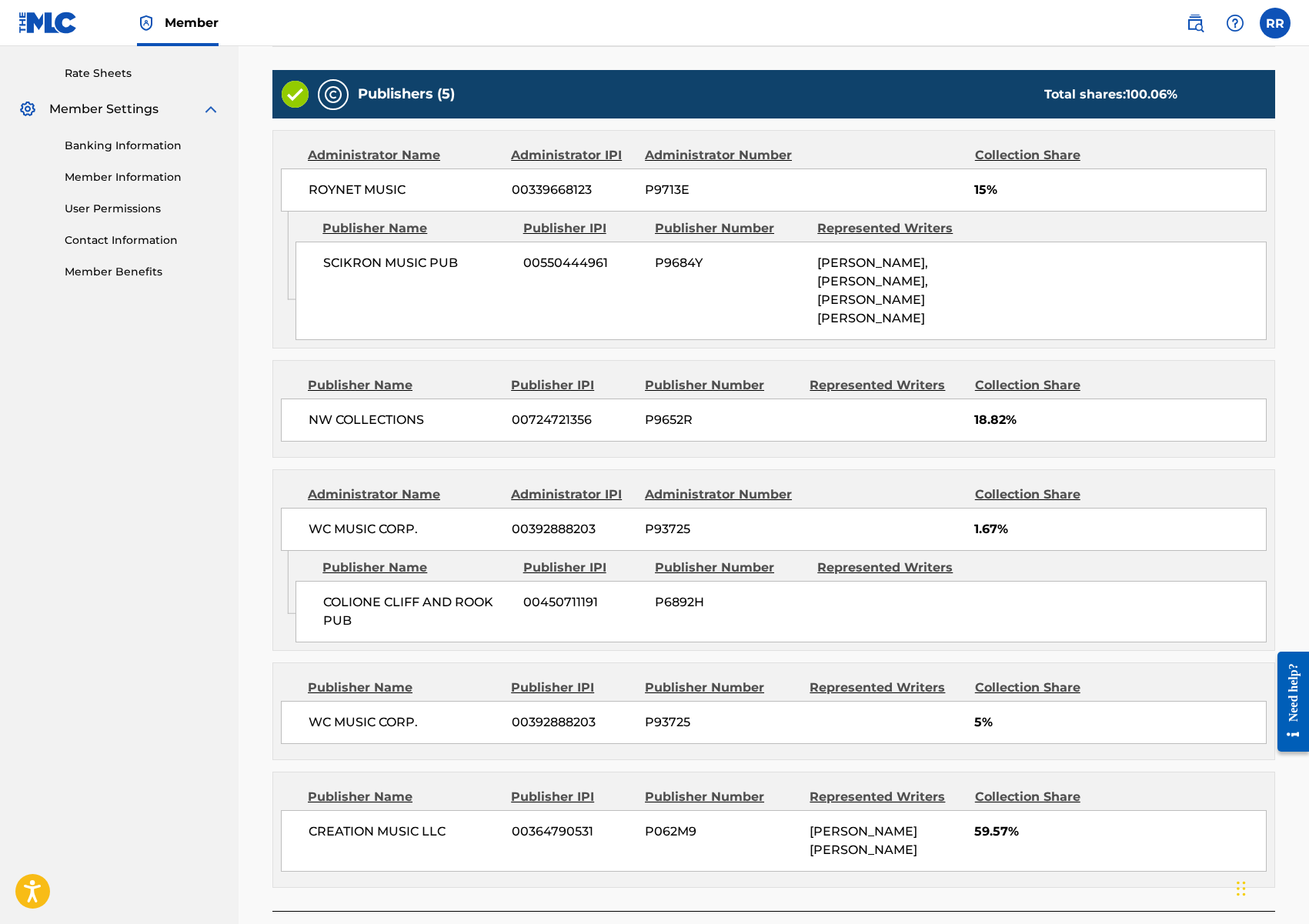
scroll to position [712, 0]
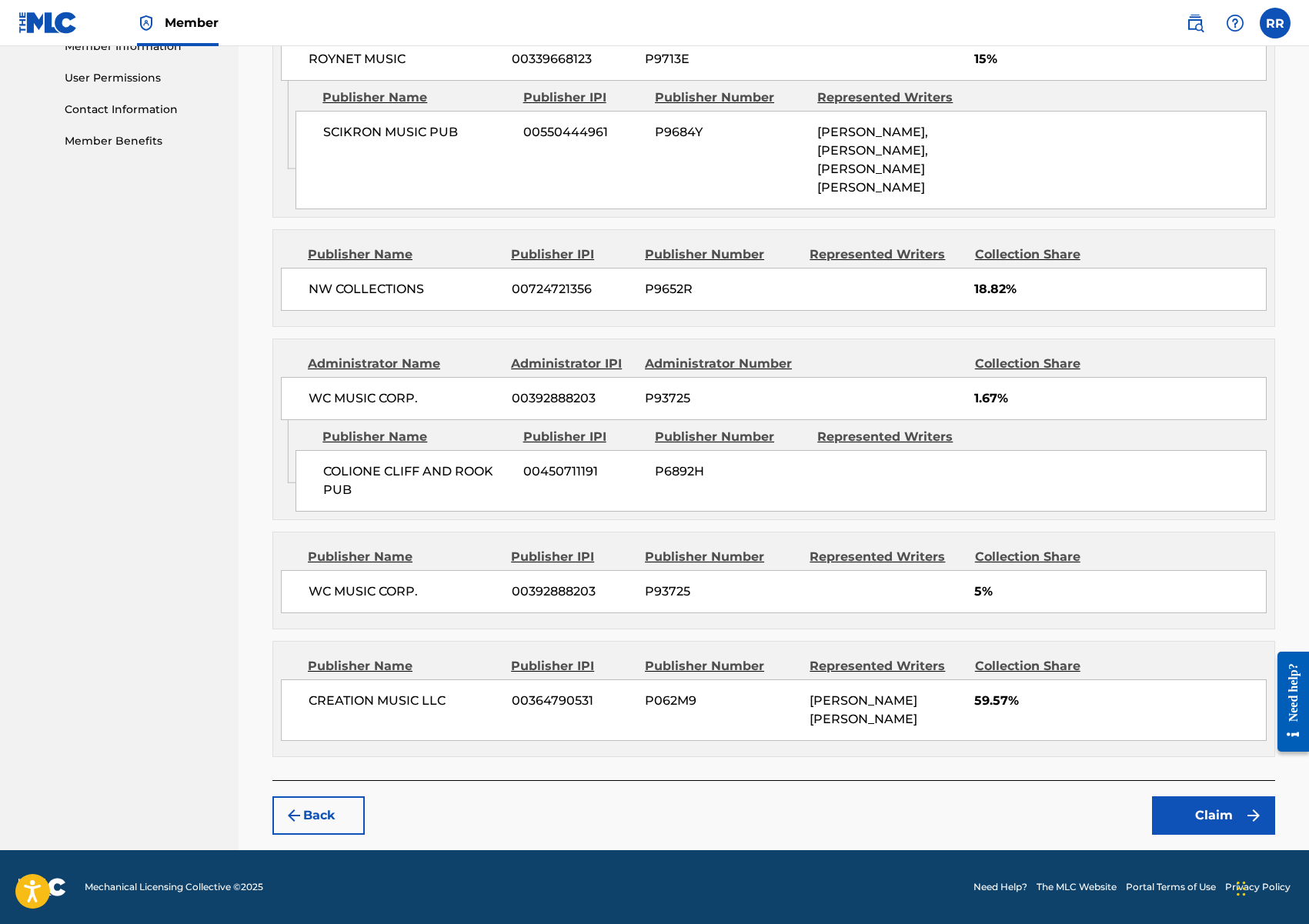
click at [1182, 820] on button "Claim" at bounding box center [1213, 815] width 123 height 39
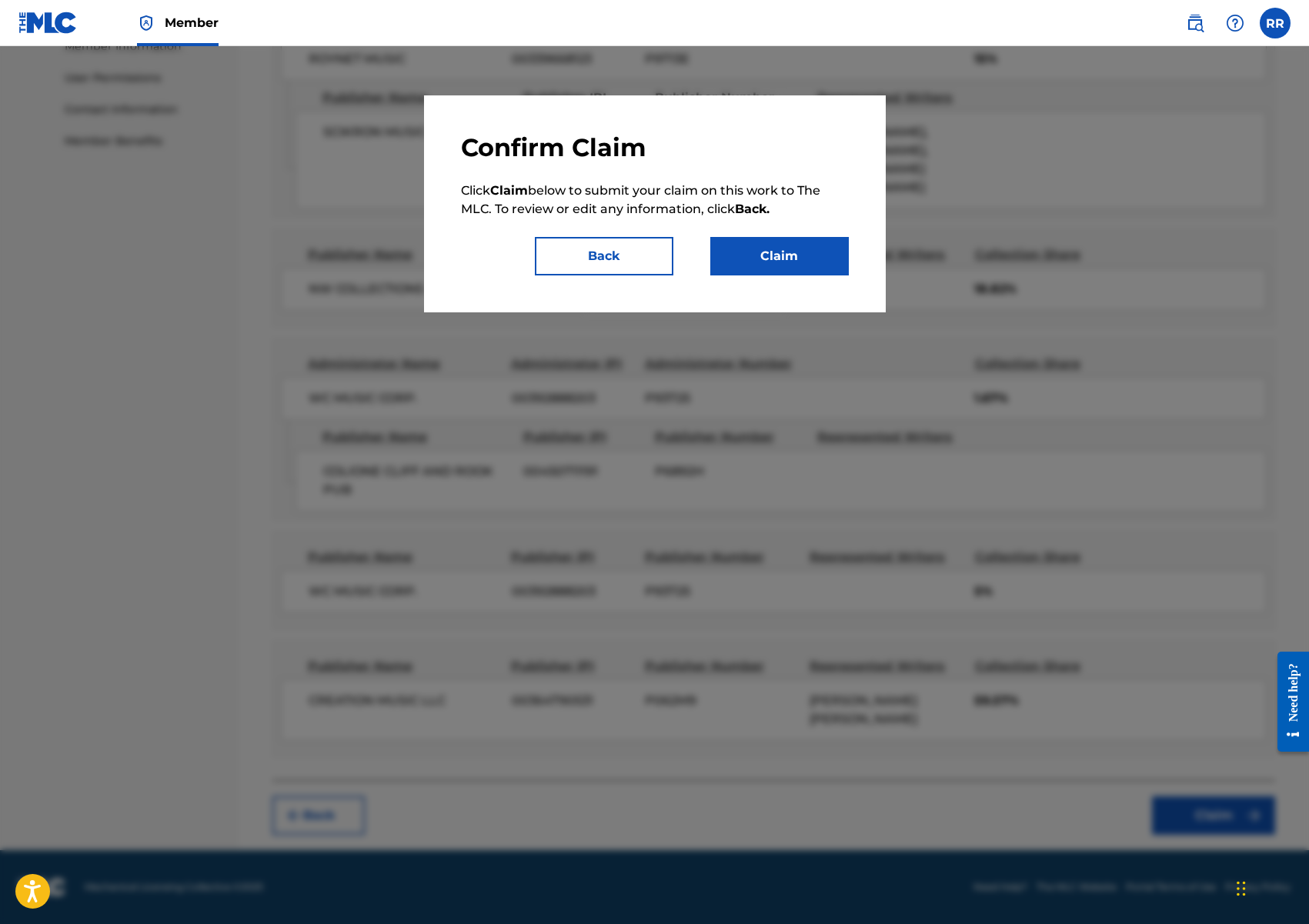
click at [786, 268] on button "Claim" at bounding box center [780, 257] width 139 height 39
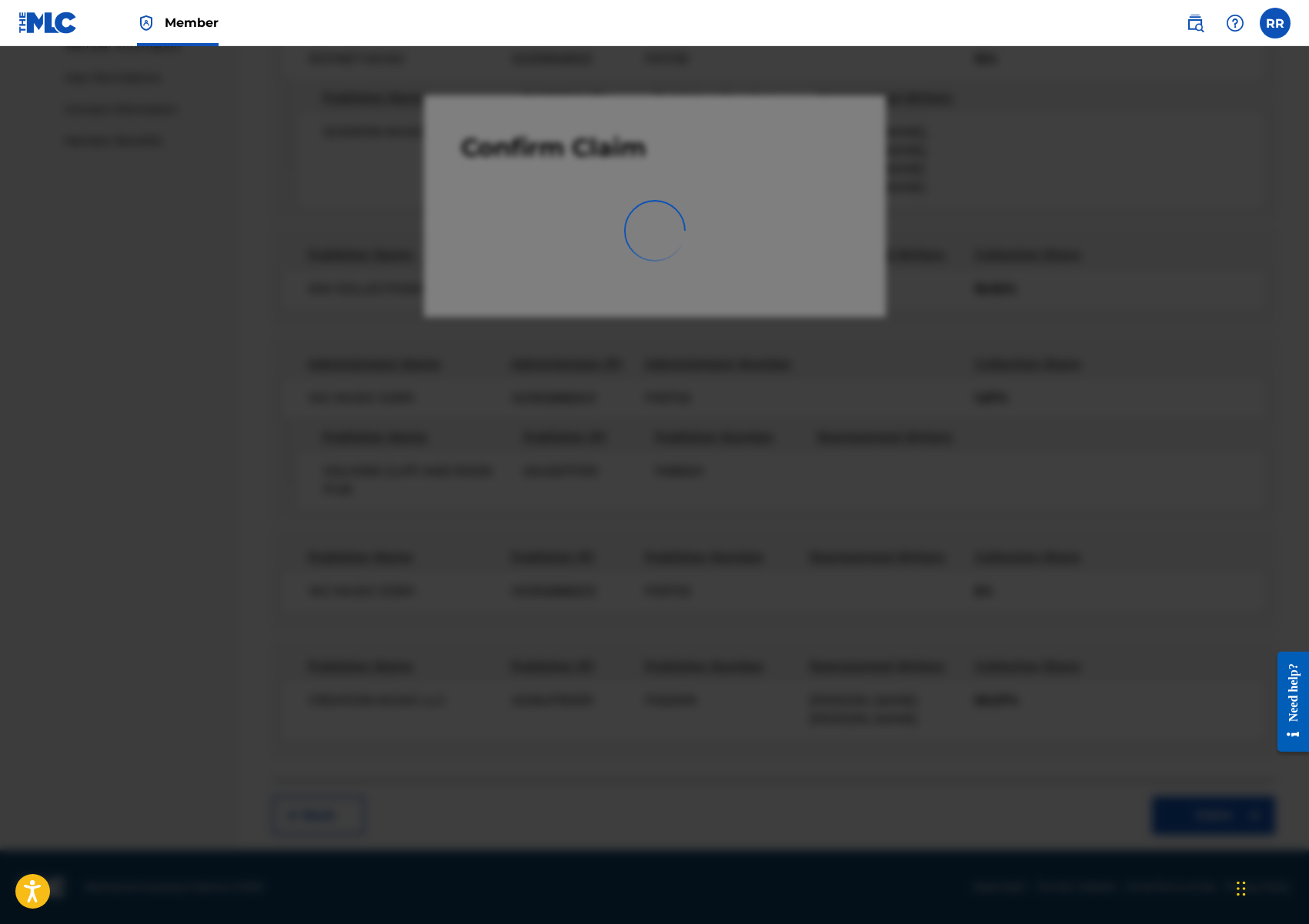
scroll to position [30, 0]
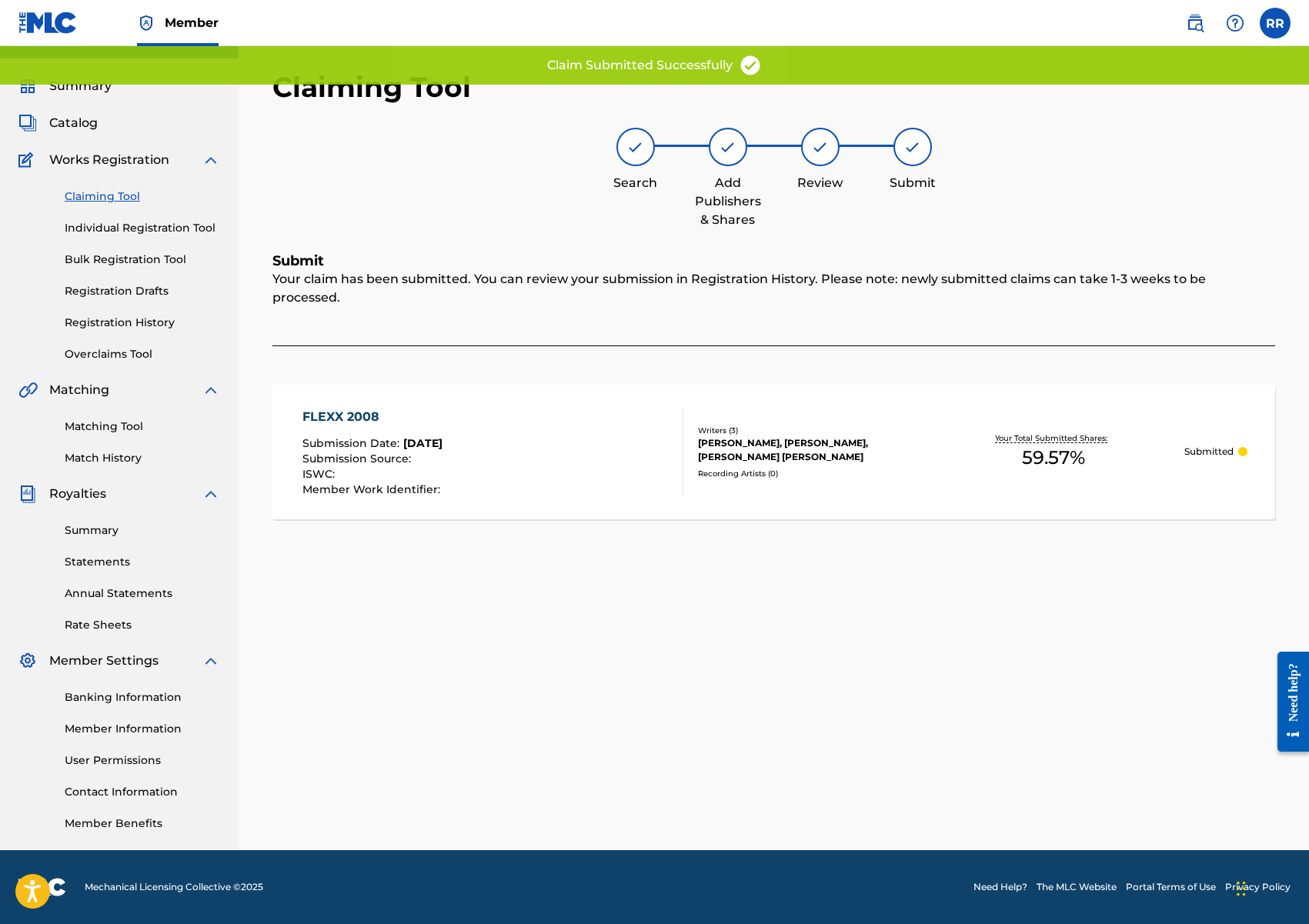
click at [104, 199] on link "Claiming Tool" at bounding box center [142, 196] width 156 height 16
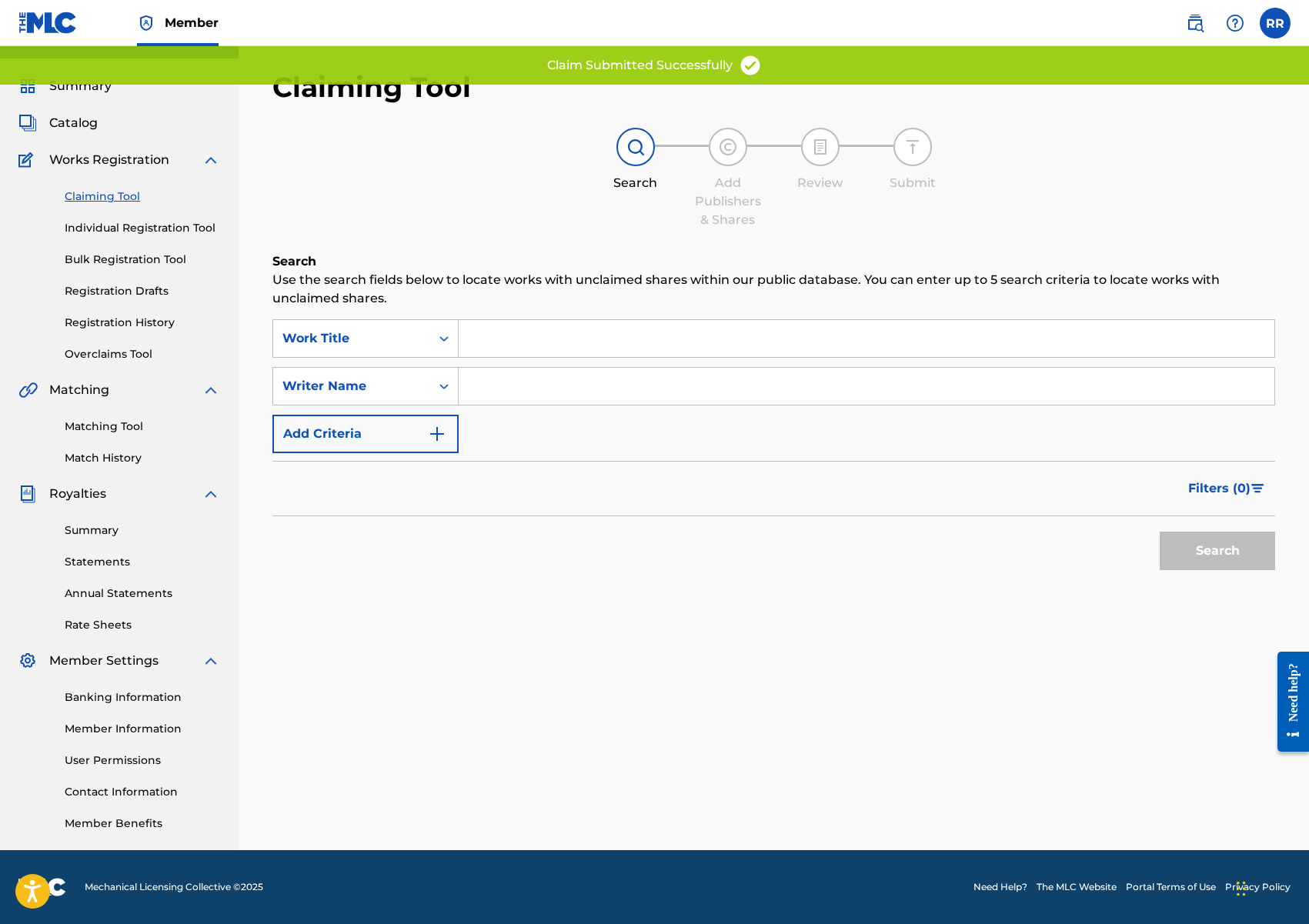
scroll to position [0, 0]
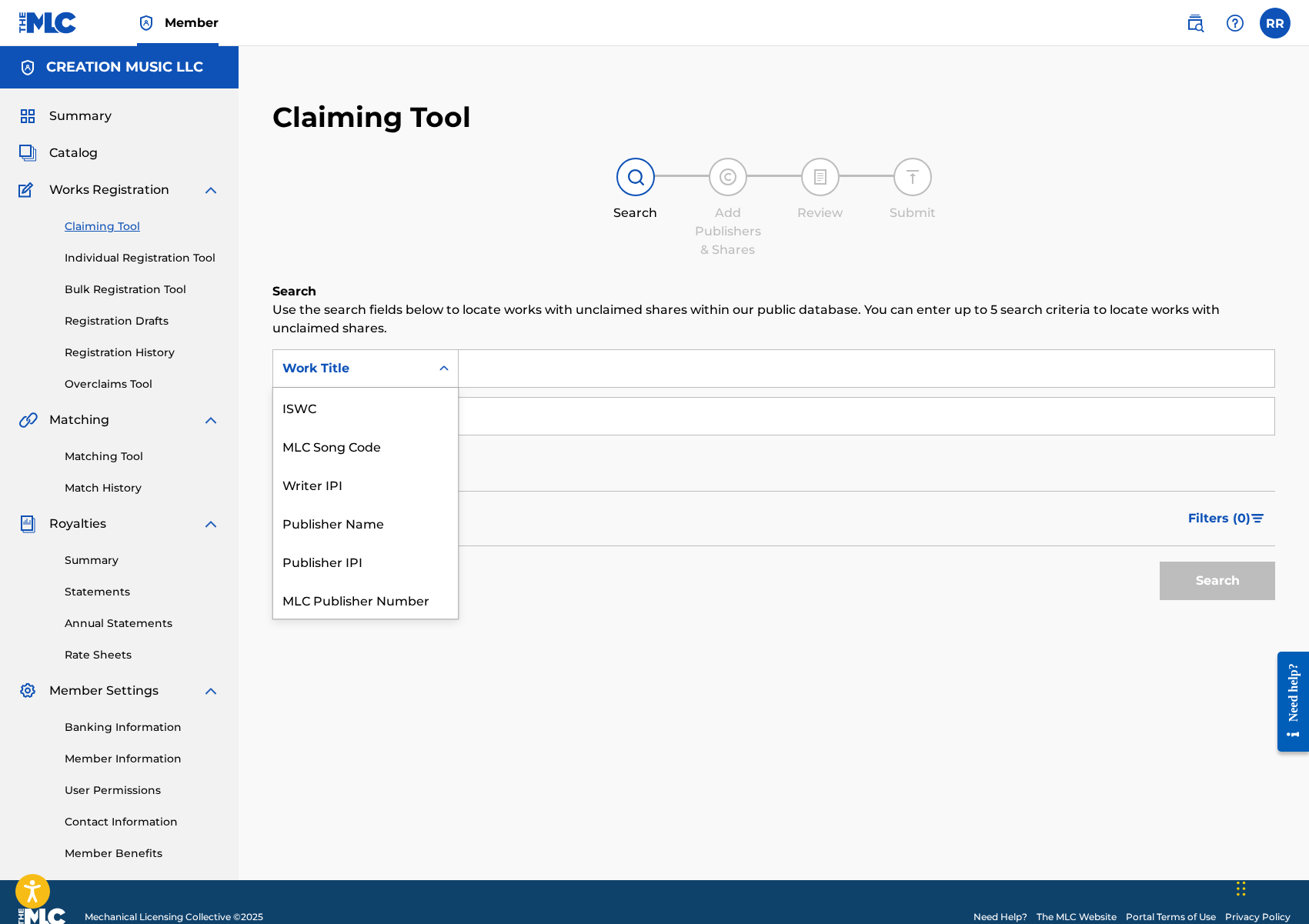
click at [386, 365] on div "Work Title" at bounding box center [351, 369] width 139 height 19
drag, startPoint x: 380, startPoint y: 411, endPoint x: 438, endPoint y: 390, distance: 61.7
click at [381, 410] on div "MLC Song Code" at bounding box center [365, 407] width 184 height 39
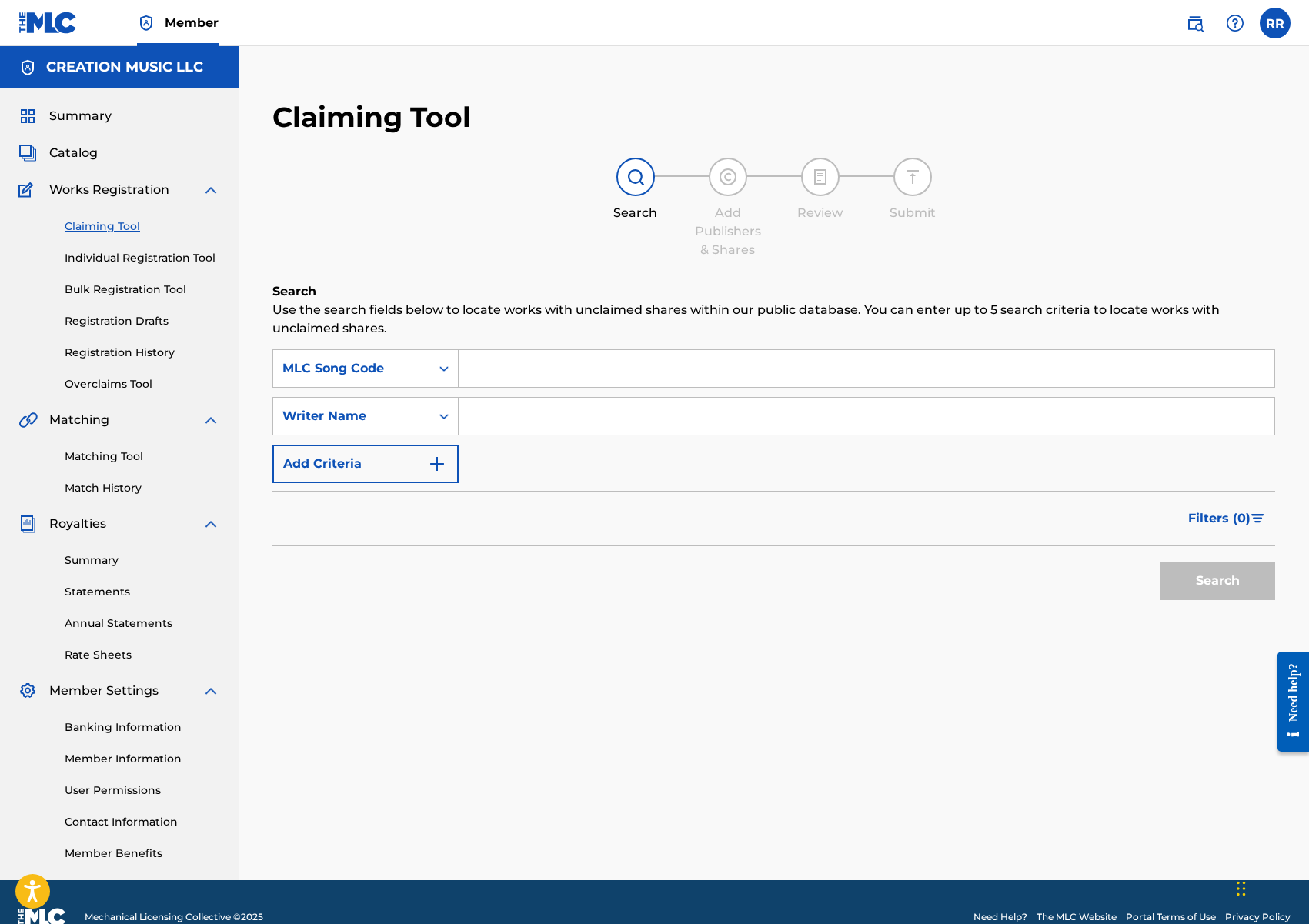
drag, startPoint x: 514, startPoint y: 370, endPoint x: 534, endPoint y: 372, distance: 20.1
click at [514, 370] on input "Search Form" at bounding box center [866, 369] width 816 height 37
paste input "BV88EE"
type input "BV88EE"
click at [1196, 575] on button "Search" at bounding box center [1217, 581] width 115 height 39
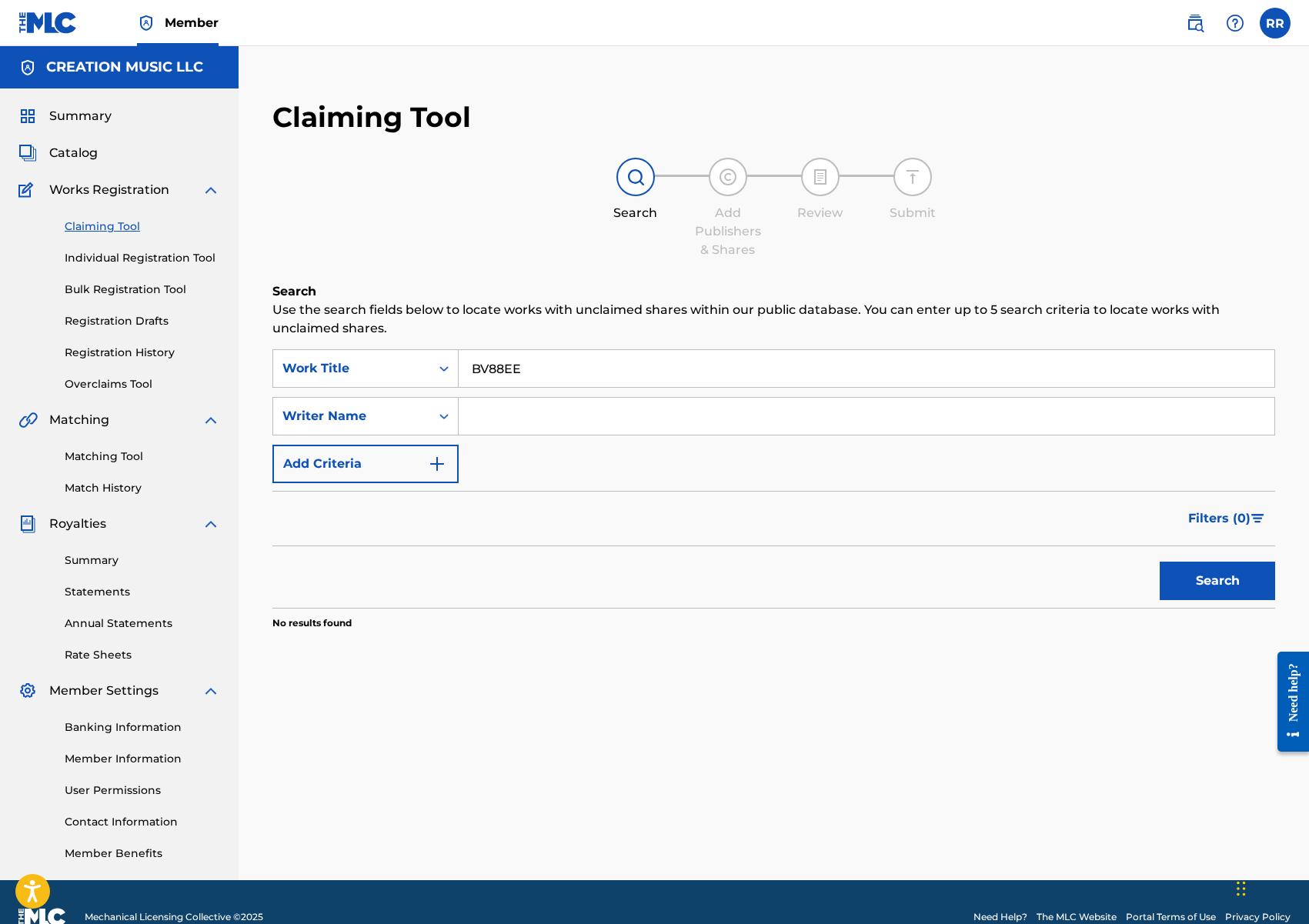
scroll to position [4, 0]
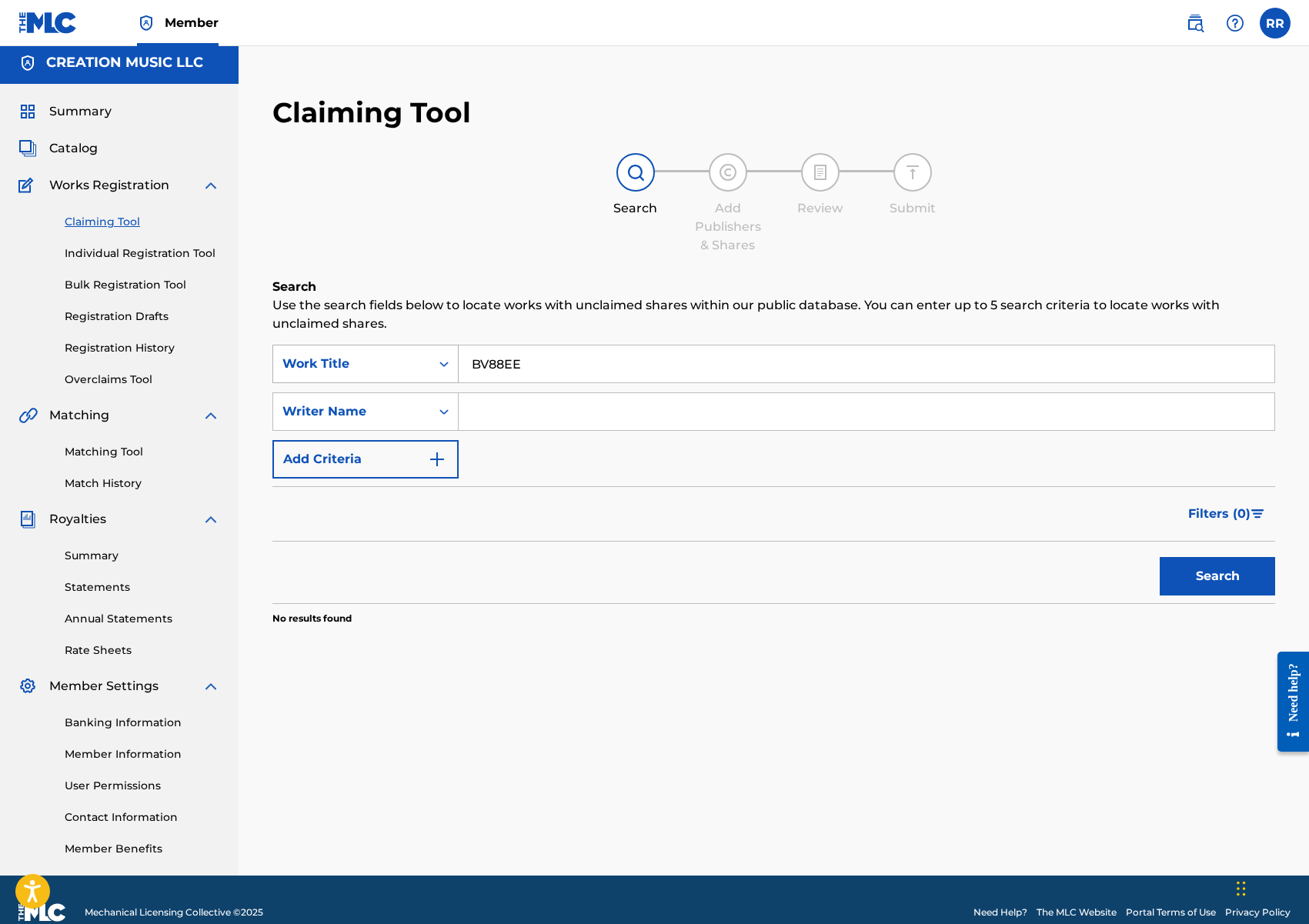
click at [378, 363] on div "Work Title" at bounding box center [351, 364] width 139 height 19
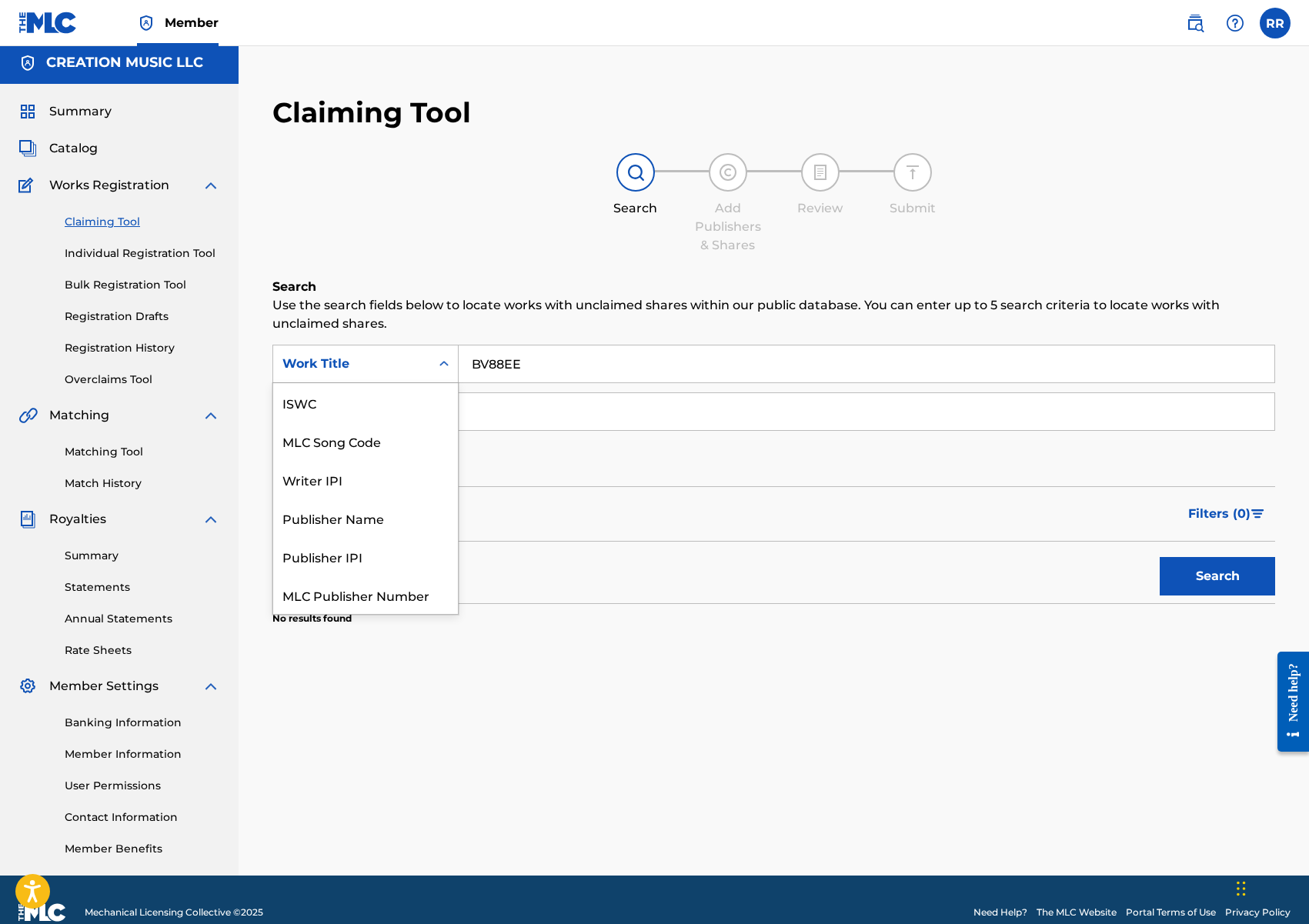
scroll to position [39, 0]
click at [378, 399] on div "MLC Song Code" at bounding box center [365, 402] width 184 height 39
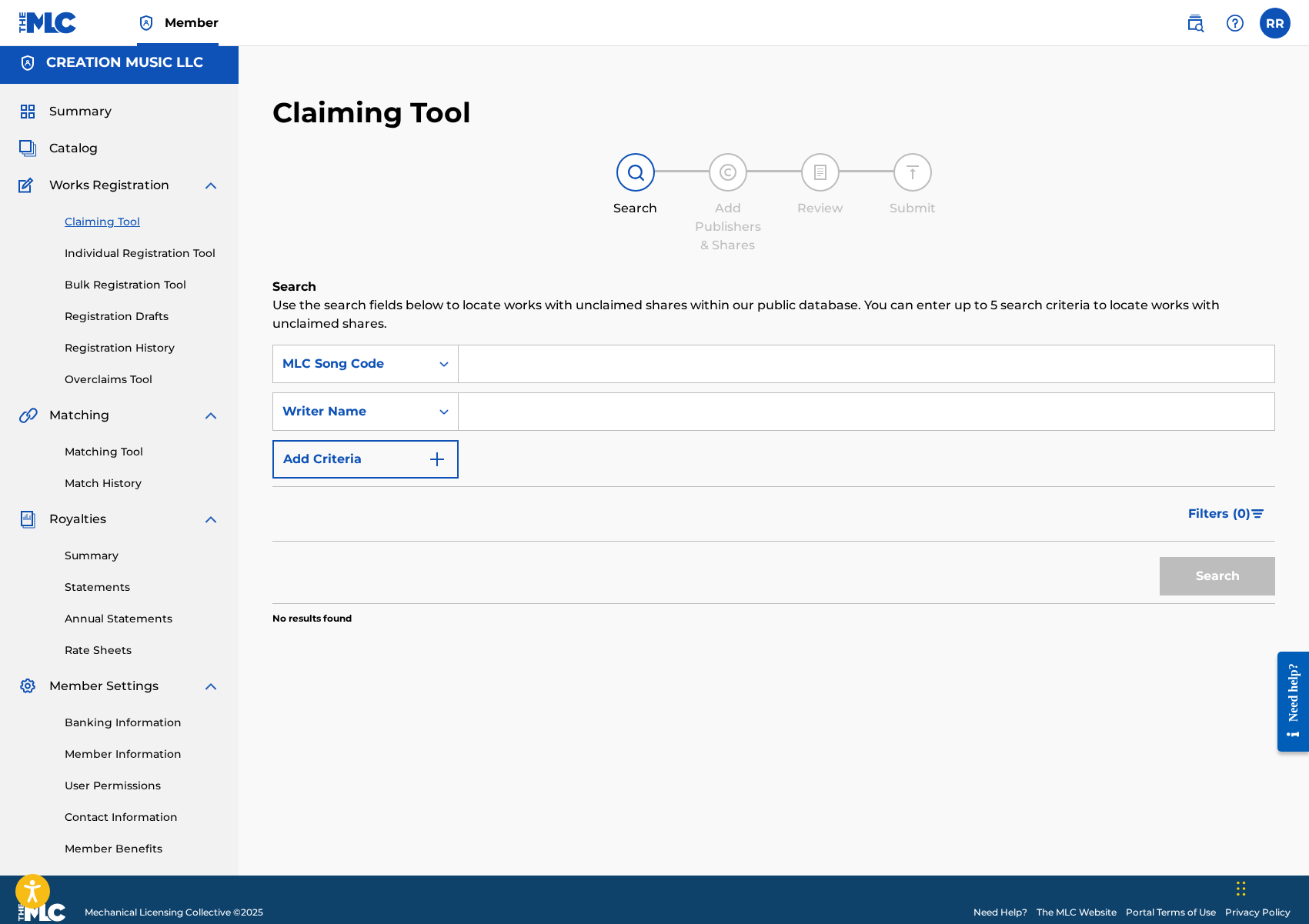
click at [742, 377] on input "Search Form" at bounding box center [866, 364] width 816 height 37
paste input "BV88EE"
click at [1188, 578] on button "Search" at bounding box center [1217, 576] width 115 height 39
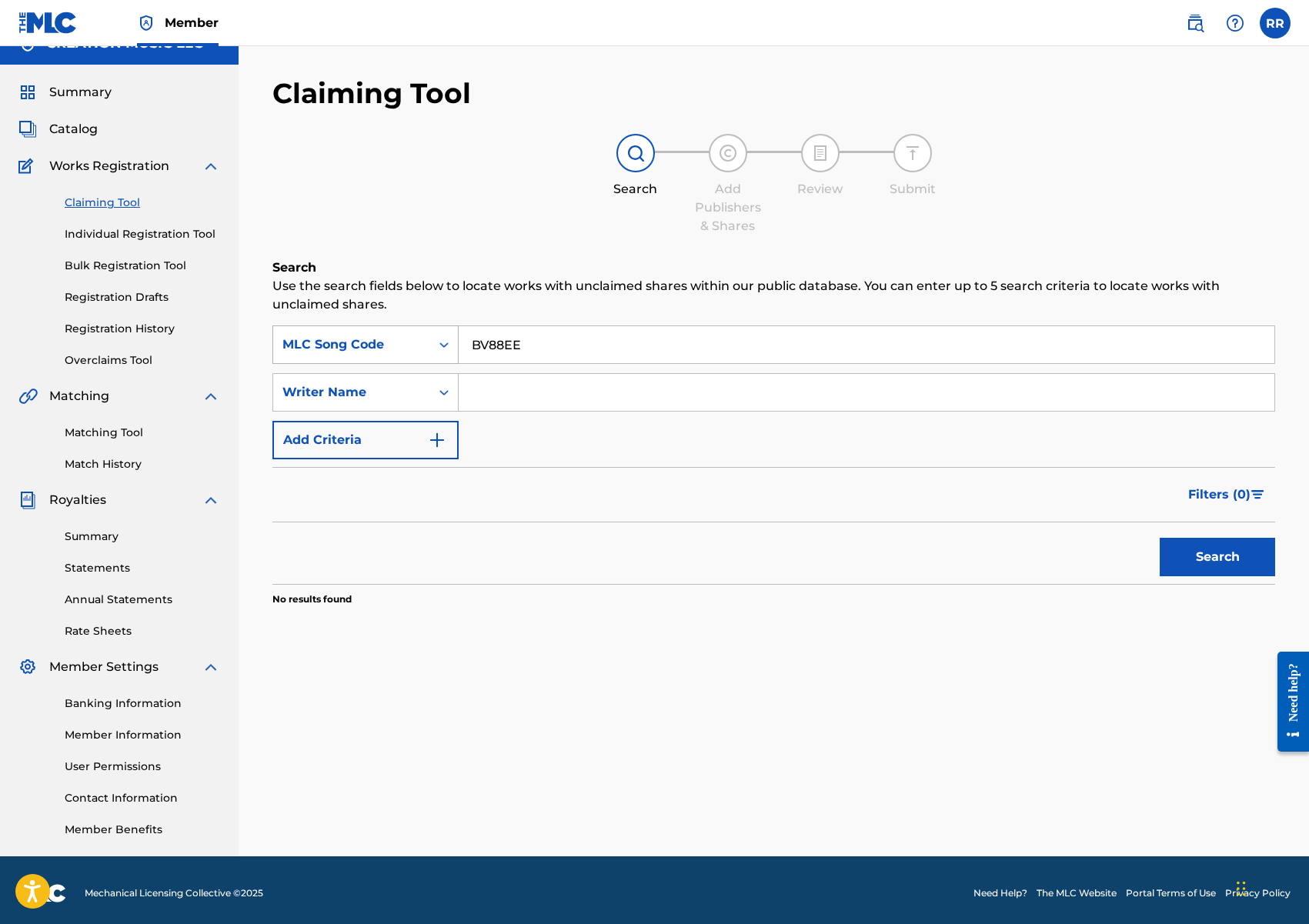
click at [380, 345] on div "MLC Song Code" at bounding box center [351, 345] width 139 height 19
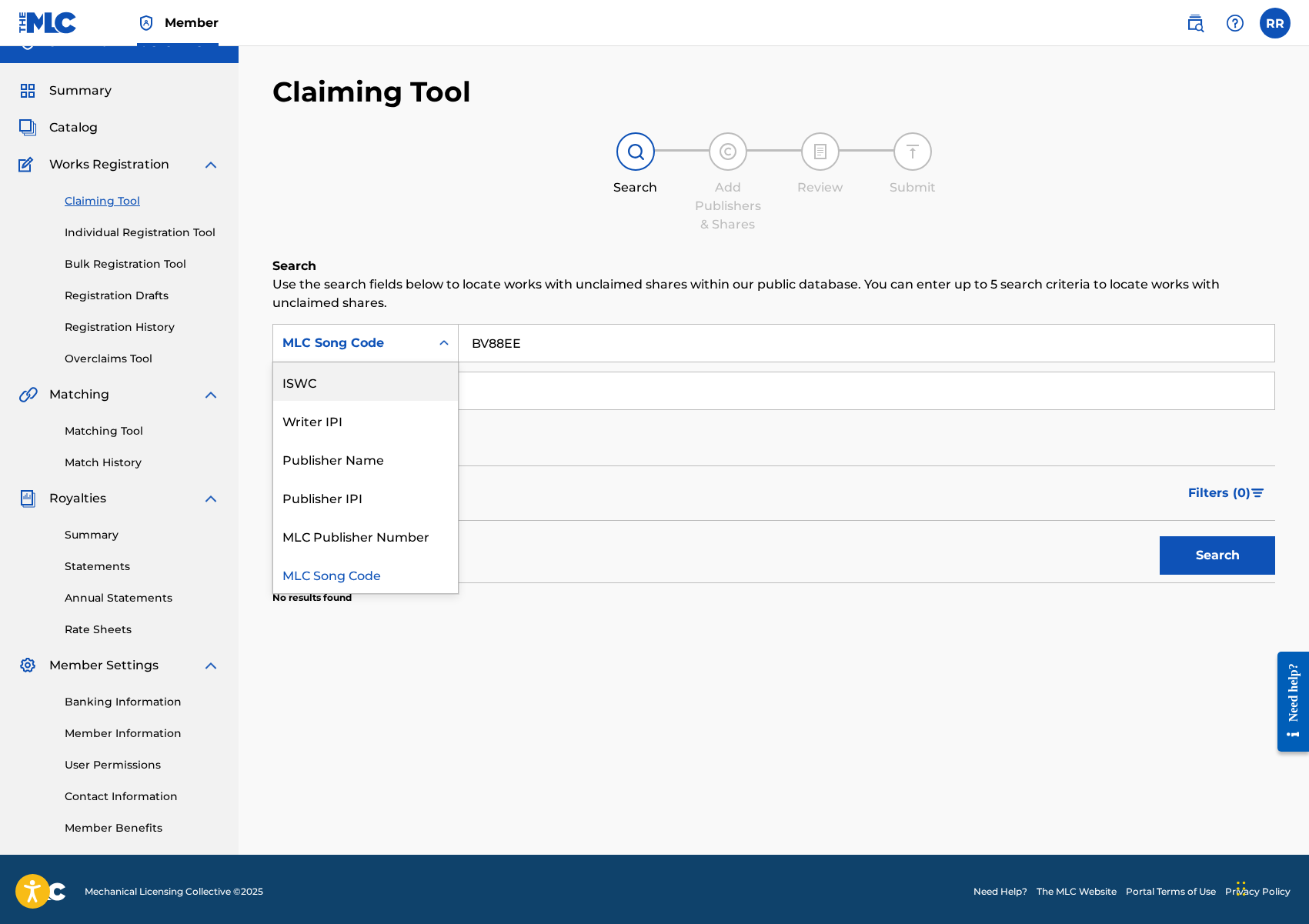
scroll to position [0, 0]
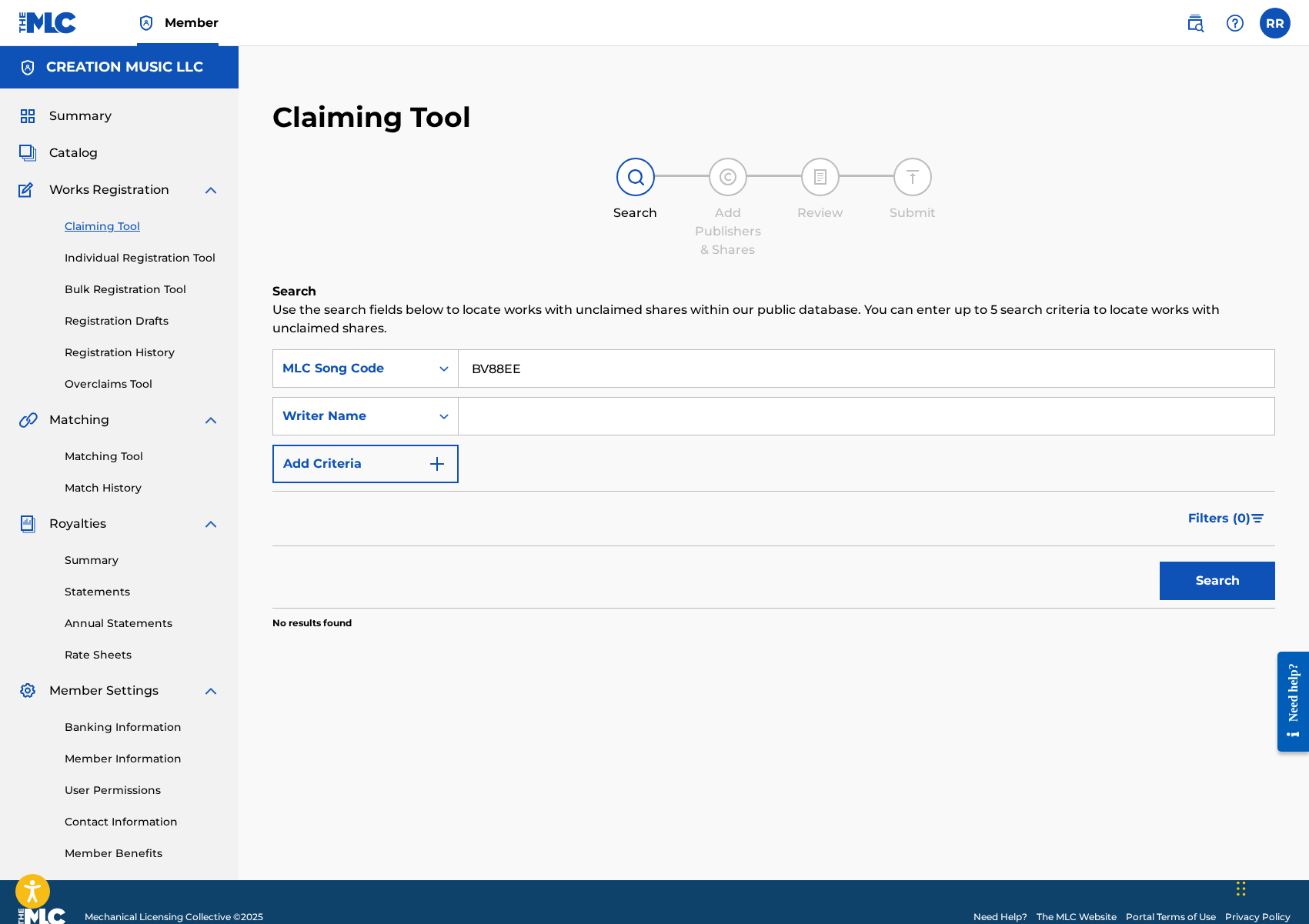
click at [494, 372] on input "BV88EE" at bounding box center [866, 369] width 816 height 37
paste input "AA3X57"
type input "AA3X57"
click at [1214, 568] on button "Search" at bounding box center [1217, 581] width 115 height 39
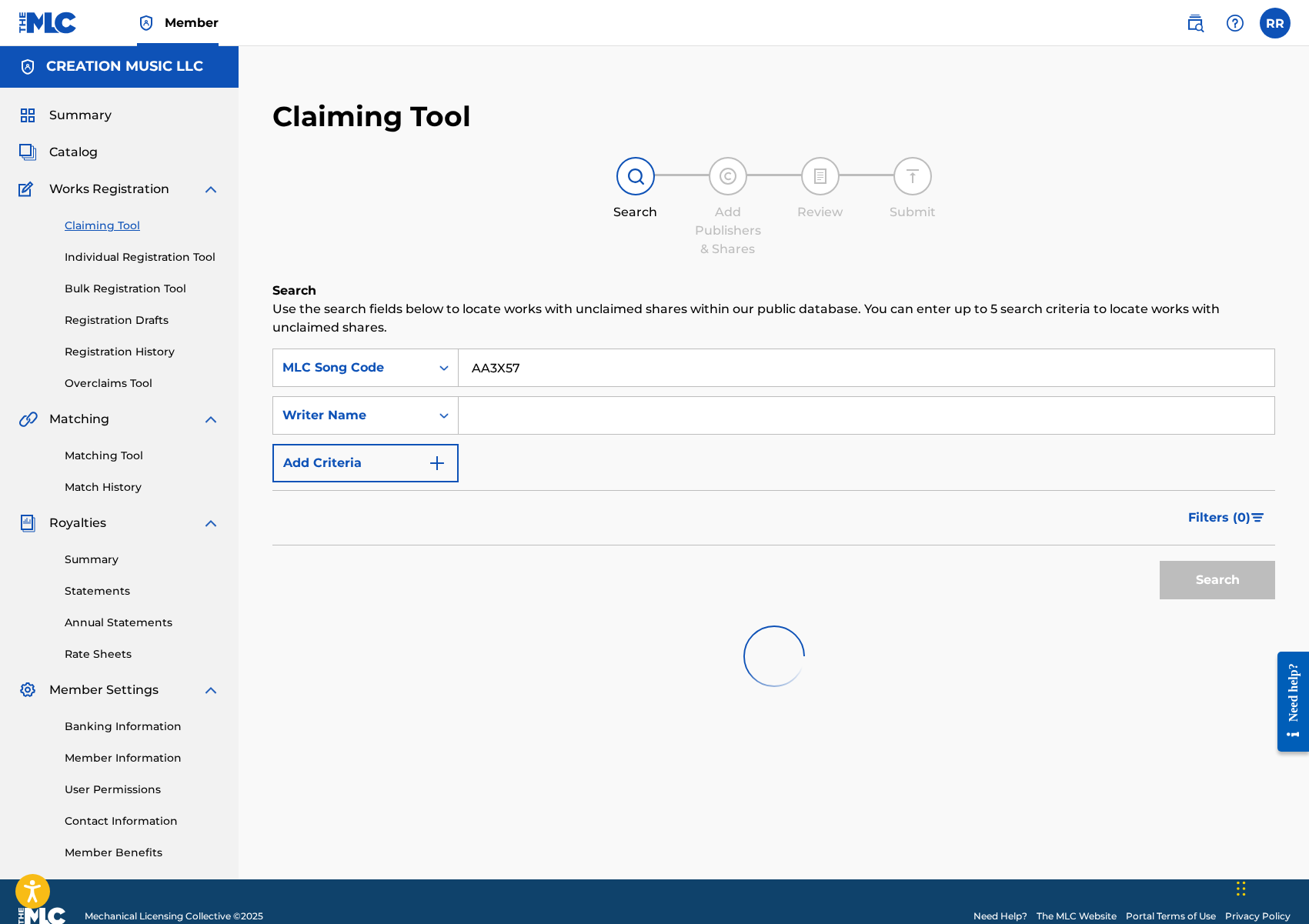
scroll to position [4, 0]
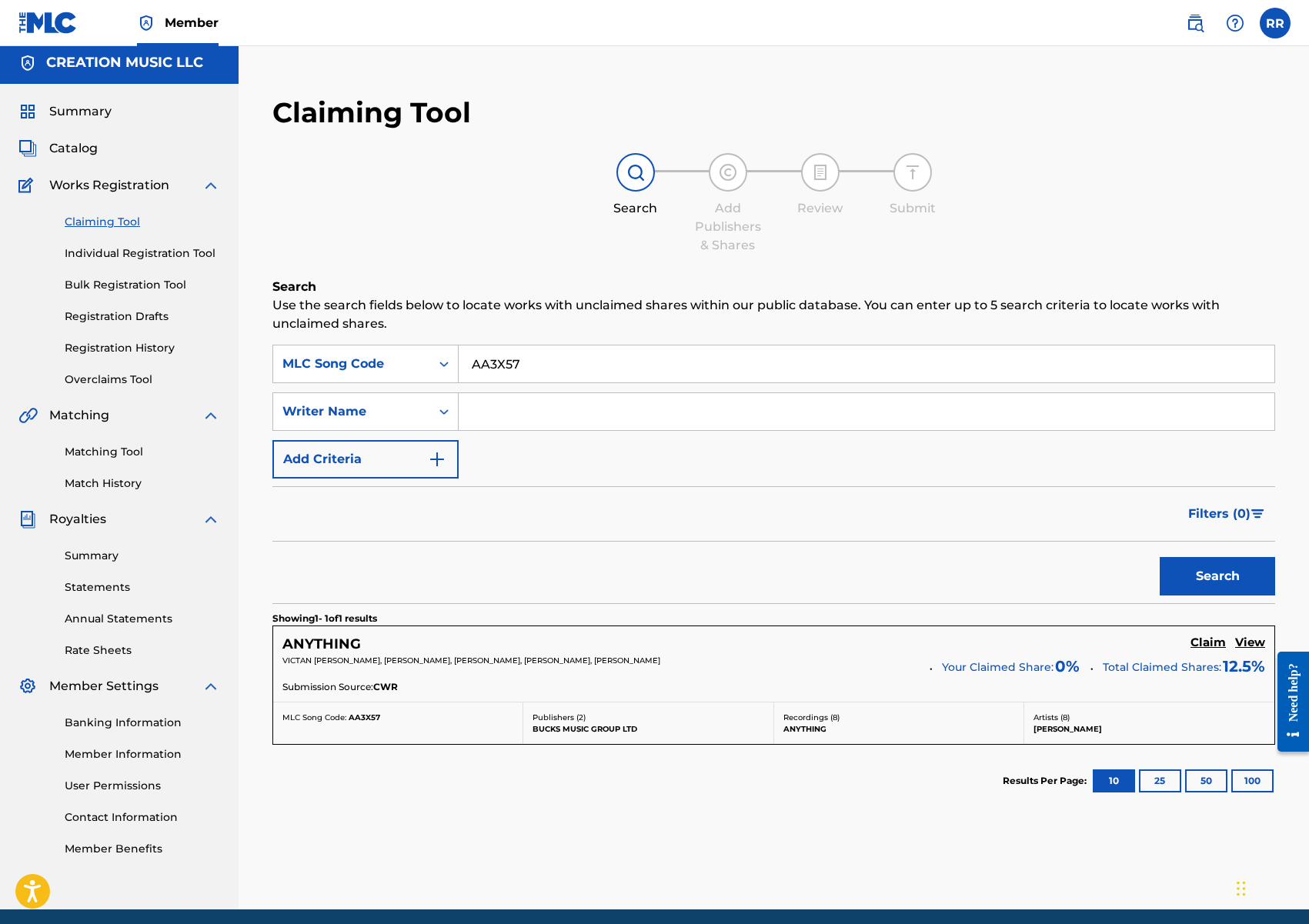
click at [1217, 646] on h5 "Claim" at bounding box center [1208, 642] width 35 height 14
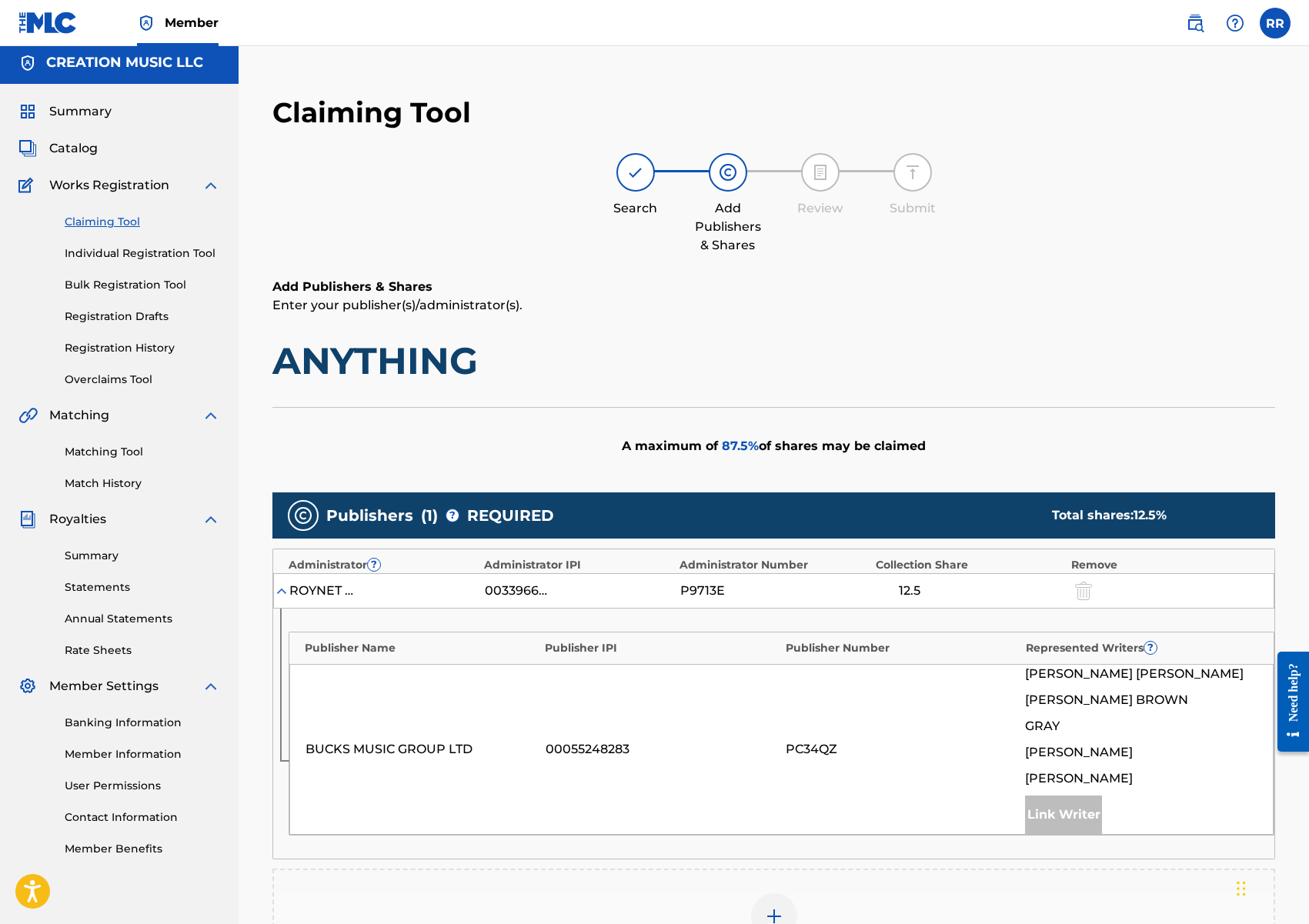
scroll to position [327, 0]
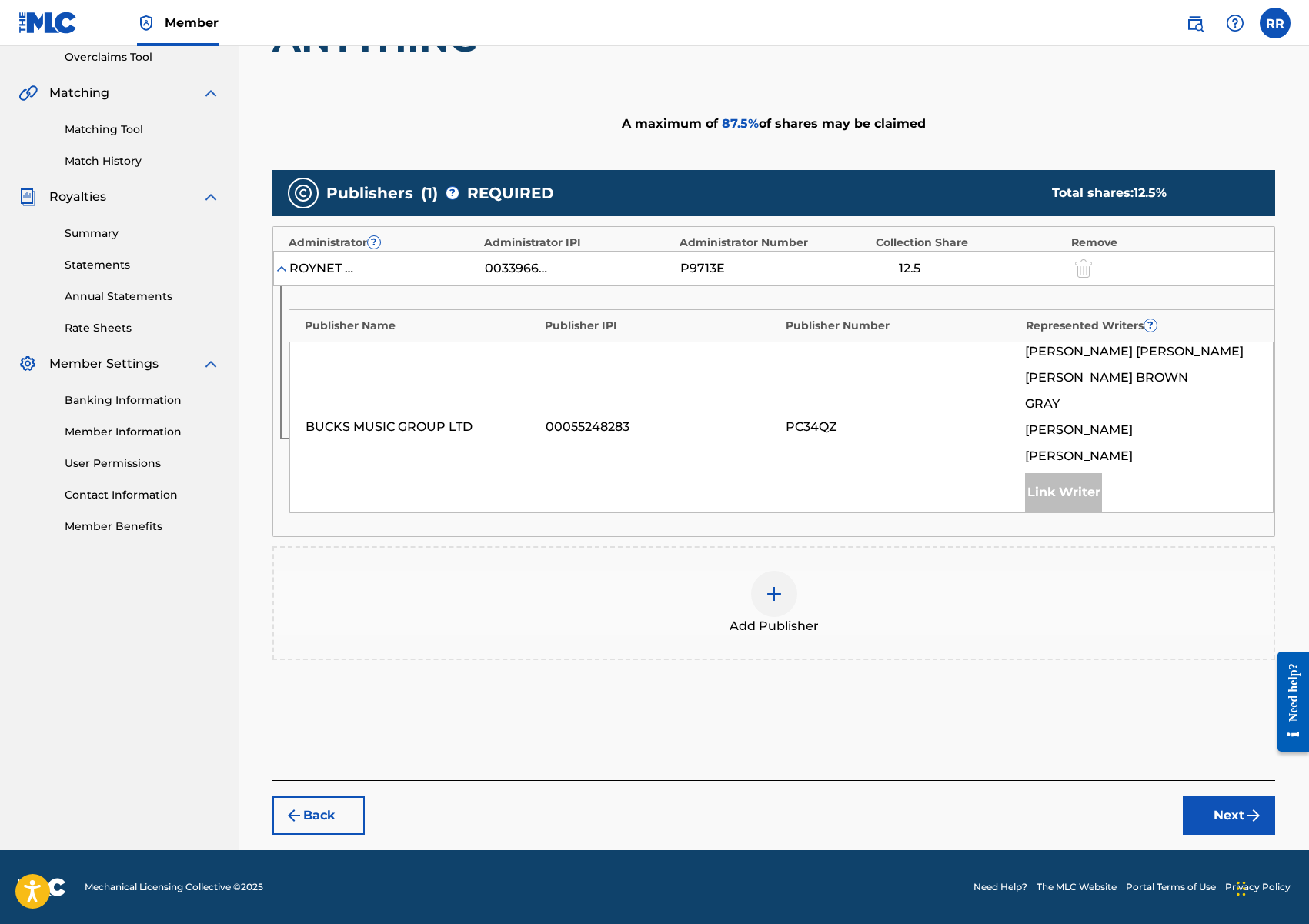
click at [776, 590] on img at bounding box center [774, 594] width 19 height 19
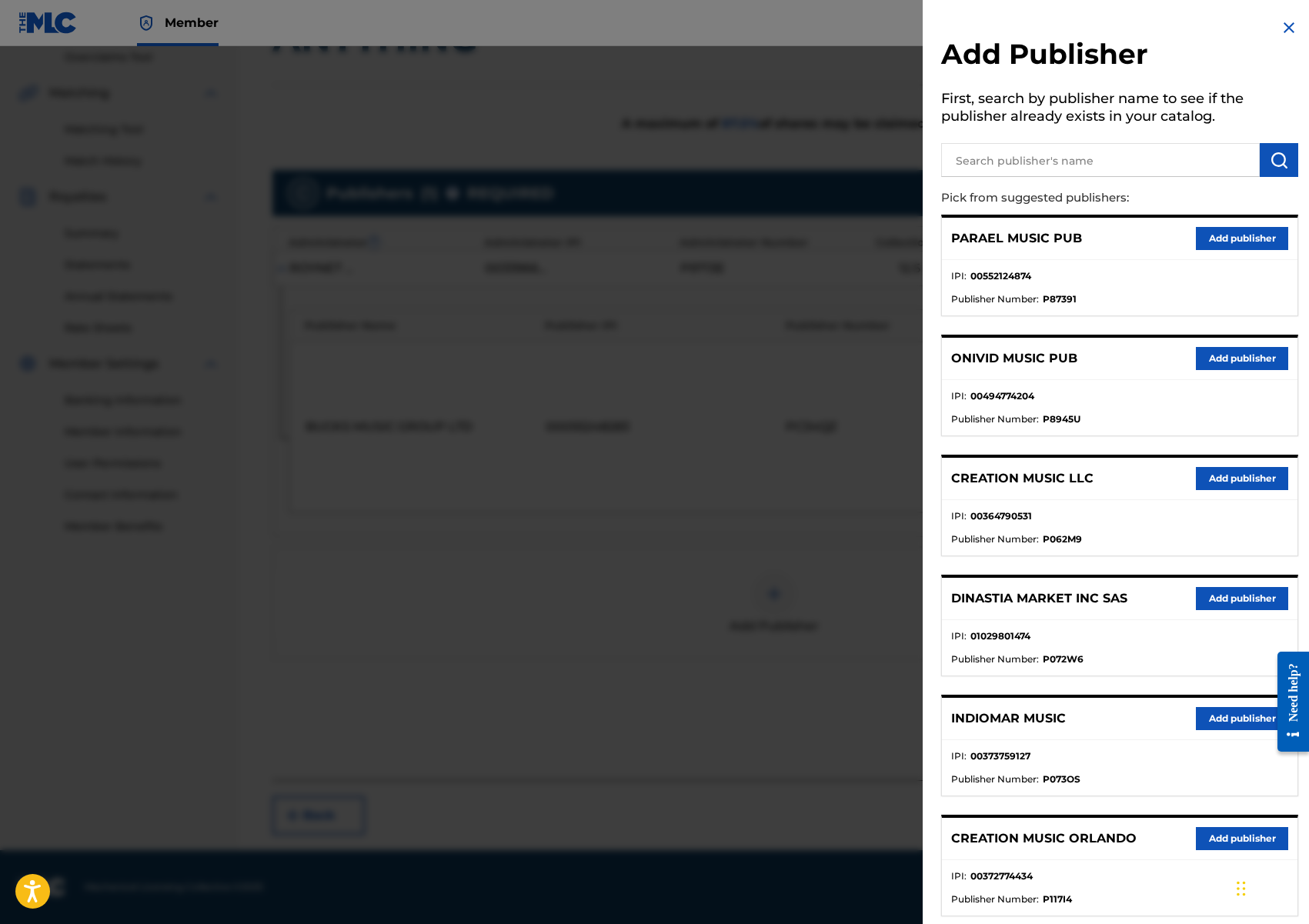
drag, startPoint x: 1222, startPoint y: 480, endPoint x: 1119, endPoint y: 507, distance: 106.5
click at [1221, 480] on button "Add publisher" at bounding box center [1242, 478] width 93 height 23
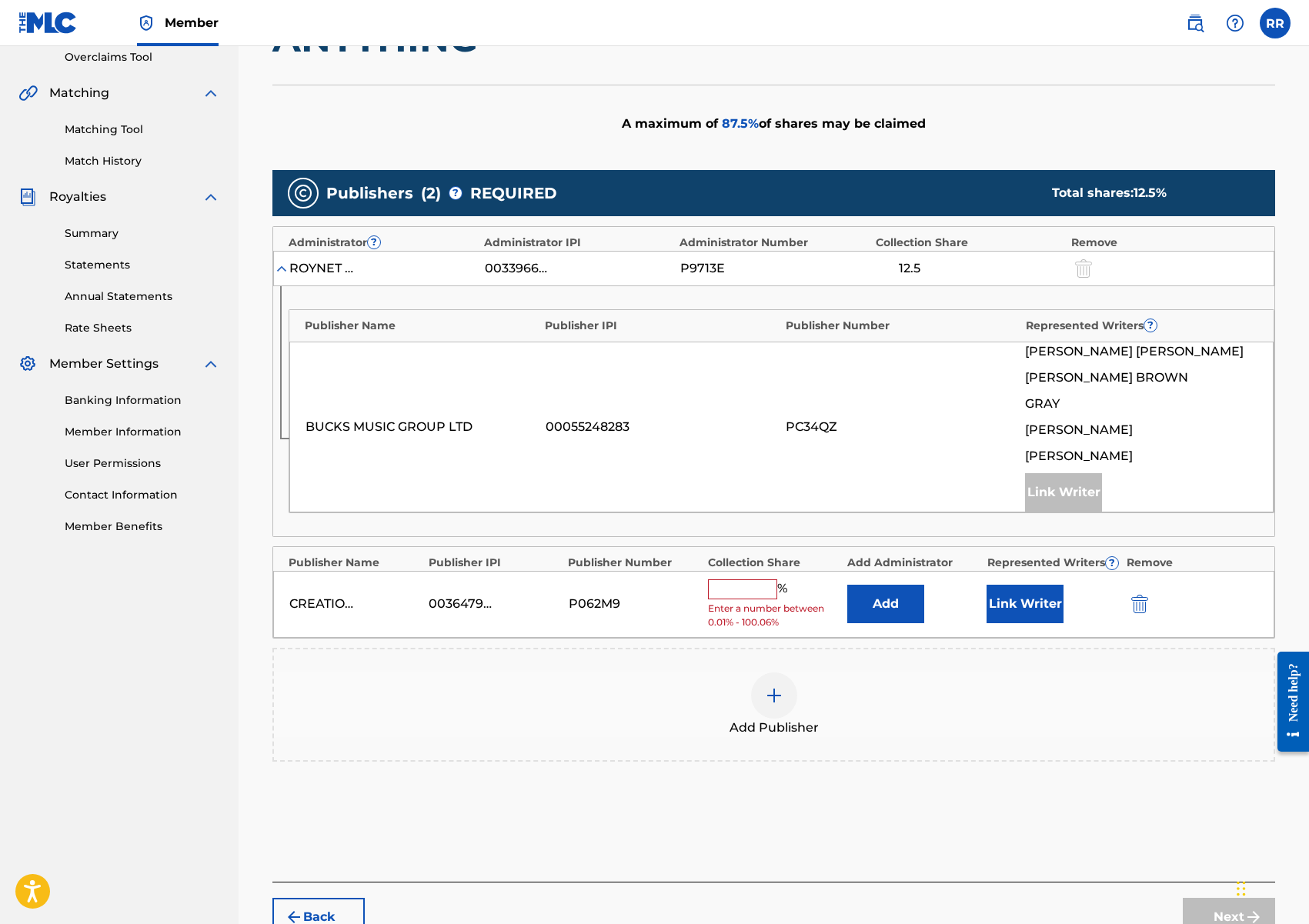
click at [757, 588] on input "text" at bounding box center [742, 589] width 69 height 20
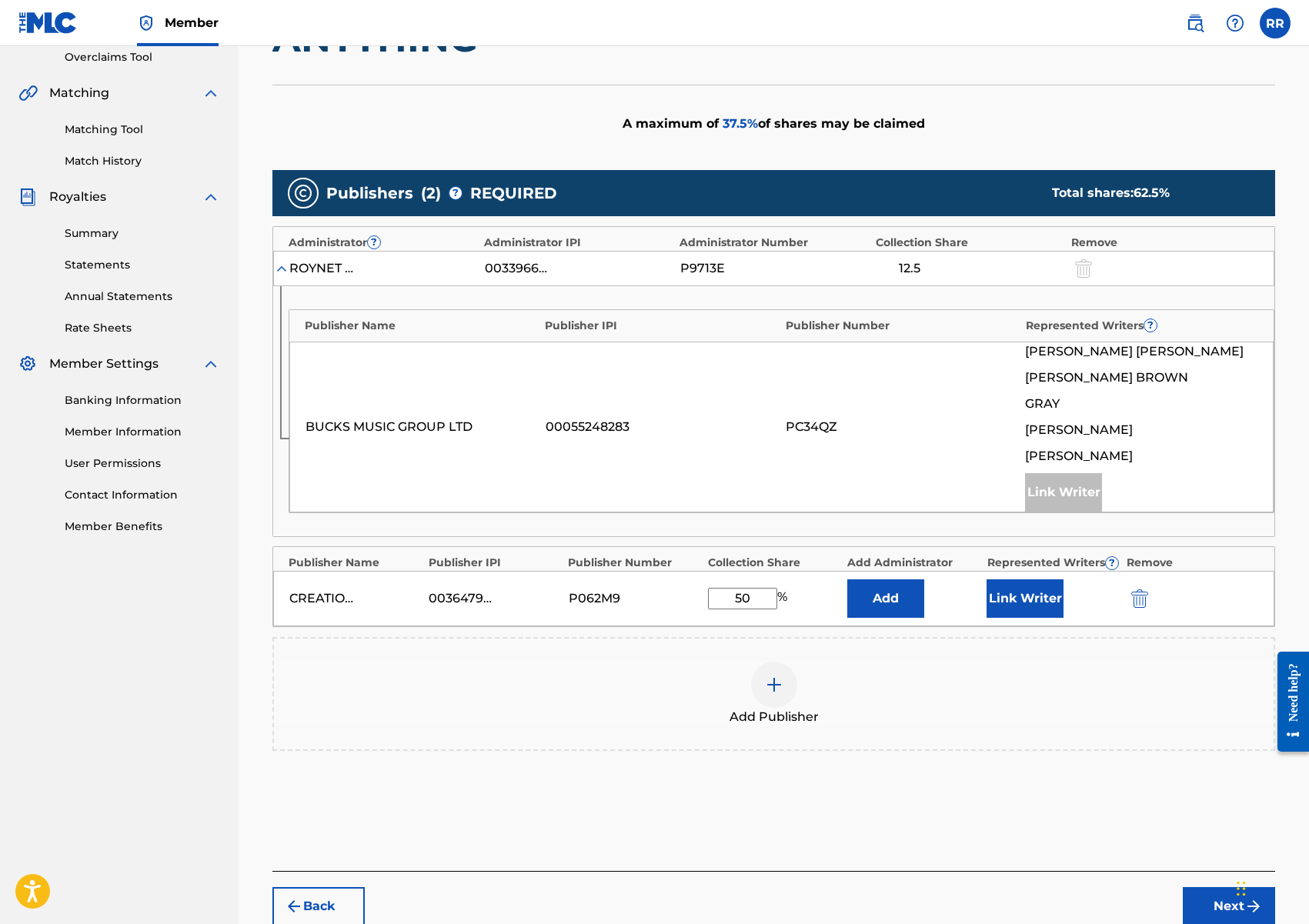
type input "50"
click at [995, 605] on button "Link Writer" at bounding box center [1024, 598] width 77 height 39
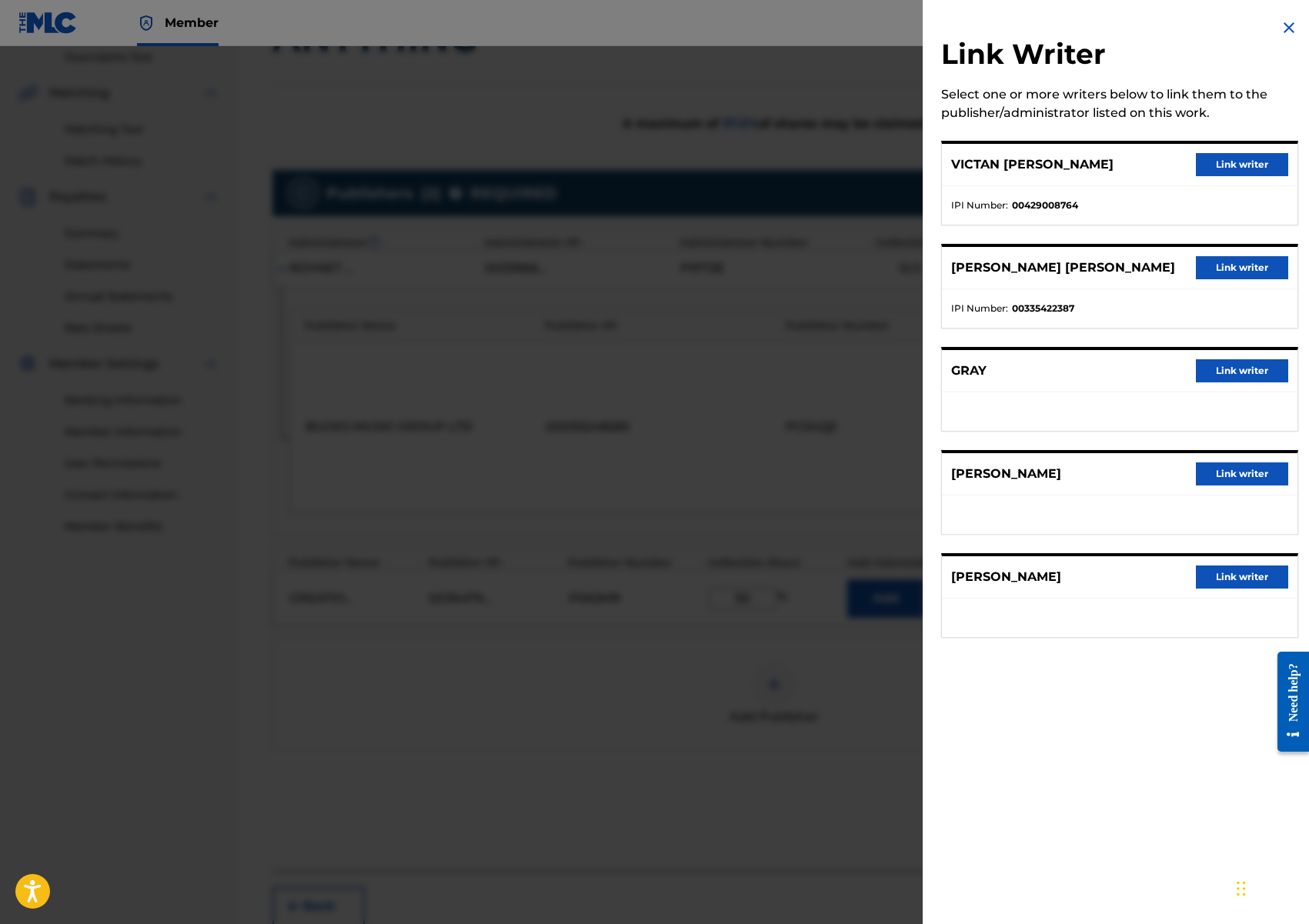
click at [1208, 273] on button "Link writer" at bounding box center [1242, 267] width 93 height 23
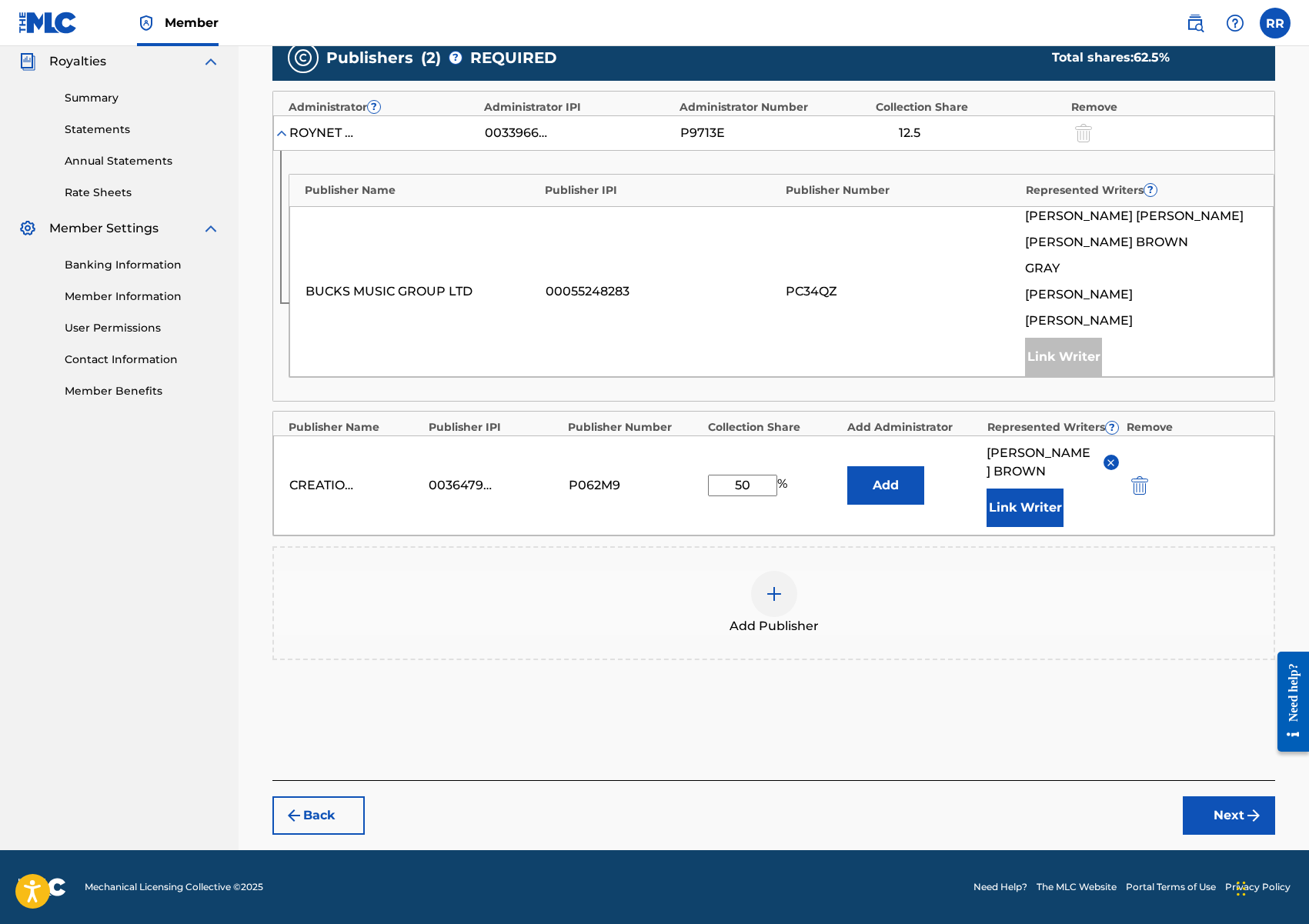
click at [1234, 814] on button "Next" at bounding box center [1229, 815] width 93 height 39
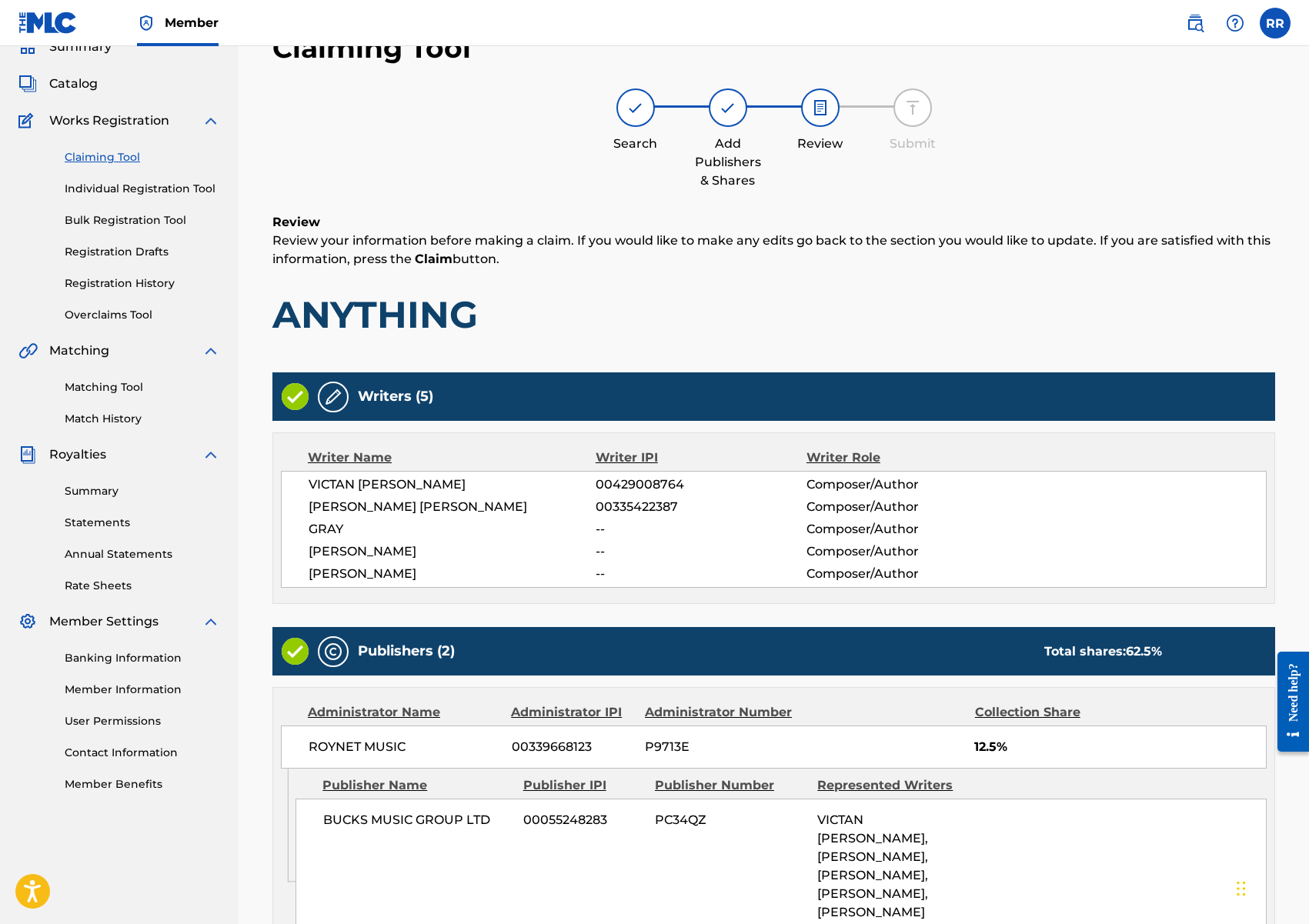
scroll to position [345, 0]
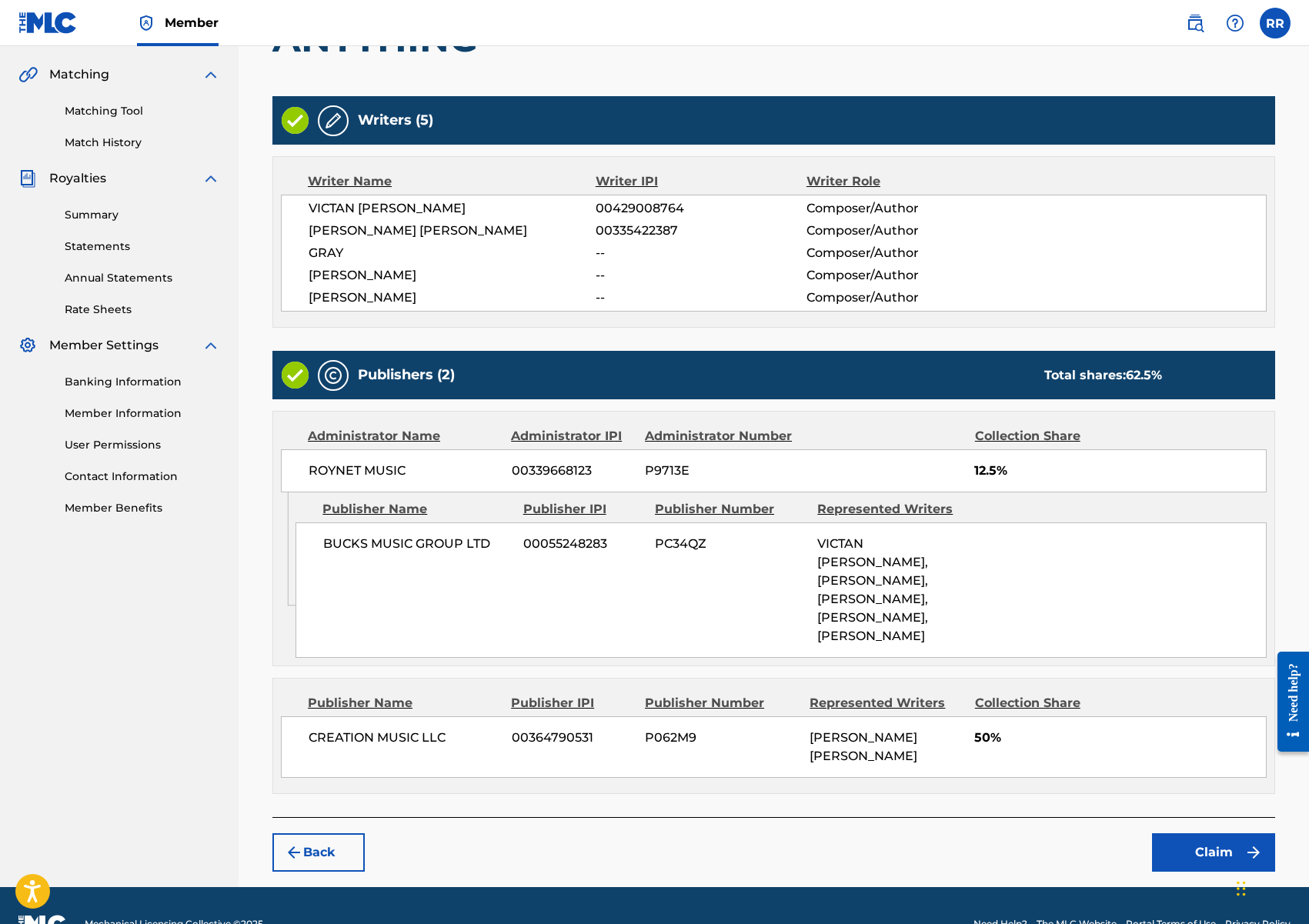
click at [1196, 833] on button "Claim" at bounding box center [1213, 852] width 123 height 39
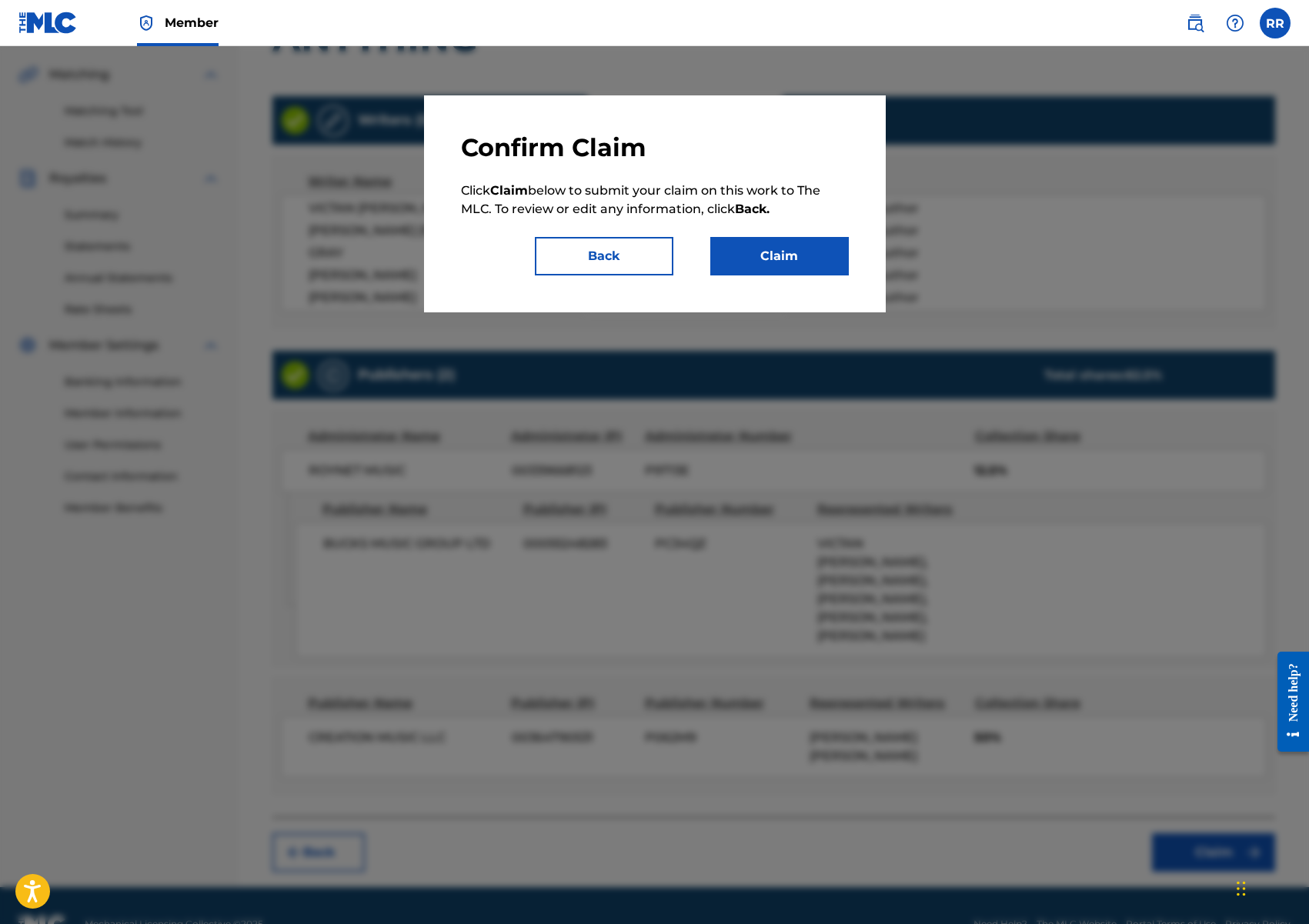
click at [735, 254] on button "Claim" at bounding box center [780, 257] width 139 height 39
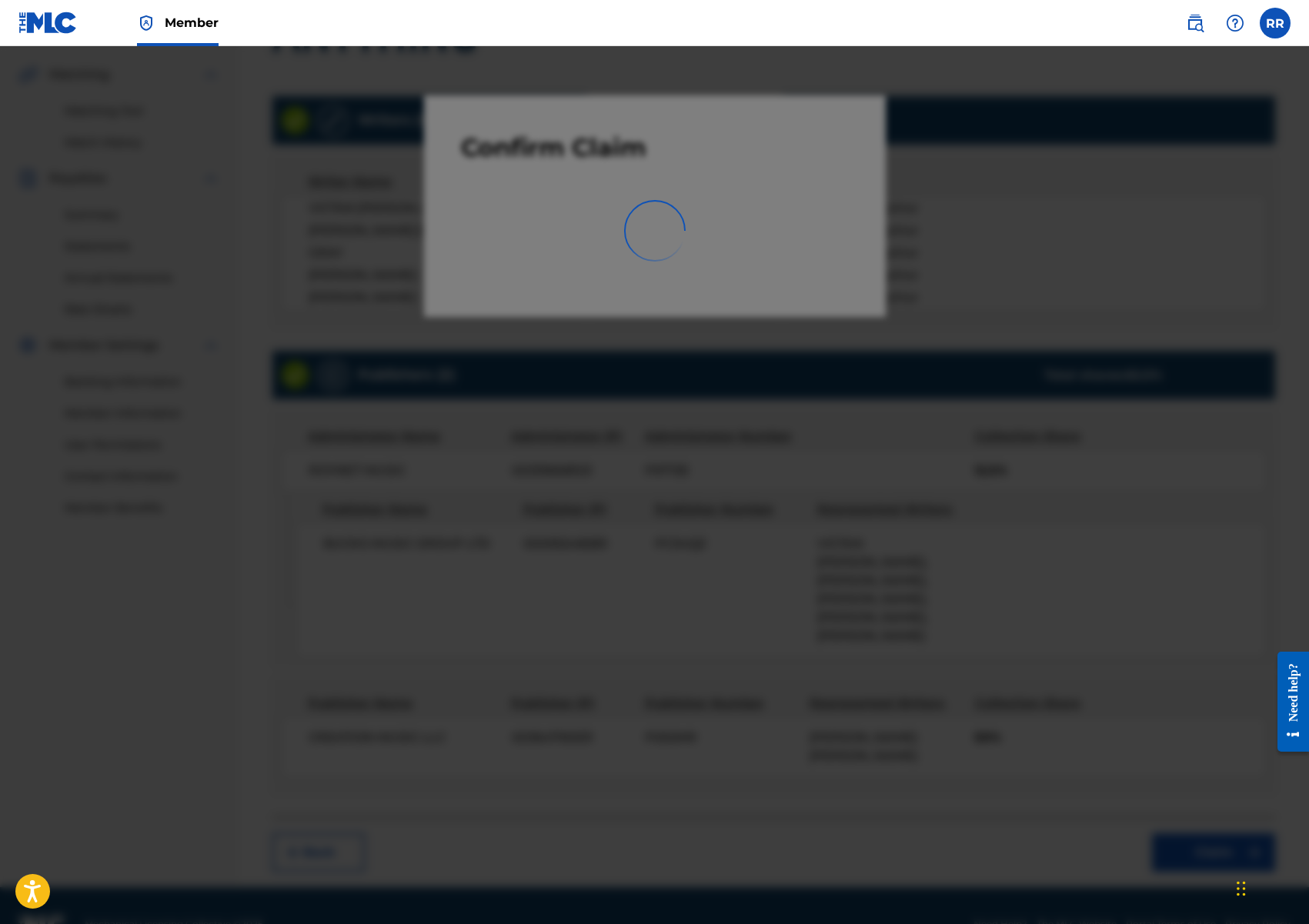
scroll to position [30, 0]
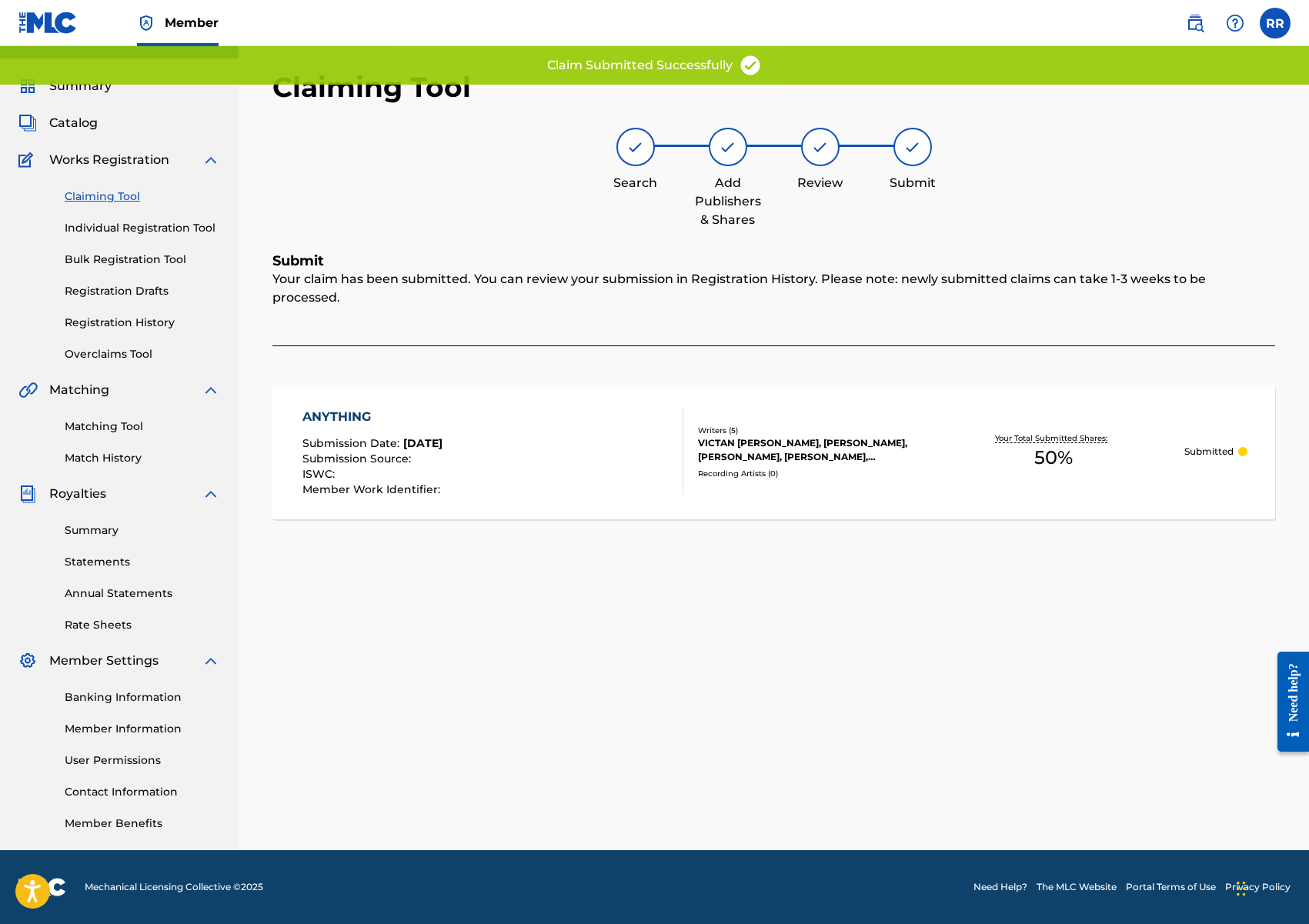
click at [120, 189] on link "Claiming Tool" at bounding box center [142, 196] width 156 height 16
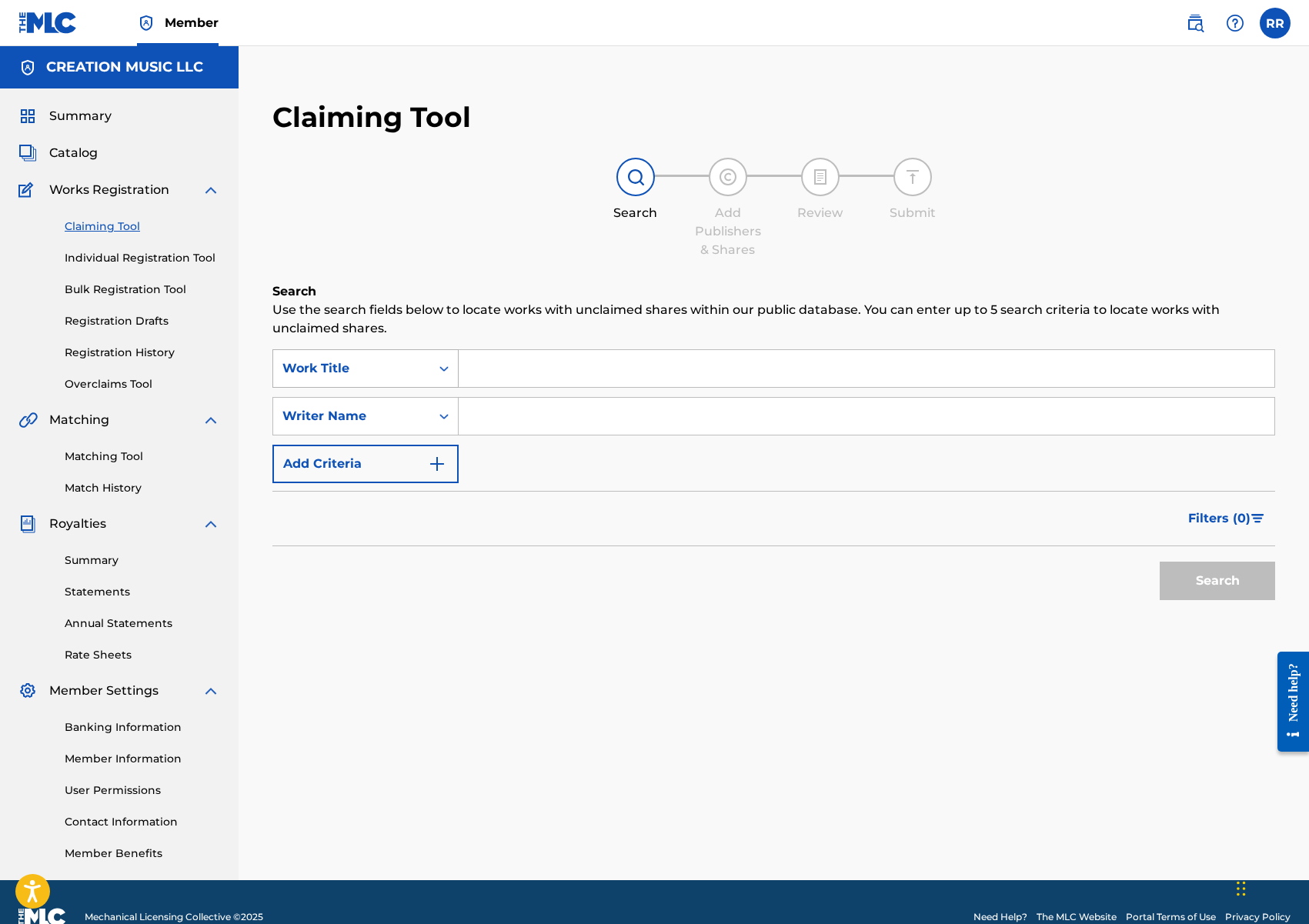
click at [349, 369] on div "Work Title" at bounding box center [351, 369] width 139 height 19
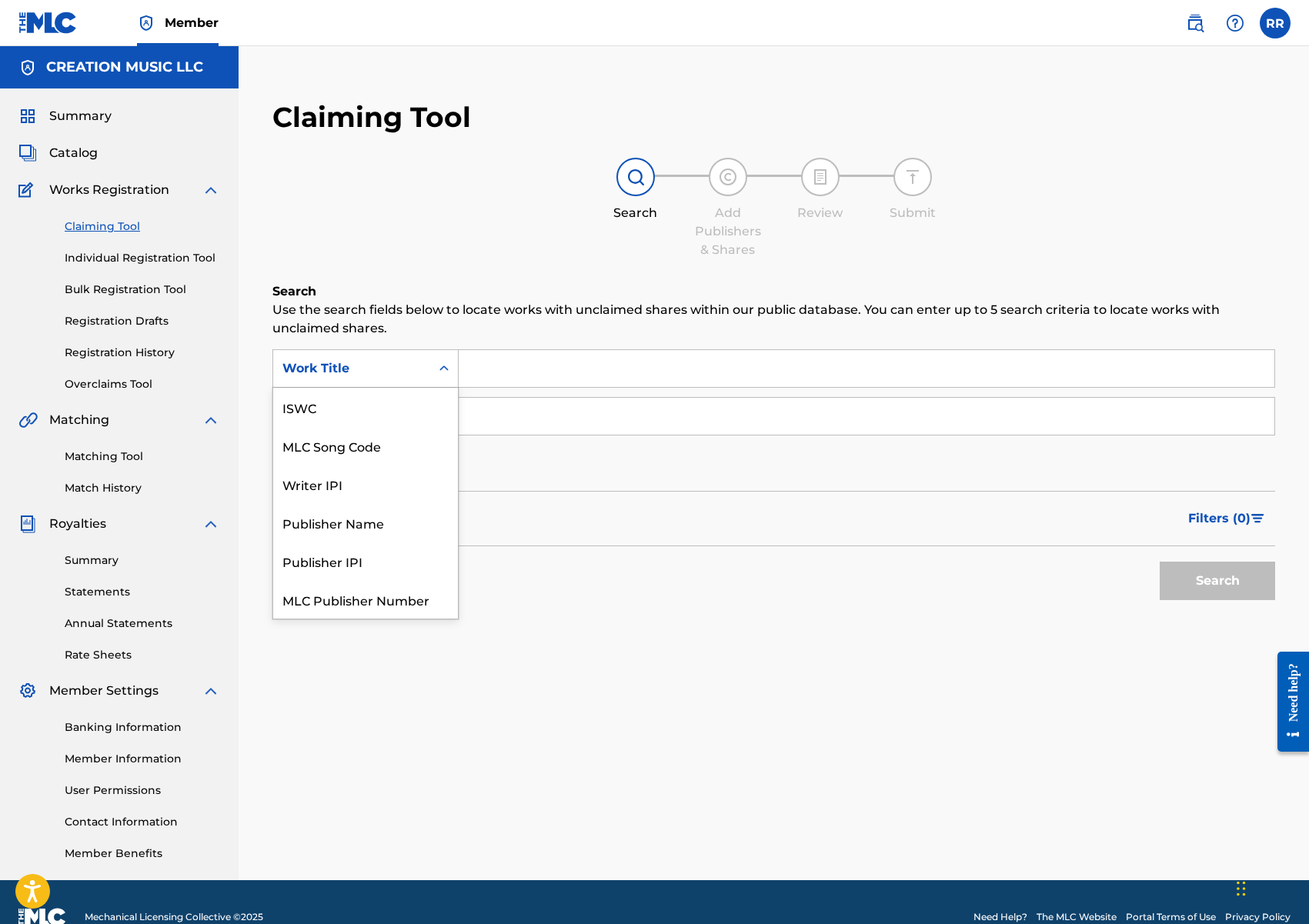
scroll to position [39, 0]
drag, startPoint x: 352, startPoint y: 399, endPoint x: 395, endPoint y: 390, distance: 43.9
click at [353, 399] on div "MLC Song Code" at bounding box center [365, 407] width 184 height 39
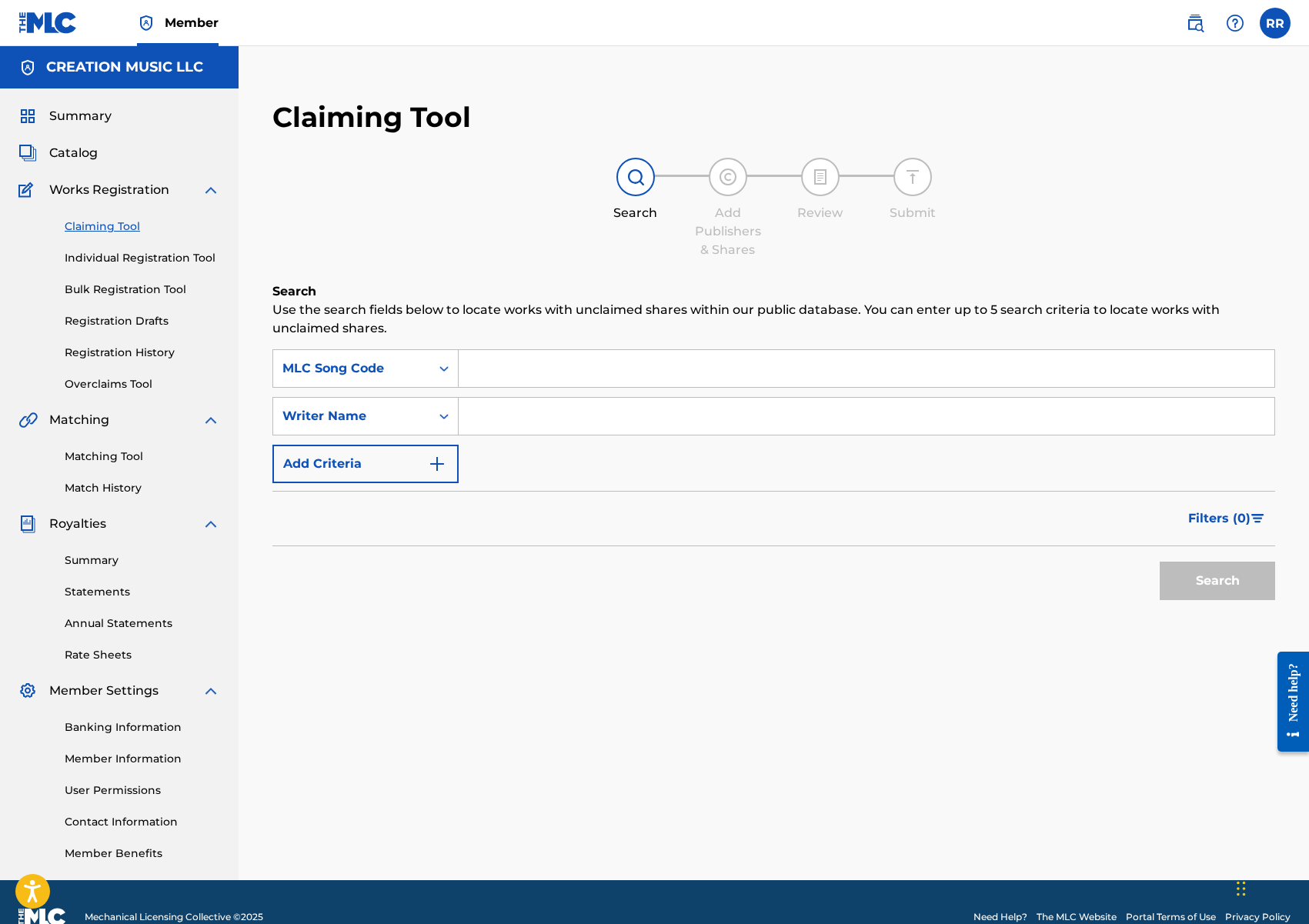
click at [535, 372] on input "Search Form" at bounding box center [866, 369] width 816 height 37
paste input "MV8R37"
type input "MV8R37"
click at [1268, 594] on button "Search" at bounding box center [1217, 581] width 115 height 39
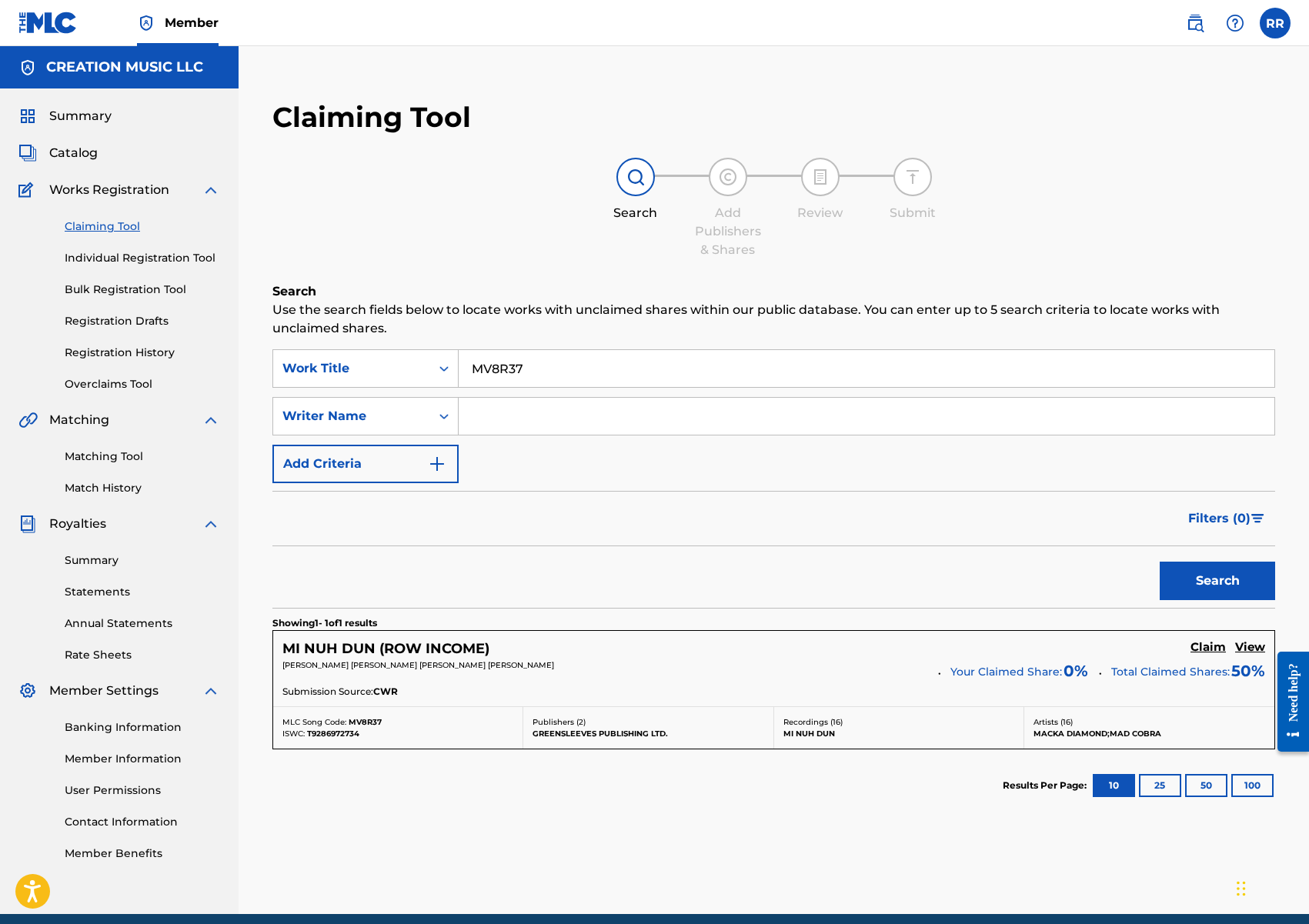
click at [1256, 648] on h5 "View" at bounding box center [1250, 647] width 30 height 14
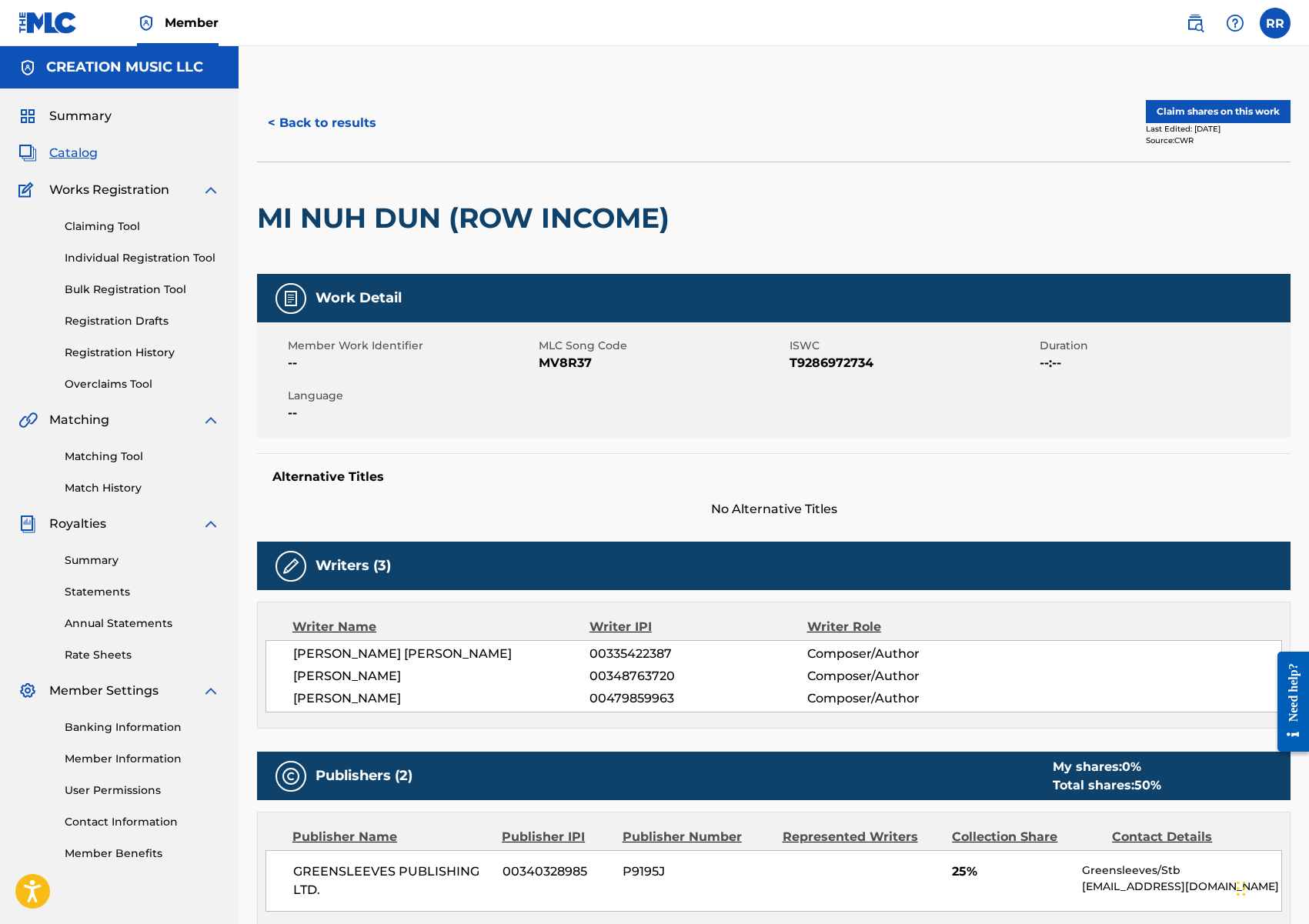
click at [1195, 113] on button "Claim shares on this work" at bounding box center [1218, 111] width 145 height 23
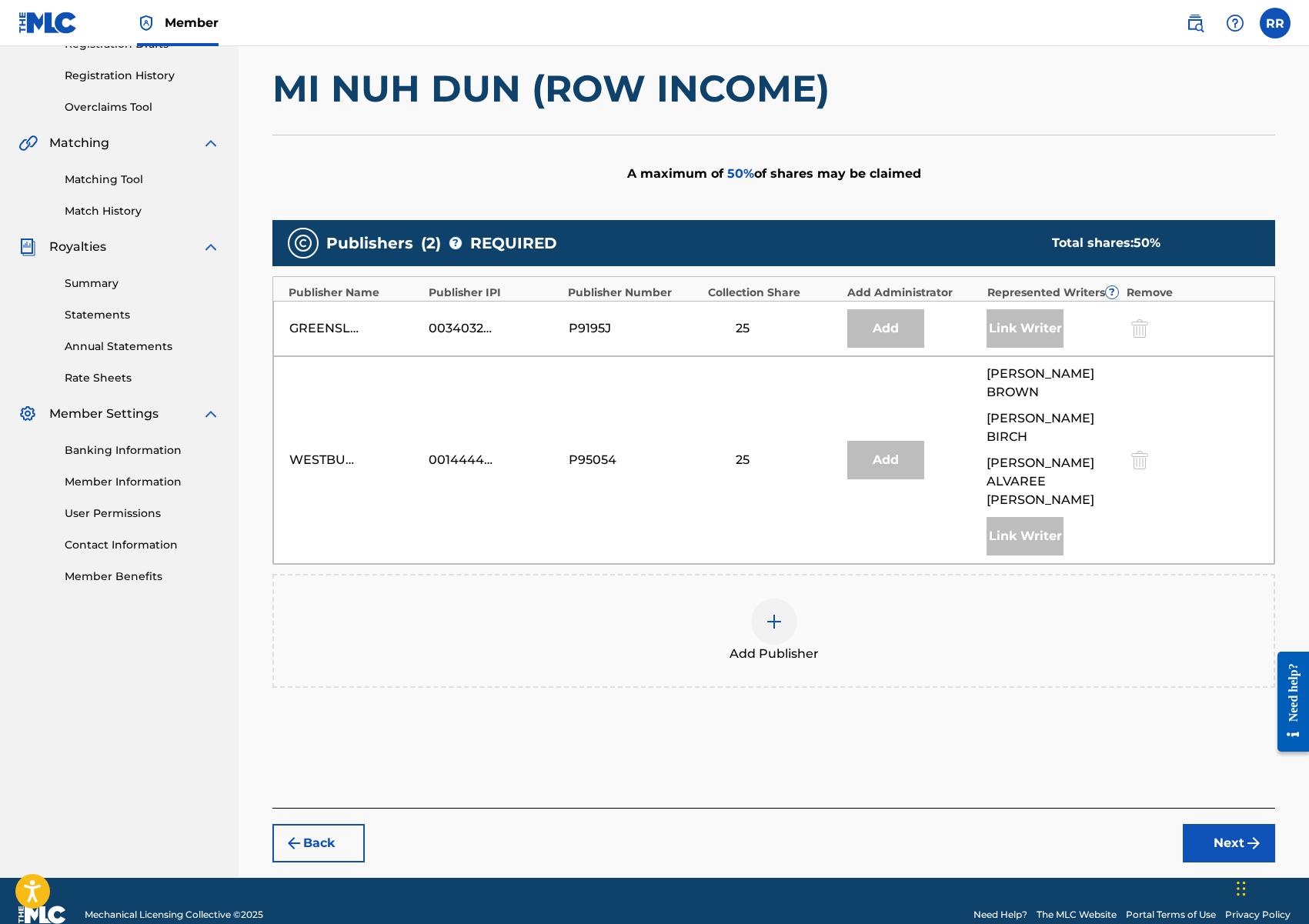
scroll to position [286, 0]
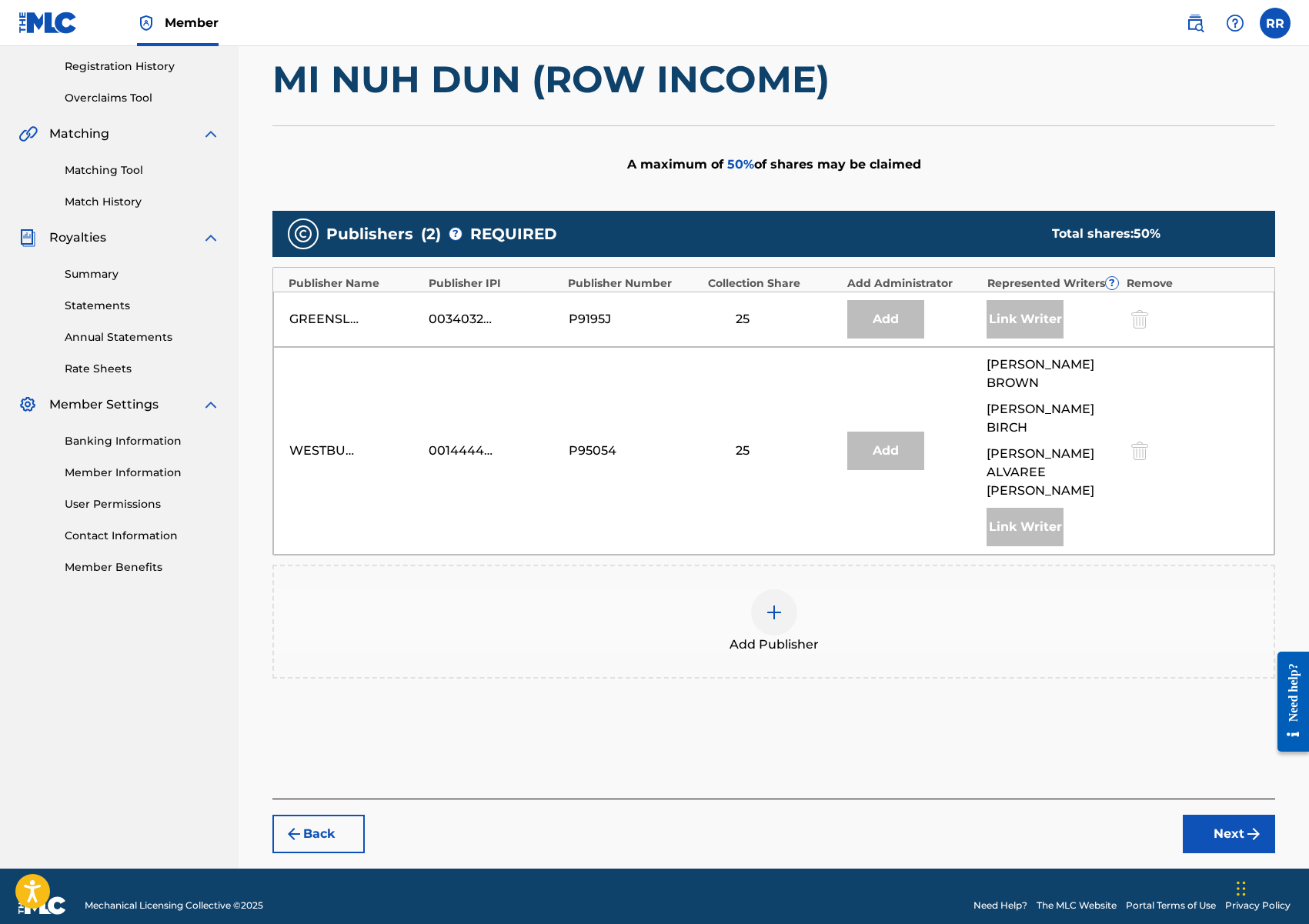
click at [791, 602] on div at bounding box center [774, 612] width 46 height 46
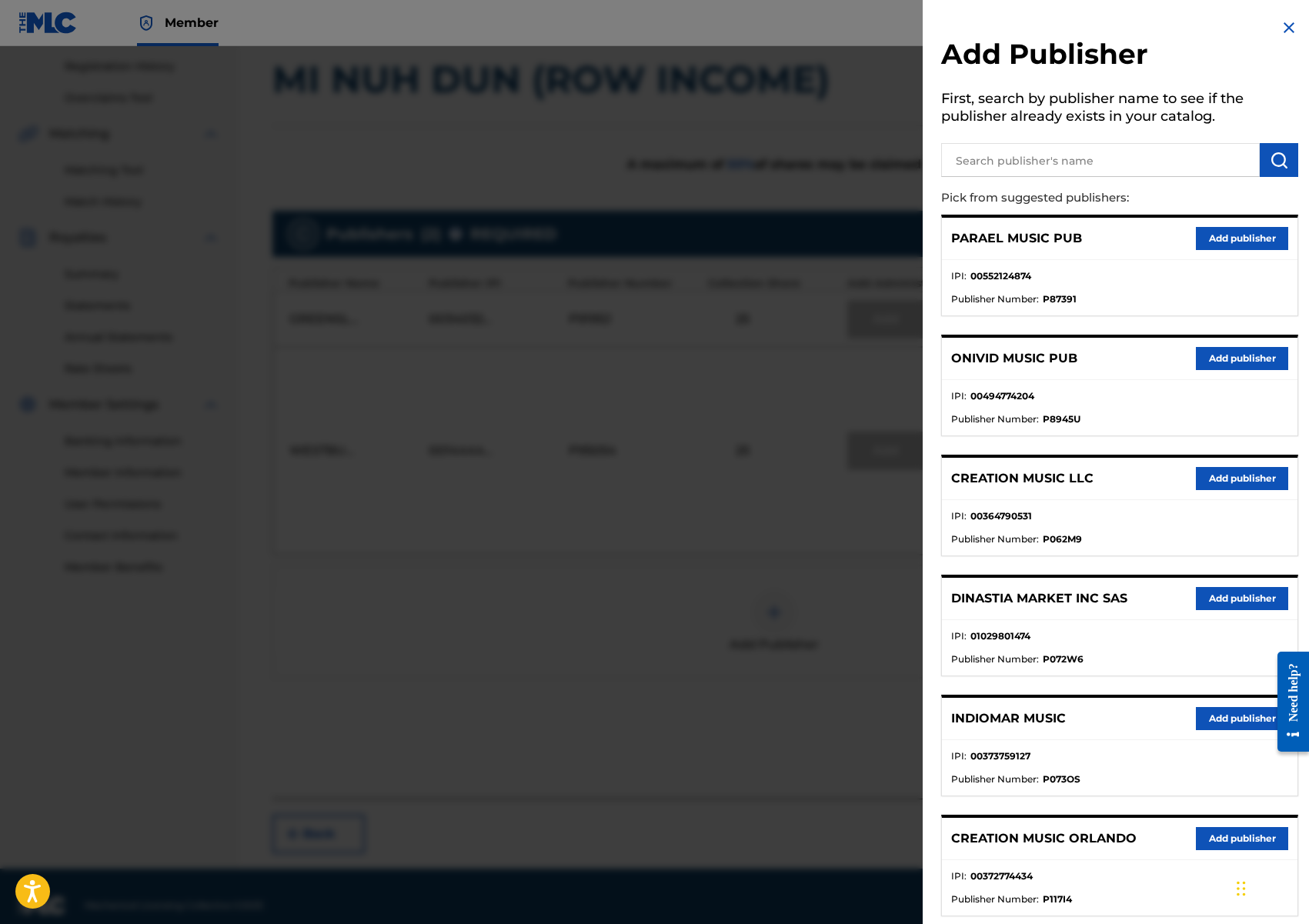
click at [1212, 491] on div "CREATION MUSIC LLC Add publisher" at bounding box center [1120, 479] width 355 height 42
click at [1213, 481] on button "Add publisher" at bounding box center [1242, 478] width 93 height 23
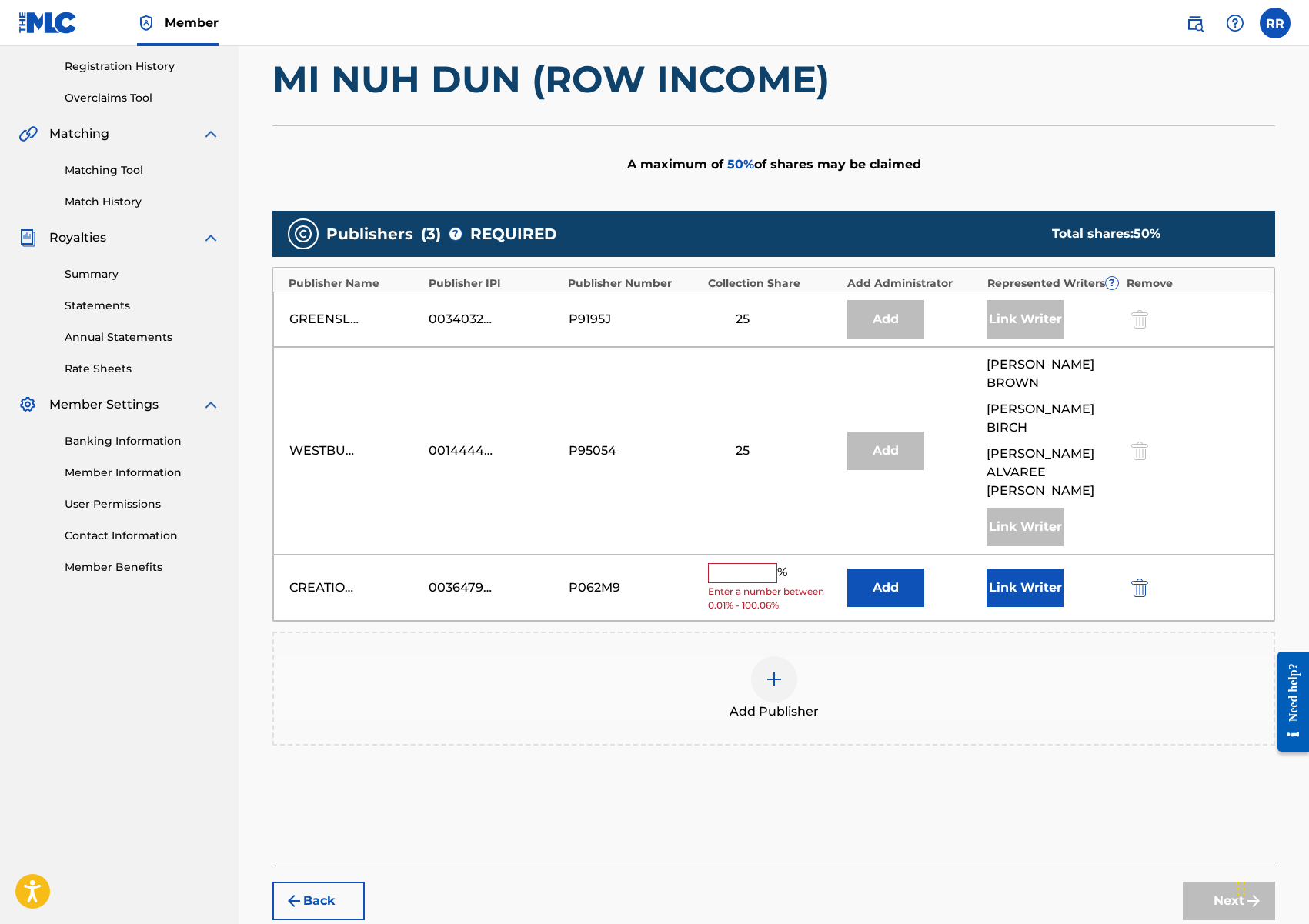
click at [742, 563] on input "text" at bounding box center [742, 573] width 69 height 20
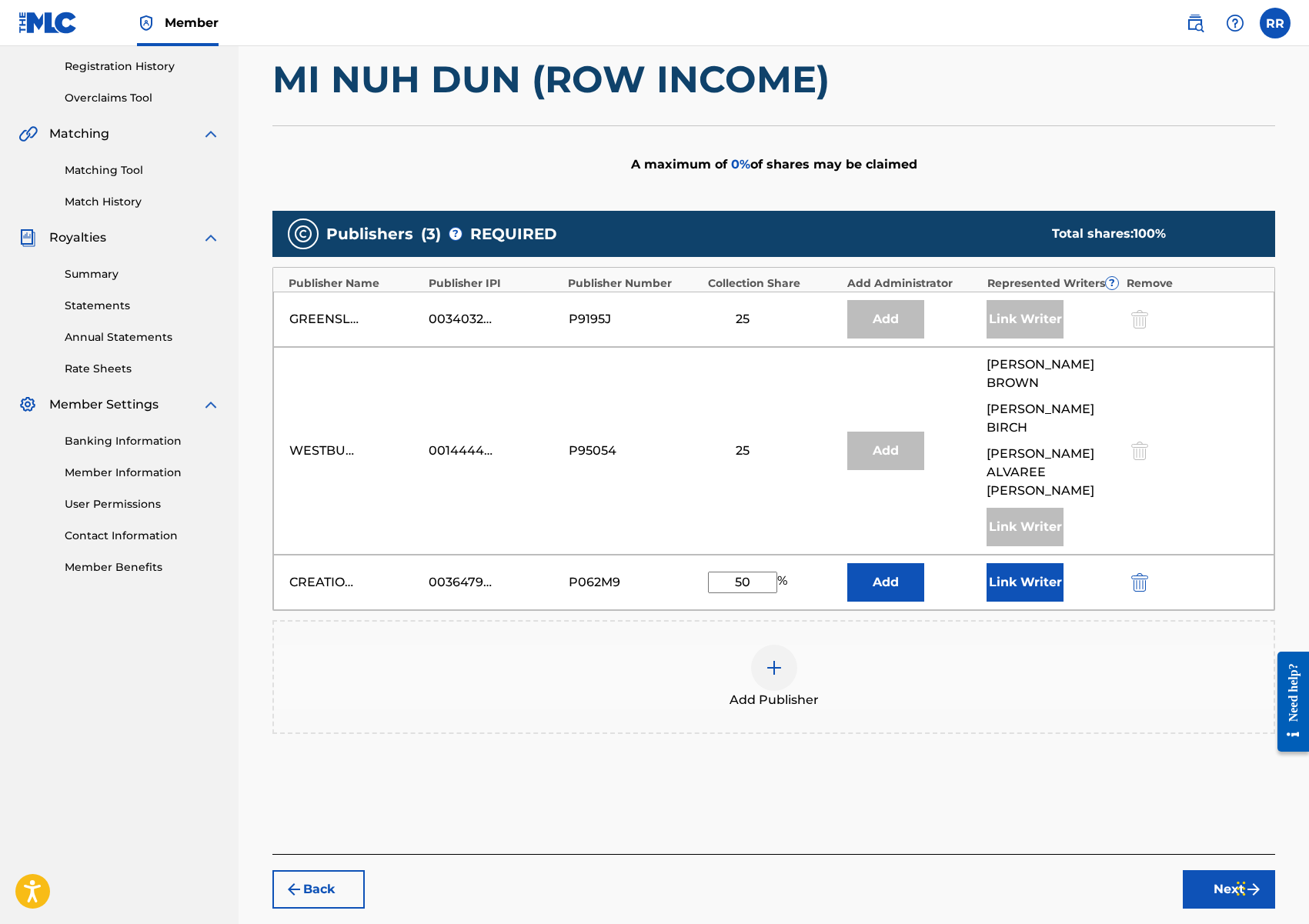
type input "50"
click at [1003, 563] on button "Link Writer" at bounding box center [1024, 582] width 77 height 39
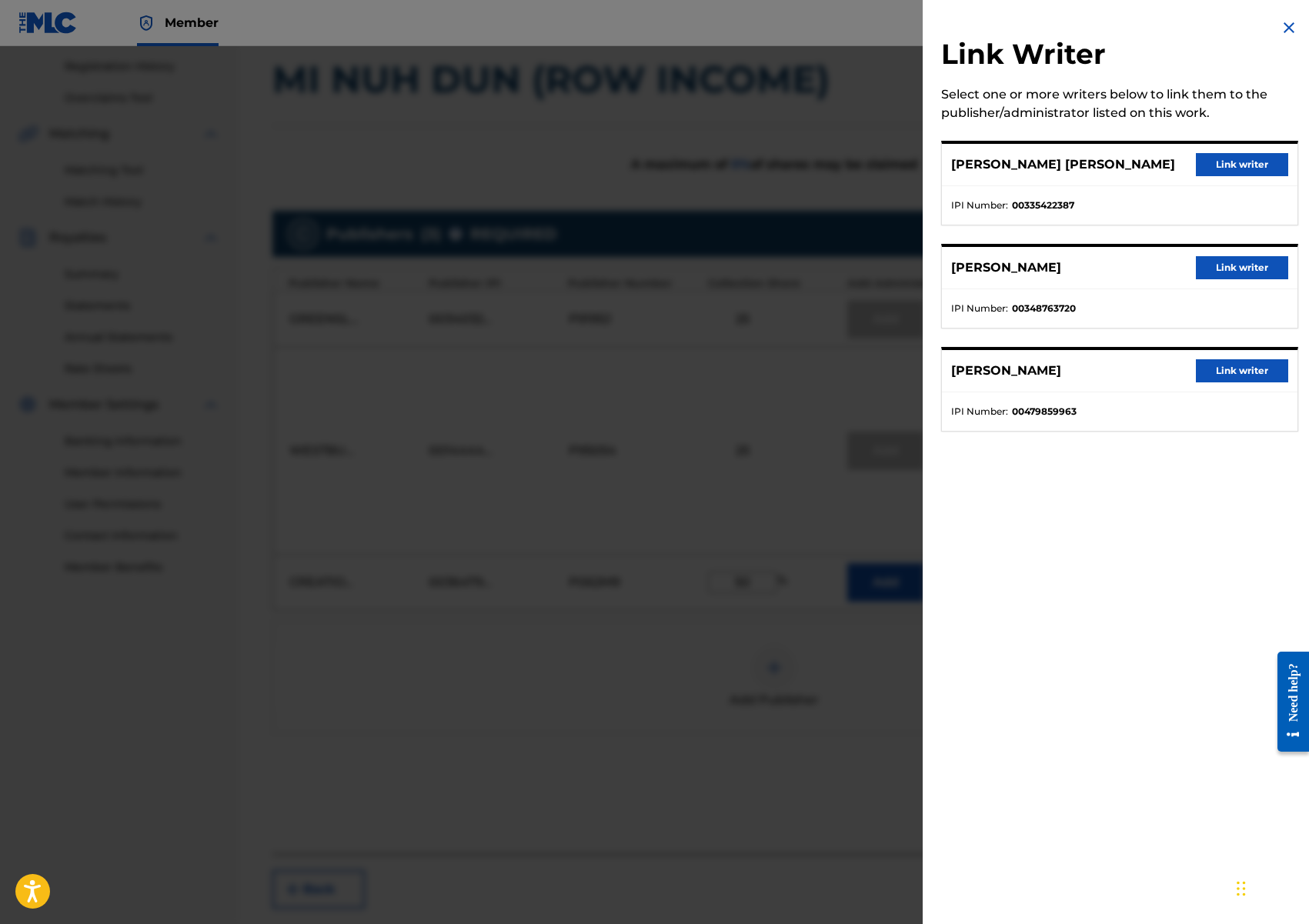
click at [1221, 162] on button "Link writer" at bounding box center [1242, 164] width 93 height 23
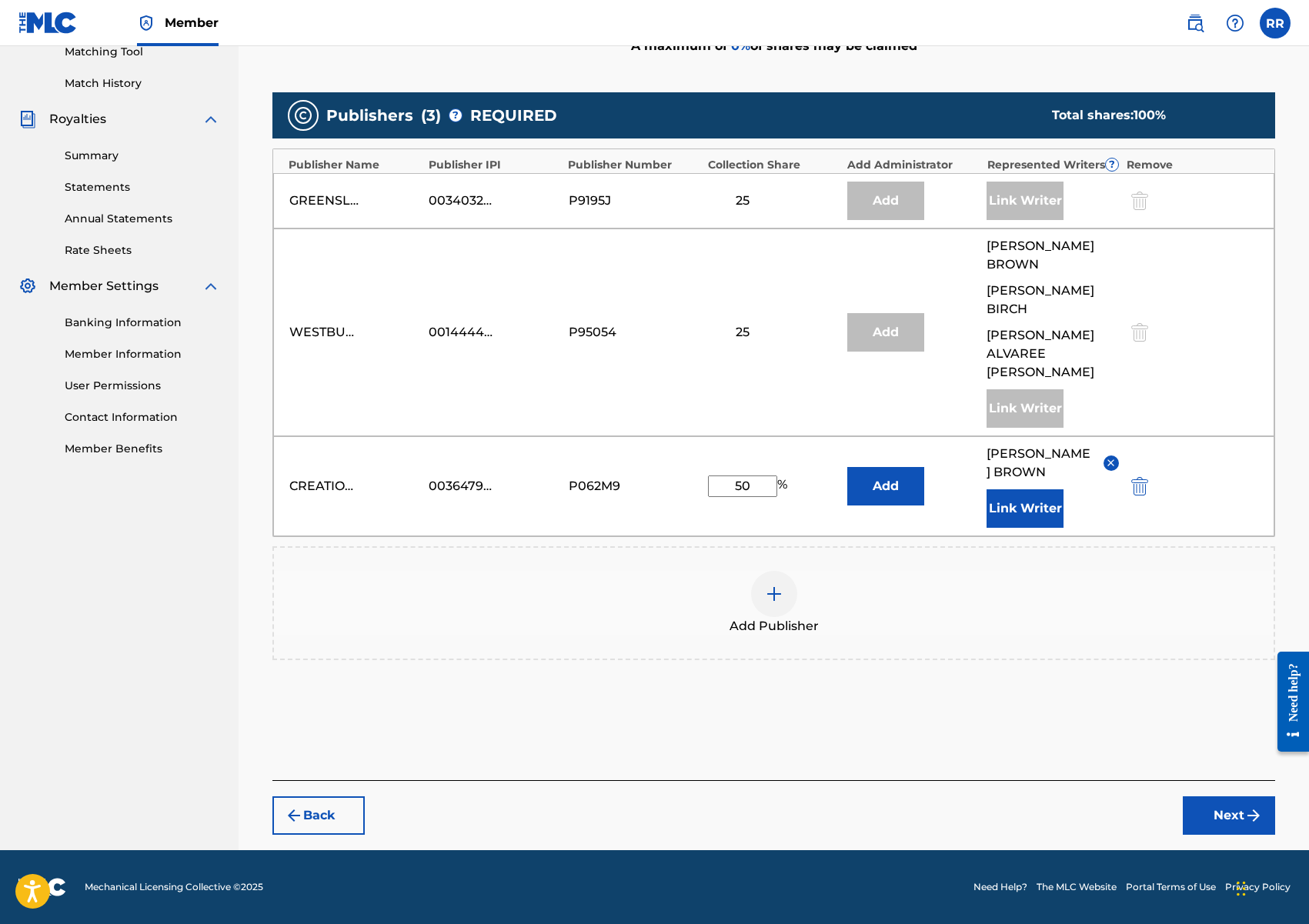
click at [1253, 820] on img "submit" at bounding box center [1253, 815] width 19 height 19
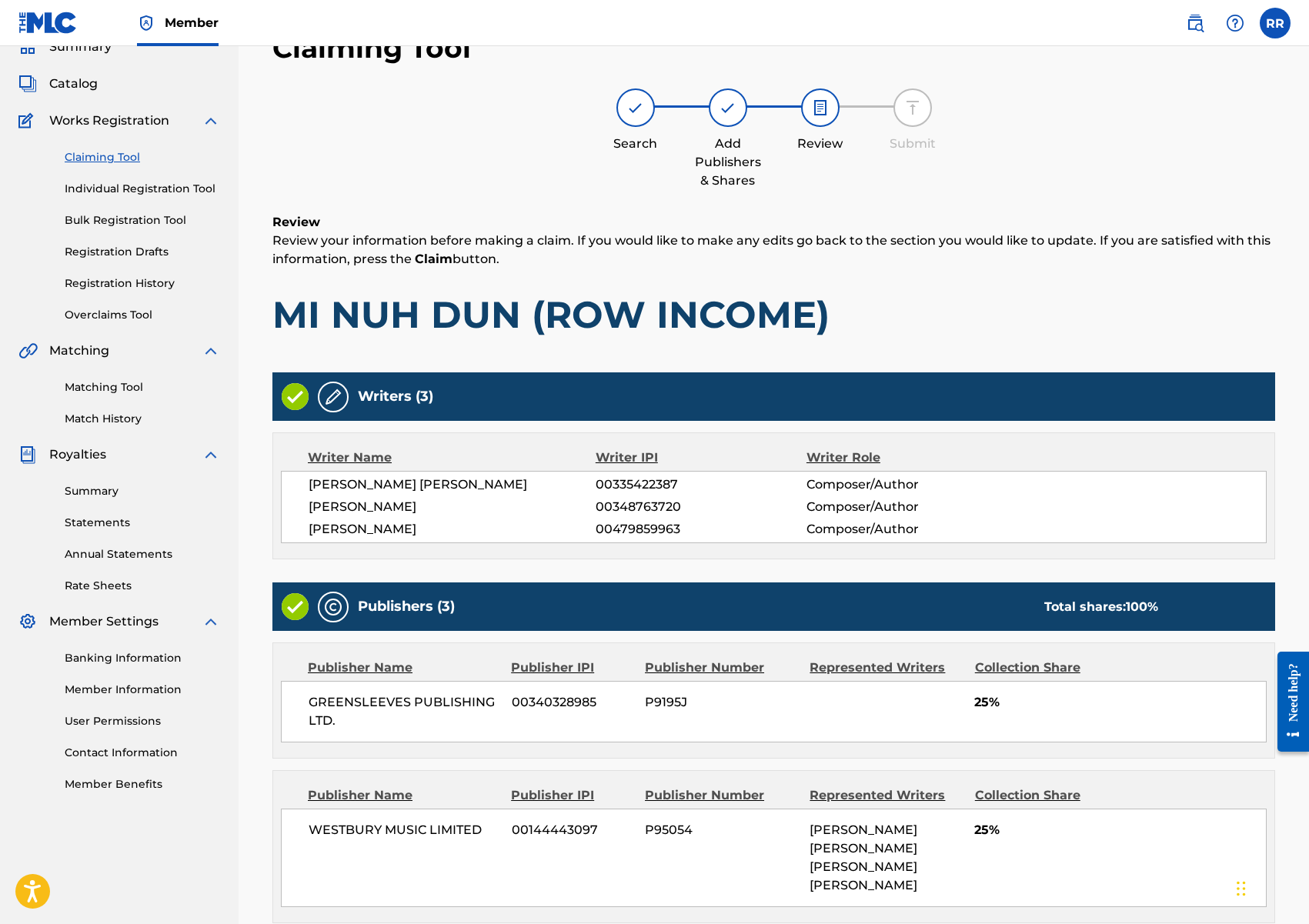
scroll to position [381, 0]
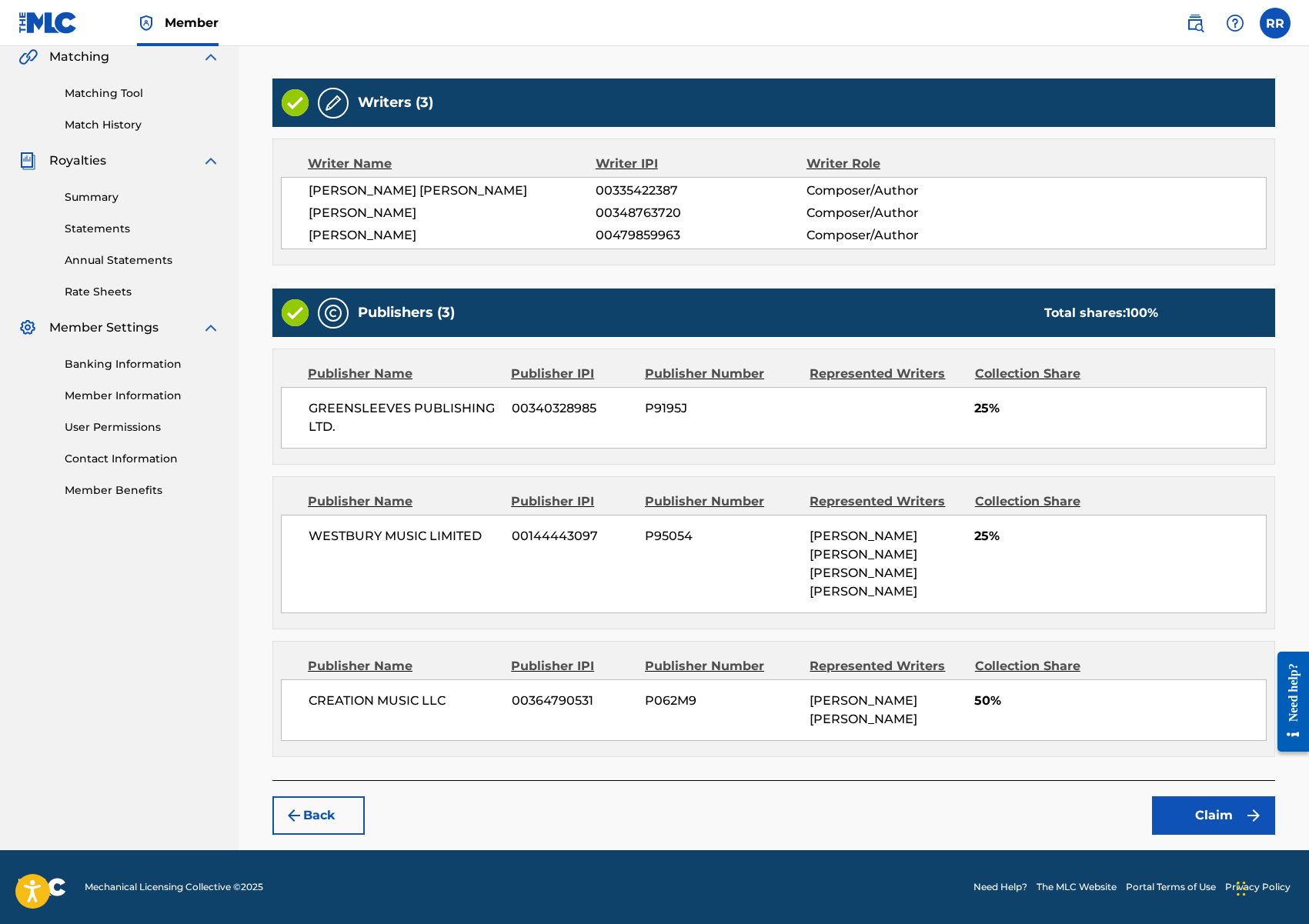
click at [1221, 807] on button "Claim" at bounding box center [1213, 815] width 123 height 39
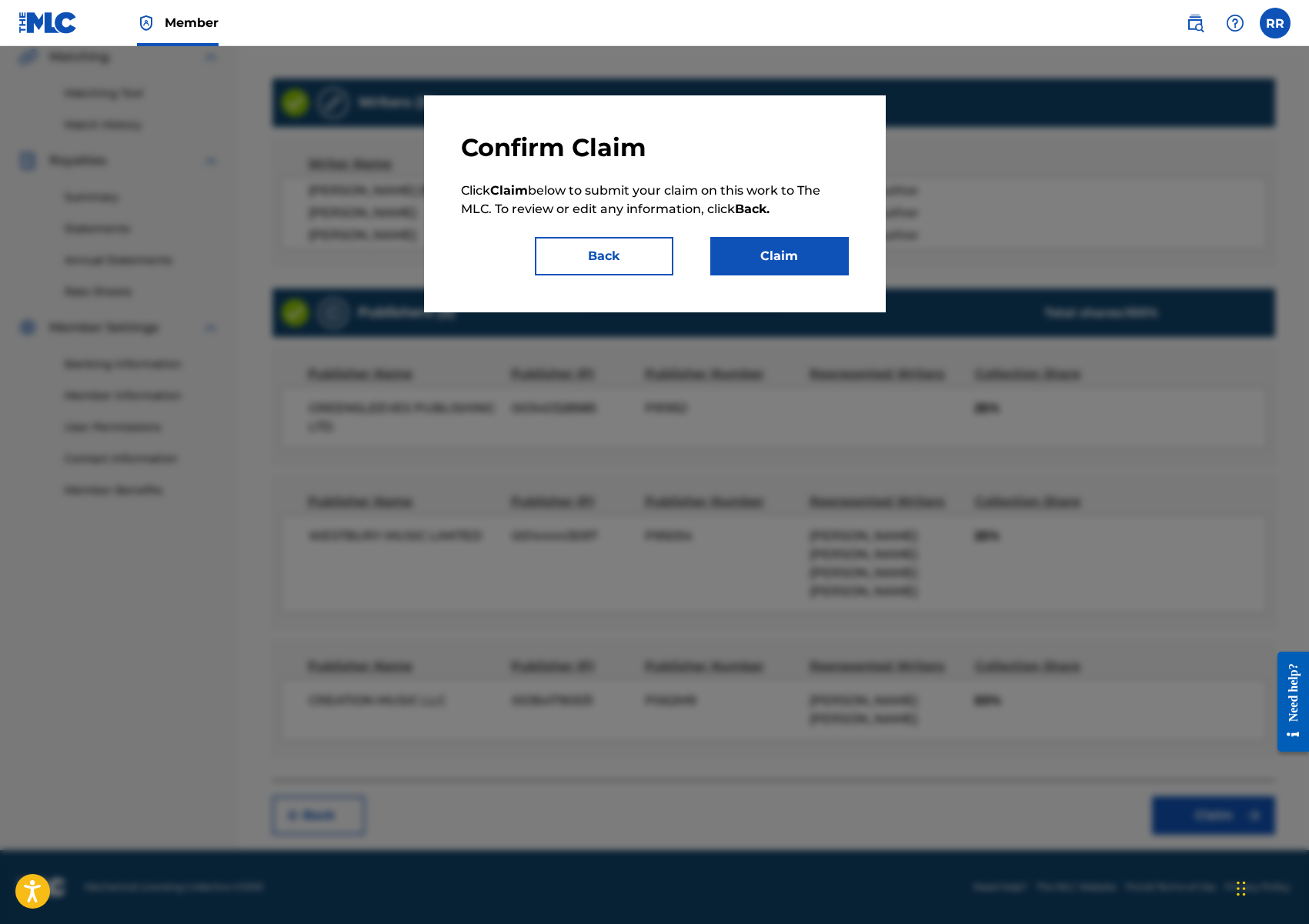
click at [757, 267] on button "Claim" at bounding box center [780, 257] width 139 height 39
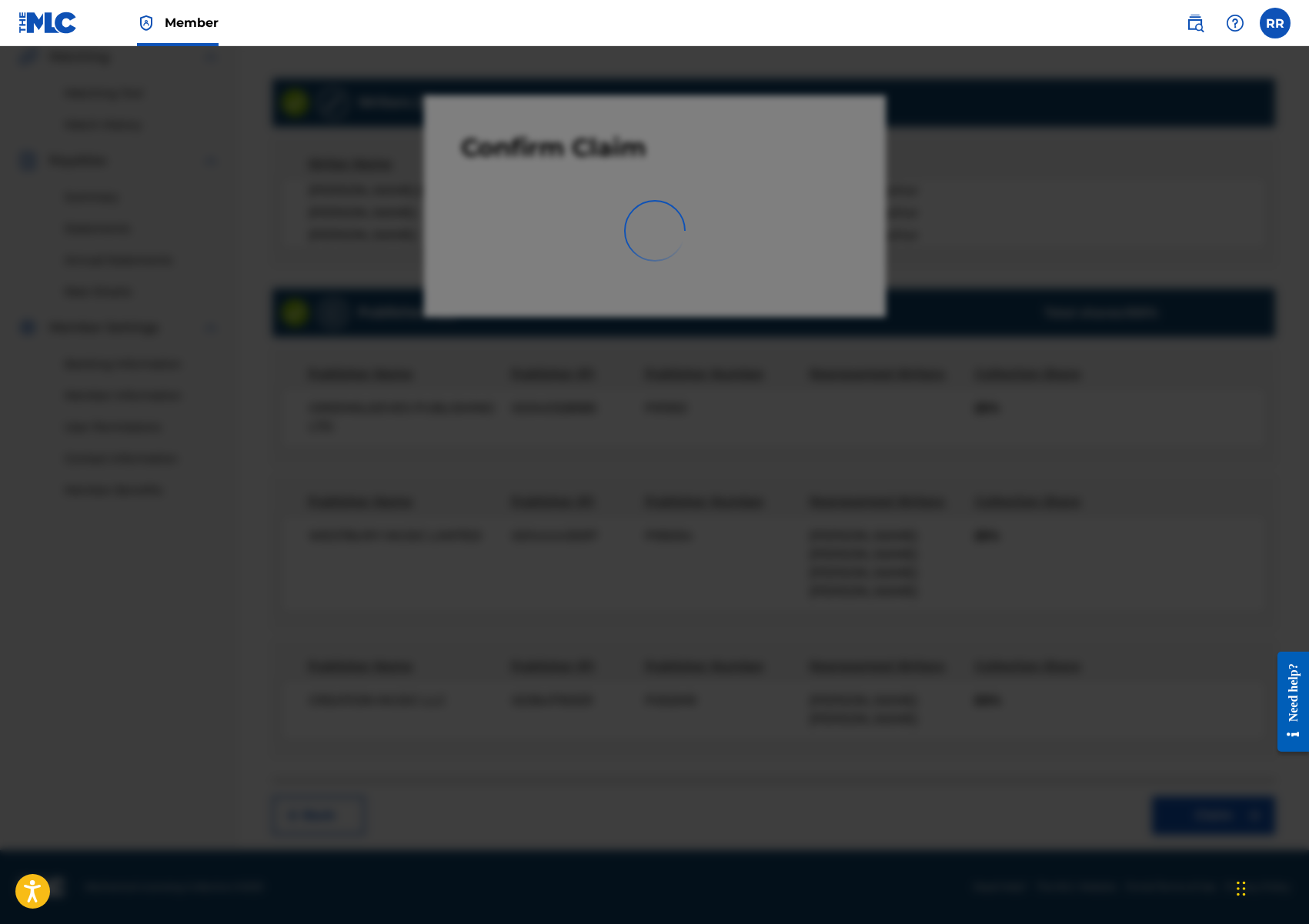
scroll to position [30, 0]
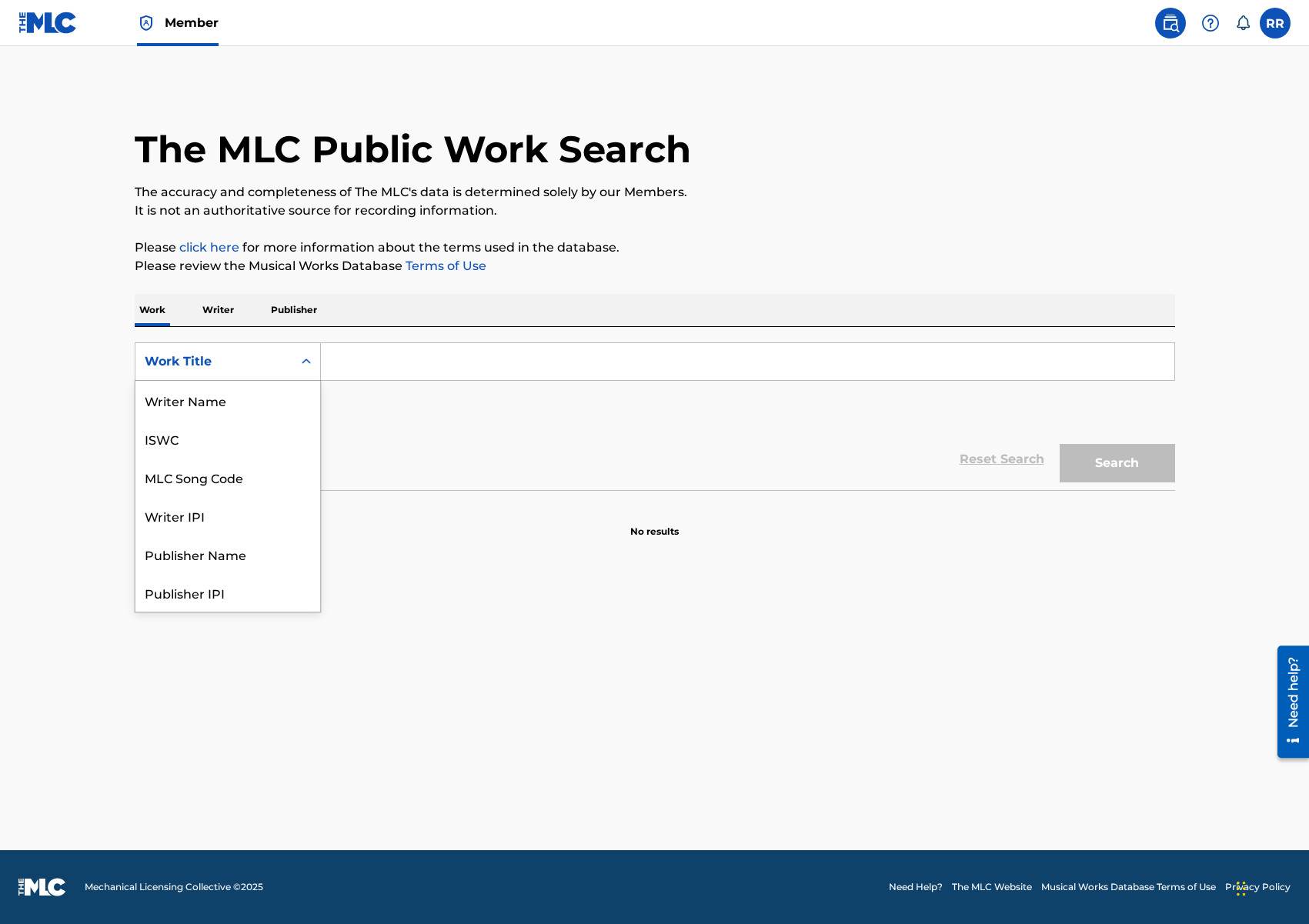
click at [228, 374] on div "Work Title" at bounding box center [214, 361] width 157 height 29
drag, startPoint x: 236, startPoint y: 403, endPoint x: 296, endPoint y: 380, distance: 64.3
click at [238, 401] on div "MLC Song Code" at bounding box center [227, 400] width 184 height 39
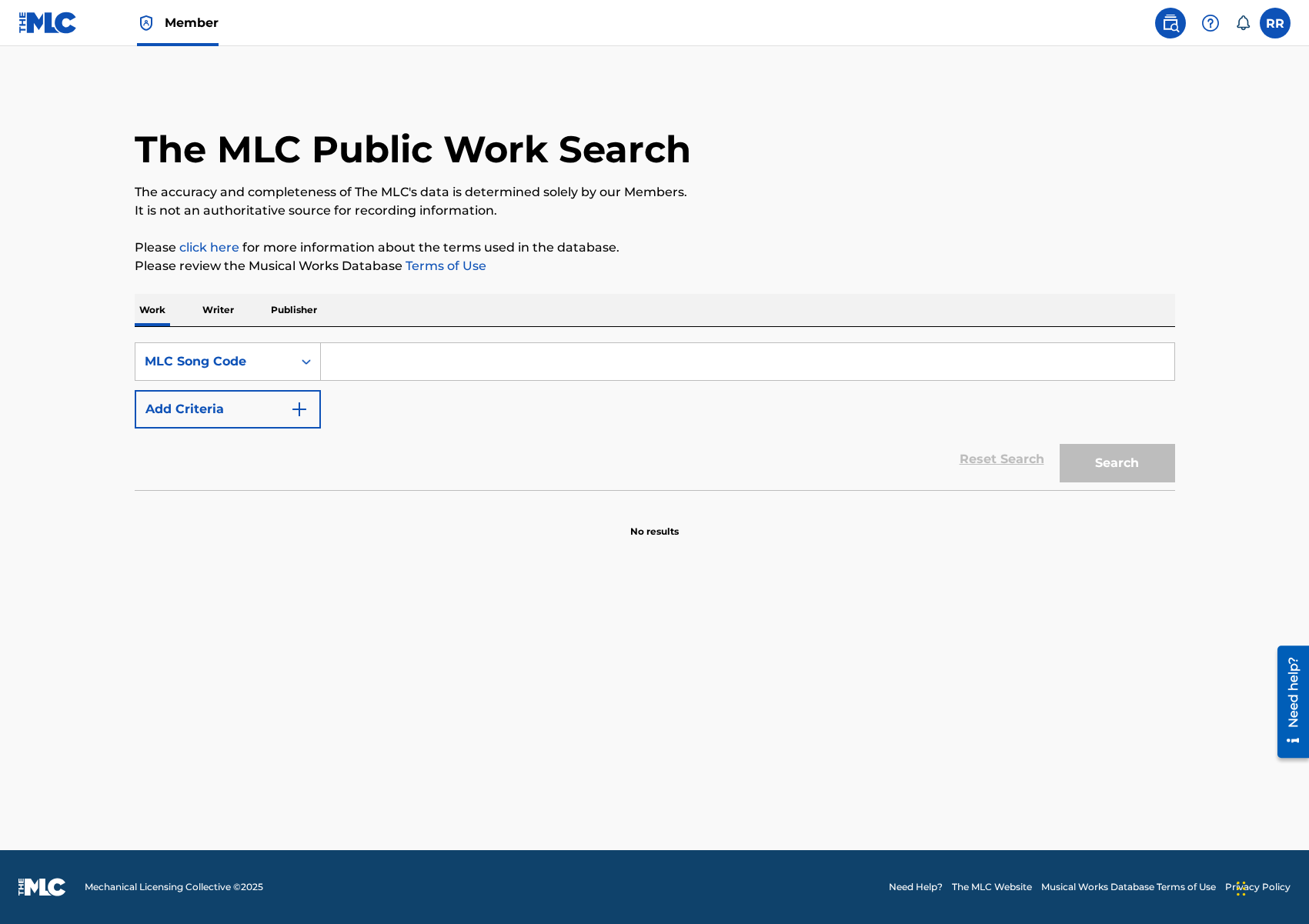
click at [374, 363] on input "Search Form" at bounding box center [748, 362] width 854 height 37
paste input "BV88EE"
type input "BV88EE"
click at [1139, 470] on button "Search" at bounding box center [1117, 463] width 115 height 39
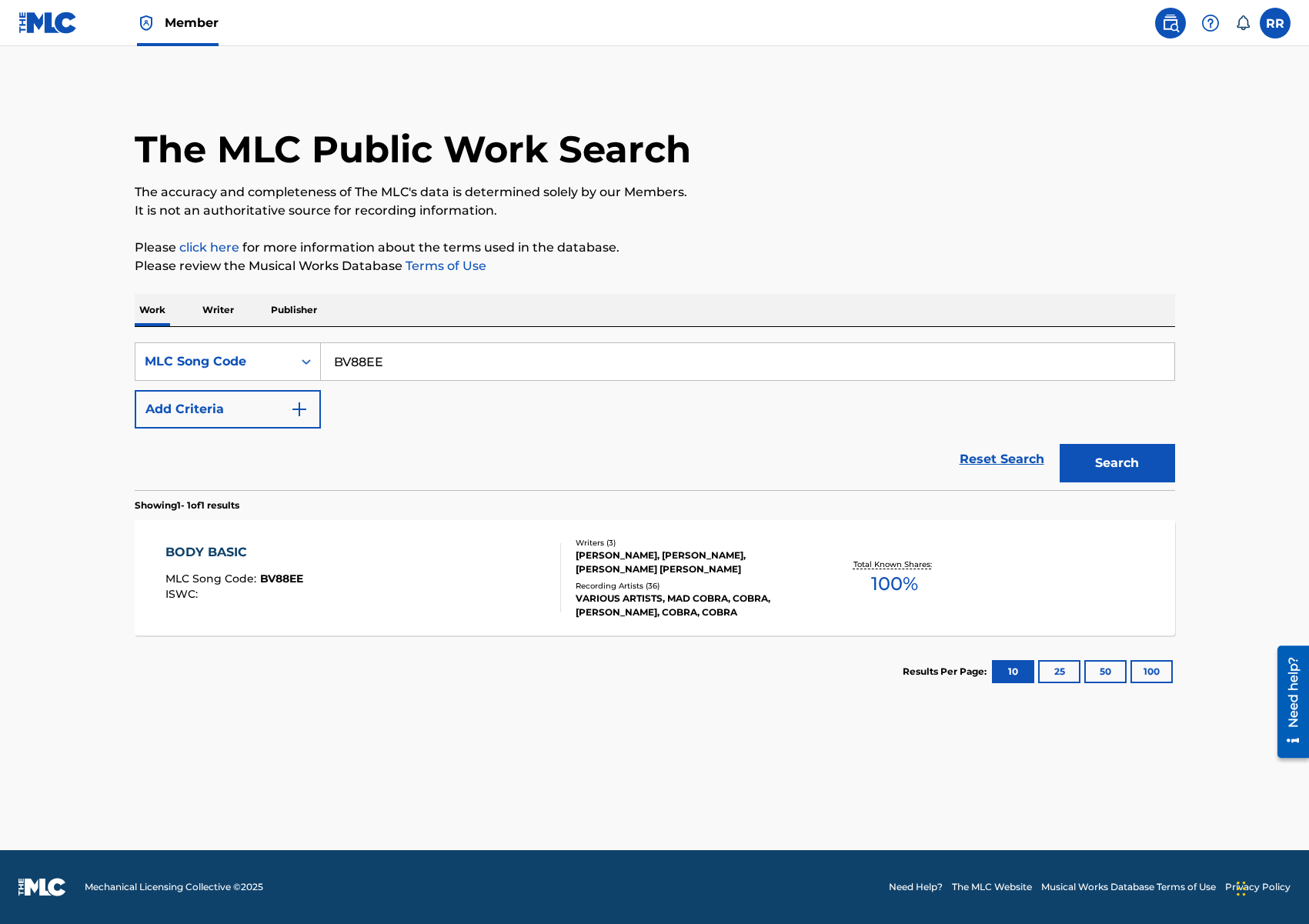
click at [689, 596] on div "VARIOUS ARTISTS, MAD COBRA, COBRA, CONROY SMITH, COBRA, COBRA" at bounding box center [692, 605] width 232 height 28
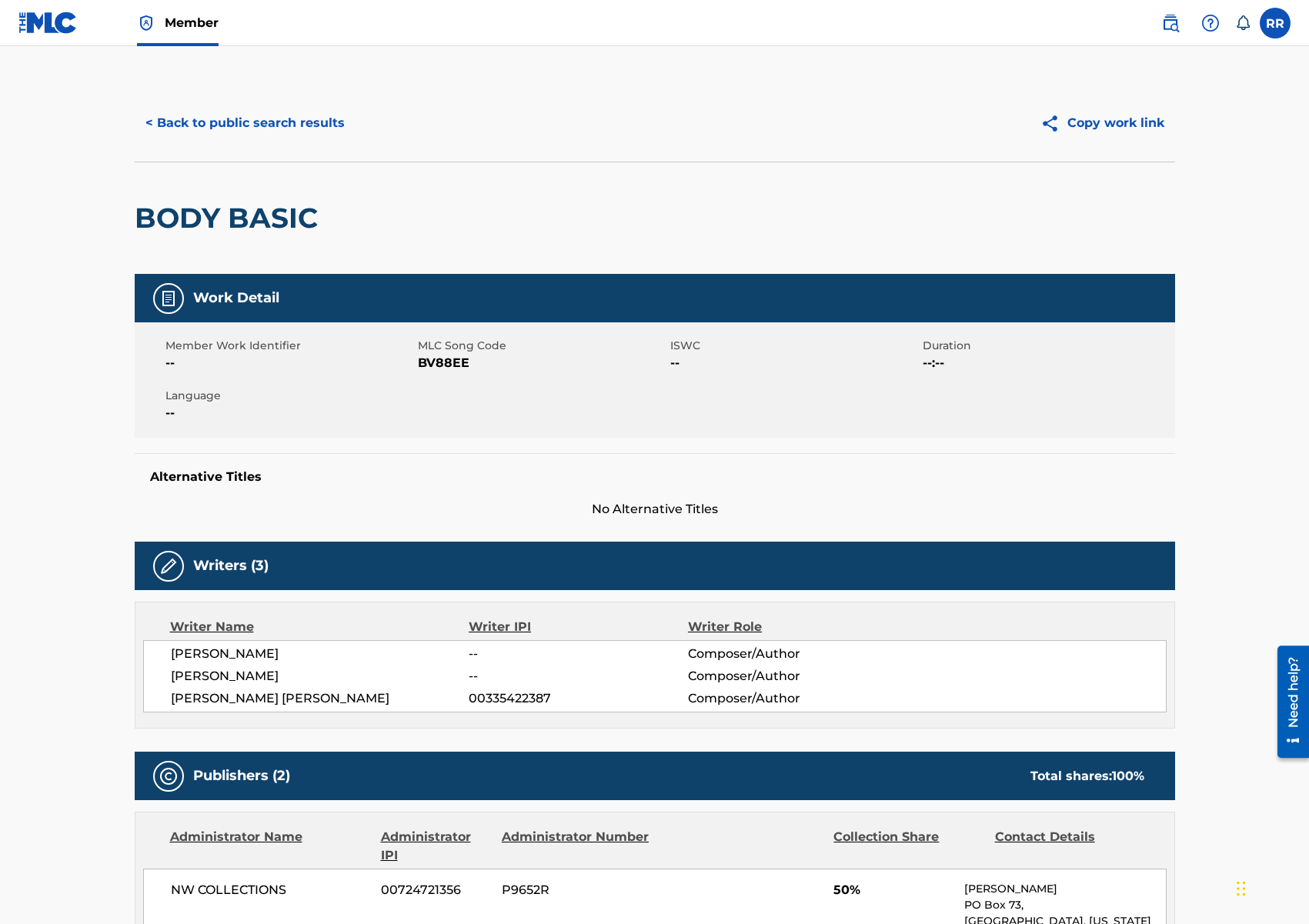
click at [248, 128] on button "< Back to public search results" at bounding box center [245, 123] width 221 height 39
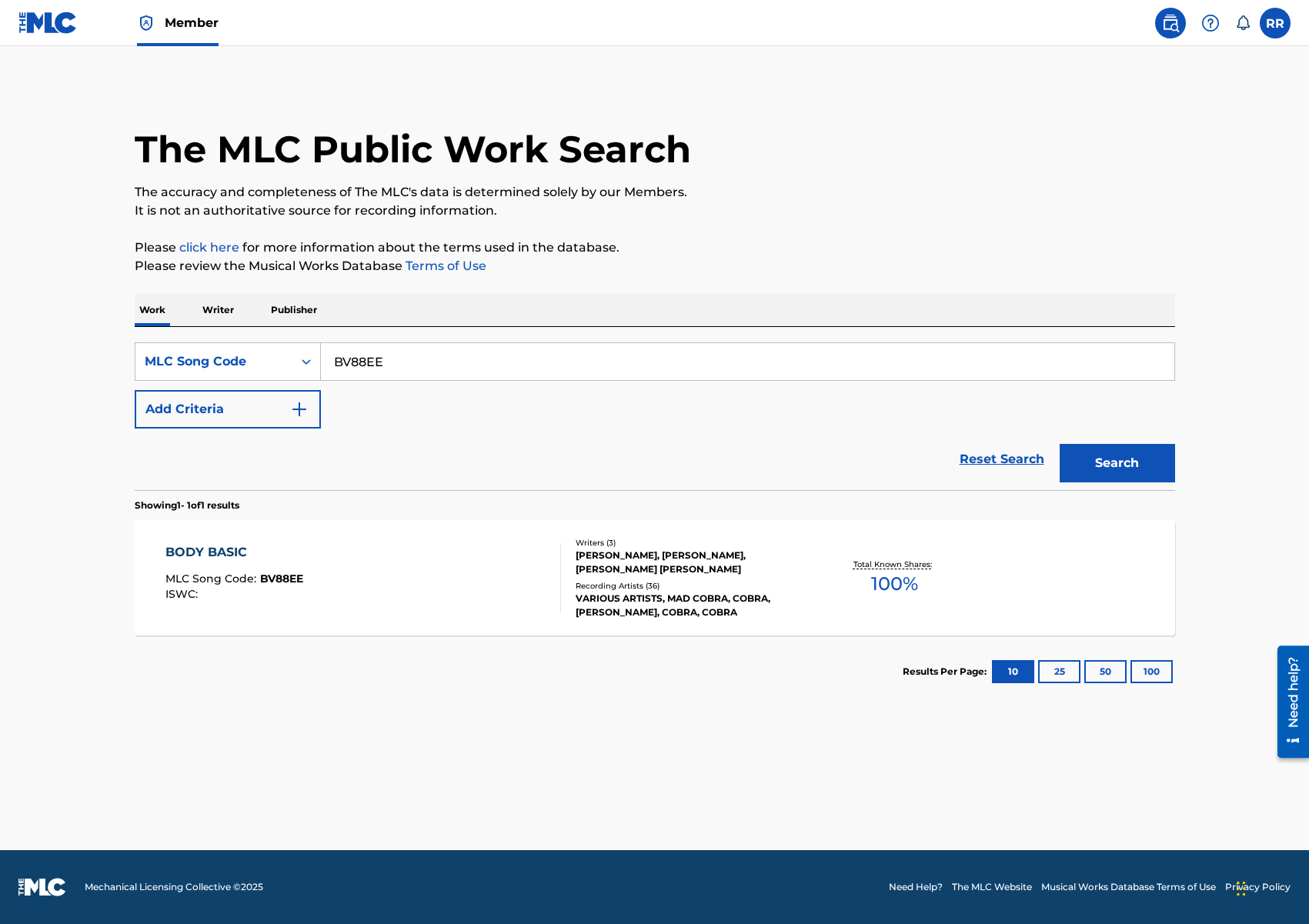
click at [375, 358] on input "BV88EE" at bounding box center [748, 362] width 854 height 37
paste input "AA3X57"
type input "AA3X57"
click at [1105, 451] on button "Search" at bounding box center [1117, 463] width 115 height 39
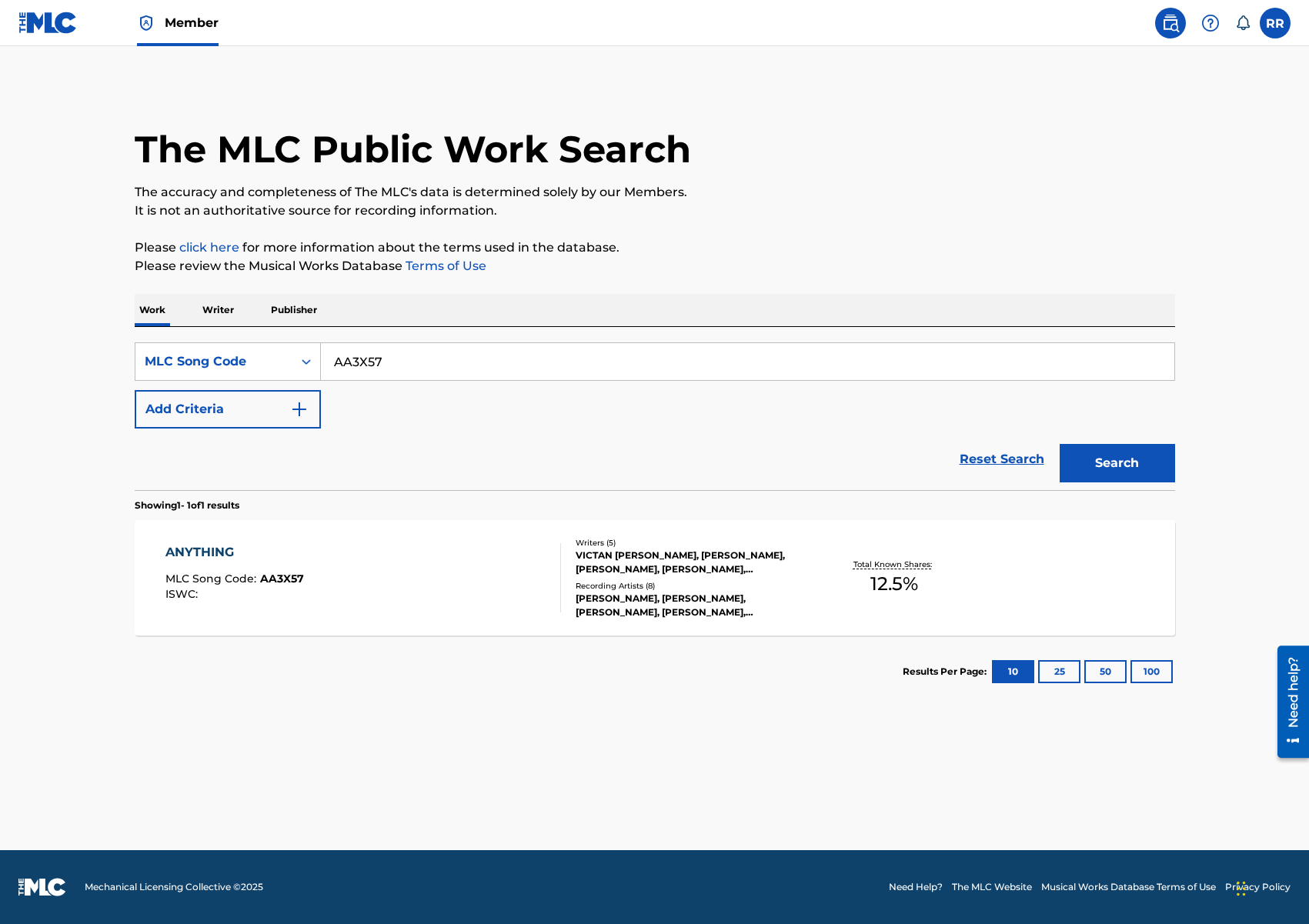
click at [886, 575] on span "12.5 %" at bounding box center [894, 583] width 48 height 28
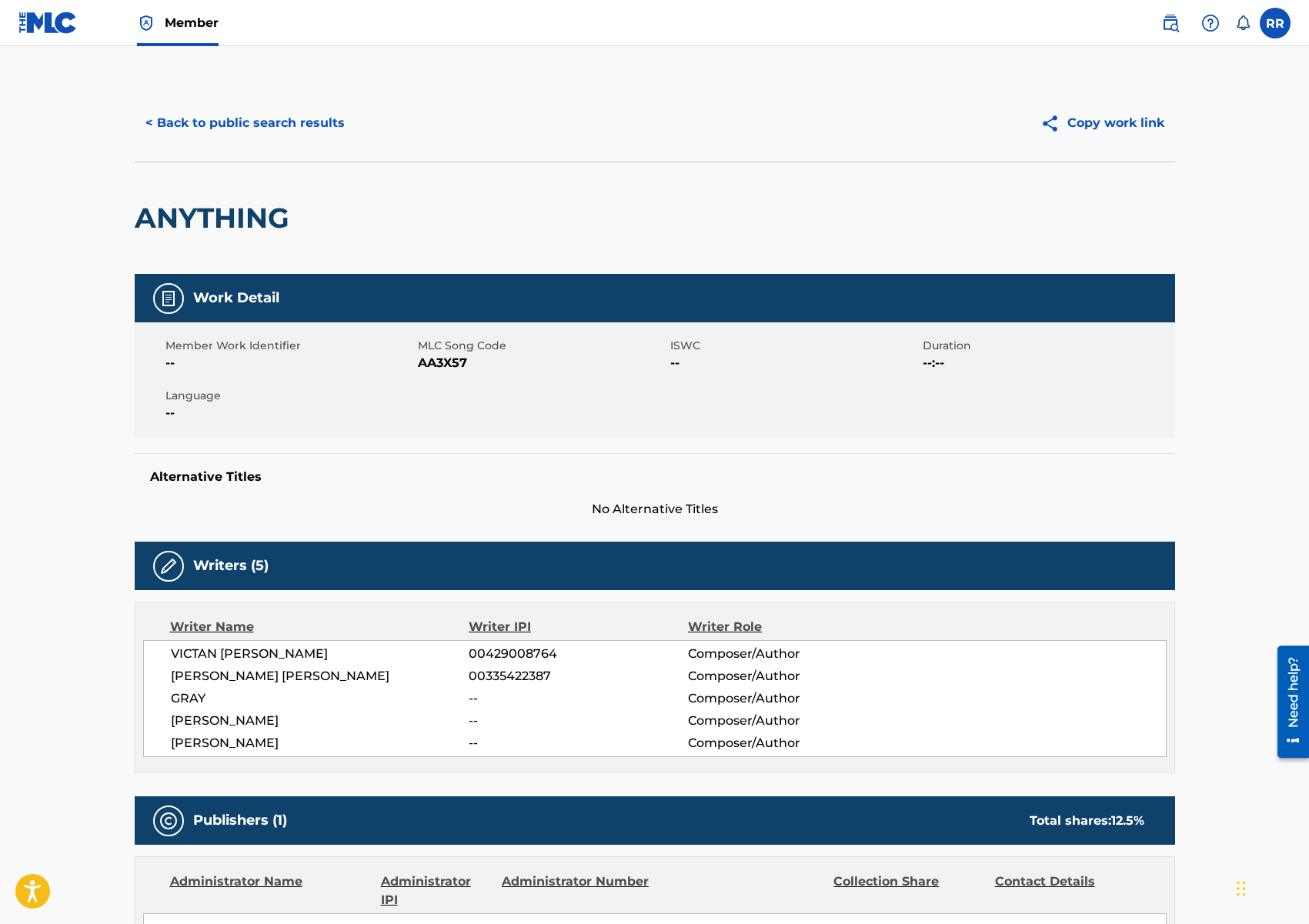
click at [290, 135] on button "< Back to public search results" at bounding box center [245, 123] width 221 height 39
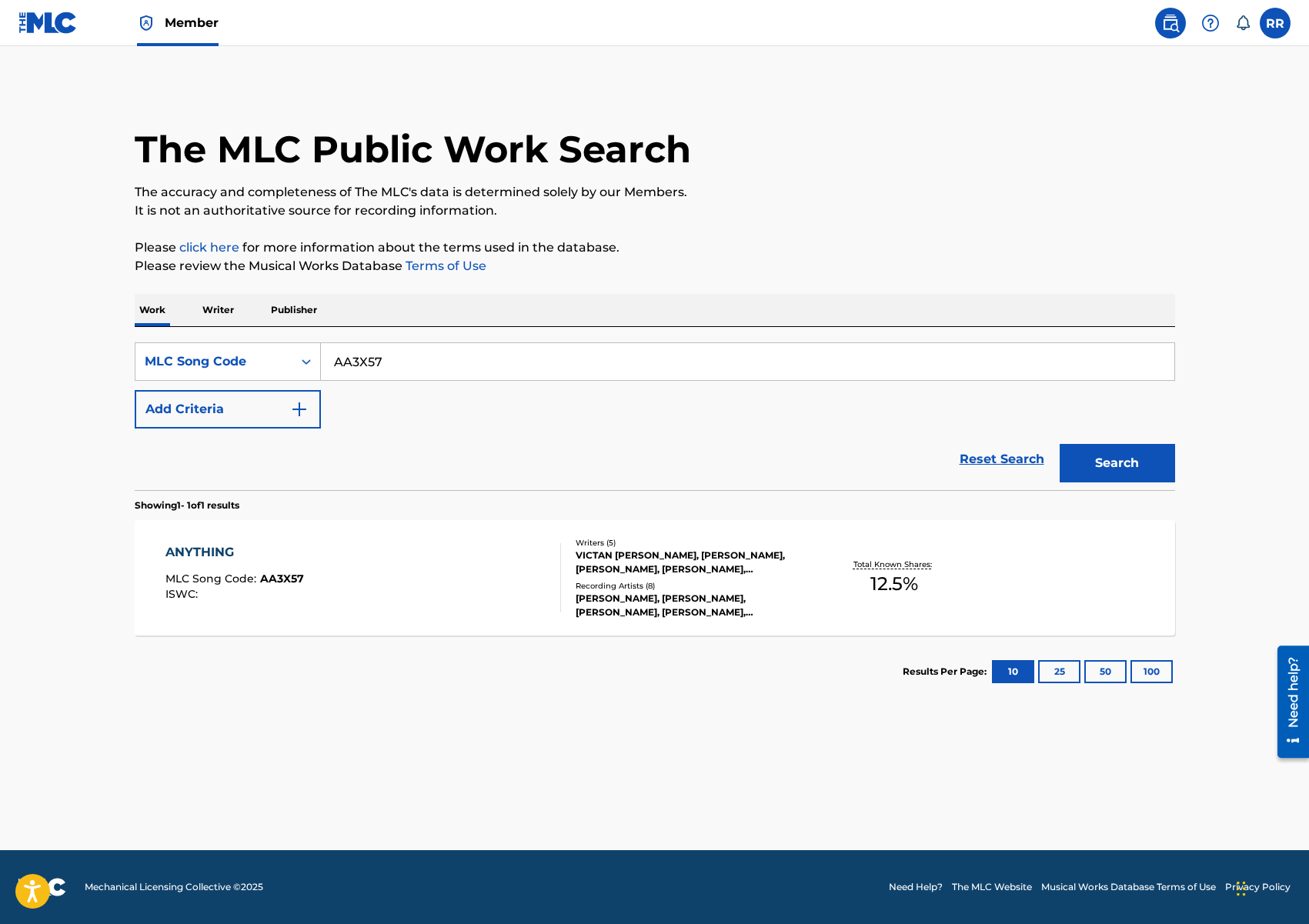
drag, startPoint x: 1290, startPoint y: 29, endPoint x: 1282, endPoint y: 28, distance: 8.1
click at [1290, 29] on div "RR RR Raul Rodriguez creationmusic18@gmail.com Notification Preferences Profile…" at bounding box center [1218, 23] width 145 height 31
click at [1279, 27] on label at bounding box center [1274, 23] width 31 height 31
click at [1275, 23] on input "RR Raul Rodriguez creationmusic18@gmail.com Notification Preferences Profile Lo…" at bounding box center [1275, 23] width 0 height 0
click at [68, 25] on img at bounding box center [48, 23] width 59 height 23
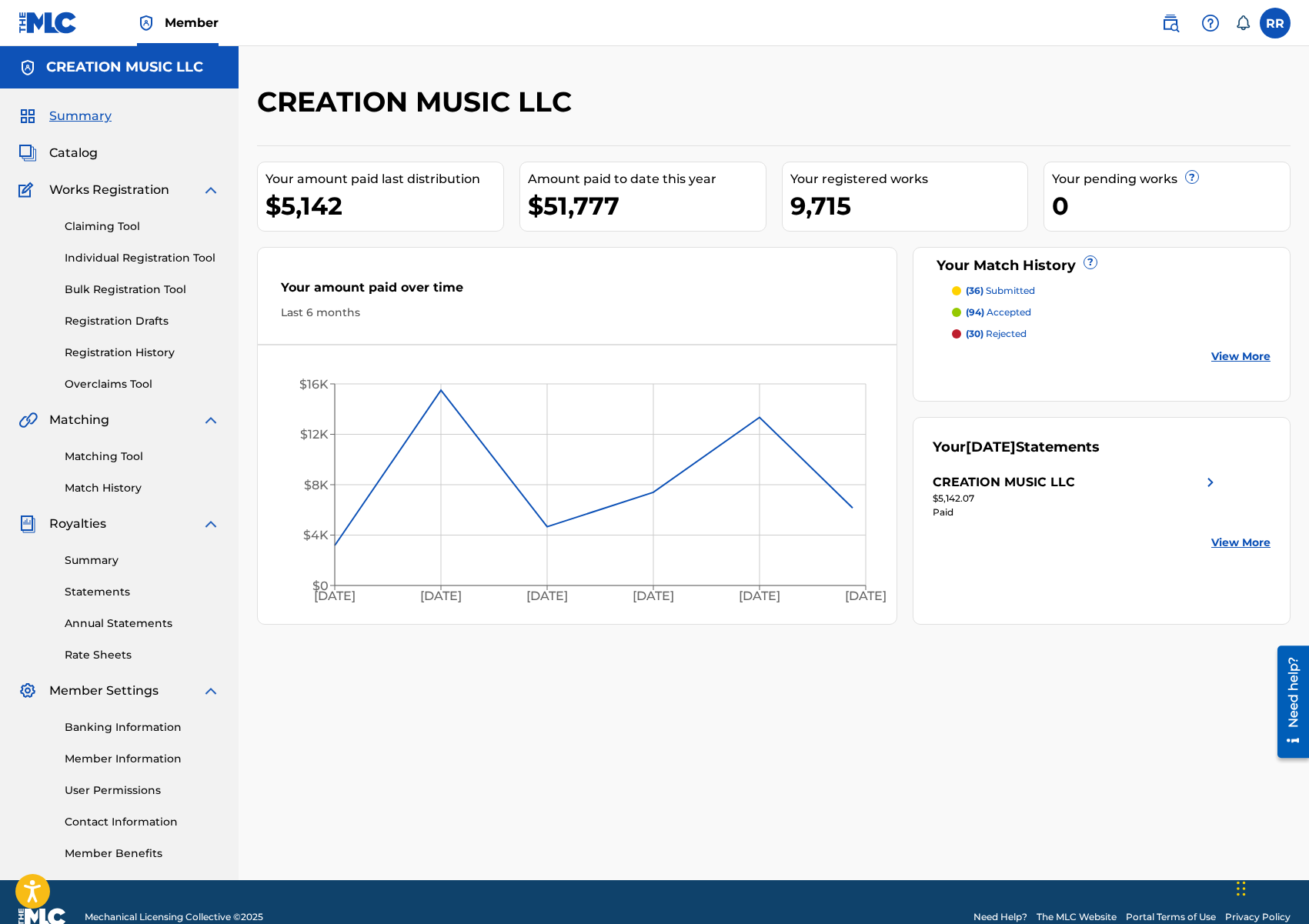
click at [857, 204] on div "9,715" at bounding box center [909, 205] width 237 height 35
click at [119, 353] on link "Registration History" at bounding box center [142, 353] width 156 height 16
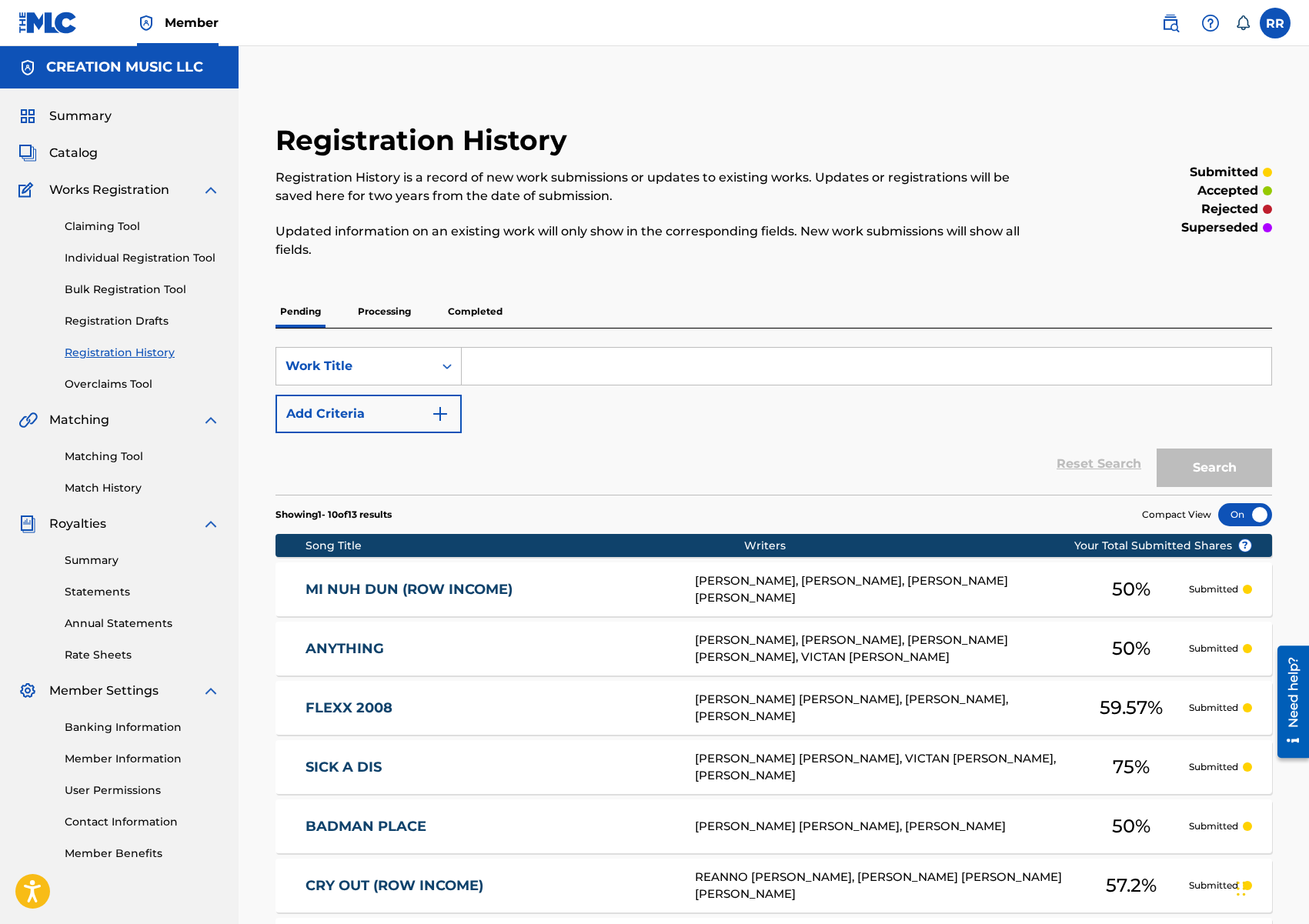
click at [410, 313] on p "Processing" at bounding box center [385, 311] width 62 height 32
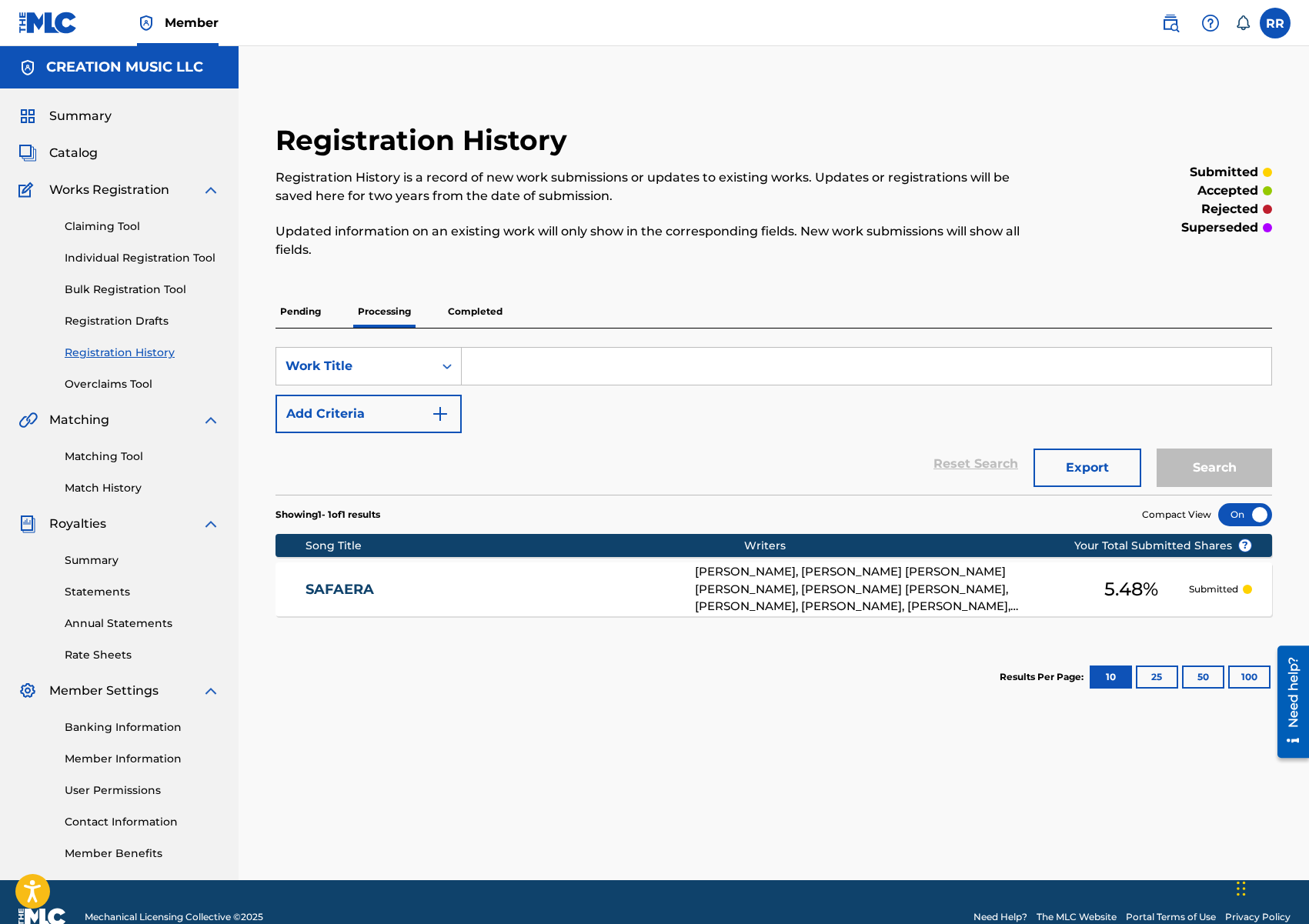
click at [470, 315] on p "Completed" at bounding box center [476, 311] width 64 height 32
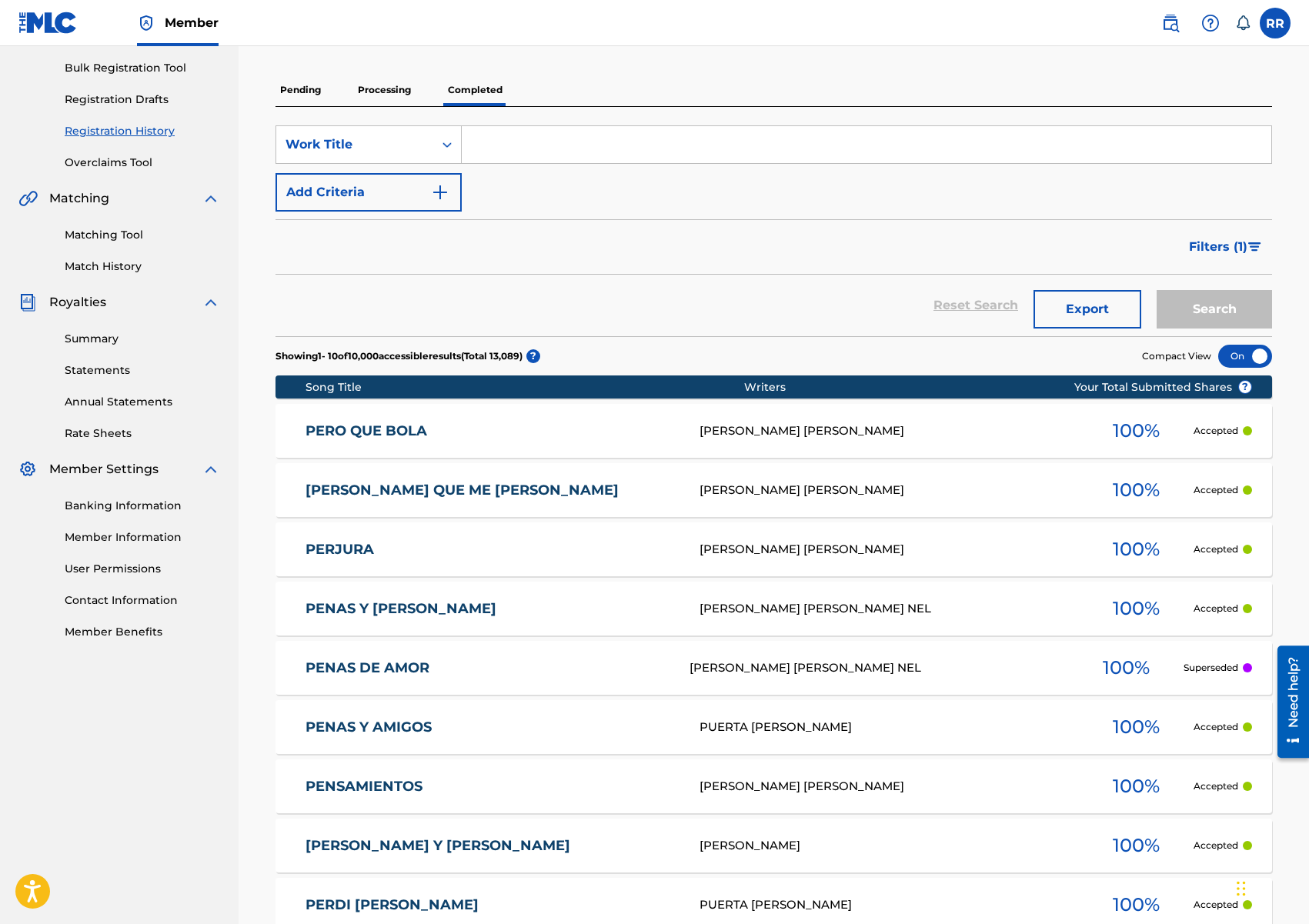
scroll to position [466, 0]
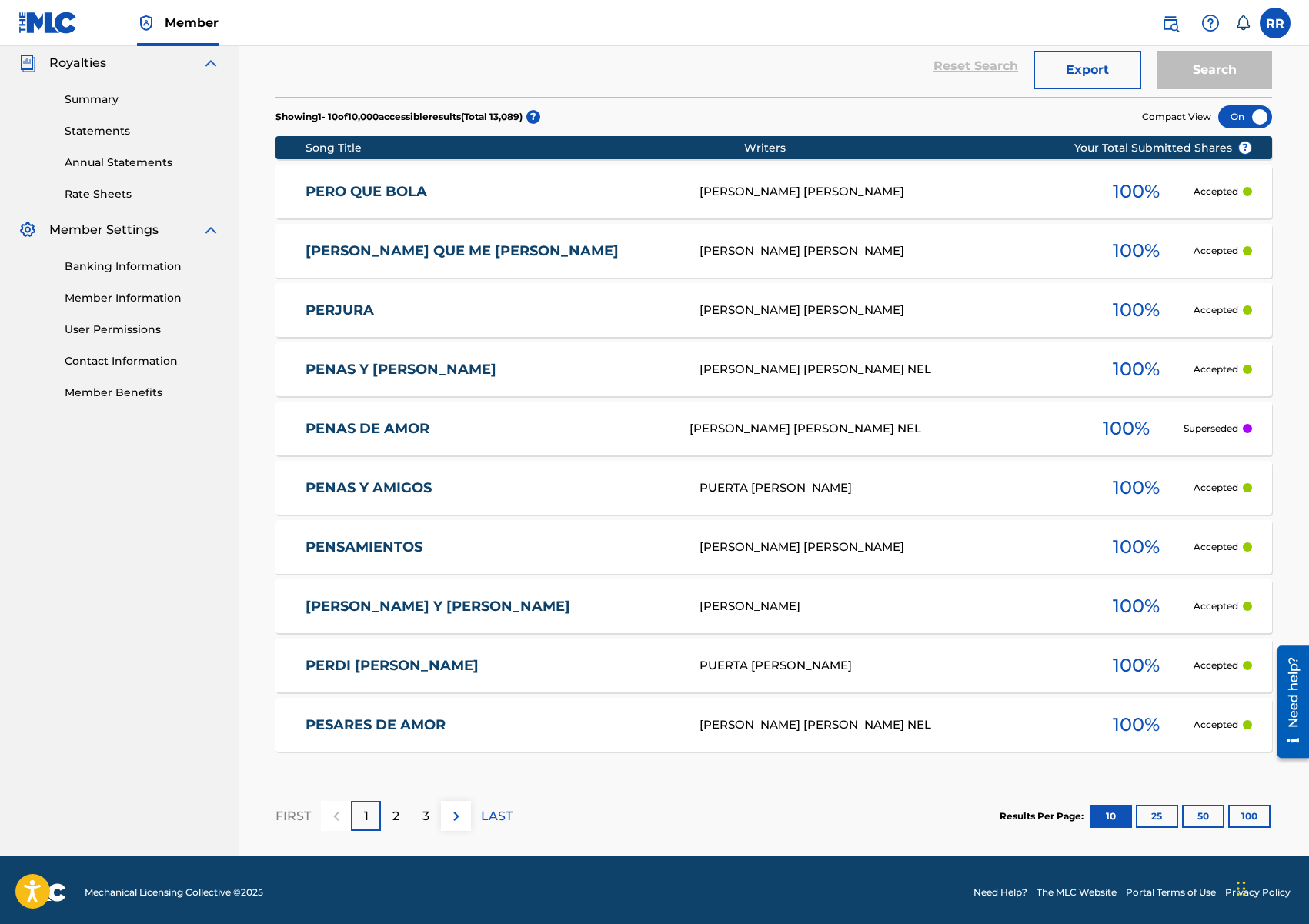
click at [1252, 822] on button "100" at bounding box center [1249, 815] width 42 height 23
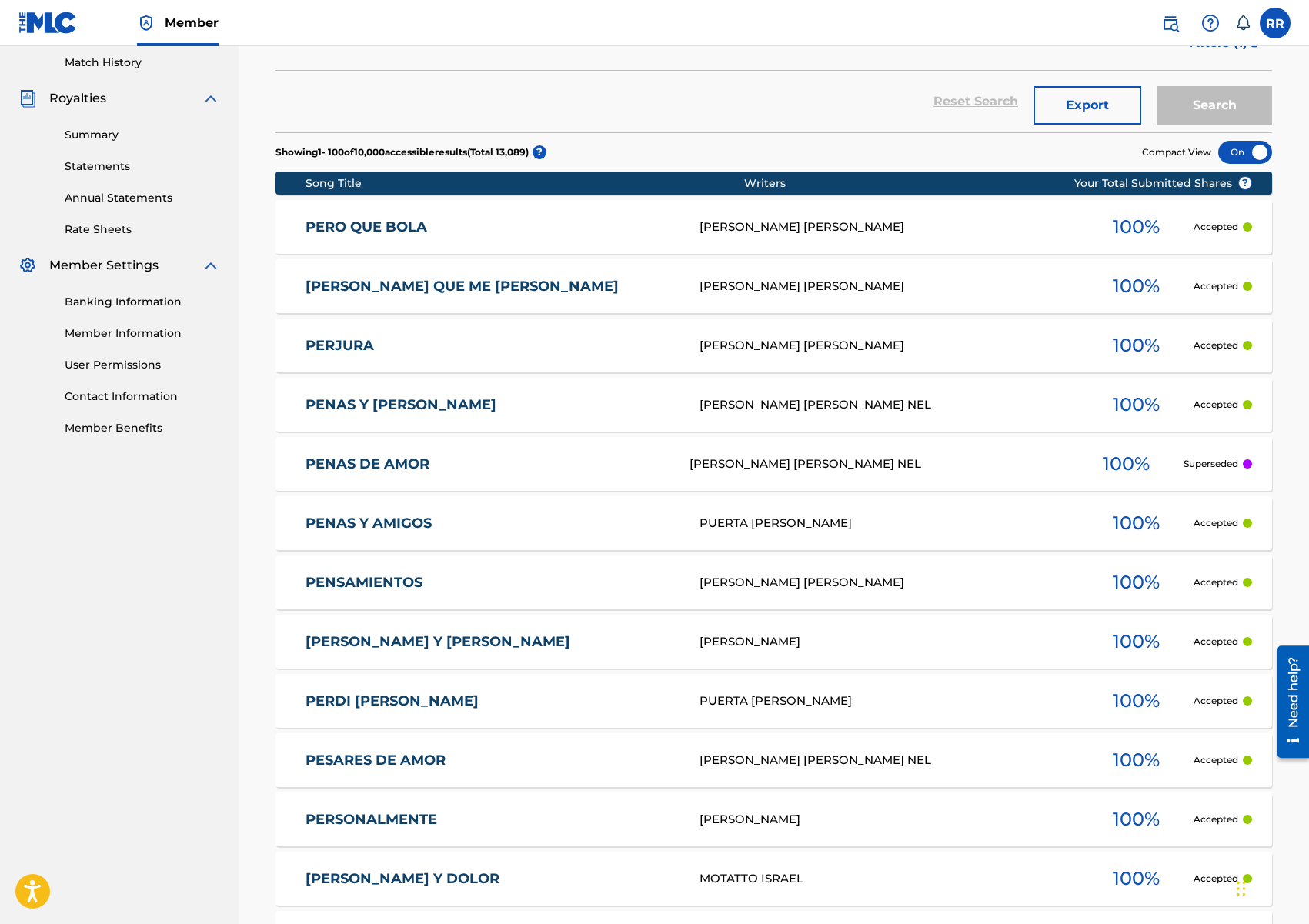
scroll to position [0, 0]
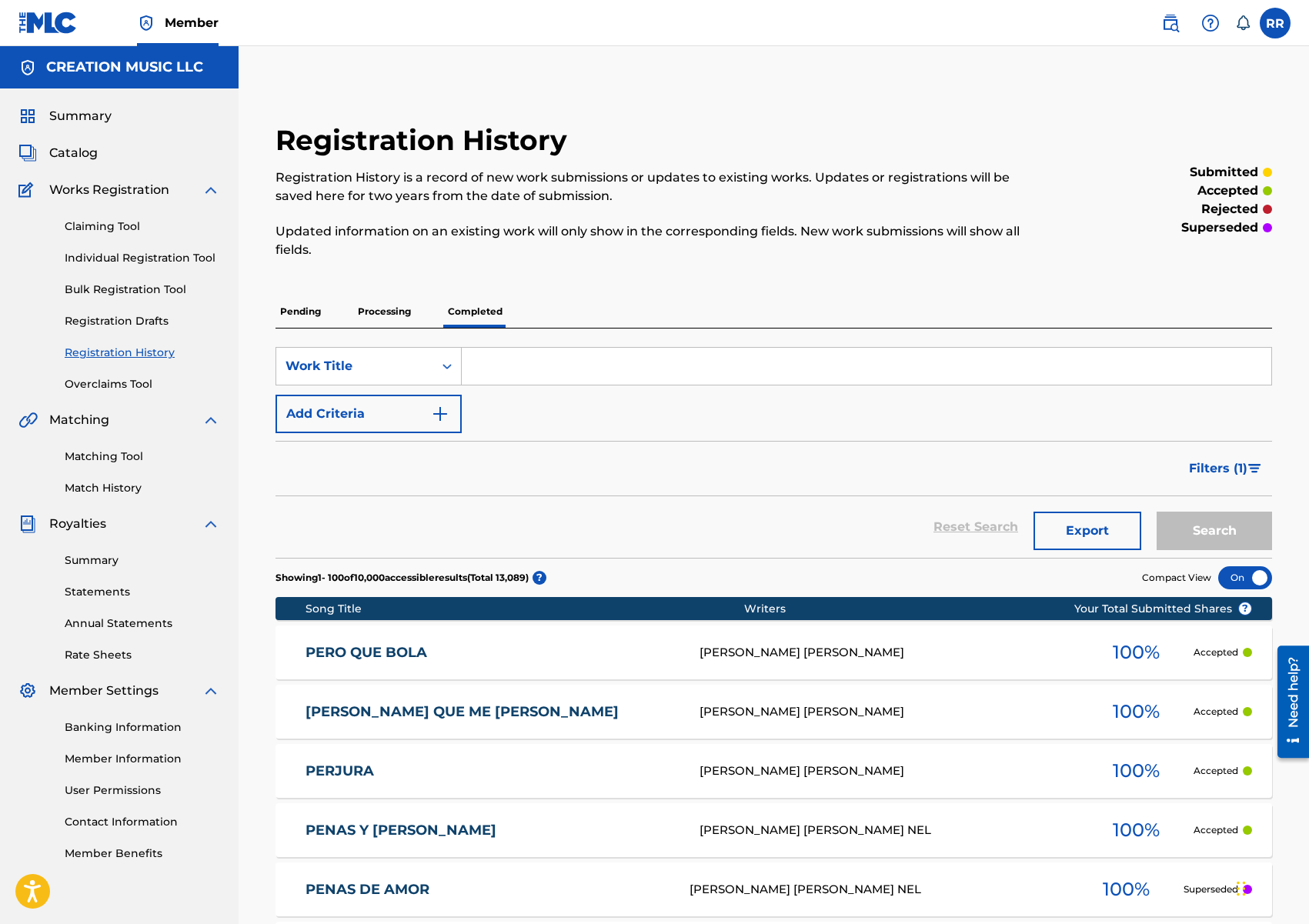
click at [368, 304] on p "Processing" at bounding box center [385, 311] width 62 height 32
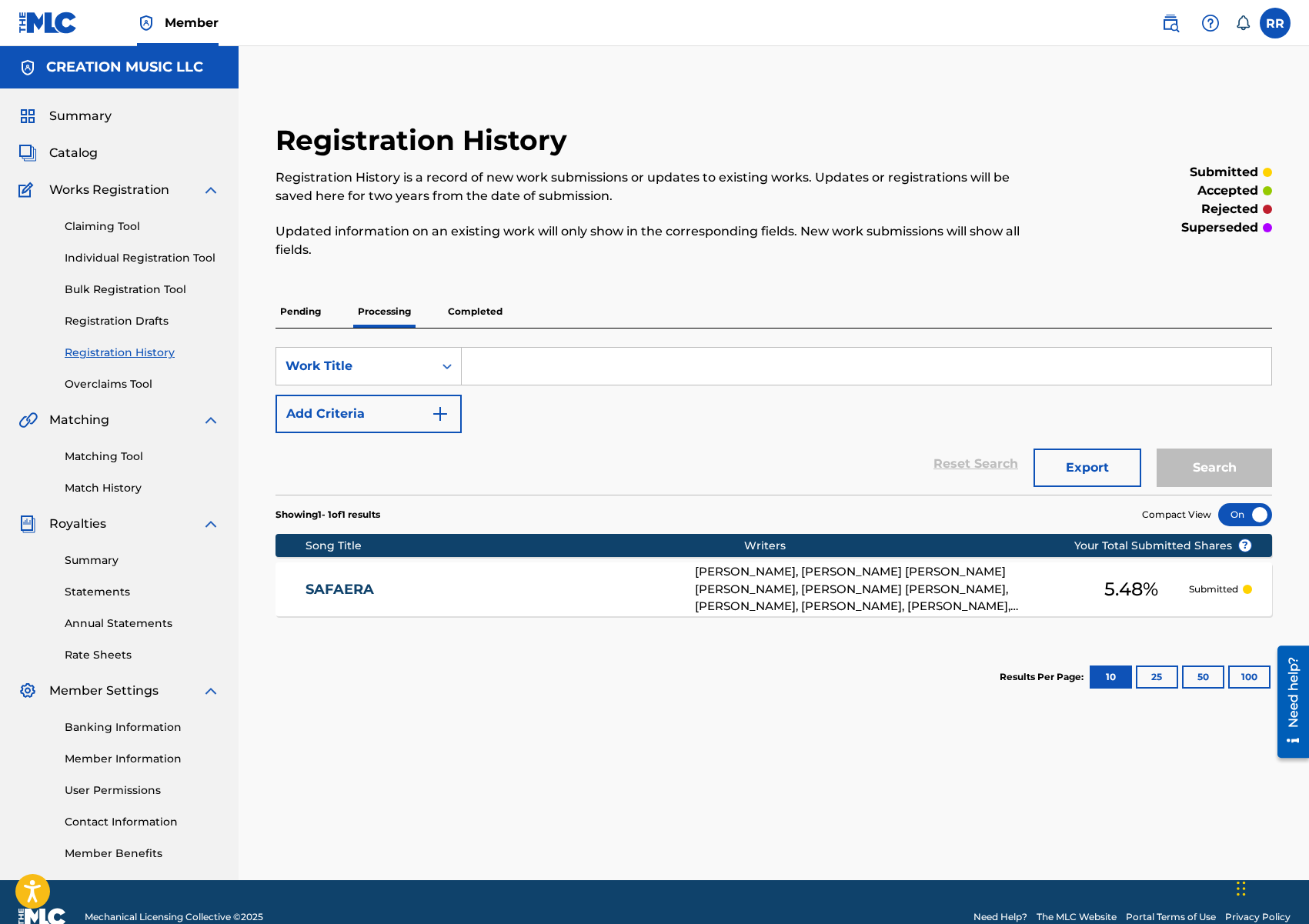
click at [370, 306] on p "Processing" at bounding box center [385, 311] width 62 height 32
click at [301, 308] on p "Pending" at bounding box center [300, 311] width 50 height 32
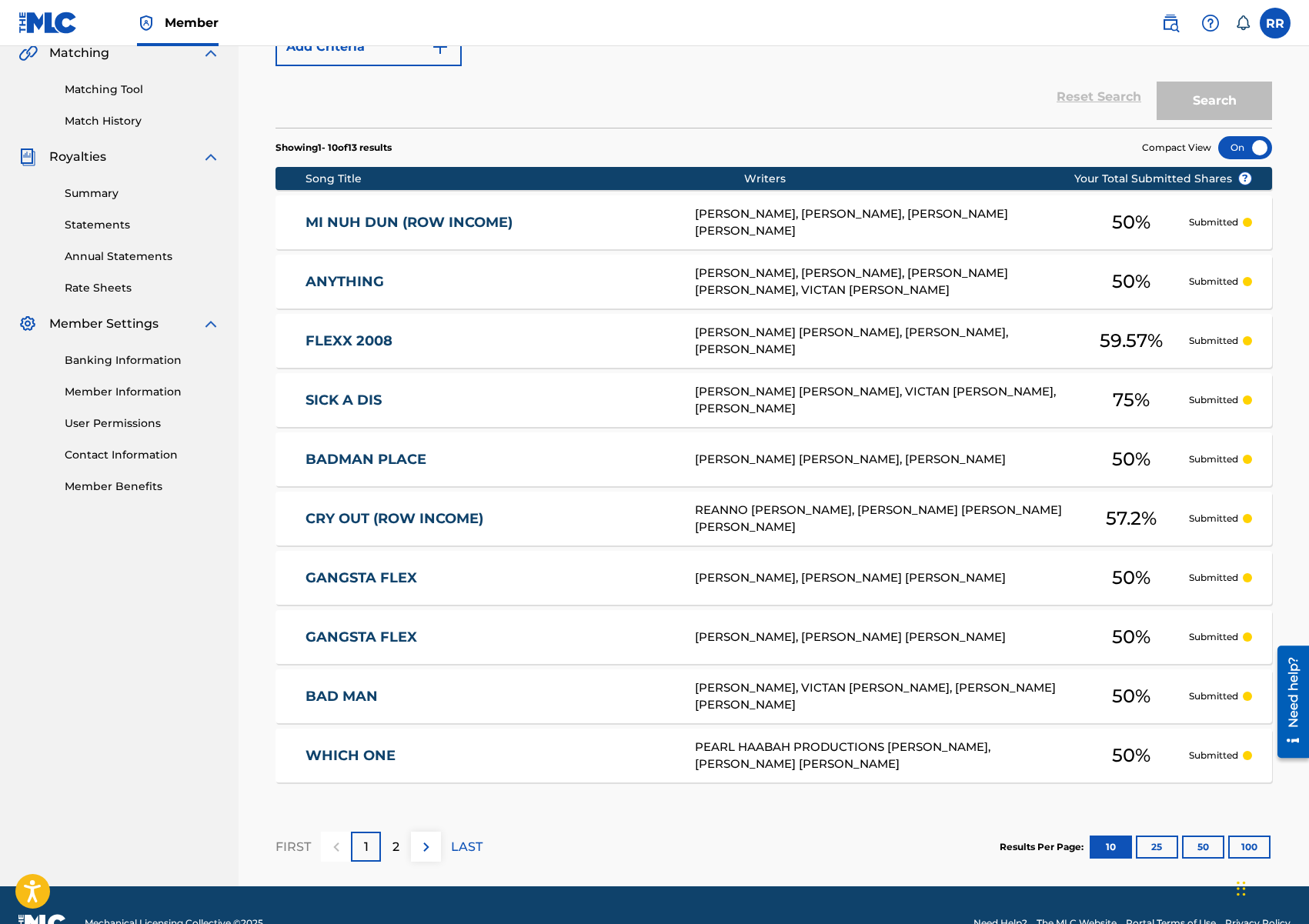
scroll to position [372, 0]
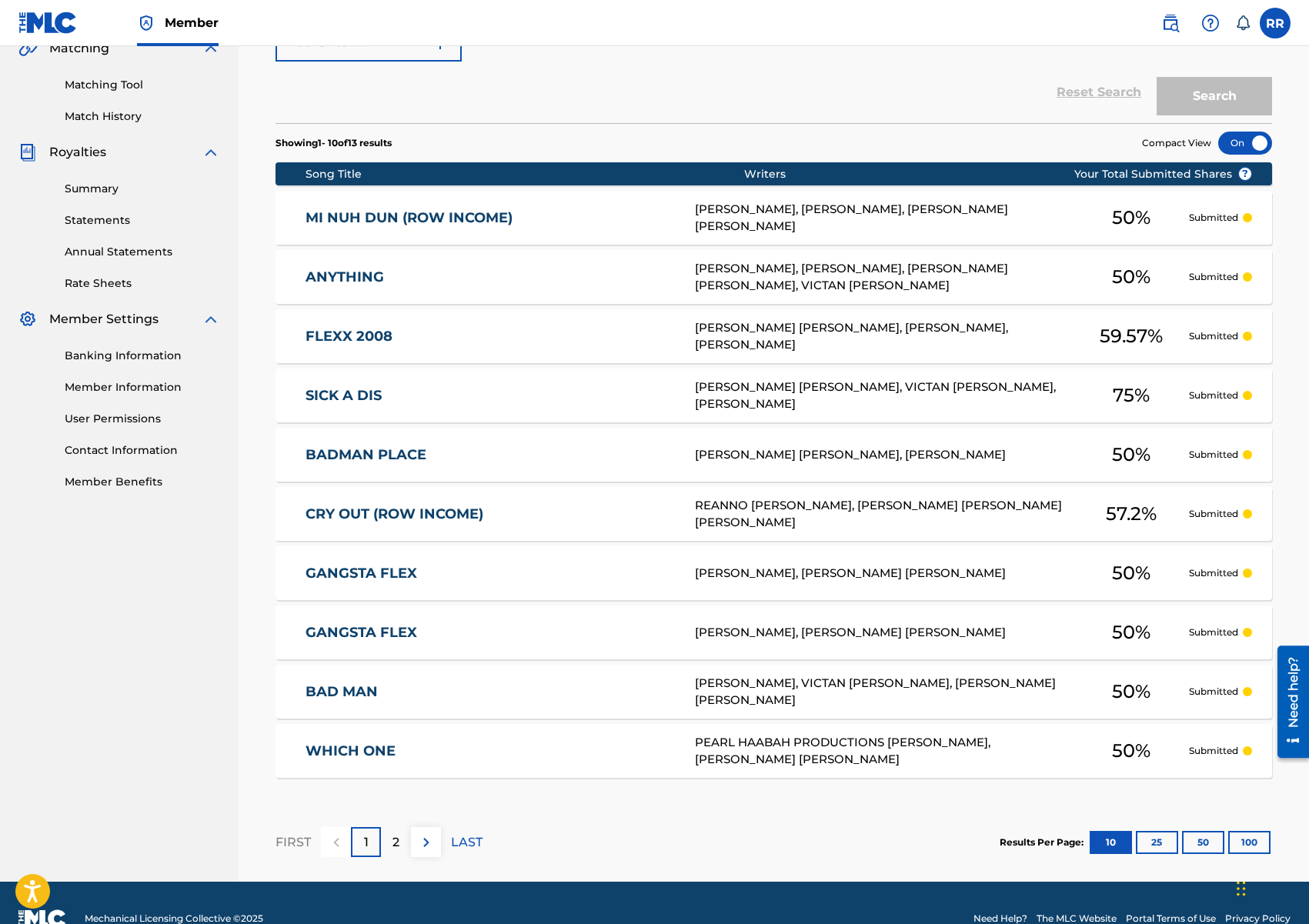
click at [1241, 839] on button "100" at bounding box center [1249, 842] width 42 height 23
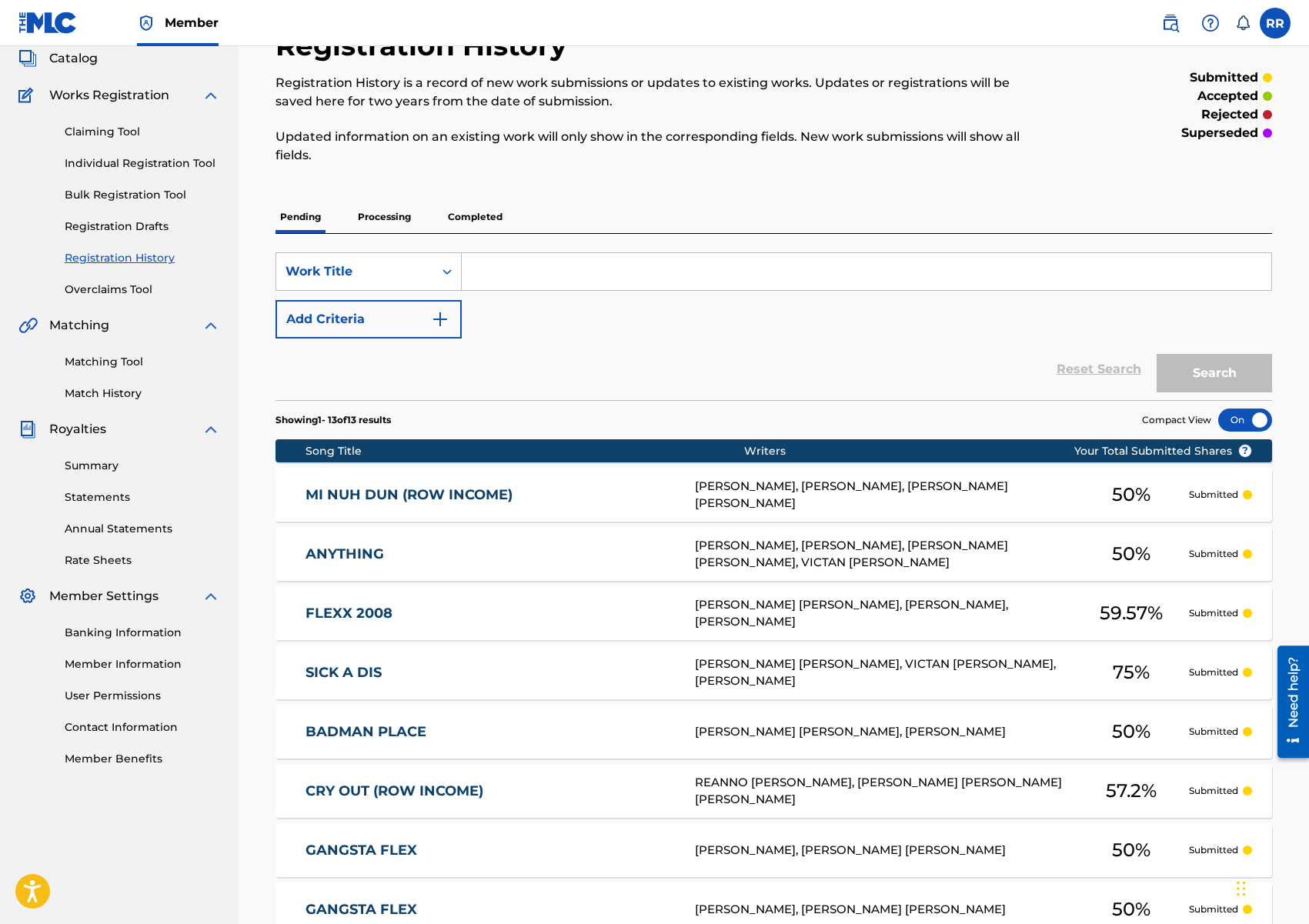
scroll to position [0, 0]
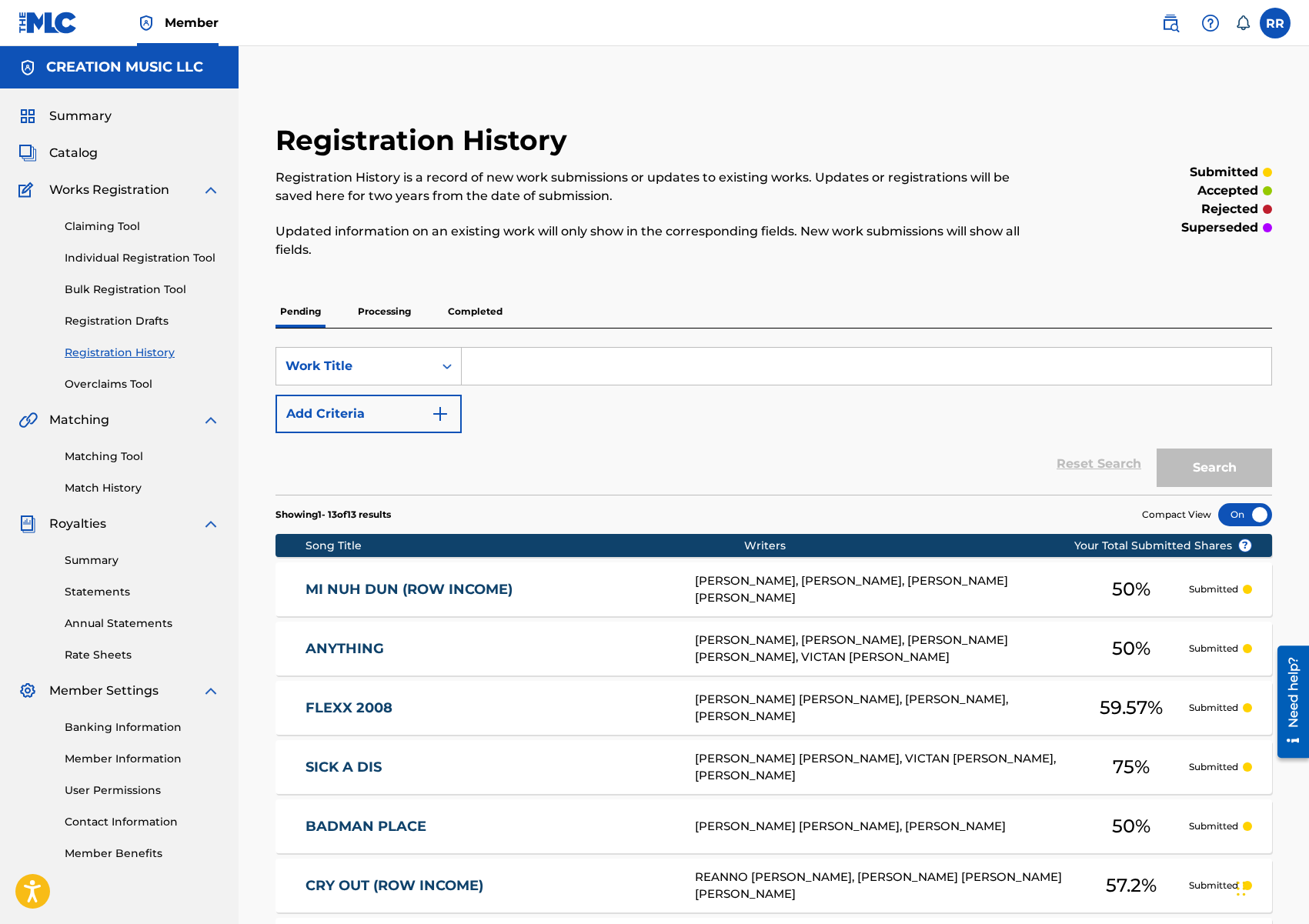
click at [107, 228] on link "Claiming Tool" at bounding box center [142, 226] width 156 height 16
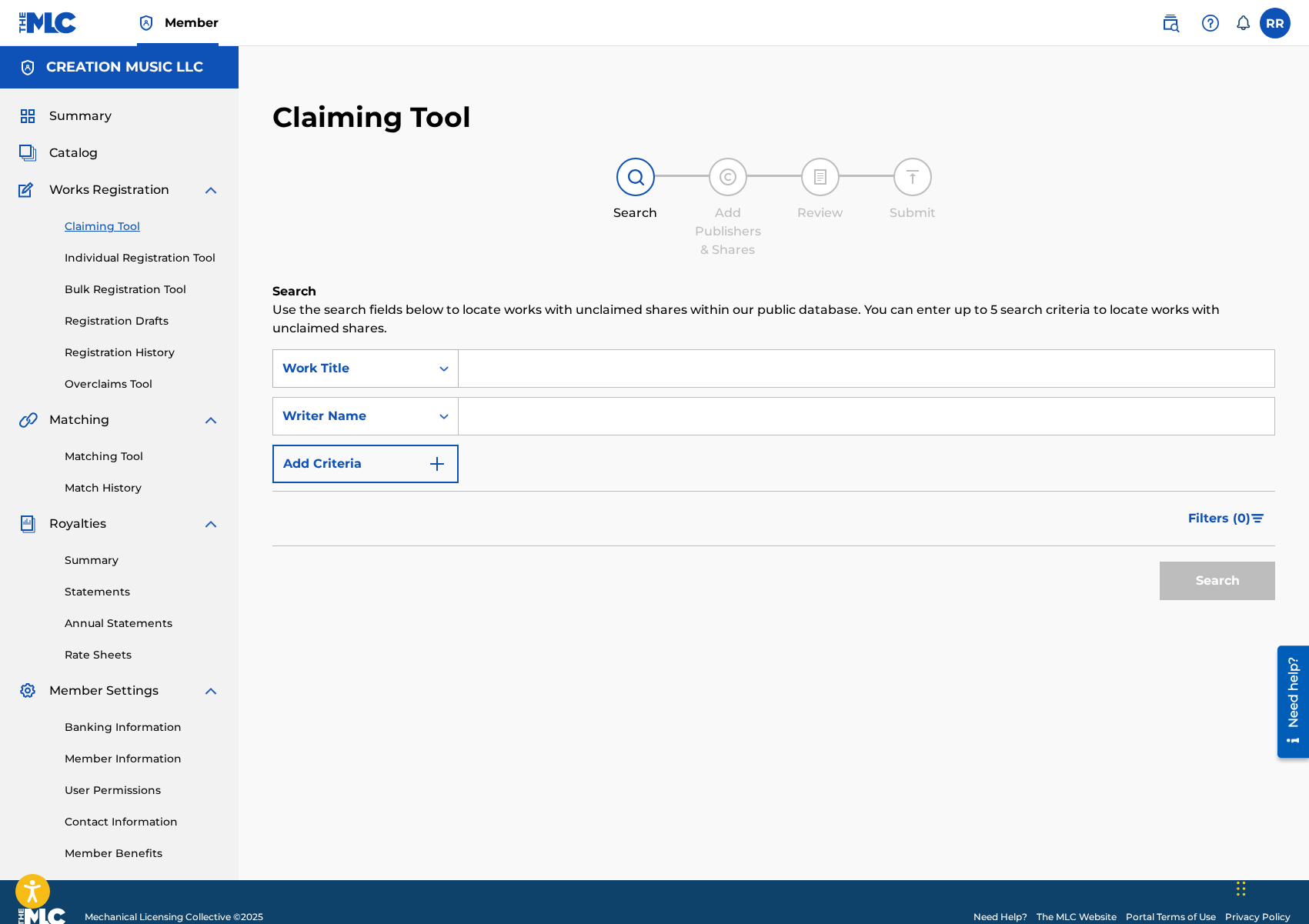
click at [370, 367] on div "Work Title" at bounding box center [351, 369] width 139 height 19
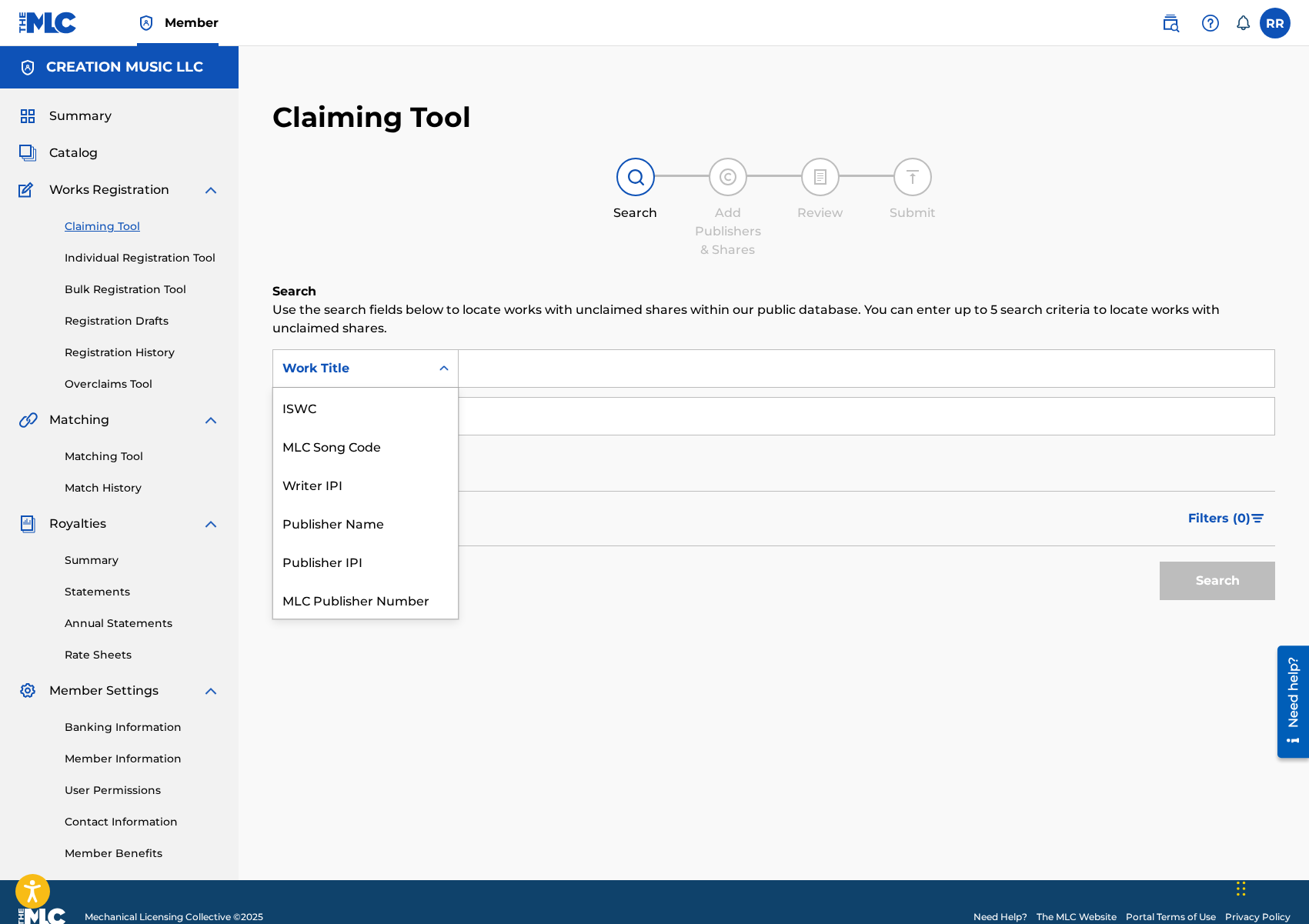
scroll to position [39, 0]
drag, startPoint x: 370, startPoint y: 399, endPoint x: 518, endPoint y: 389, distance: 148.3
click at [373, 399] on div "MLC Song Code" at bounding box center [365, 407] width 184 height 39
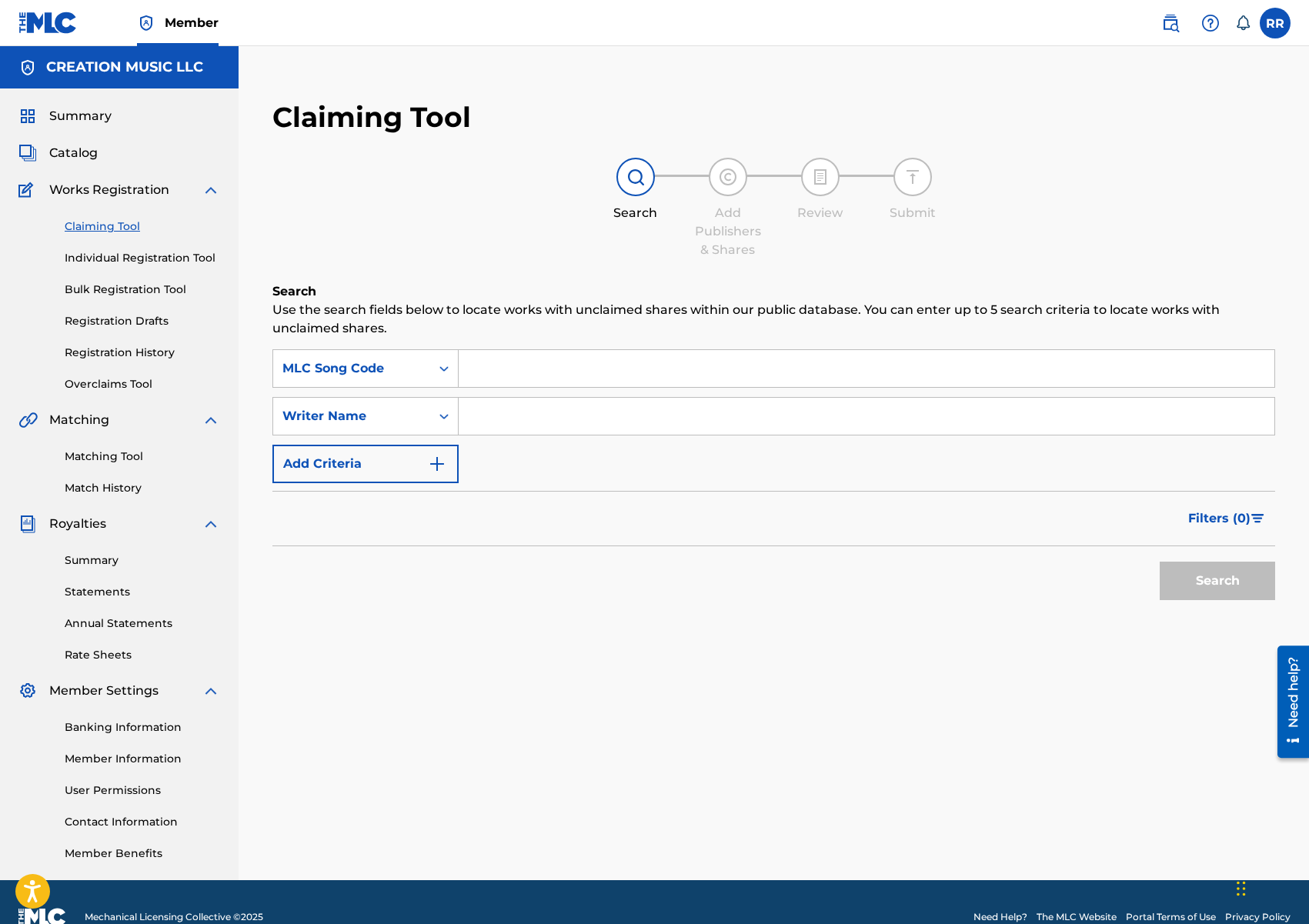
click at [534, 382] on input "Search Form" at bounding box center [866, 369] width 816 height 37
paste input "CV7JDC"
type input "CV7JDC"
click at [1264, 574] on button "Search" at bounding box center [1217, 581] width 115 height 39
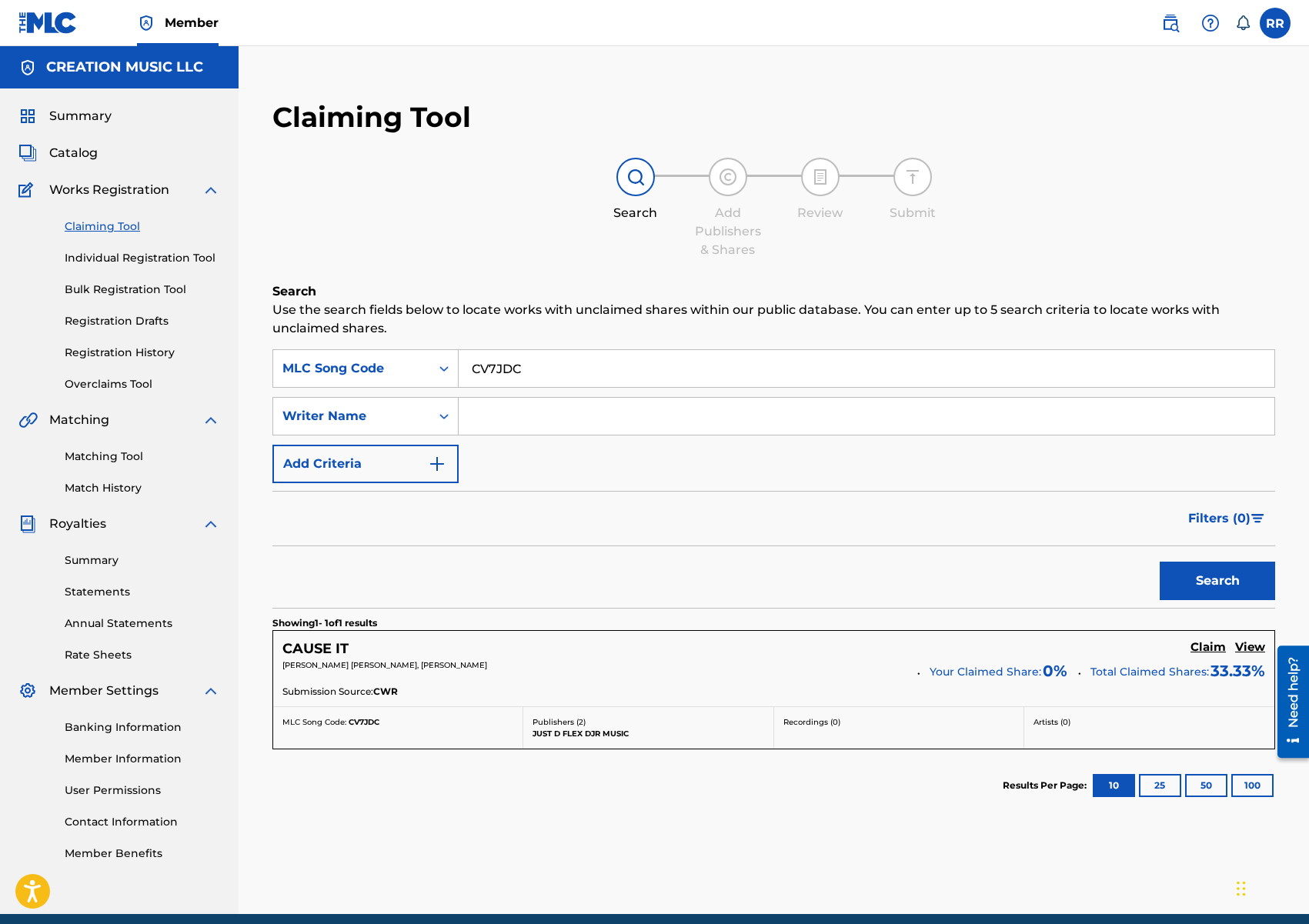
click at [1209, 650] on h5 "Claim" at bounding box center [1208, 647] width 35 height 14
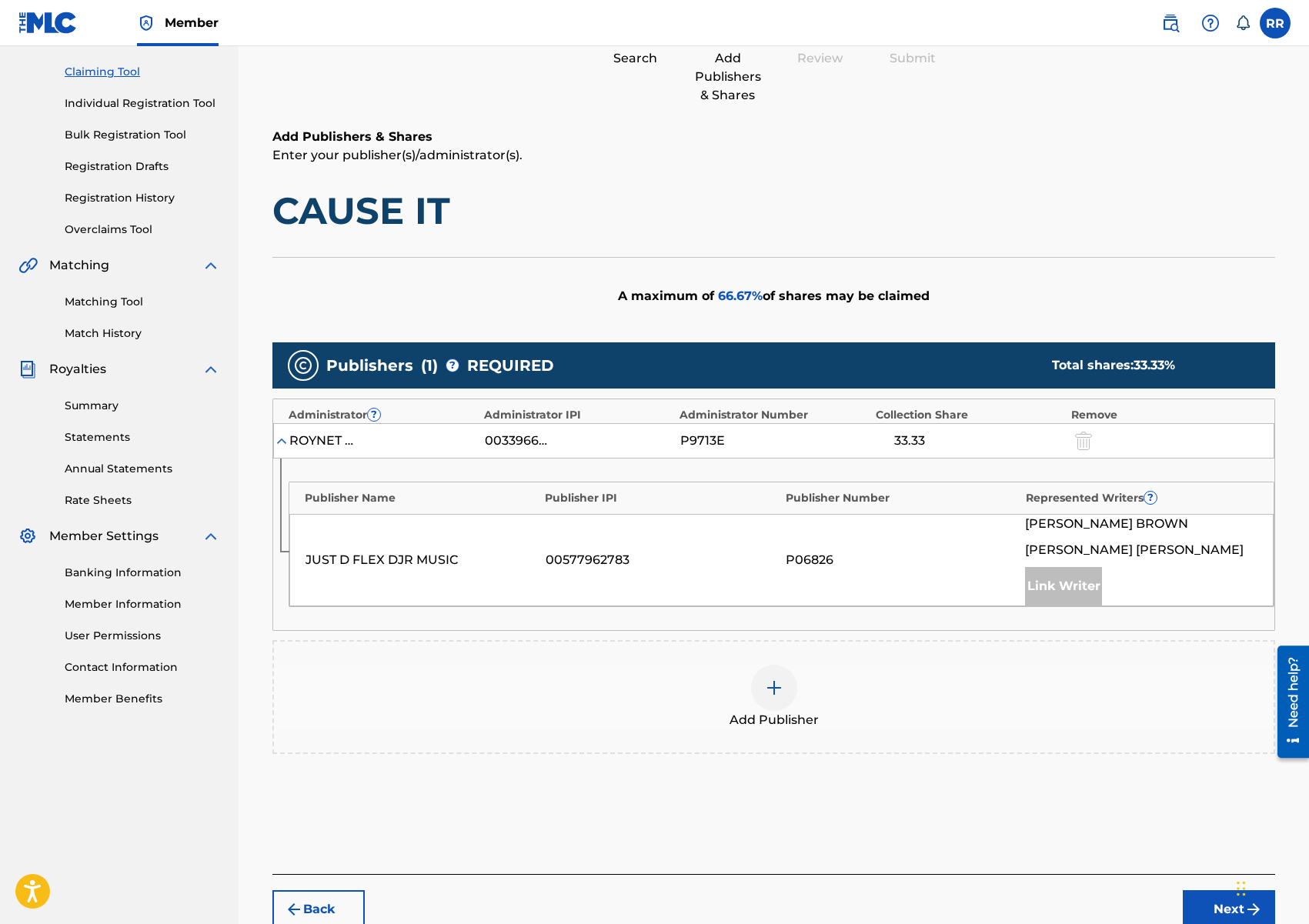
scroll to position [156, 0]
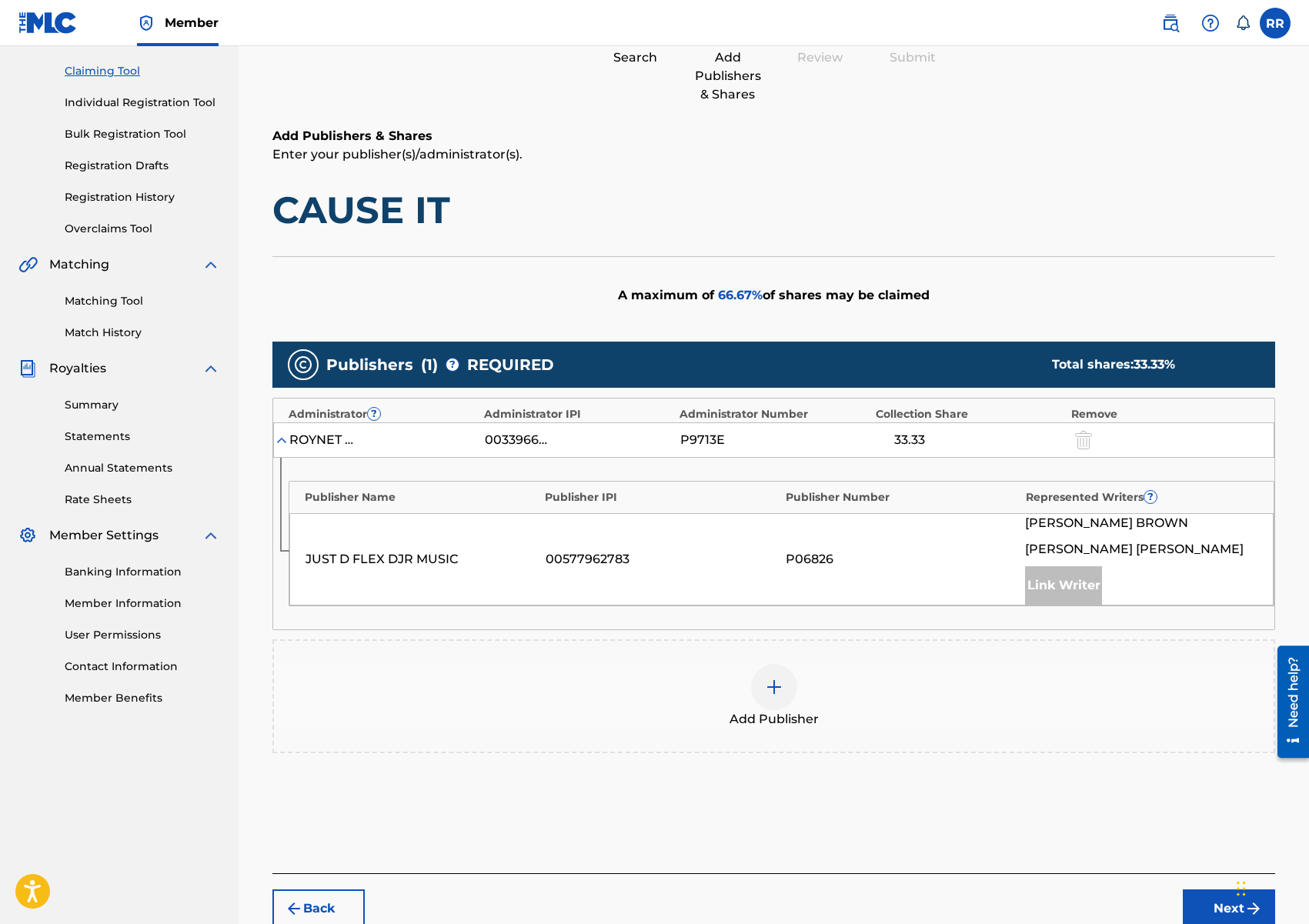
click at [765, 683] on img at bounding box center [774, 687] width 19 height 19
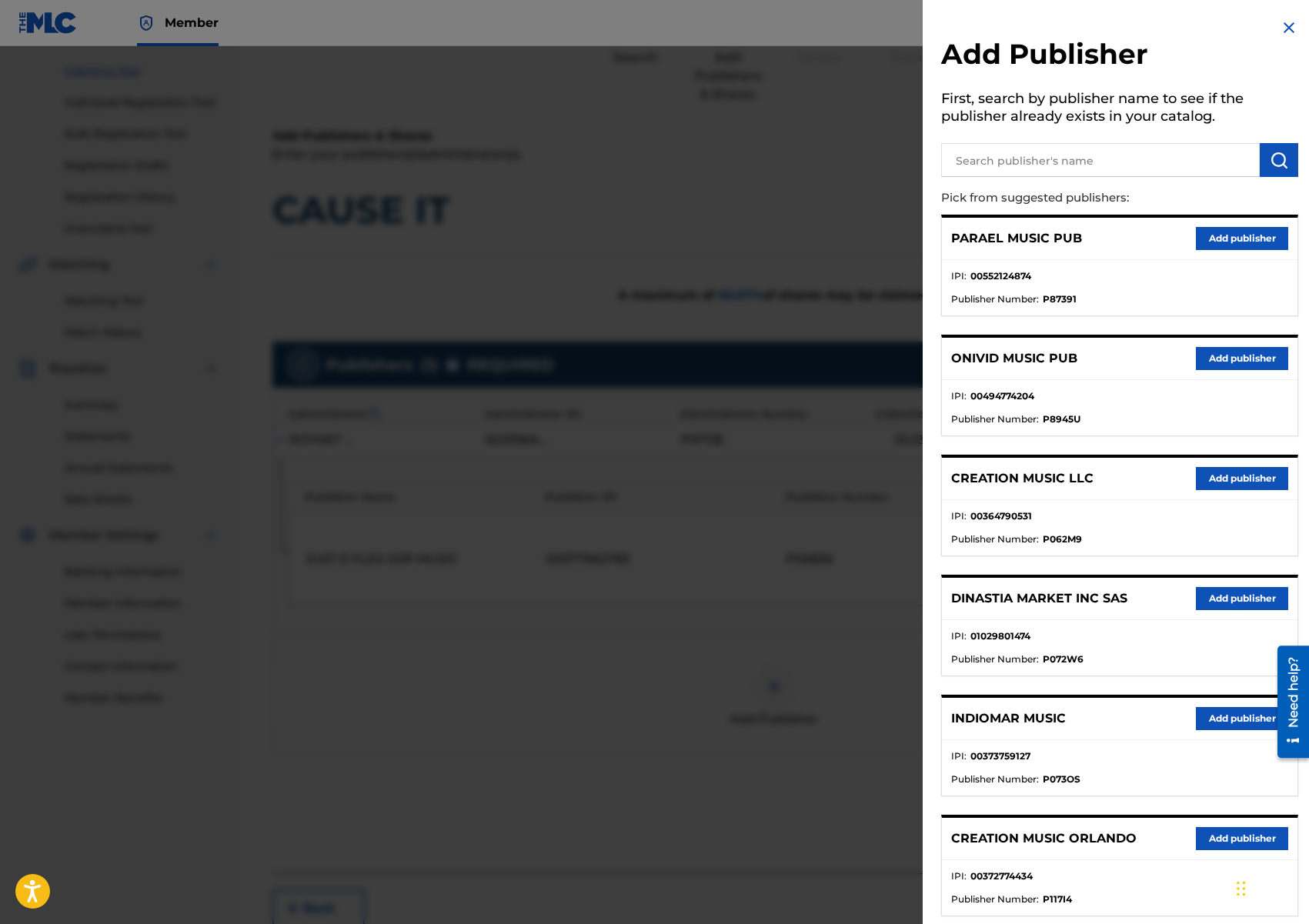
click at [1233, 481] on button "Add publisher" at bounding box center [1242, 478] width 93 height 23
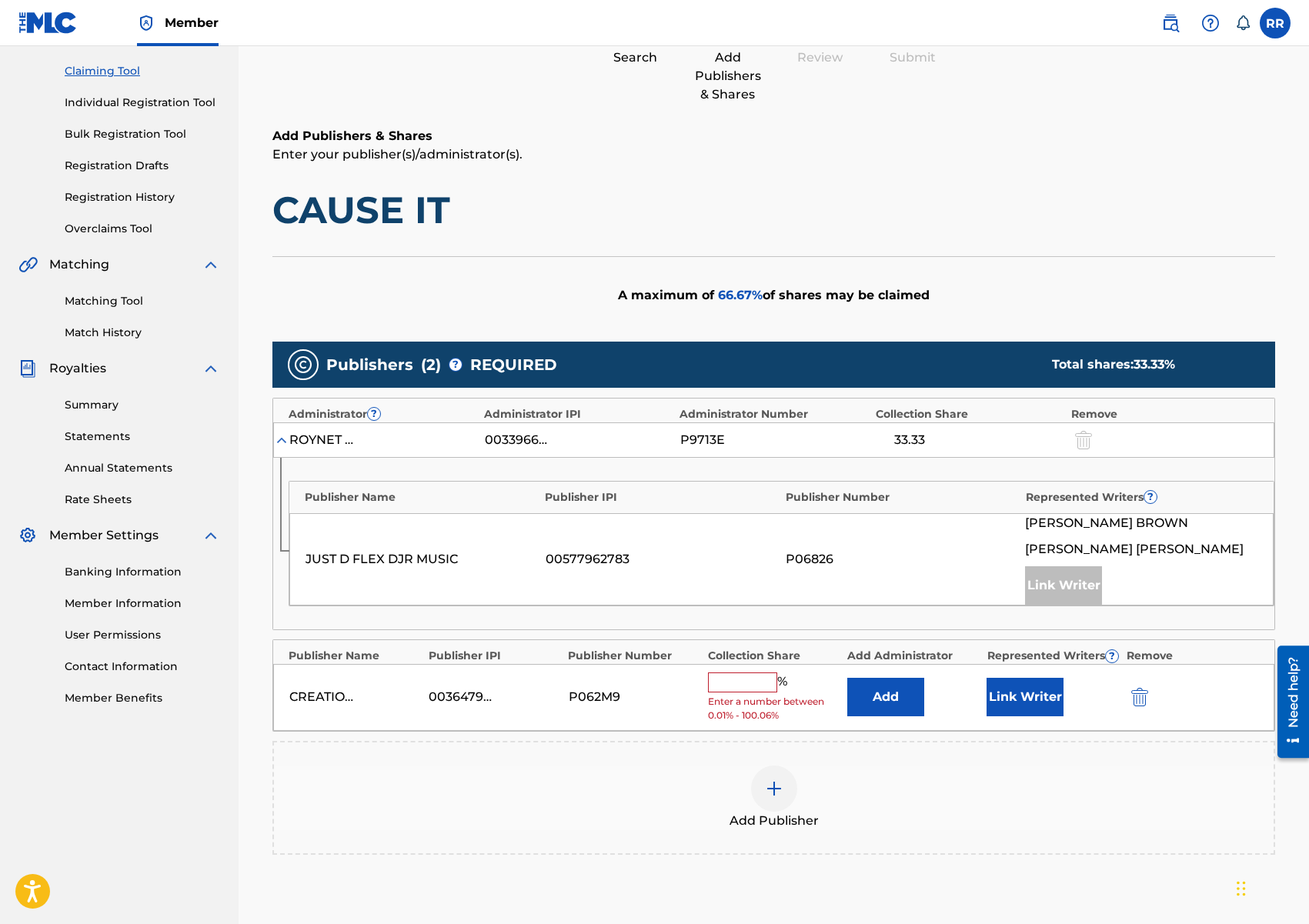
click at [755, 675] on input "text" at bounding box center [742, 682] width 69 height 20
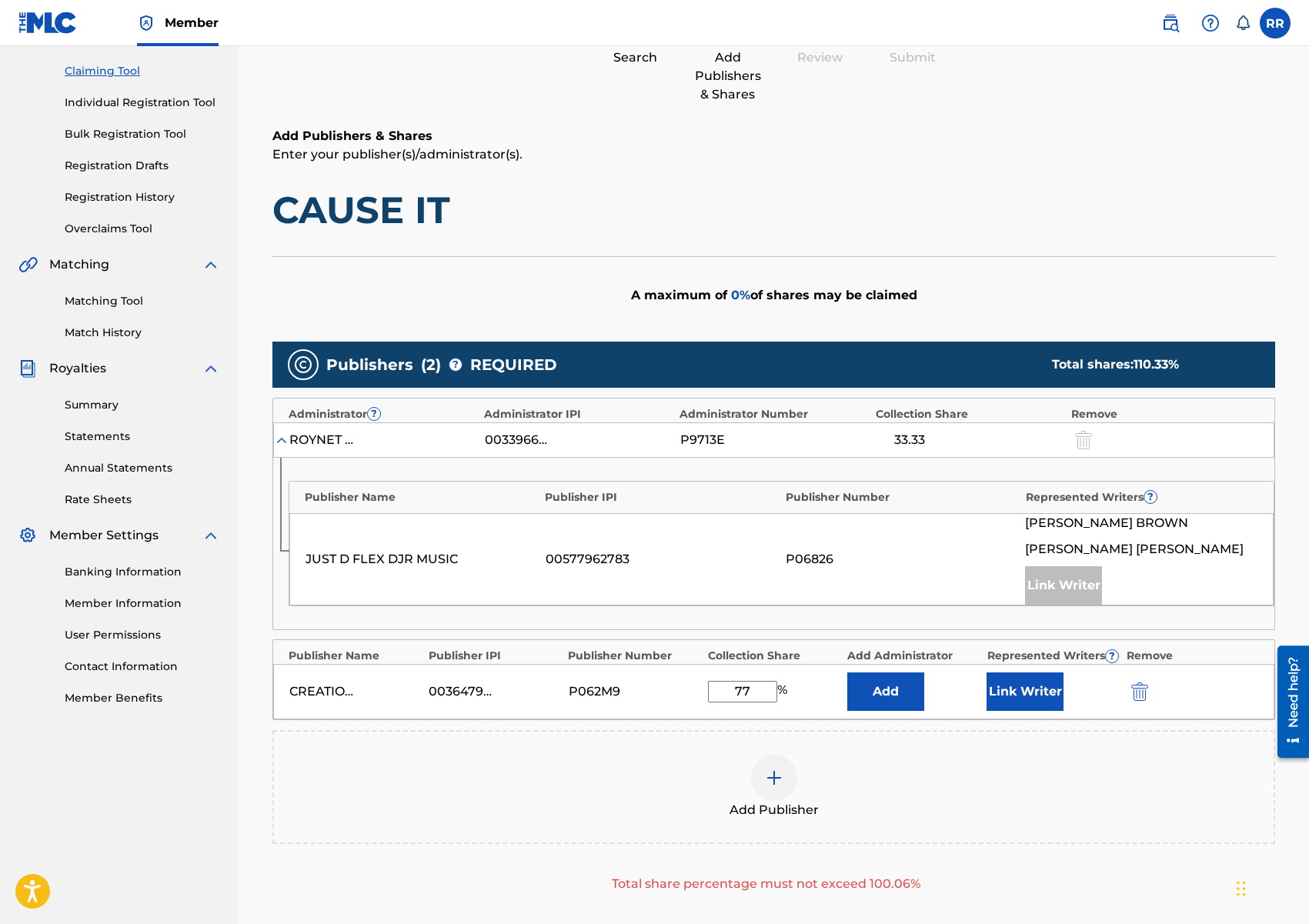
click at [1059, 686] on button "Link Writer" at bounding box center [1024, 692] width 77 height 39
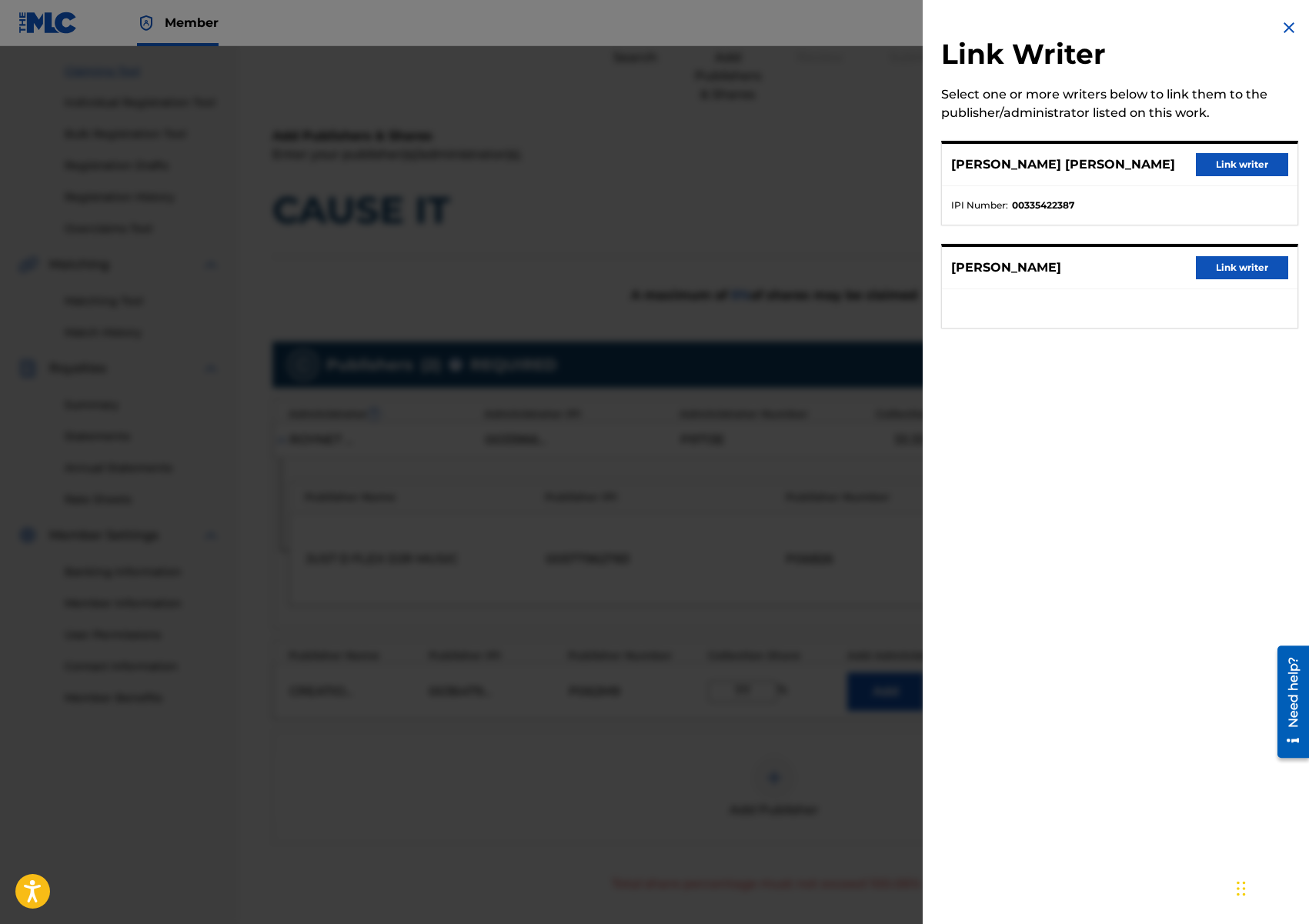
scroll to position [155, 0]
click at [1232, 166] on button "Link writer" at bounding box center [1242, 164] width 93 height 23
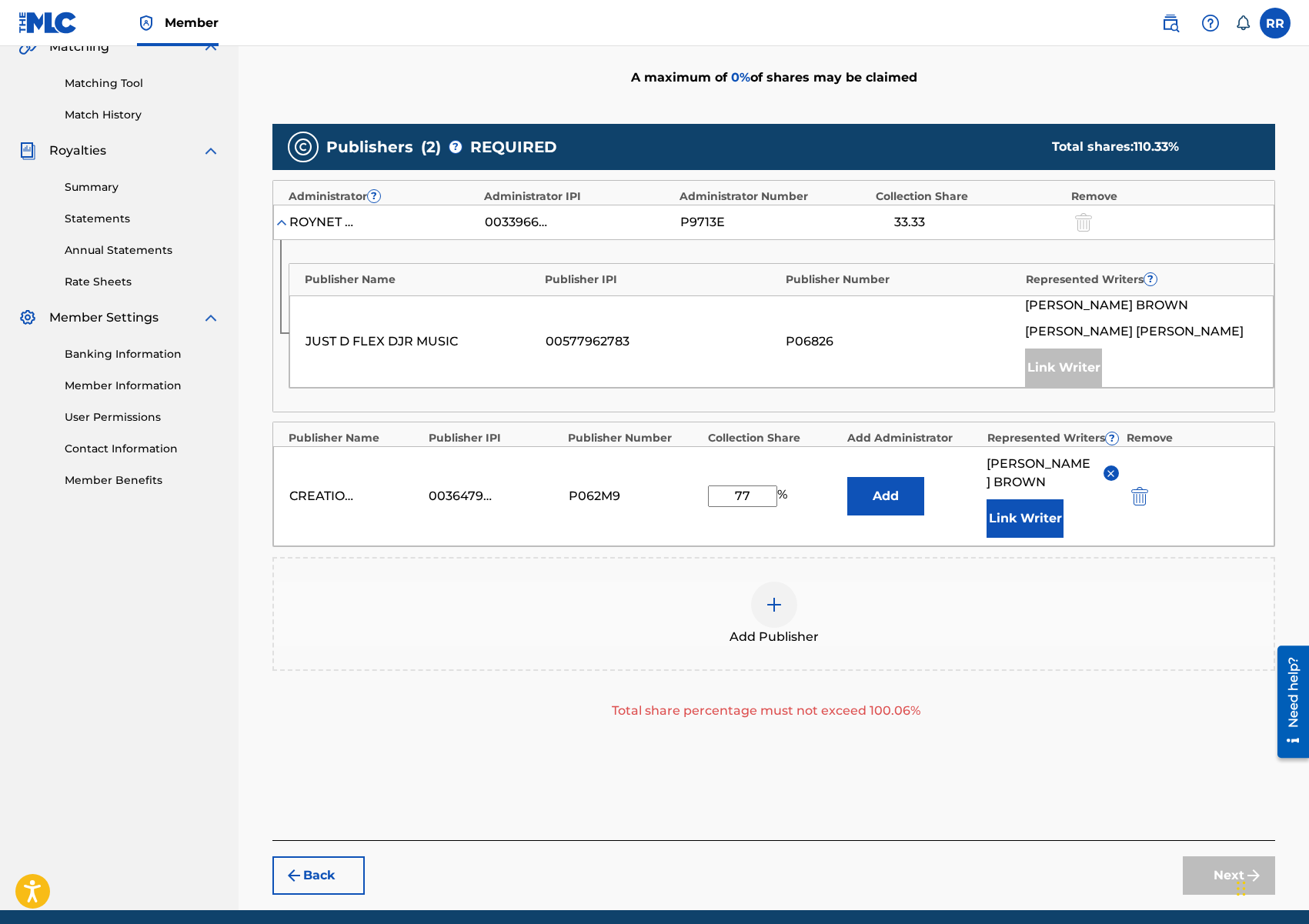
scroll to position [384, 0]
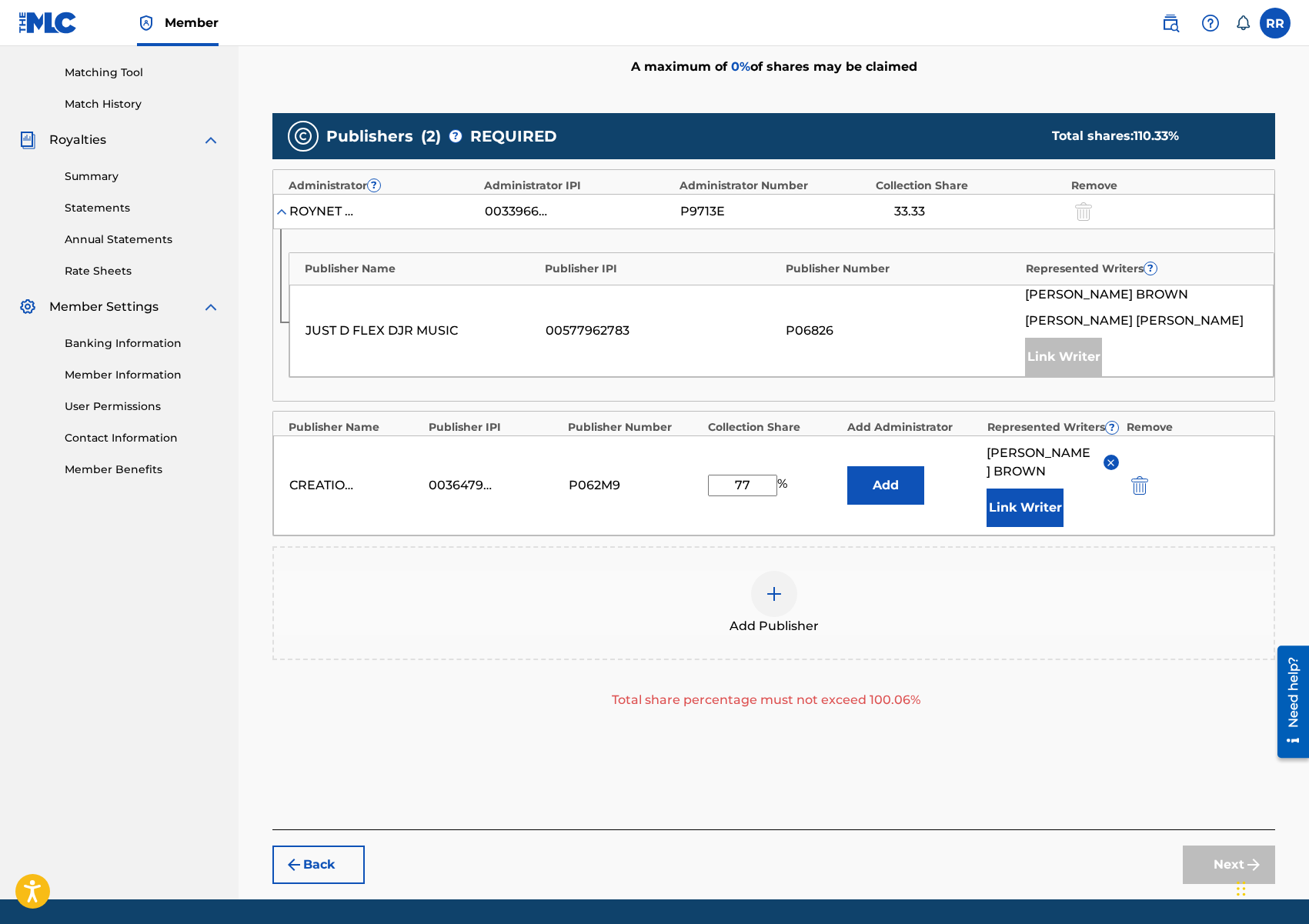
click at [744, 488] on input "77" at bounding box center [742, 486] width 69 height 22
type input "7"
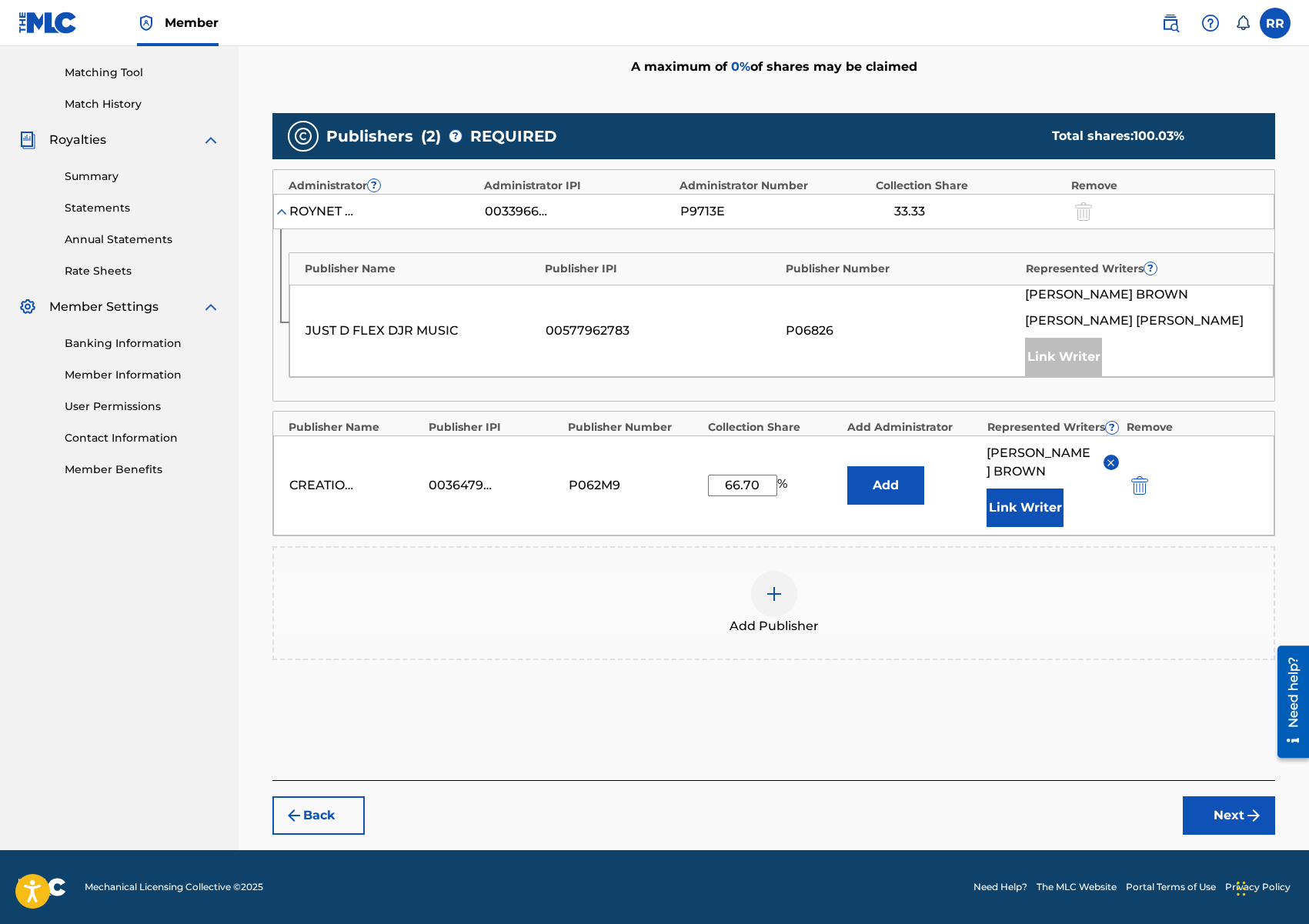
type input "66.70"
click at [1202, 815] on button "Next" at bounding box center [1229, 815] width 93 height 39
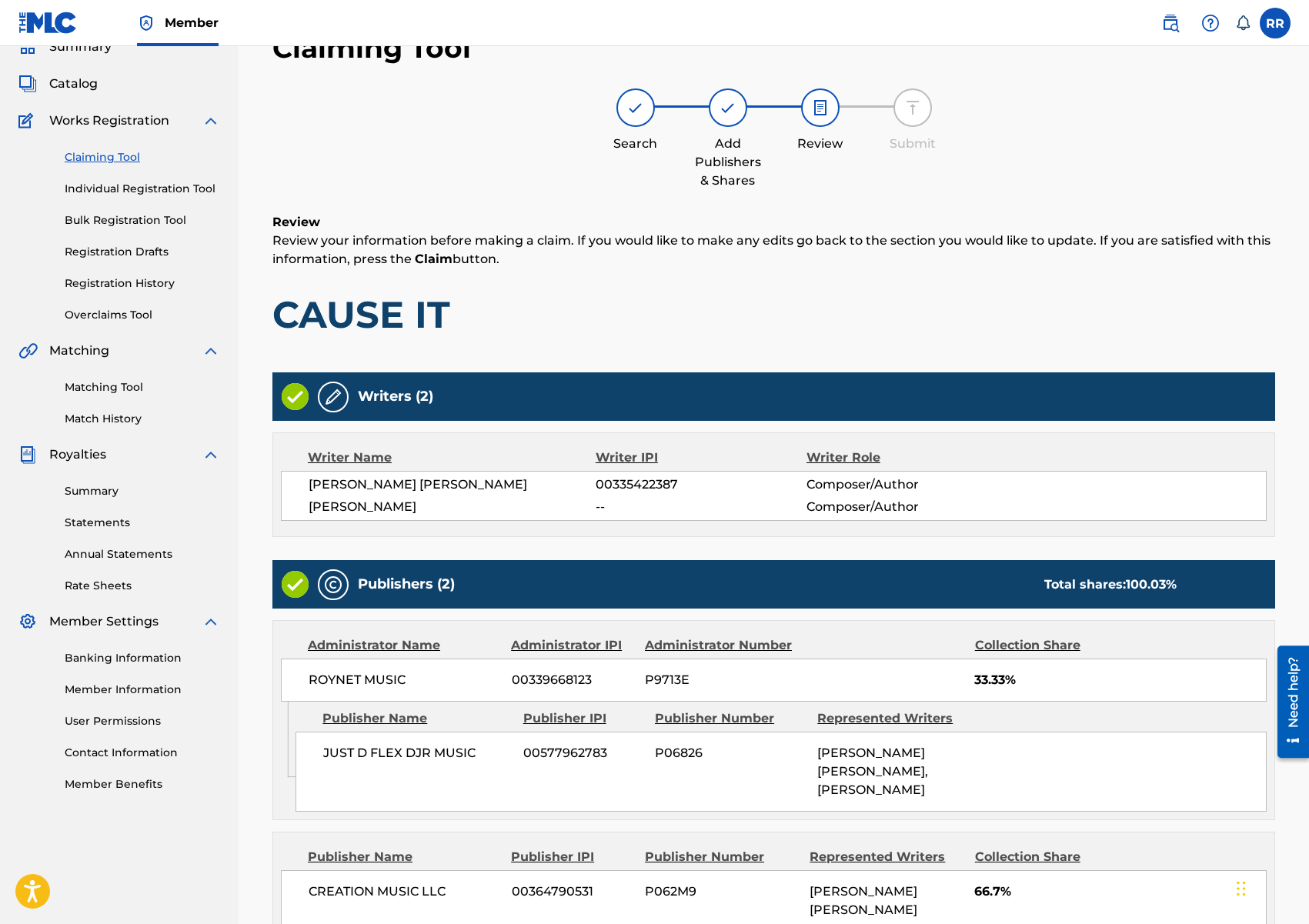
scroll to position [260, 0]
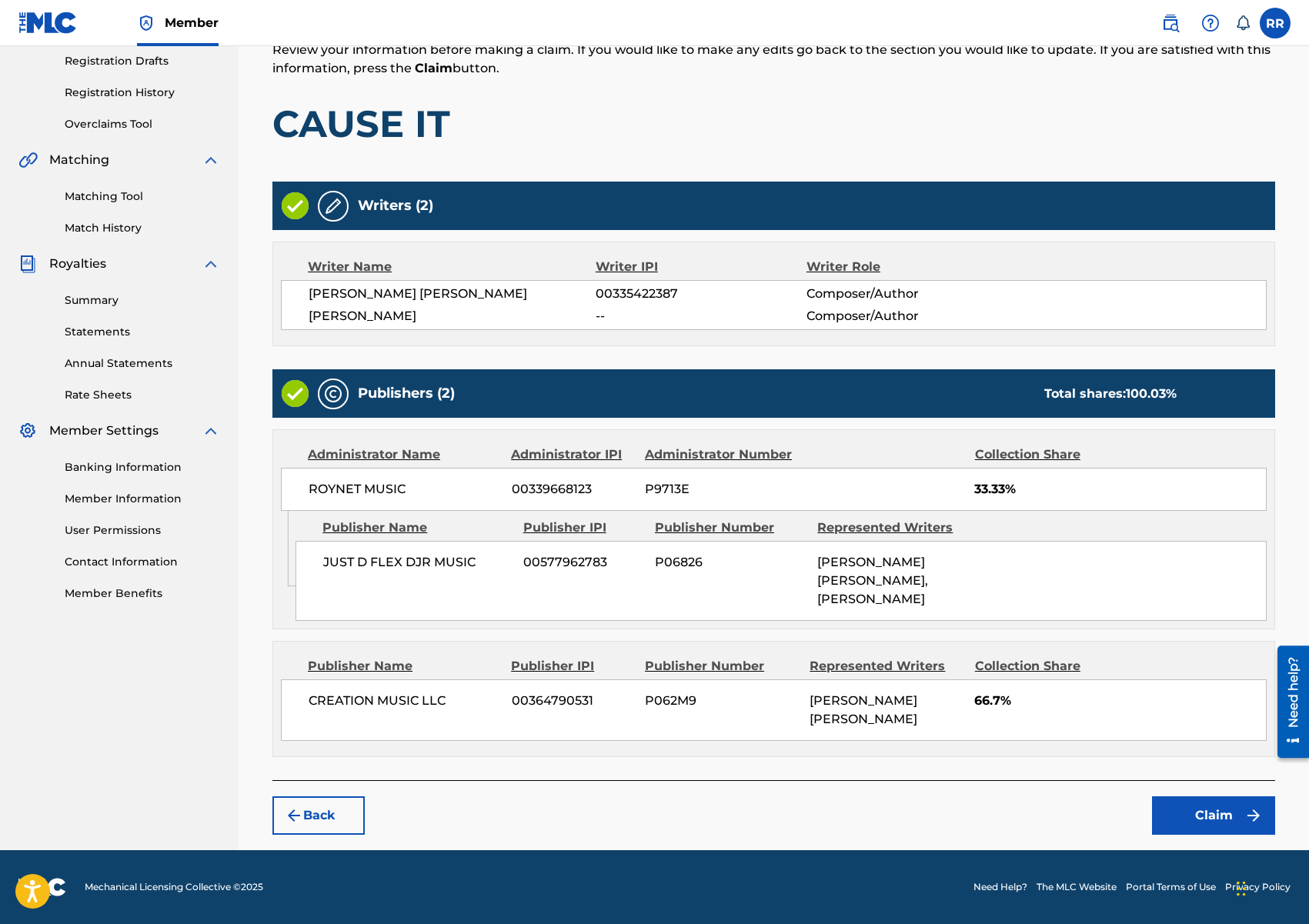
click at [1205, 814] on button "Claim" at bounding box center [1213, 815] width 123 height 39
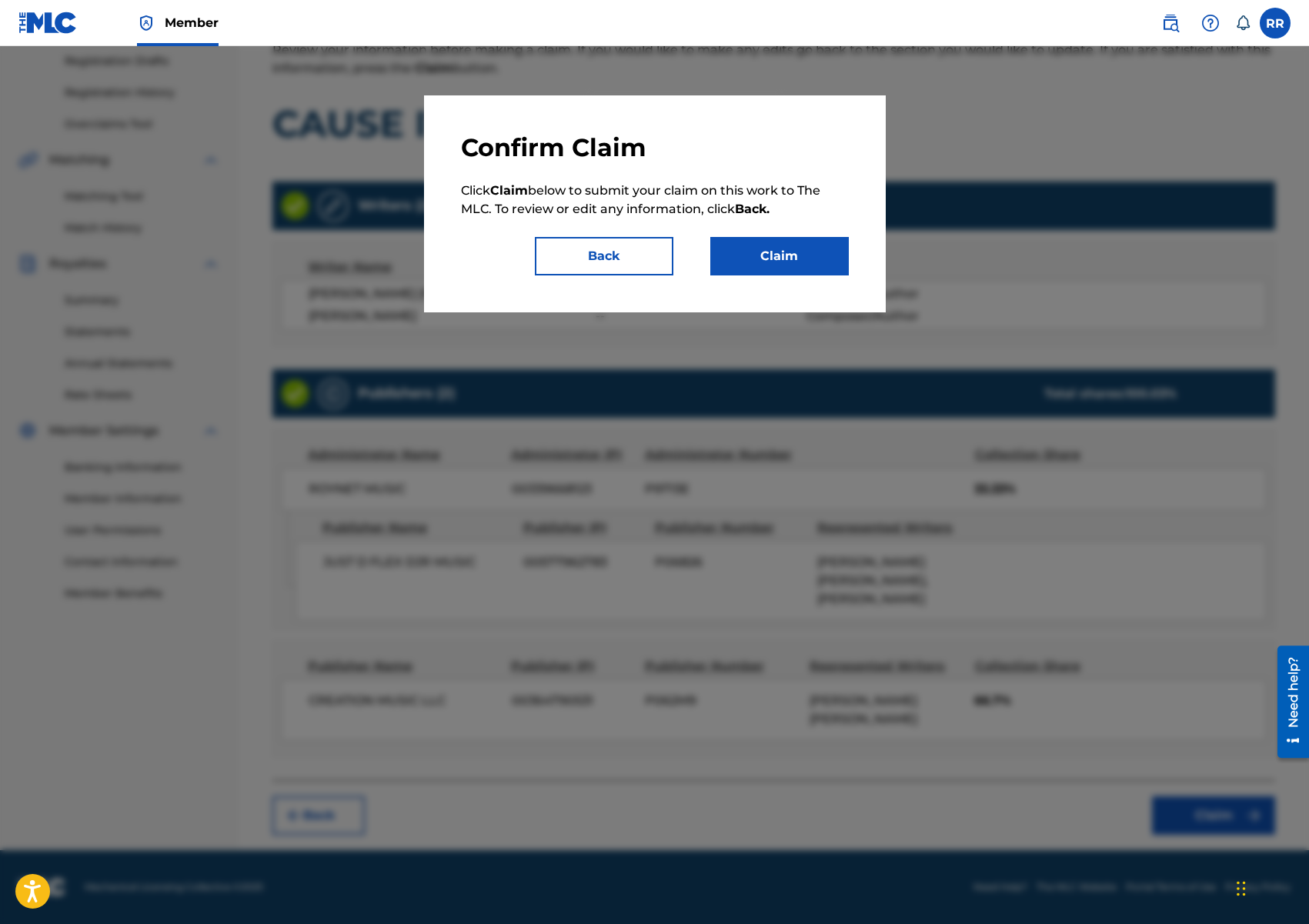
click at [761, 242] on button "Claim" at bounding box center [780, 257] width 139 height 39
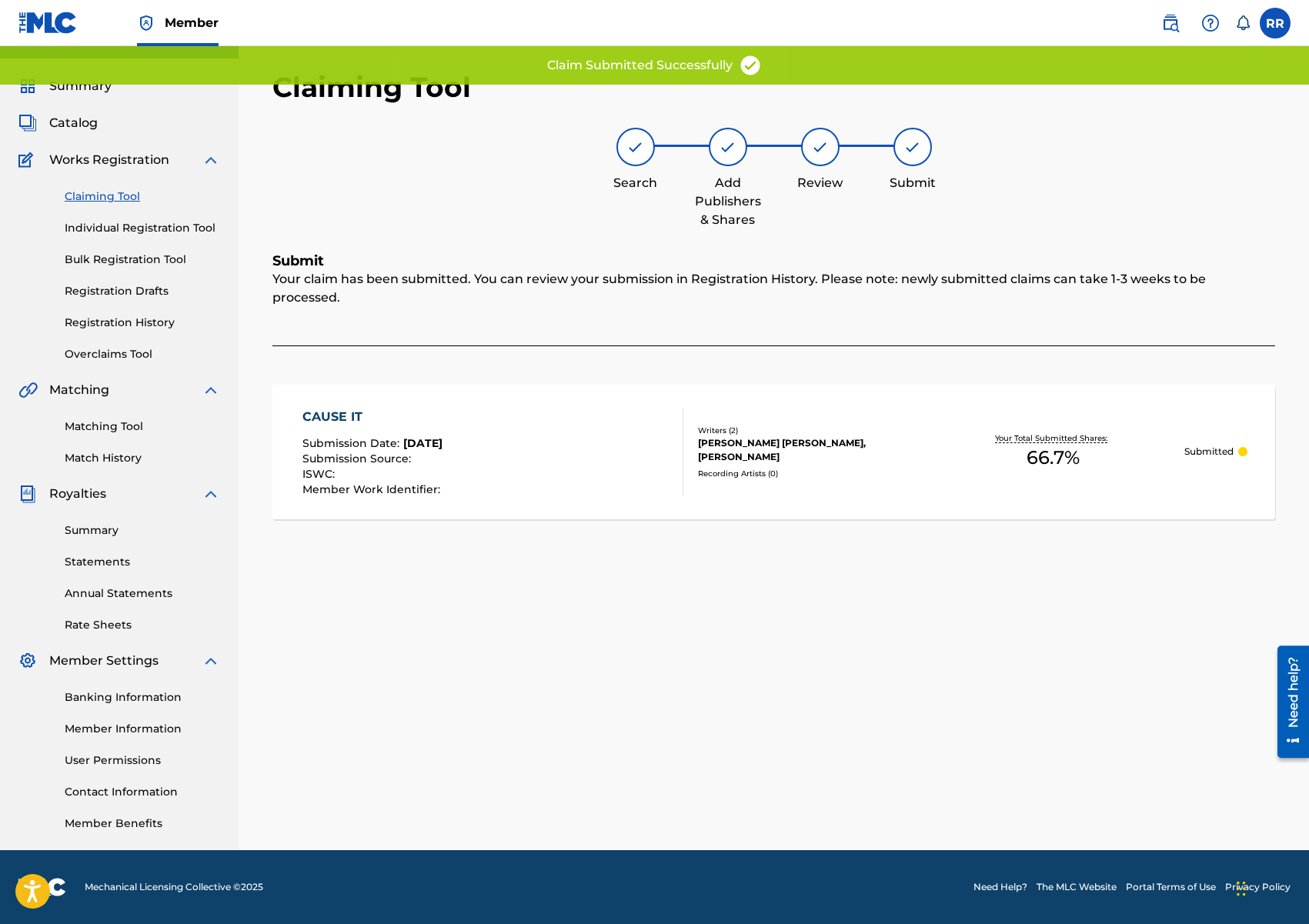
scroll to position [30, 0]
click at [93, 199] on link "Claiming Tool" at bounding box center [142, 196] width 156 height 16
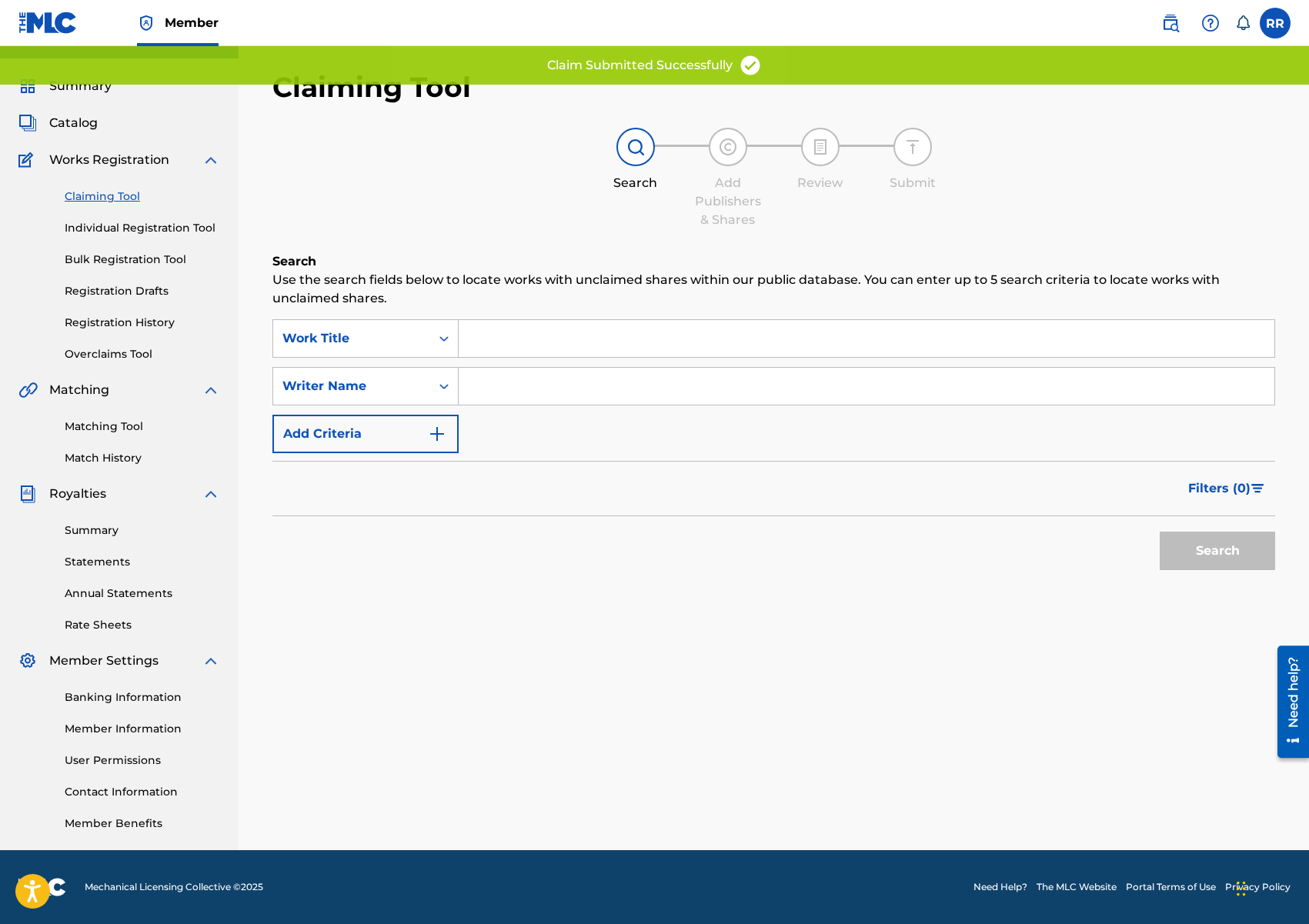
scroll to position [0, 0]
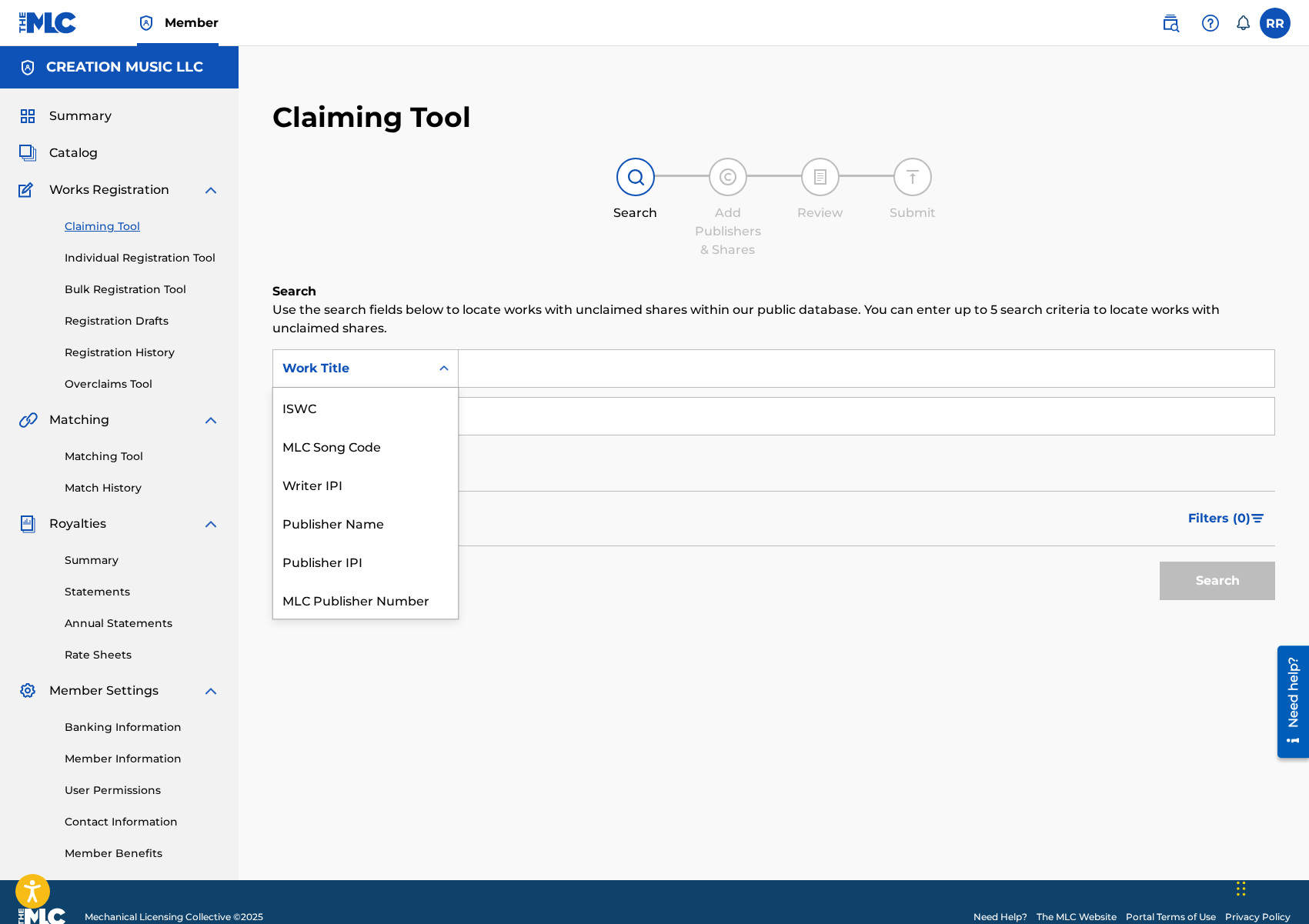
click at [394, 378] on div "Work Title" at bounding box center [352, 368] width 157 height 29
click at [384, 418] on div "MLC Song Code" at bounding box center [365, 407] width 184 height 39
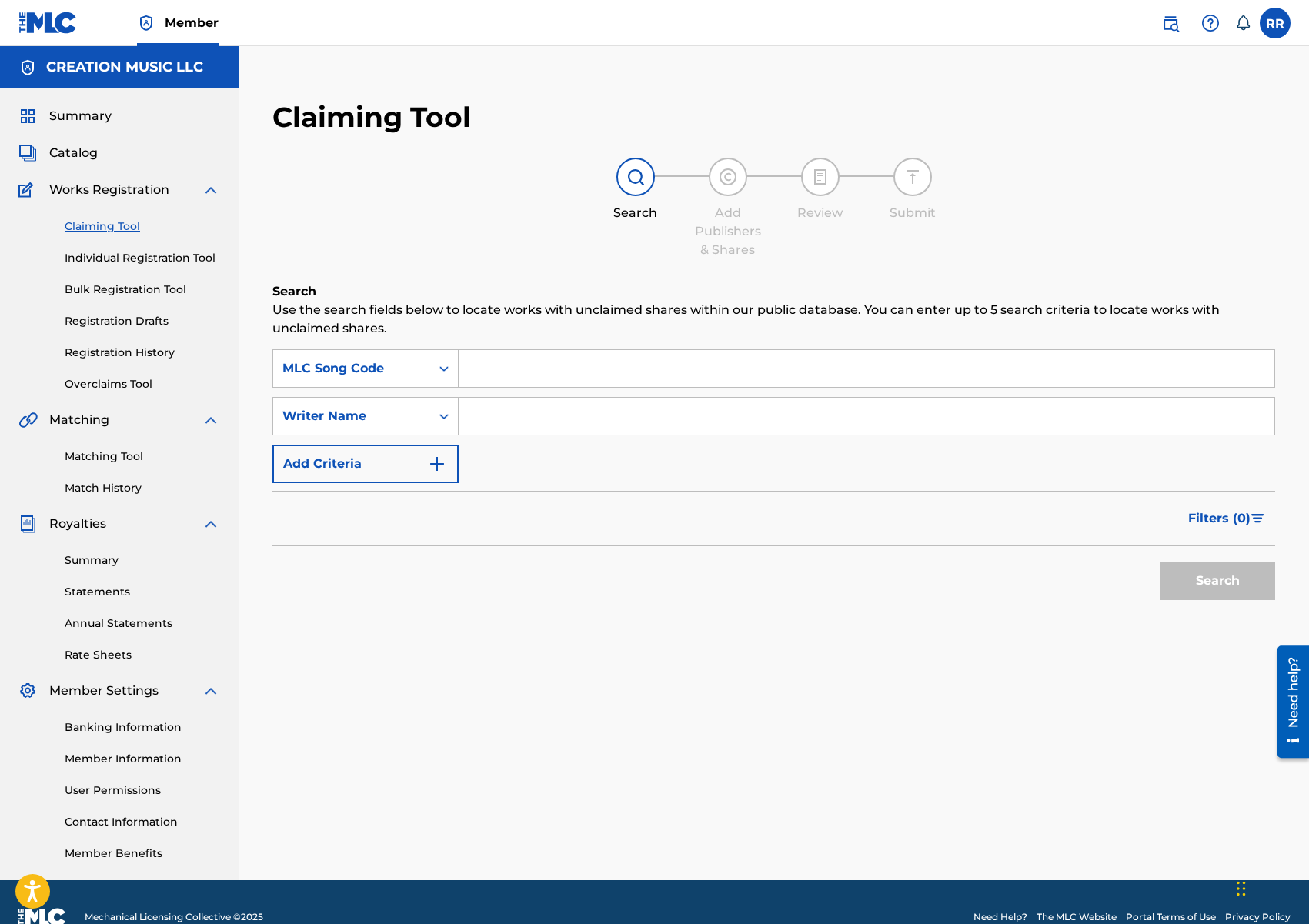
click at [525, 364] on input "Search Form" at bounding box center [866, 369] width 816 height 37
paste input "SH15Q4"
type input "SH15Q4"
click at [1210, 580] on button "Search" at bounding box center [1217, 581] width 115 height 39
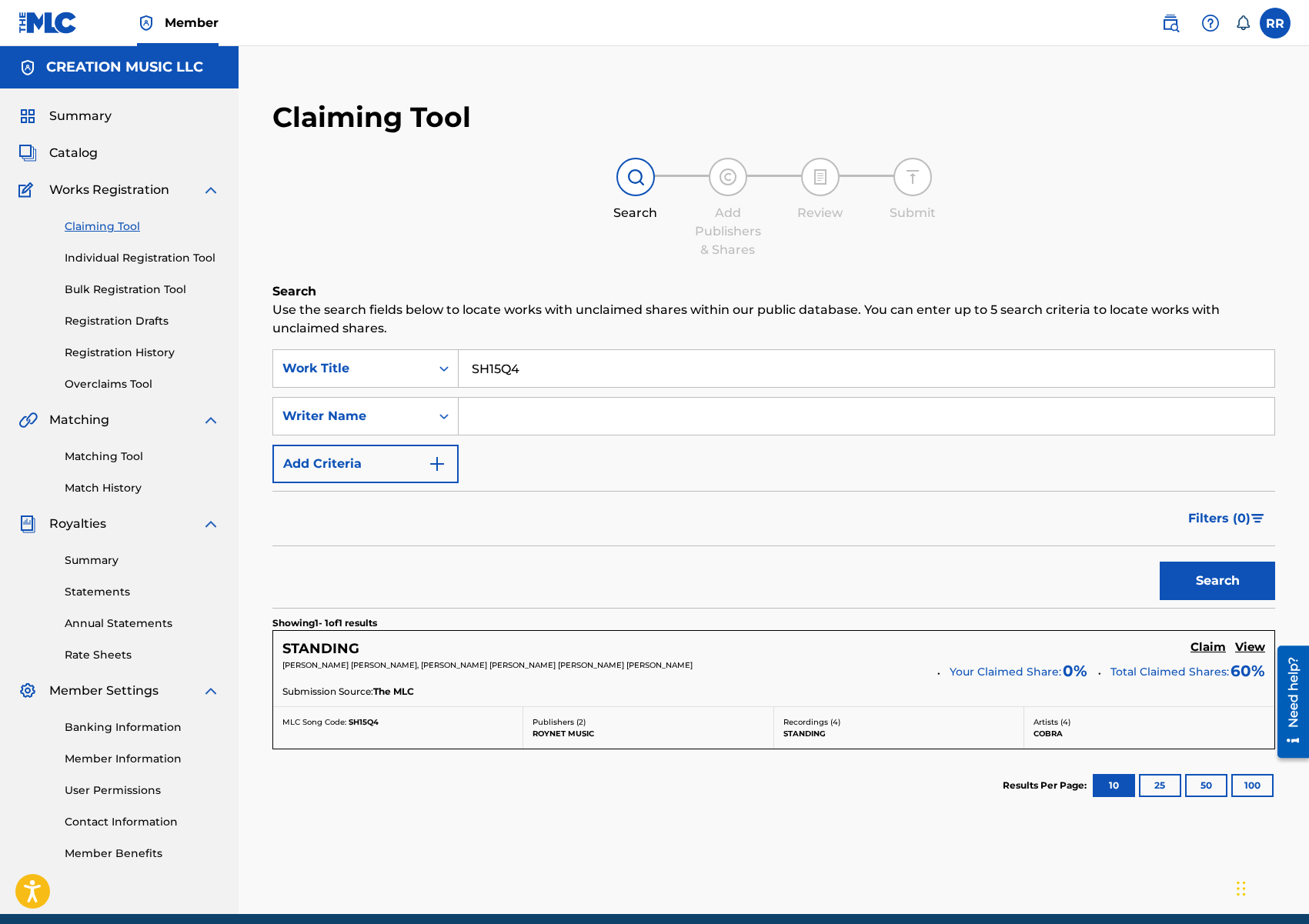
click at [1205, 649] on h5 "Claim" at bounding box center [1208, 647] width 35 height 14
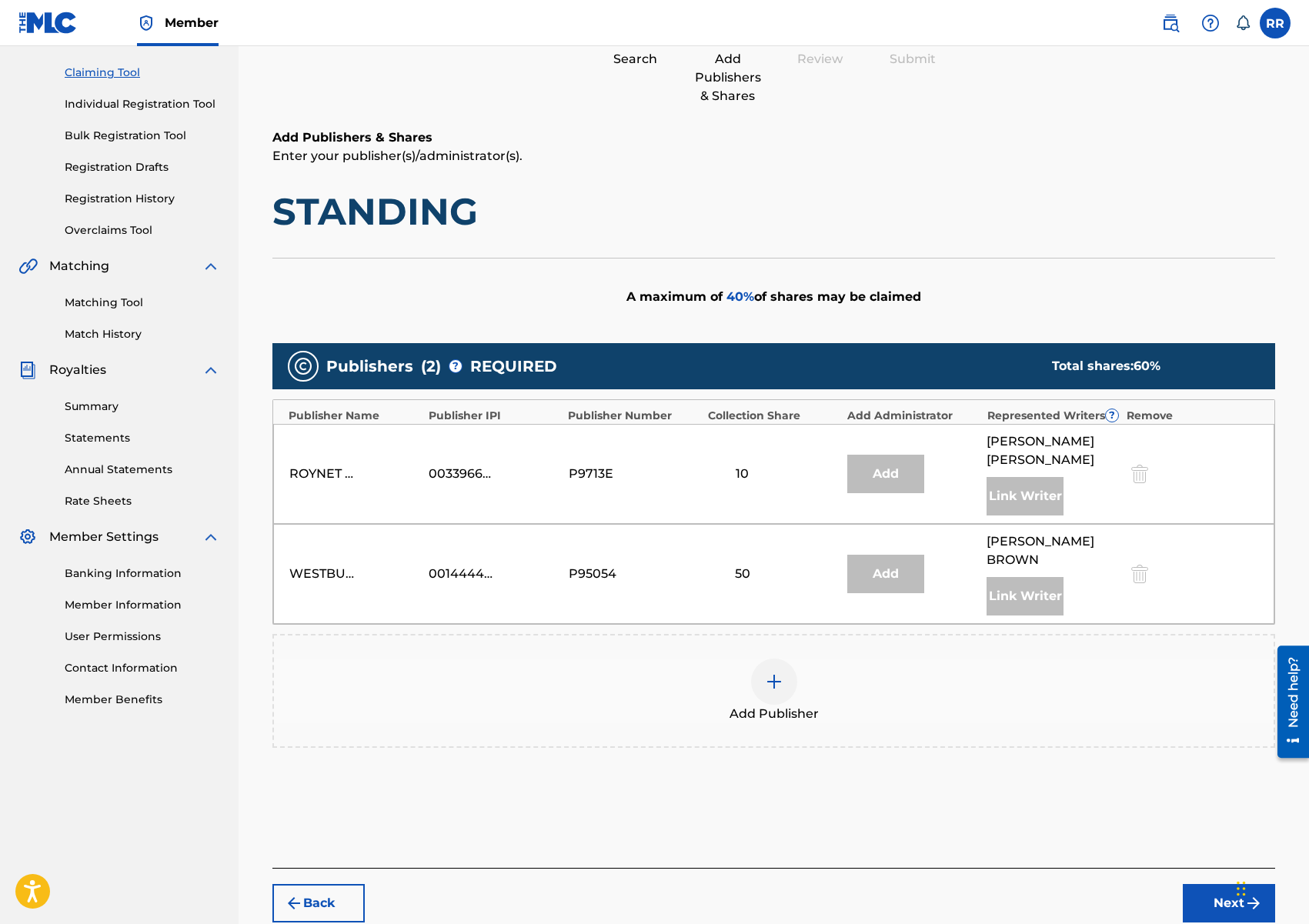
scroll to position [153, 0]
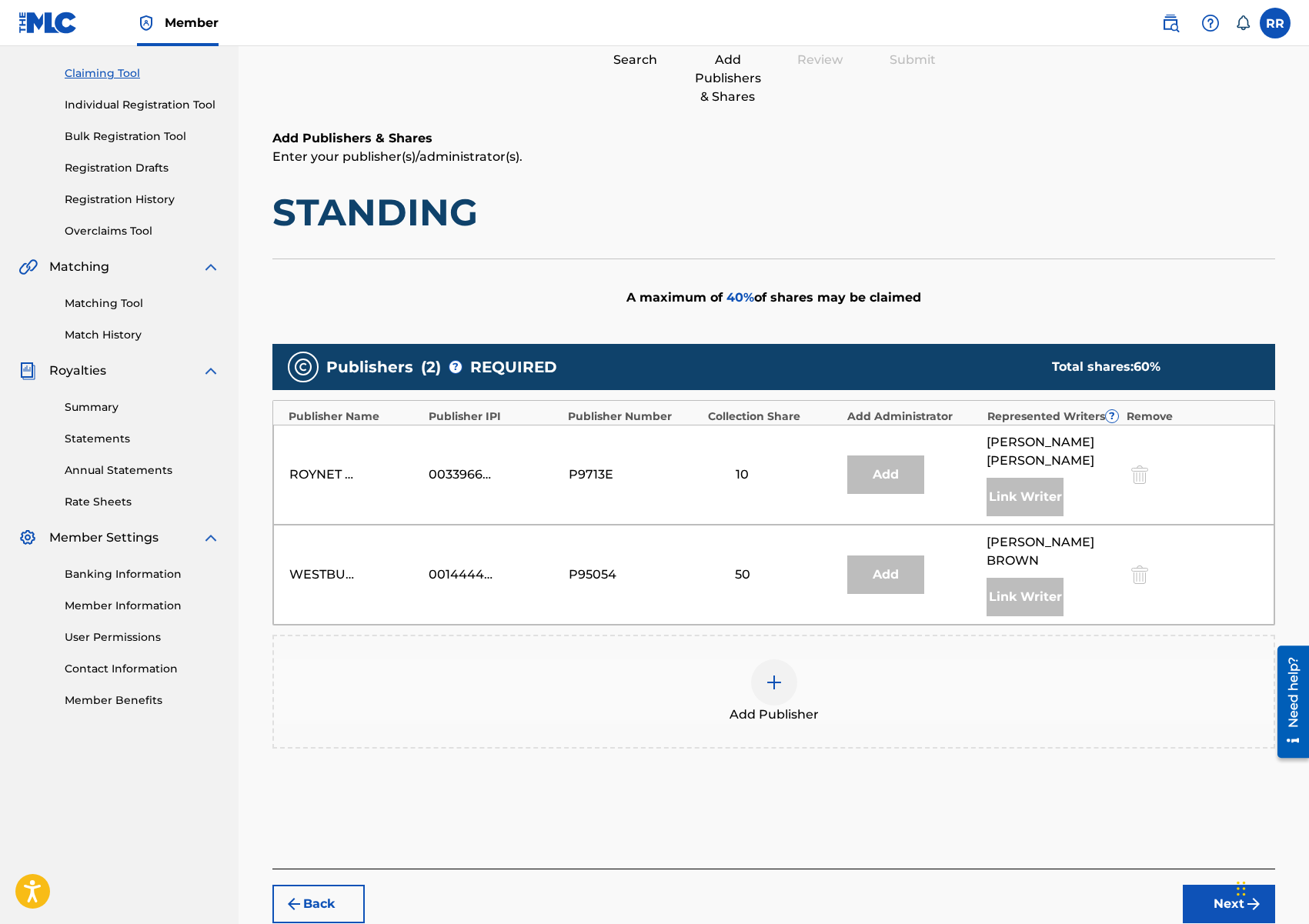
click at [772, 685] on img at bounding box center [774, 682] width 19 height 19
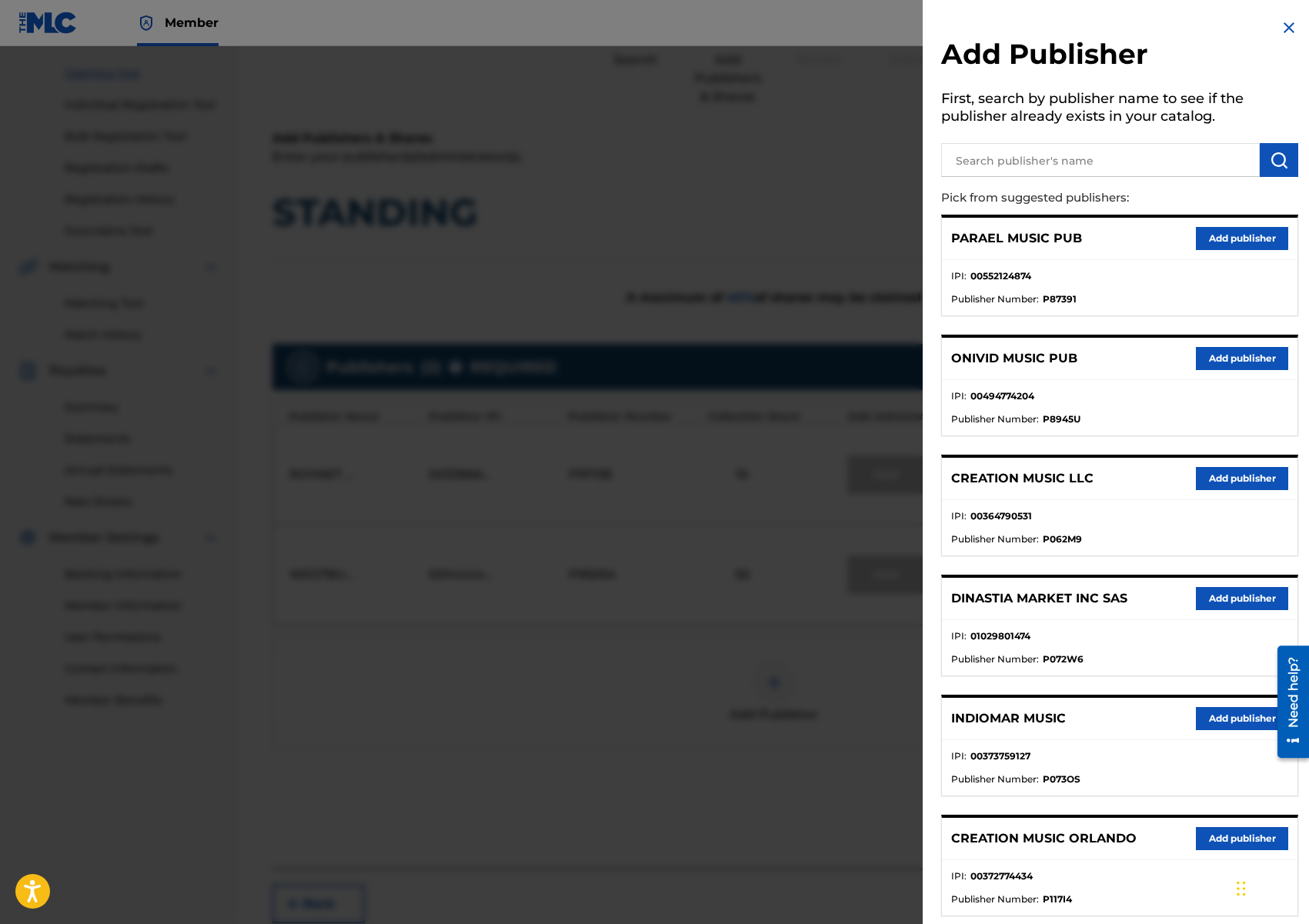
click at [1228, 482] on button "Add publisher" at bounding box center [1242, 478] width 93 height 23
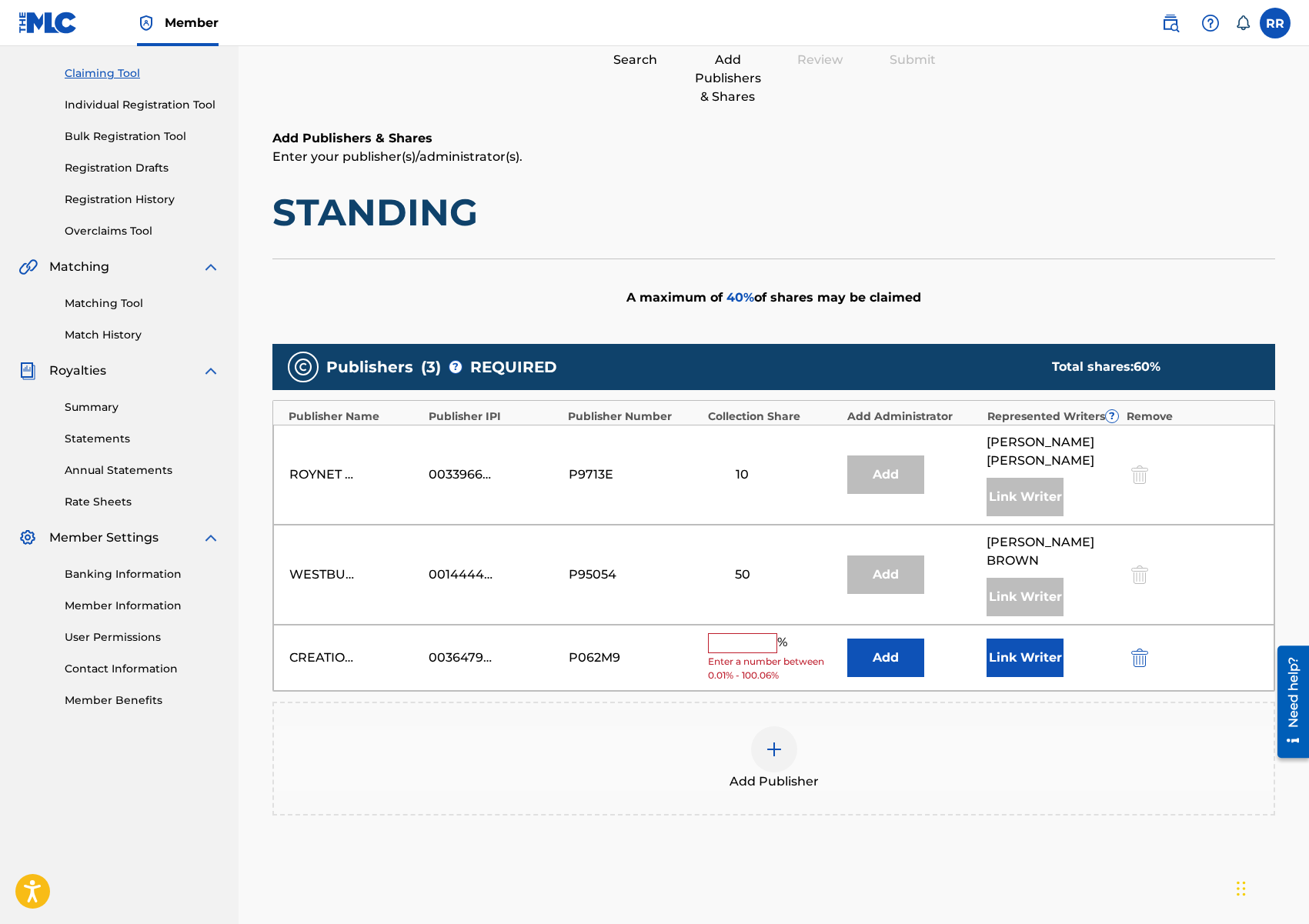
click at [730, 651] on input "text" at bounding box center [742, 643] width 69 height 20
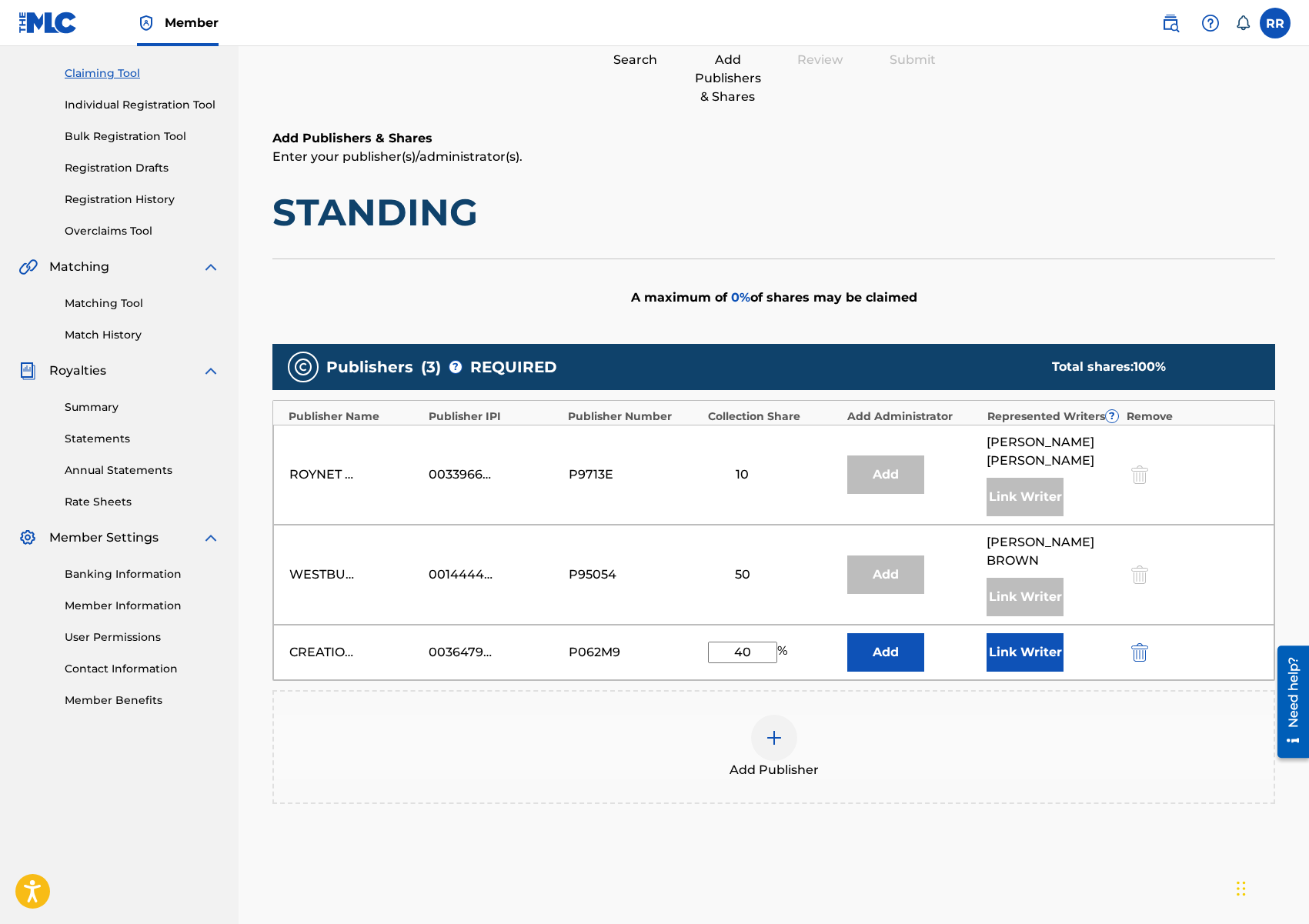
type input "40"
click at [1001, 654] on button "Link Writer" at bounding box center [1024, 652] width 77 height 39
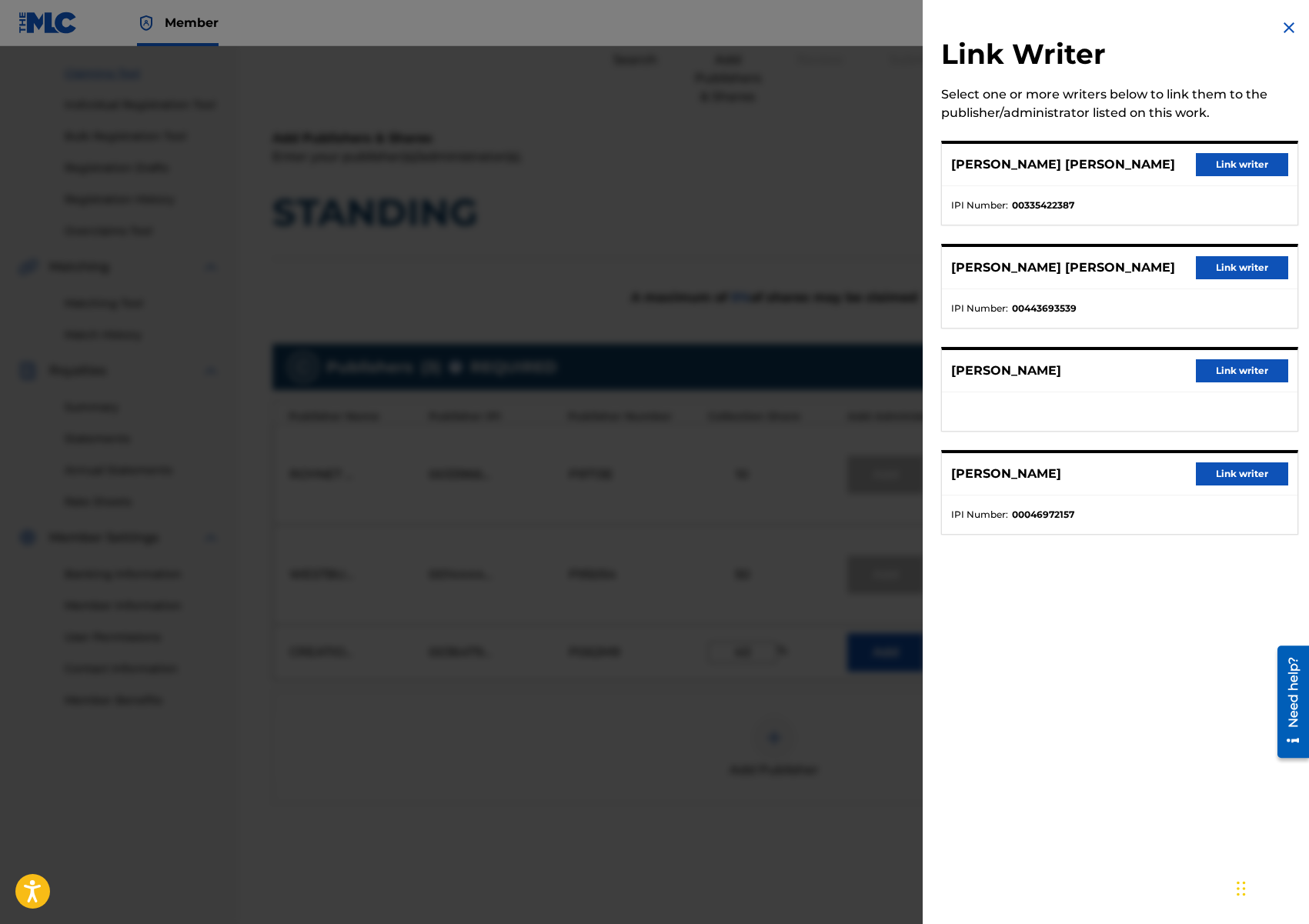
click at [1218, 163] on button "Link writer" at bounding box center [1242, 164] width 93 height 23
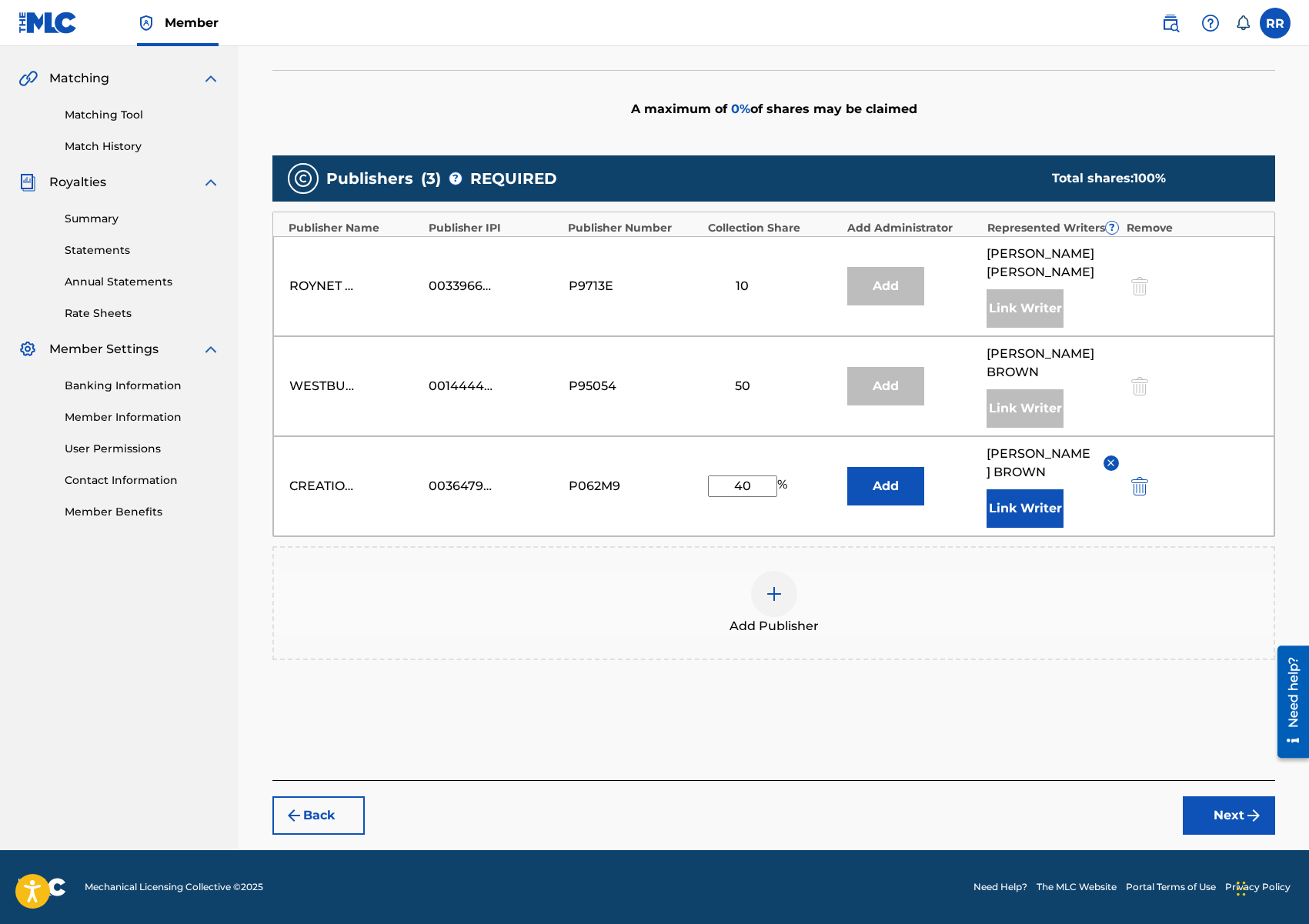
click at [1242, 826] on button "Next" at bounding box center [1229, 815] width 93 height 39
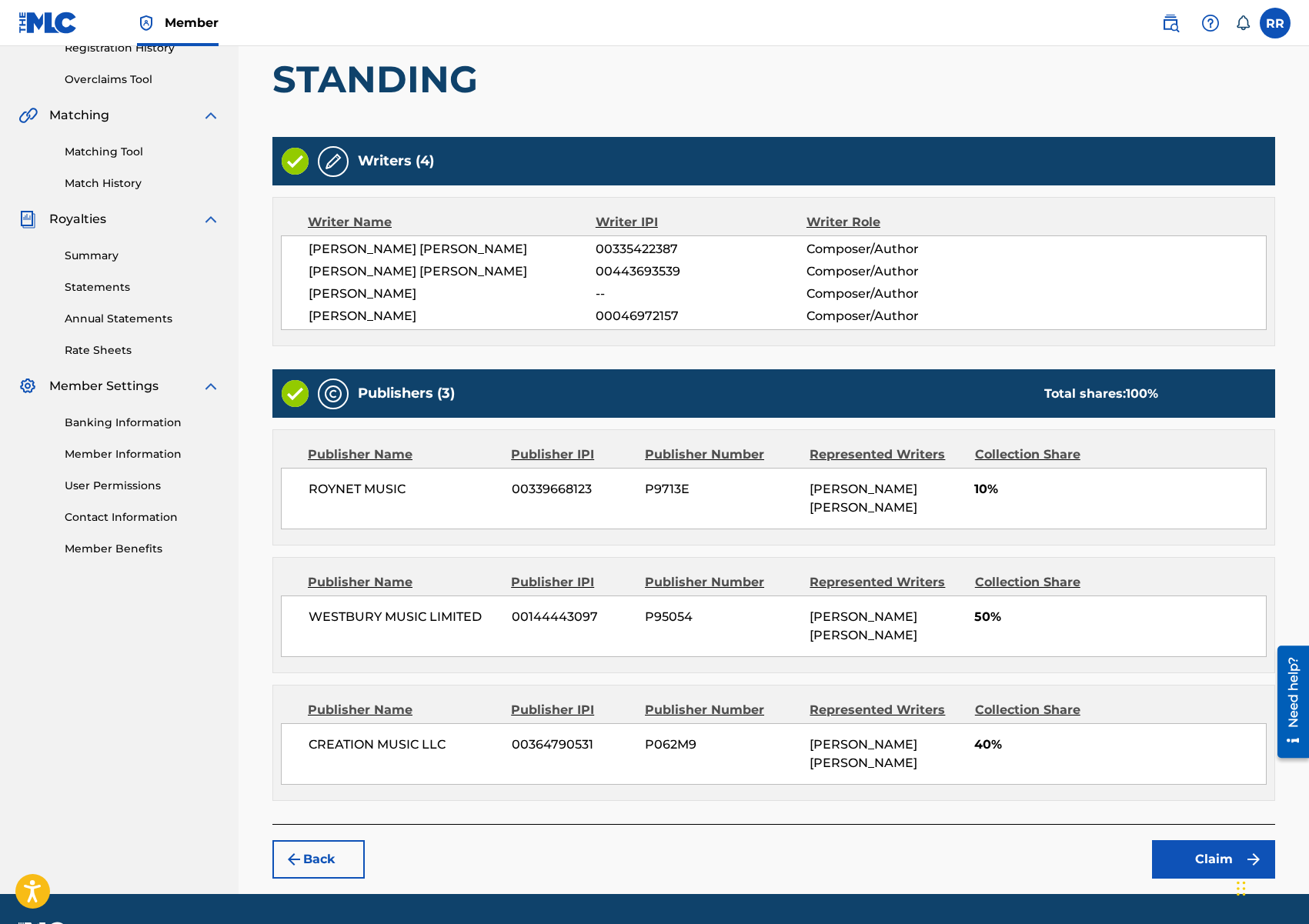
scroll to position [305, 0]
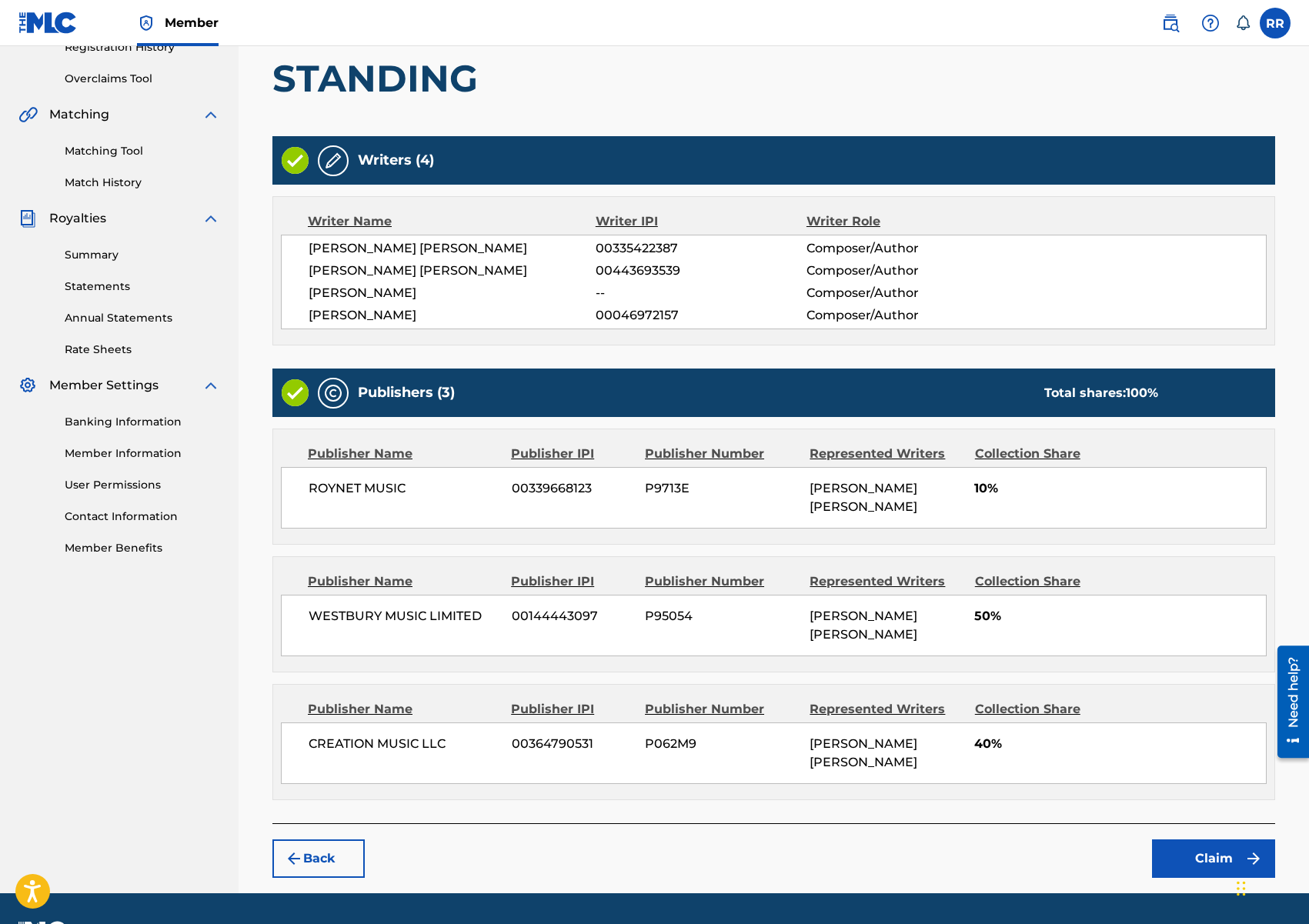
click at [1205, 852] on button "Claim" at bounding box center [1213, 858] width 123 height 39
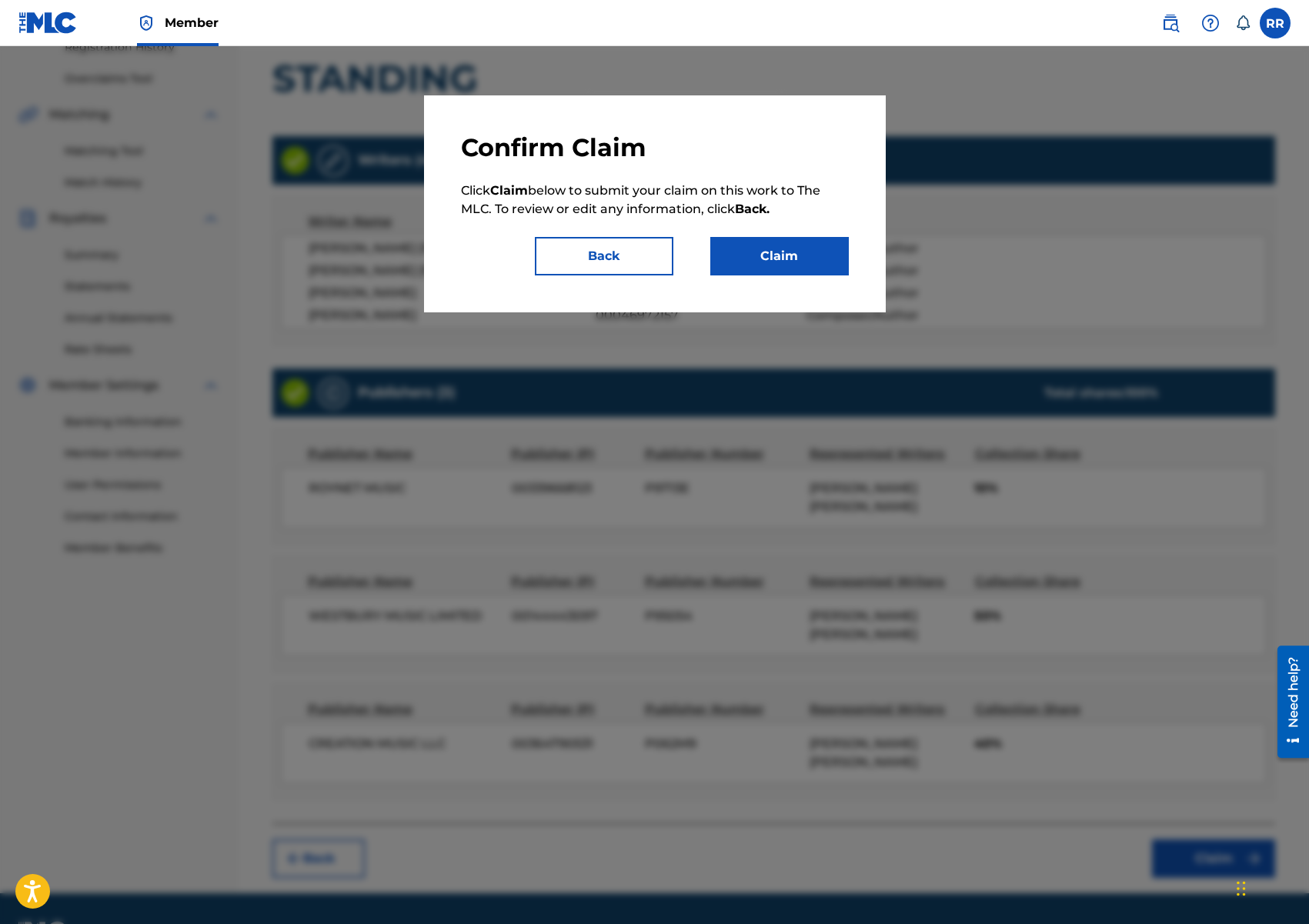
click at [751, 252] on button "Claim" at bounding box center [780, 257] width 139 height 39
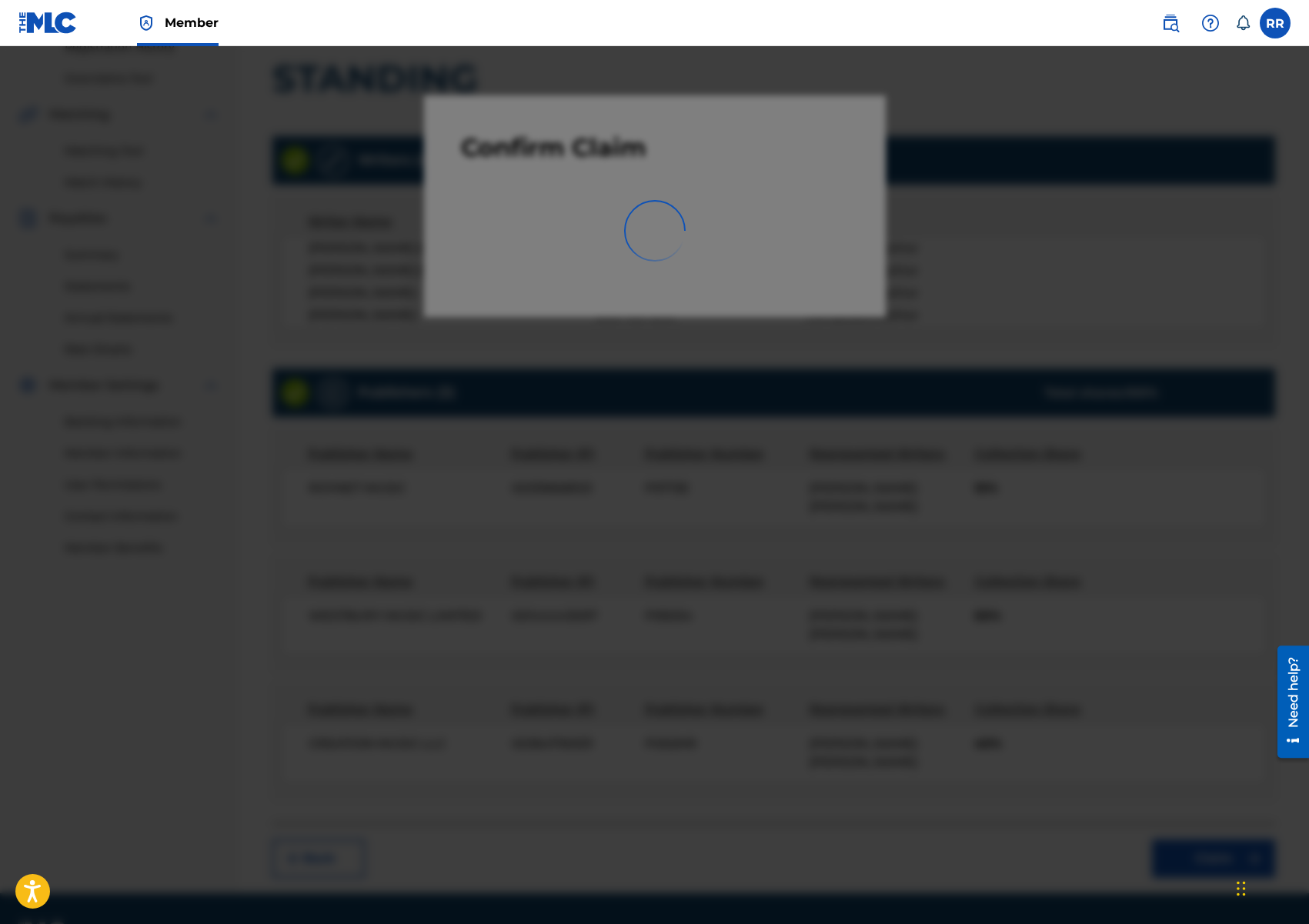
scroll to position [30, 0]
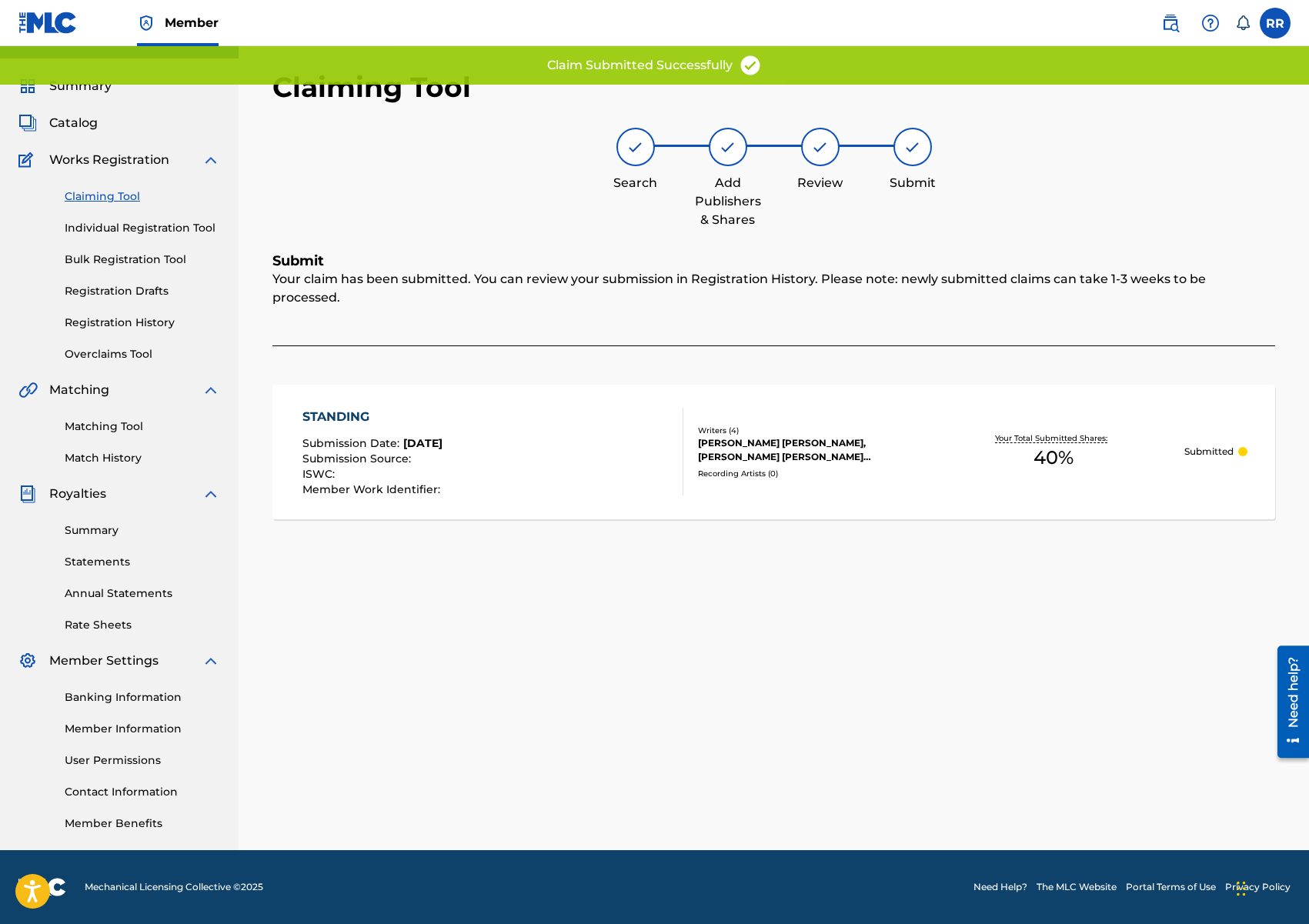
click at [109, 193] on link "Claiming Tool" at bounding box center [142, 196] width 156 height 16
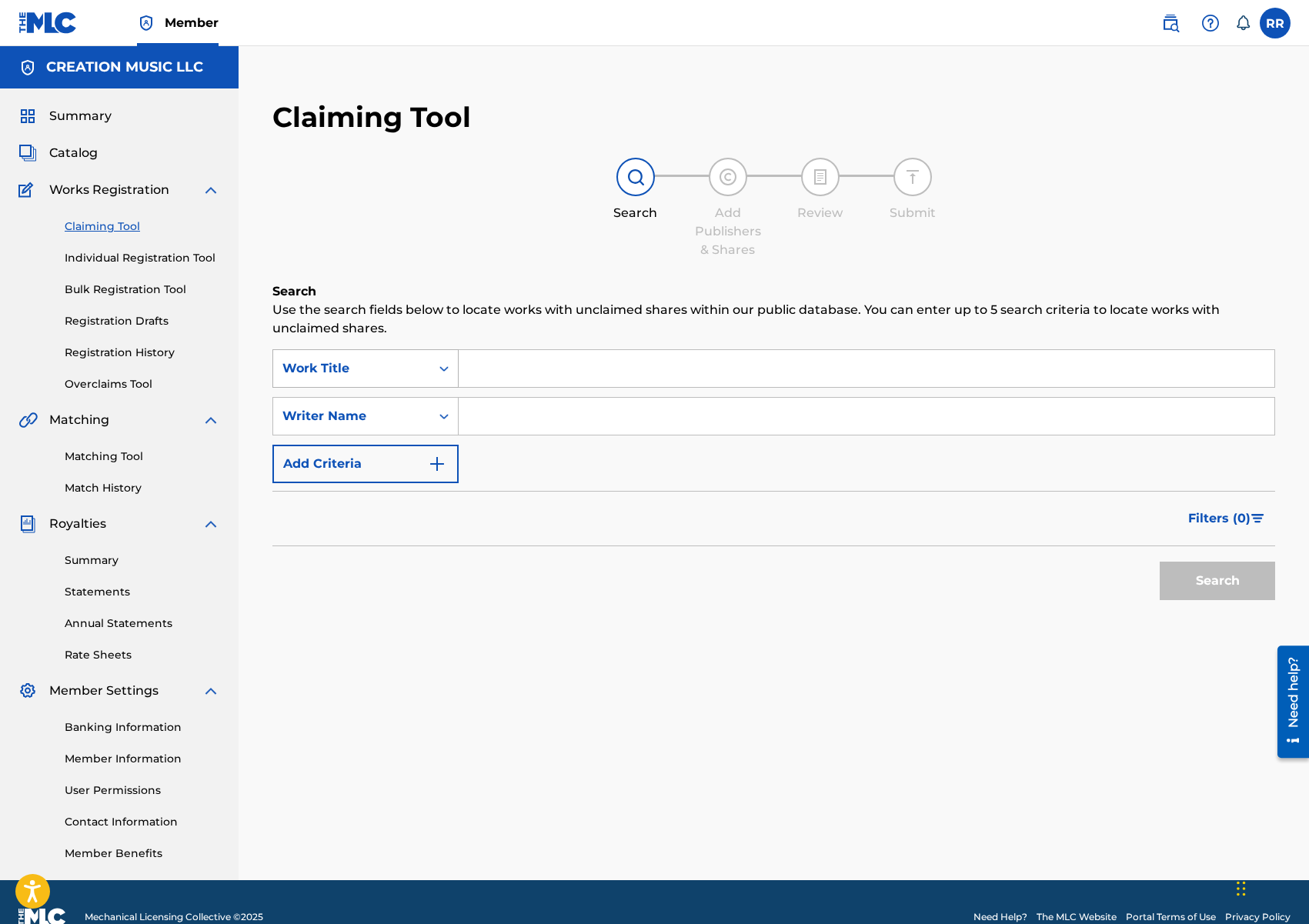
click at [397, 372] on div "Work Title" at bounding box center [351, 369] width 139 height 19
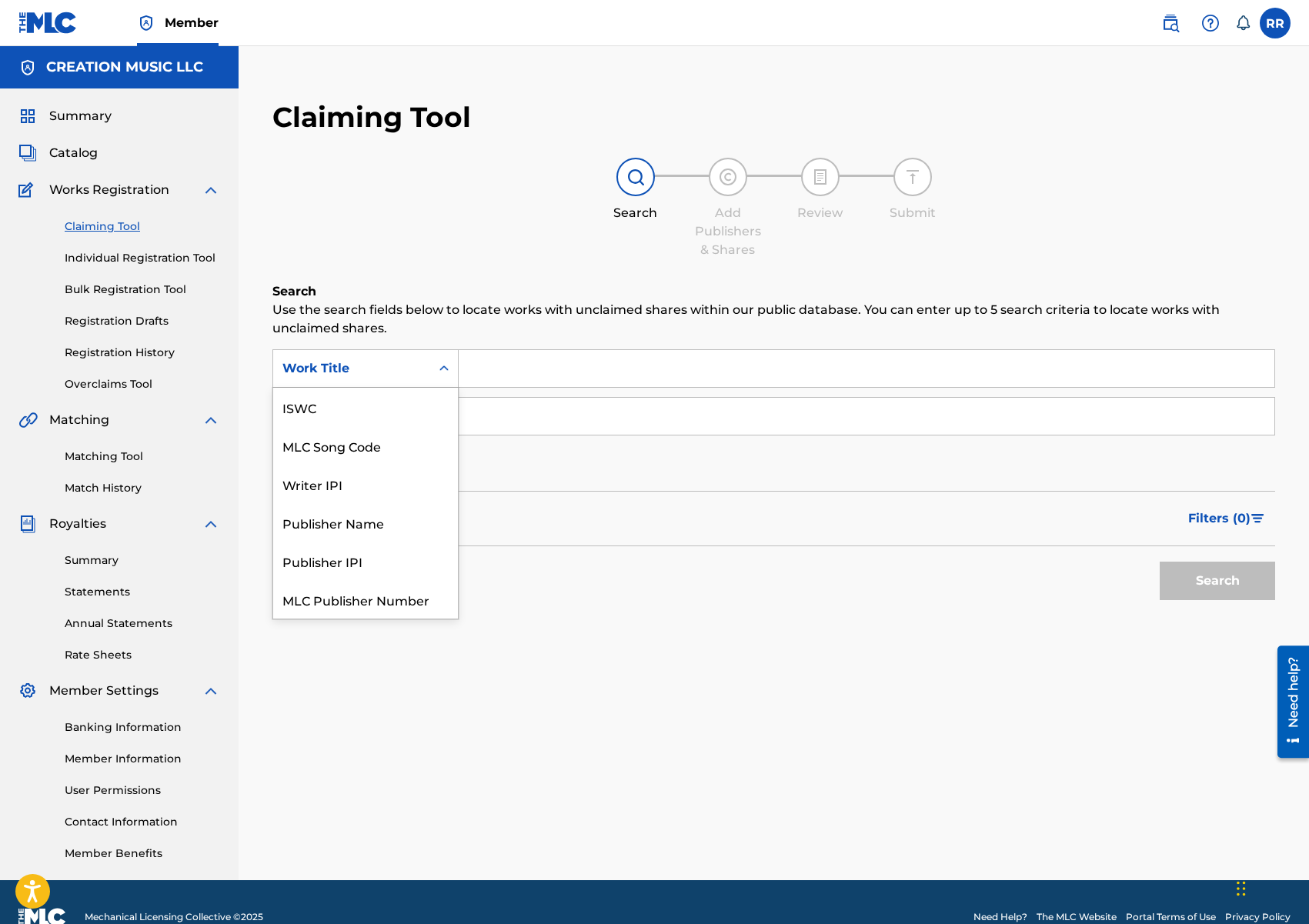
scroll to position [39, 0]
drag, startPoint x: 385, startPoint y: 401, endPoint x: 421, endPoint y: 388, distance: 38.3
click at [385, 401] on div "MLC Song Code" at bounding box center [365, 407] width 184 height 39
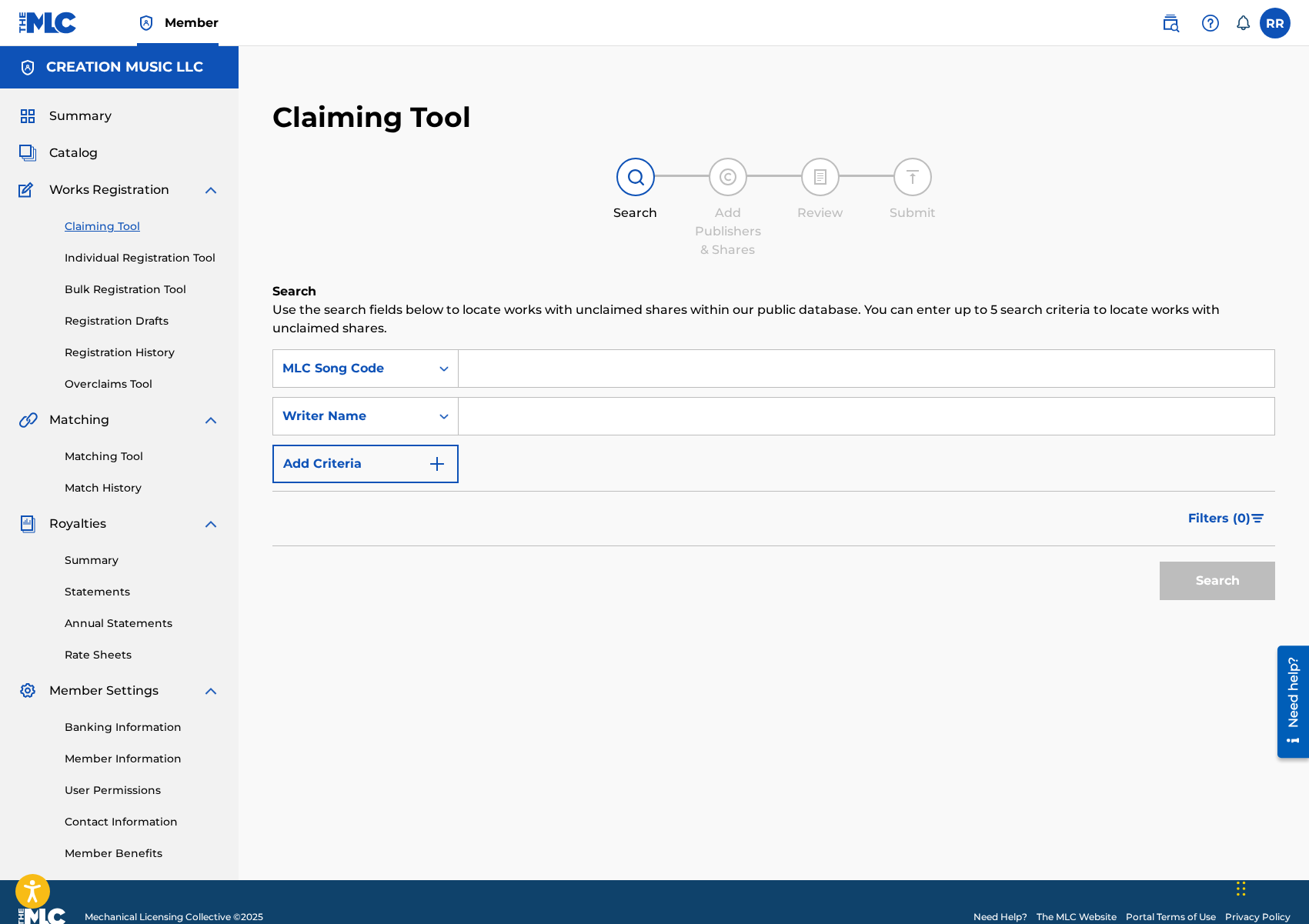
click at [498, 369] on input "Search Form" at bounding box center [866, 369] width 816 height 37
paste input "WVAQWW"
type input "WVAQWW"
click at [1199, 582] on button "Search" at bounding box center [1217, 581] width 115 height 39
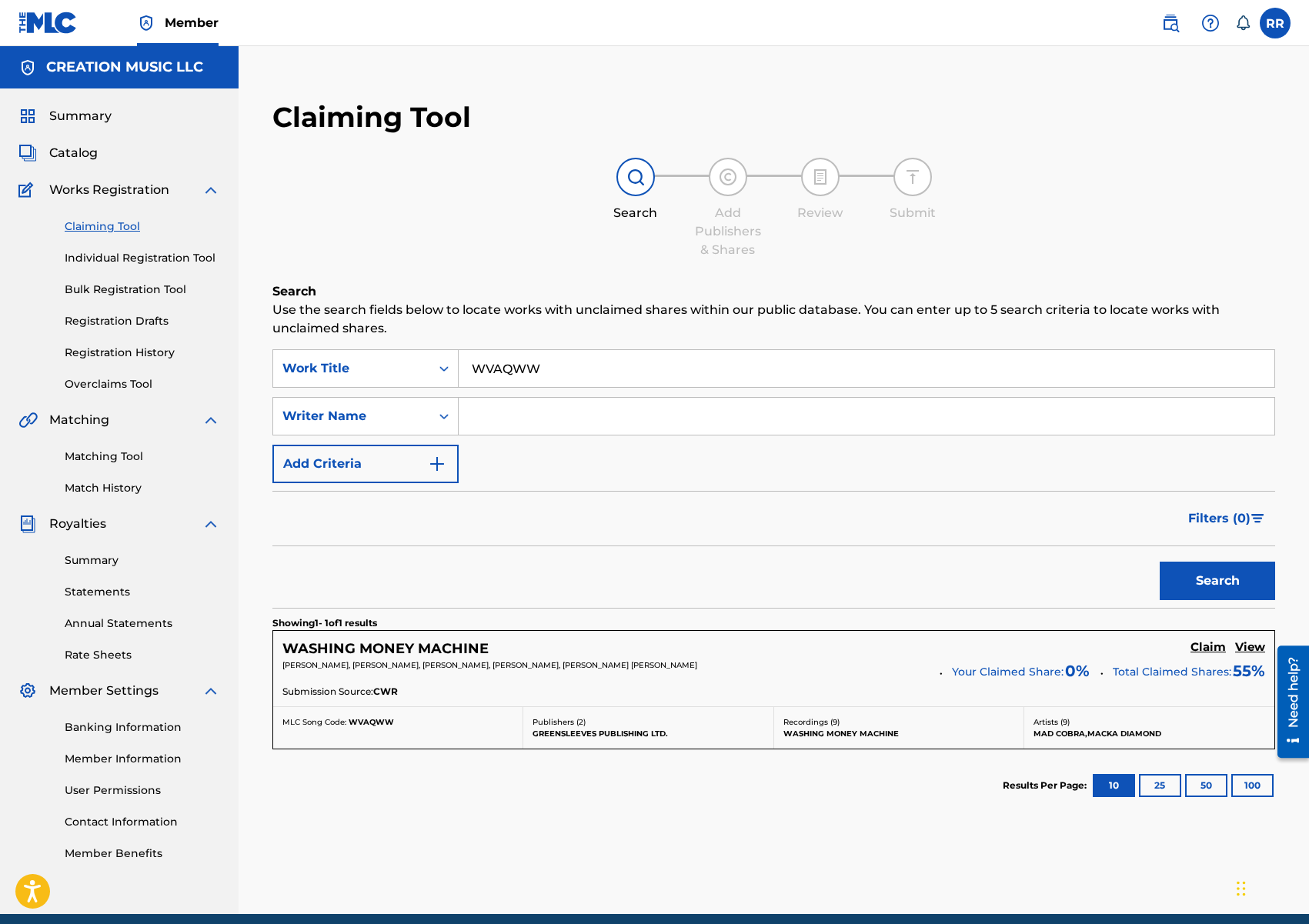
click at [1206, 645] on h5 "Claim" at bounding box center [1208, 647] width 35 height 14
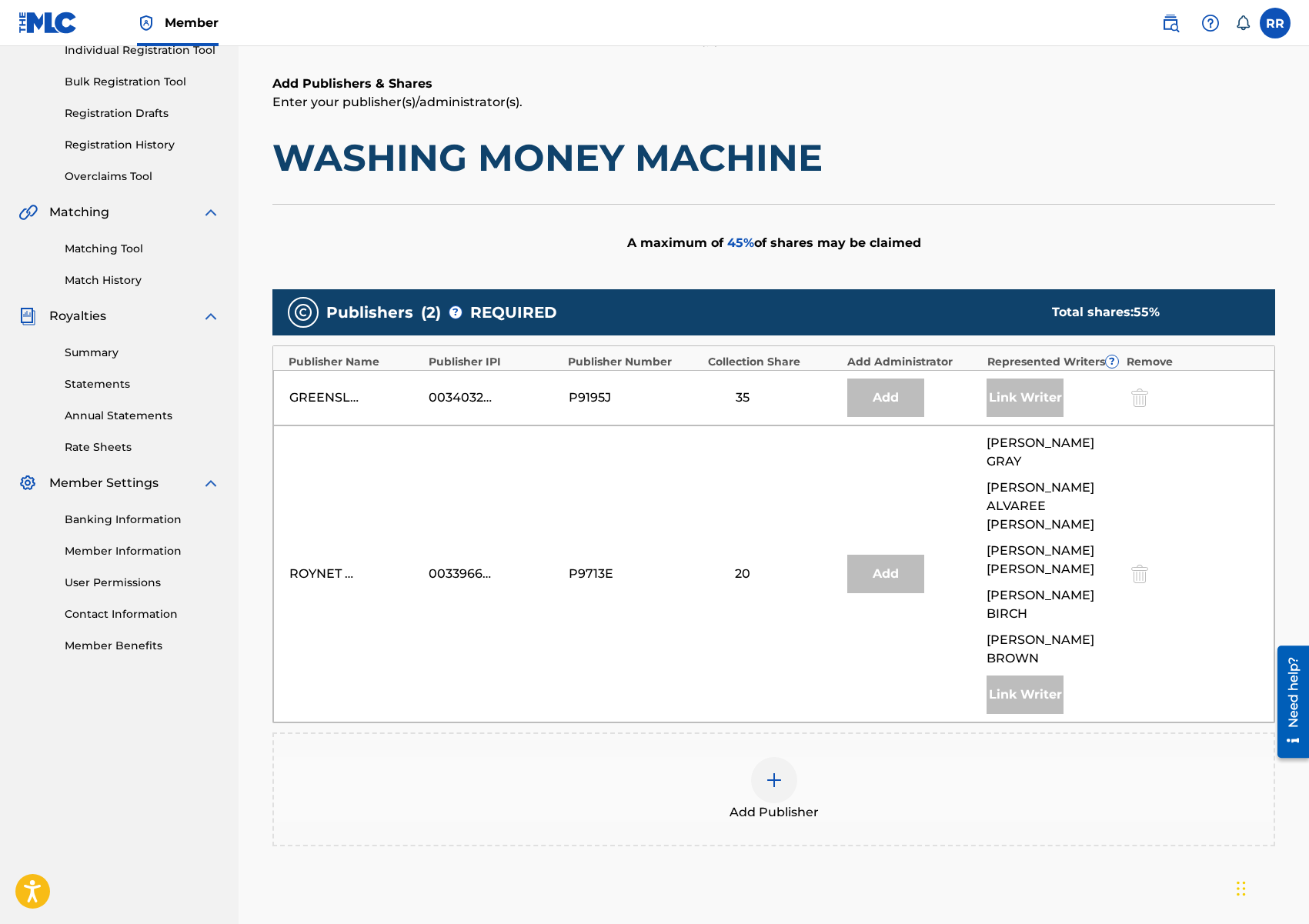
scroll to position [246, 0]
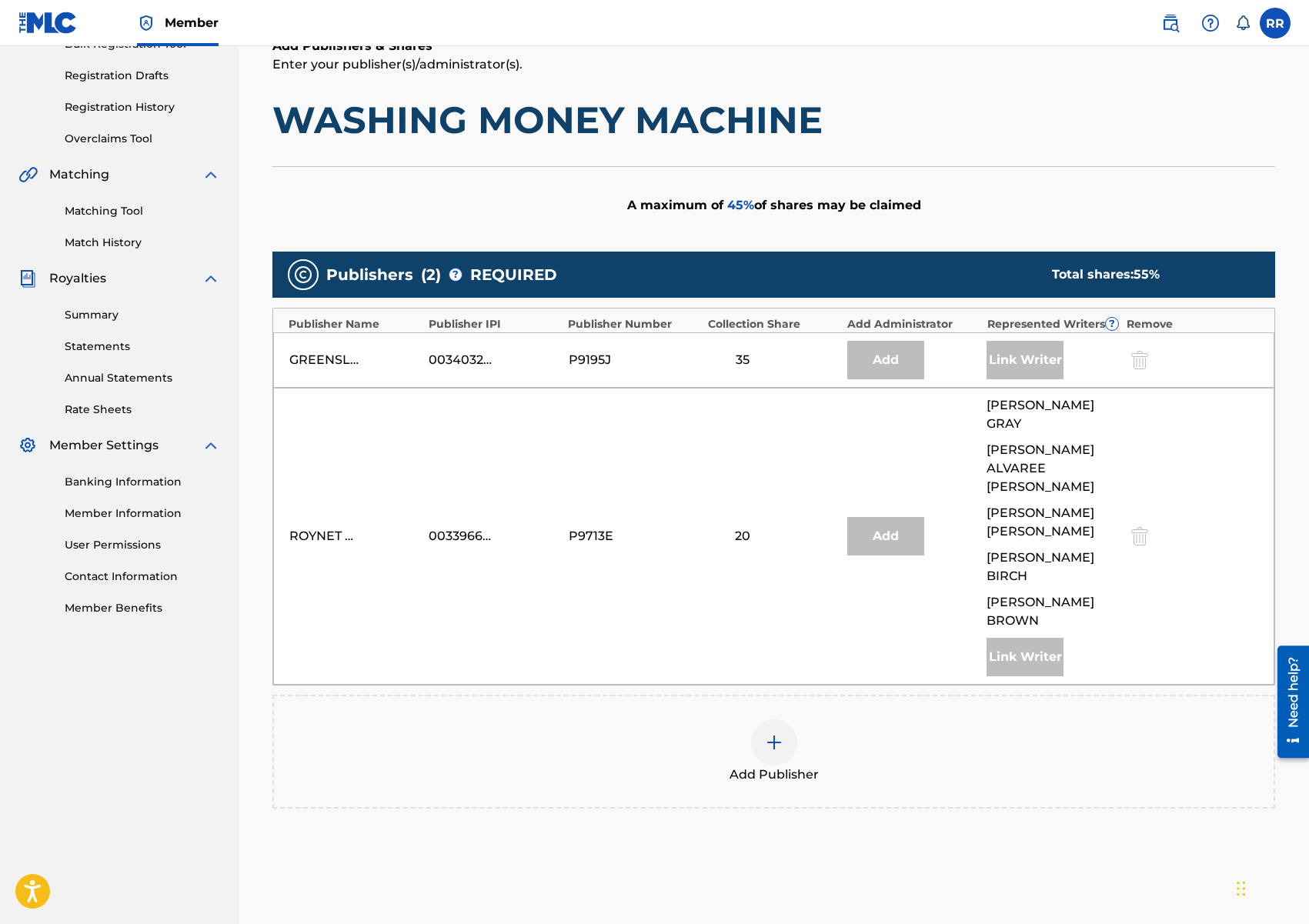
click at [790, 720] on div at bounding box center [774, 742] width 46 height 46
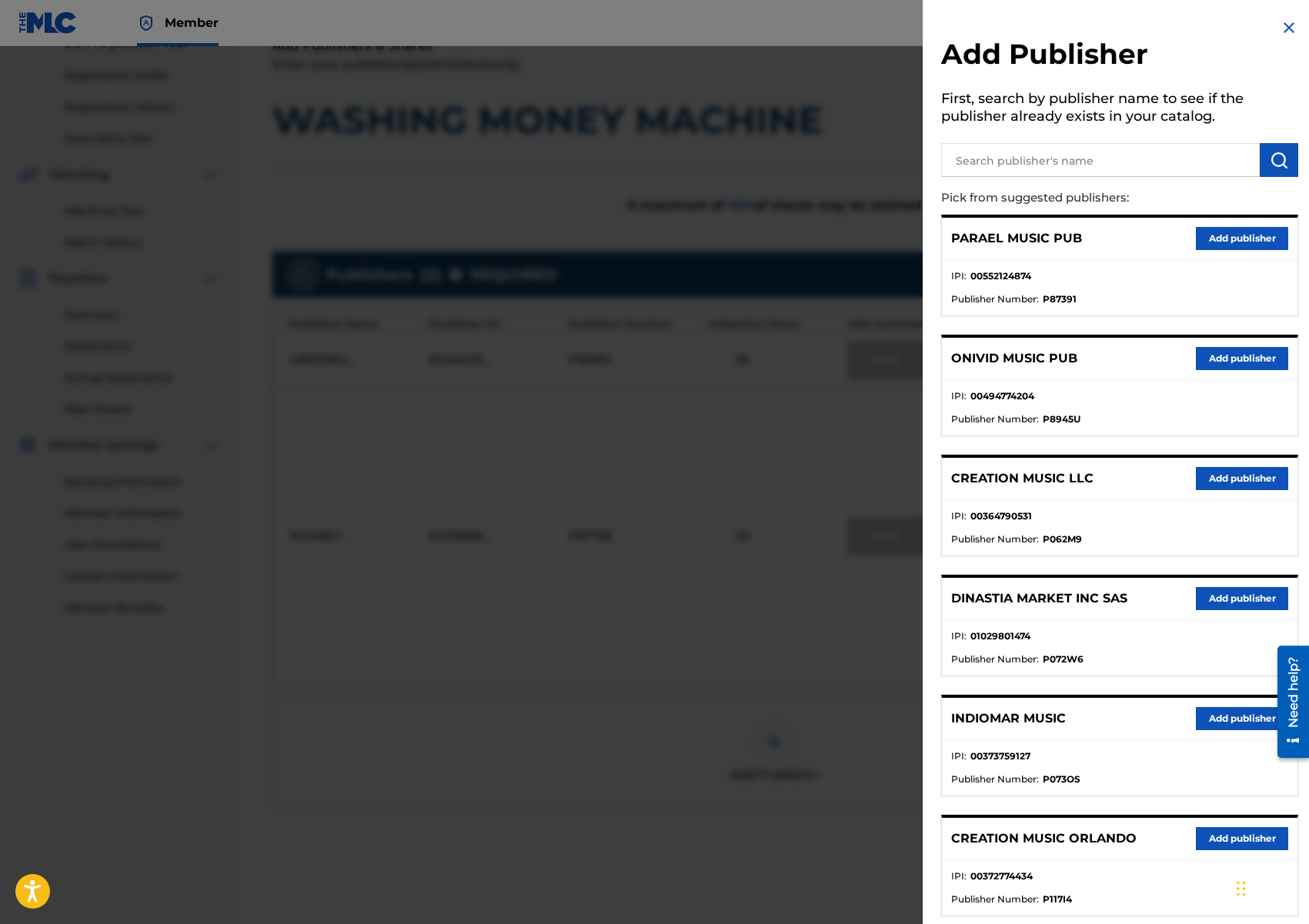
click at [1232, 484] on button "Add publisher" at bounding box center [1242, 478] width 93 height 23
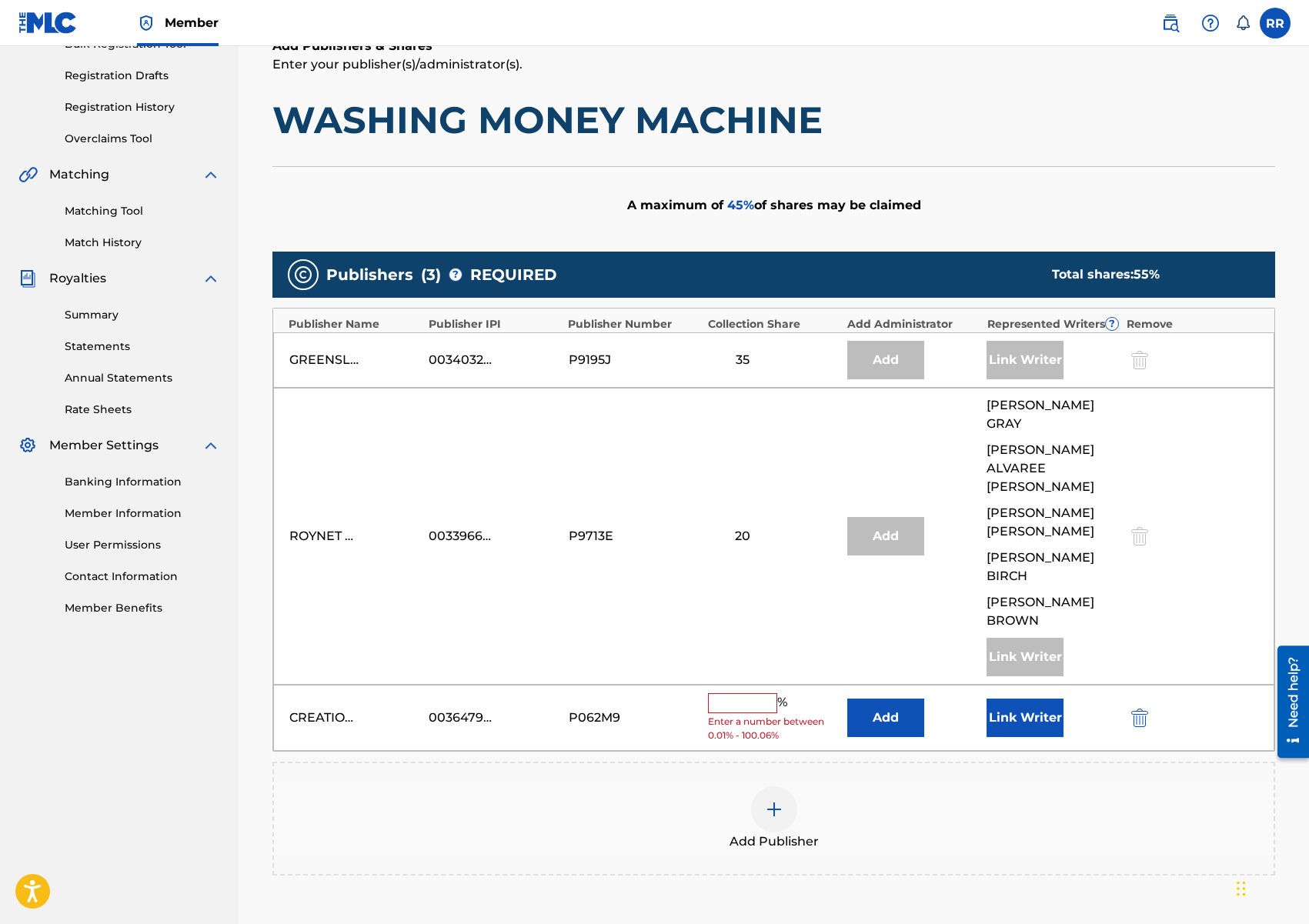
click at [752, 693] on input "text" at bounding box center [742, 704] width 69 height 20
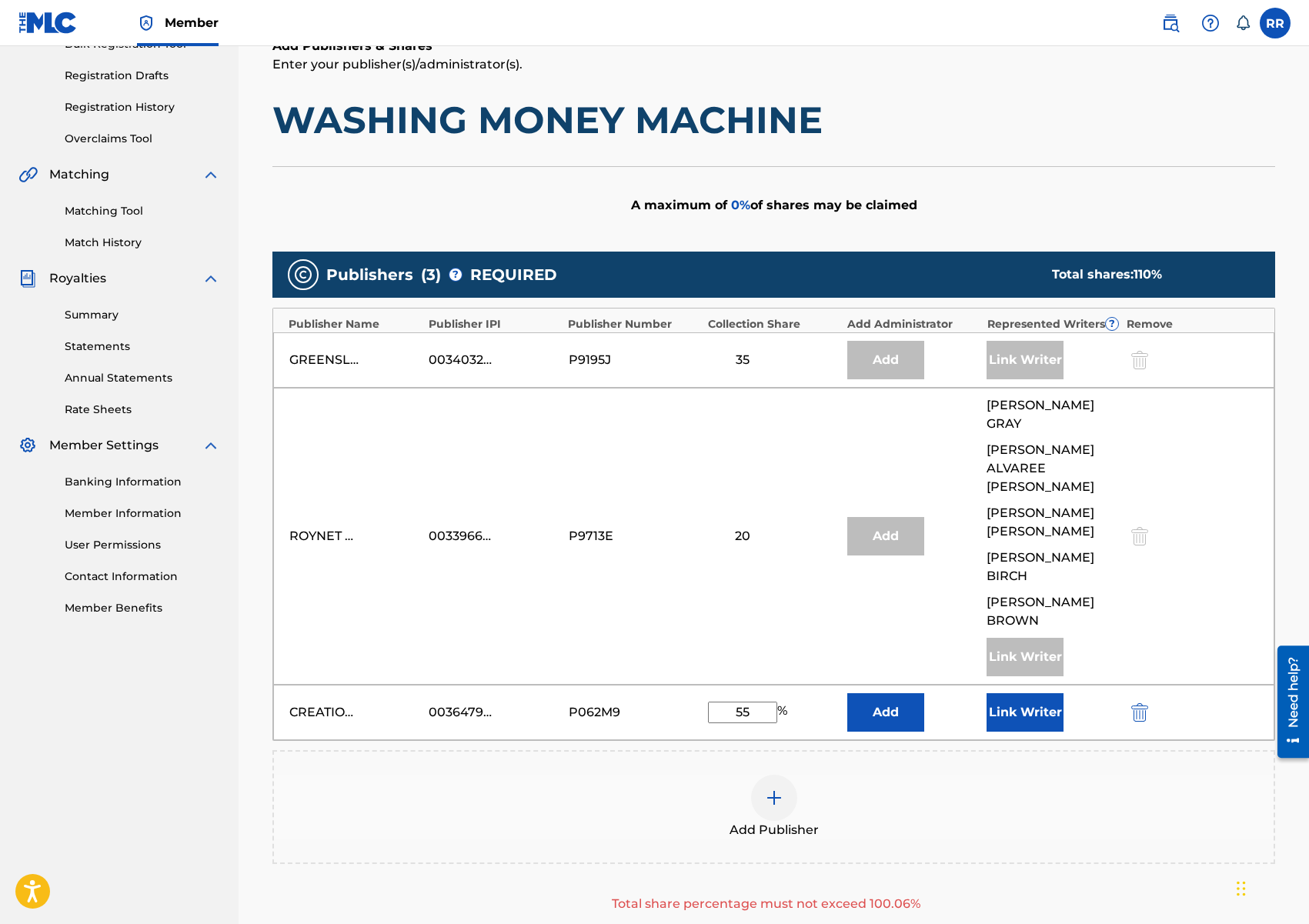
type input "5"
type input "45"
click at [999, 693] on button "Link Writer" at bounding box center [1024, 713] width 77 height 39
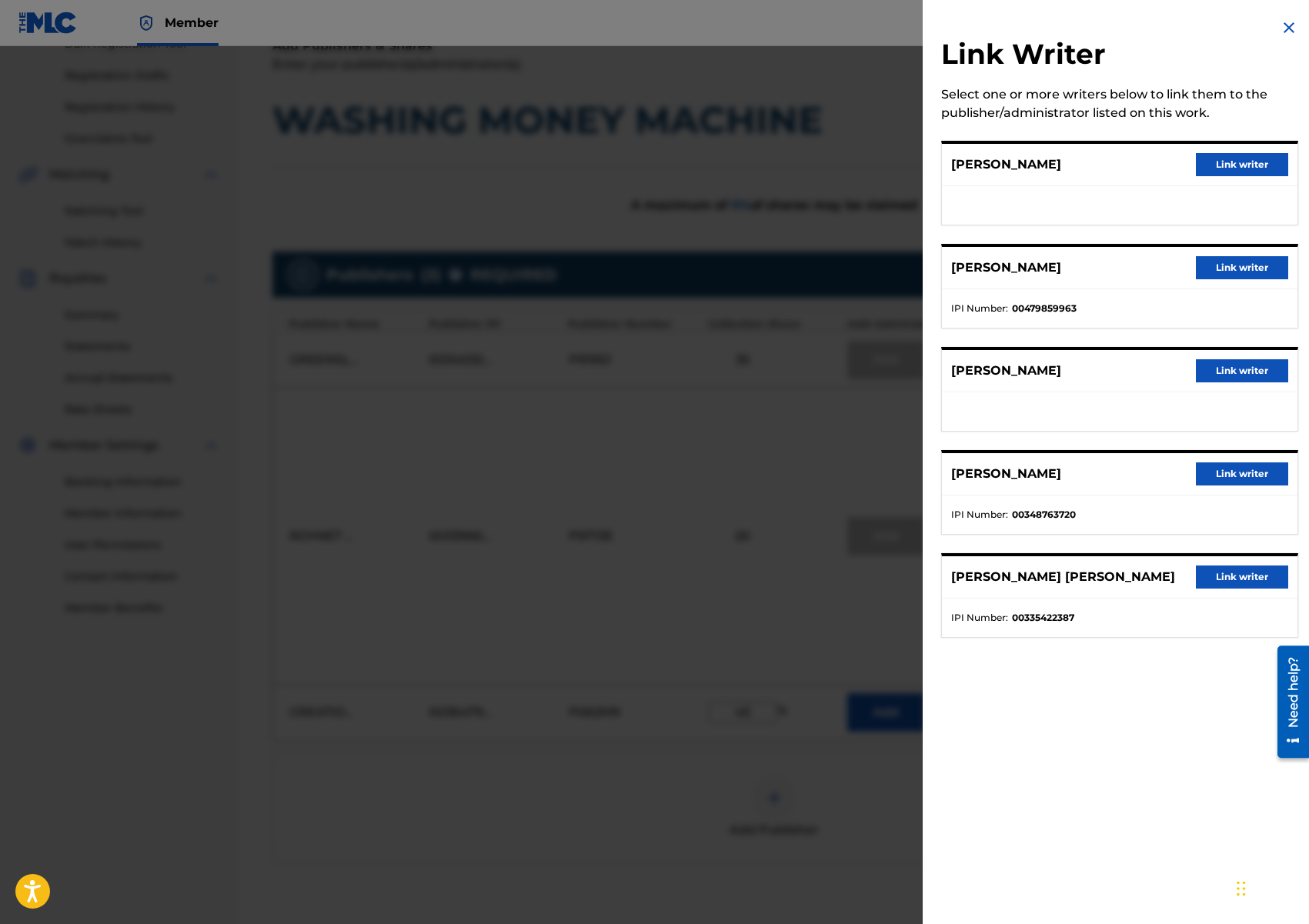
scroll to position [251, 0]
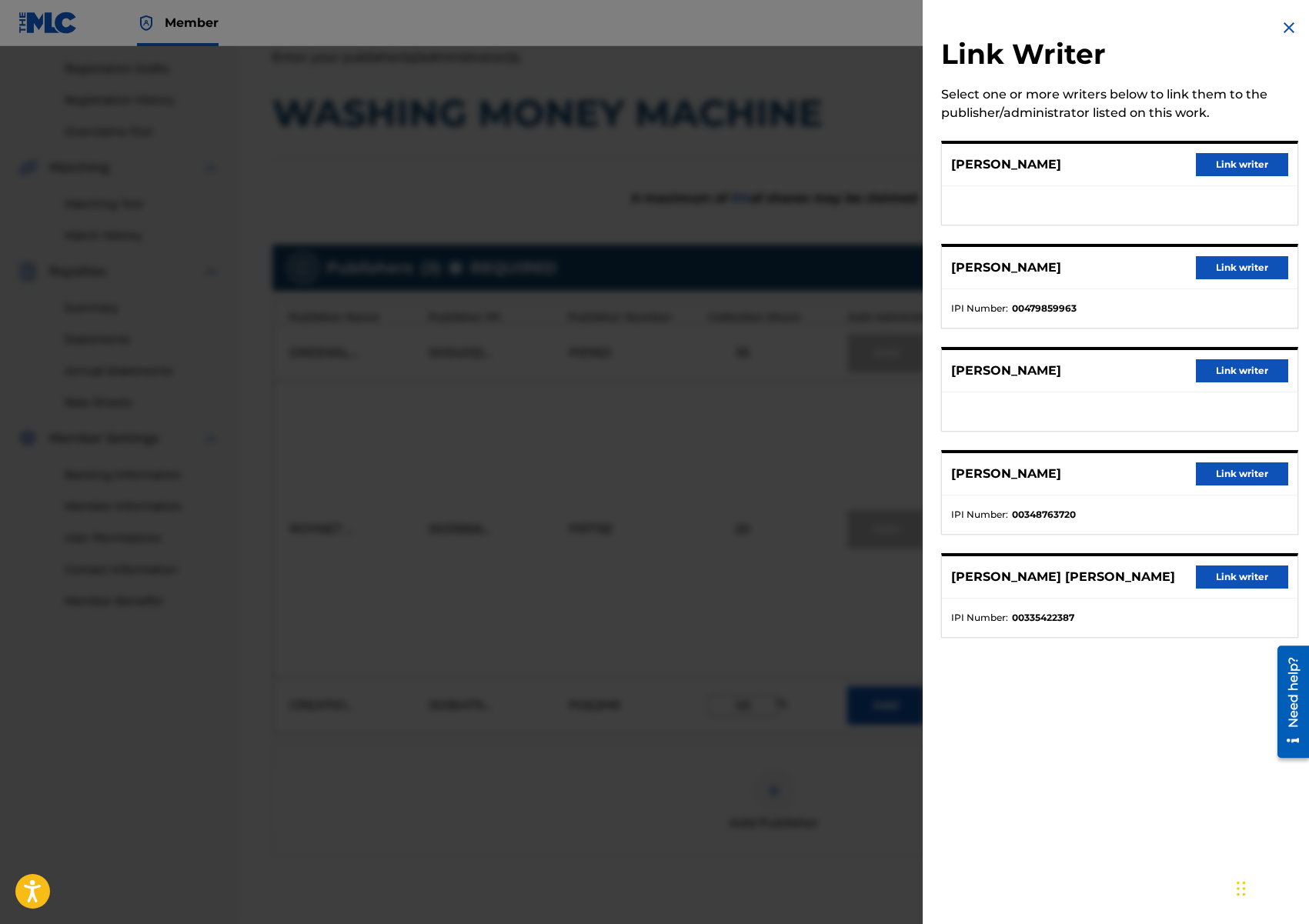
click at [1227, 575] on button "Link writer" at bounding box center [1242, 576] width 93 height 23
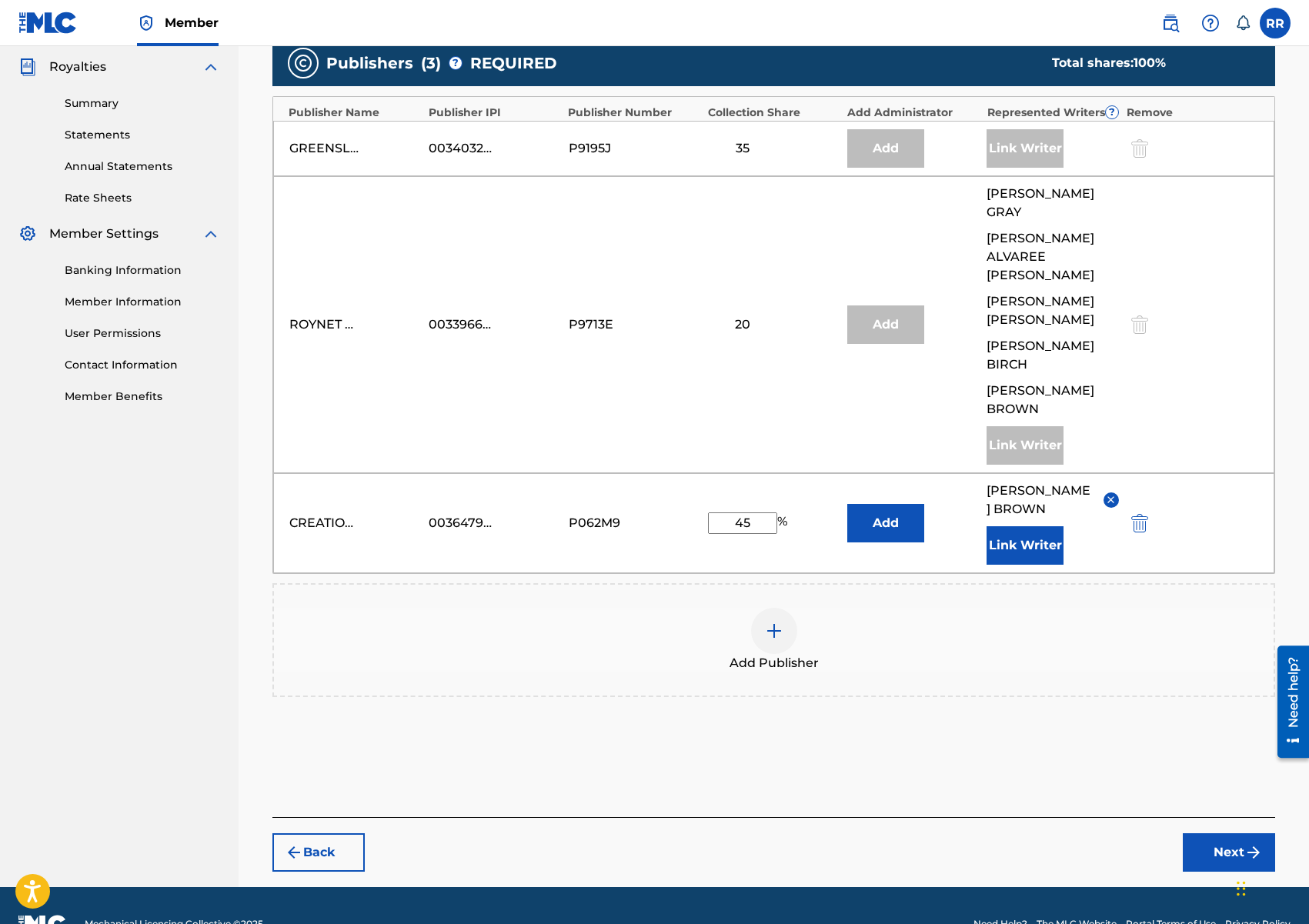
click at [1192, 833] on button "Next" at bounding box center [1229, 852] width 93 height 39
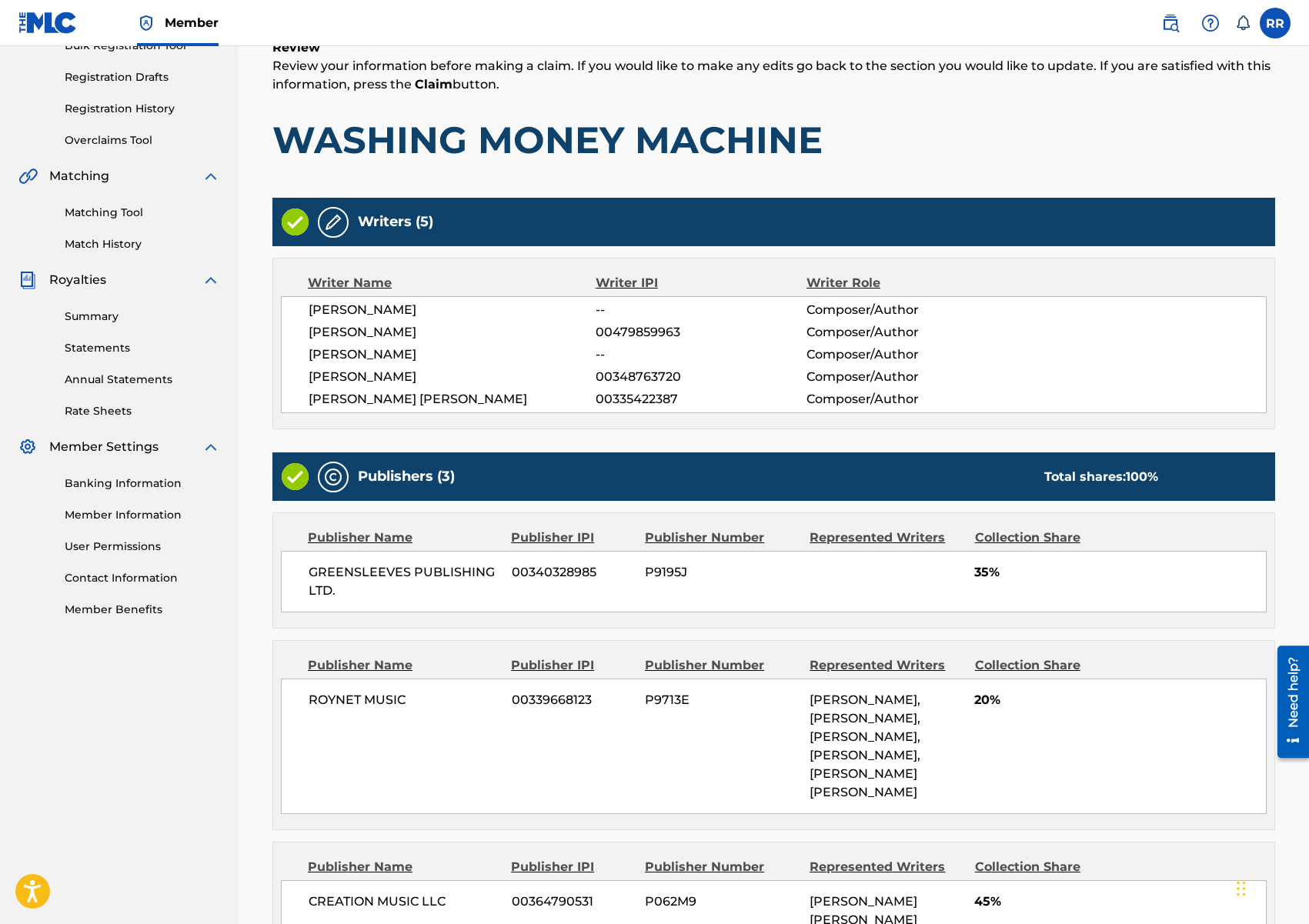
scroll to position [463, 0]
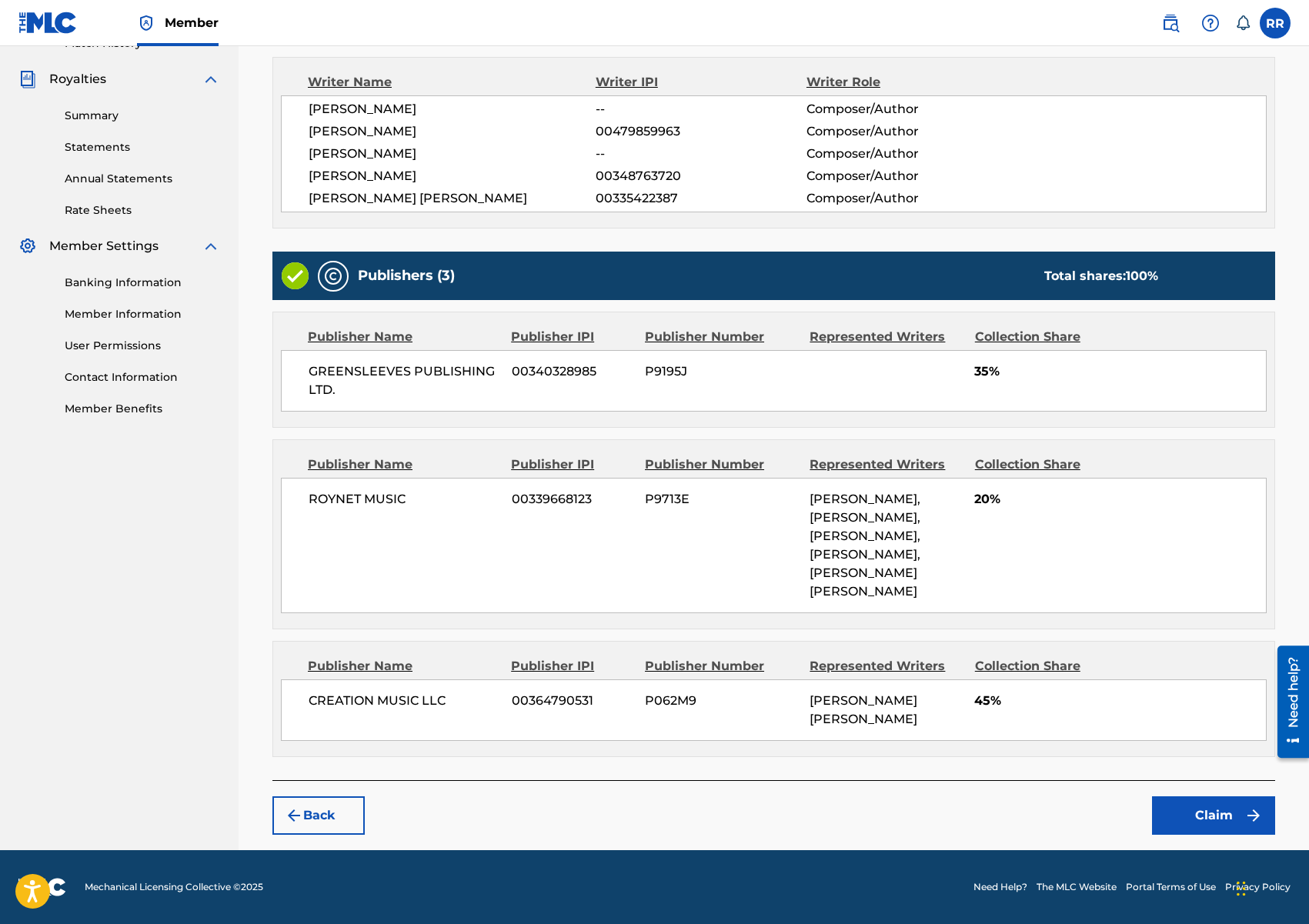
click at [1232, 804] on button "Claim" at bounding box center [1213, 815] width 123 height 39
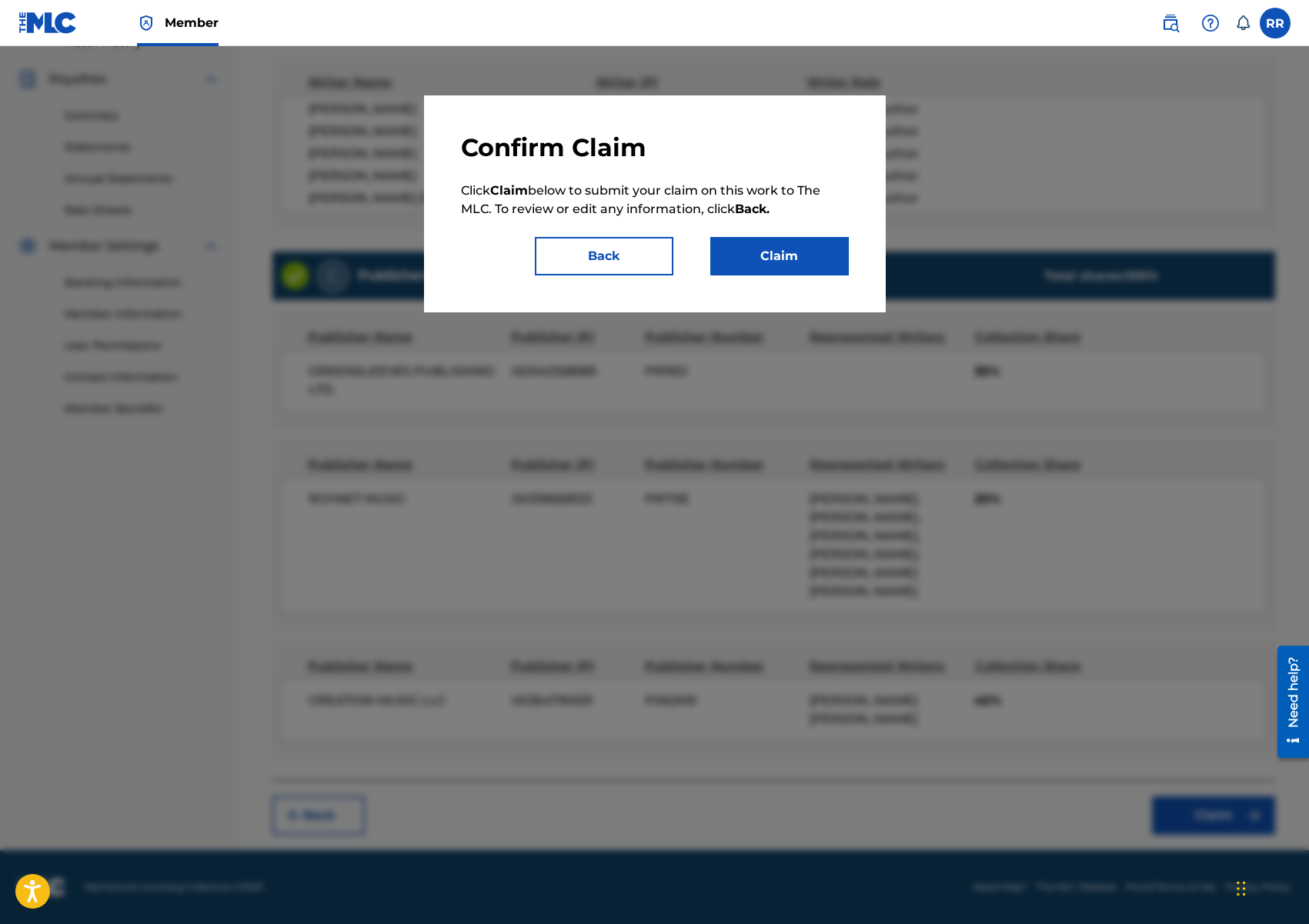
click at [781, 250] on button "Claim" at bounding box center [780, 257] width 139 height 39
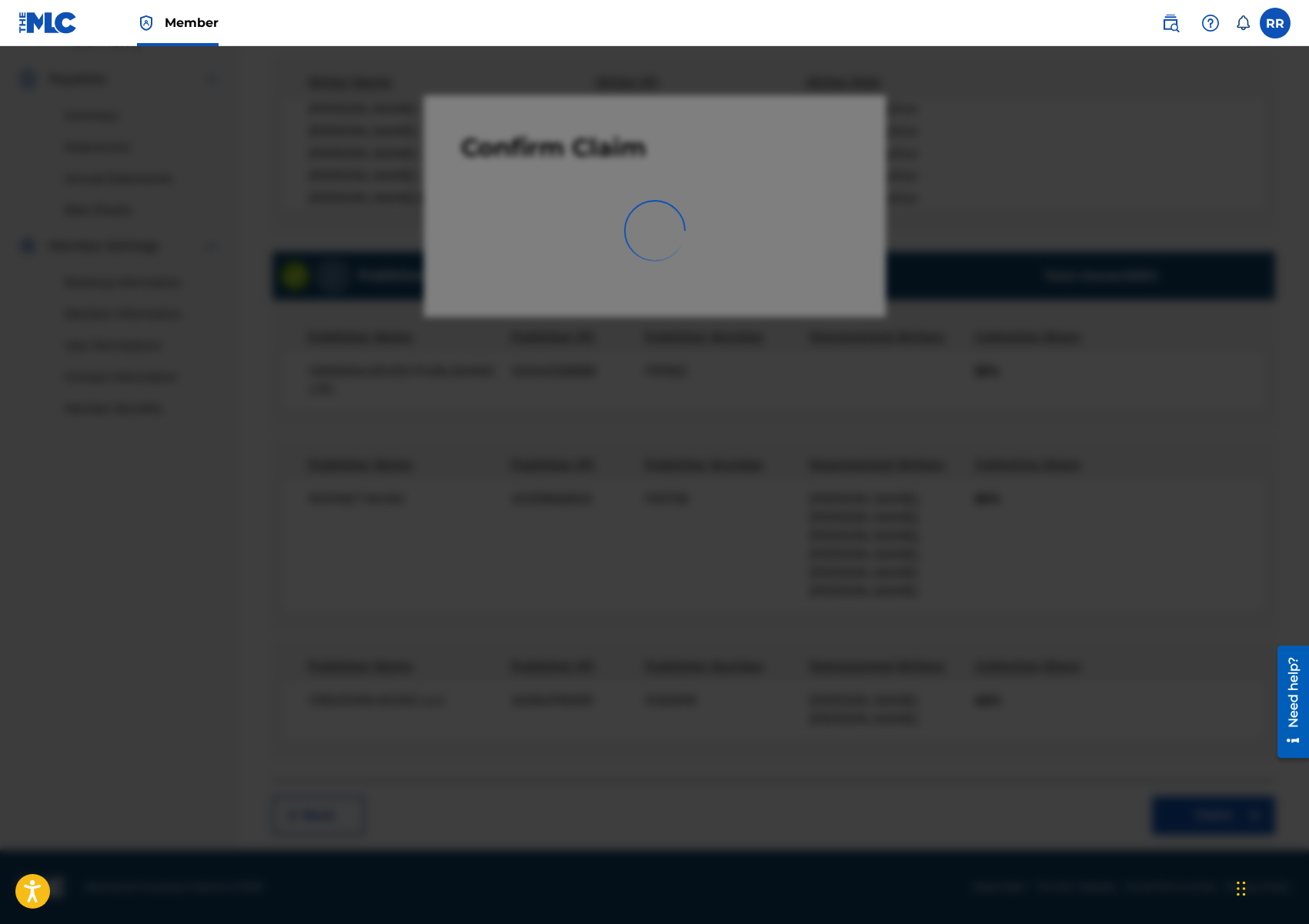
scroll to position [30, 0]
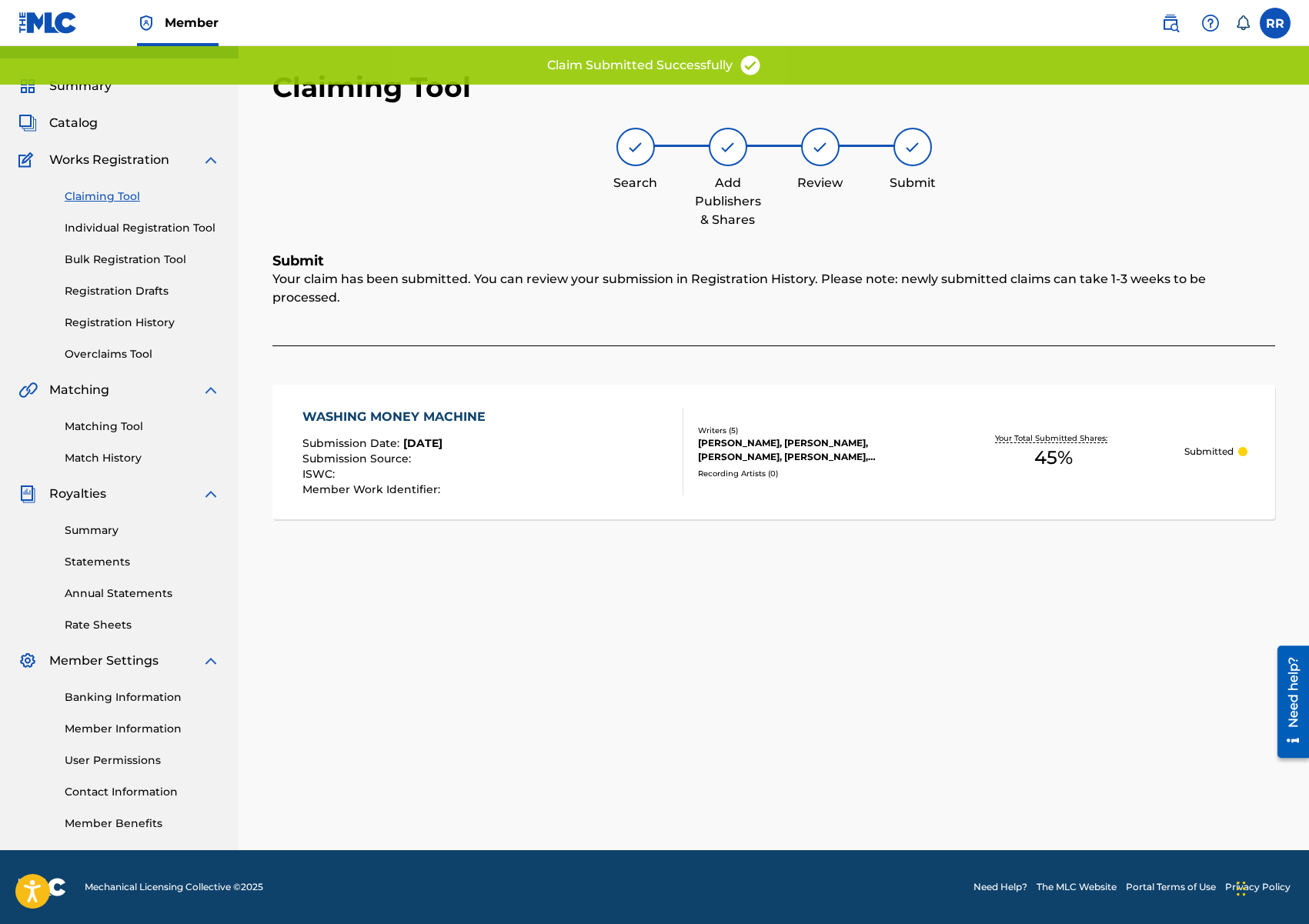
click at [116, 199] on link "Claiming Tool" at bounding box center [142, 196] width 156 height 16
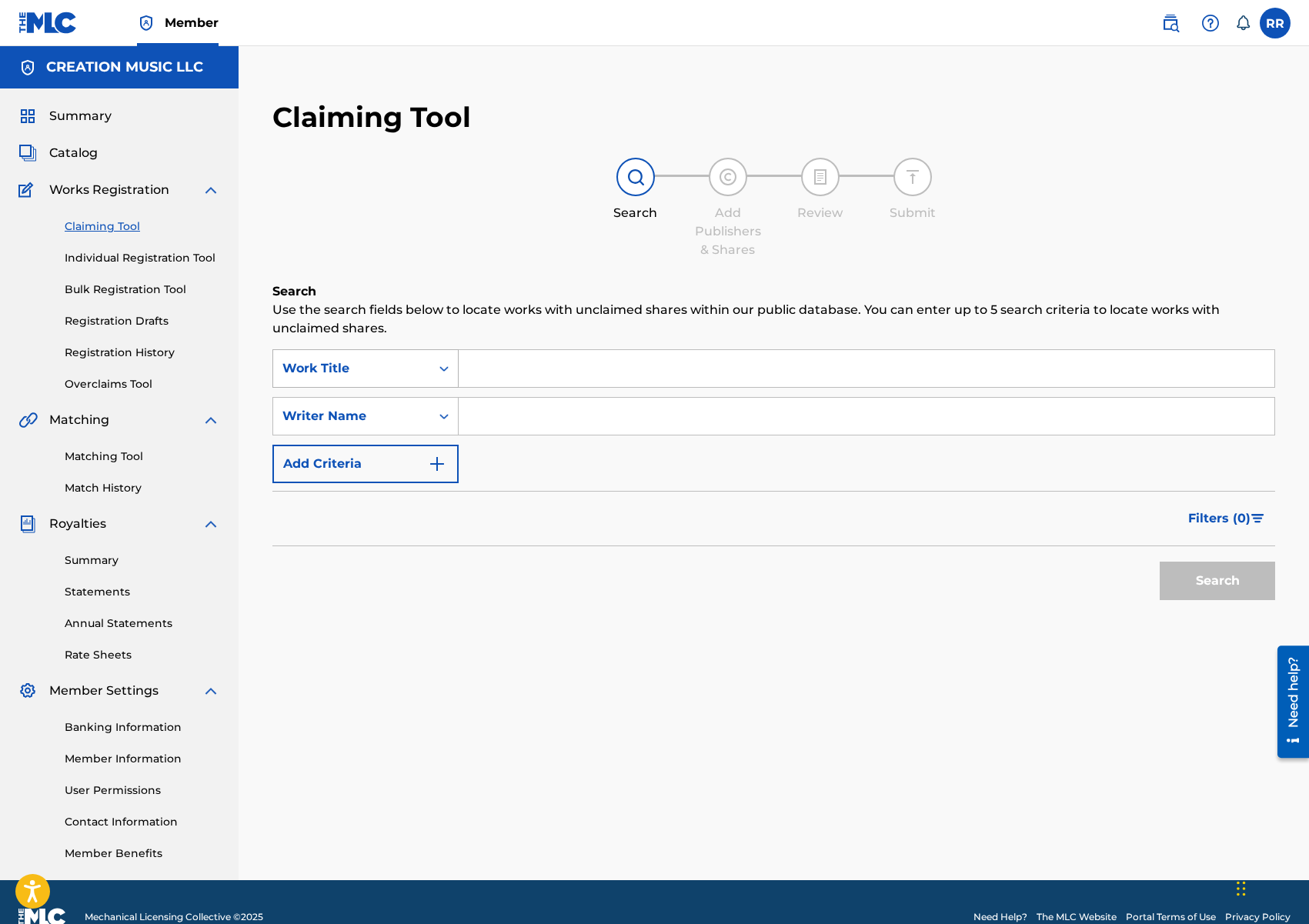
click at [349, 369] on div "Work Title" at bounding box center [351, 369] width 139 height 19
click at [338, 367] on div "Work Title" at bounding box center [351, 369] width 139 height 19
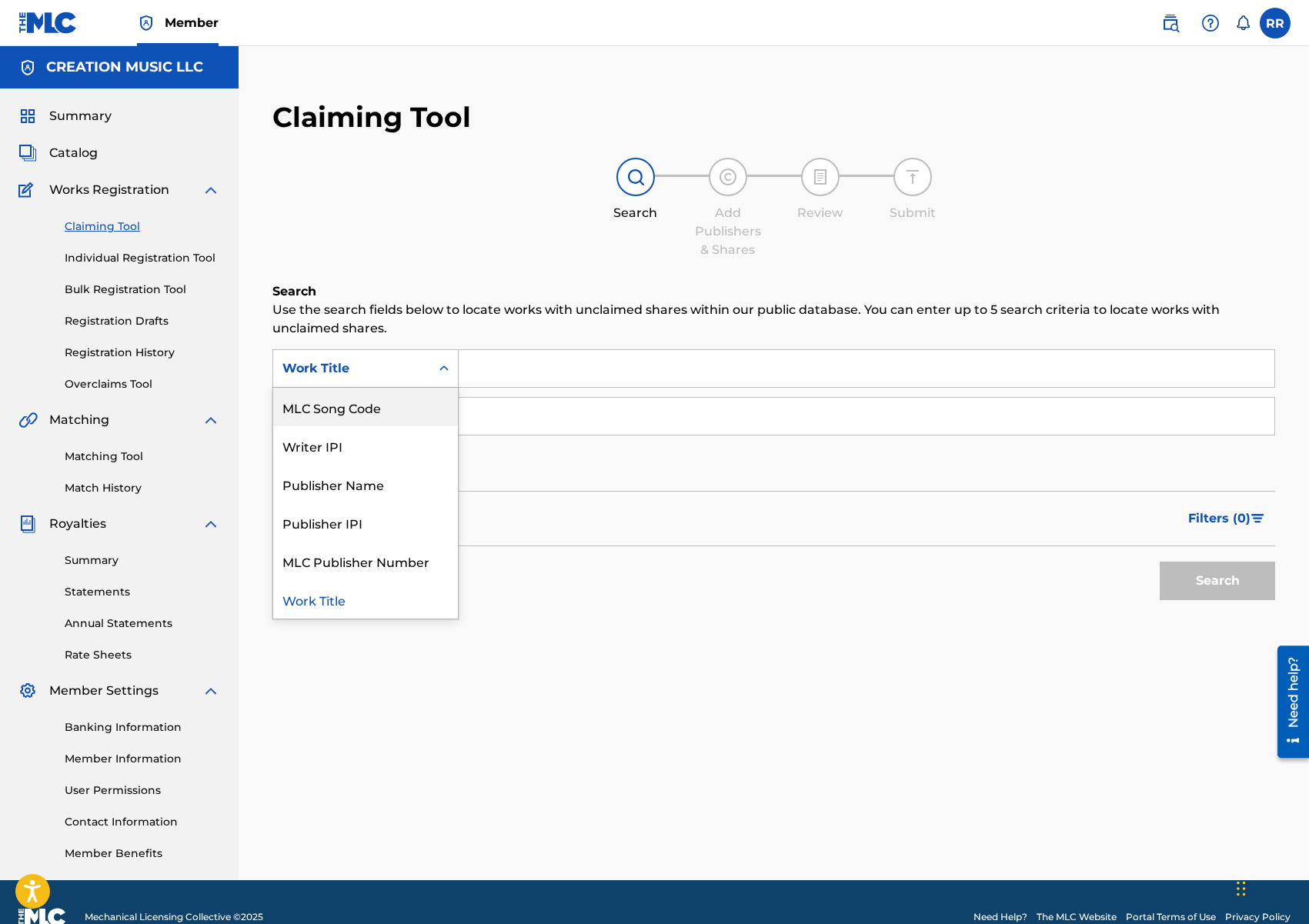
drag, startPoint x: 342, startPoint y: 405, endPoint x: 364, endPoint y: 392, distance: 25.6
click at [345, 402] on div "MLC Song Code" at bounding box center [365, 407] width 184 height 39
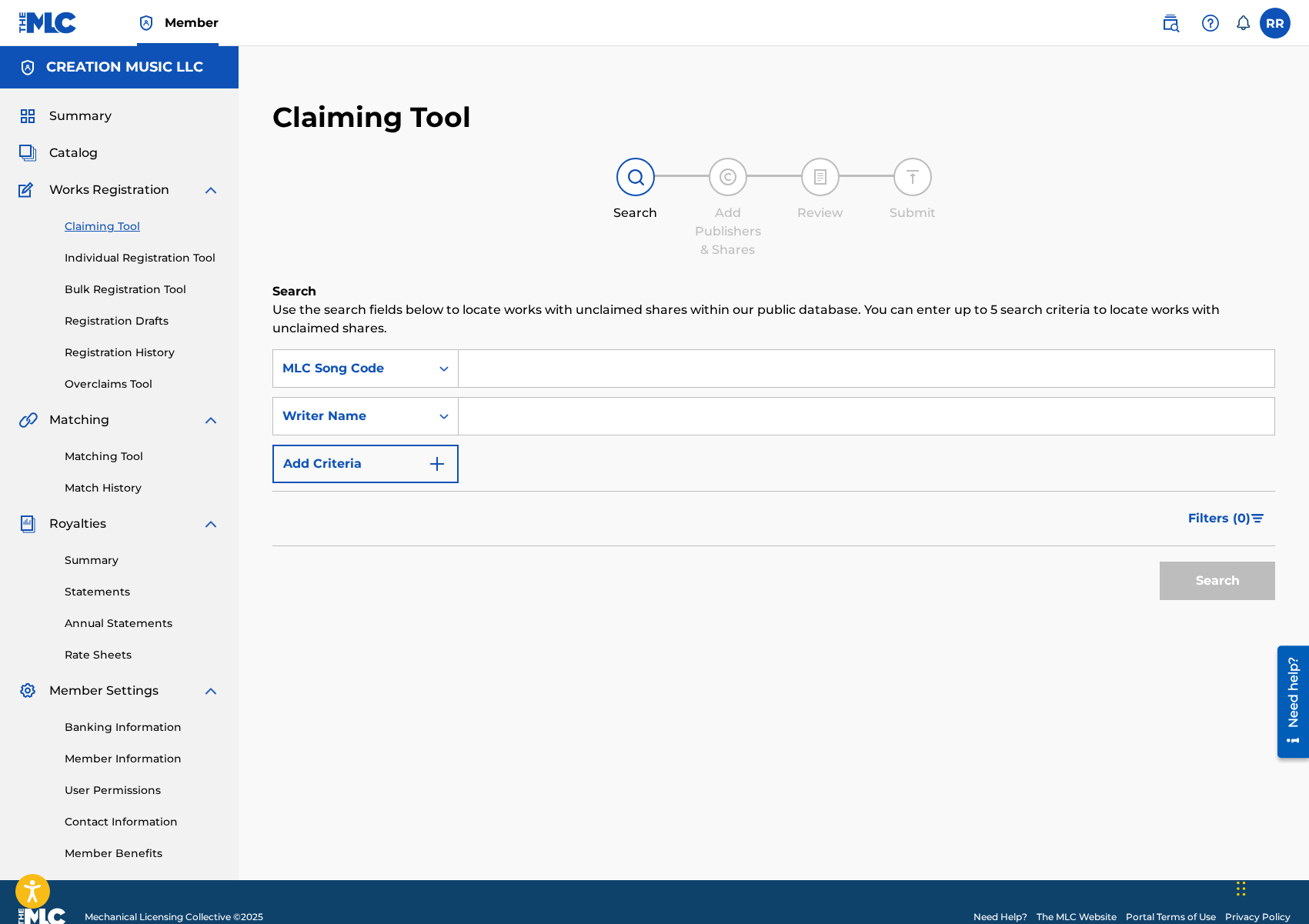
click at [510, 359] on input "Search Form" at bounding box center [866, 369] width 816 height 37
paste input "C5554G"
type input "C5554G"
click at [1225, 578] on button "Search" at bounding box center [1217, 581] width 115 height 39
click at [362, 370] on div "Work Title" at bounding box center [351, 369] width 139 height 19
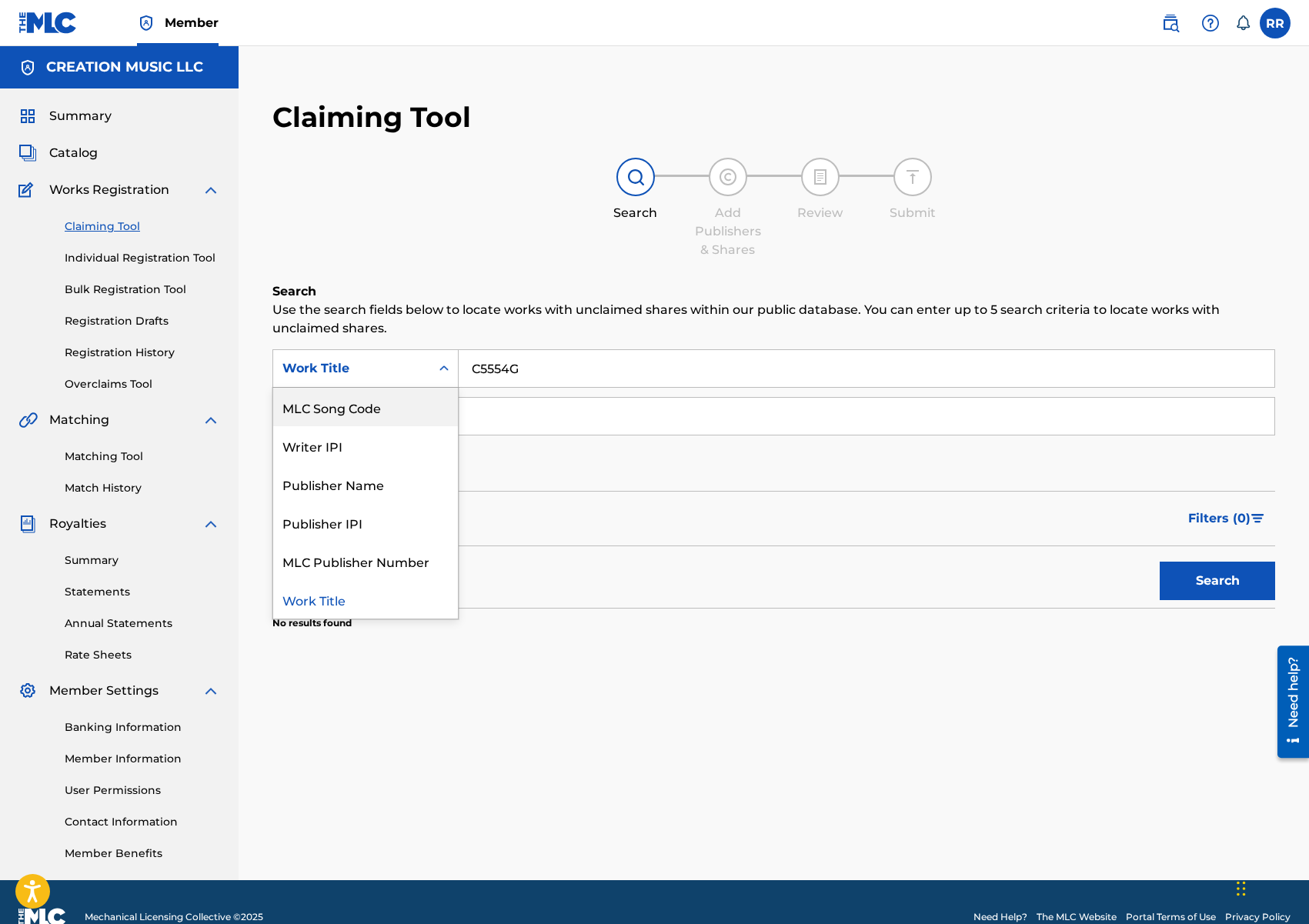
drag, startPoint x: 370, startPoint y: 401, endPoint x: 455, endPoint y: 389, distance: 85.8
click at [372, 401] on div "MLC Song Code" at bounding box center [365, 407] width 184 height 39
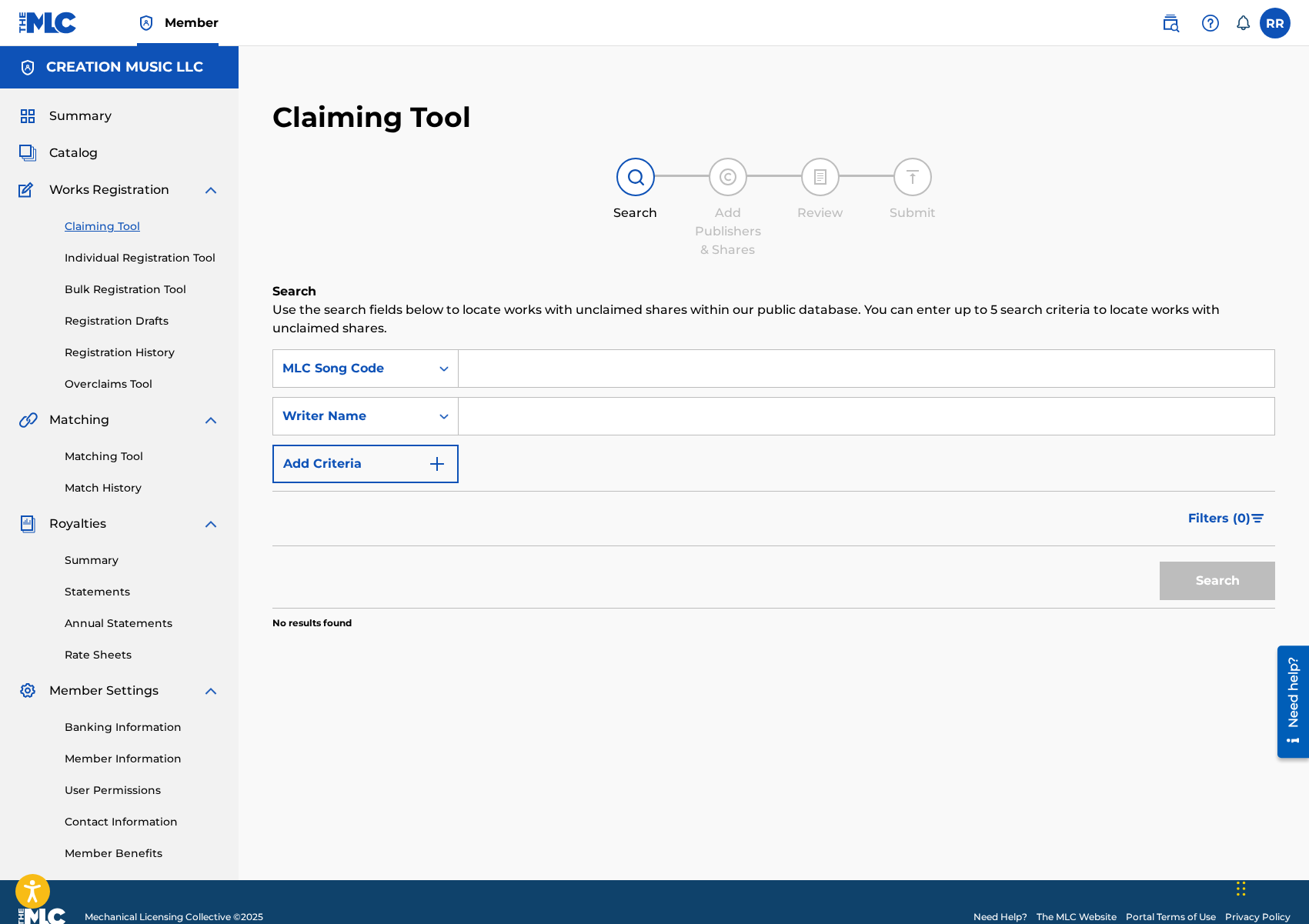
click at [516, 379] on input "Search Form" at bounding box center [866, 369] width 816 height 37
paste input "C5554G"
click at [1205, 581] on button "Search" at bounding box center [1217, 581] width 115 height 39
click at [524, 375] on input "C5554G" at bounding box center [866, 369] width 816 height 37
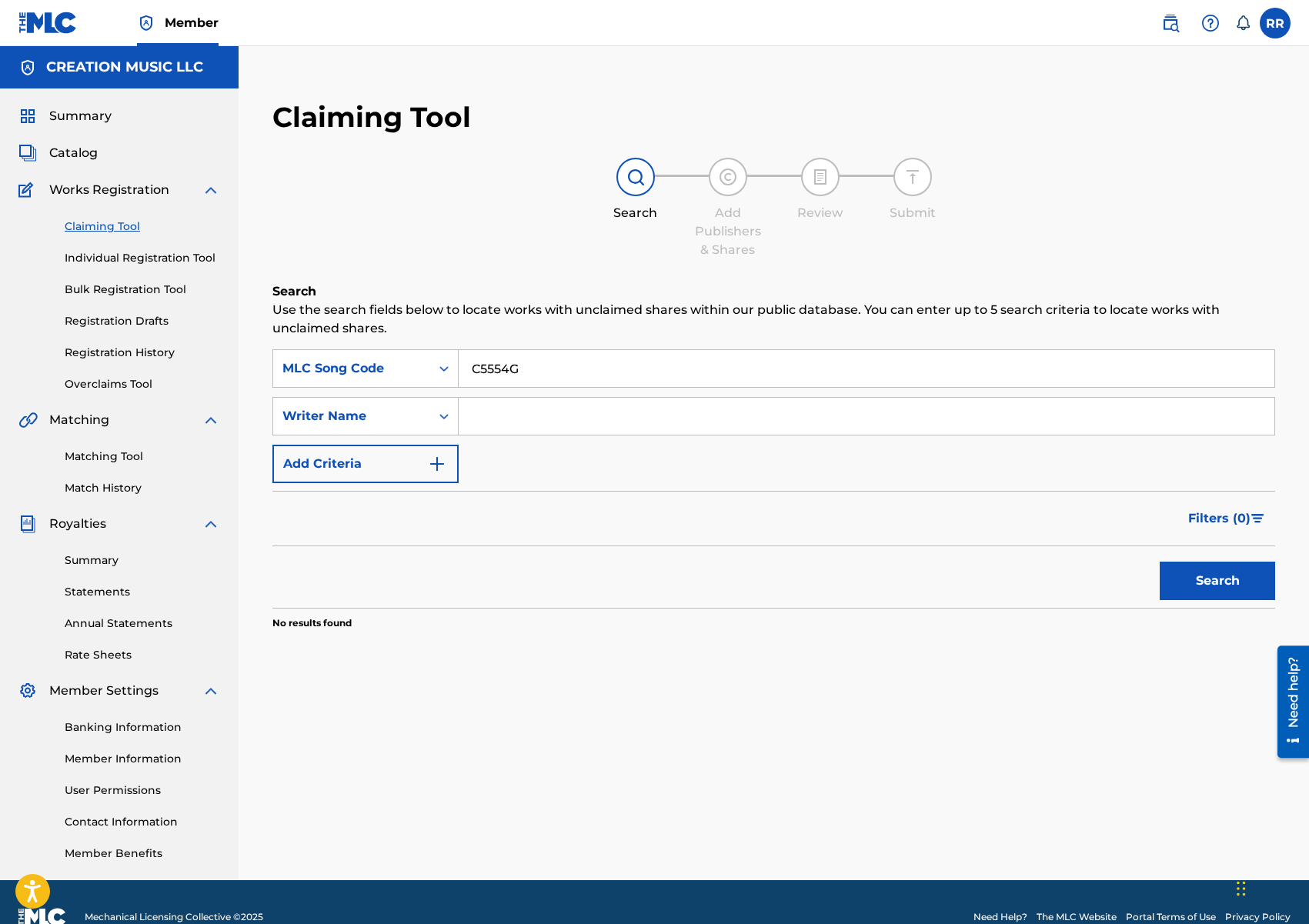
click at [524, 375] on input "C5554G" at bounding box center [866, 369] width 816 height 37
paste input "TE3WM9"
type input "TE3WM9"
click at [1224, 576] on button "Search" at bounding box center [1217, 581] width 115 height 39
click at [82, 117] on span "Summary" at bounding box center [81, 116] width 62 height 19
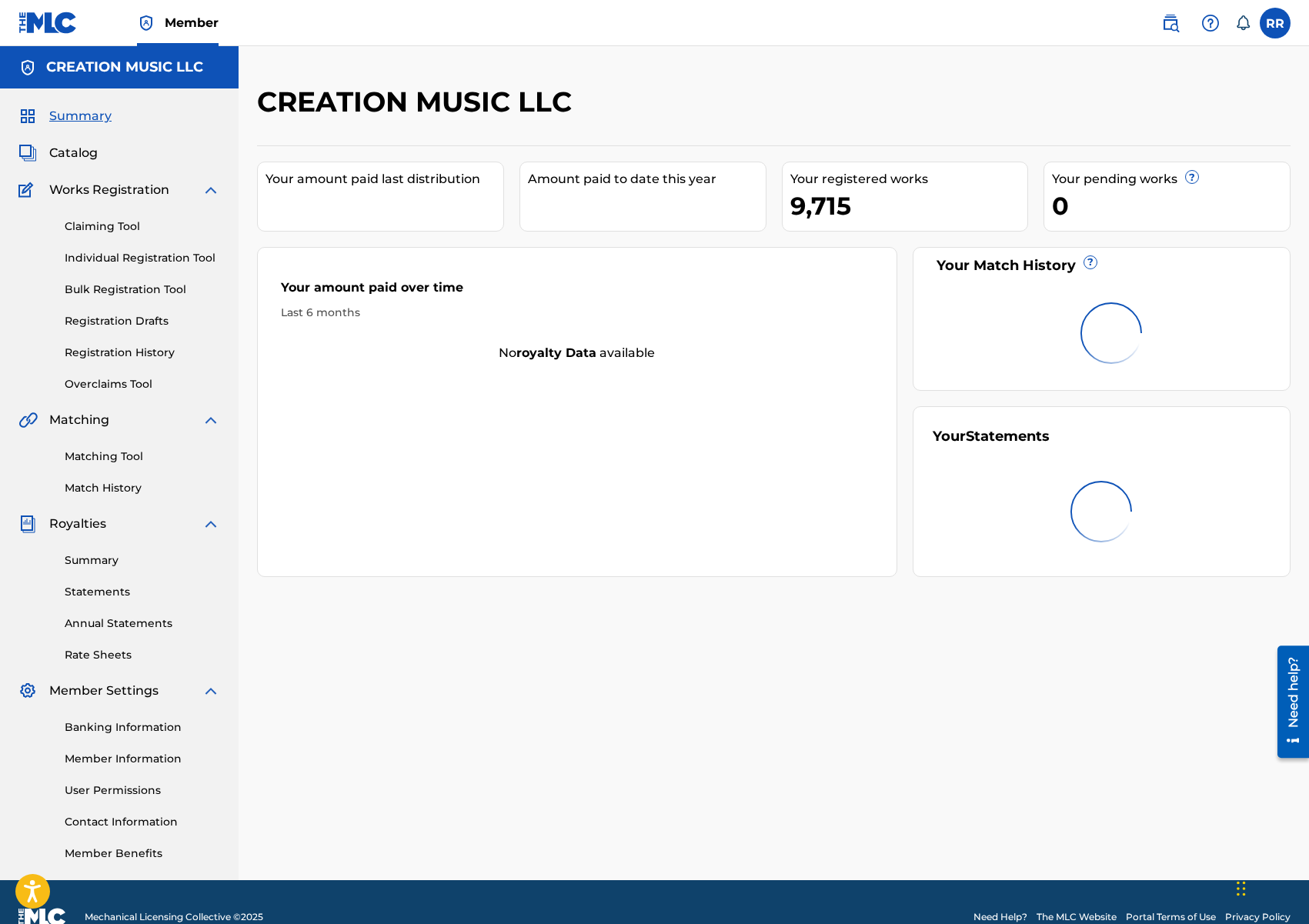
click at [82, 117] on span "Summary" at bounding box center [81, 116] width 62 height 19
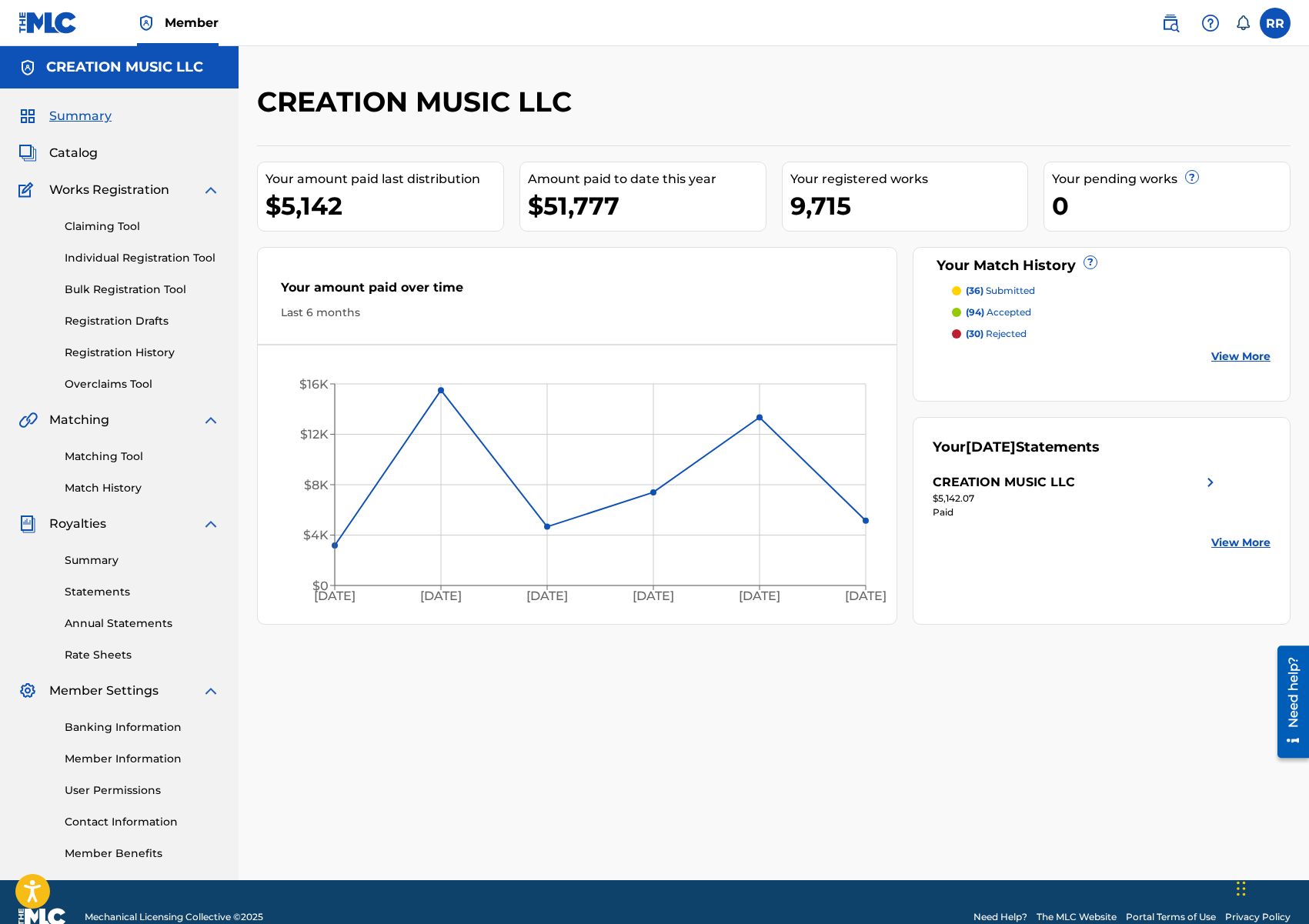
click at [110, 558] on link "Summary" at bounding box center [142, 560] width 156 height 16
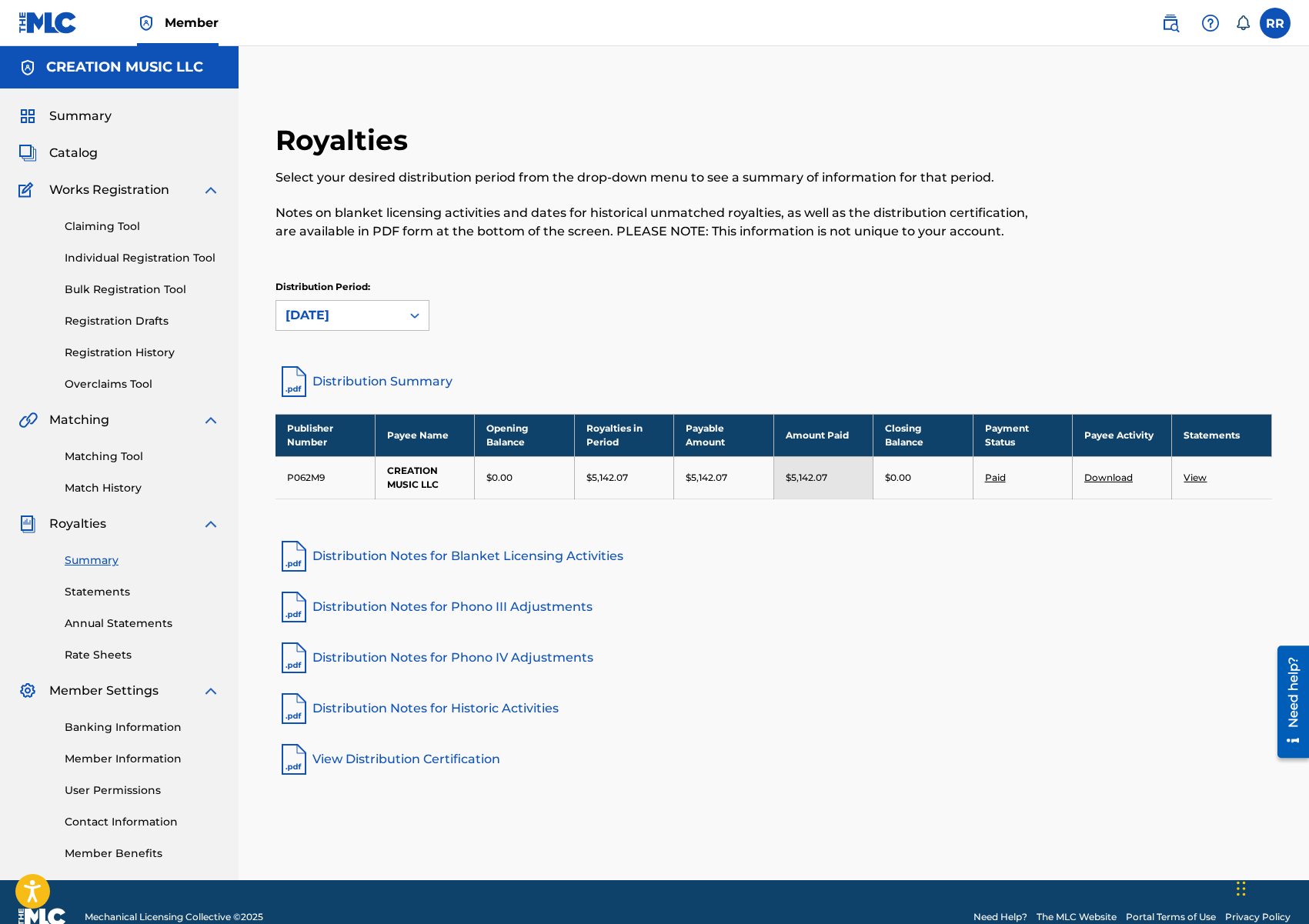
click at [1115, 475] on link "Download" at bounding box center [1109, 477] width 49 height 12
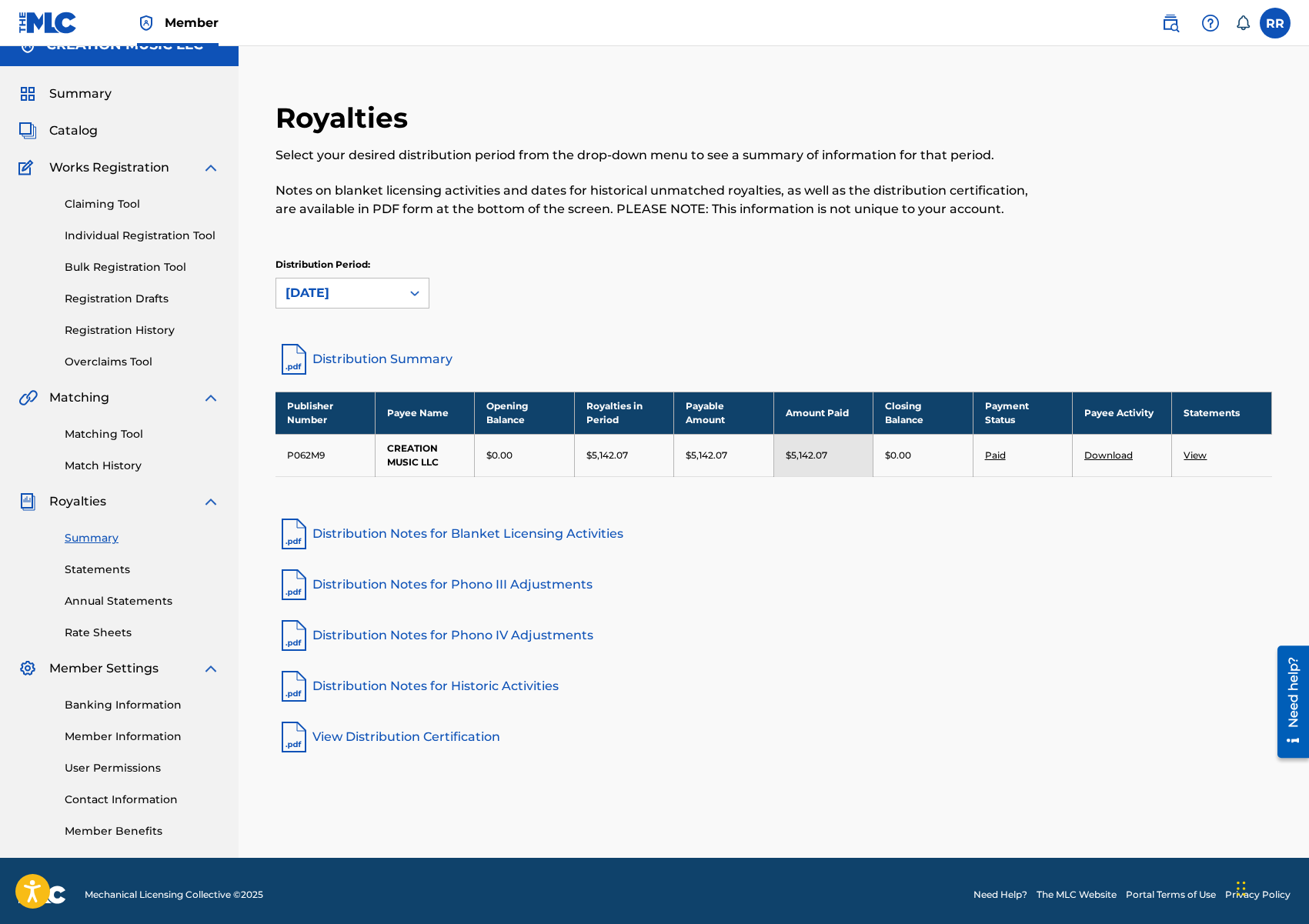
scroll to position [23, 0]
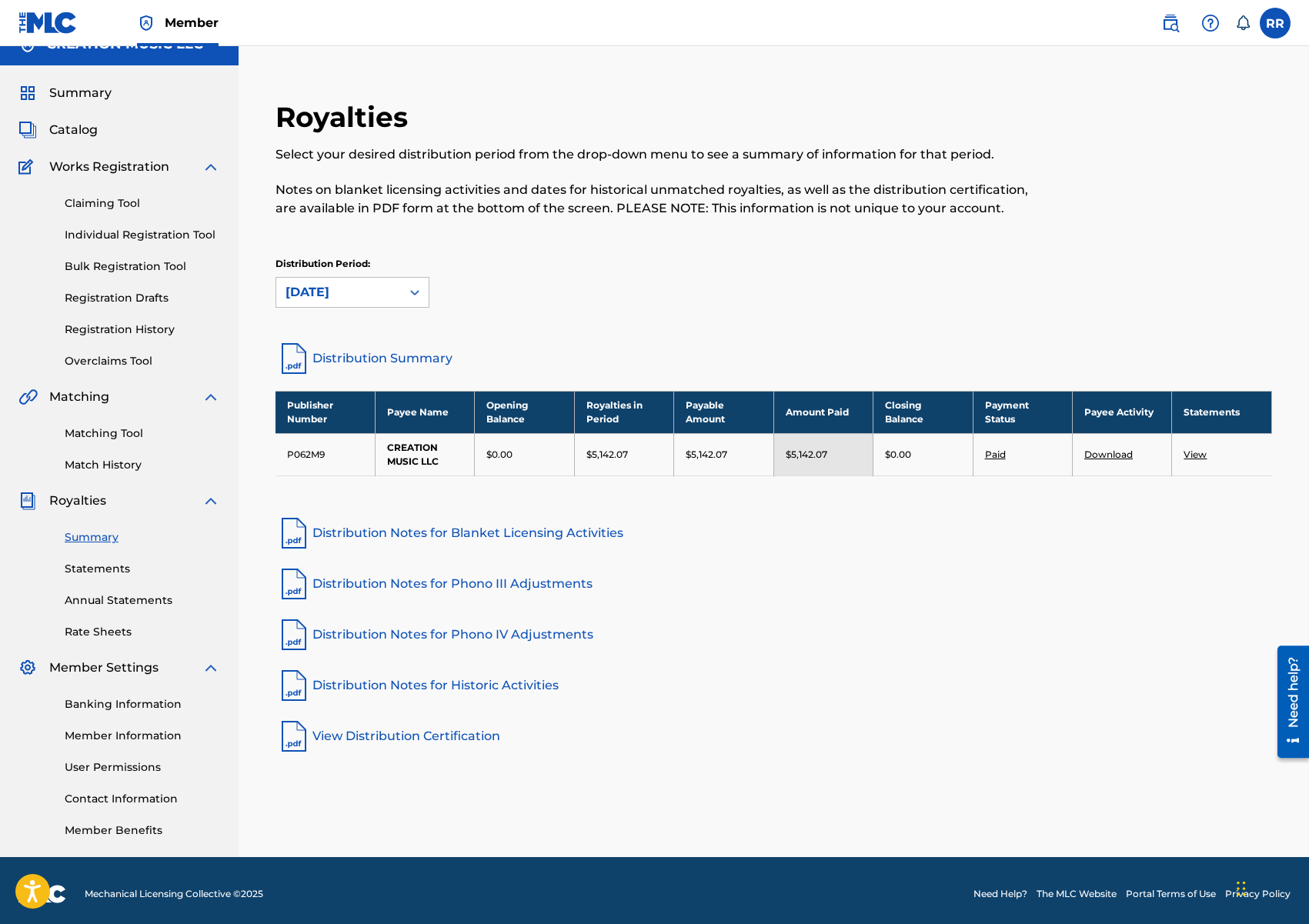
click at [1104, 456] on link "Download" at bounding box center [1109, 454] width 49 height 12
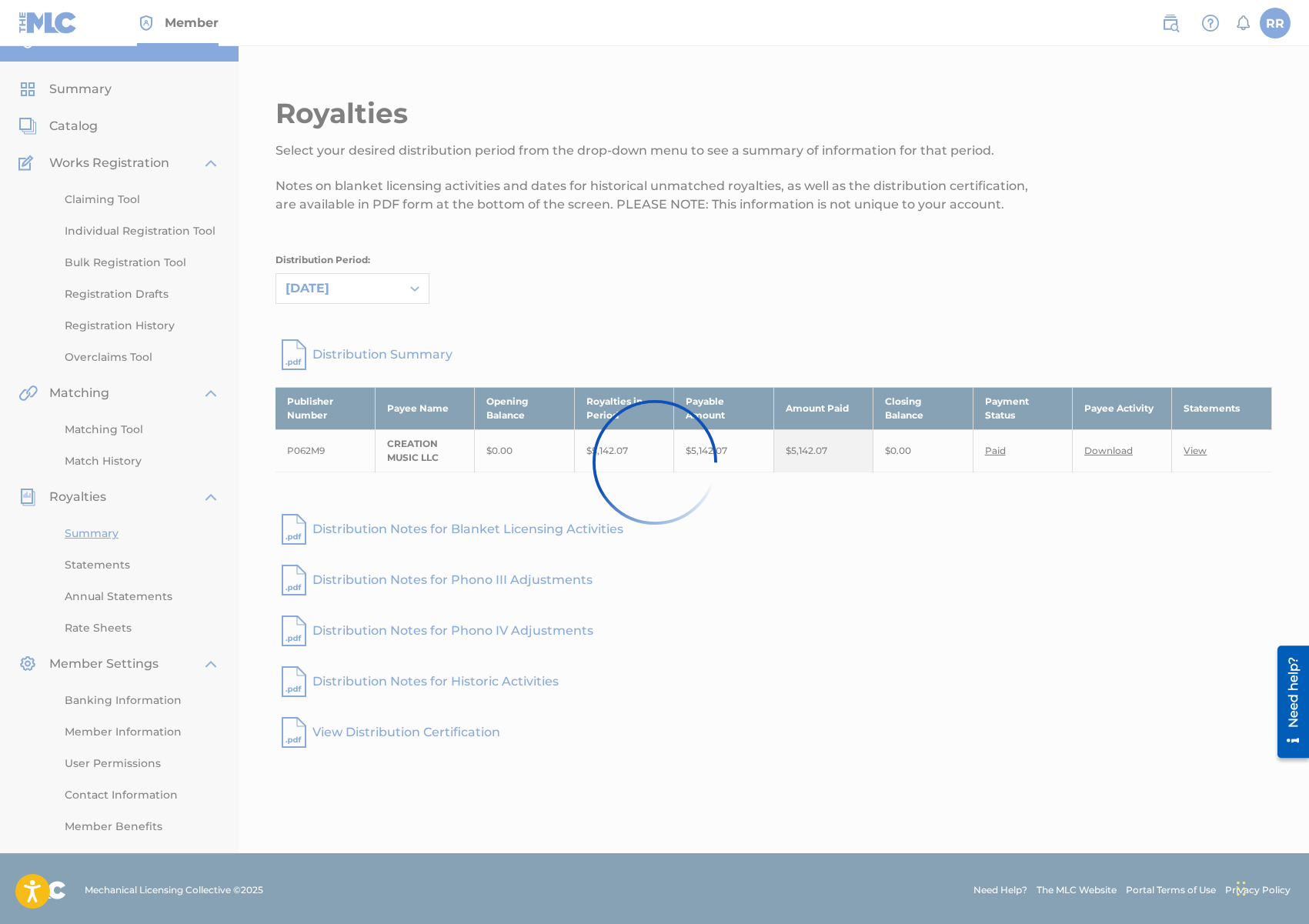
scroll to position [29, 0]
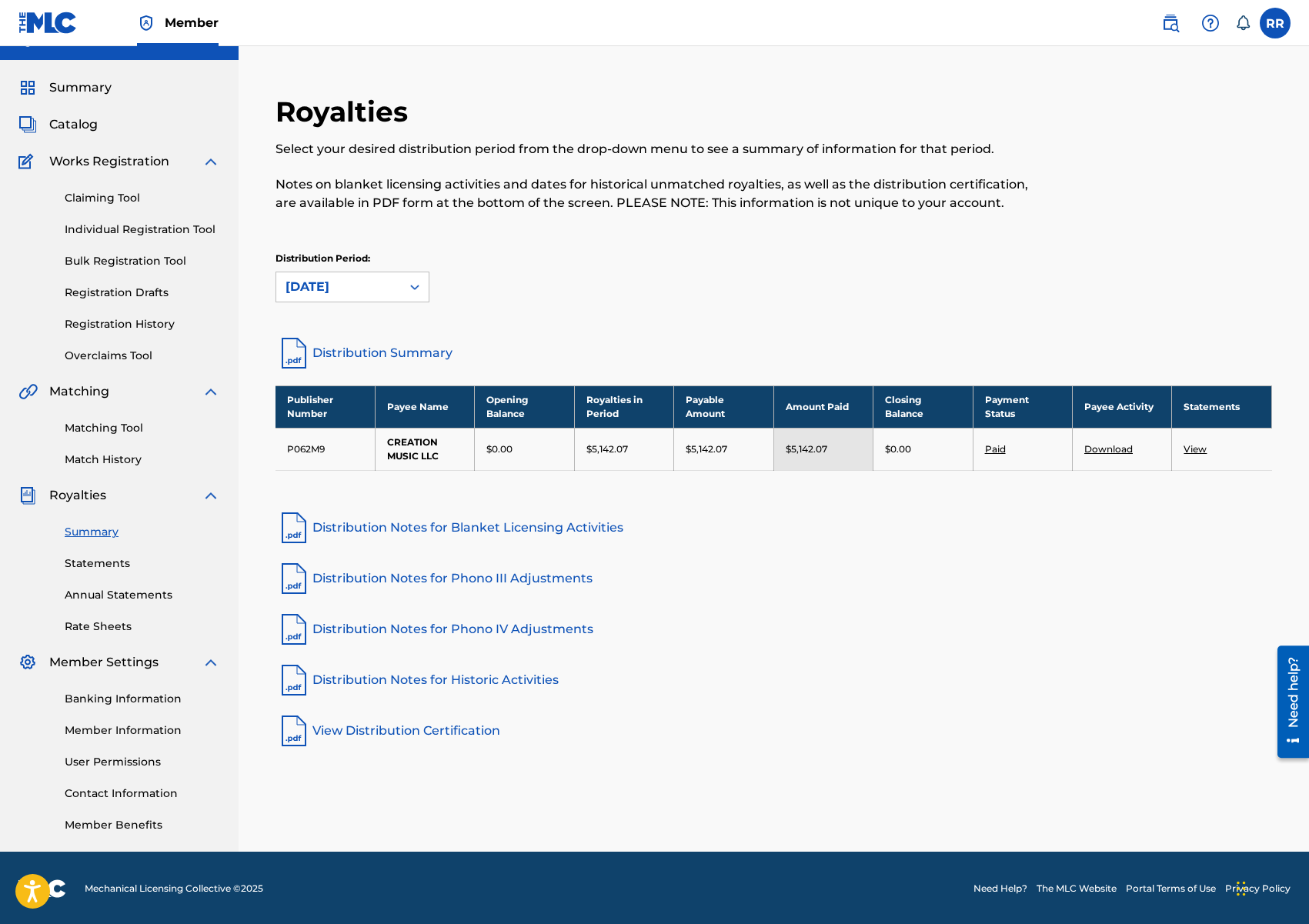
click at [1205, 448] on link "View" at bounding box center [1195, 449] width 23 height 12
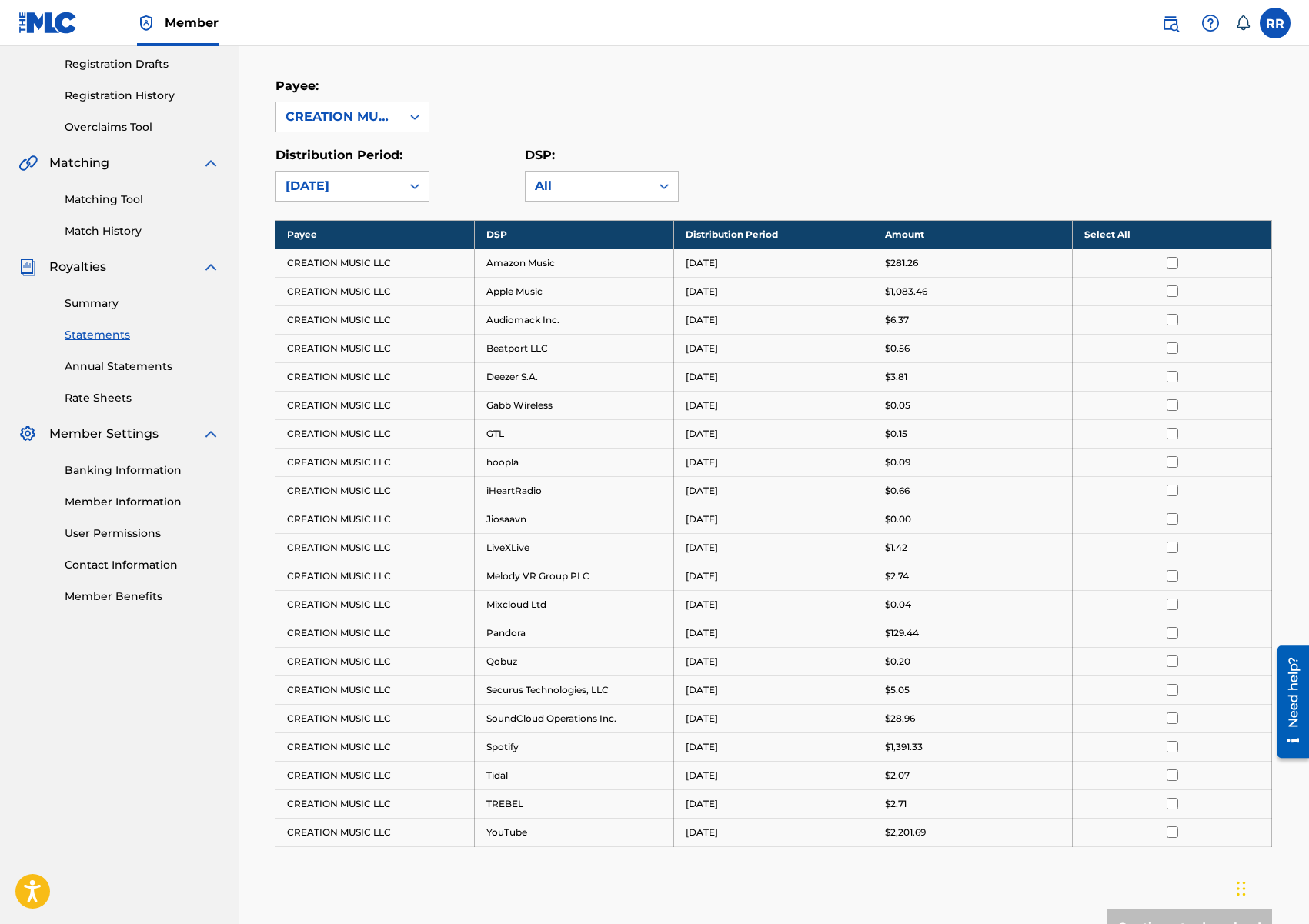
scroll to position [256, 0]
click at [1105, 235] on th "Select All" at bounding box center [1172, 235] width 200 height 29
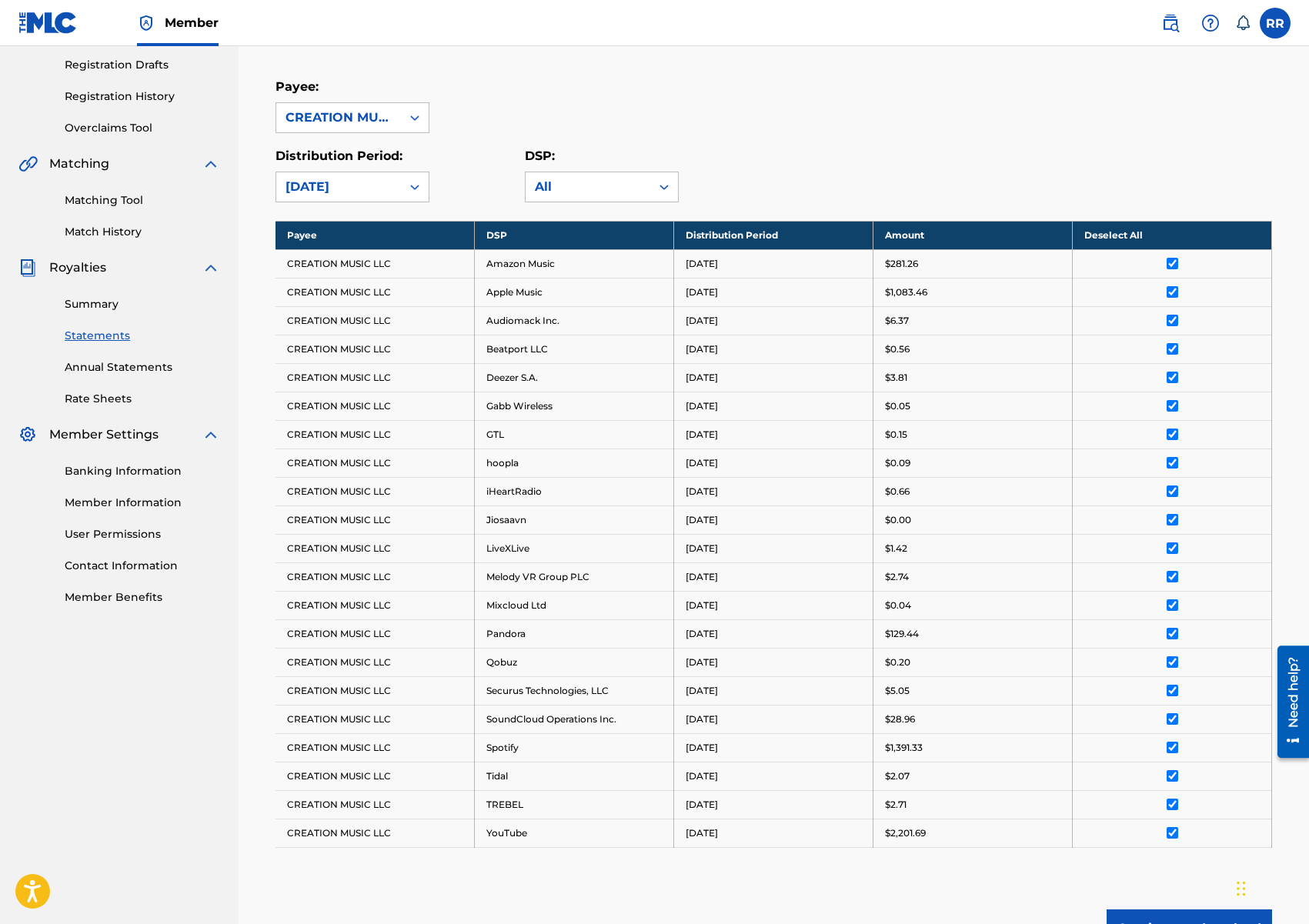
scroll to position [416, 0]
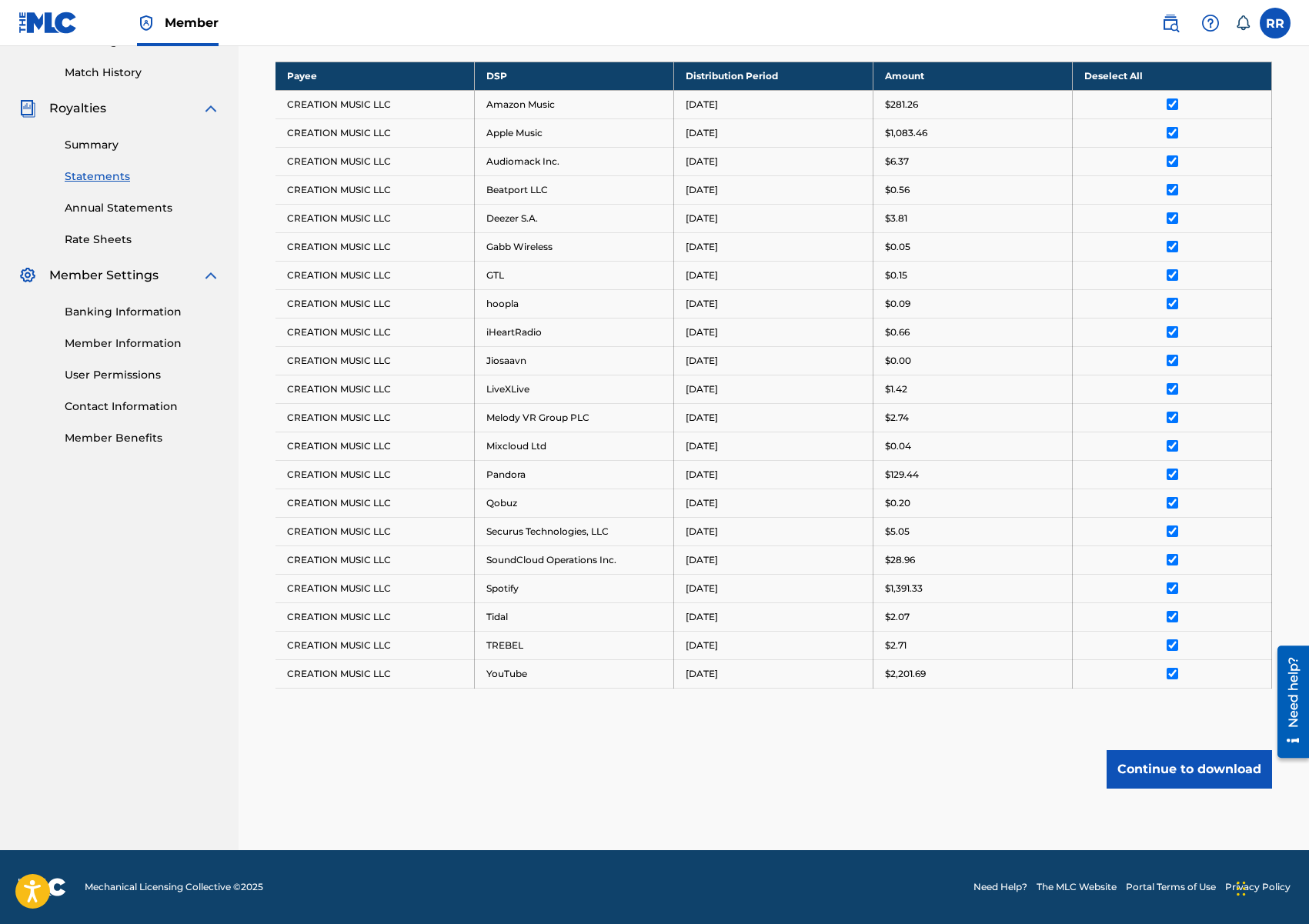
click at [1165, 771] on button "Continue to download" at bounding box center [1189, 769] width 166 height 39
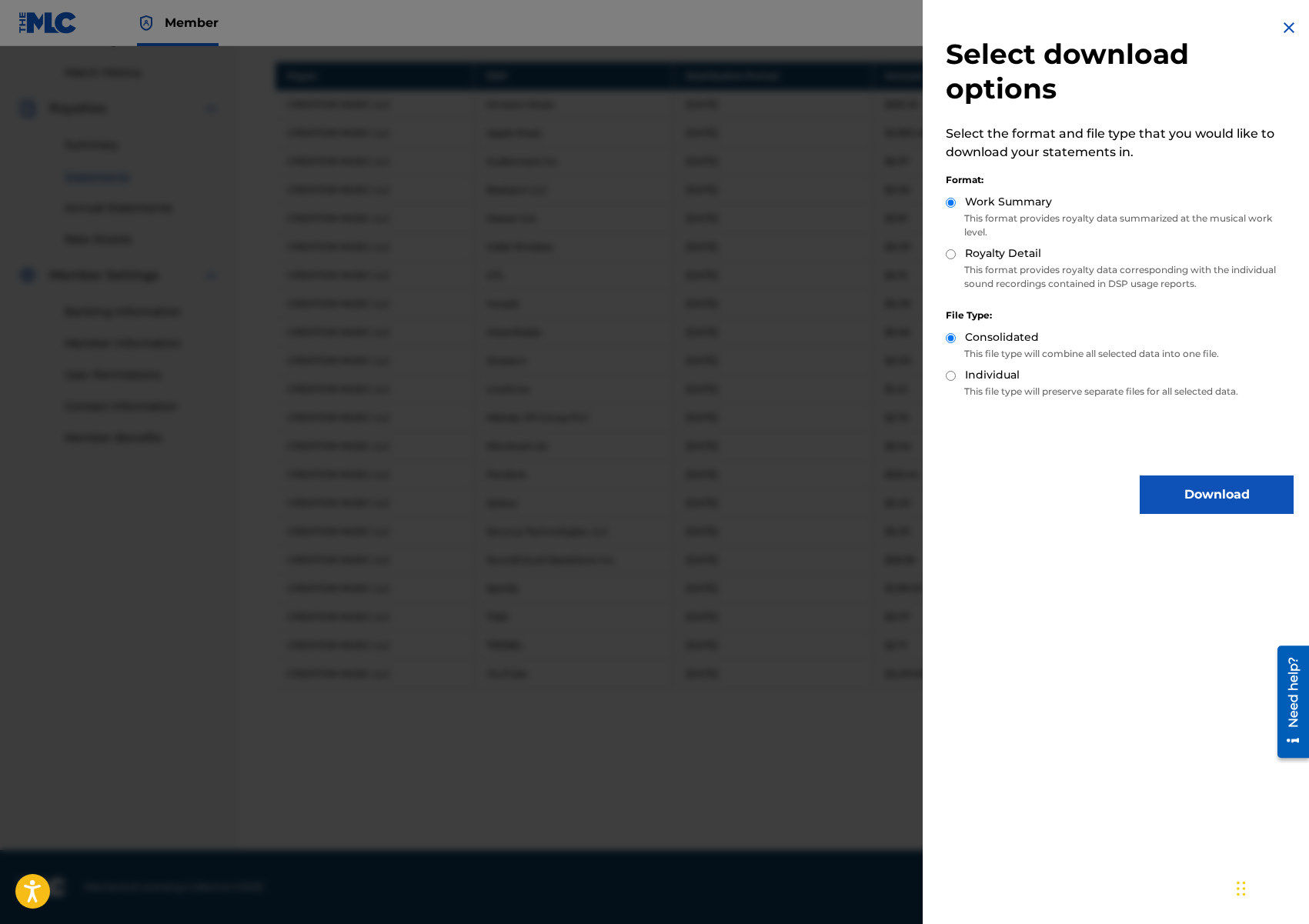
click at [1214, 496] on button "Download" at bounding box center [1216, 495] width 154 height 39
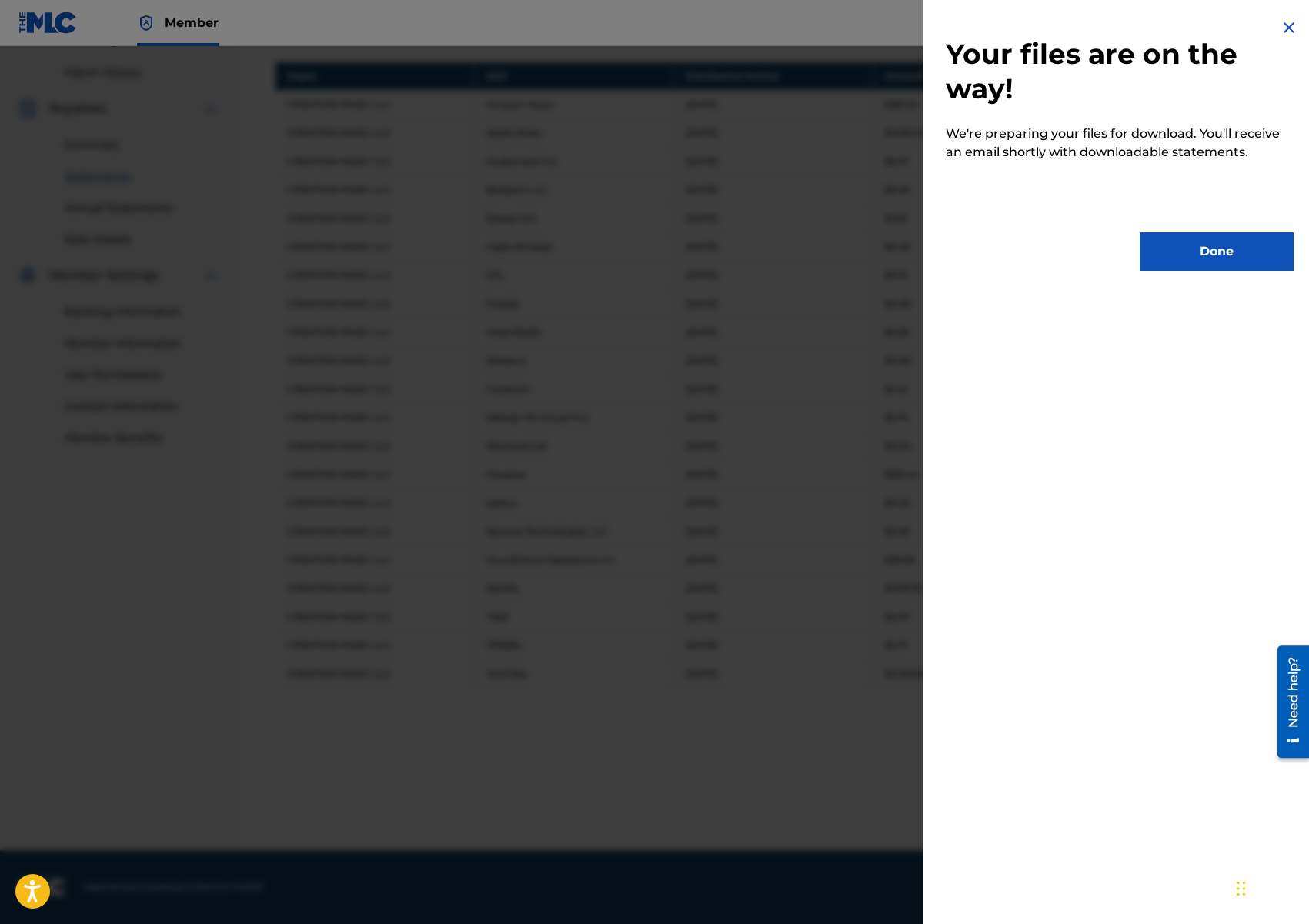
click at [1182, 263] on button "Done" at bounding box center [1216, 252] width 154 height 39
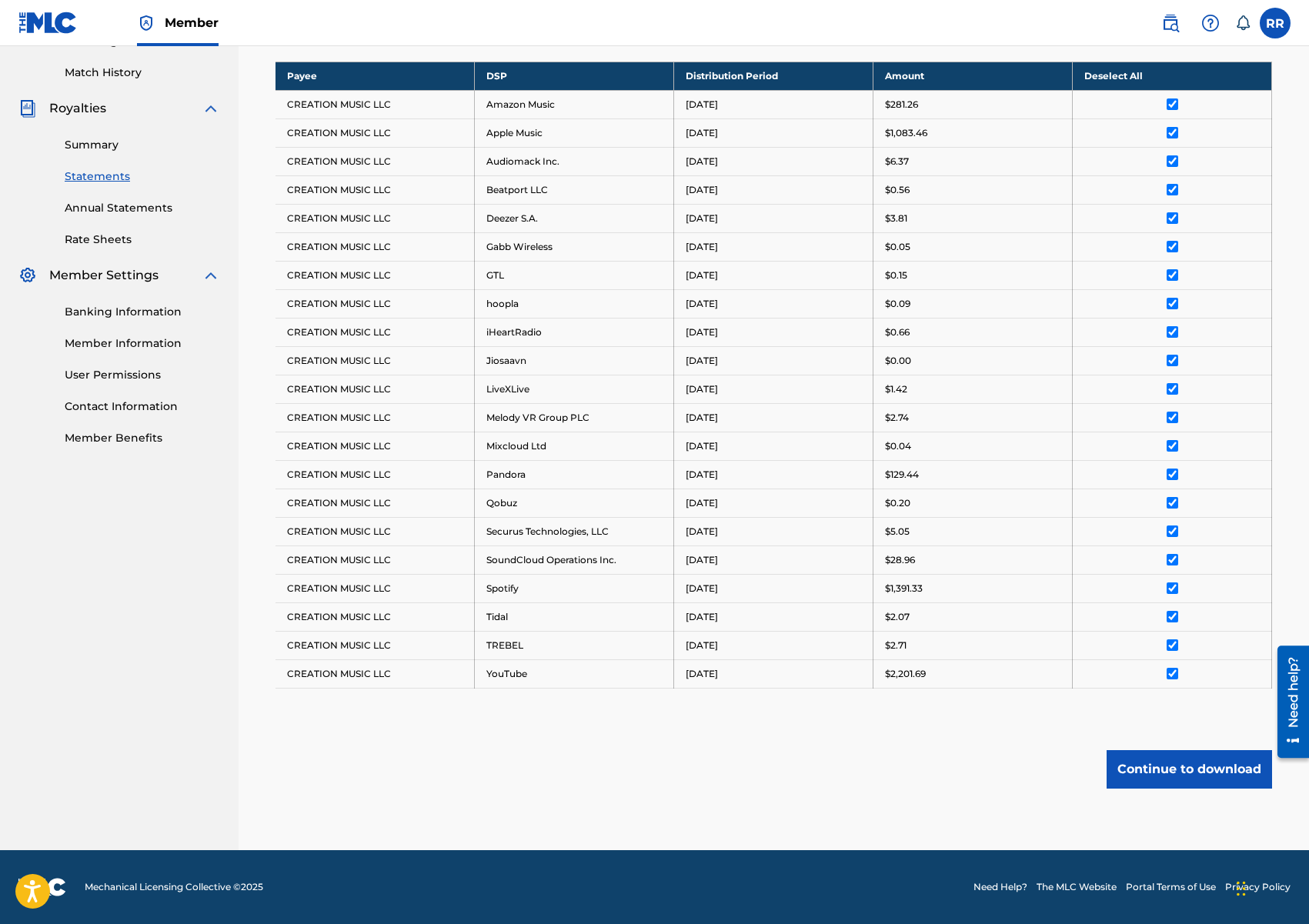
scroll to position [0, 0]
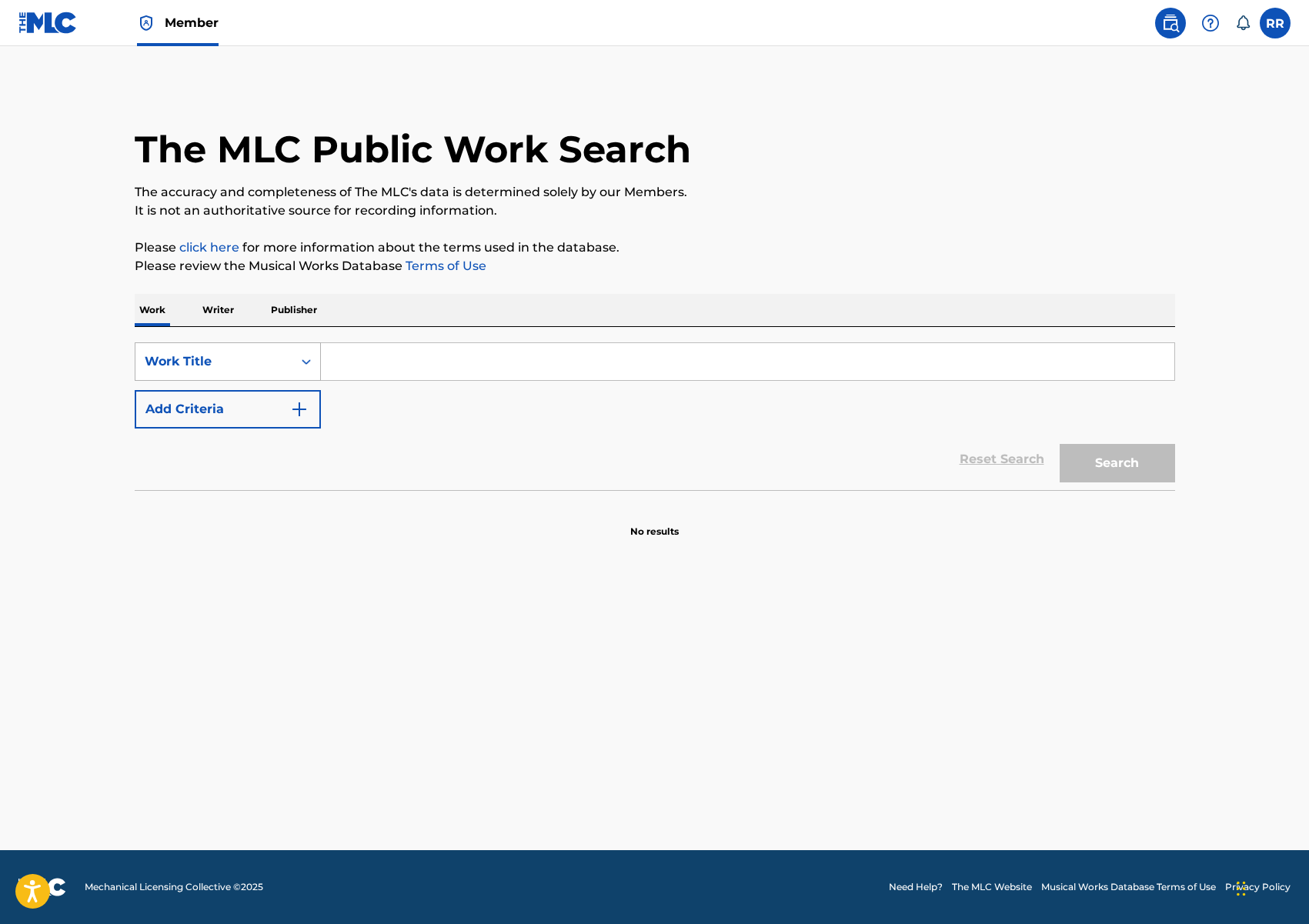
drag, startPoint x: 232, startPoint y: 343, endPoint x: 243, endPoint y: 356, distance: 17.0
click at [233, 344] on div "Work Title" at bounding box center [227, 362] width 186 height 39
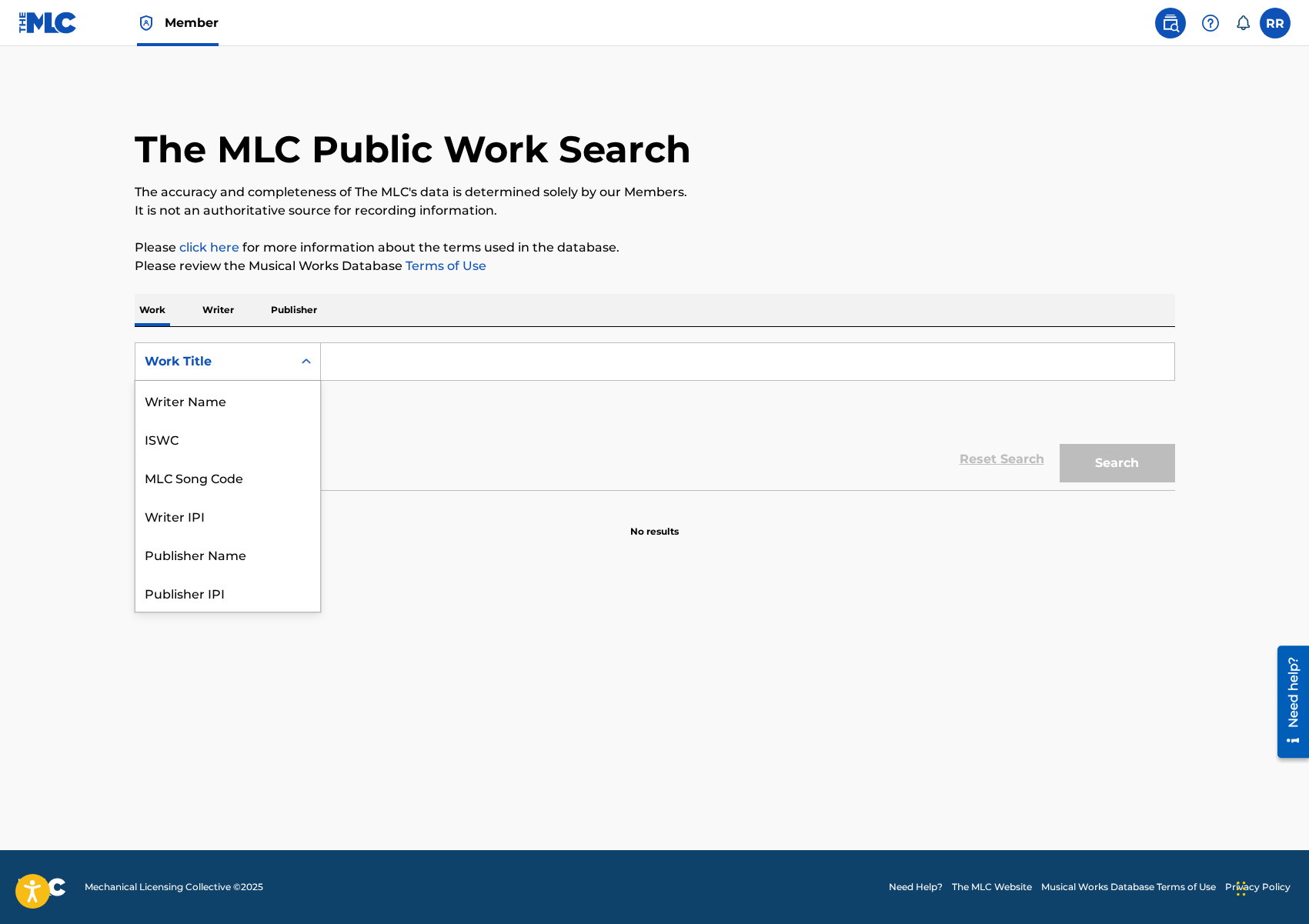
scroll to position [77, 0]
drag, startPoint x: 250, startPoint y: 392, endPoint x: 311, endPoint y: 380, distance: 62.2
click at [250, 392] on div "MLC Song Code" at bounding box center [227, 400] width 184 height 39
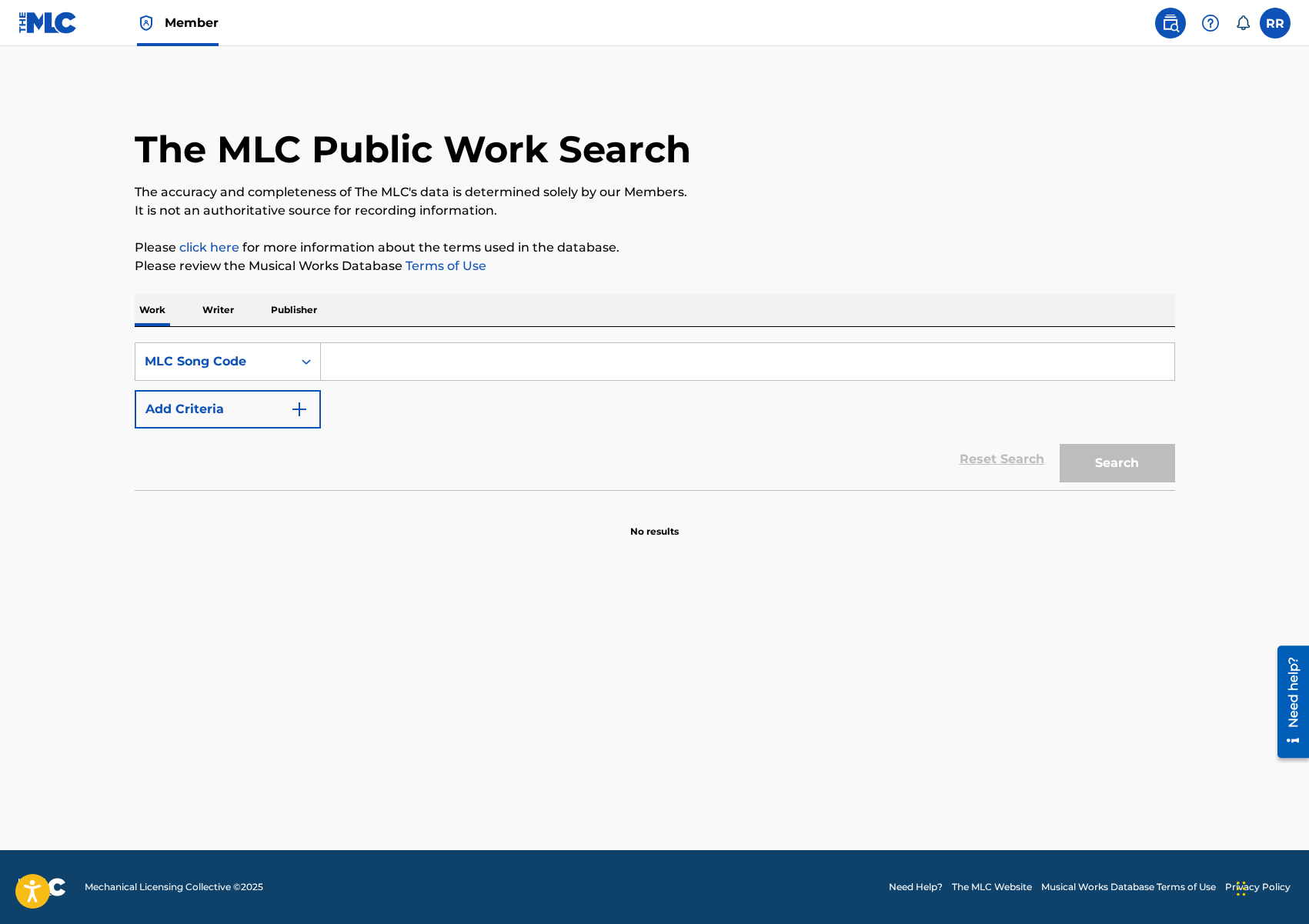
click at [399, 364] on input "Search Form" at bounding box center [748, 362] width 854 height 37
paste input "TE3WM9"
type input "TE3WM9"
click at [1085, 471] on button "Search" at bounding box center [1117, 463] width 115 height 39
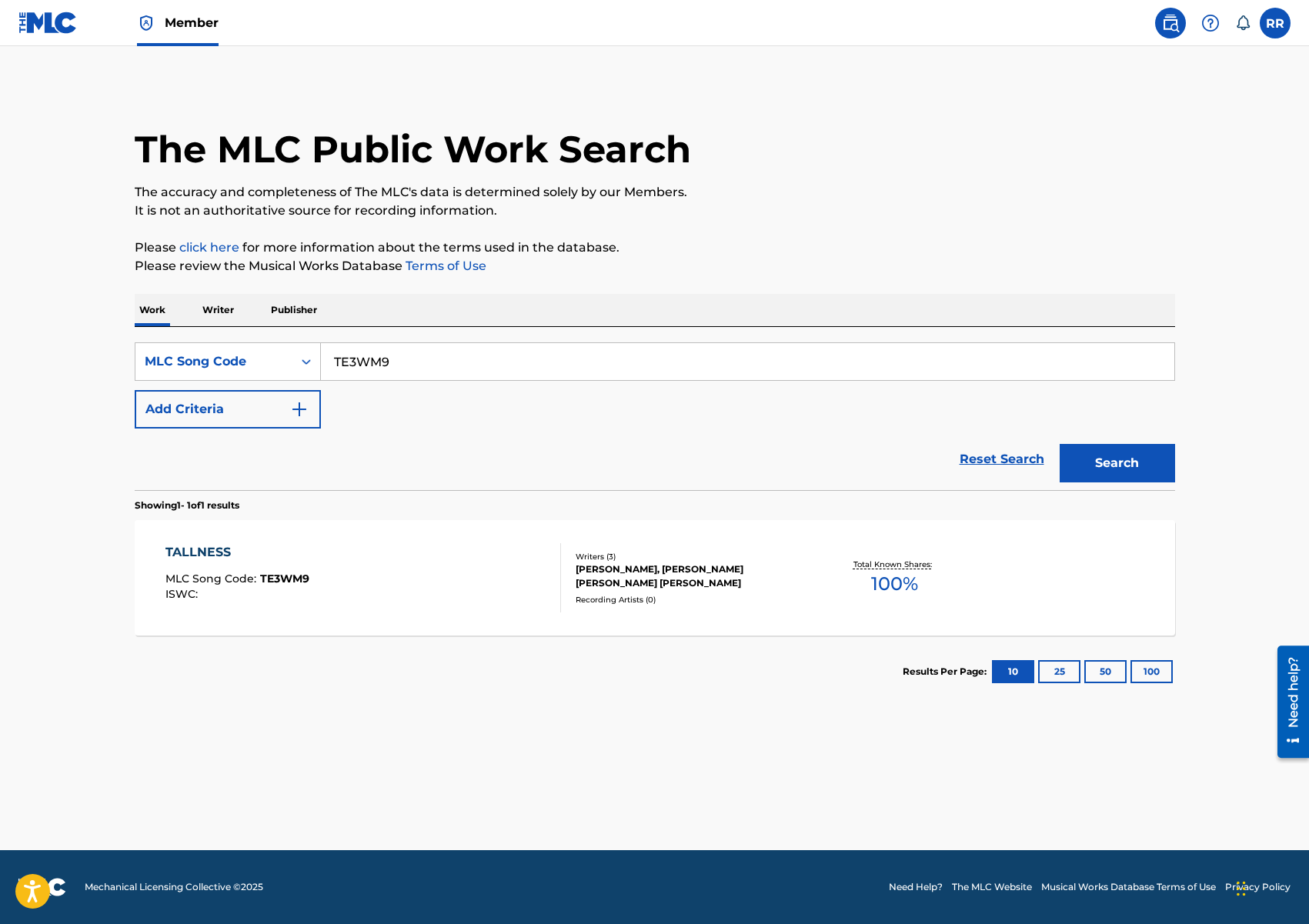
click at [815, 556] on div "Total Known Shares: 100 %" at bounding box center [895, 578] width 173 height 47
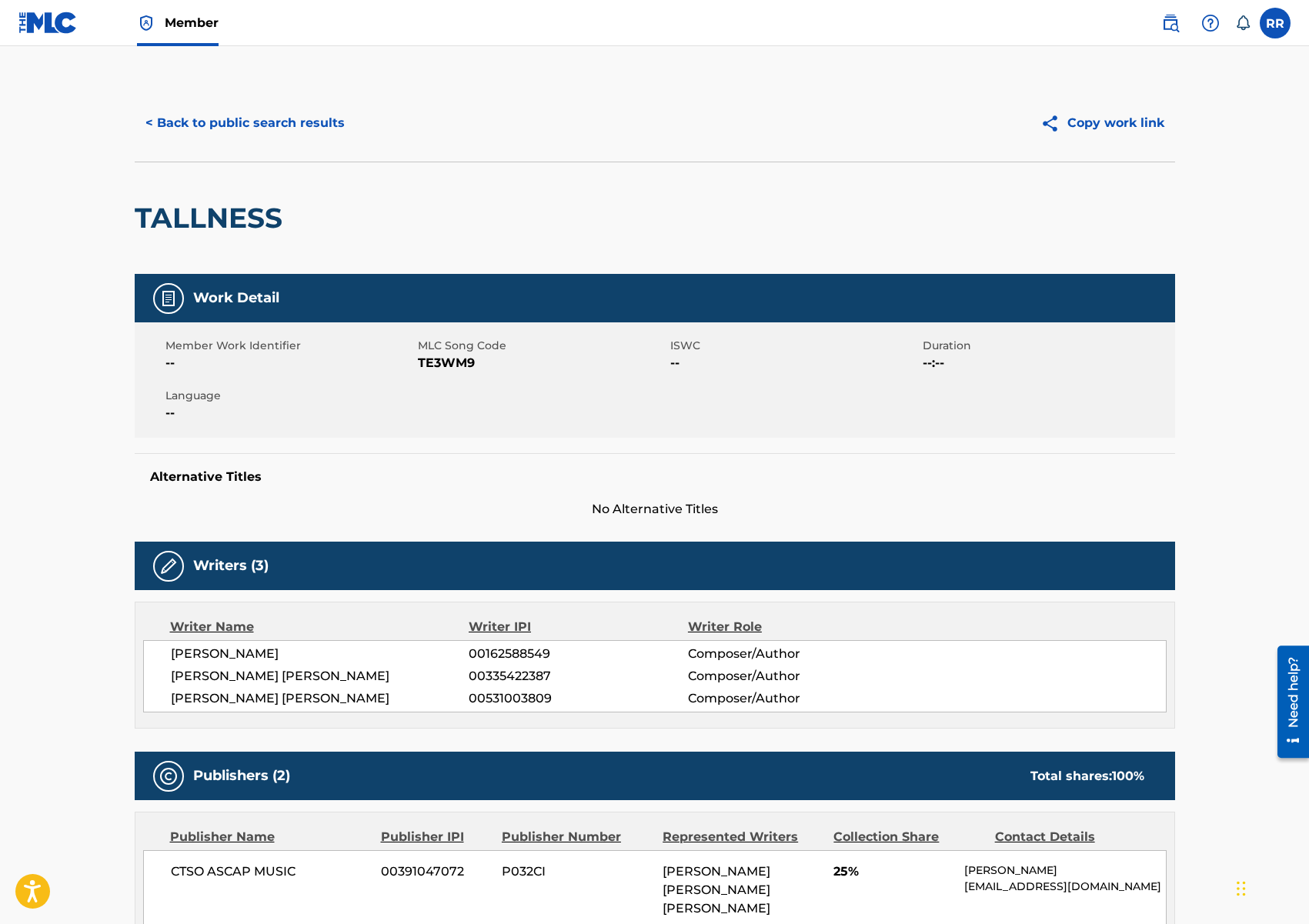
click at [210, 112] on button "< Back to public search results" at bounding box center [245, 123] width 221 height 39
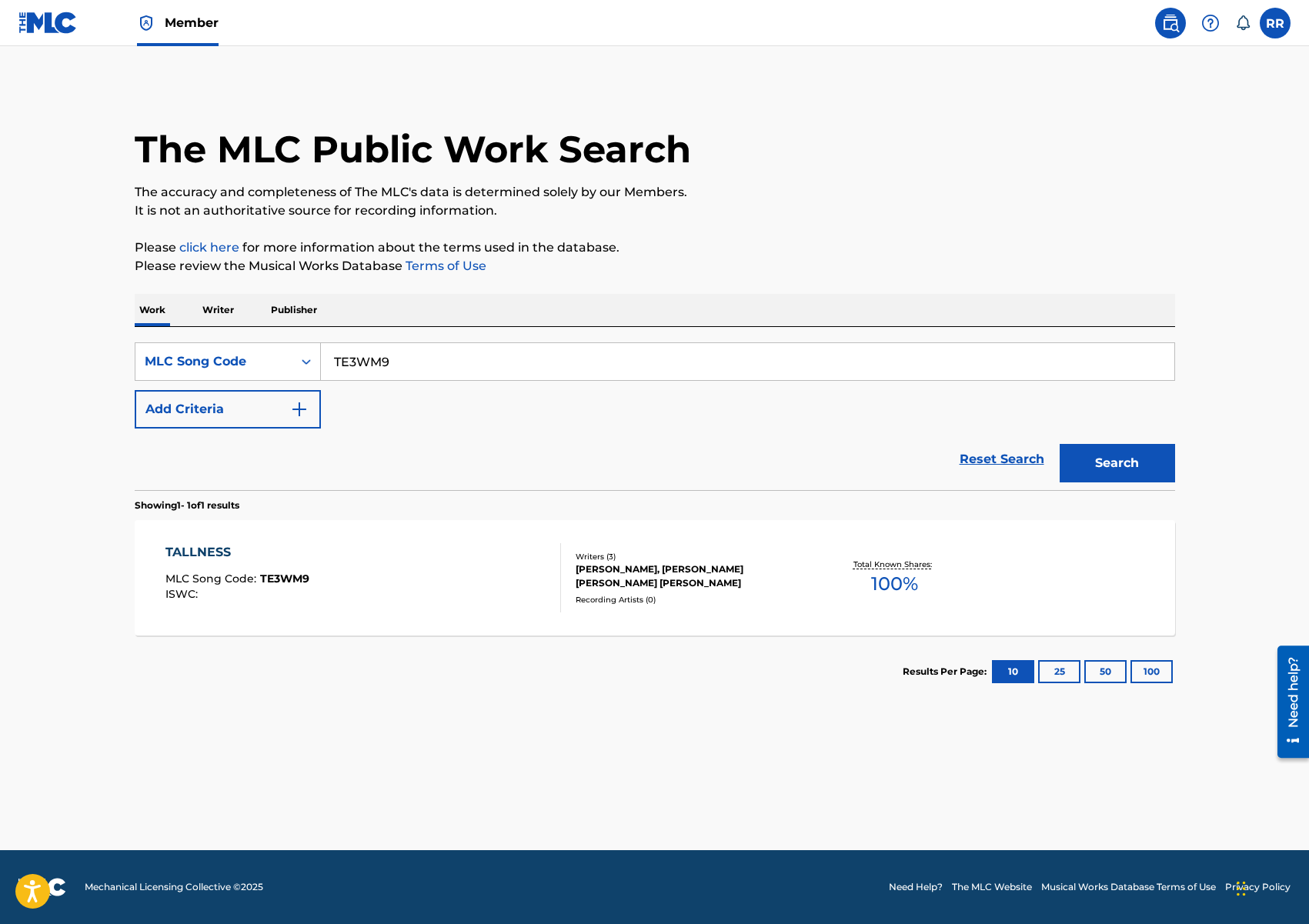
click at [232, 303] on p "Writer" at bounding box center [218, 310] width 40 height 32
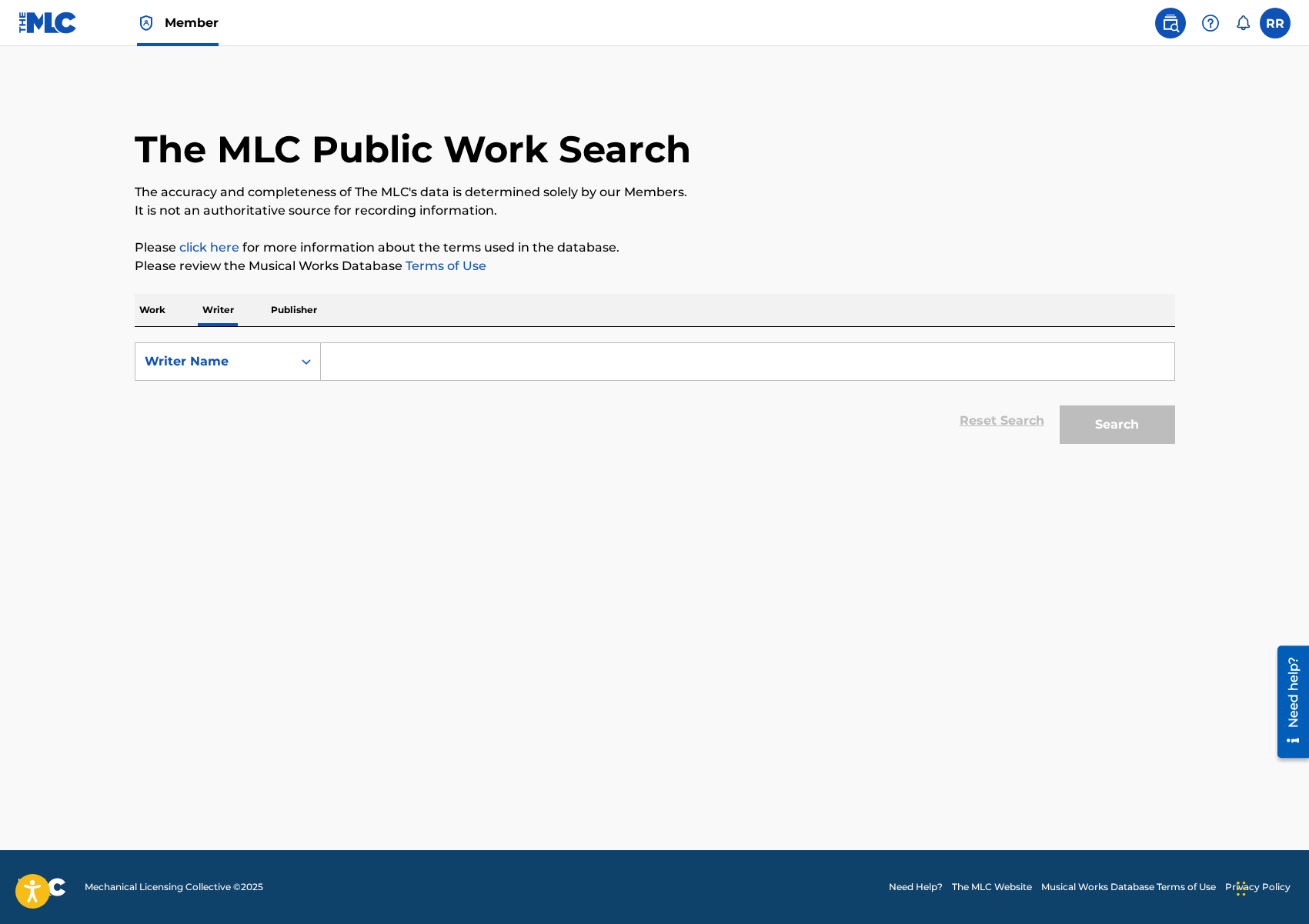
drag, startPoint x: 446, startPoint y: 356, endPoint x: 482, endPoint y: 345, distance: 37.6
click at [446, 356] on input "Search Form" at bounding box center [748, 362] width 854 height 37
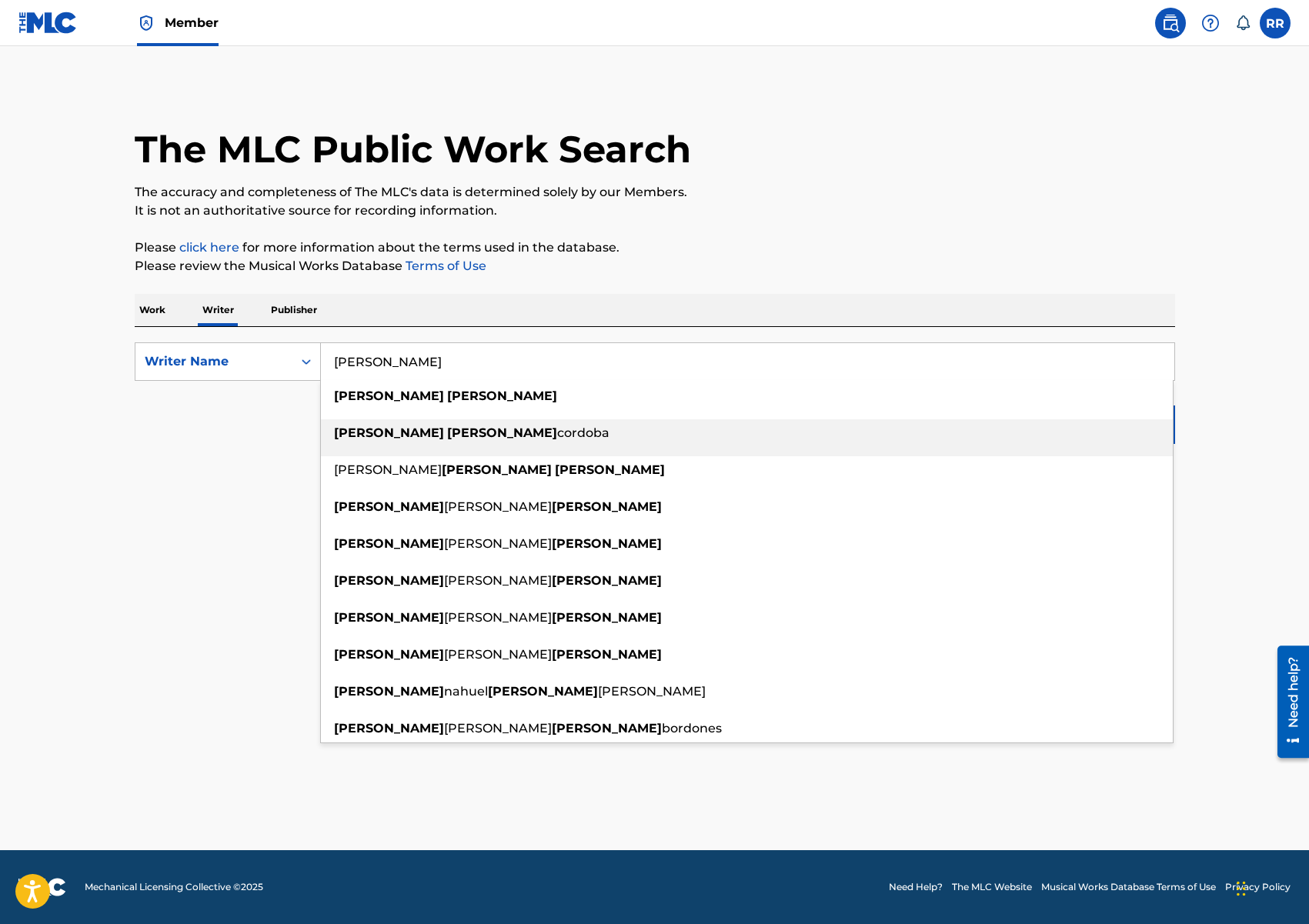
click at [518, 419] on div "[PERSON_NAME]" at bounding box center [747, 433] width 852 height 28
type input "[PERSON_NAME]"
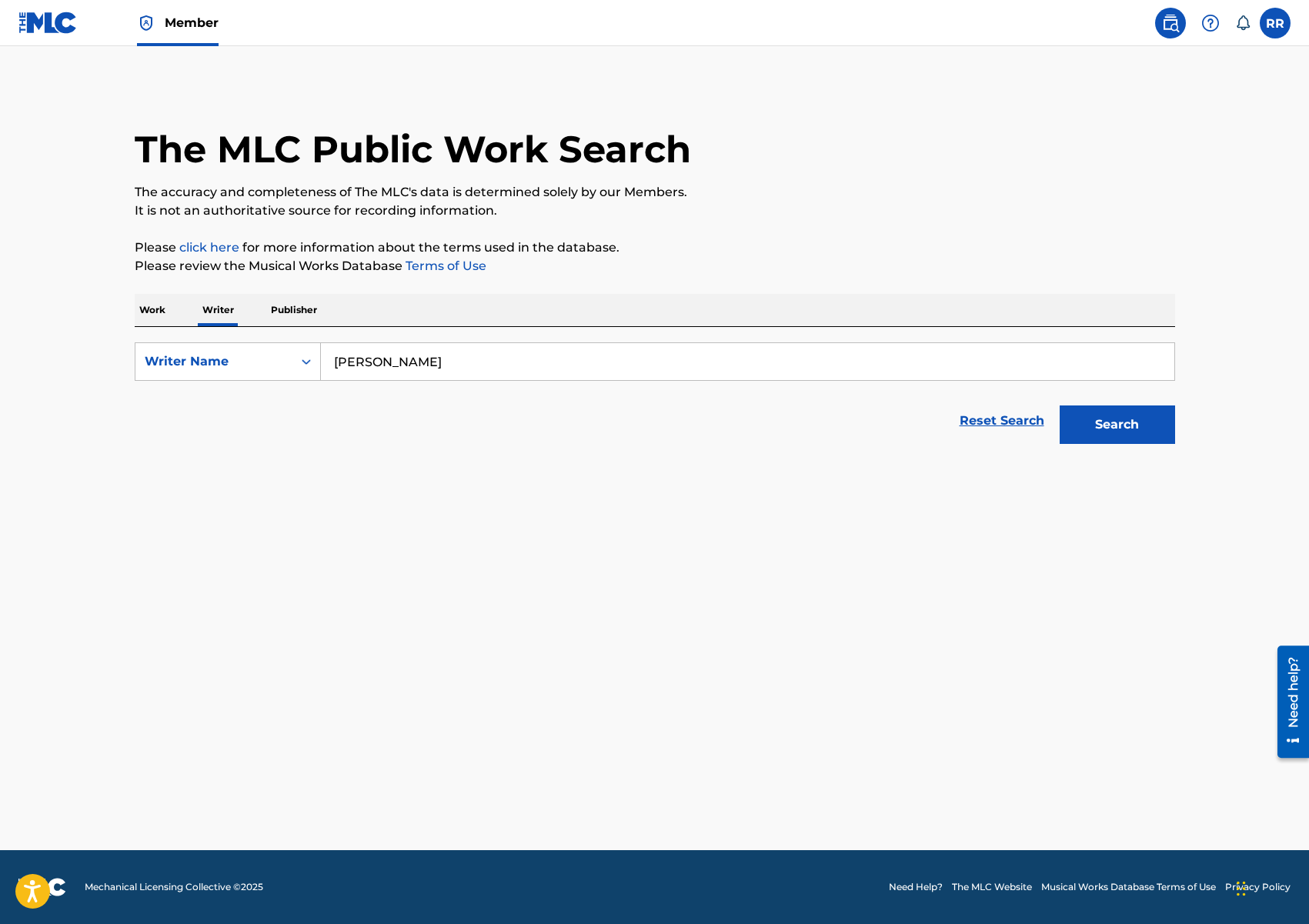
click at [1099, 419] on button "Search" at bounding box center [1117, 425] width 115 height 39
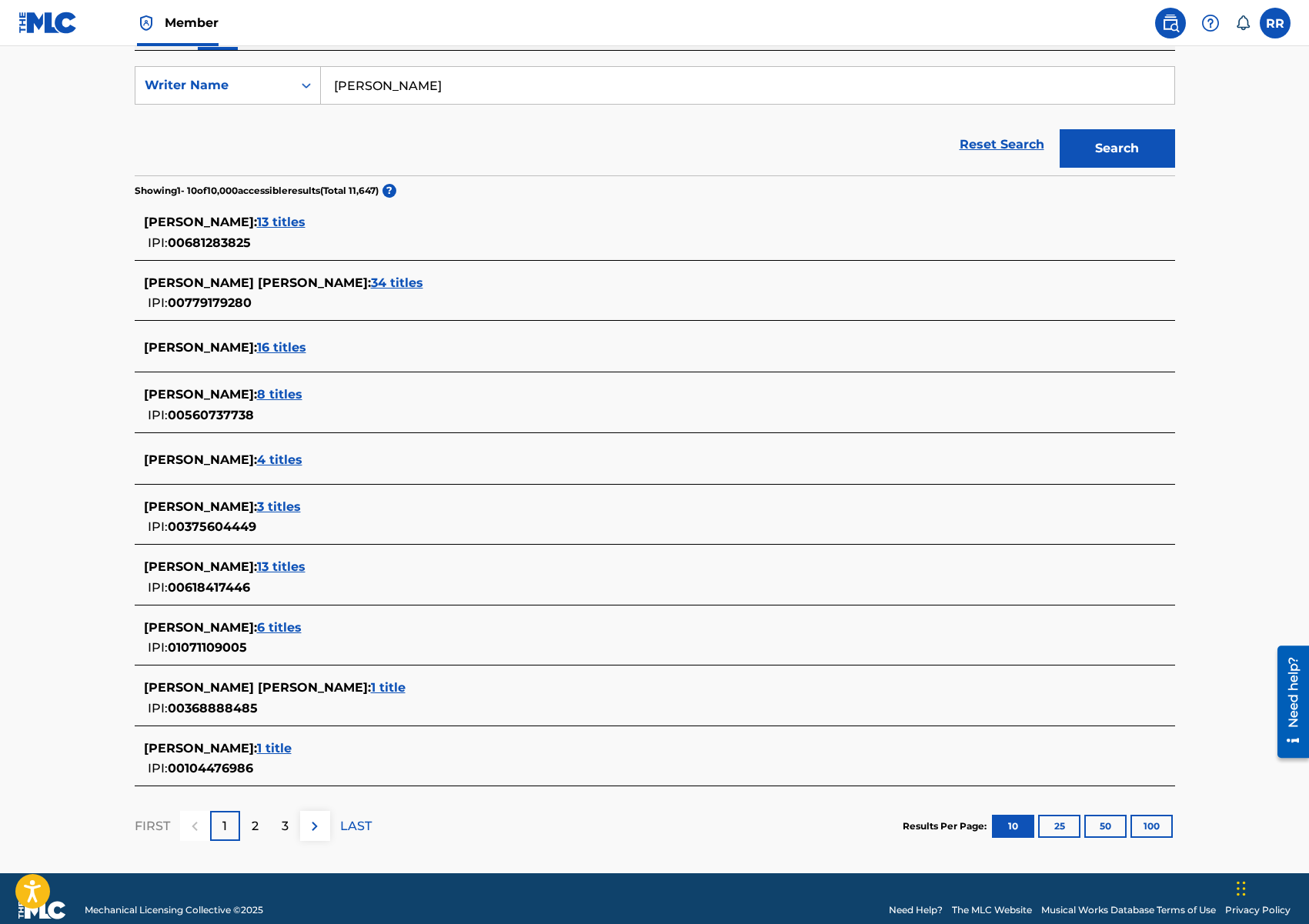
scroll to position [282, 0]
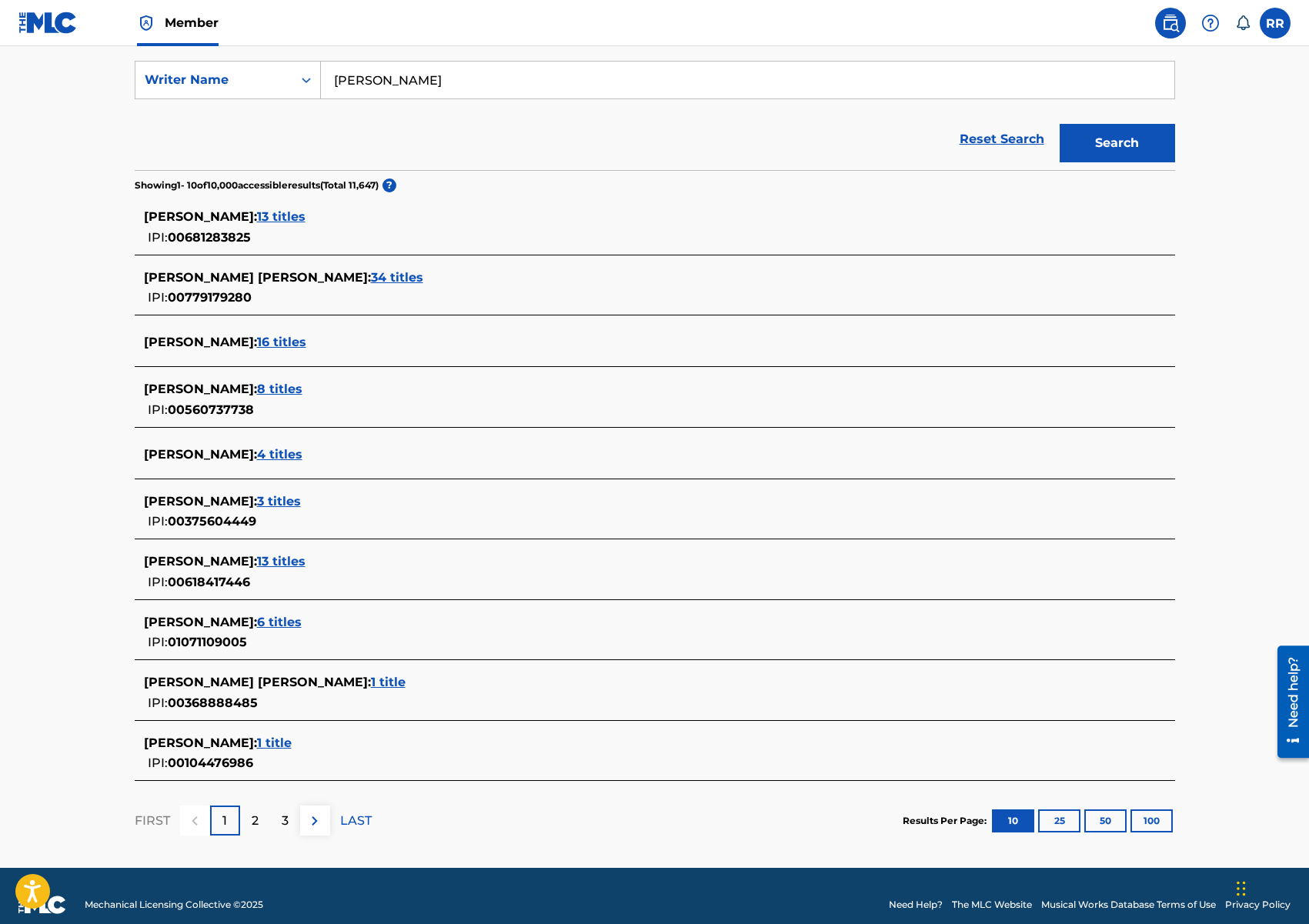
click at [302, 450] on span "4 titles" at bounding box center [279, 454] width 45 height 14
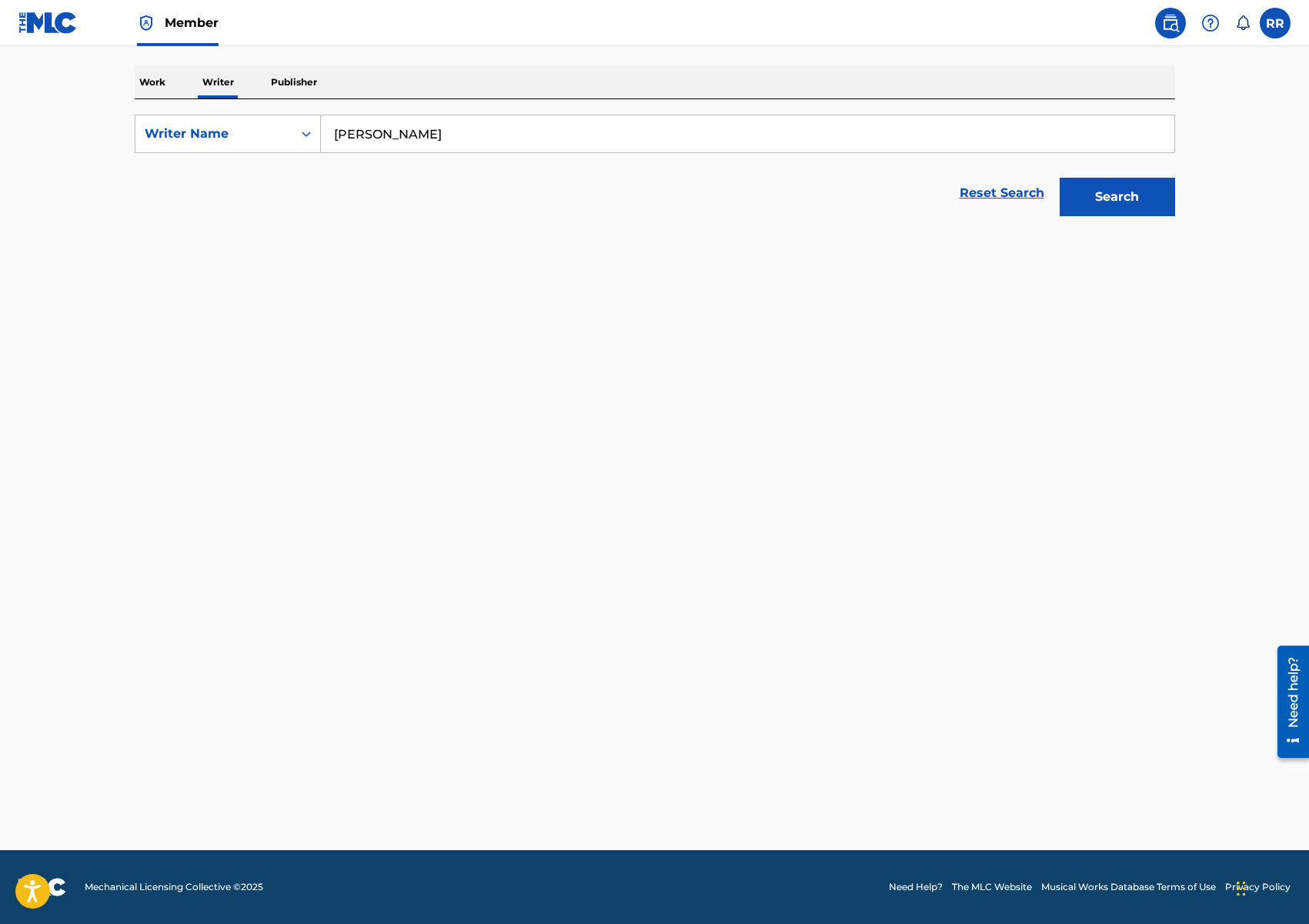
scroll to position [228, 0]
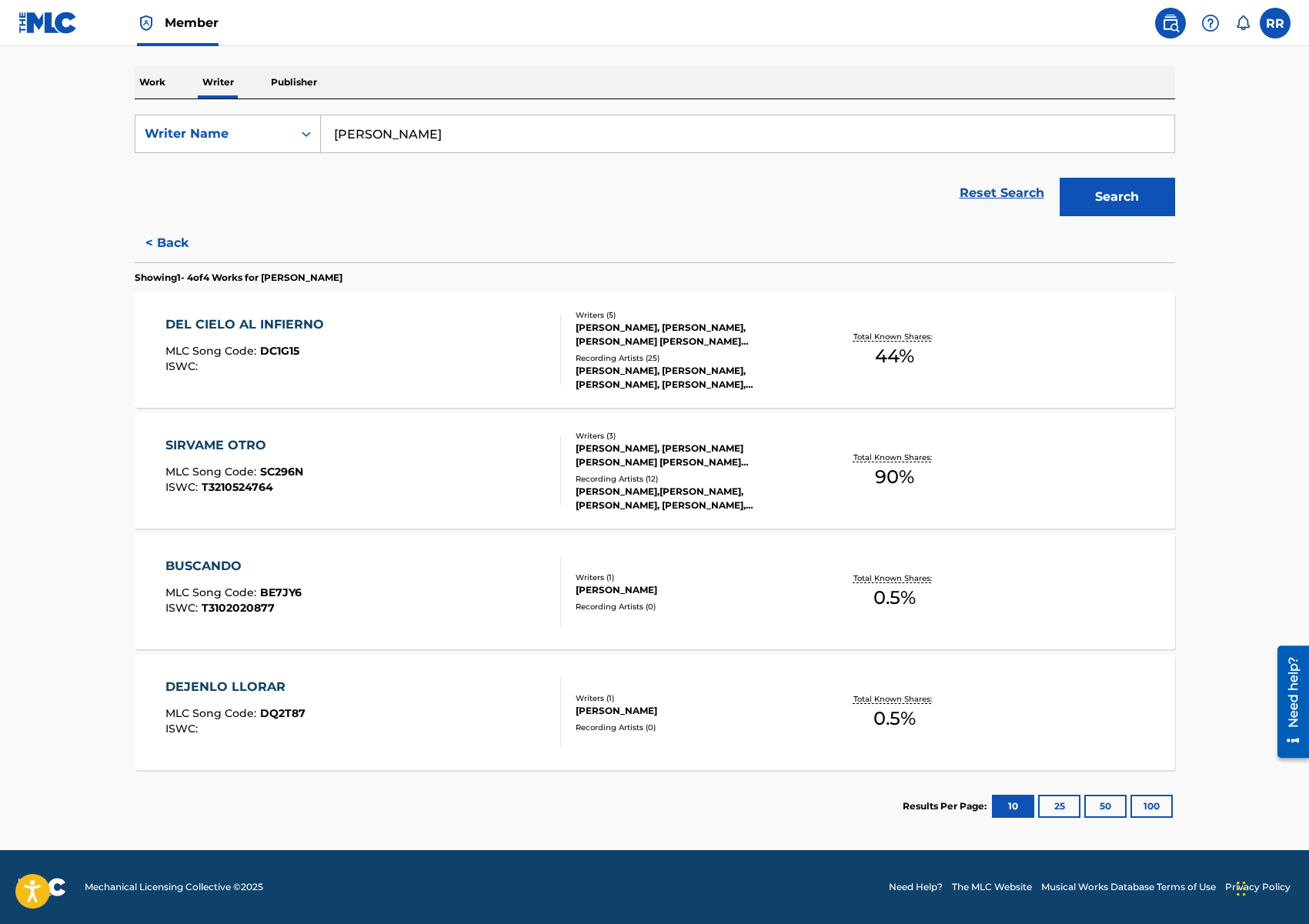
click at [770, 497] on div "[PERSON_NAME],[PERSON_NAME], [PERSON_NAME], [PERSON_NAME], [PERSON_NAME], [PERS…" at bounding box center [692, 498] width 232 height 28
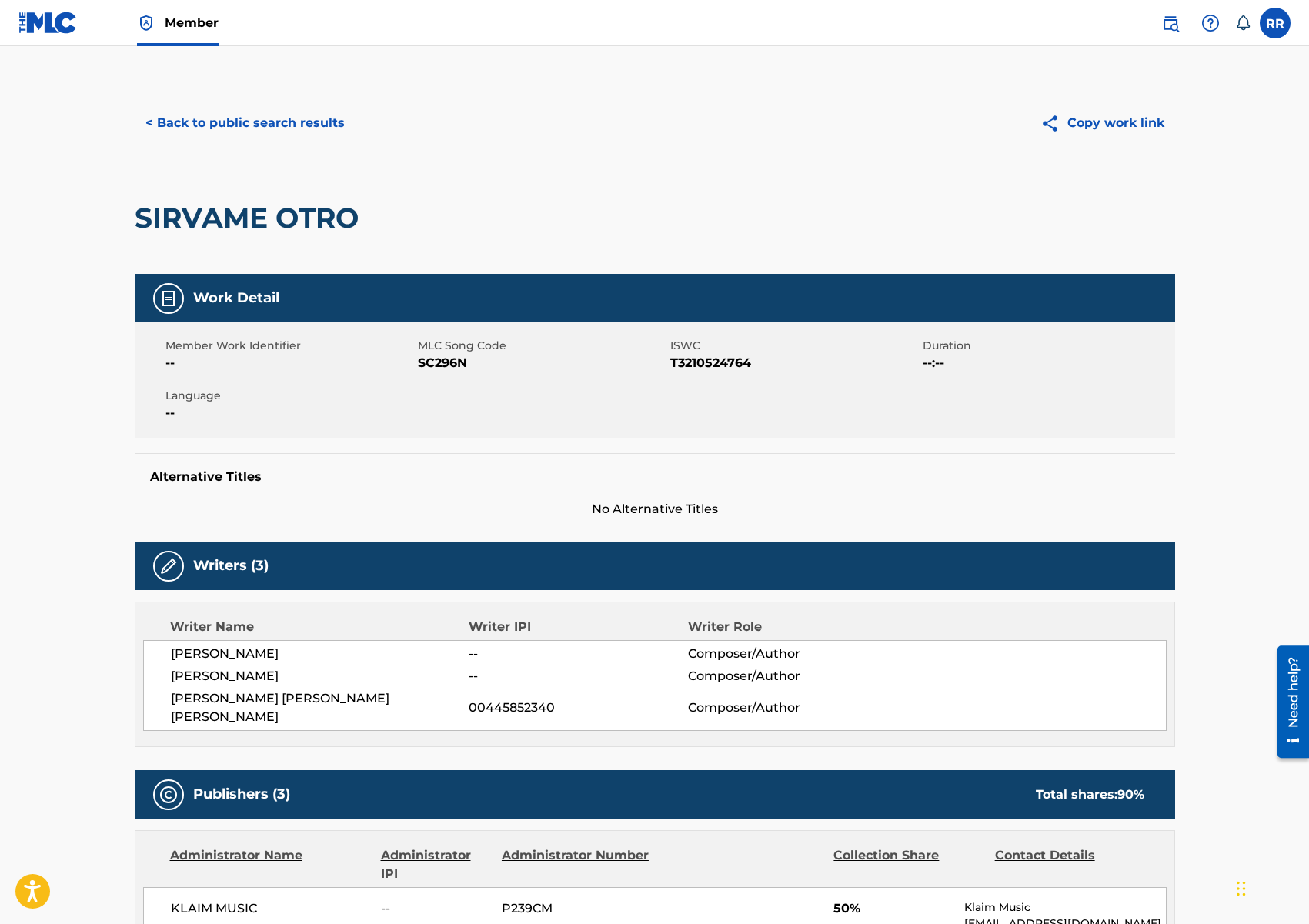
click at [239, 128] on button "< Back to public search results" at bounding box center [245, 123] width 221 height 39
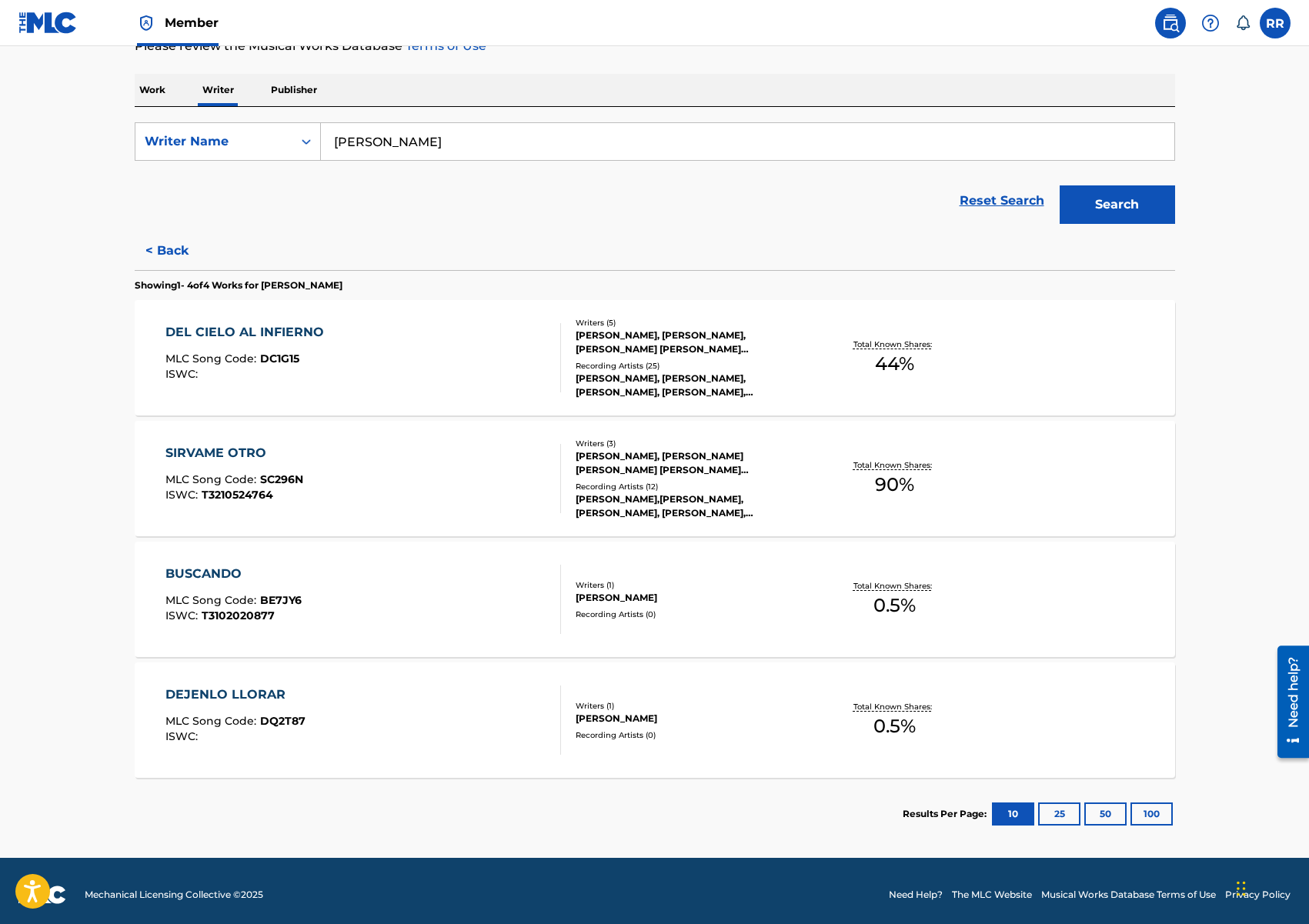
scroll to position [228, 0]
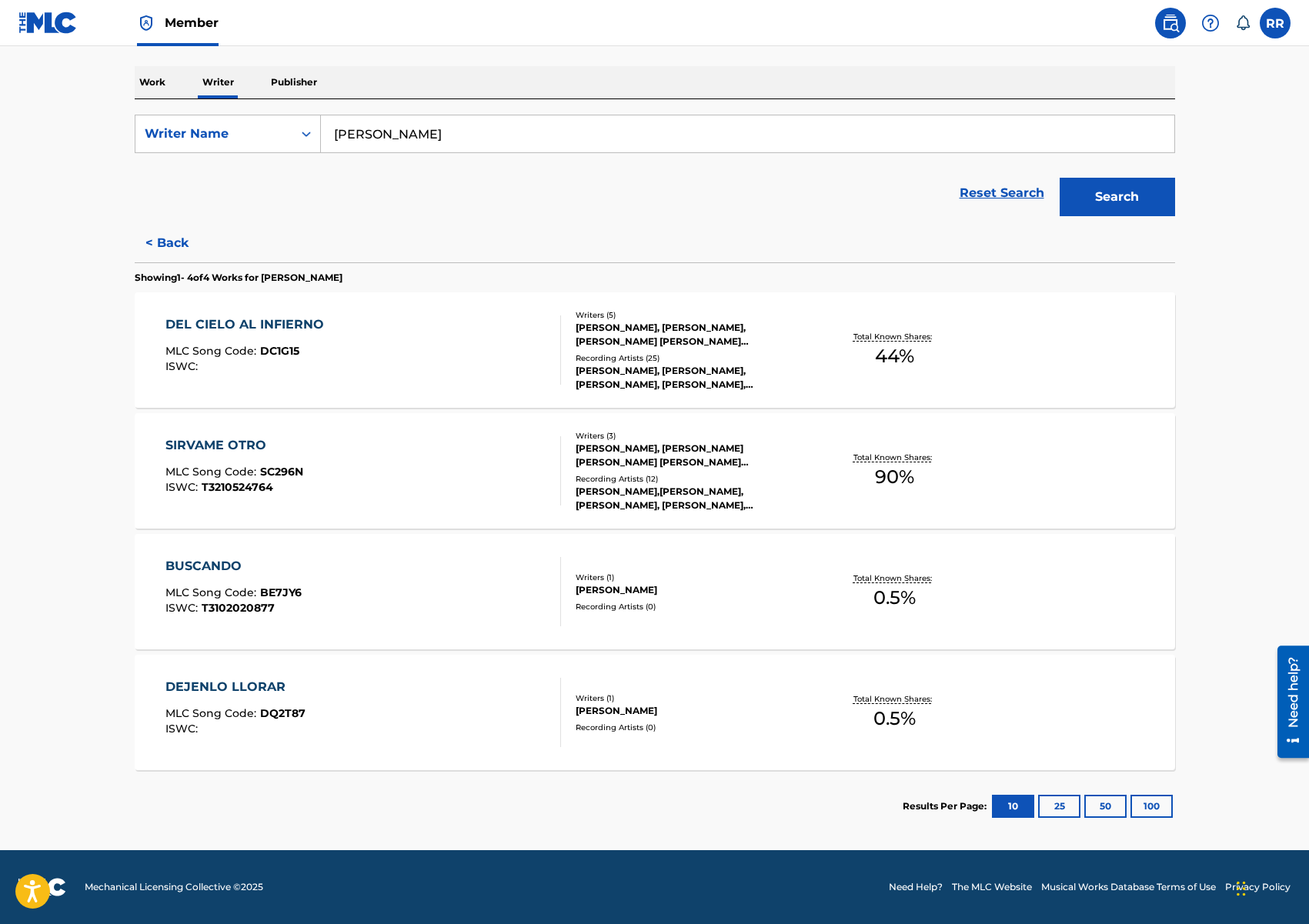
click at [758, 564] on div "BUSCANDO MLC Song Code : BE7JY6 ISWC : T3102020877 Writers ( 1 ) [PERSON_NAME] …" at bounding box center [655, 591] width 1040 height 115
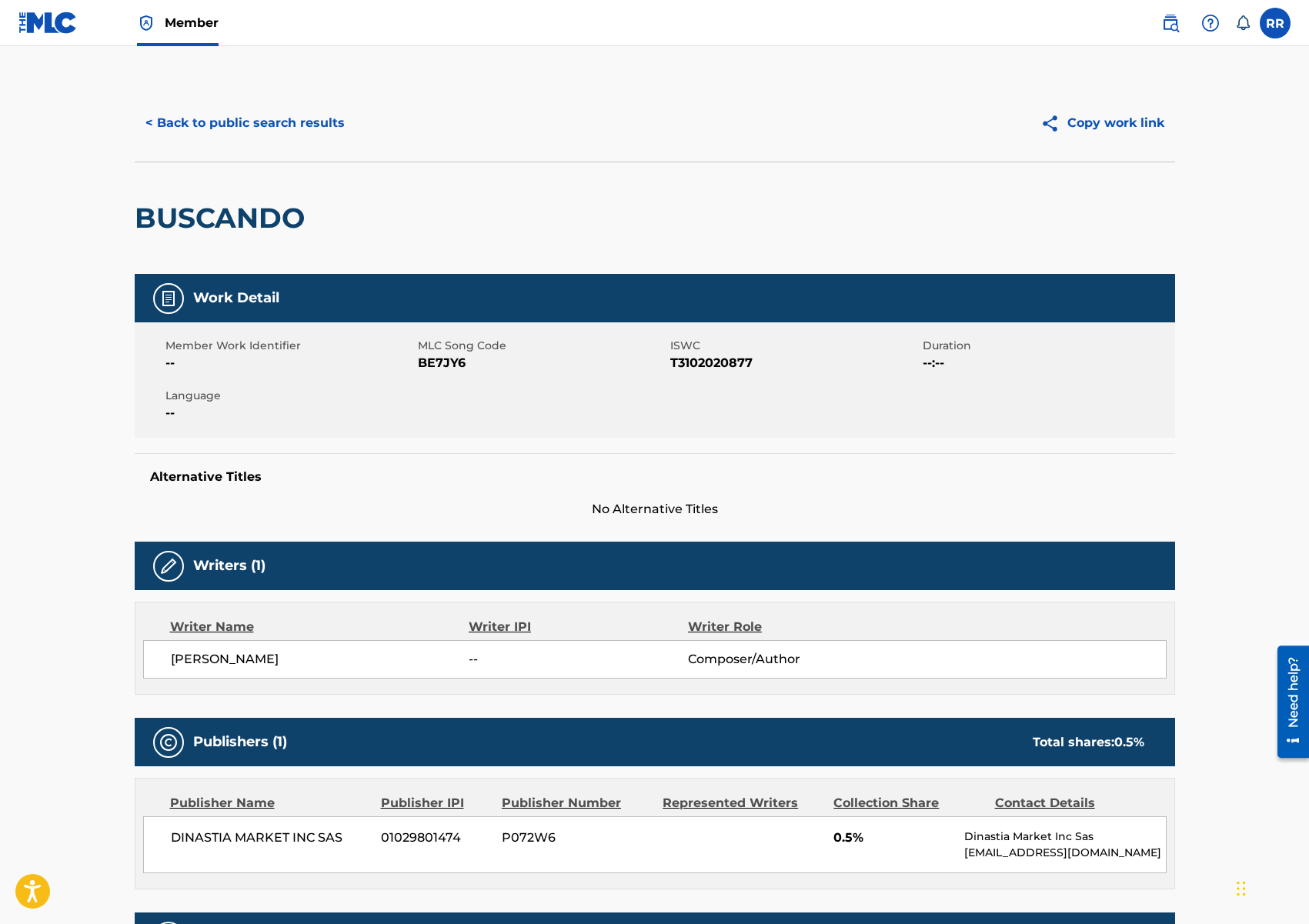
click at [265, 127] on button "< Back to public search results" at bounding box center [245, 123] width 221 height 39
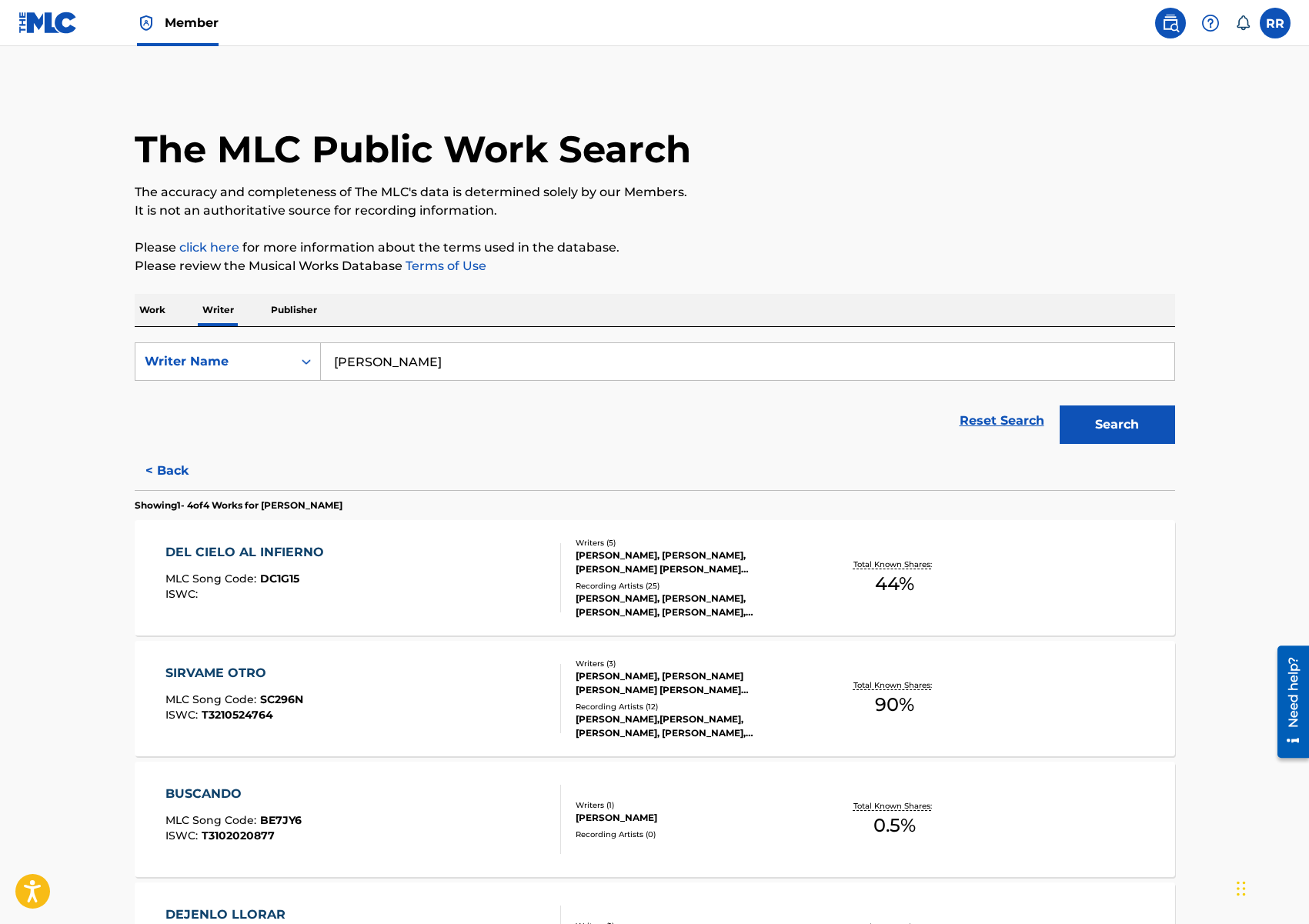
click at [170, 470] on button "< Back" at bounding box center [181, 471] width 93 height 39
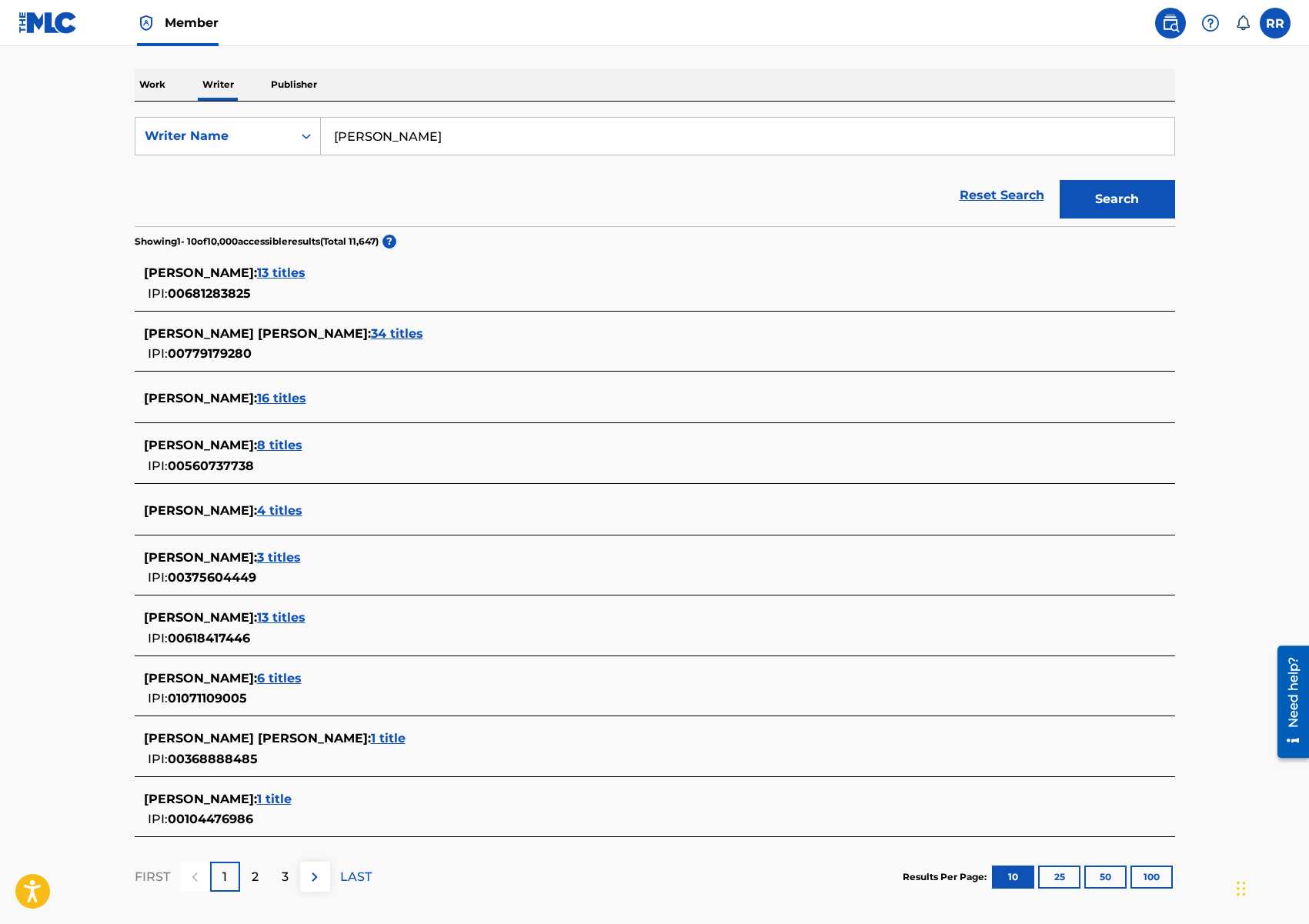
scroll to position [267, 0]
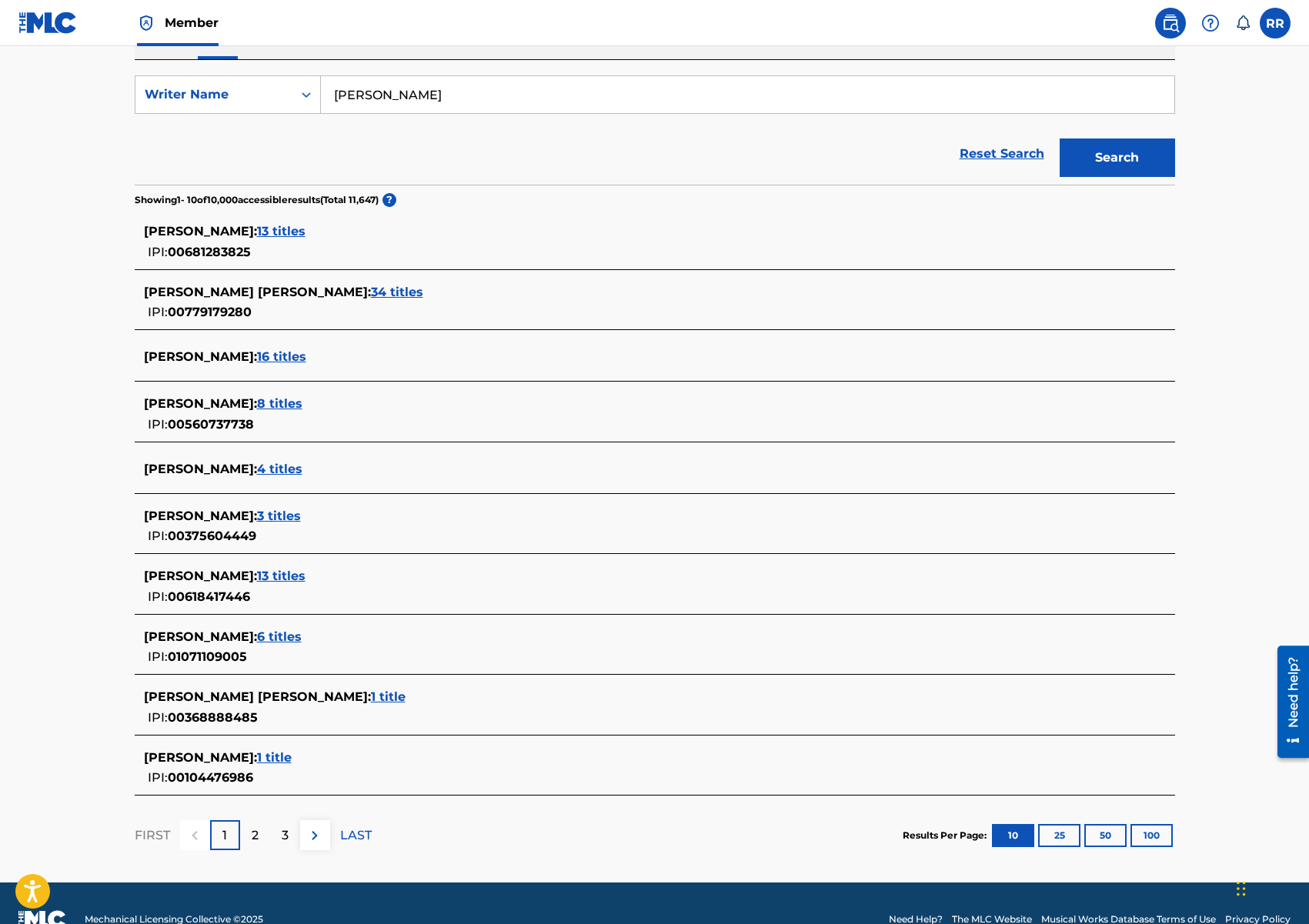
click at [281, 574] on span "13 titles" at bounding box center [281, 576] width 49 height 14
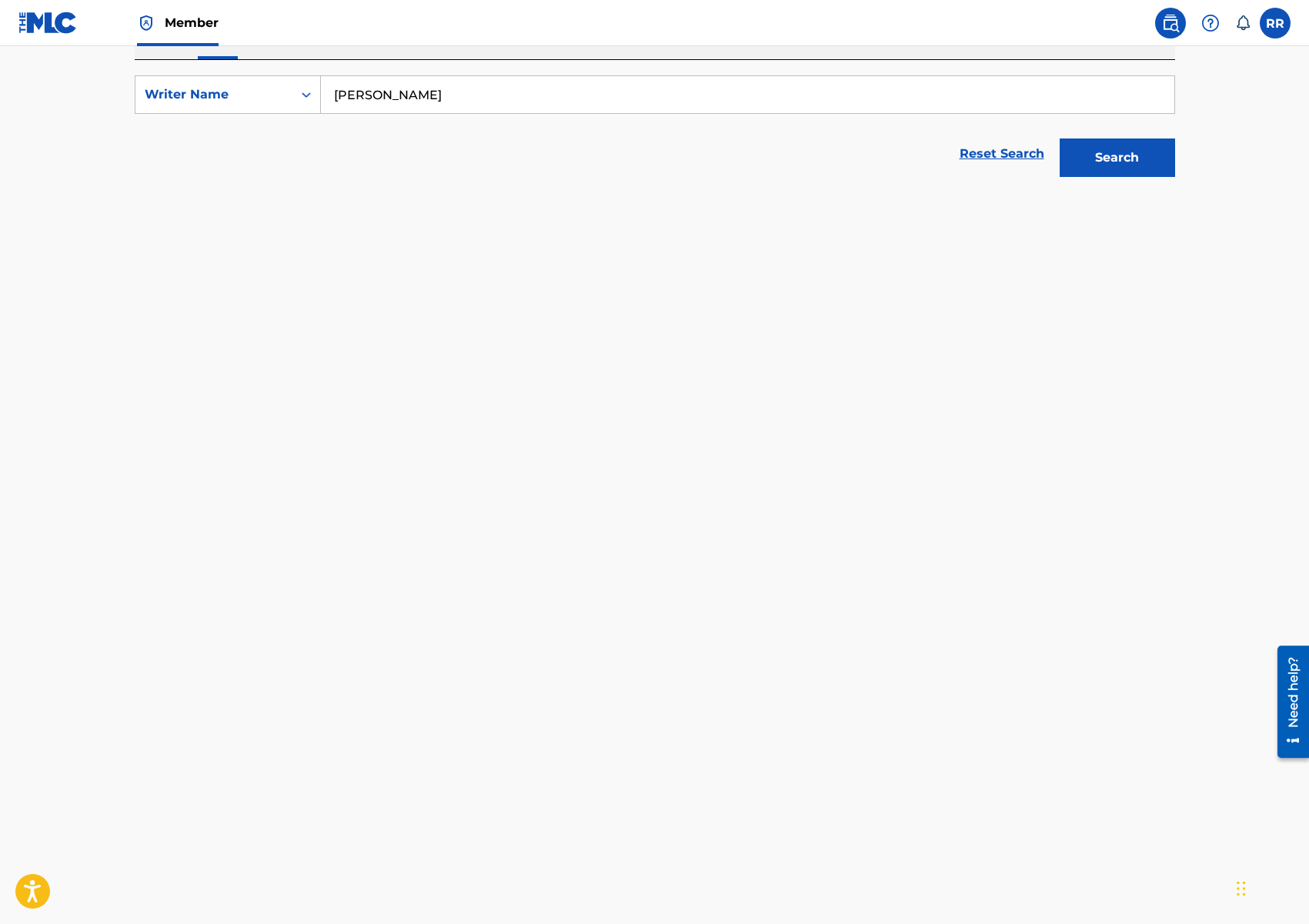
scroll to position [264, 0]
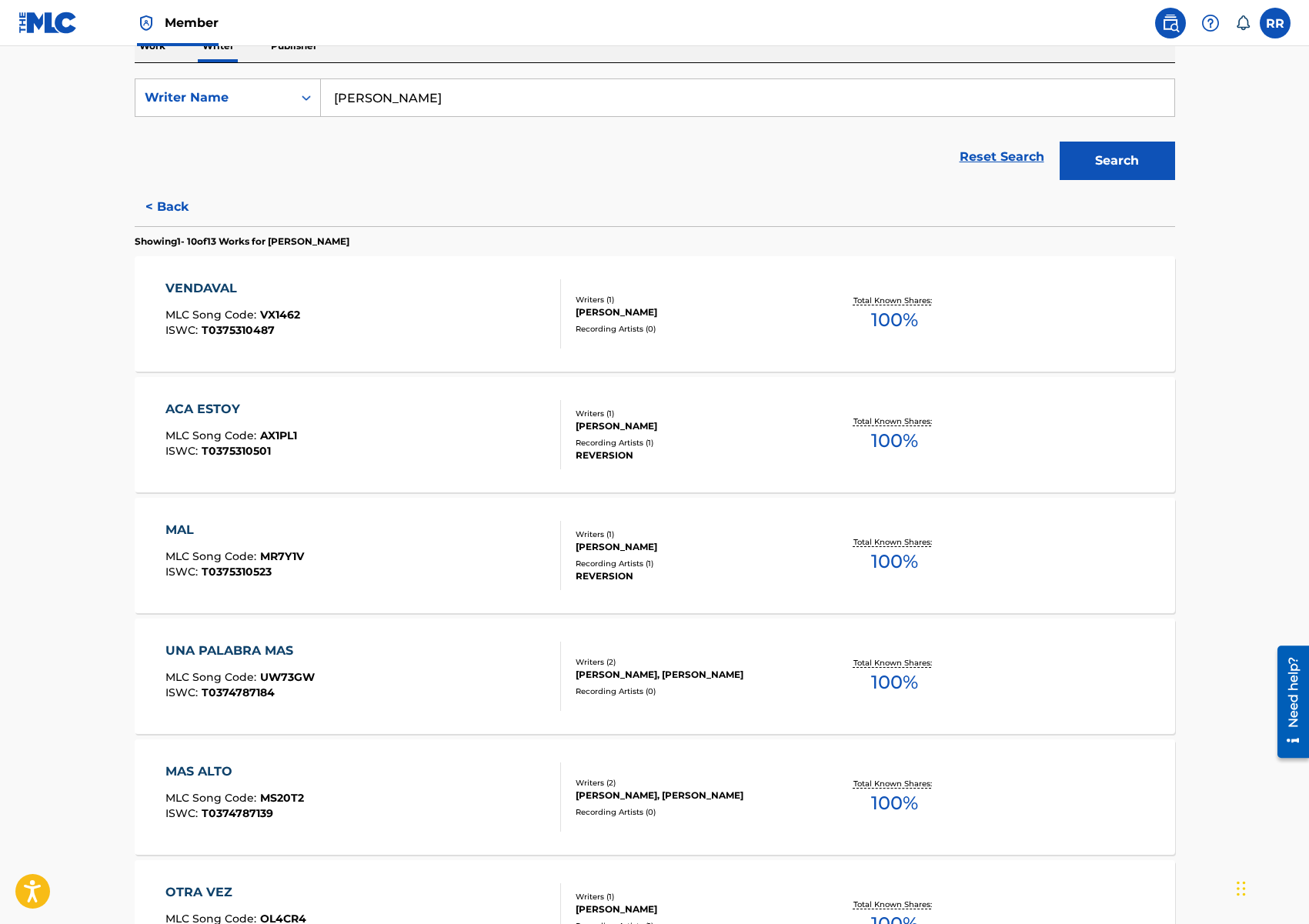
click at [750, 551] on div "[PERSON_NAME]" at bounding box center [692, 547] width 232 height 13
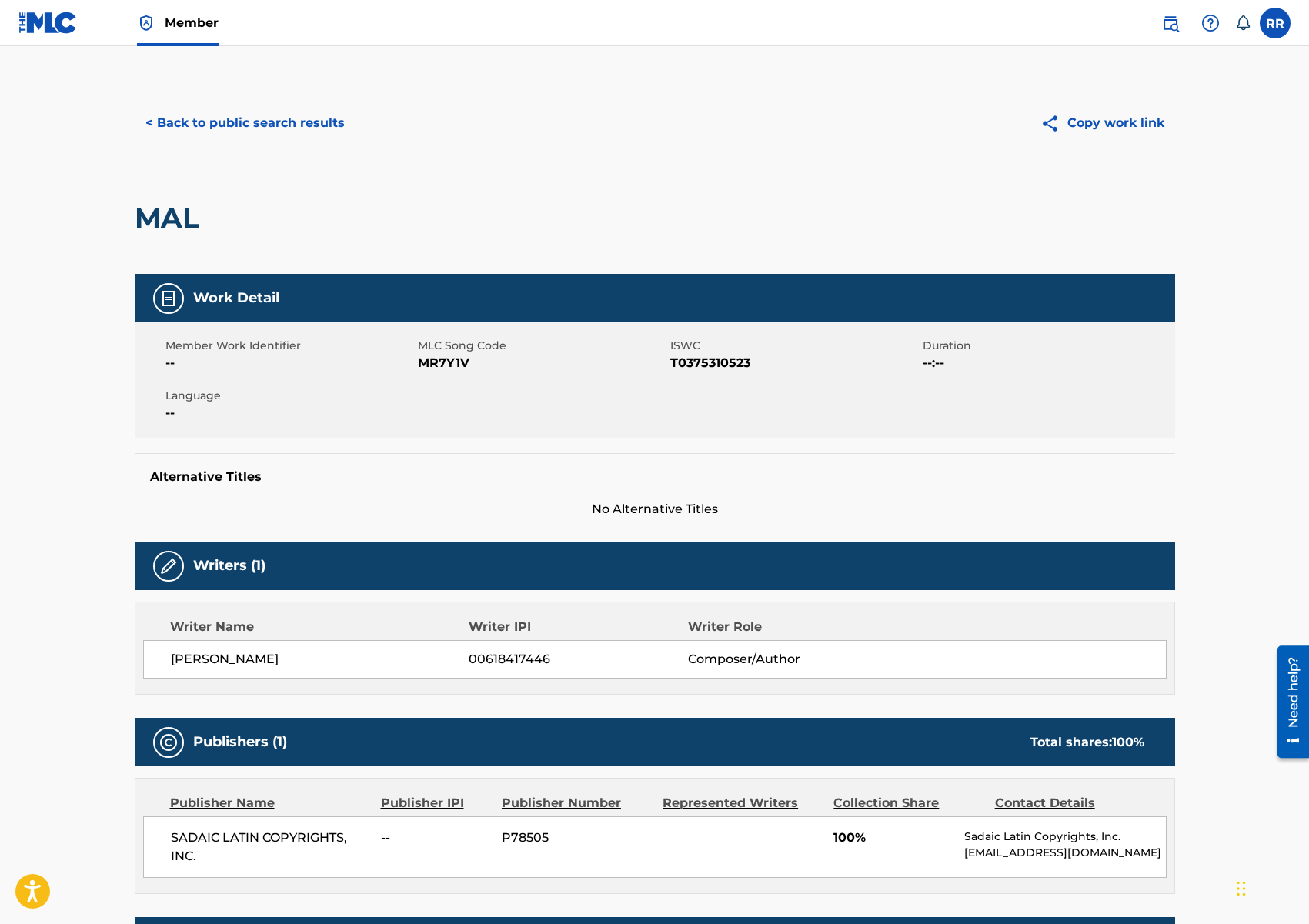
click at [250, 135] on button "< Back to public search results" at bounding box center [245, 123] width 221 height 39
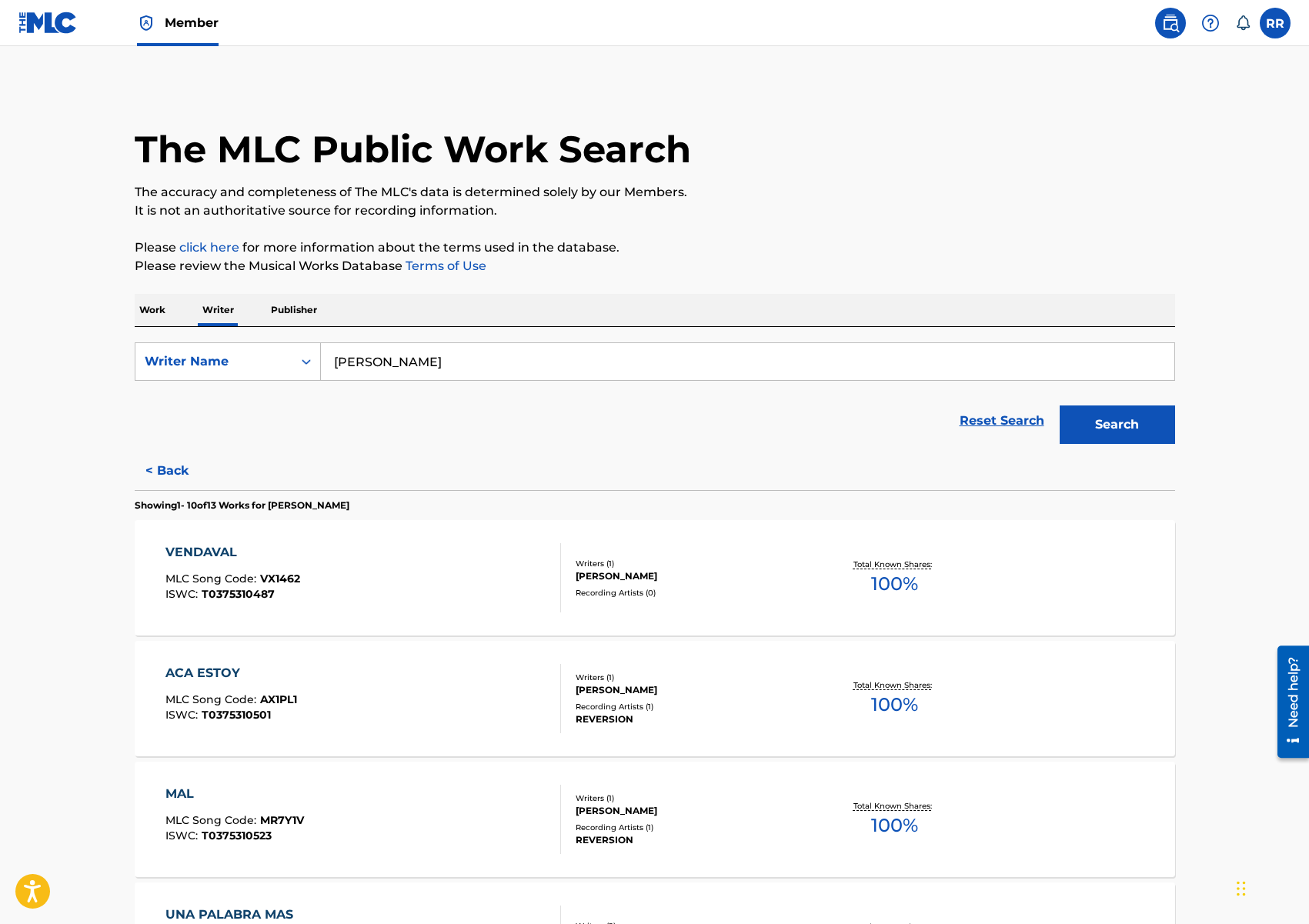
click at [171, 469] on button "< Back" at bounding box center [181, 471] width 93 height 39
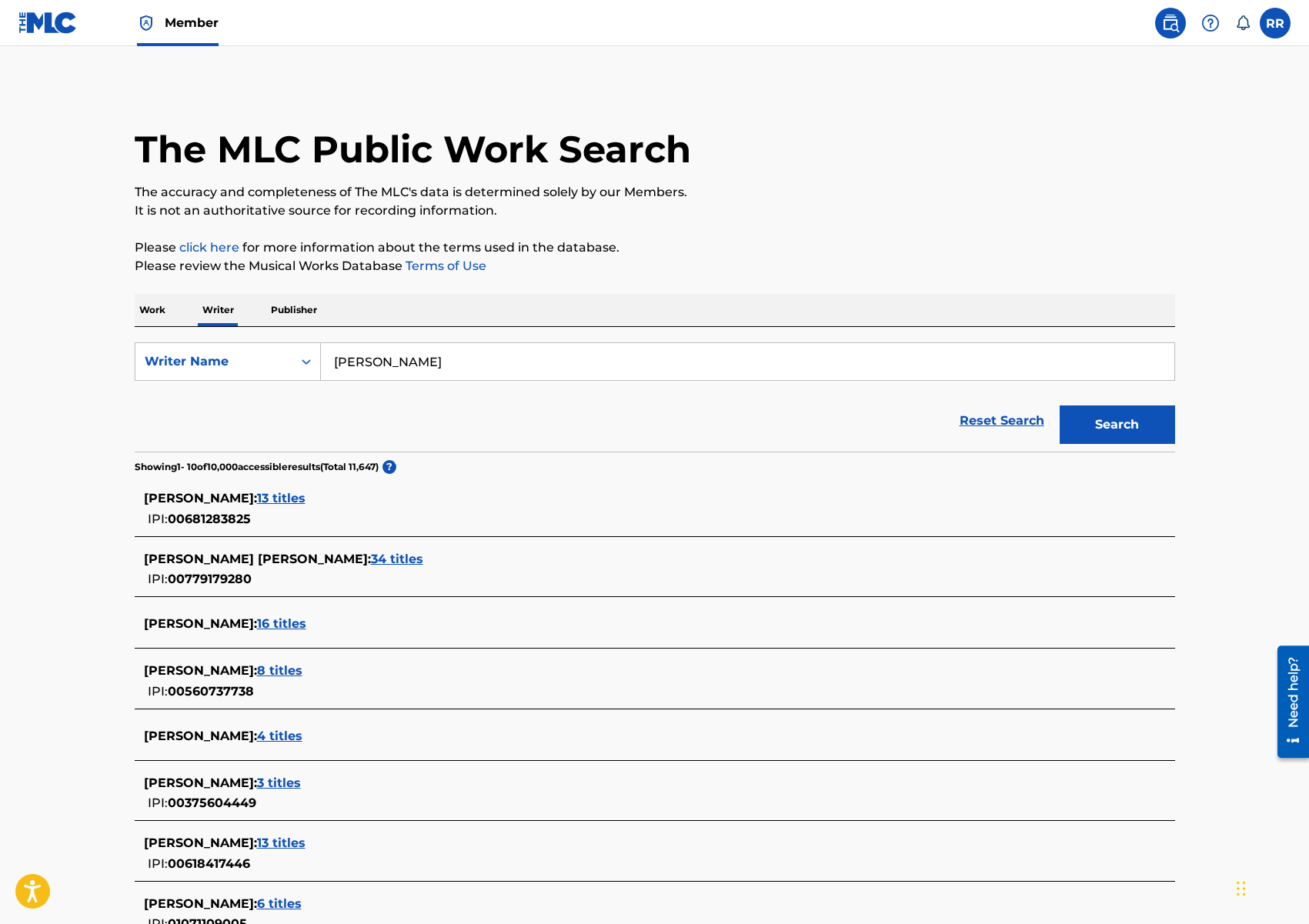
click at [381, 355] on input "[PERSON_NAME]" at bounding box center [748, 362] width 854 height 37
click at [381, 356] on input "[PERSON_NAME]" at bounding box center [748, 362] width 854 height 37
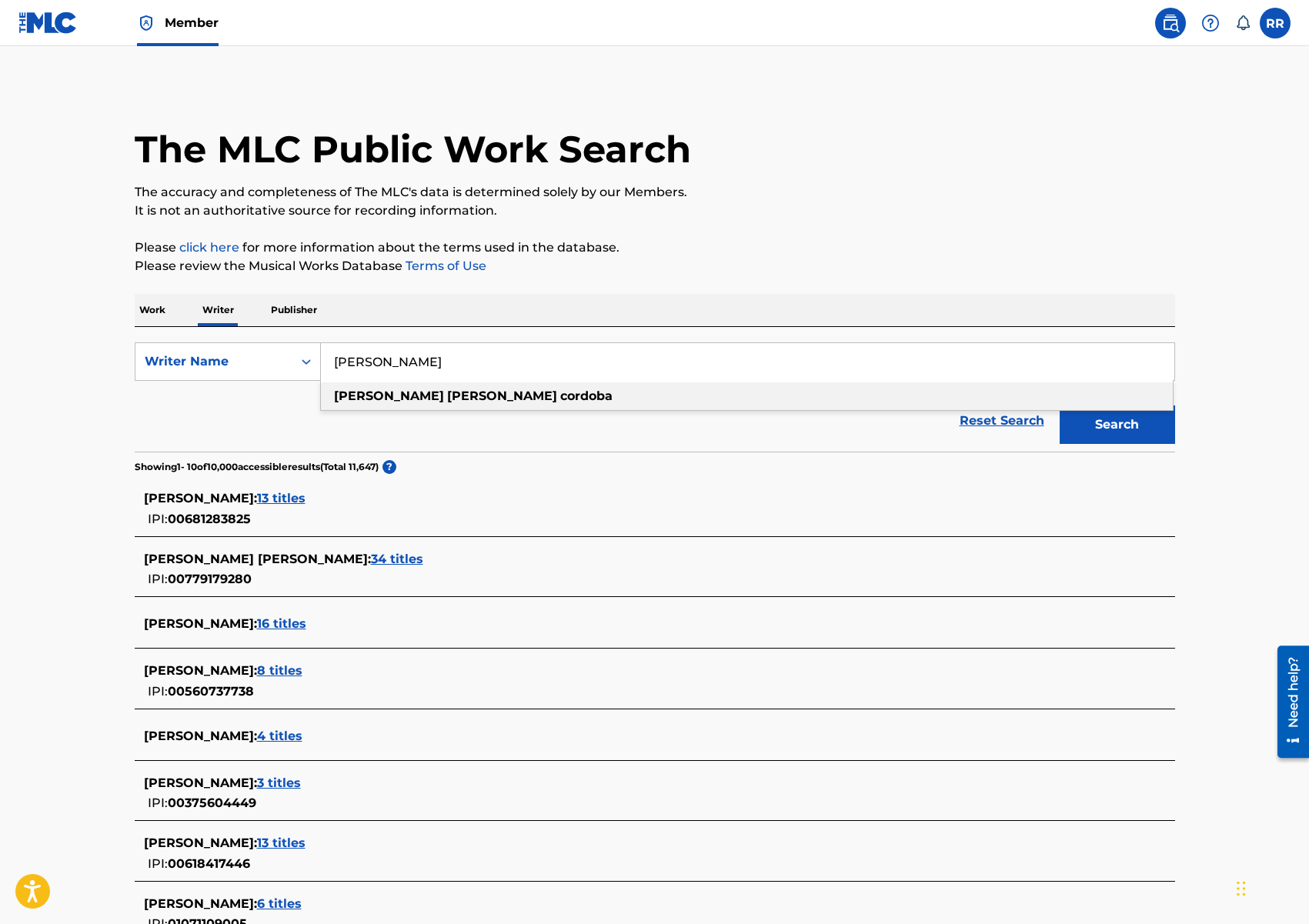
click at [381, 356] on input "[PERSON_NAME]" at bounding box center [748, 362] width 854 height 37
click at [142, 315] on p "Work" at bounding box center [152, 310] width 35 height 32
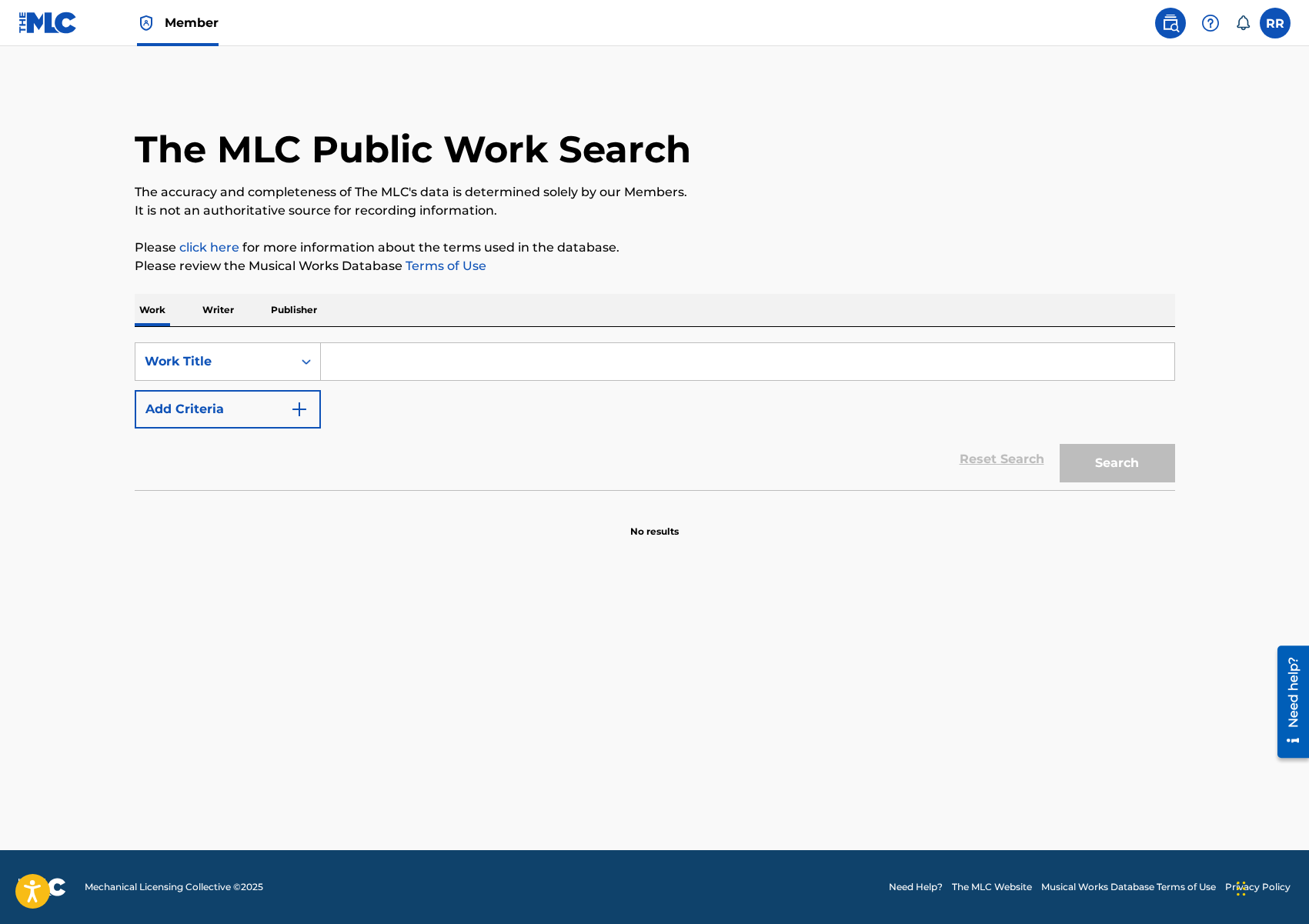
click at [386, 370] on input "Search Form" at bounding box center [748, 362] width 854 height 37
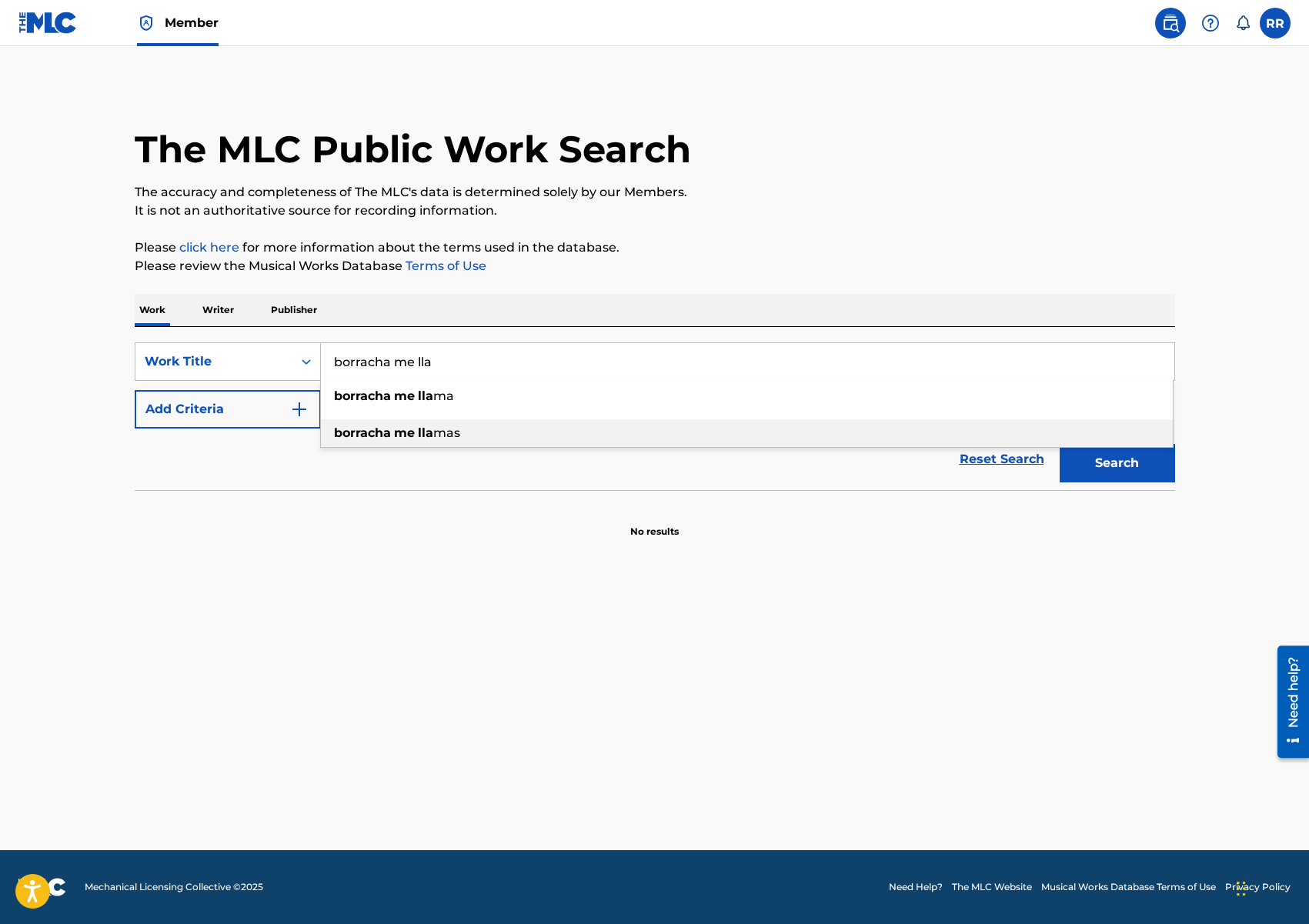
click at [395, 437] on strong "me" at bounding box center [404, 433] width 21 height 14
type input "borracha me [PERSON_NAME]"
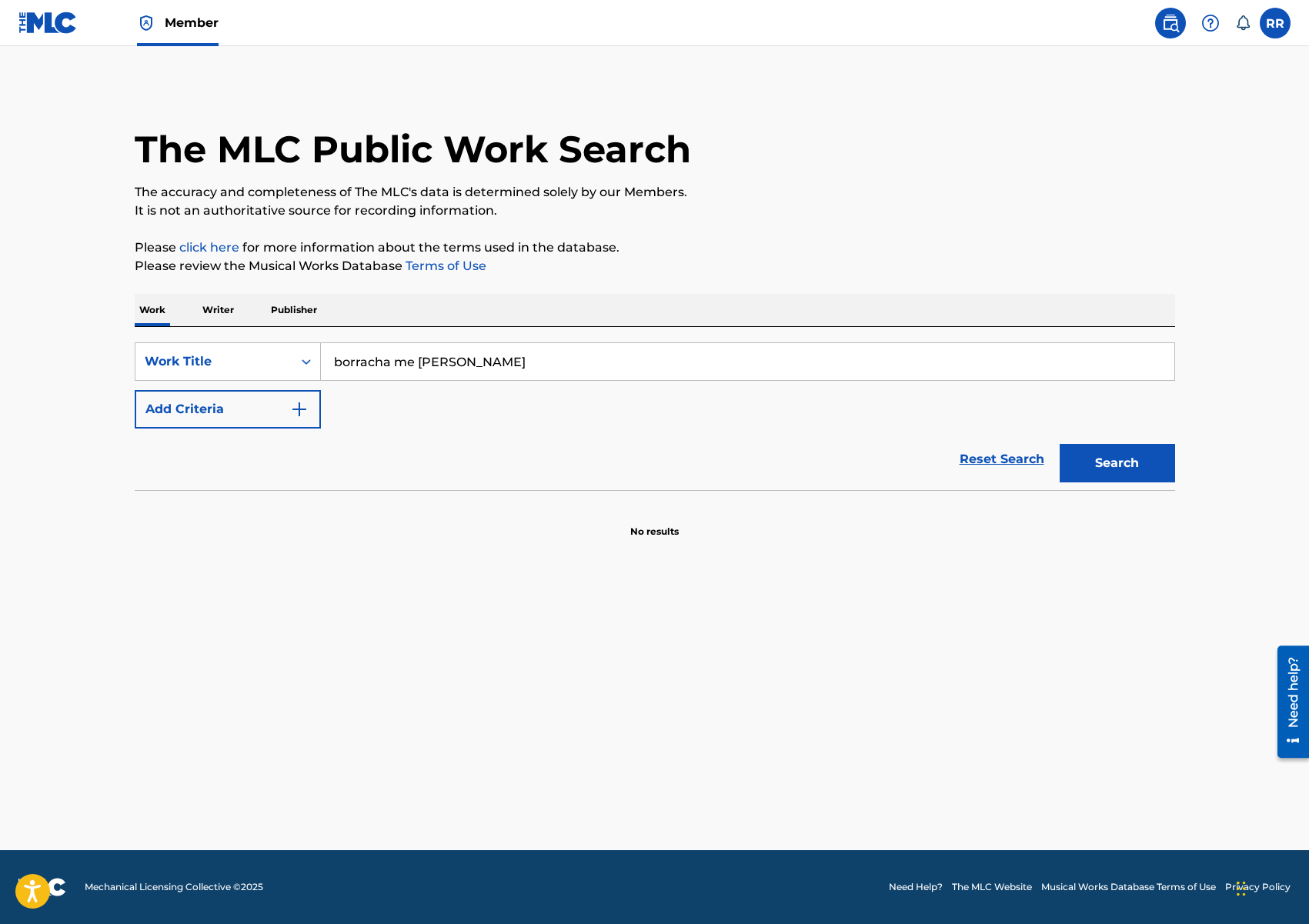
click at [1082, 462] on button "Search" at bounding box center [1117, 463] width 115 height 39
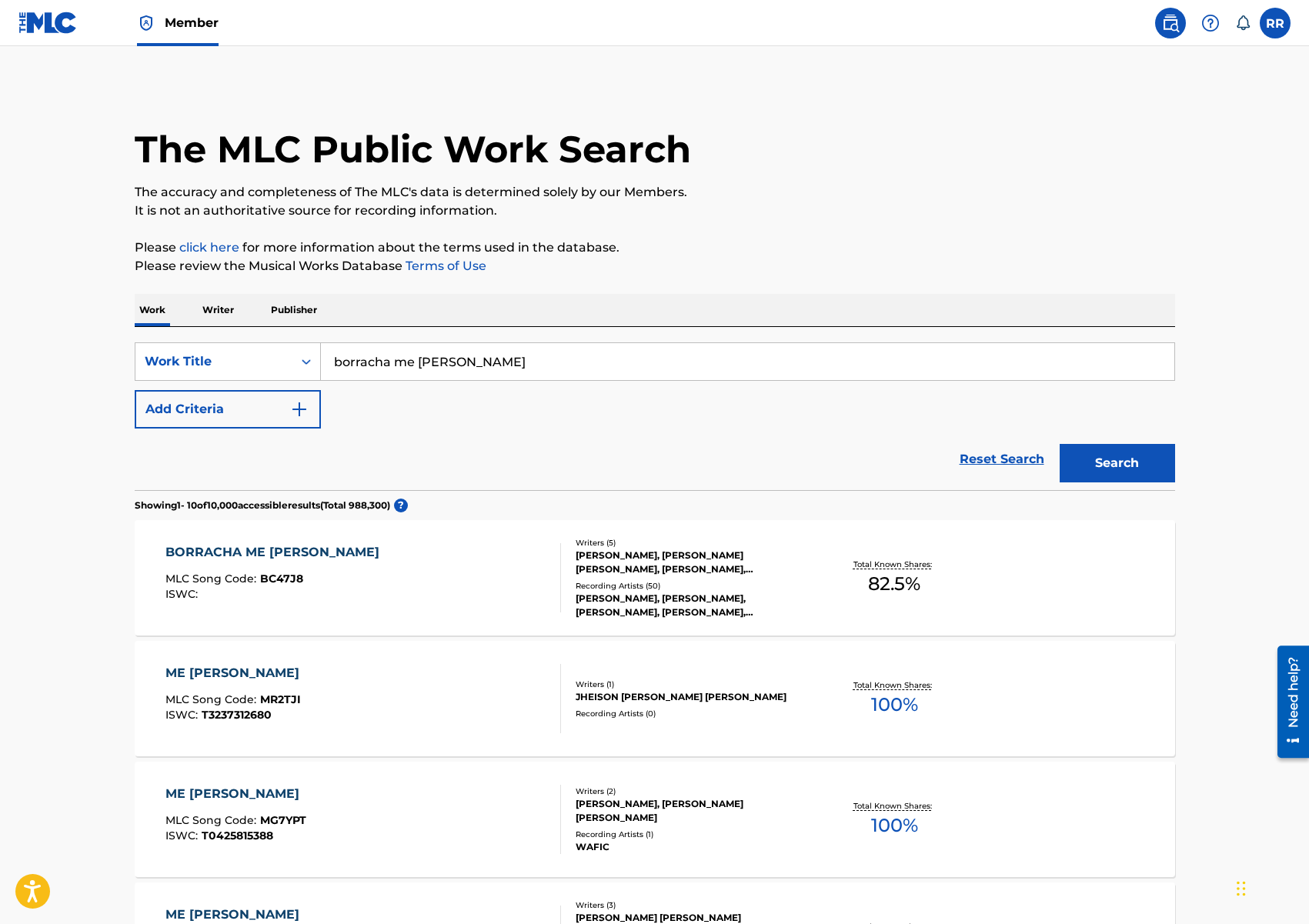
click at [698, 603] on div "[PERSON_NAME], [PERSON_NAME], [PERSON_NAME], [PERSON_NAME], [PERSON_NAME]" at bounding box center [692, 605] width 232 height 28
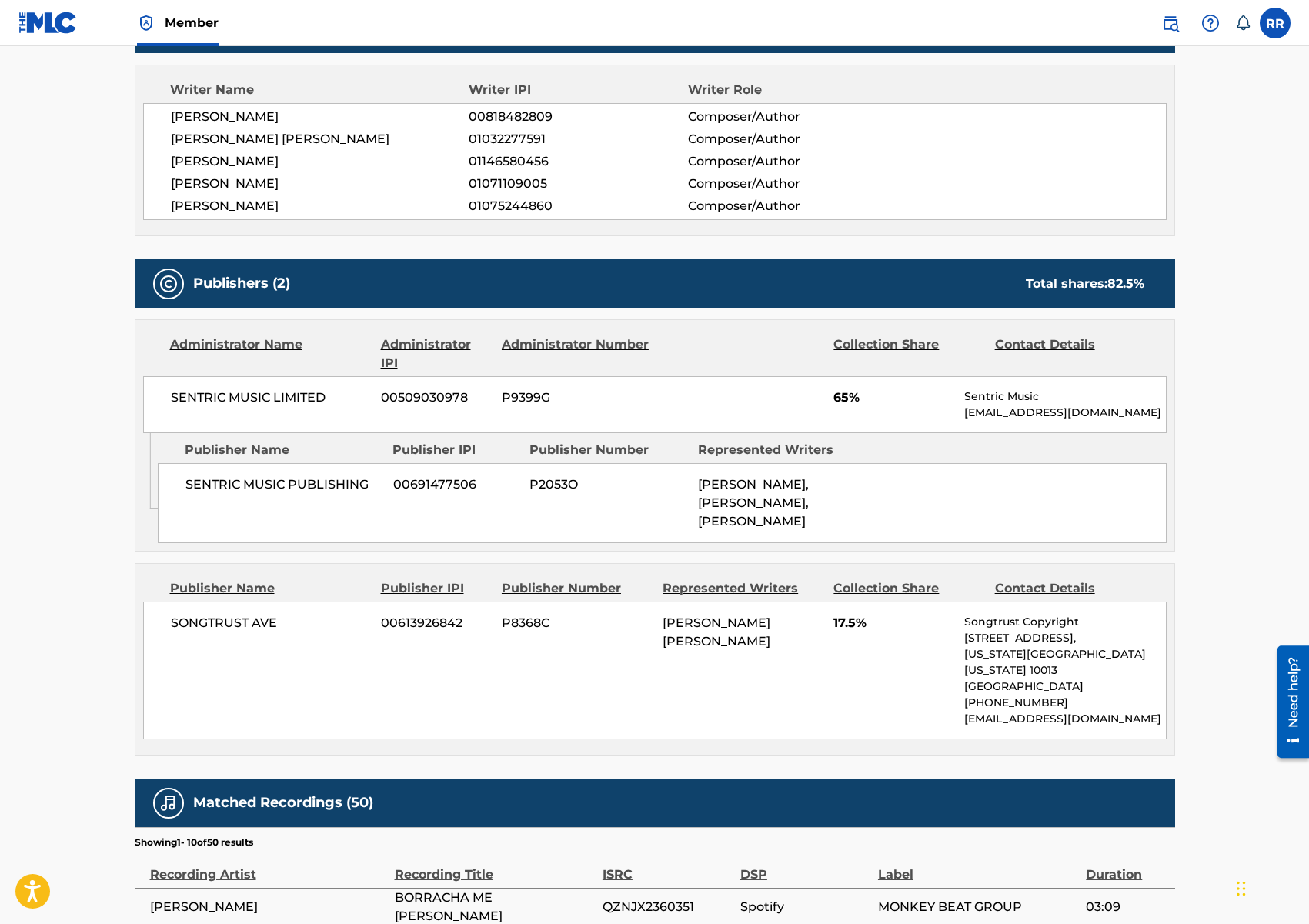
scroll to position [545, 0]
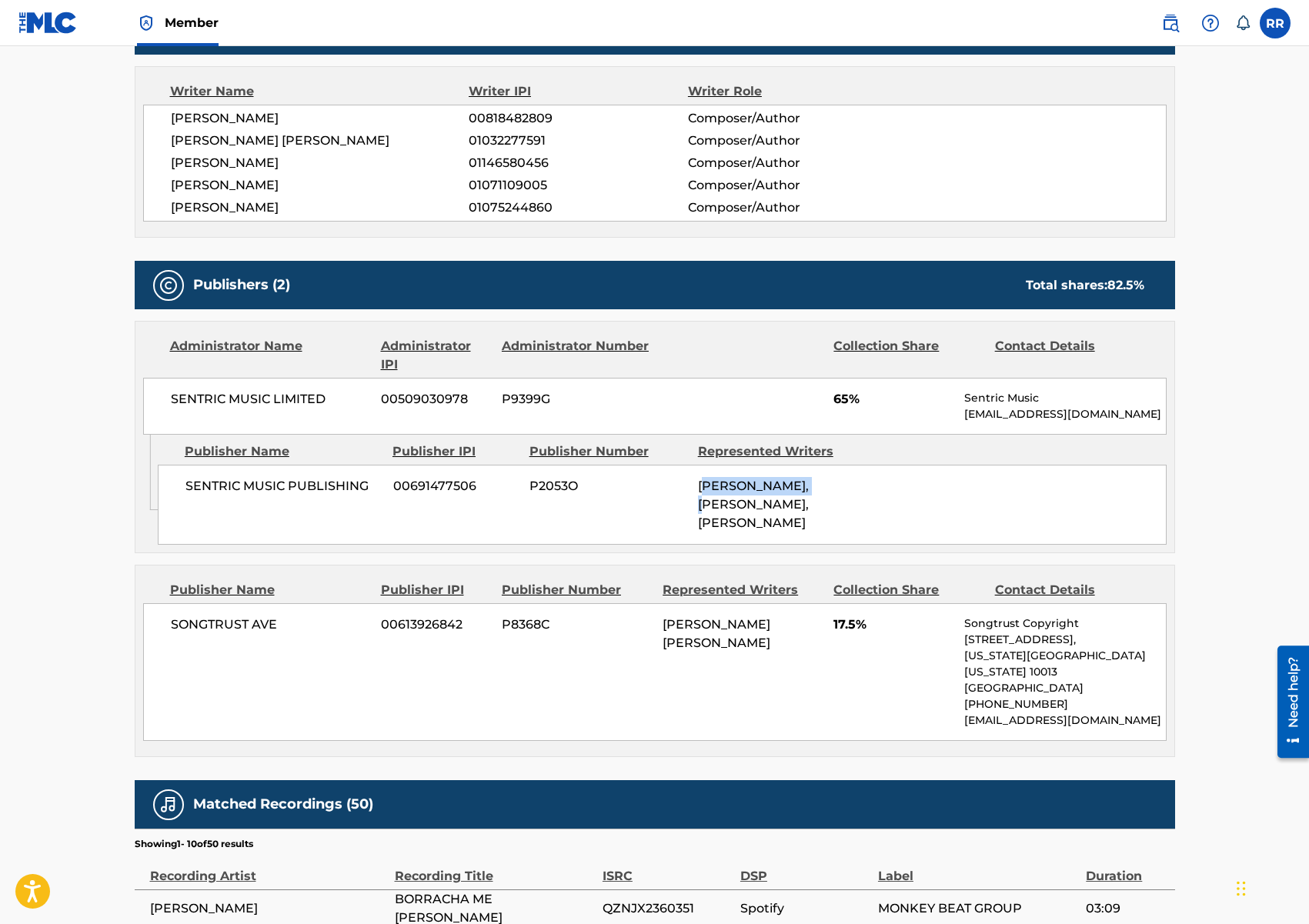
drag, startPoint x: 703, startPoint y: 479, endPoint x: 822, endPoint y: 480, distance: 119.0
click at [809, 480] on span "[PERSON_NAME], [PERSON_NAME], [PERSON_NAME]" at bounding box center [753, 504] width 111 height 51
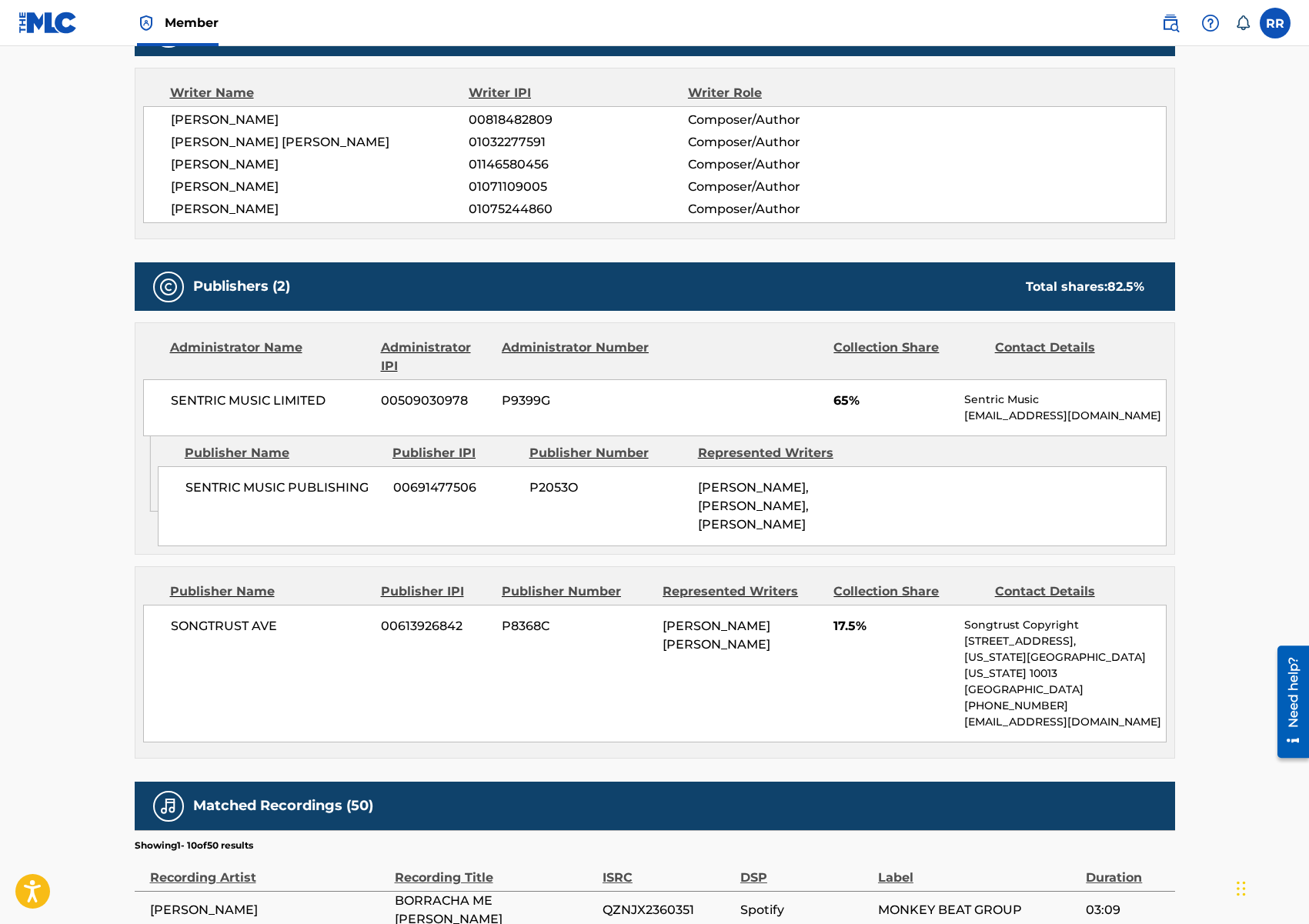
drag, startPoint x: 834, startPoint y: 482, endPoint x: 842, endPoint y: 486, distance: 8.9
click at [809, 483] on span "[PERSON_NAME], [PERSON_NAME], [PERSON_NAME]" at bounding box center [753, 505] width 111 height 51
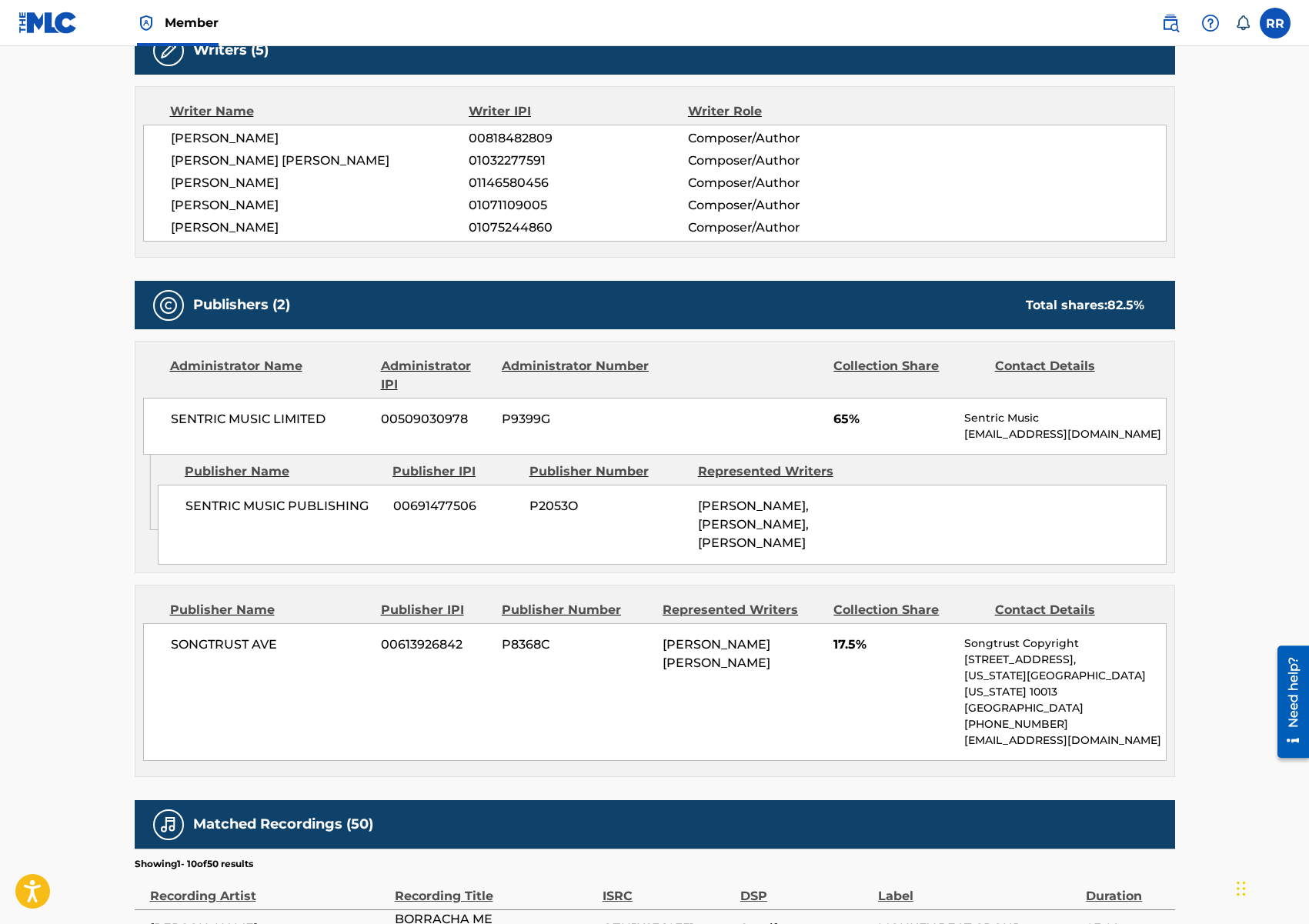
scroll to position [519, 0]
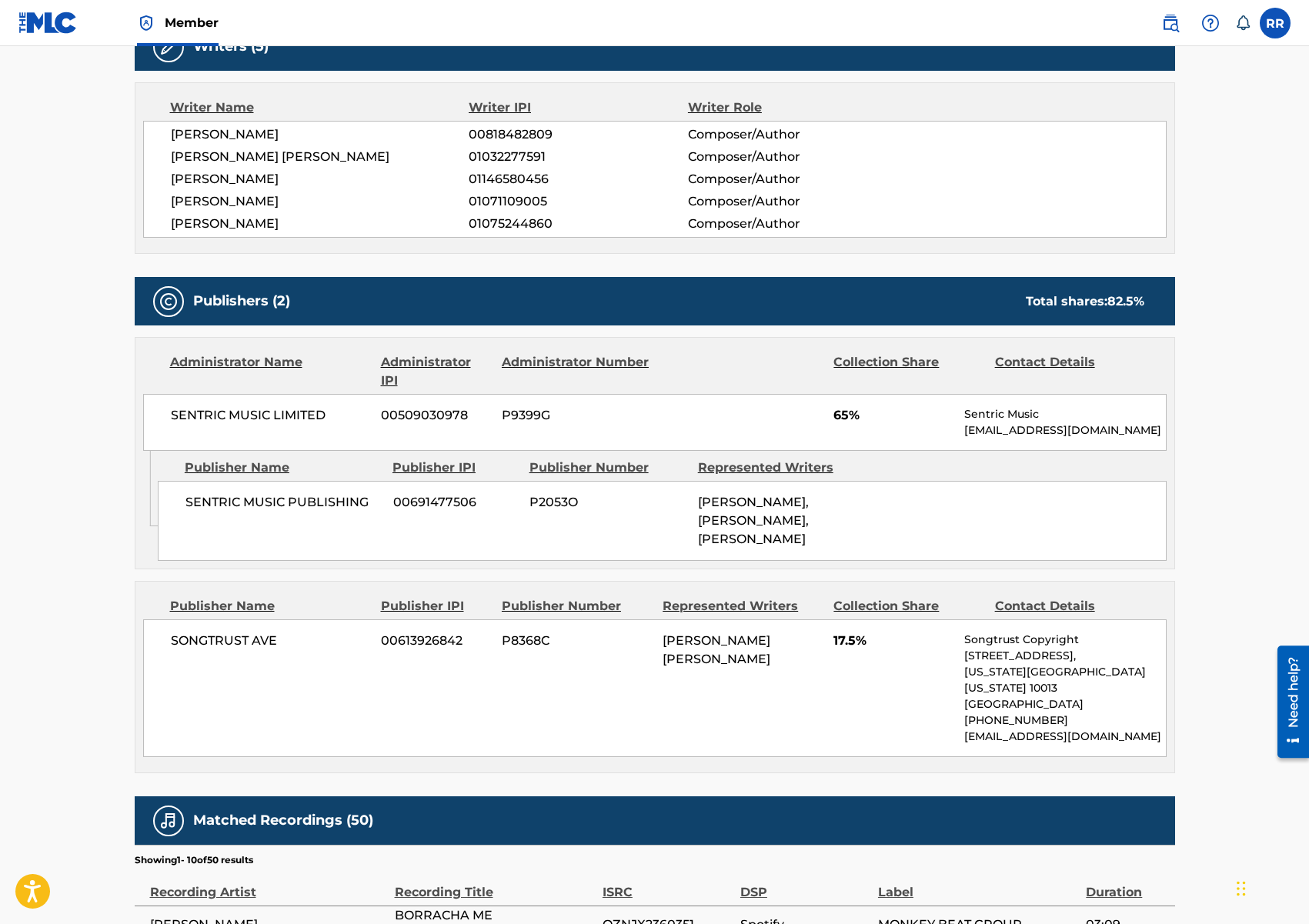
drag, startPoint x: 774, startPoint y: 525, endPoint x: 806, endPoint y: 540, distance: 35.3
click at [806, 540] on span "[PERSON_NAME], [PERSON_NAME], [PERSON_NAME]" at bounding box center [753, 520] width 111 height 51
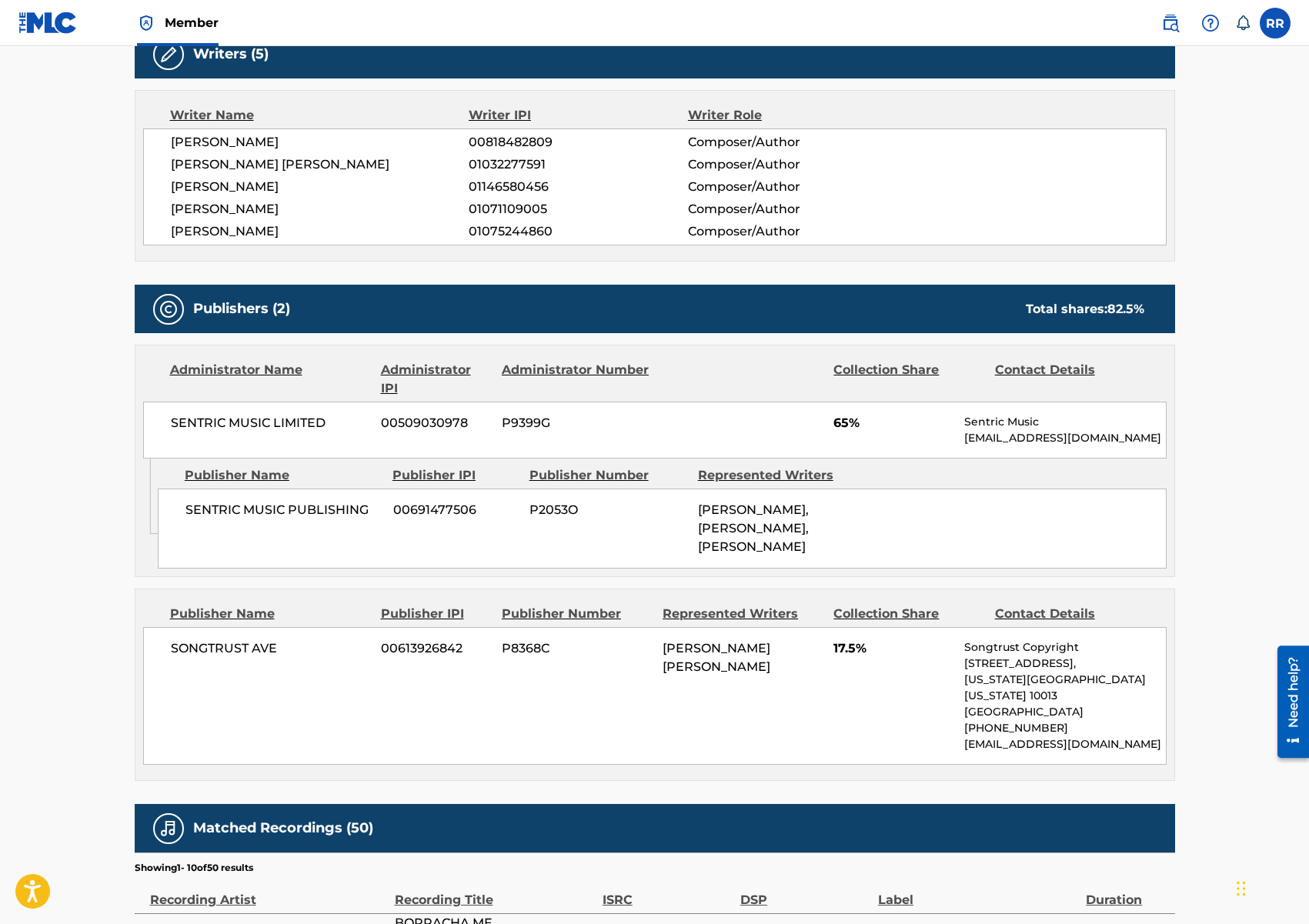
scroll to position [507, 0]
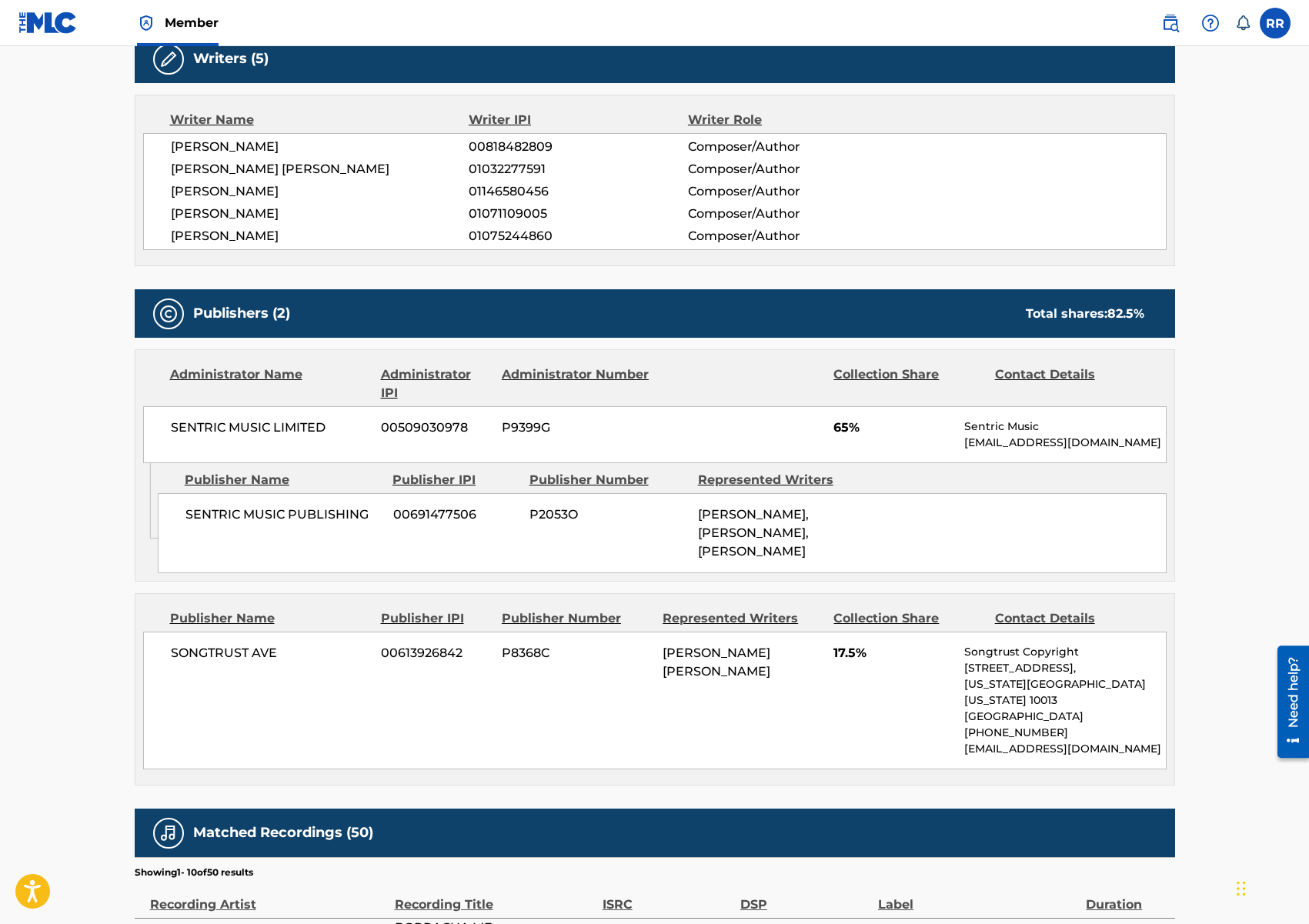
click at [808, 547] on span "[PERSON_NAME], [PERSON_NAME], [PERSON_NAME]" at bounding box center [753, 532] width 111 height 51
drag, startPoint x: 699, startPoint y: 514, endPoint x: 751, endPoint y: 523, distance: 52.8
click at [751, 523] on div "[PERSON_NAME], [PERSON_NAME], [PERSON_NAME]" at bounding box center [776, 534] width 157 height 56
drag, startPoint x: 773, startPoint y: 528, endPoint x: 796, endPoint y: 549, distance: 31.1
click at [788, 547] on span "[PERSON_NAME], [PERSON_NAME], [PERSON_NAME]" at bounding box center [753, 532] width 111 height 51
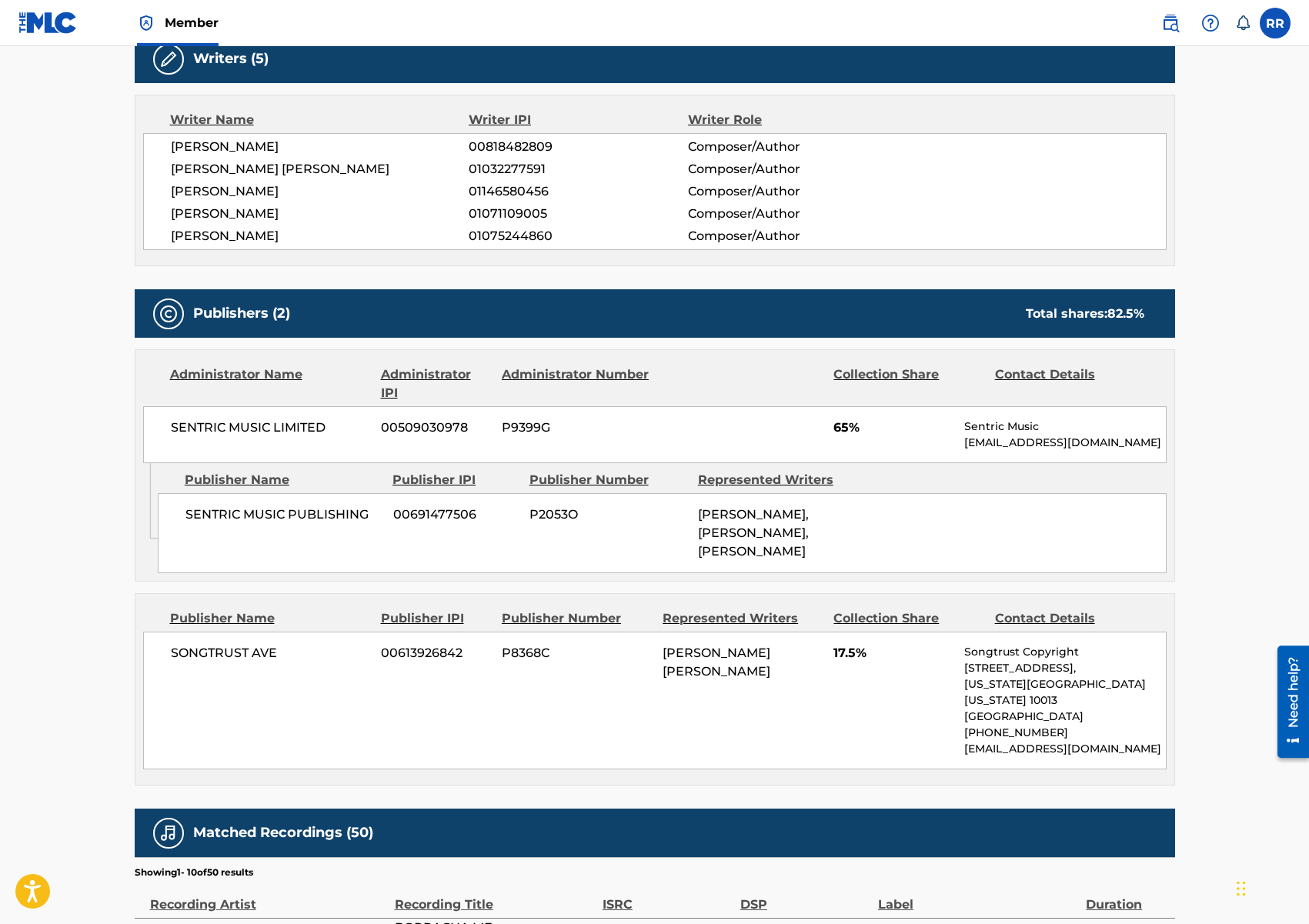
drag, startPoint x: 815, startPoint y: 549, endPoint x: 802, endPoint y: 577, distance: 30.9
click at [802, 560] on div "[PERSON_NAME], [PERSON_NAME], [PERSON_NAME]" at bounding box center [776, 534] width 157 height 56
click at [850, 548] on div "[PERSON_NAME], [PERSON_NAME], [PERSON_NAME]" at bounding box center [776, 534] width 157 height 56
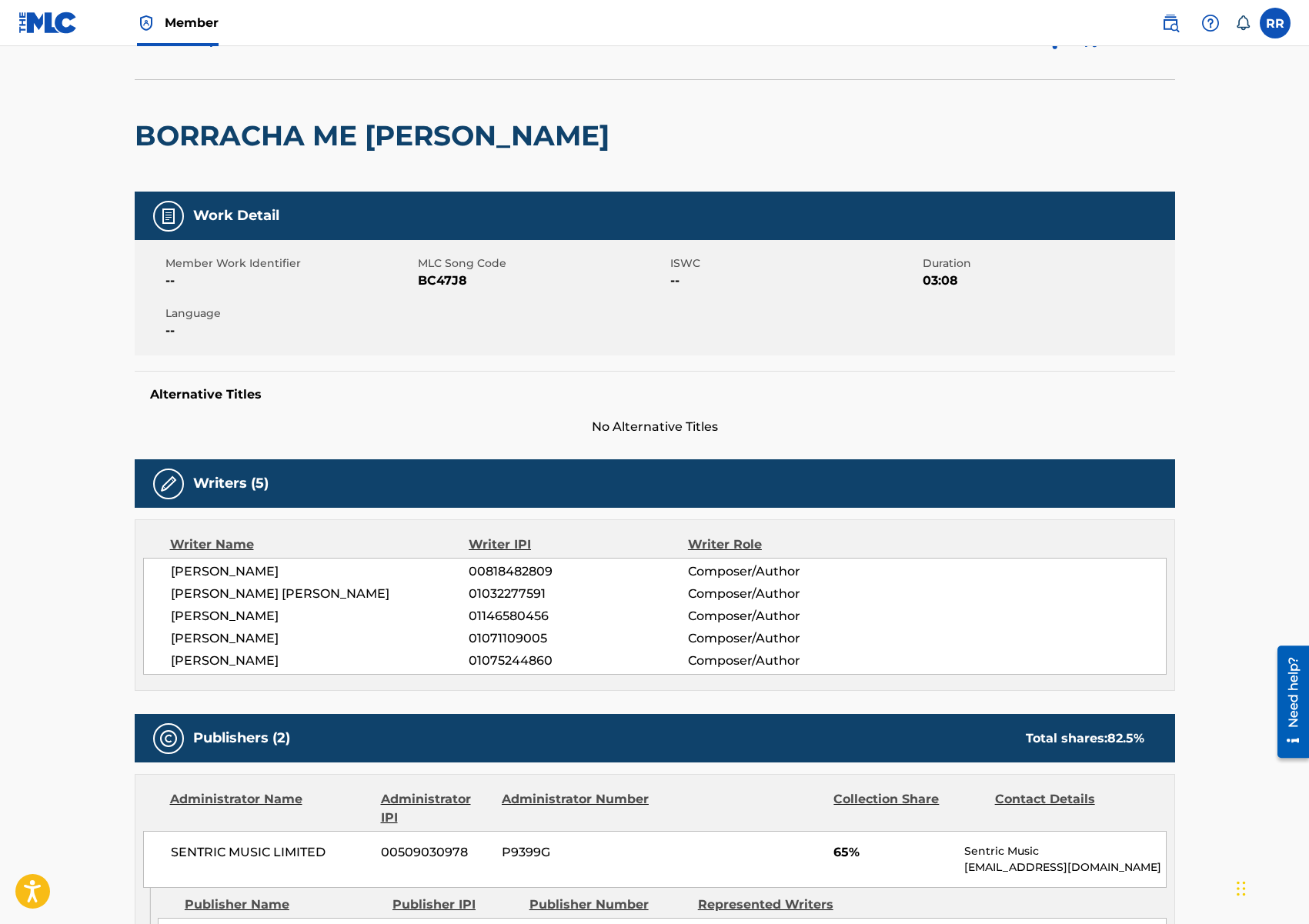
scroll to position [0, 0]
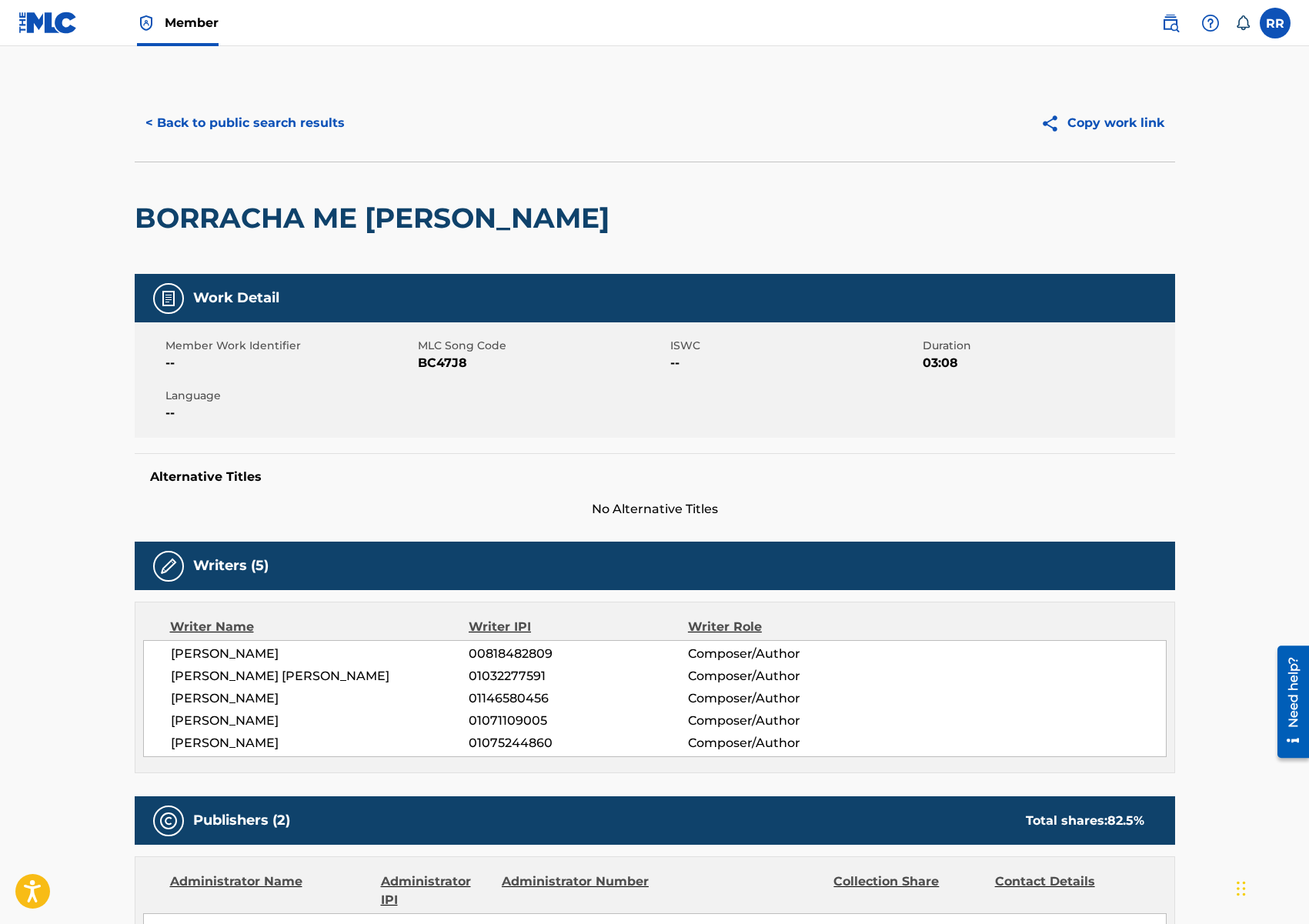
click at [257, 123] on button "< Back to public search results" at bounding box center [245, 123] width 221 height 39
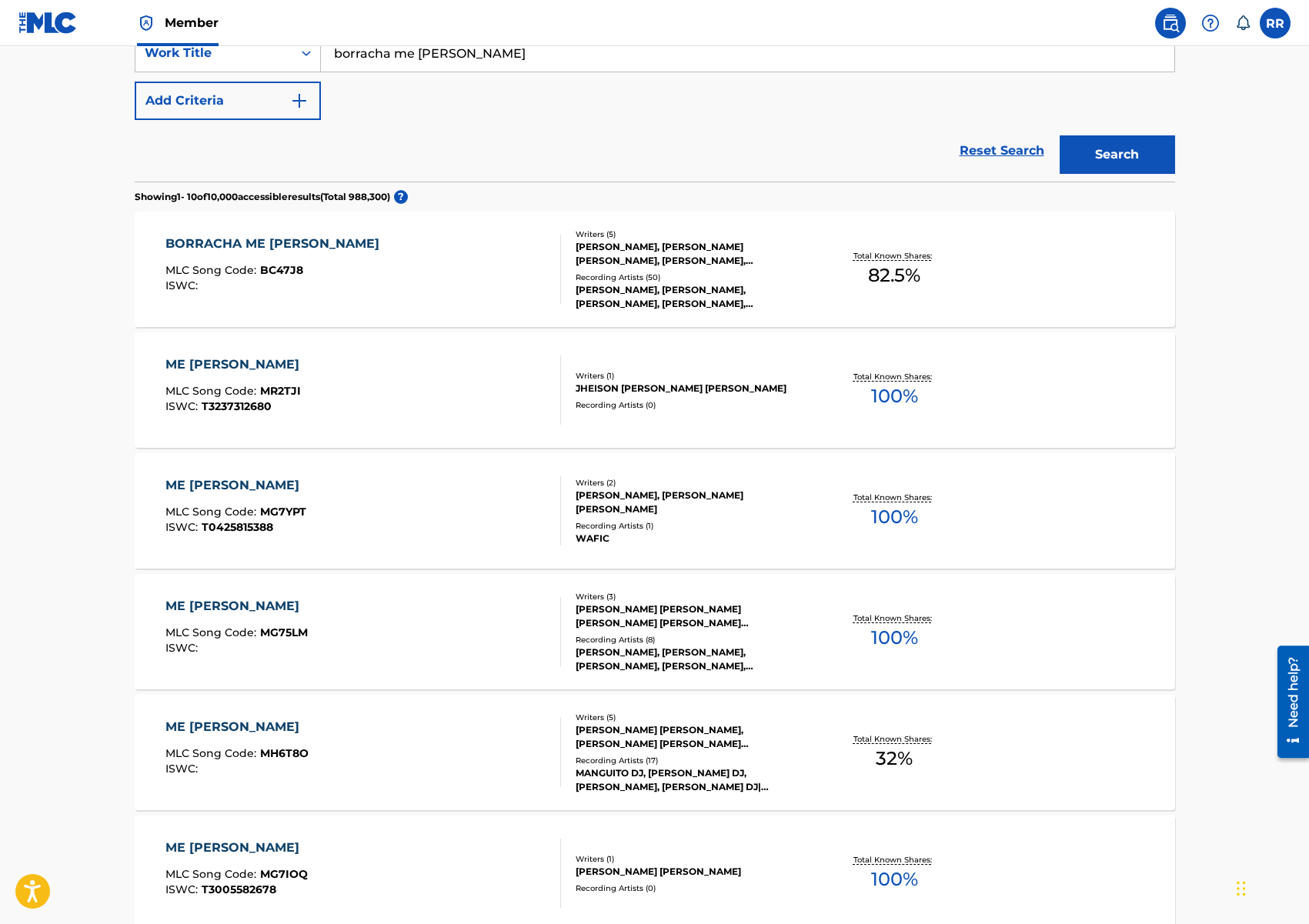
scroll to position [318, 0]
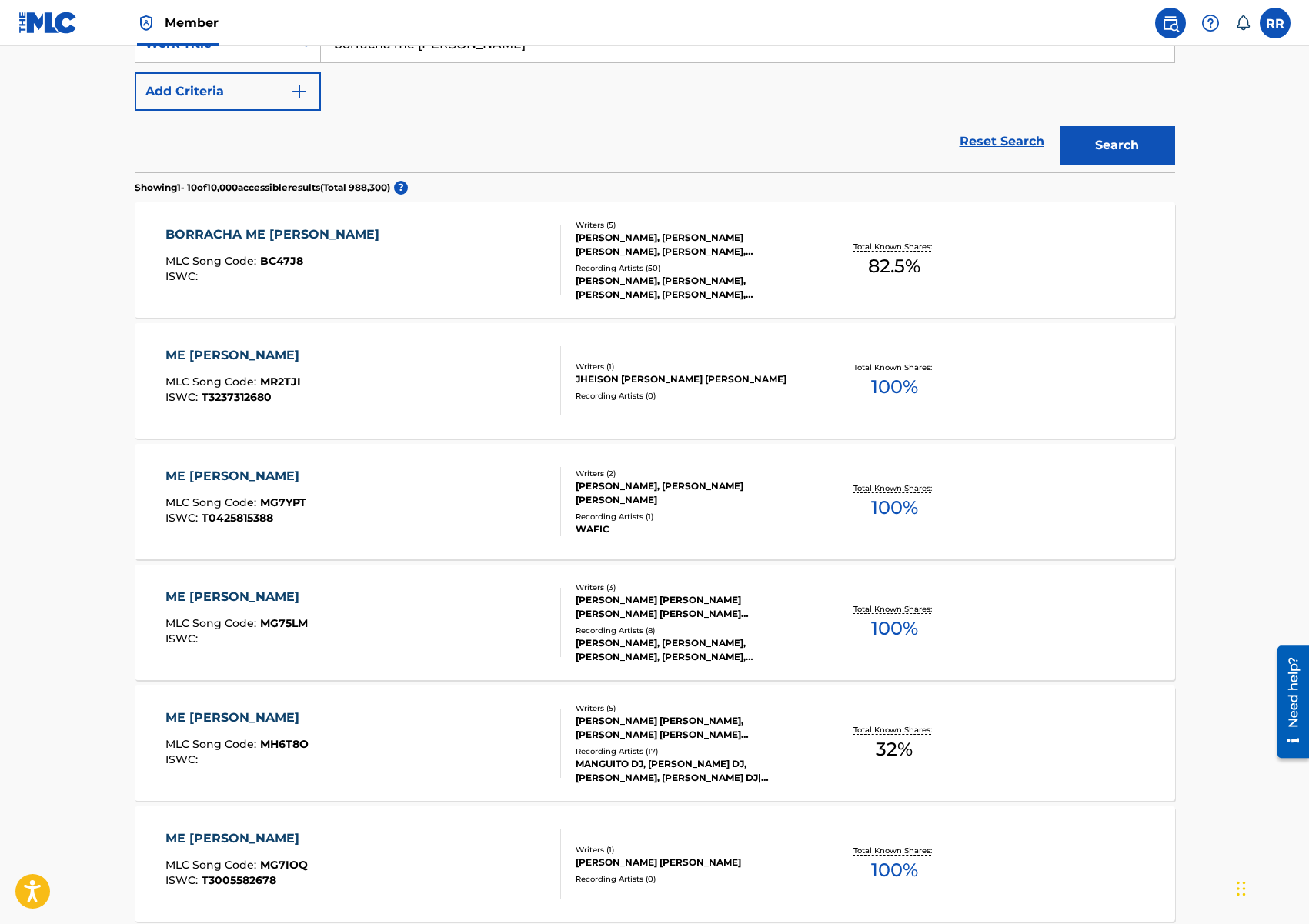
click at [709, 277] on div "[PERSON_NAME], [PERSON_NAME], [PERSON_NAME], [PERSON_NAME], [PERSON_NAME]" at bounding box center [692, 287] width 232 height 28
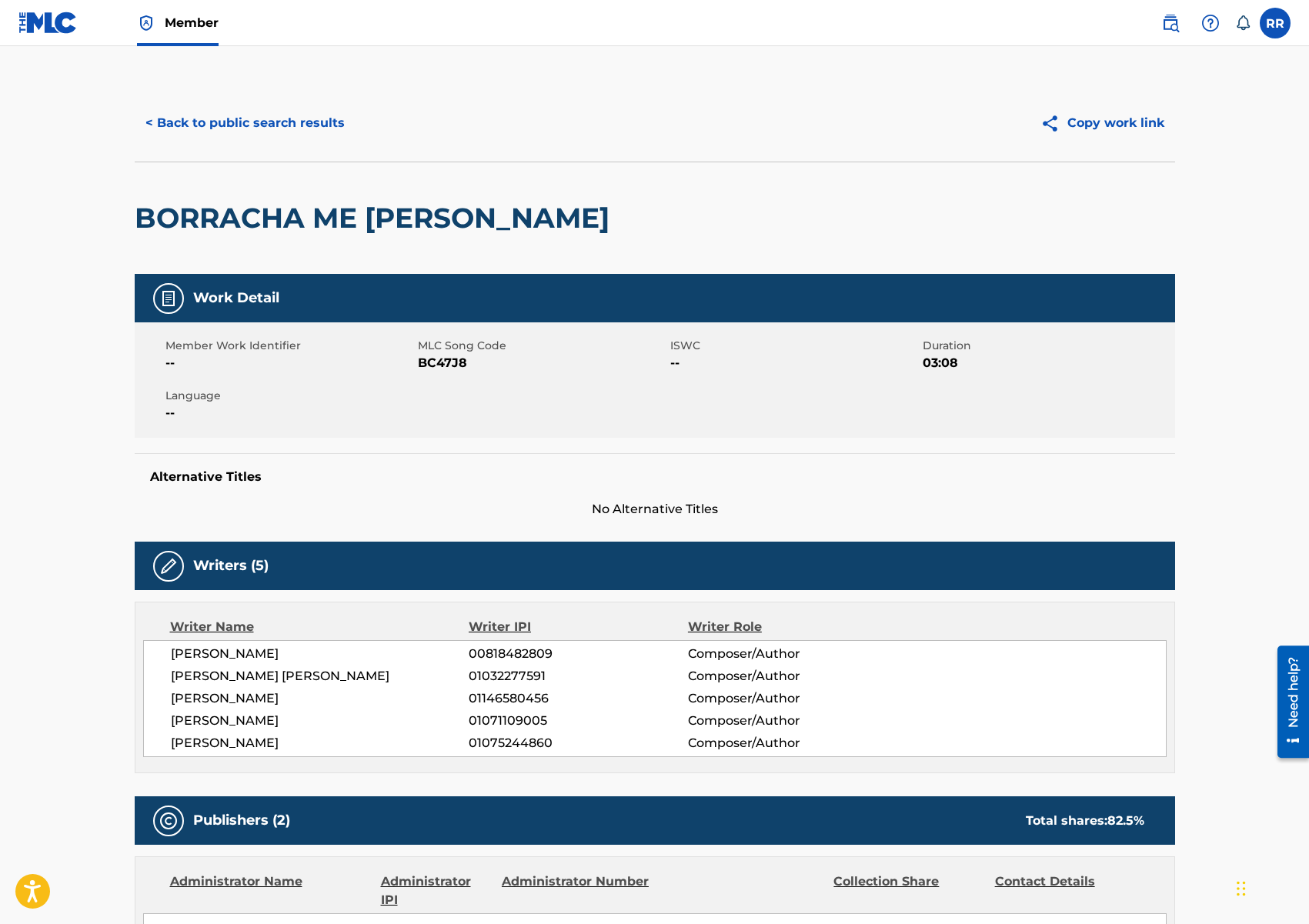
click at [291, 125] on button "< Back to public search results" at bounding box center [245, 123] width 221 height 39
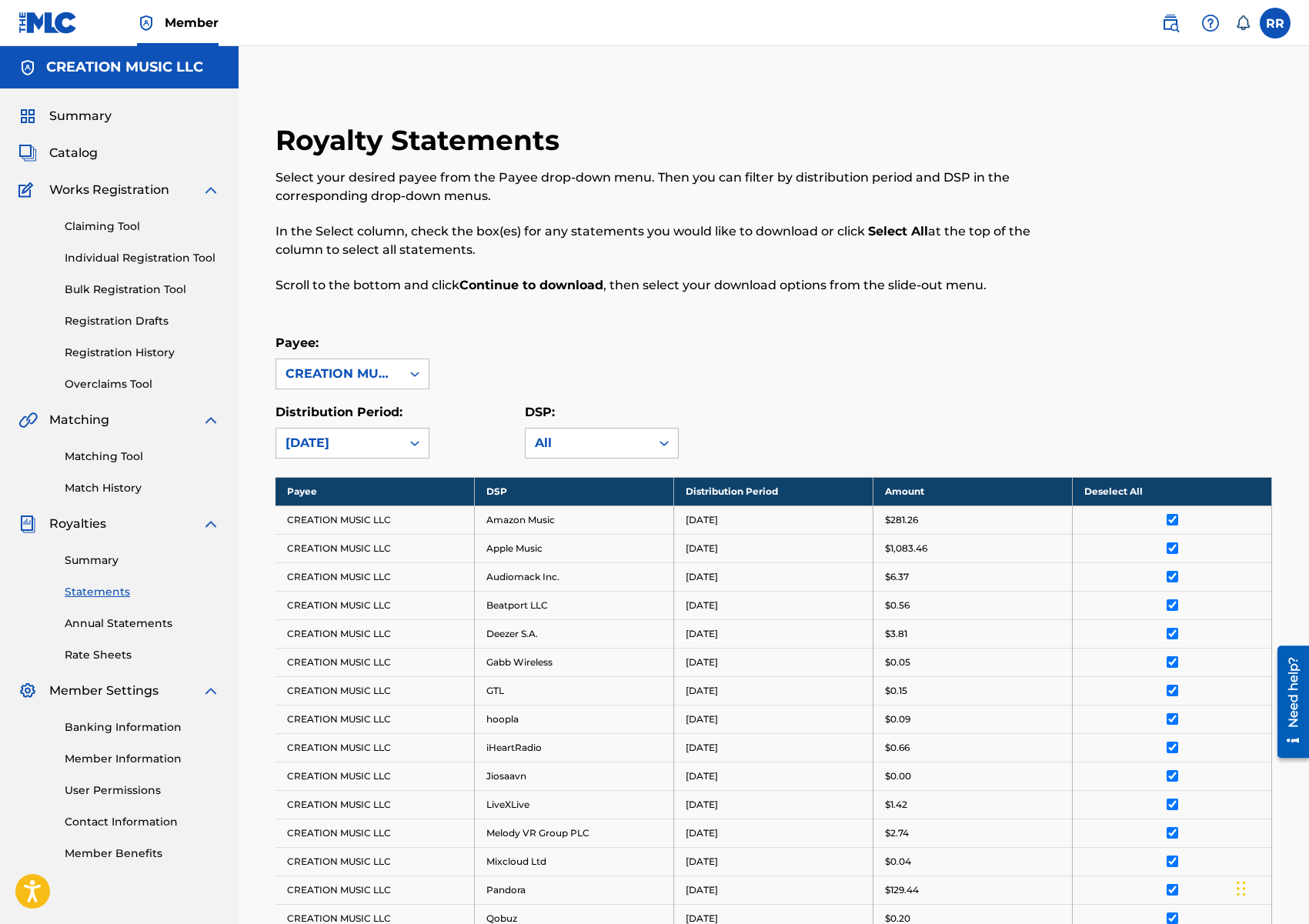
click at [117, 452] on link "Matching Tool" at bounding box center [142, 456] width 156 height 16
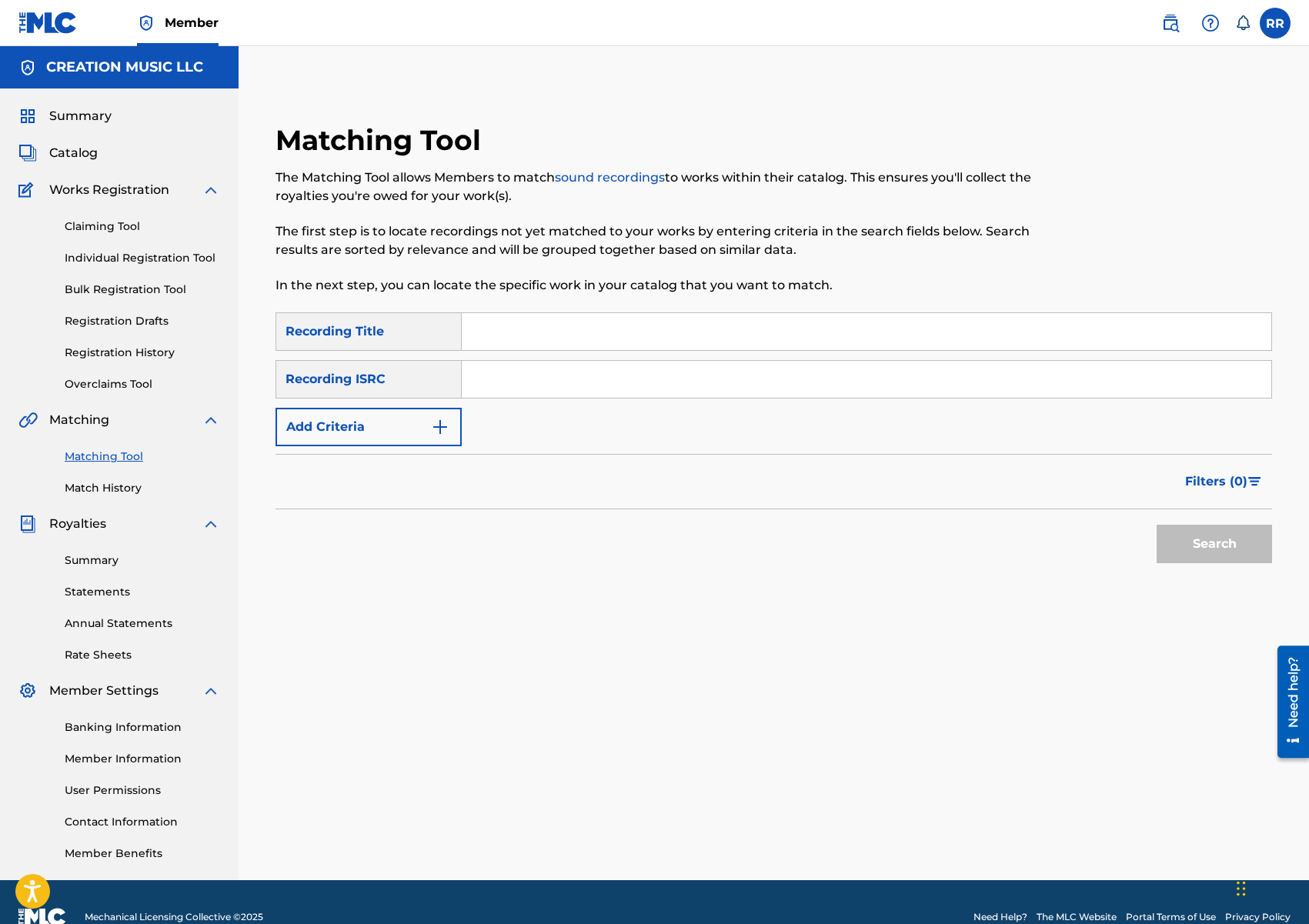
click at [130, 488] on link "Match History" at bounding box center [142, 487] width 156 height 16
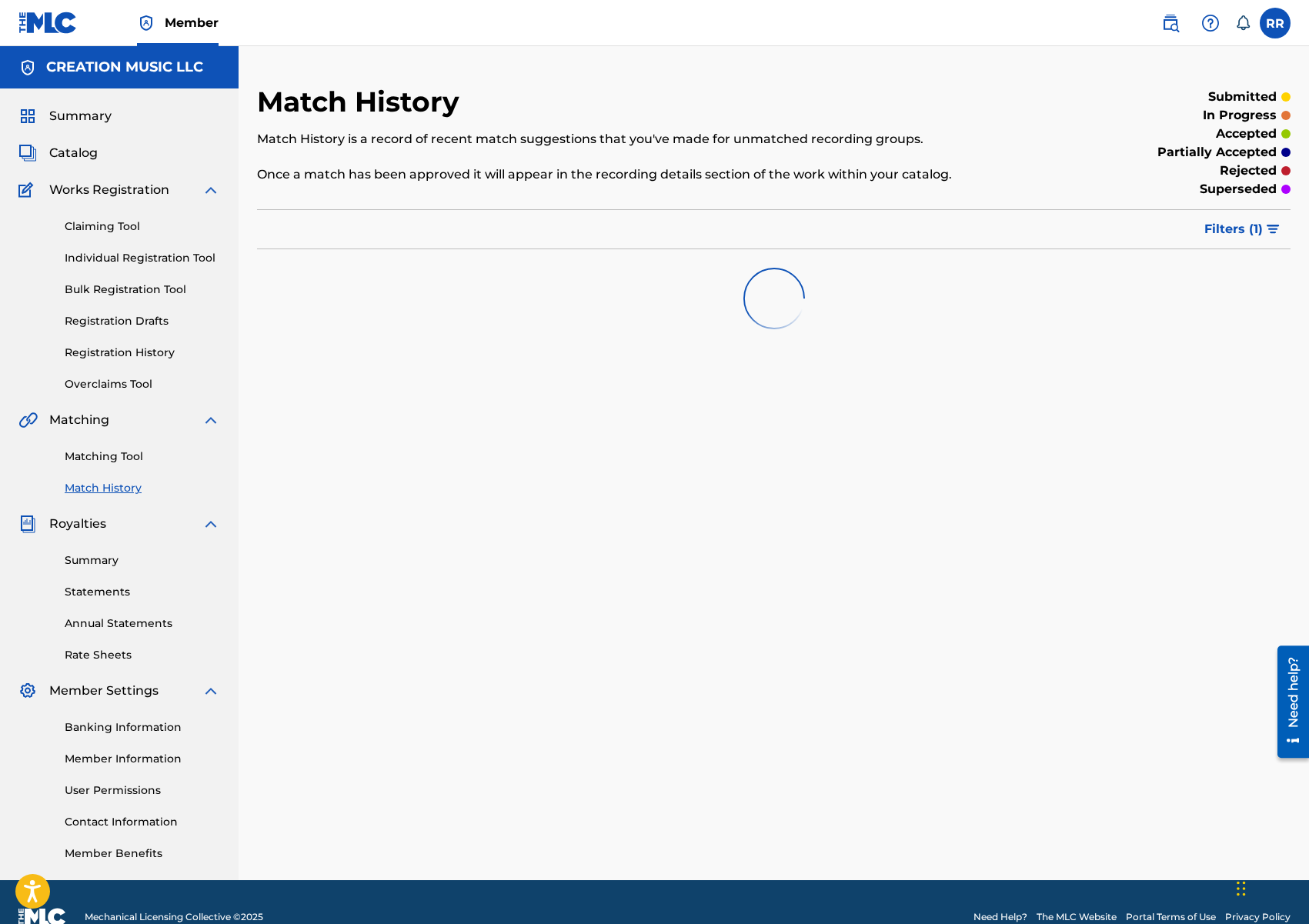
click at [124, 454] on link "Matching Tool" at bounding box center [142, 456] width 156 height 16
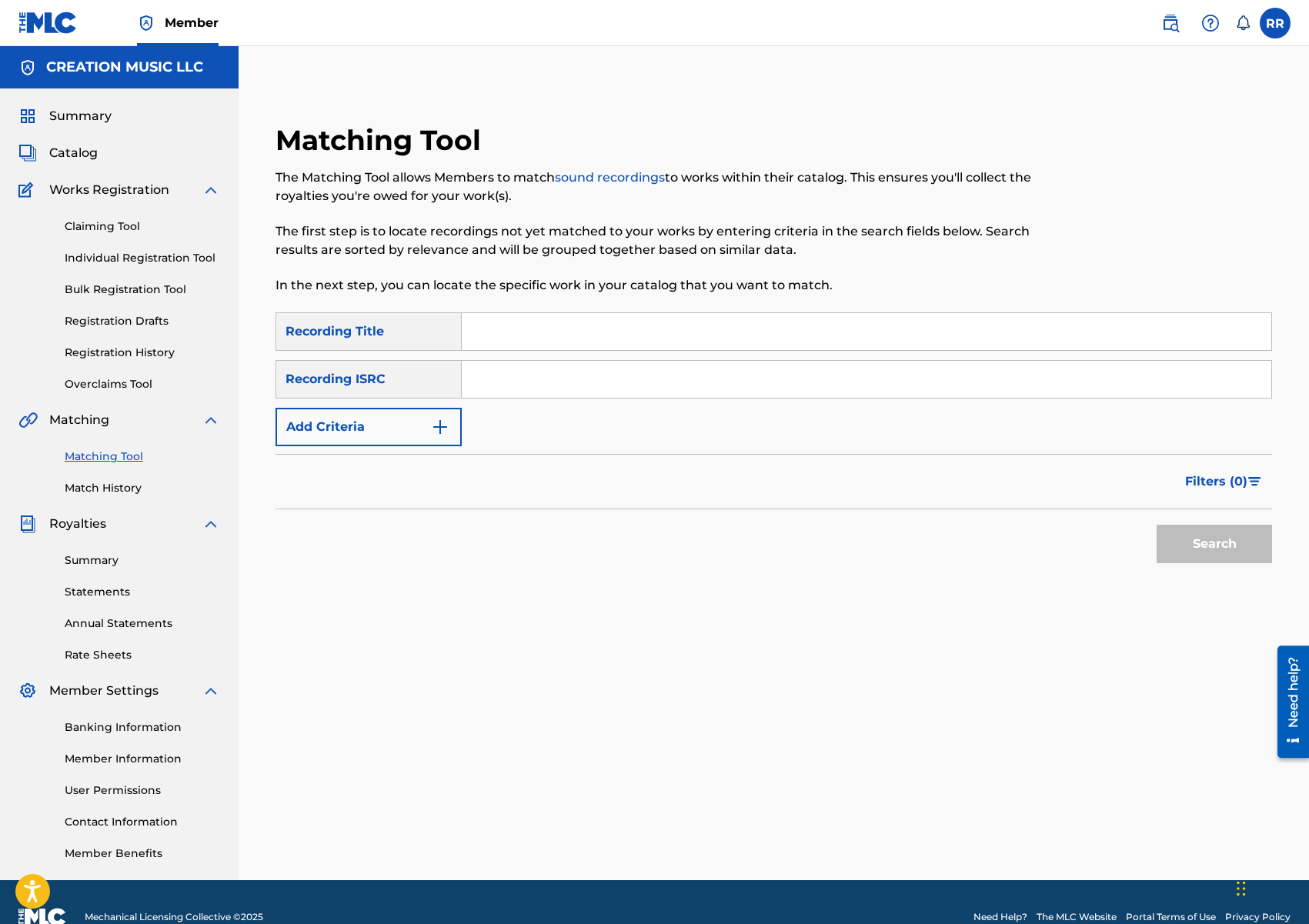
scroll to position [3, 0]
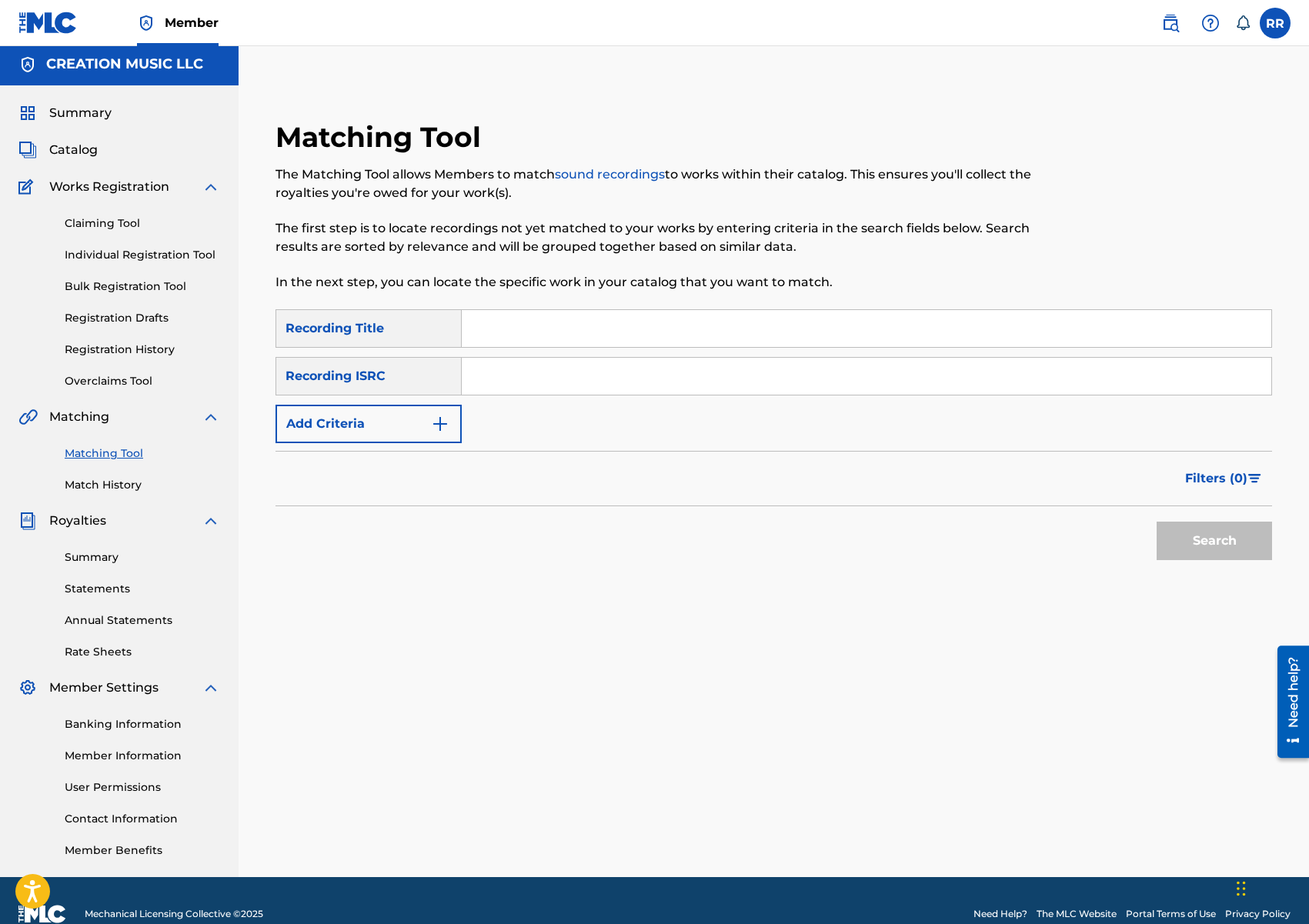
click at [384, 433] on button "Add Criteria" at bounding box center [368, 424] width 186 height 39
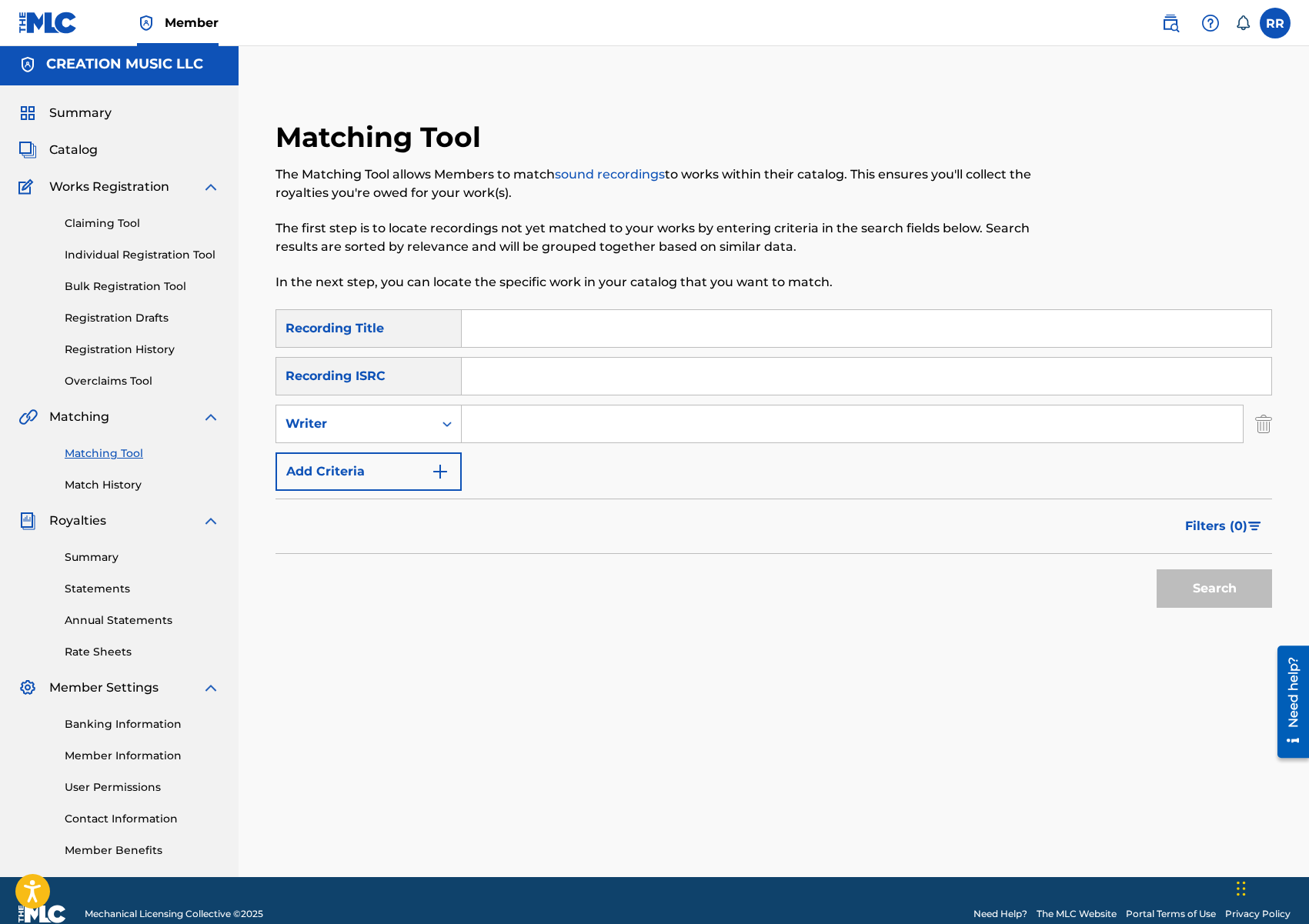
click at [558, 421] on input "Search Form" at bounding box center [852, 424] width 781 height 37
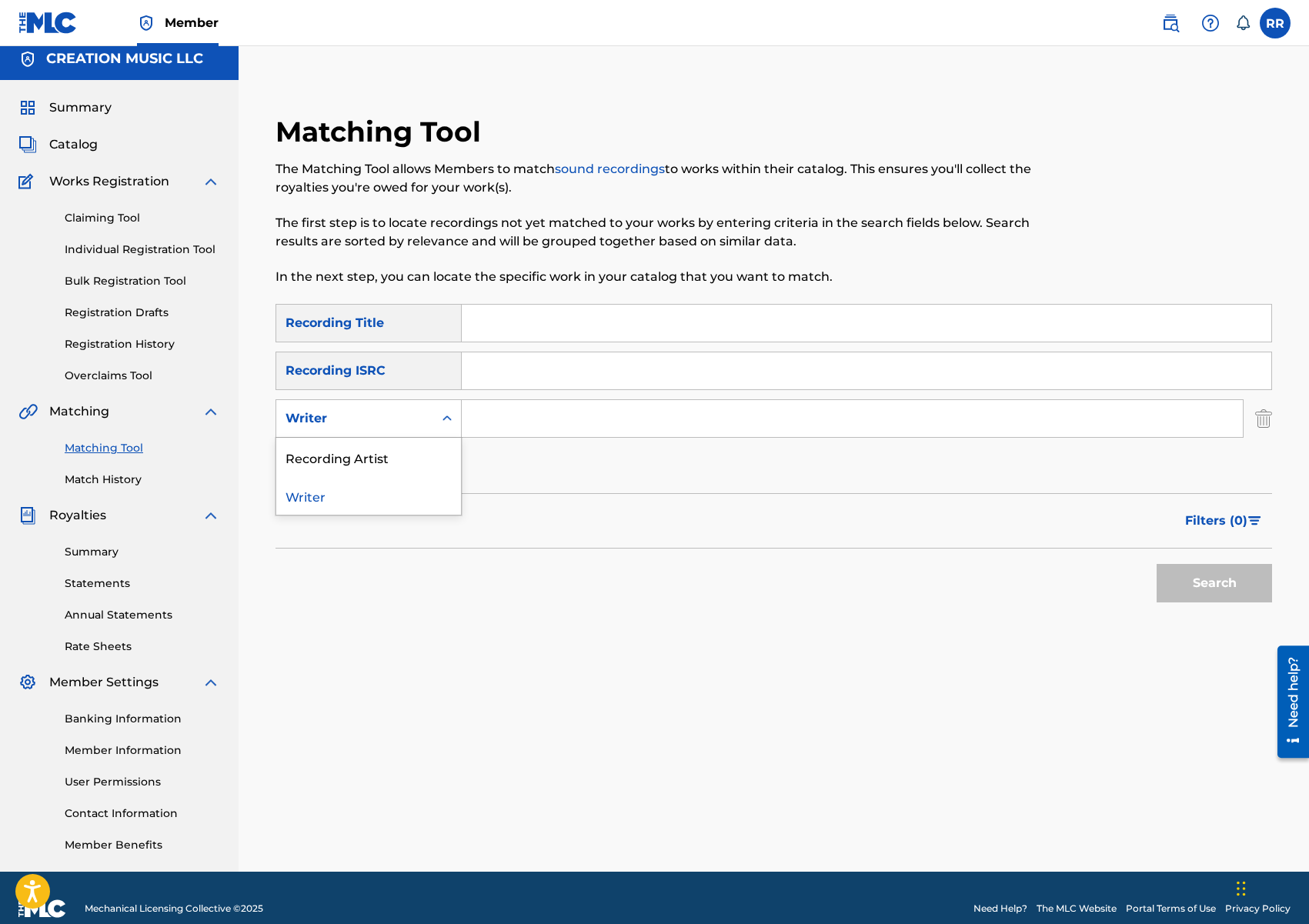
scroll to position [9, 0]
click at [423, 425] on div "Writer" at bounding box center [354, 417] width 139 height 19
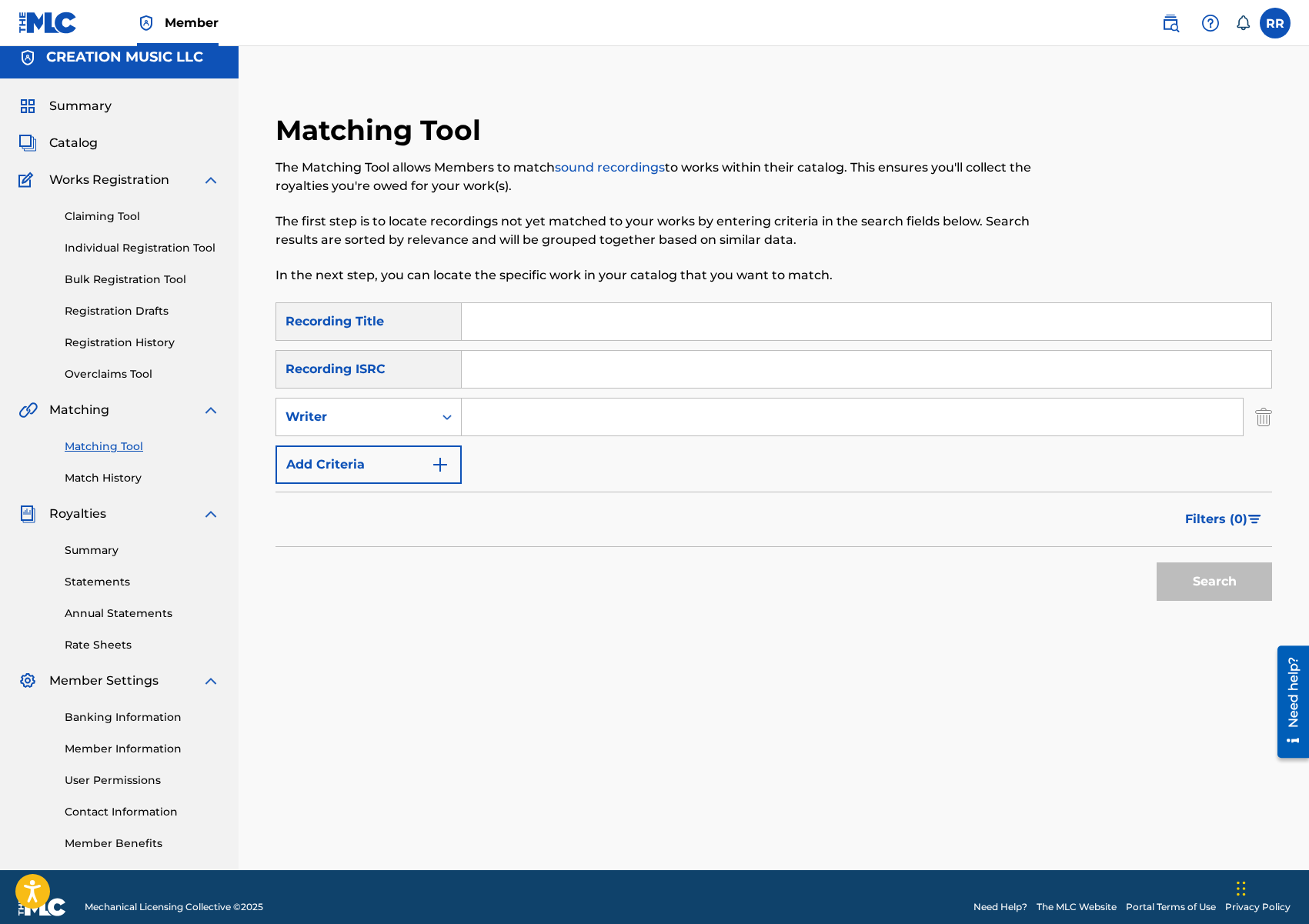
click at [512, 414] on input "Search Form" at bounding box center [852, 417] width 781 height 37
type input "[PERSON_NAME]"
click at [1179, 576] on button "Search" at bounding box center [1214, 581] width 115 height 39
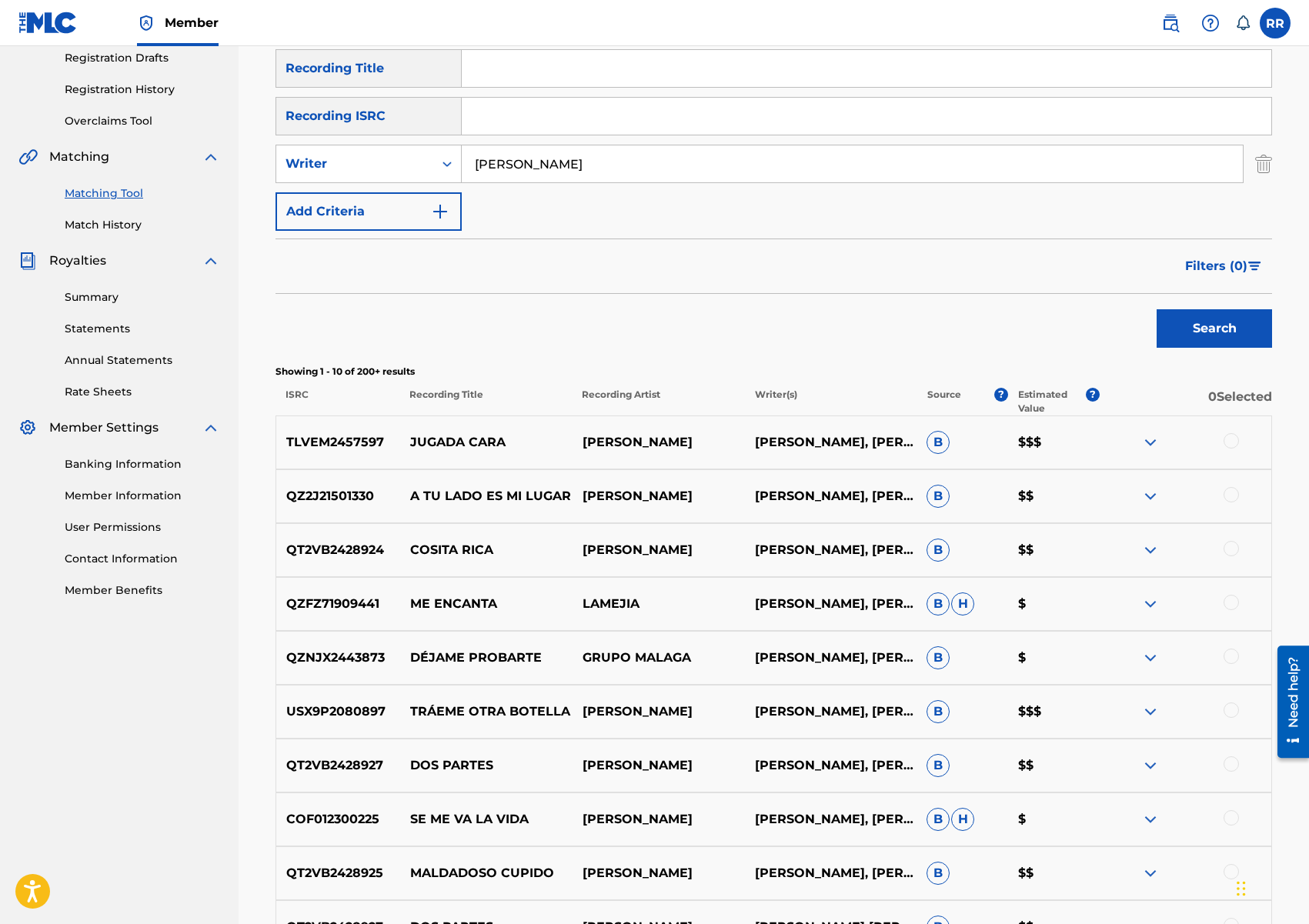
scroll to position [274, 0]
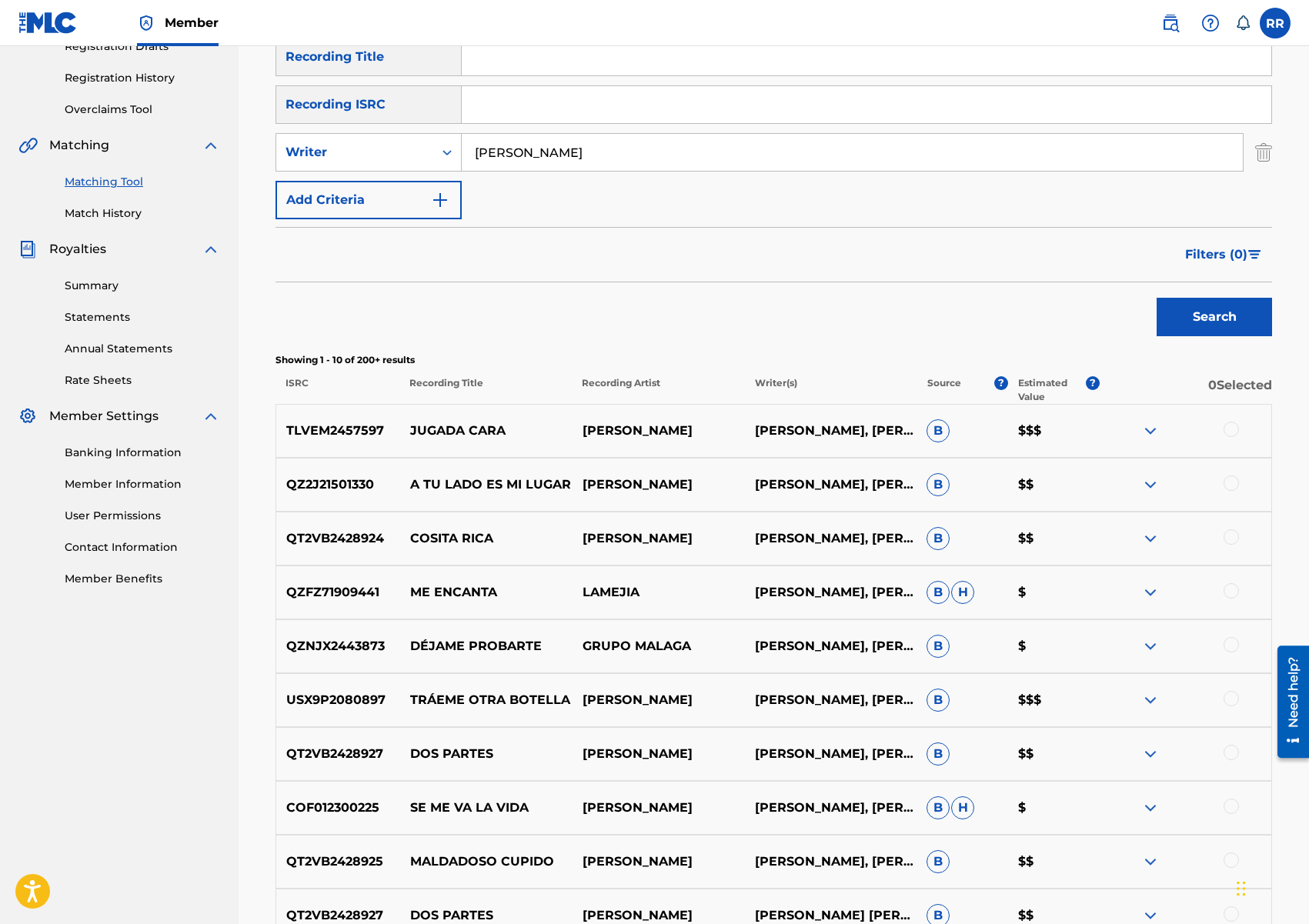
click at [1232, 255] on span "Filters ( 0 )" at bounding box center [1216, 255] width 62 height 19
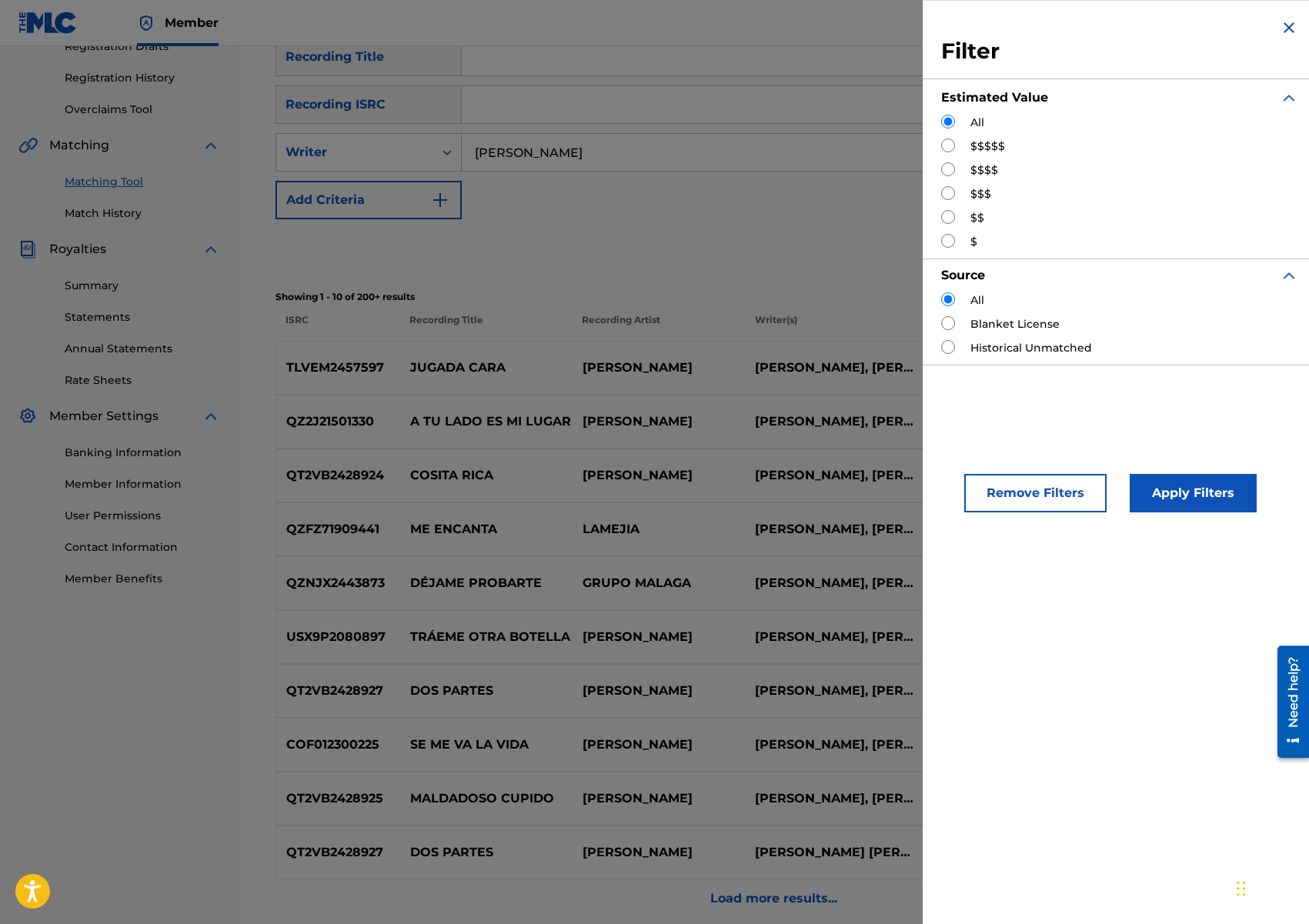
click at [998, 148] on label "$$$$$" at bounding box center [987, 146] width 35 height 16
click at [945, 143] on input "Search Form" at bounding box center [948, 146] width 13 height 13
radio input "true"
click at [1167, 495] on button "Apply Filters" at bounding box center [1193, 493] width 127 height 39
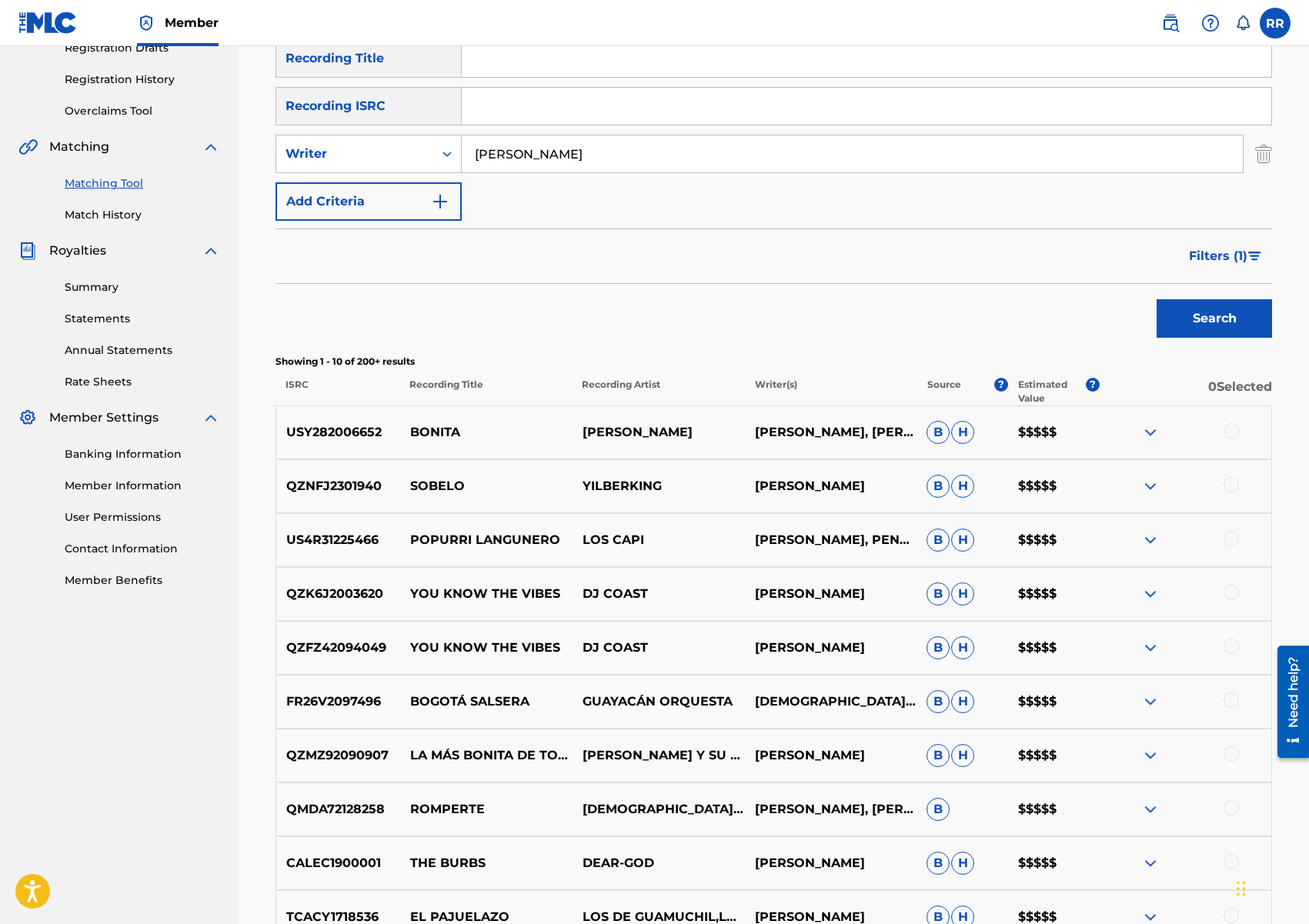
scroll to position [270, 0]
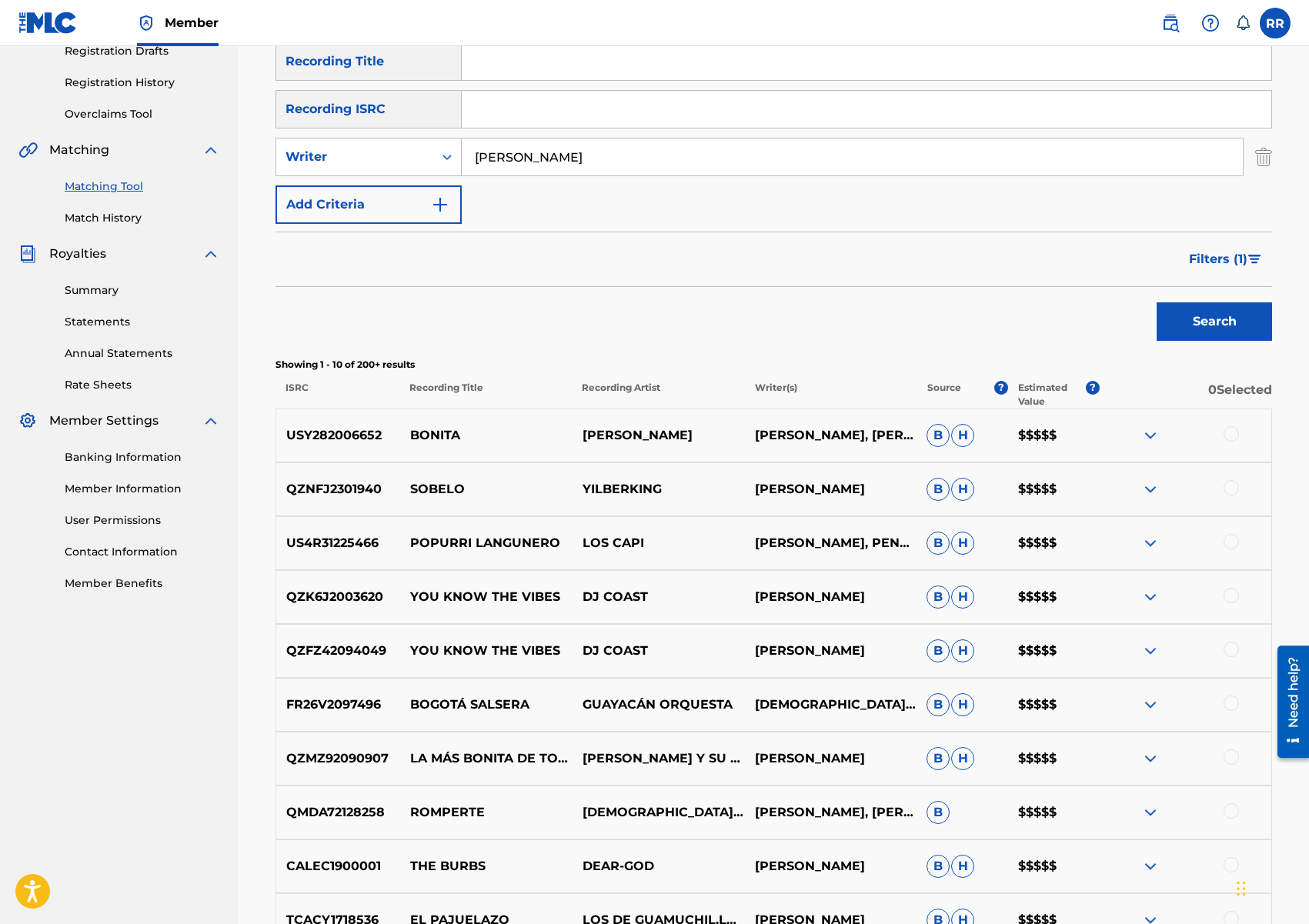
click at [1048, 439] on p "$$$$$" at bounding box center [1053, 435] width 92 height 19
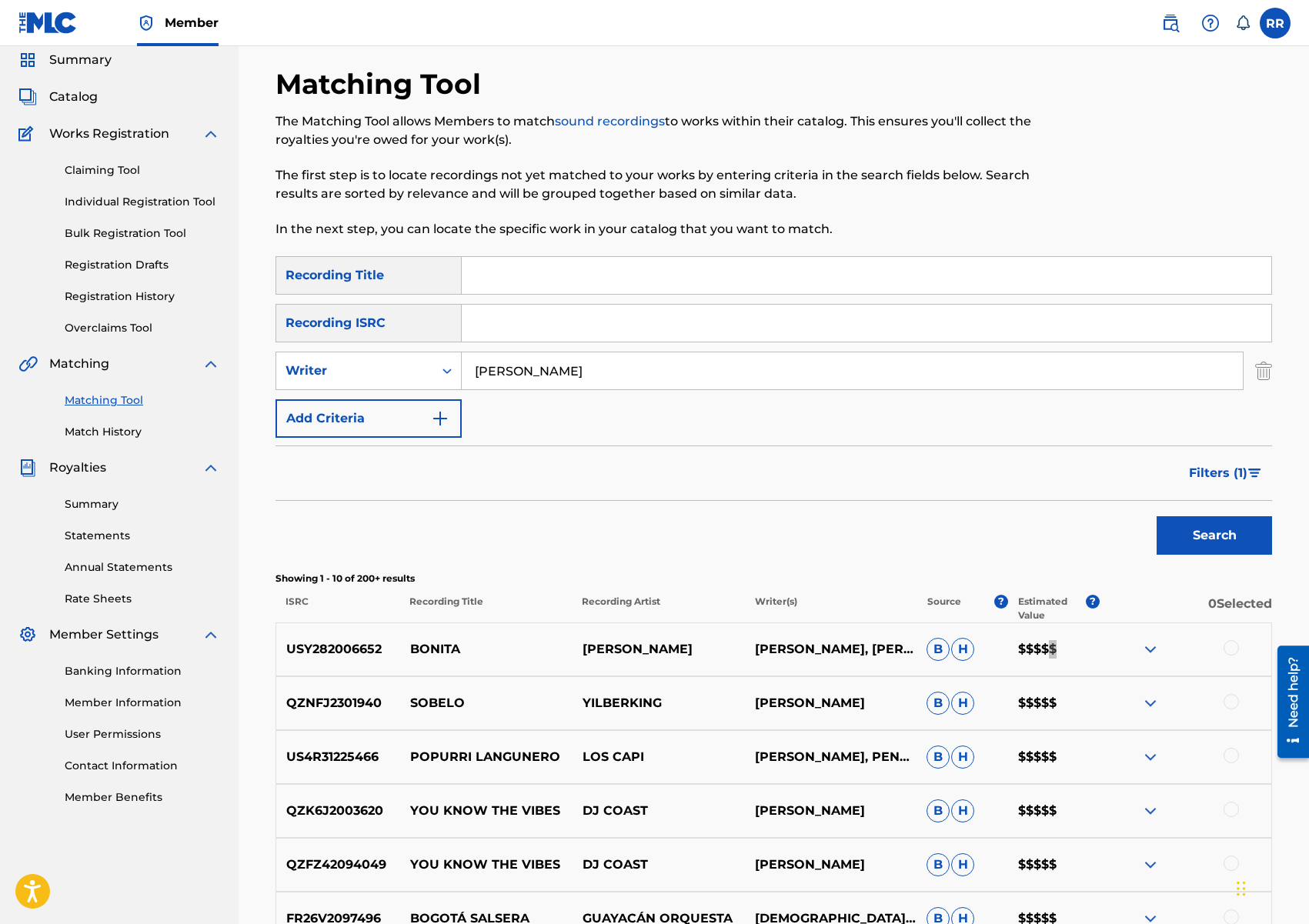
scroll to position [0, 0]
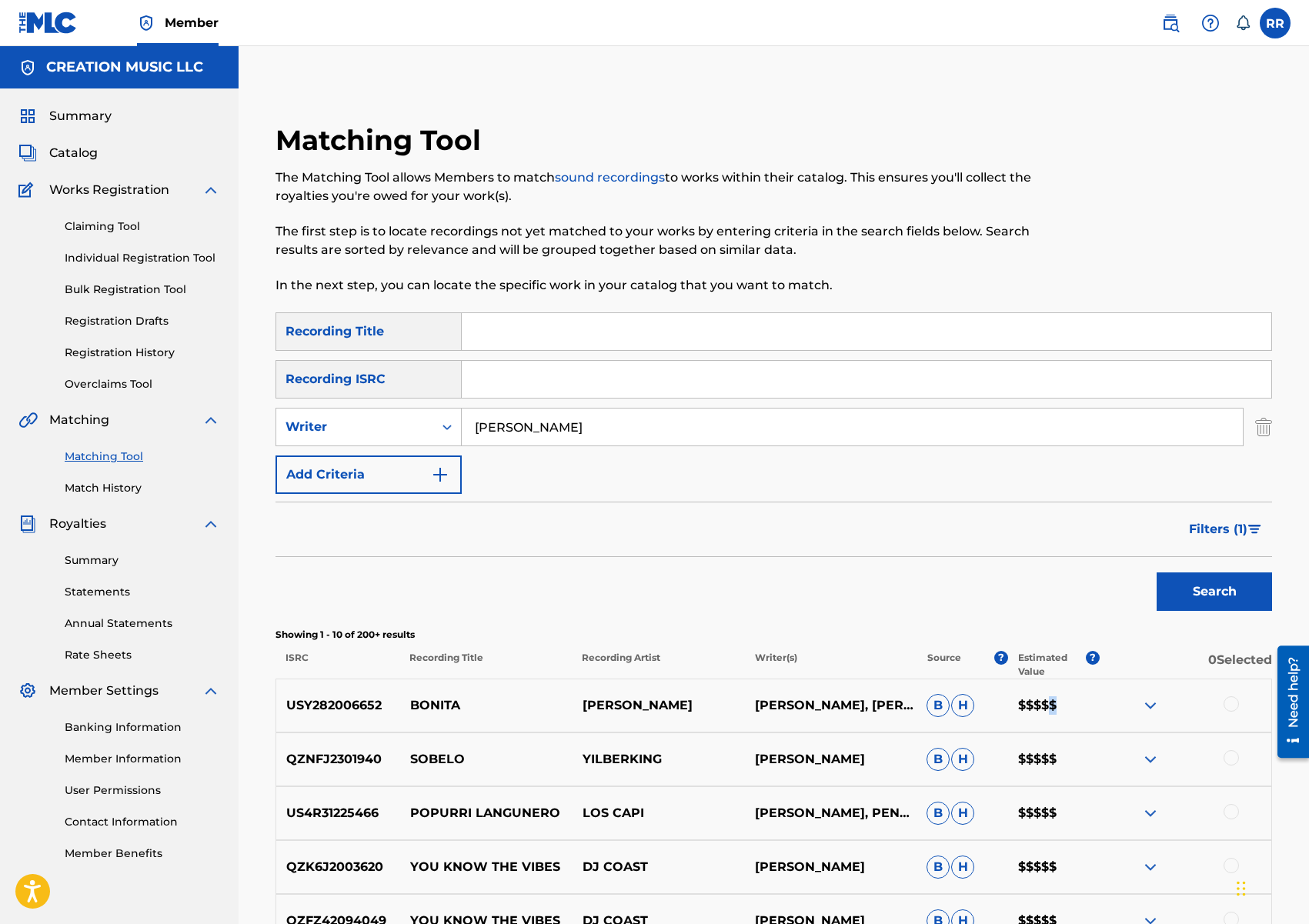
click at [1220, 529] on span "Filters ( 1 )" at bounding box center [1217, 529] width 58 height 19
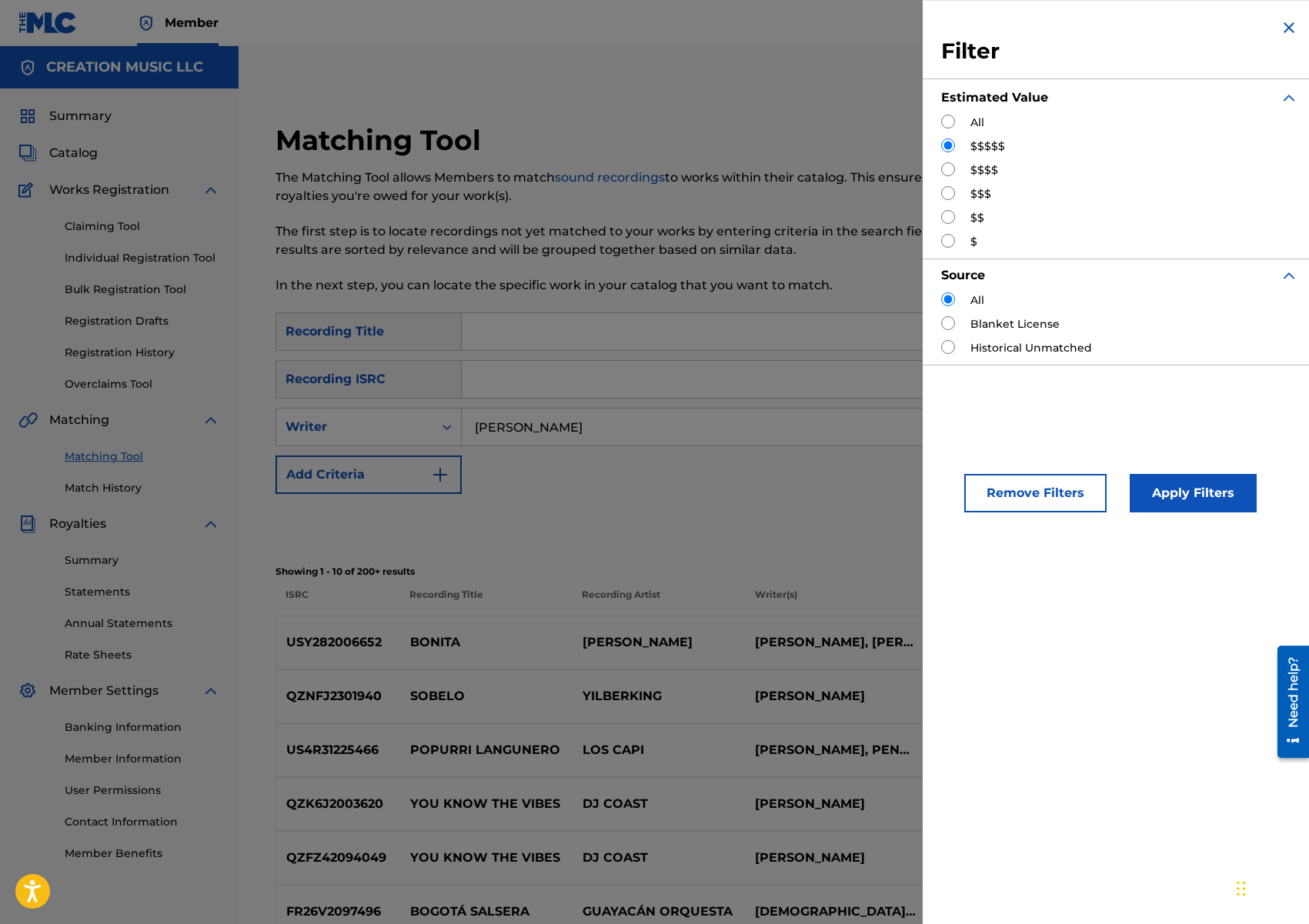
scroll to position [1, 0]
click at [963, 176] on div "$$$$" at bounding box center [1120, 170] width 357 height 16
click at [954, 171] on input "Search Form" at bounding box center [948, 169] width 13 height 13
radio input "true"
click at [1183, 497] on button "Apply Filters" at bounding box center [1193, 493] width 127 height 39
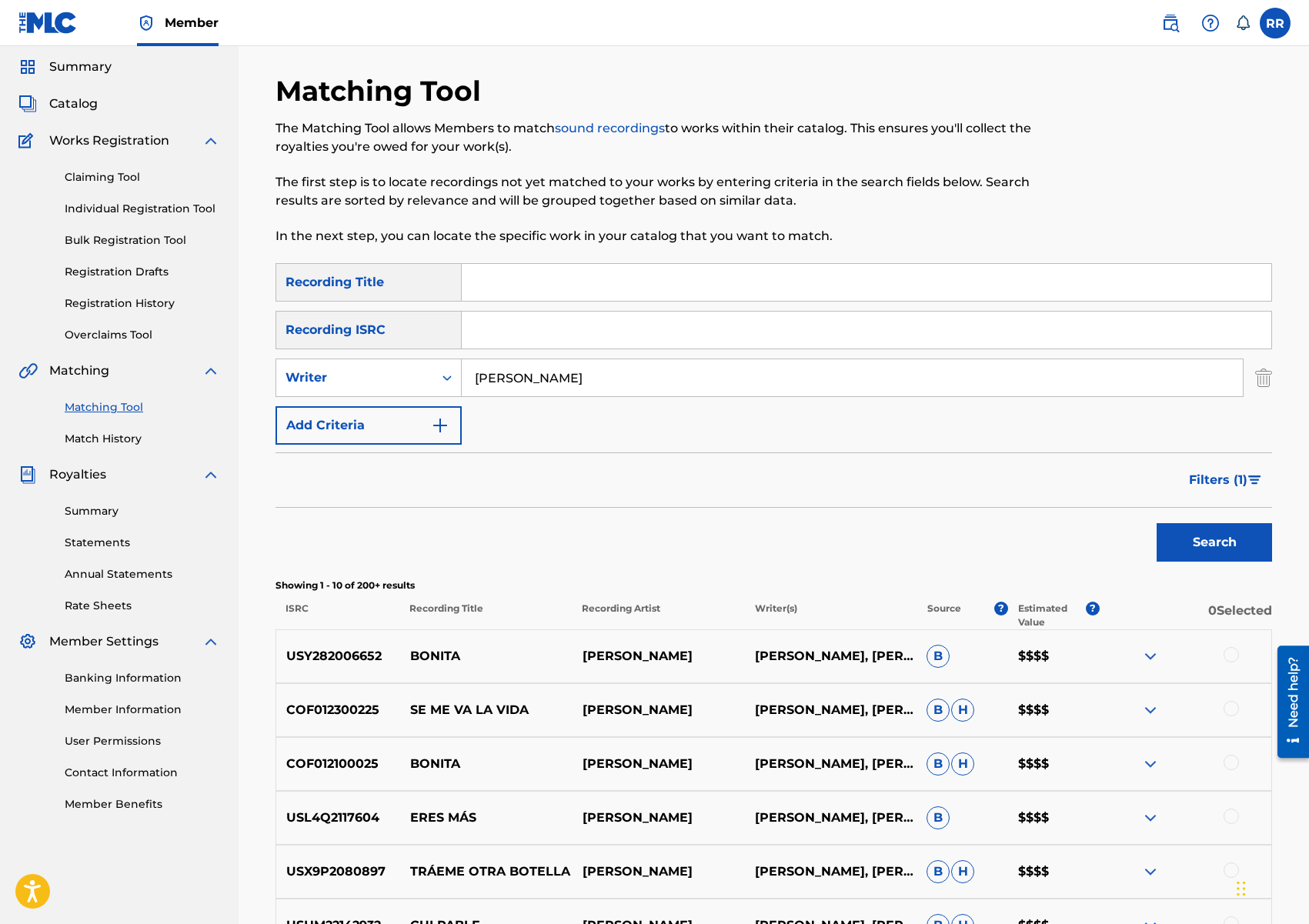
scroll to position [41, 0]
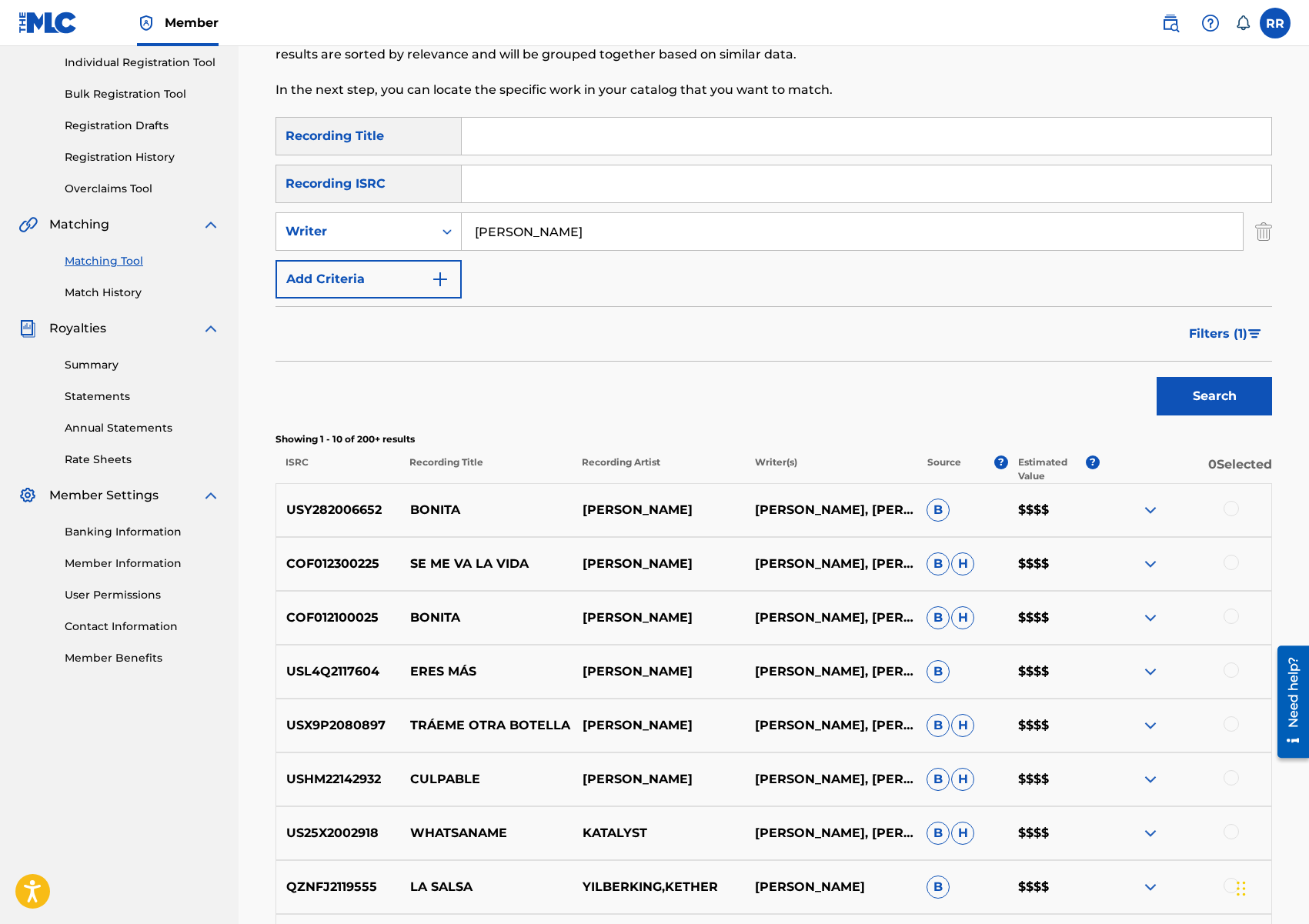
click at [1017, 661] on div "USL4Q2117604 ERES MÁS [PERSON_NAME], [PERSON_NAME] B $$$$" at bounding box center [774, 672] width 997 height 54
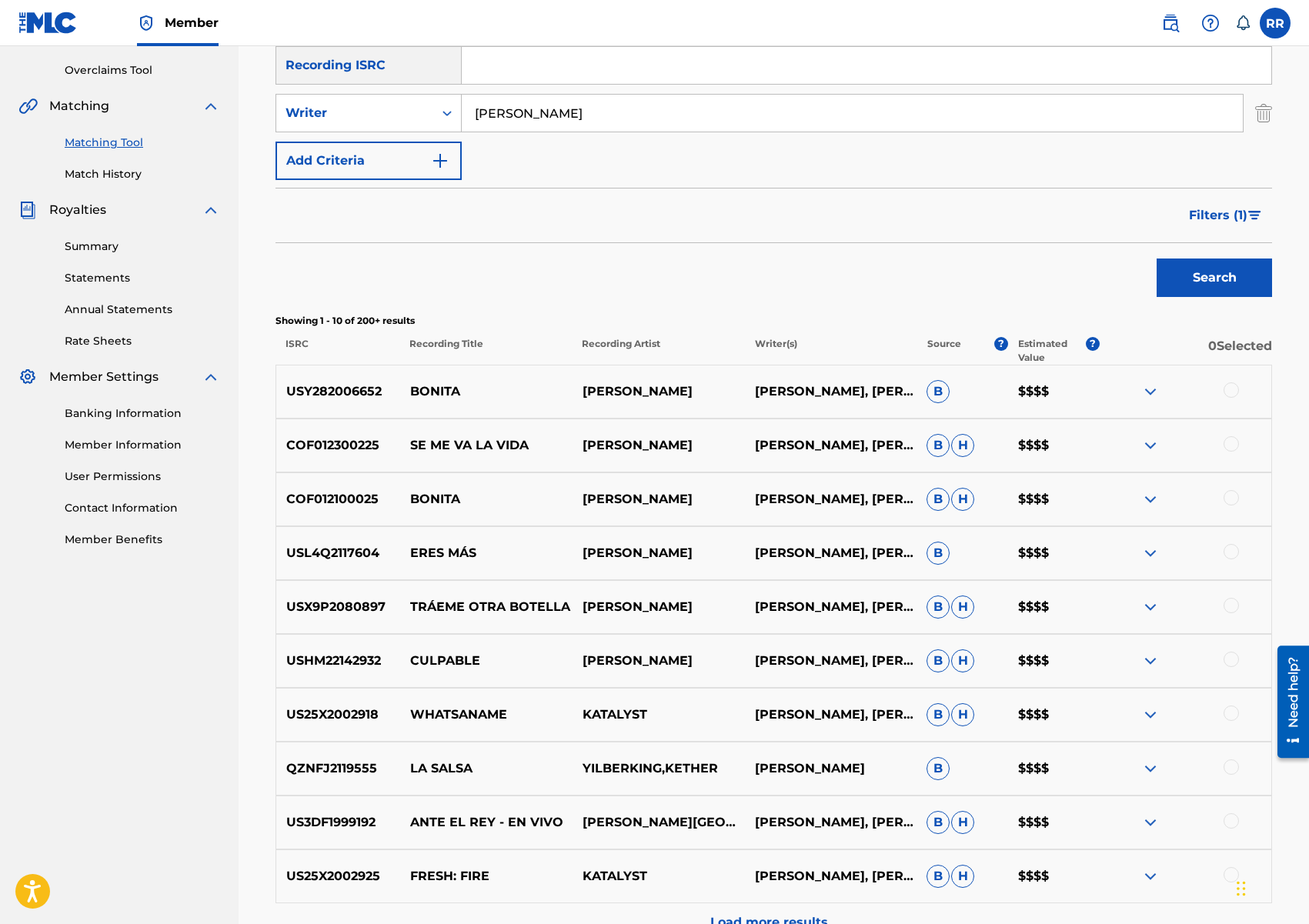
scroll to position [366, 0]
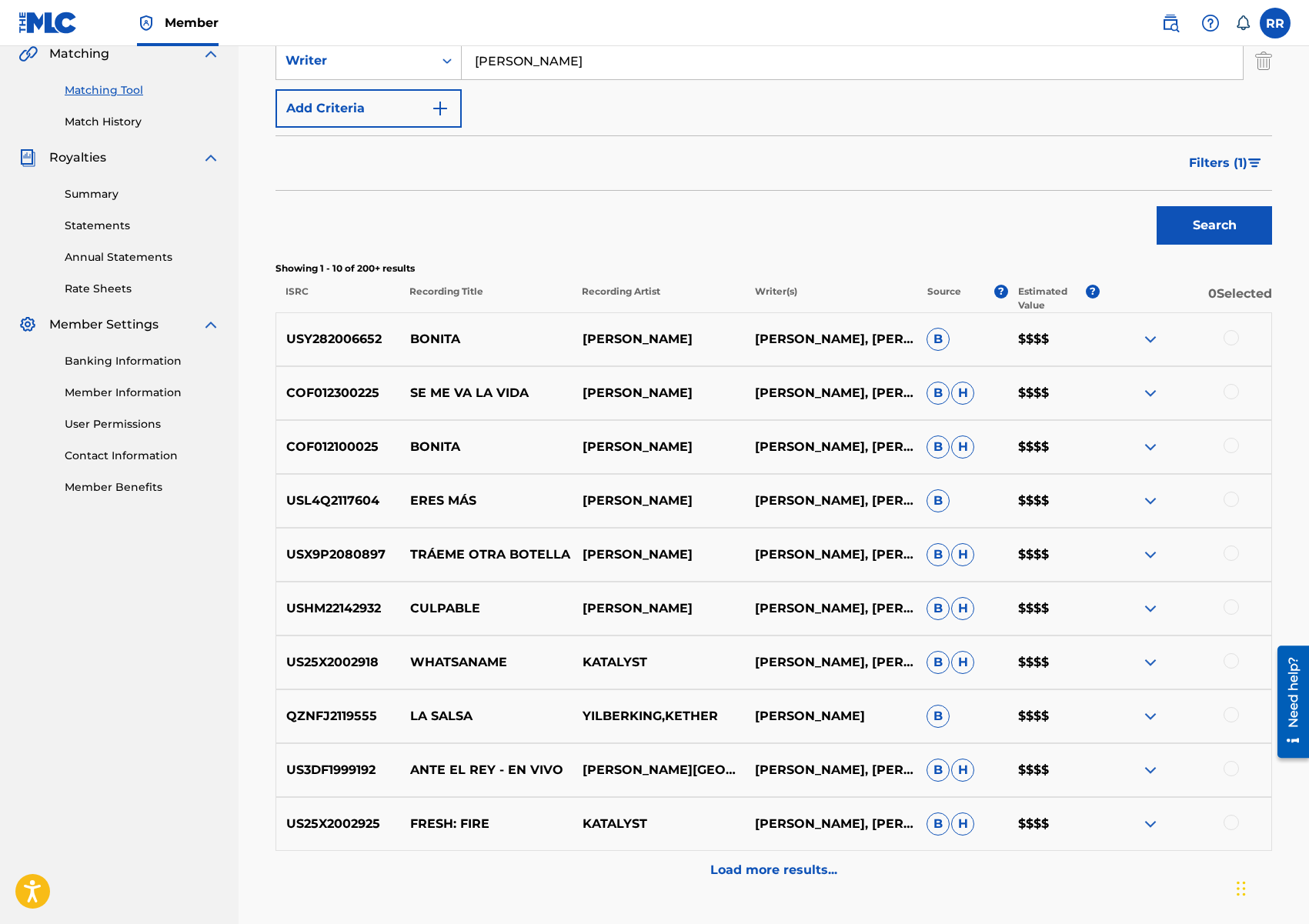
click at [1041, 336] on p "$$$$" at bounding box center [1053, 339] width 92 height 19
click at [1030, 332] on p "$$$$" at bounding box center [1053, 339] width 92 height 19
click at [1222, 162] on span "Filters ( 1 )" at bounding box center [1217, 163] width 58 height 19
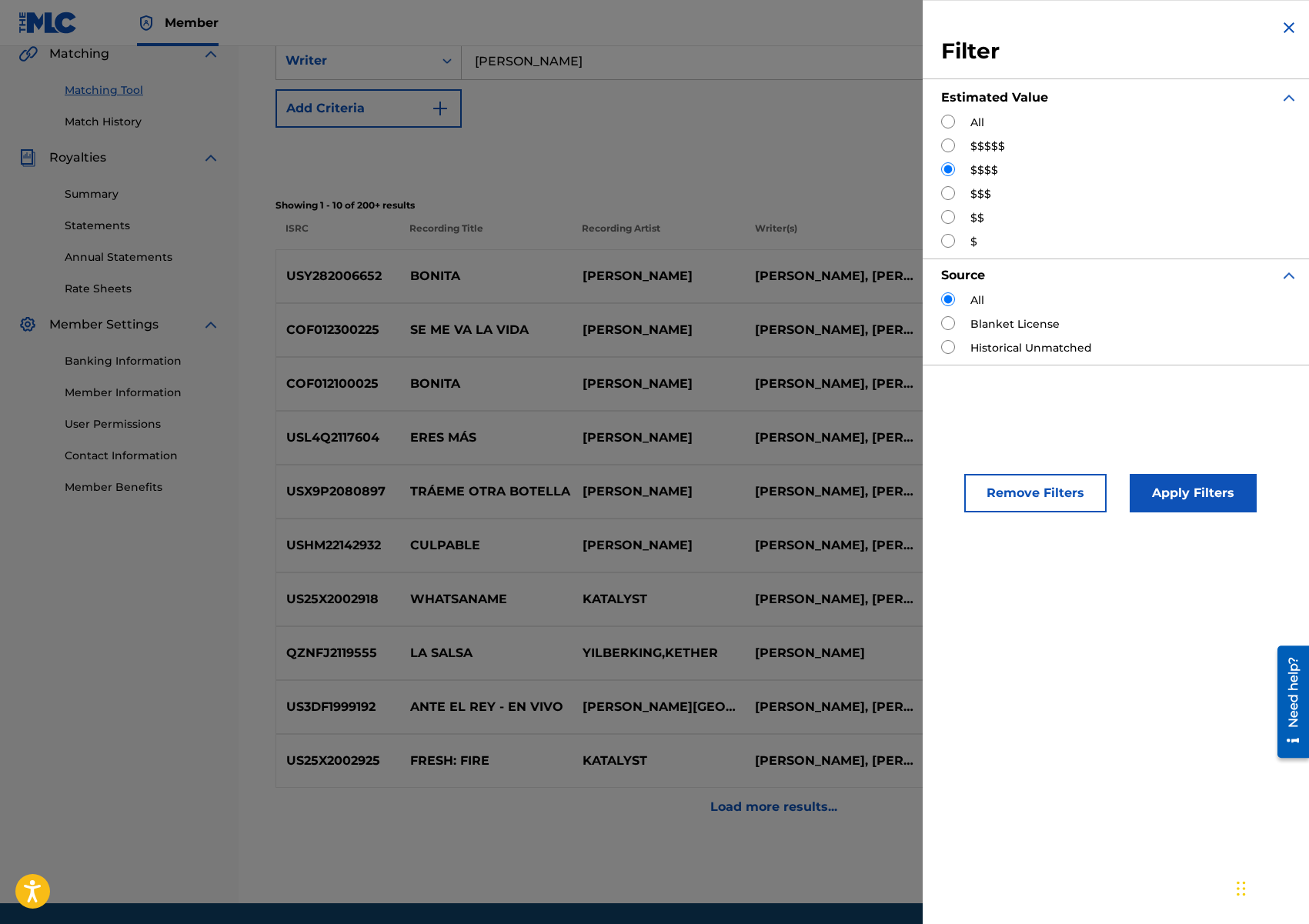
click at [984, 147] on label "$$$$$" at bounding box center [987, 146] width 35 height 16
click at [951, 146] on input "Search Form" at bounding box center [948, 146] width 13 height 13
radio input "true"
click at [1193, 491] on button "Apply Filters" at bounding box center [1193, 493] width 127 height 39
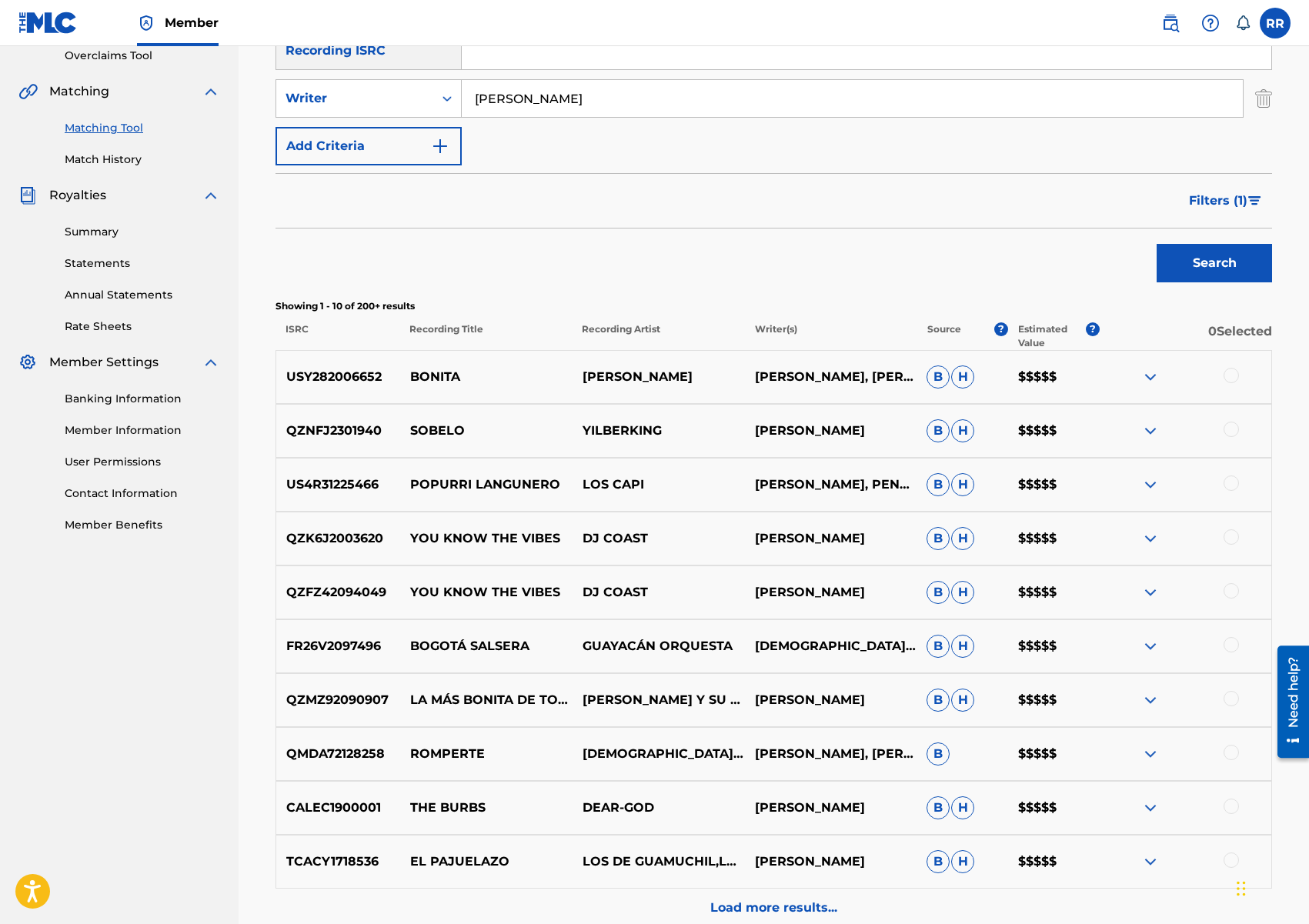
scroll to position [341, 0]
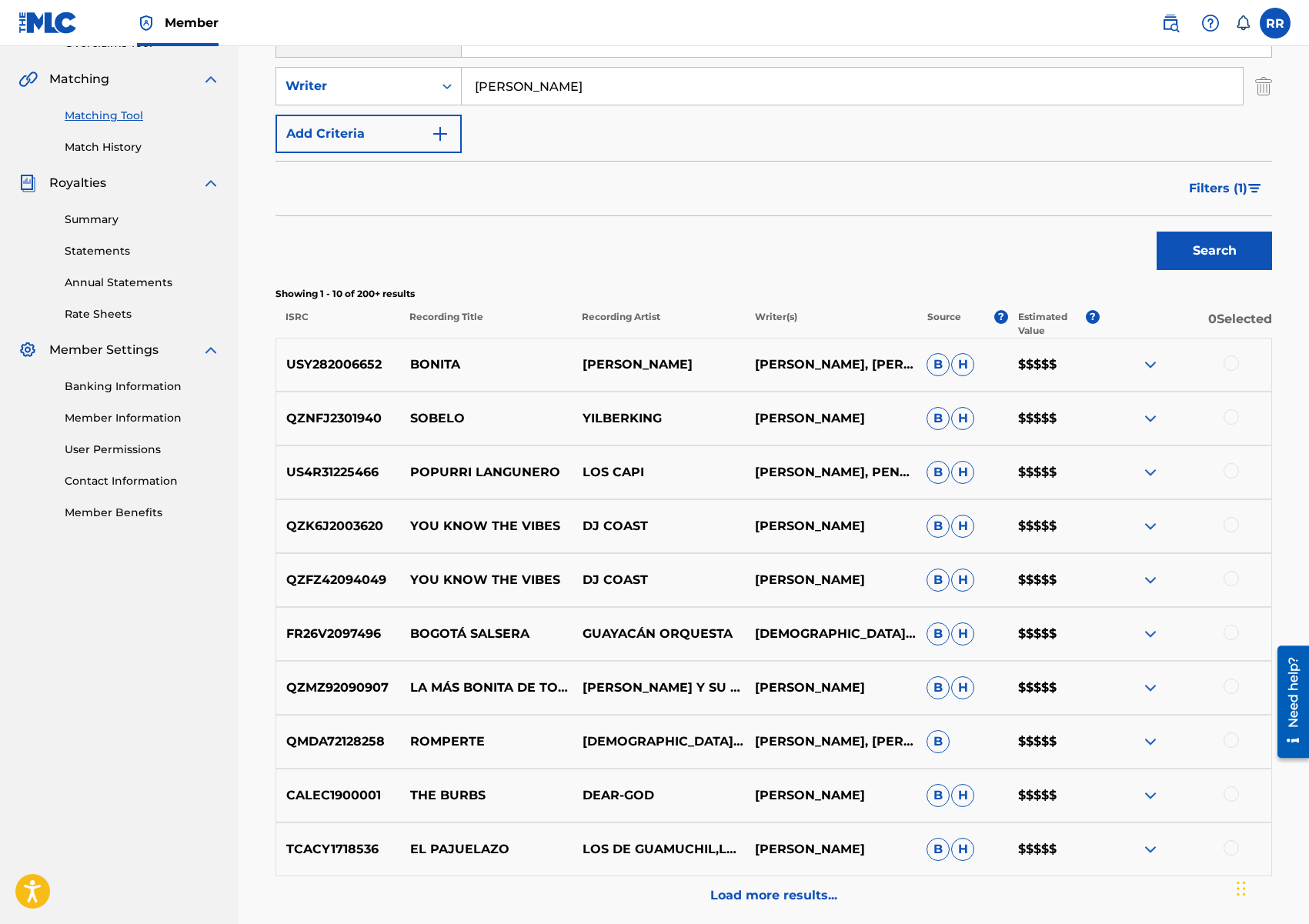
click at [1034, 363] on p "$$$$$" at bounding box center [1053, 364] width 92 height 19
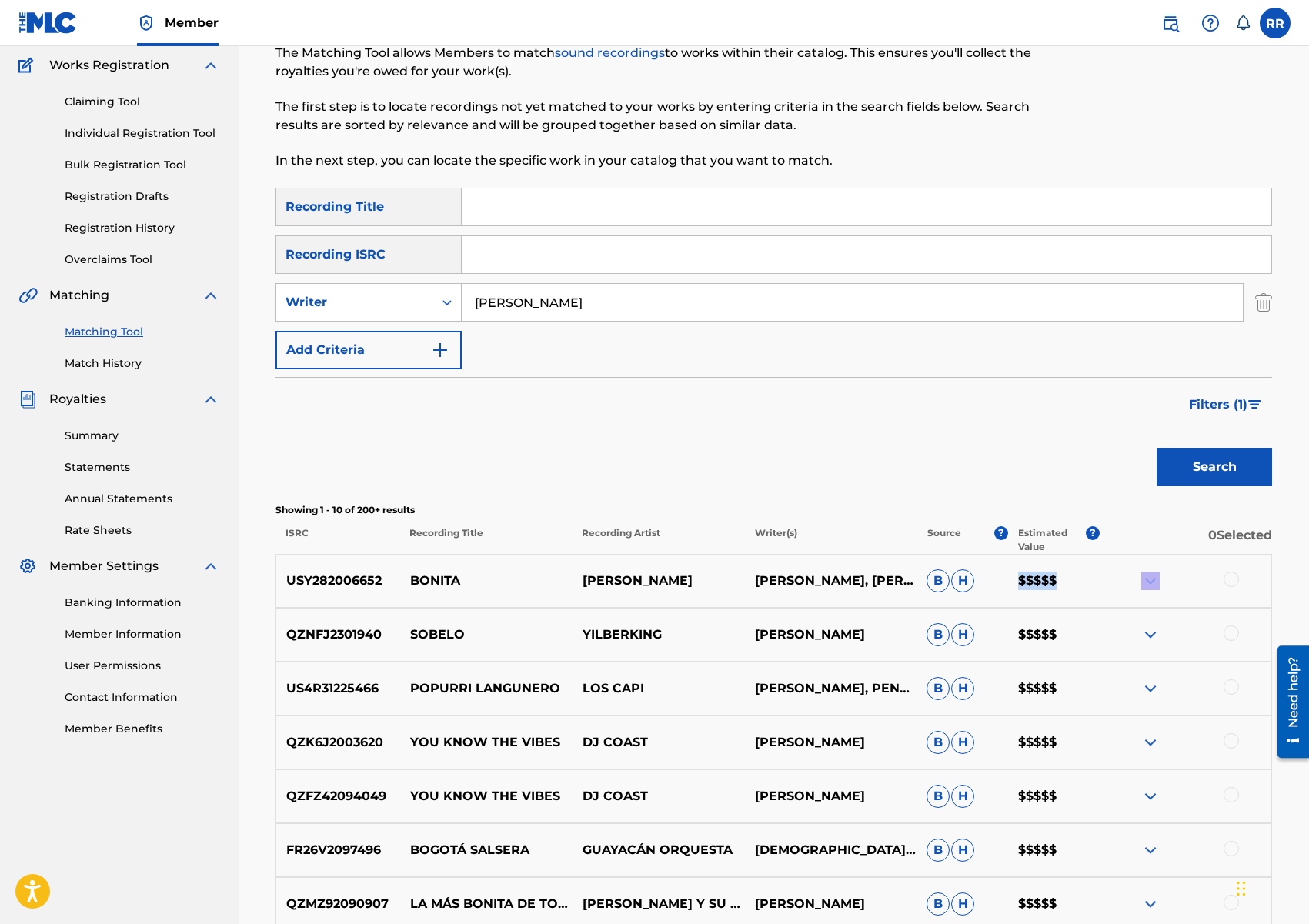
scroll to position [122, 0]
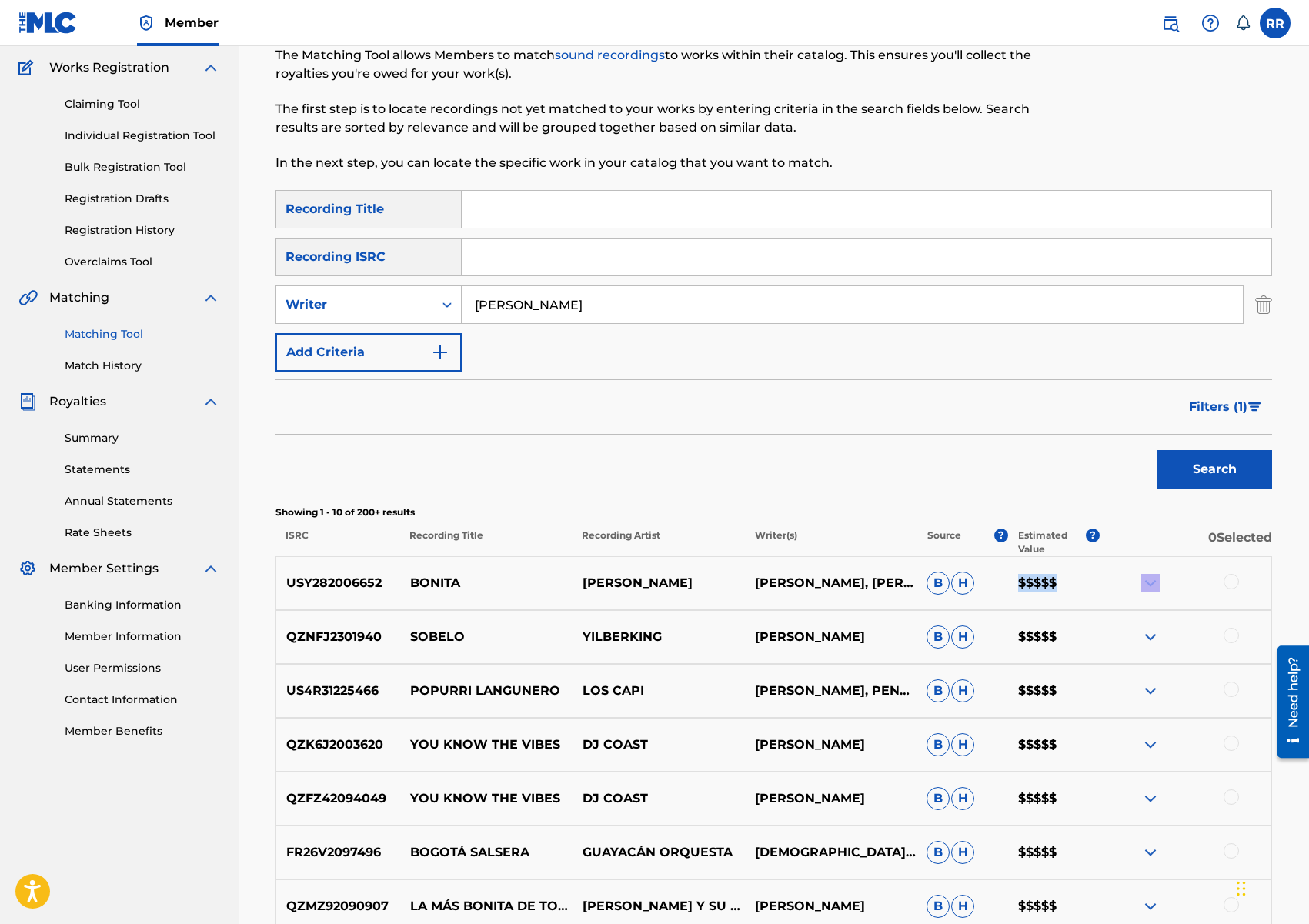
click at [1217, 407] on span "Filters ( 1 )" at bounding box center [1217, 407] width 58 height 19
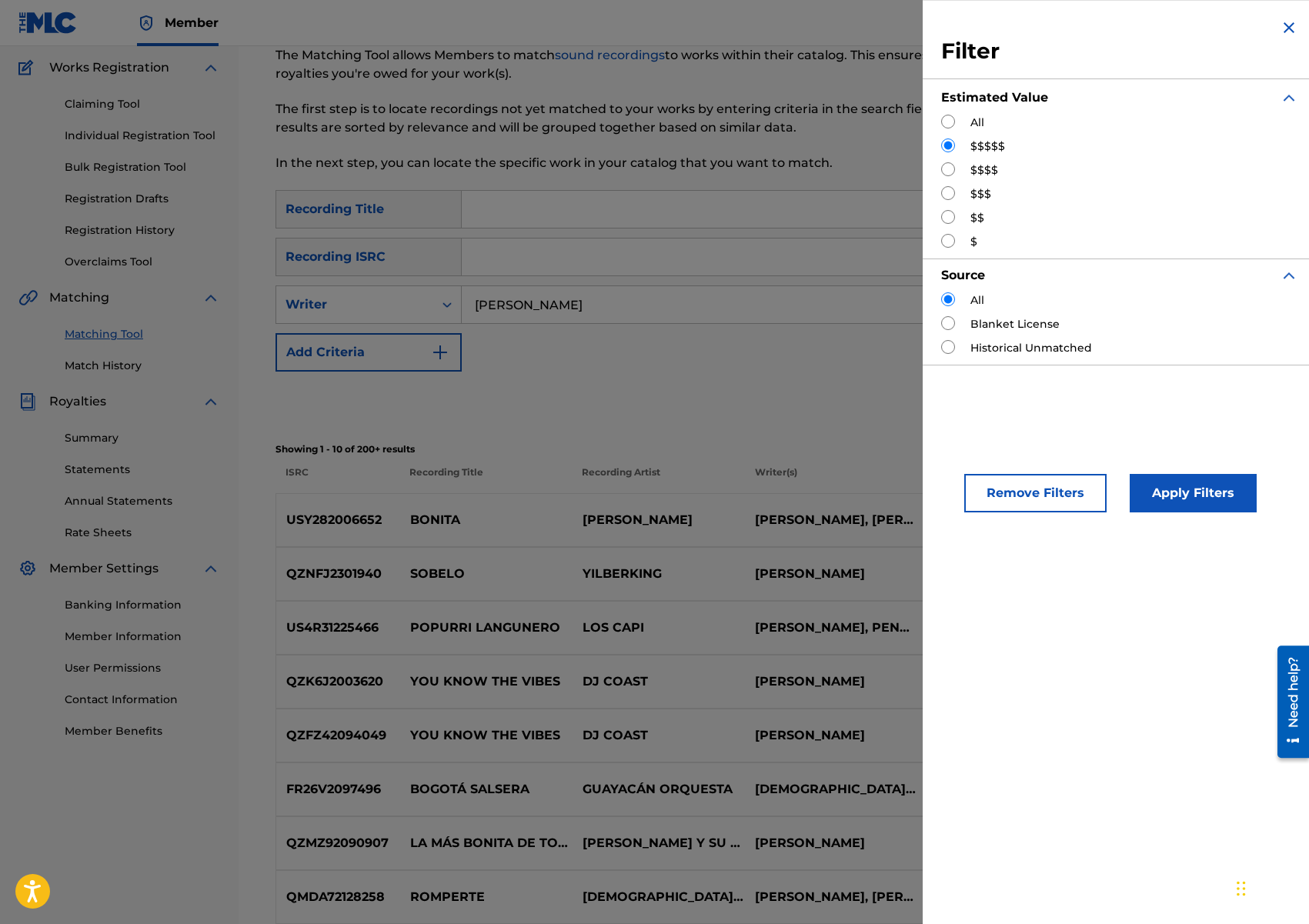
click at [978, 123] on label "All" at bounding box center [977, 122] width 13 height 16
click at [953, 119] on input "Search Form" at bounding box center [948, 121] width 13 height 13
radio input "true"
click at [1185, 492] on button "Apply Filters" at bounding box center [1193, 493] width 127 height 39
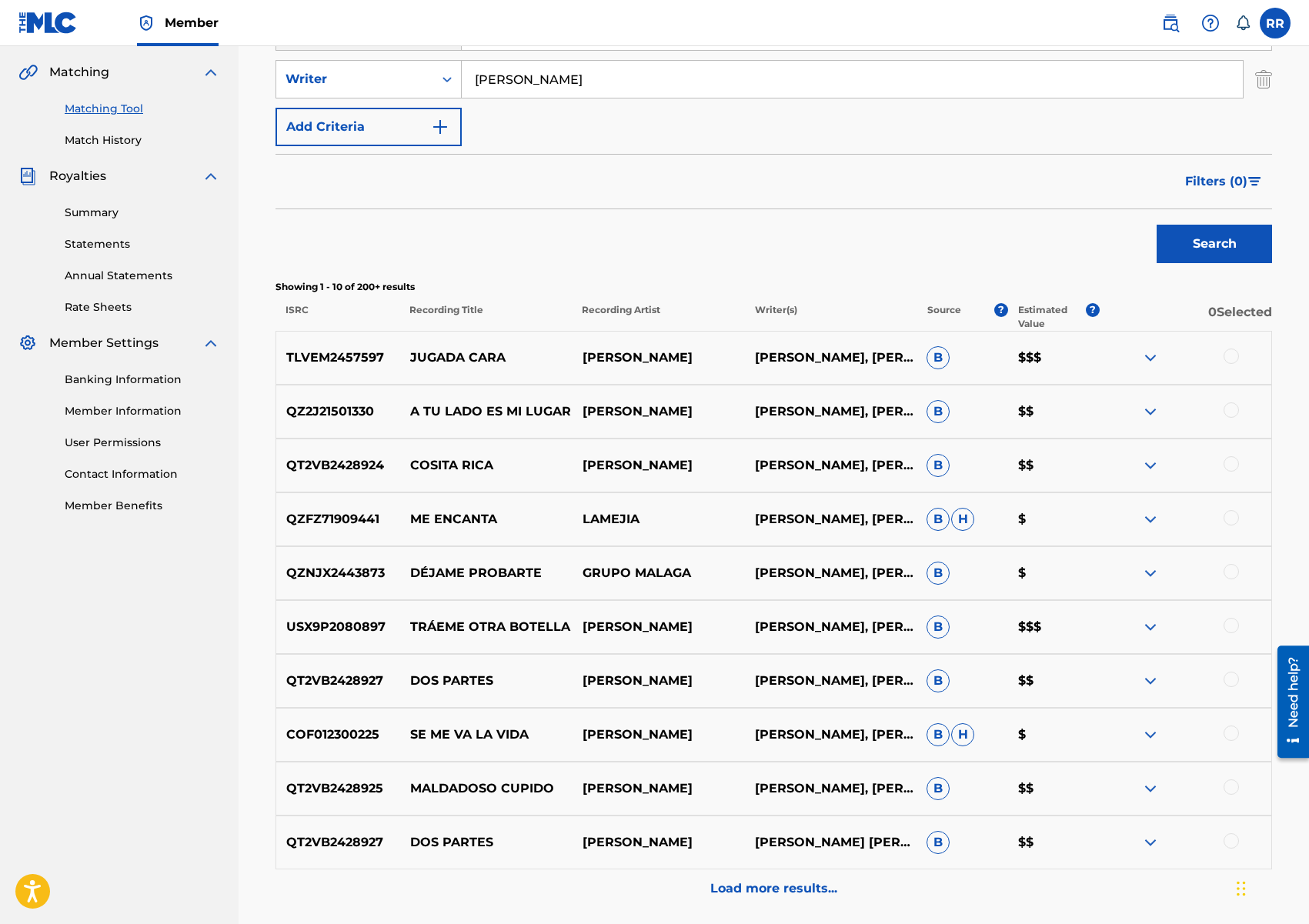
scroll to position [397, 0]
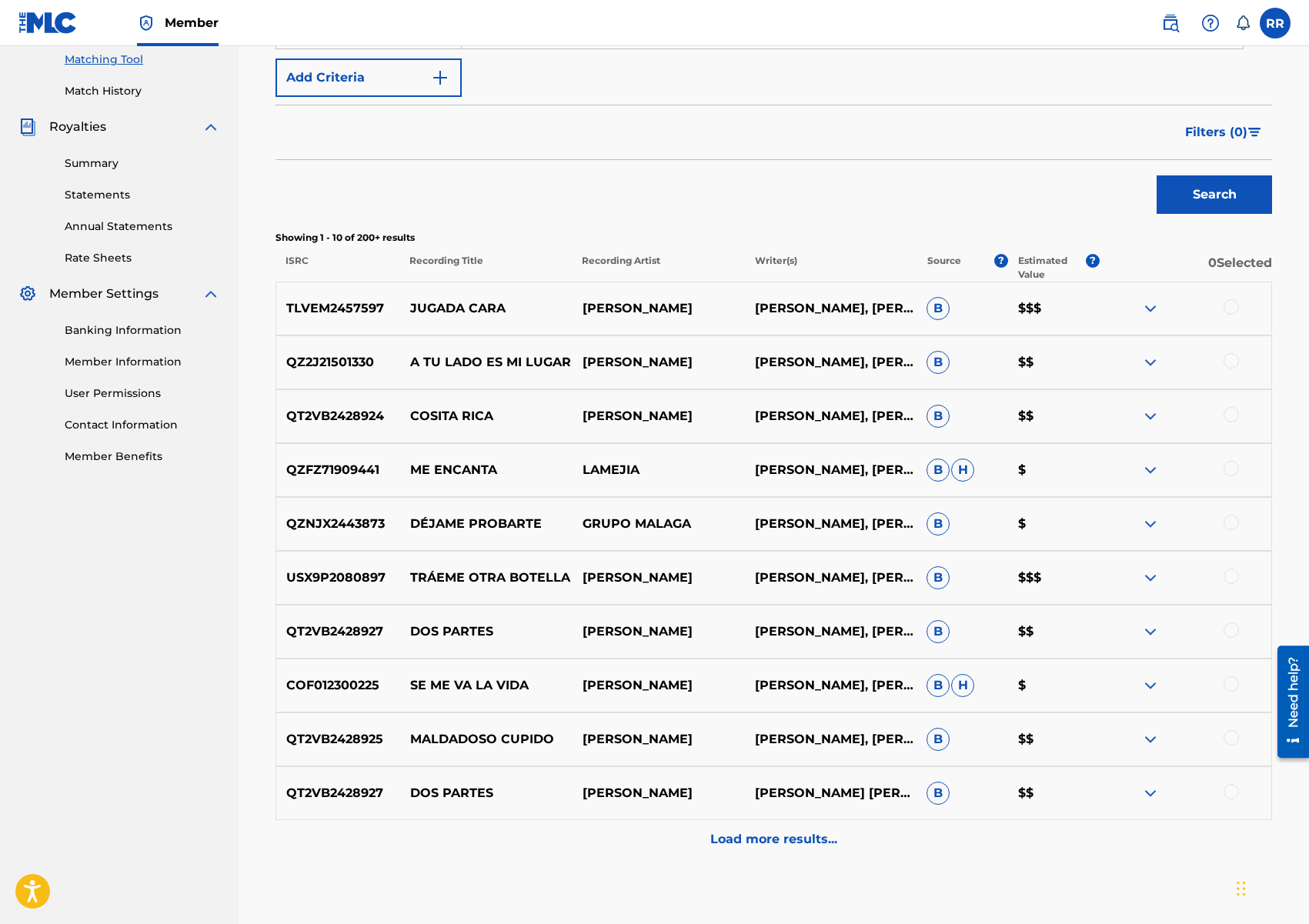
click at [888, 839] on div "Load more results..." at bounding box center [774, 839] width 997 height 39
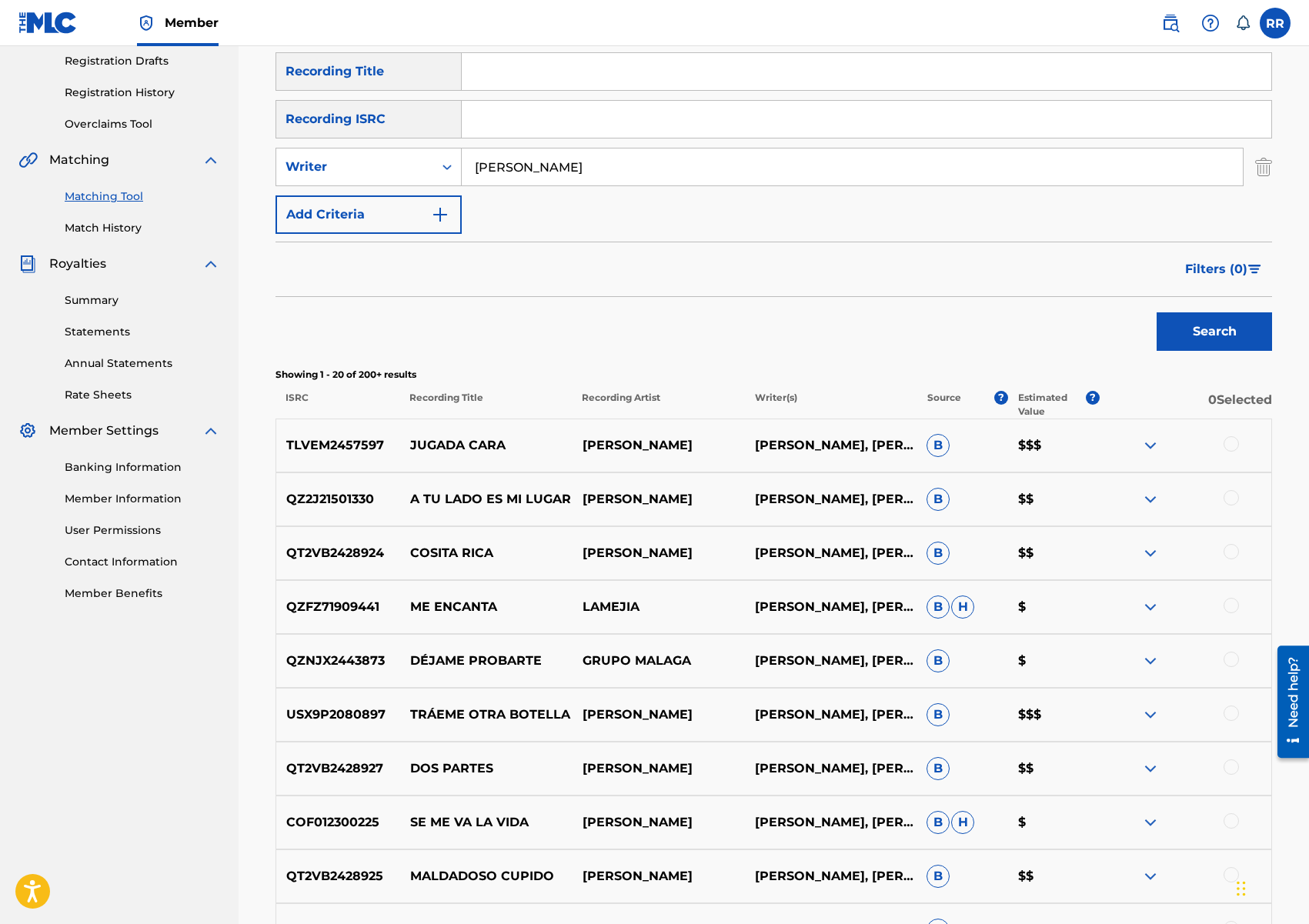
scroll to position [263, 0]
